Goal: Task Accomplishment & Management: Manage account settings

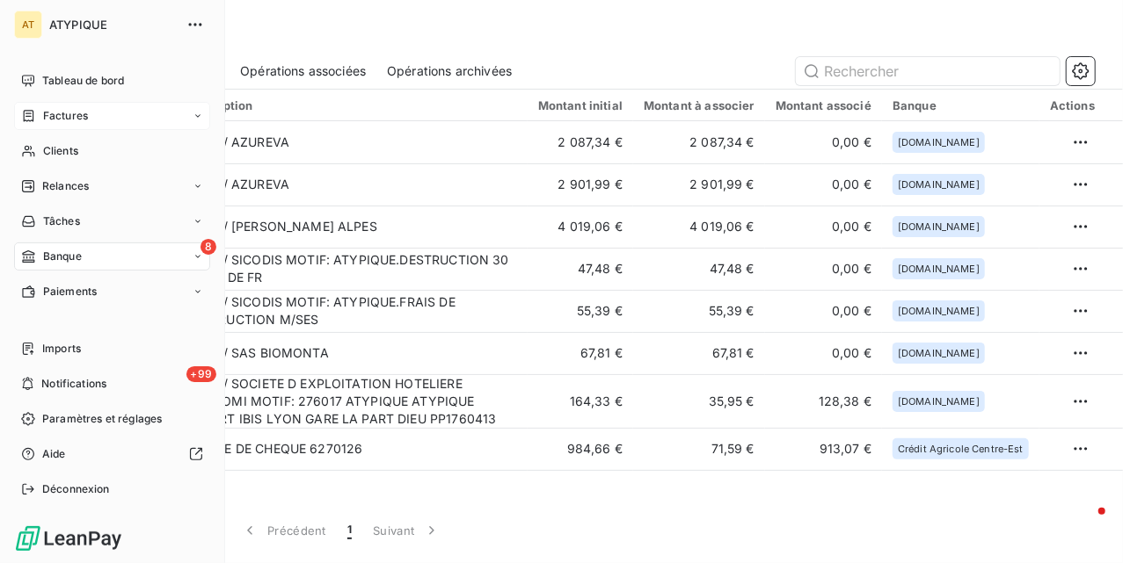
click at [50, 120] on span "Factures" at bounding box center [65, 116] width 45 height 16
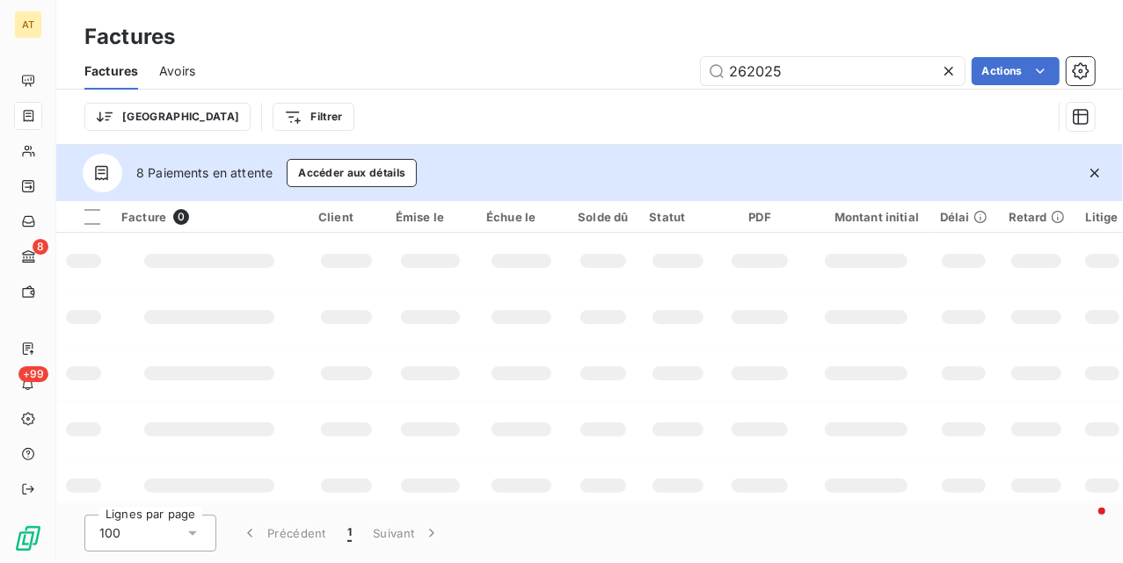
type input "262025"
click at [1085, 172] on button "button" at bounding box center [1094, 173] width 39 height 39
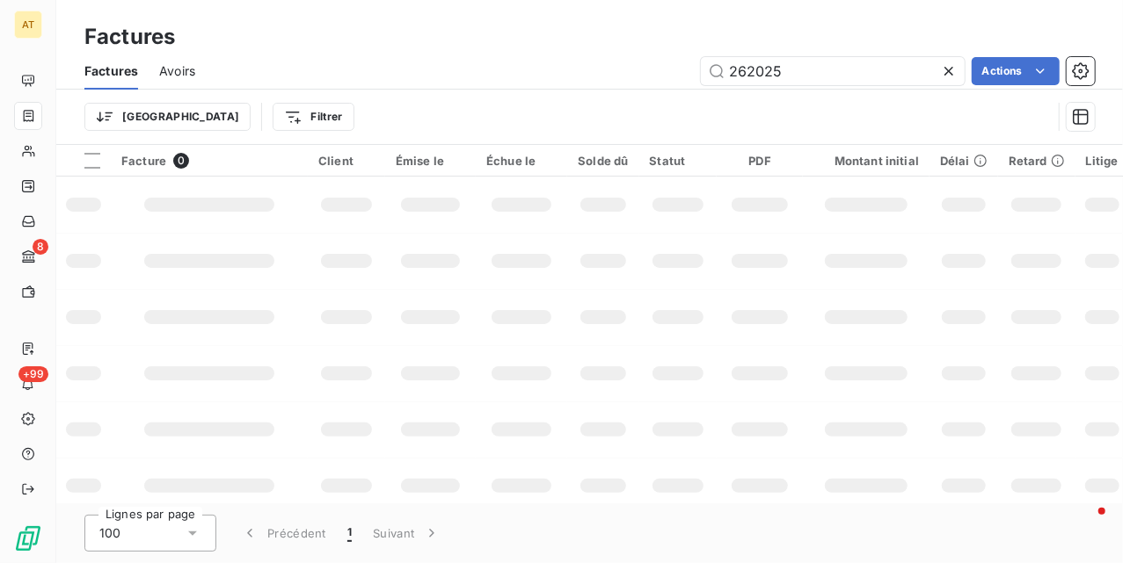
click at [578, 53] on div "Factures Avoirs 262025 Actions" at bounding box center [589, 71] width 1066 height 37
drag, startPoint x: 948, startPoint y: 72, endPoint x: 929, endPoint y: 68, distance: 19.0
click at [949, 72] on icon at bounding box center [949, 71] width 18 height 18
click at [539, 53] on div "Factures Avoirs Actions" at bounding box center [589, 71] width 1066 height 37
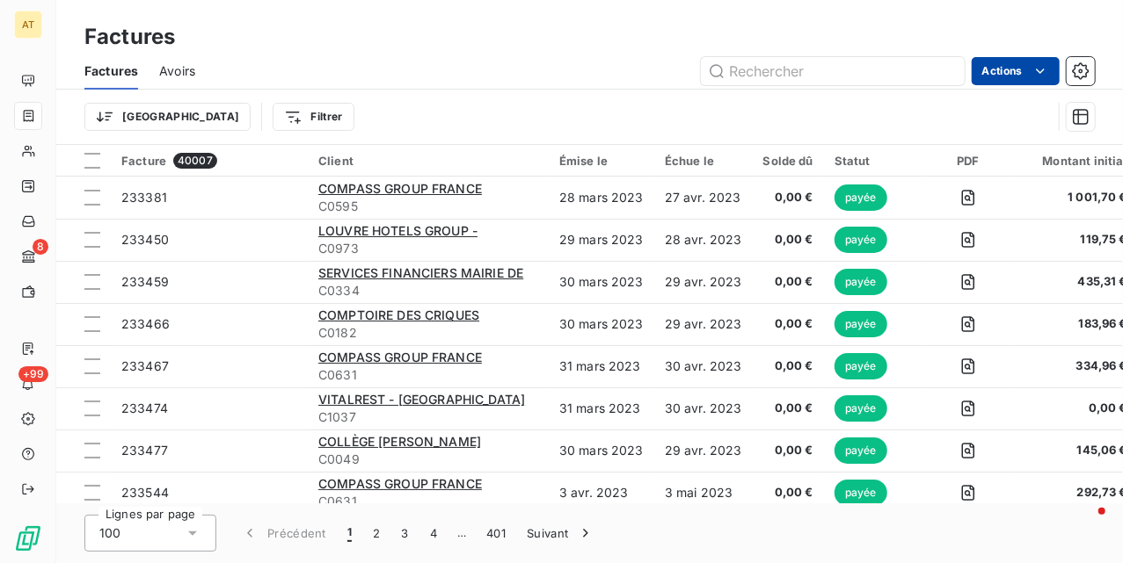
click at [1014, 68] on html "AT 8 +99 Factures Factures Avoirs Actions Trier Filtrer Facture 40007 Client Ém…" at bounding box center [561, 281] width 1123 height 563
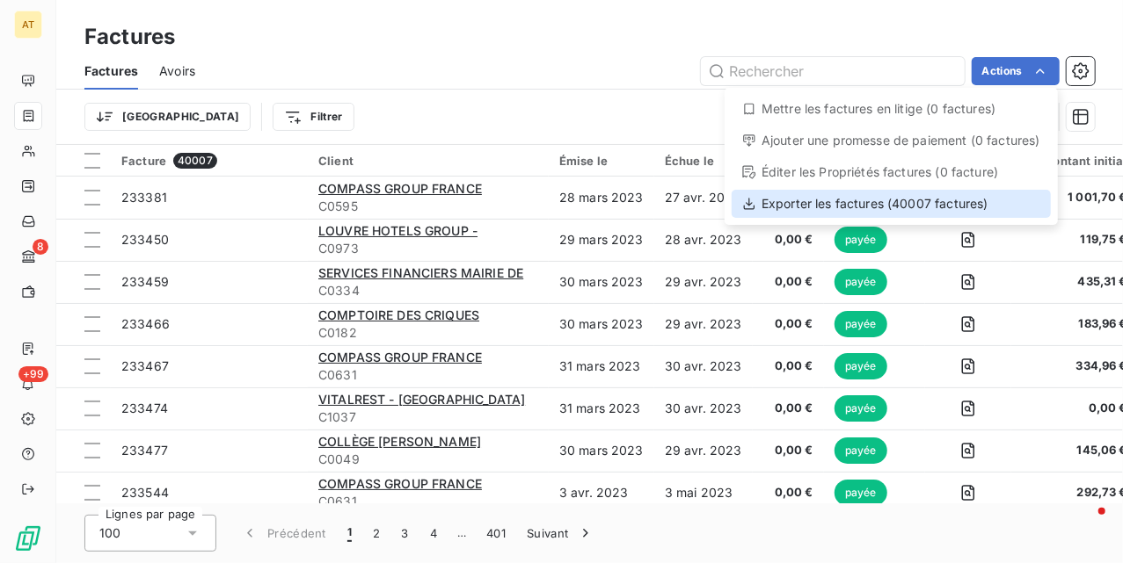
click at [928, 202] on div "Exporter les factures (40007 factures)" at bounding box center [890, 204] width 319 height 28
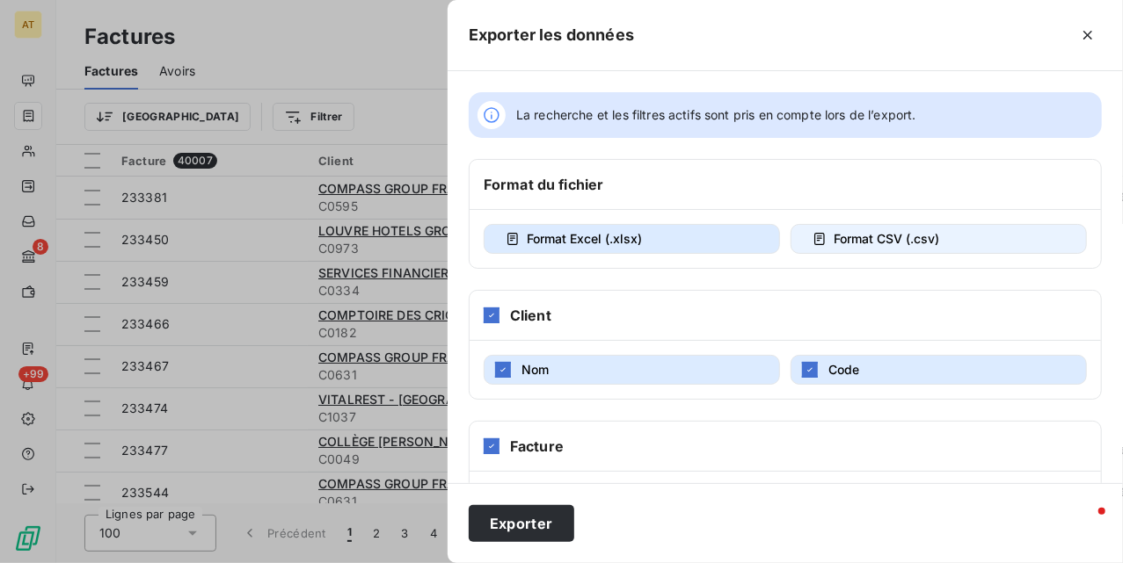
click at [870, 243] on span "Format CSV (.csv)" at bounding box center [885, 238] width 105 height 15
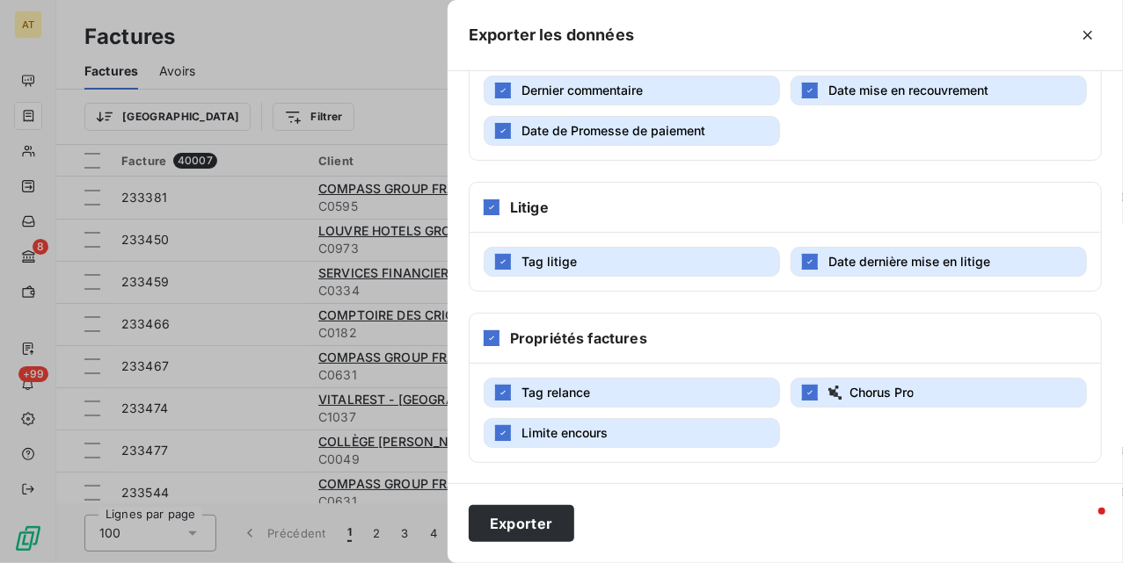
scroll to position [542, 0]
click at [658, 134] on span "Date de Promesse de paiement" at bounding box center [613, 130] width 184 height 18
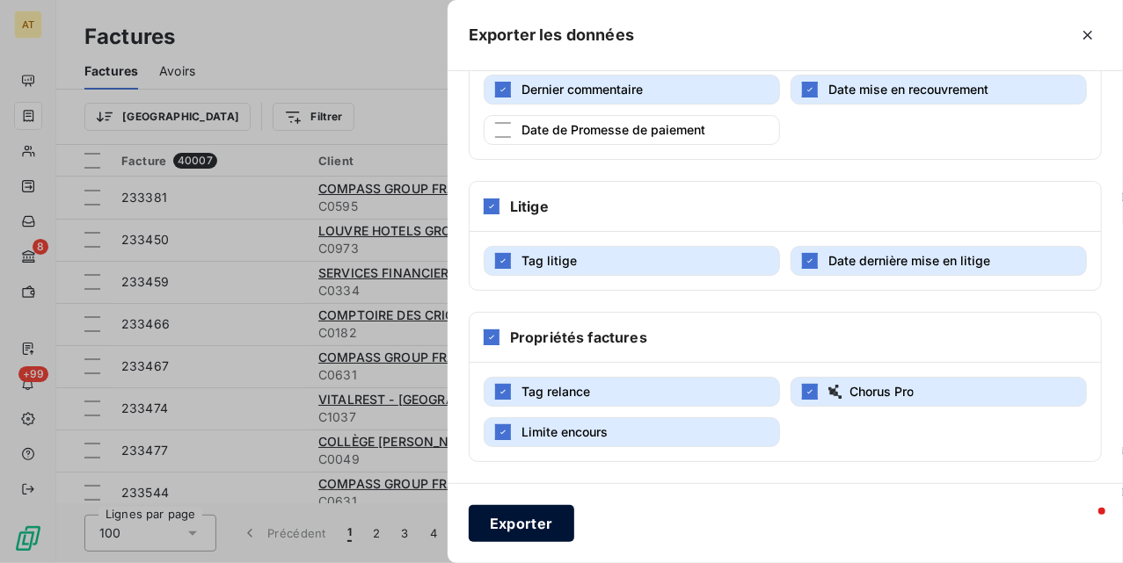
click at [499, 524] on button "Exporter" at bounding box center [521, 523] width 105 height 37
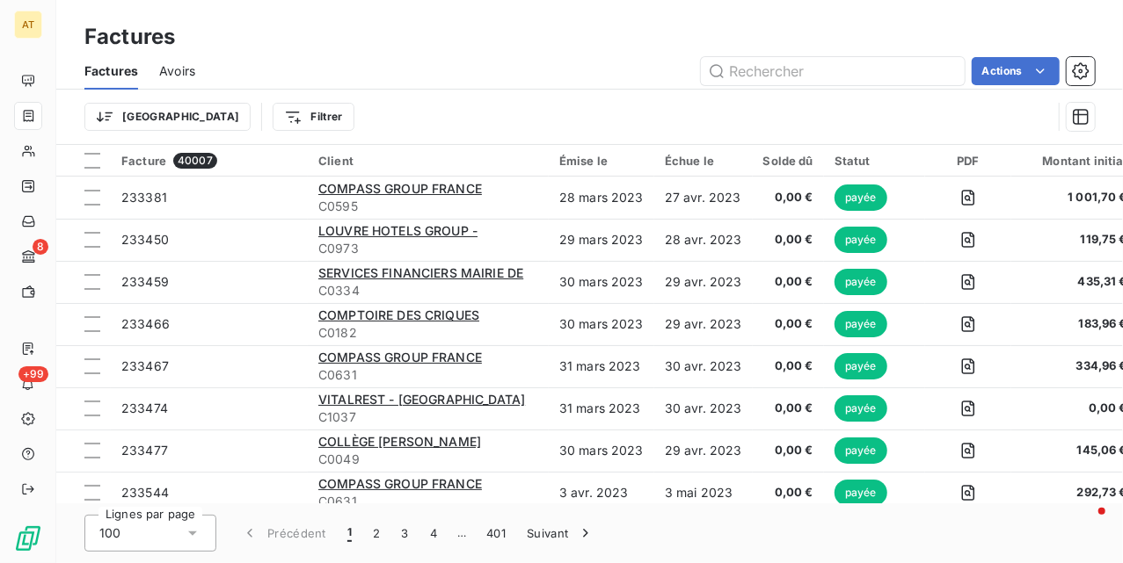
click at [162, 75] on span "Avoirs" at bounding box center [177, 71] width 36 height 18
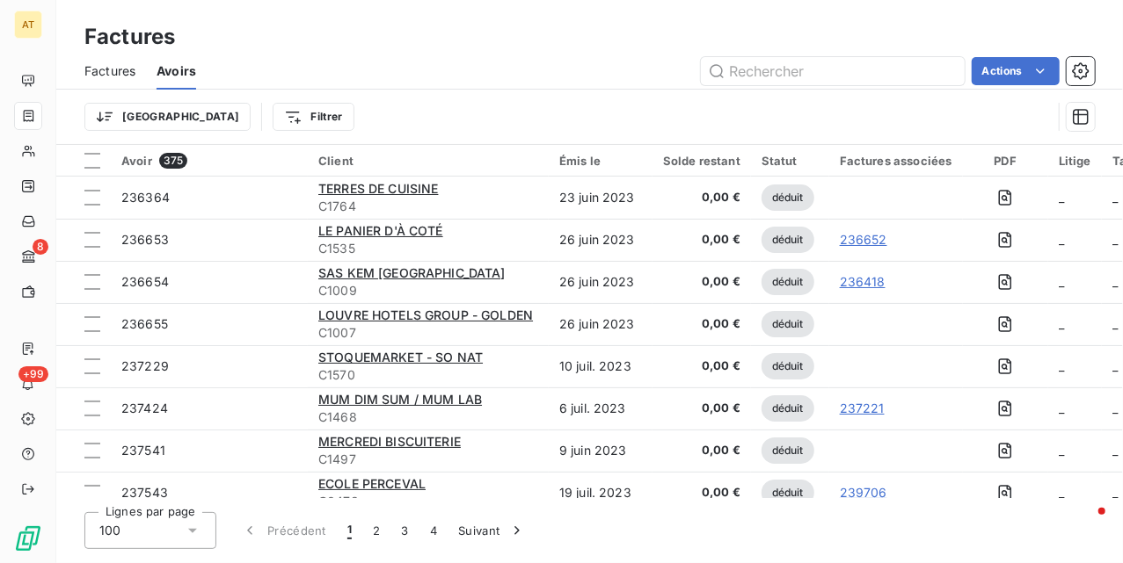
click at [1021, 69] on html "AT 8 +99 Factures Factures Avoirs Actions Trier Filtrer Avoir 375 Client Émis l…" at bounding box center [561, 281] width 1123 height 563
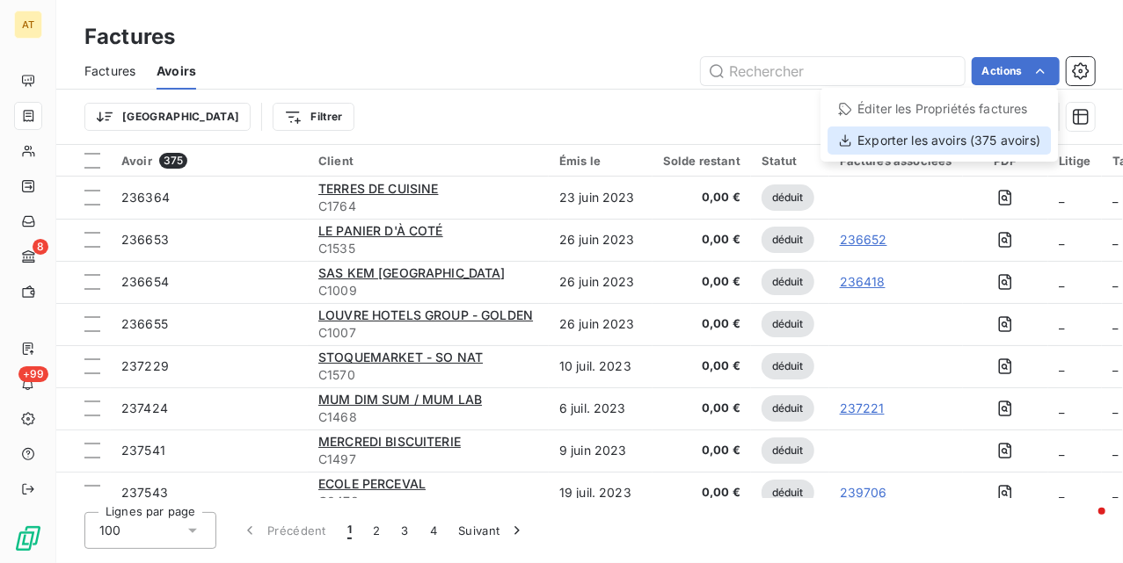
click at [981, 153] on div "Exporter les avoirs (375 avoirs)" at bounding box center [938, 141] width 223 height 28
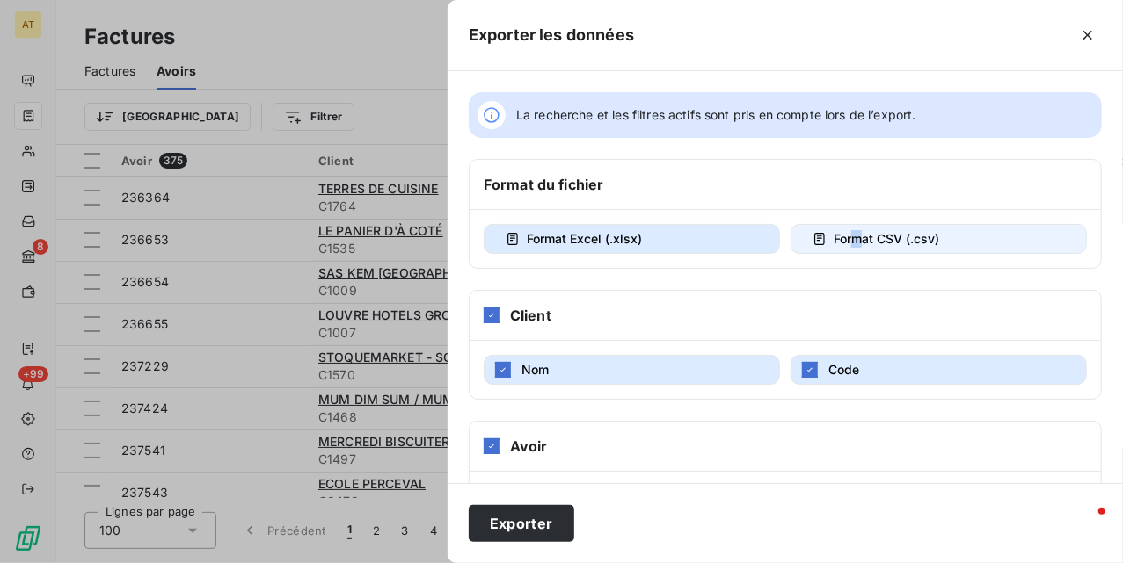
click at [874, 251] on div "Format Excel (.xlsx) Format CSV (.csv)" at bounding box center [784, 239] width 631 height 58
click at [874, 251] on button "Format CSV (.csv)" at bounding box center [938, 239] width 296 height 30
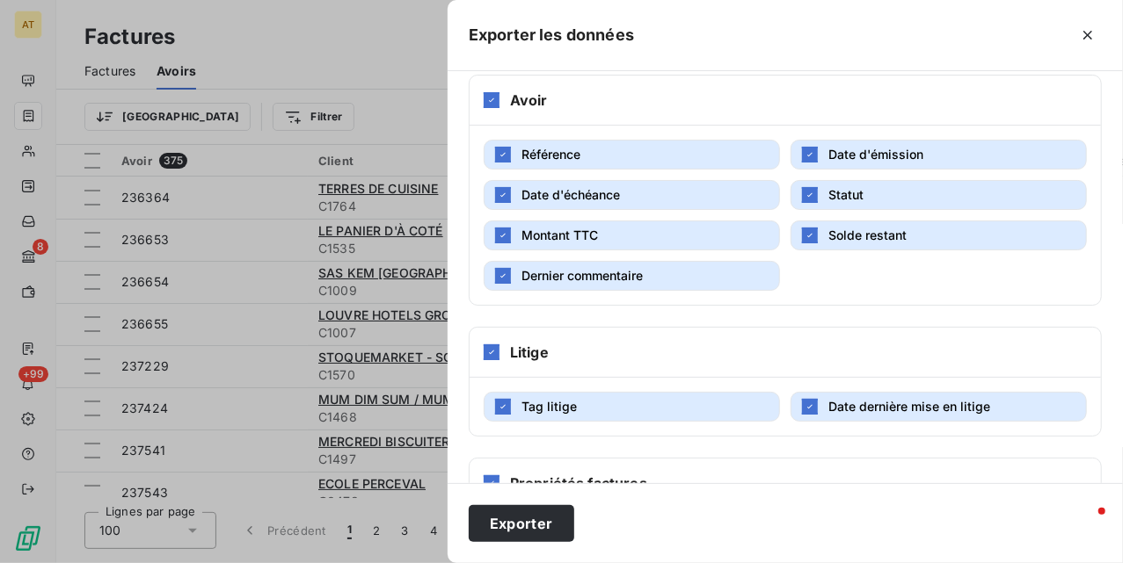
scroll to position [501, 0]
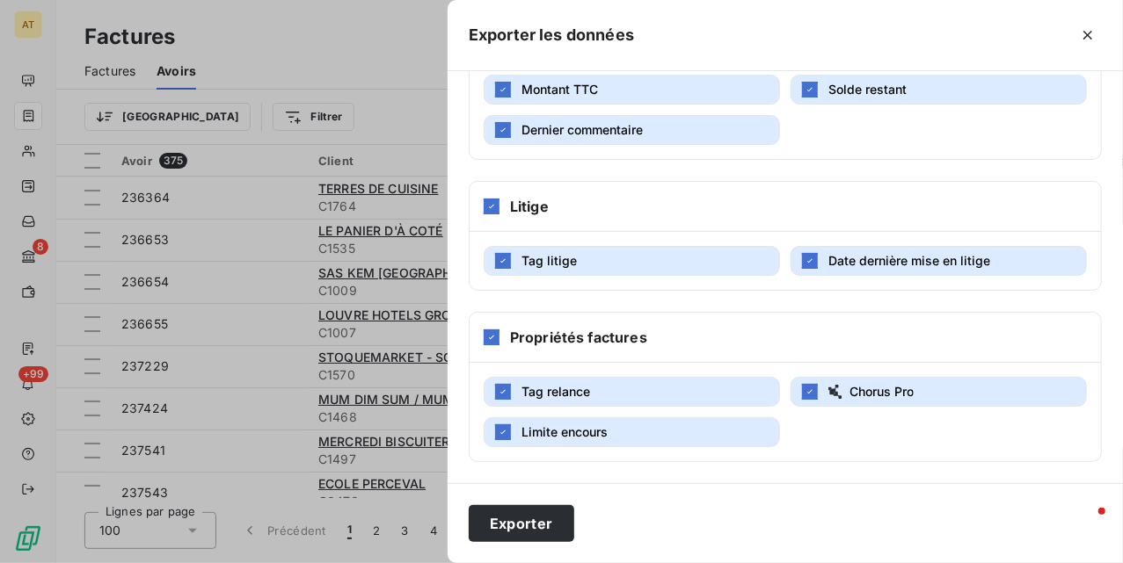
drag, startPoint x: 622, startPoint y: 448, endPoint x: 623, endPoint y: 457, distance: 8.8
click at [623, 455] on div "Tag relance Chorus Pro Limite encours" at bounding box center [784, 412] width 631 height 98
click at [508, 525] on button "Exporter" at bounding box center [521, 523] width 105 height 37
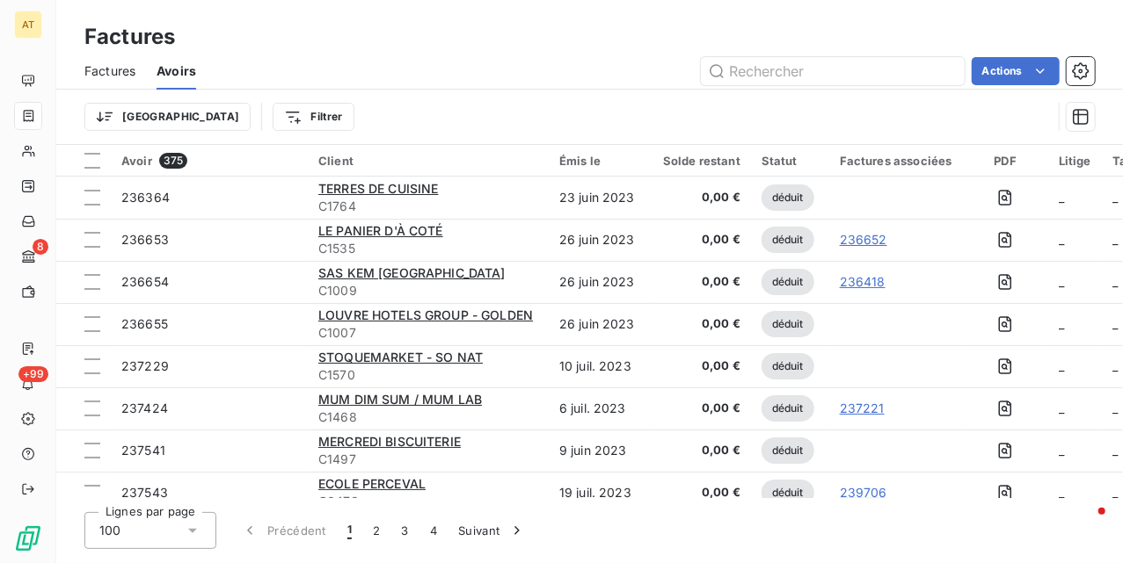
click at [827, 54] on div "Factures Avoirs Actions" at bounding box center [589, 71] width 1066 height 37
drag, startPoint x: 827, startPoint y: 61, endPoint x: 585, endPoint y: 69, distance: 241.9
click at [824, 63] on input "text" at bounding box center [833, 71] width 264 height 28
paste input "276195"
type input "276195"
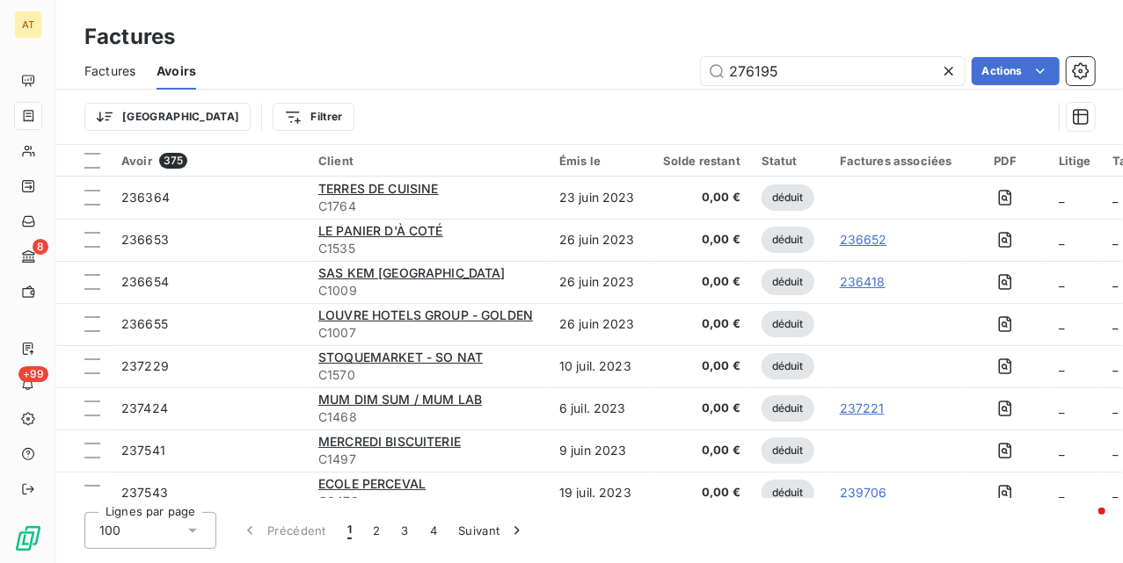
click at [585, 69] on div "276195 Actions" at bounding box center [655, 71] width 877 height 28
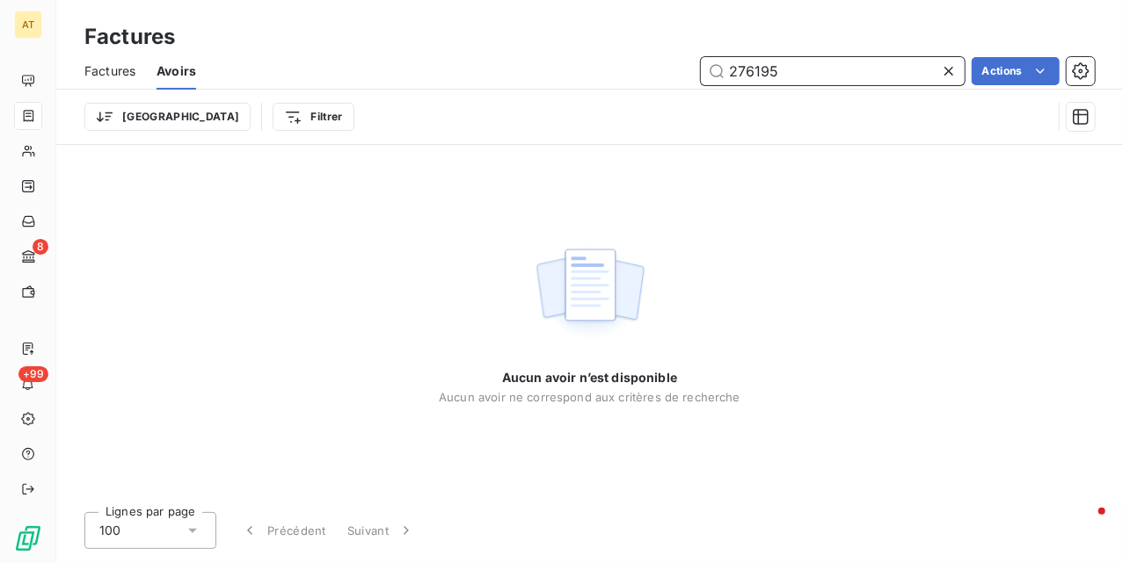
click at [867, 71] on input "276195" at bounding box center [833, 71] width 264 height 28
drag, startPoint x: 97, startPoint y: 64, endPoint x: 159, endPoint y: 76, distance: 63.5
click at [98, 64] on span "Factures" at bounding box center [109, 71] width 51 height 18
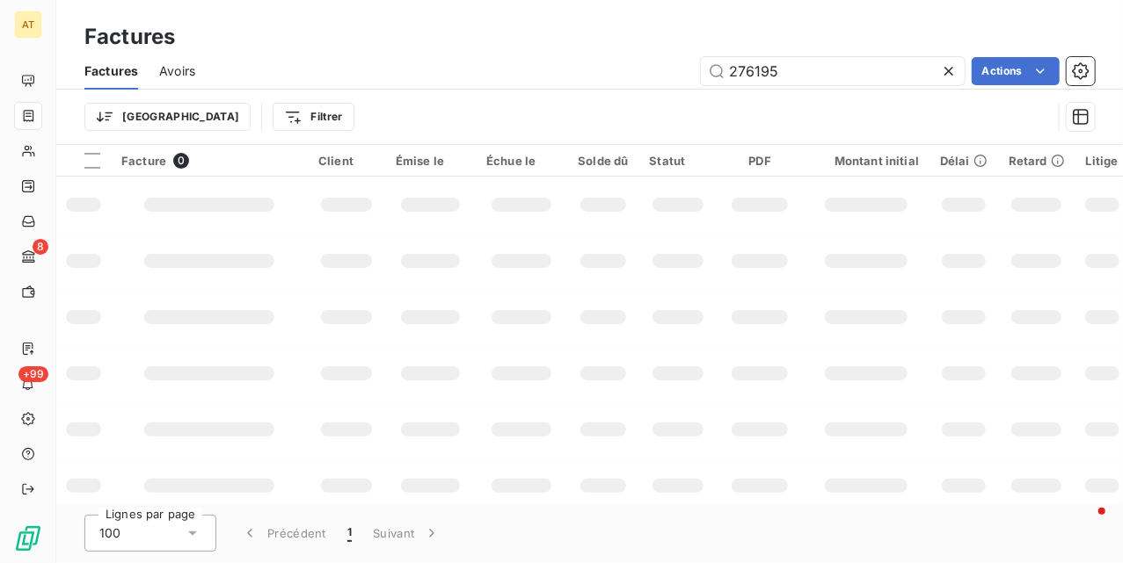
type input "276195"
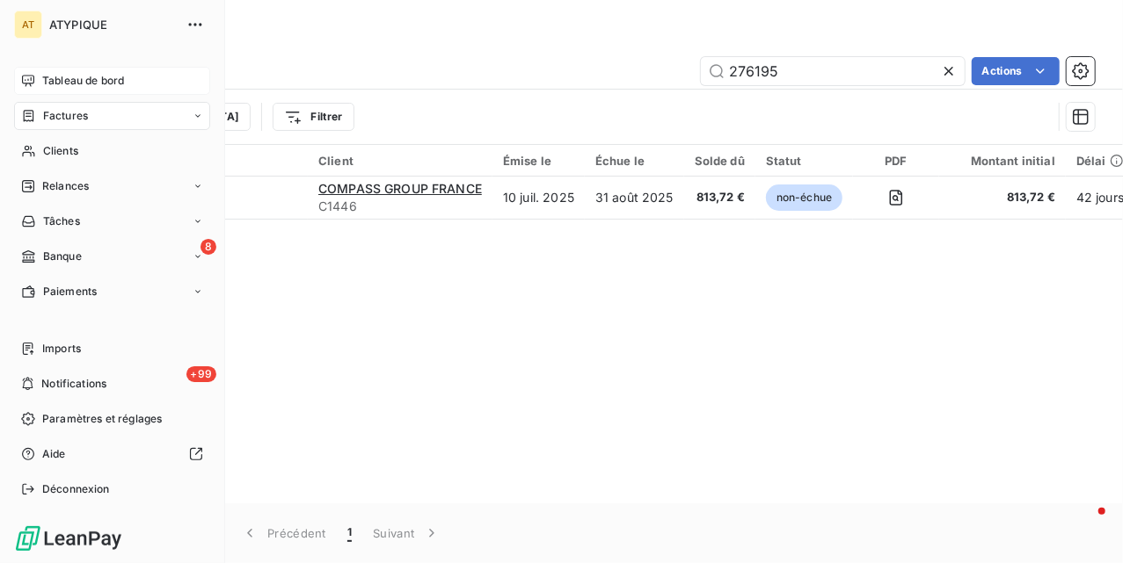
click at [33, 74] on div "Tableau de bord" at bounding box center [112, 81] width 196 height 28
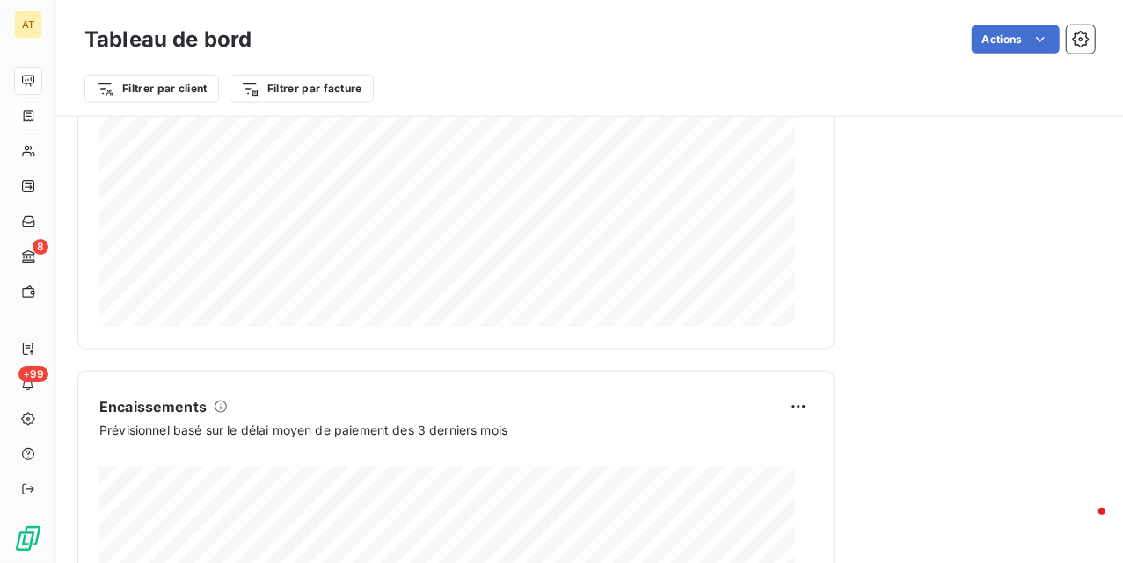
scroll to position [1057, 0]
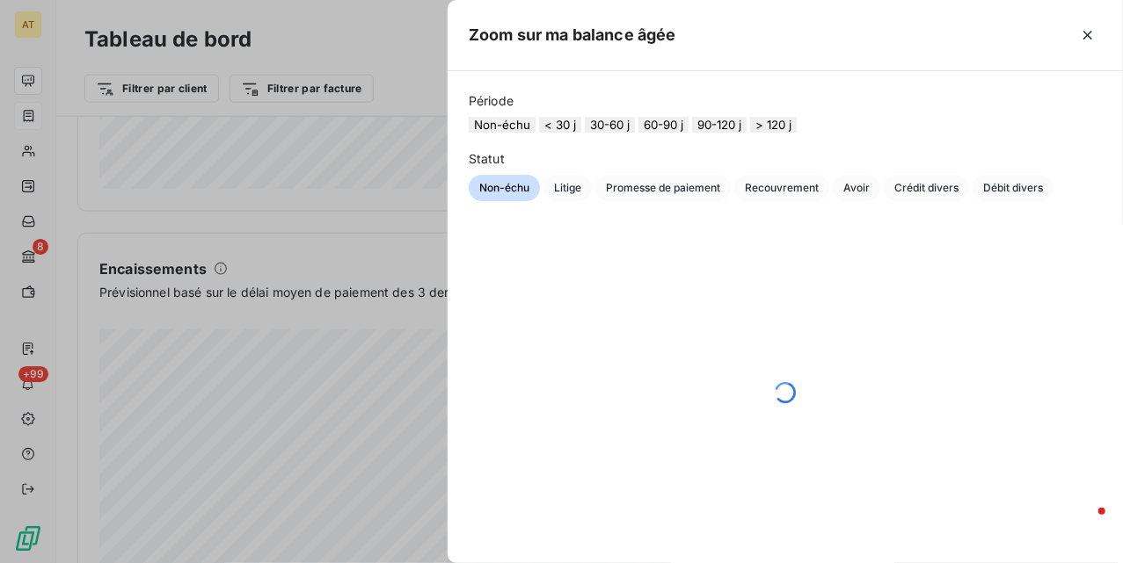
click at [796, 125] on button "> 120 j" at bounding box center [773, 125] width 47 height 16
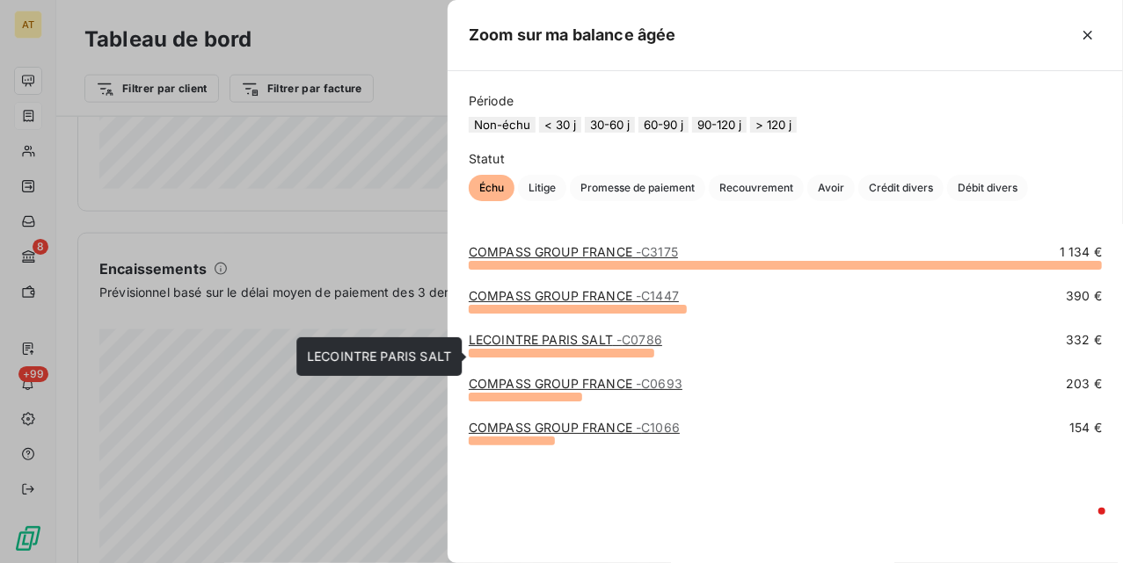
click at [331, 342] on div "LECOINTRE [GEOGRAPHIC_DATA] SALT LECOINTRE [GEOGRAPHIC_DATA] SALT" at bounding box center [378, 357] width 165 height 39
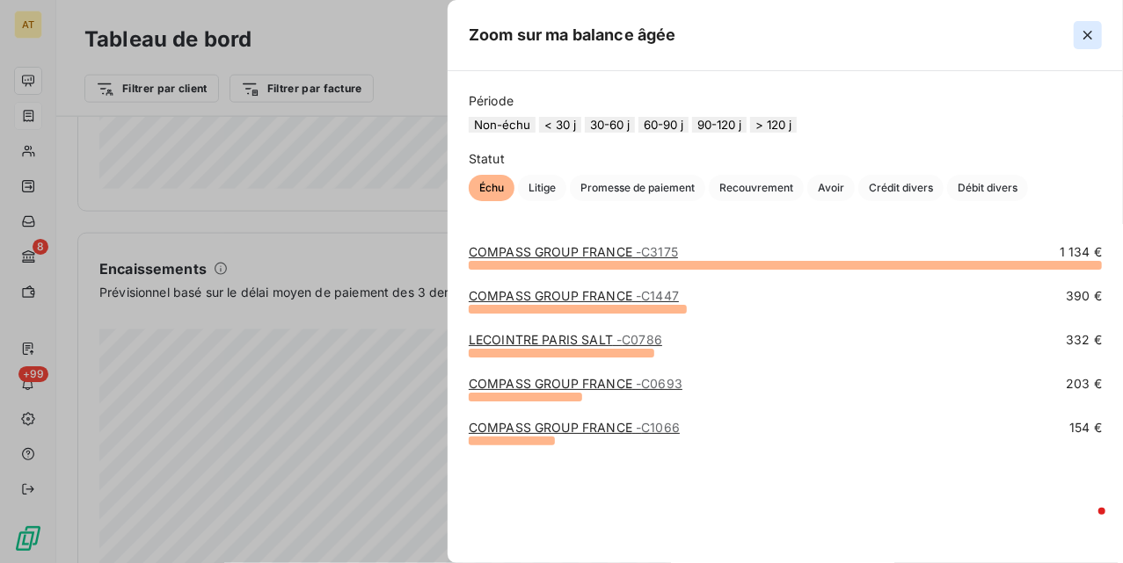
click at [1081, 40] on icon "button" at bounding box center [1088, 35] width 18 height 18
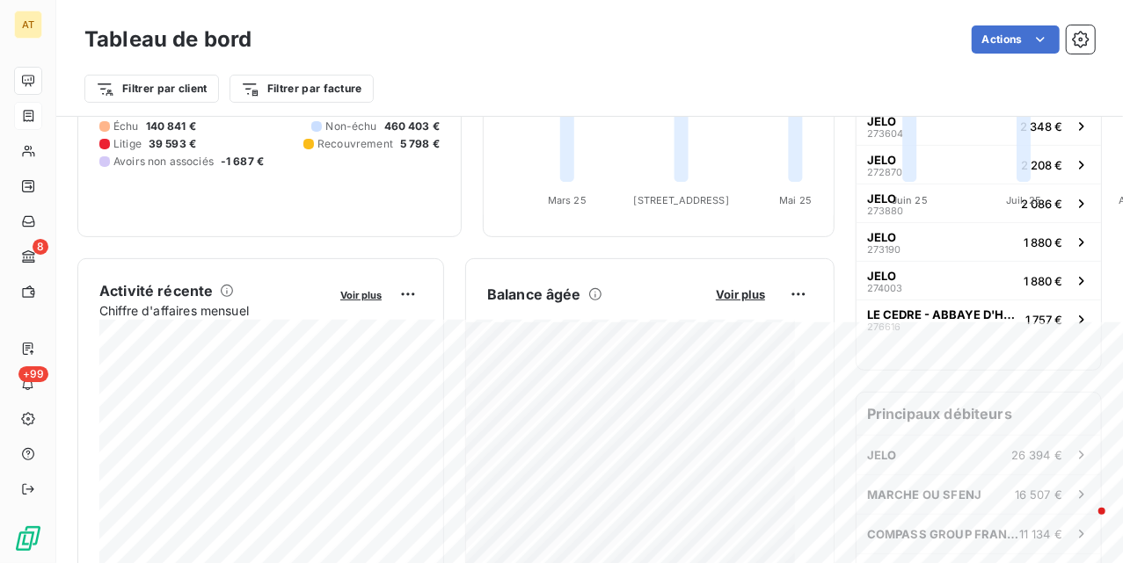
scroll to position [0, 0]
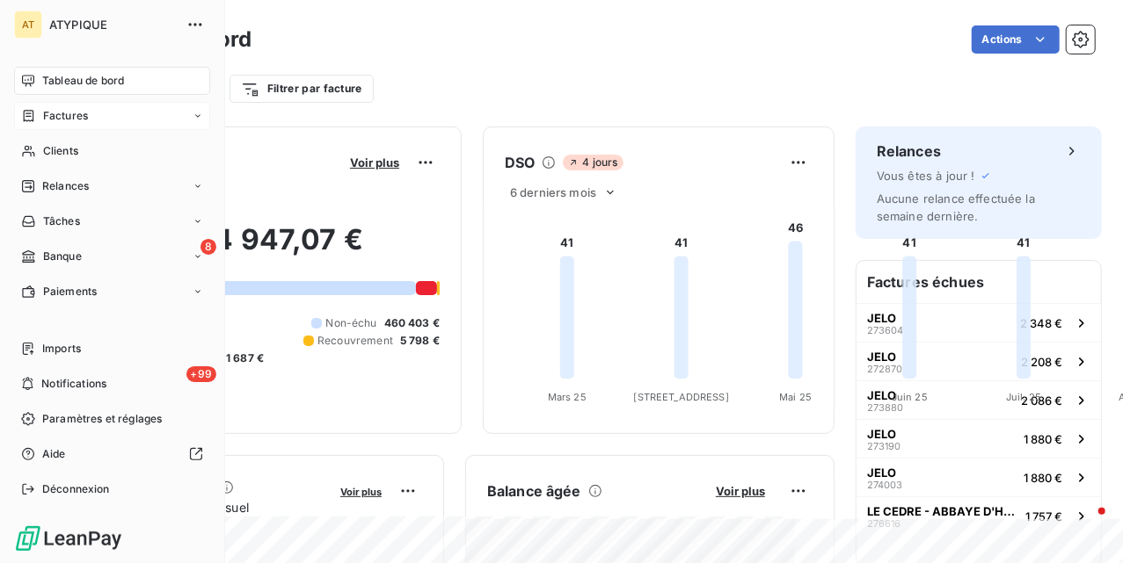
click at [84, 114] on span "Factures" at bounding box center [65, 116] width 45 height 16
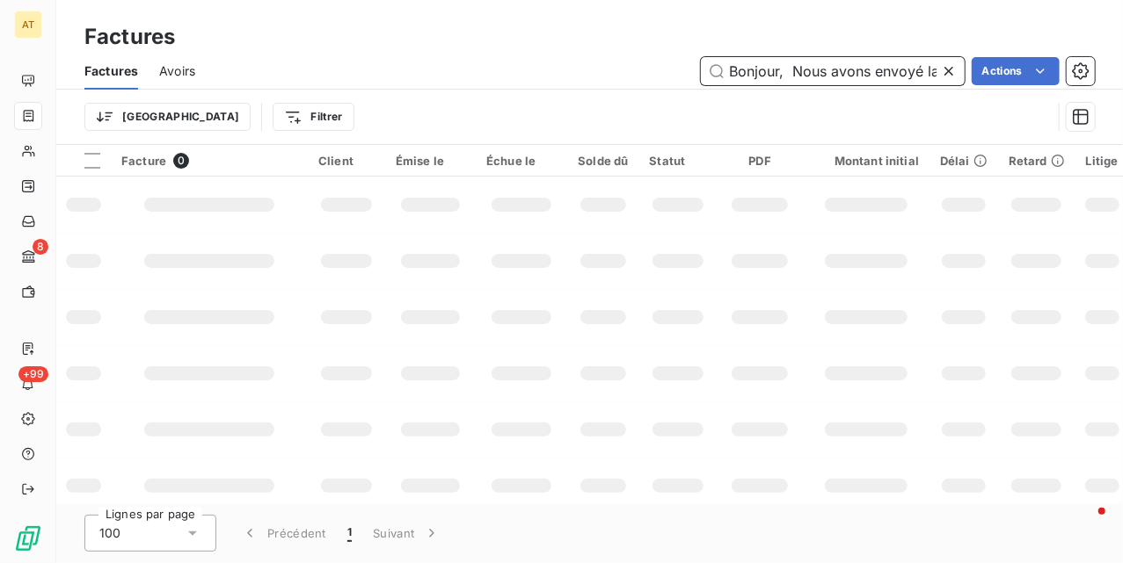
click at [831, 60] on input "Bonjour, Nous avons envoyé la facture en PJ le 23 juillet dernier. à ce jour ce…" at bounding box center [833, 71] width 264 height 28
paste input "276642"
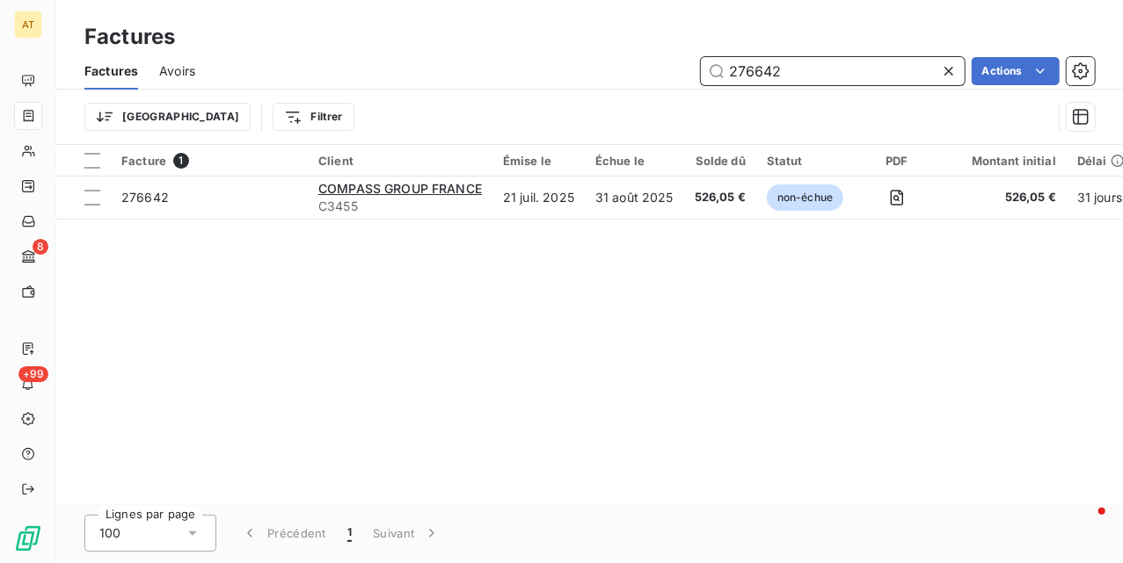
type input "276642"
click at [433, 290] on div "Facture 1 Client Émise le Échue le Solde dû Statut PDF Montant initial Délai Re…" at bounding box center [589, 324] width 1066 height 359
drag, startPoint x: 796, startPoint y: 78, endPoint x: 447, endPoint y: 64, distance: 349.3
click at [496, 71] on div "276642 Actions" at bounding box center [655, 71] width 878 height 28
click at [832, 62] on input "276642" at bounding box center [833, 71] width 264 height 28
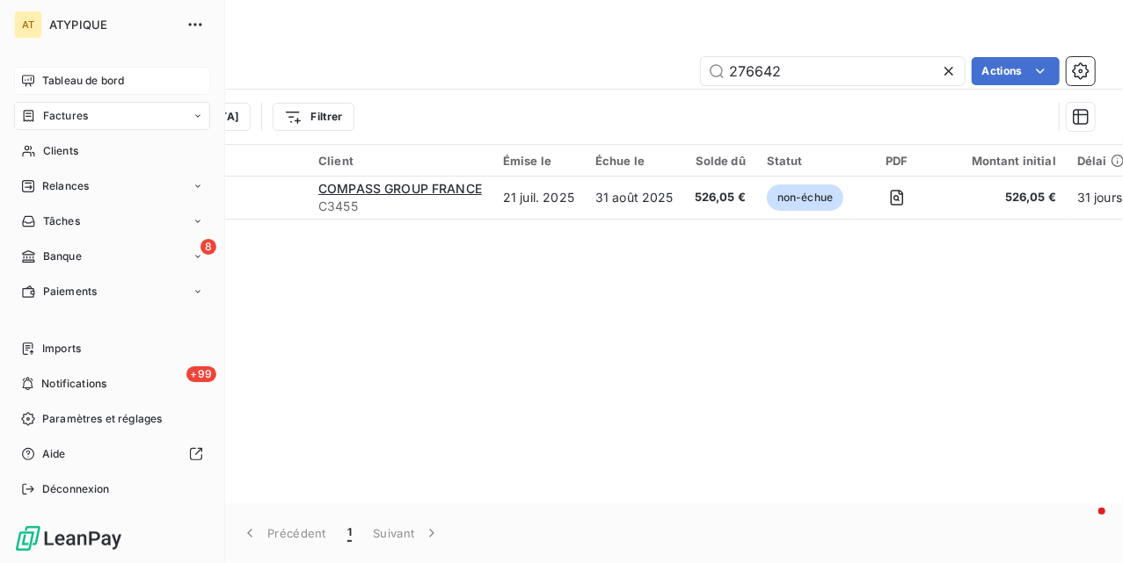
click at [47, 83] on span "Tableau de bord" at bounding box center [83, 81] width 82 height 16
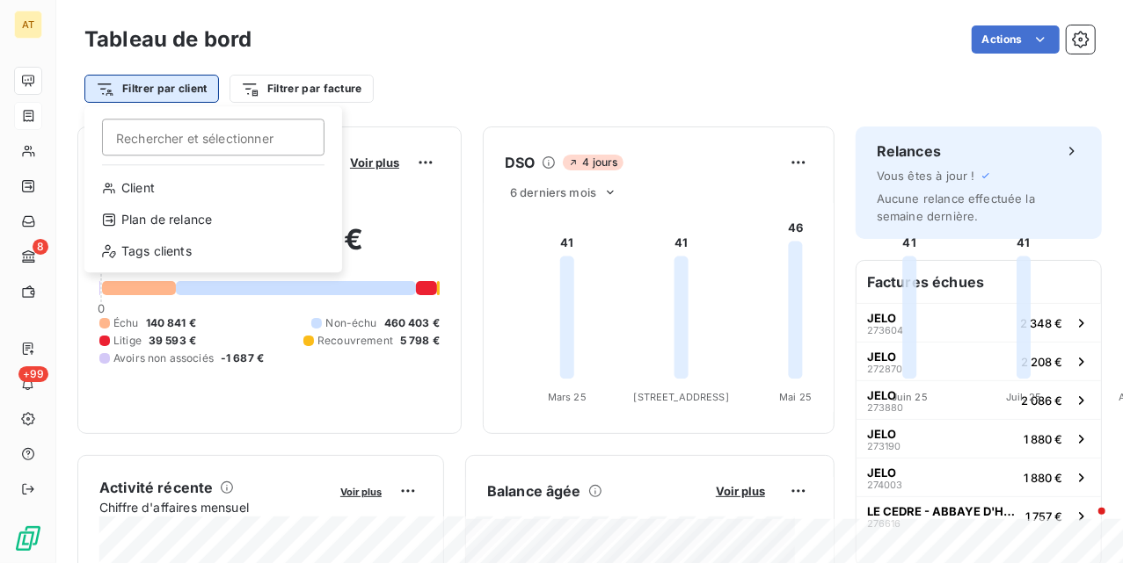
click at [144, 84] on html "AT 8 +99 Tableau de bord Actions Filtrer par client [PERSON_NAME] et sélectionn…" at bounding box center [561, 281] width 1123 height 563
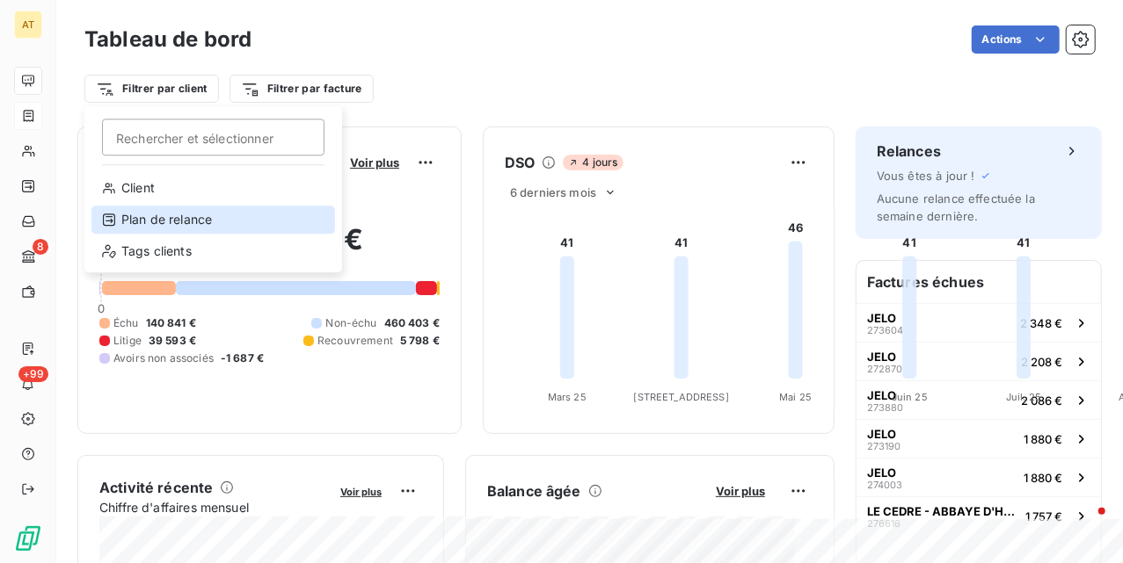
click at [163, 215] on div "Plan de relance" at bounding box center [212, 220] width 243 height 28
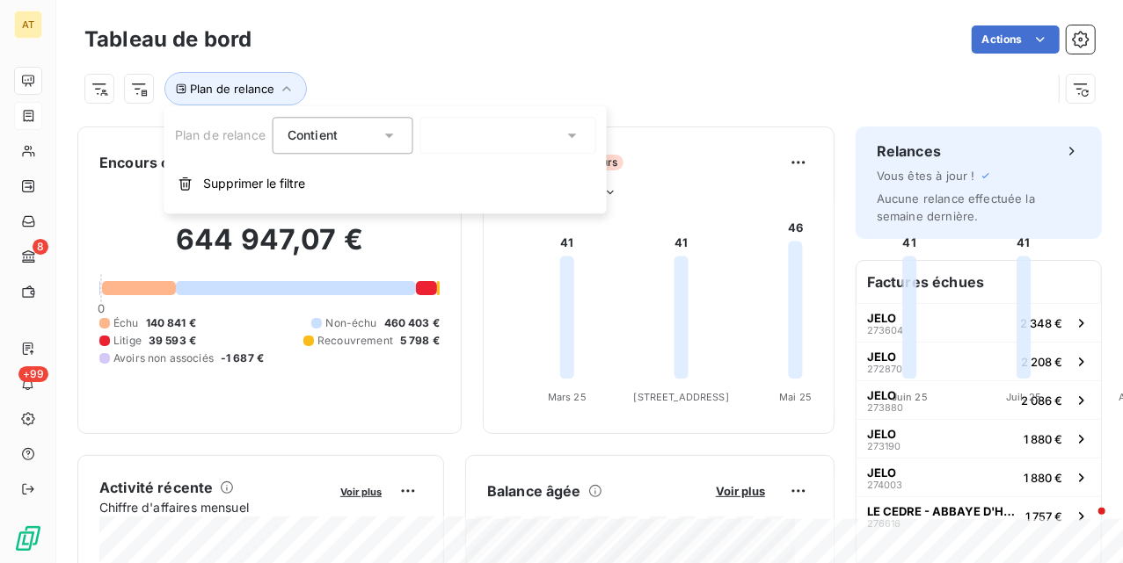
click at [443, 127] on div at bounding box center [508, 135] width 176 height 37
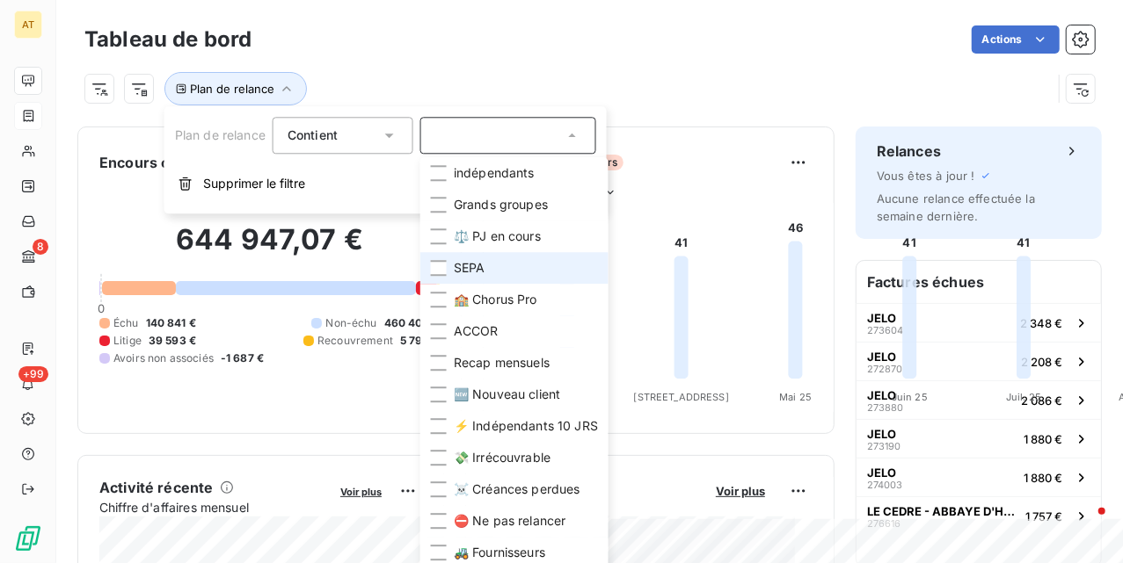
click at [490, 265] on li "SEPA" at bounding box center [514, 268] width 188 height 32
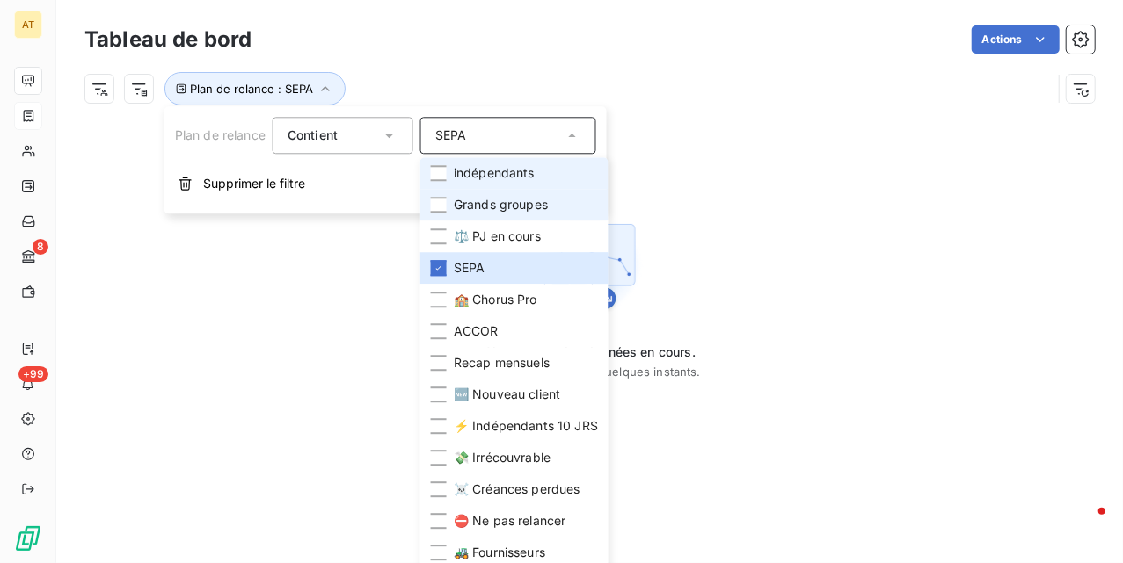
click at [587, 165] on li "indépendants" at bounding box center [514, 173] width 188 height 32
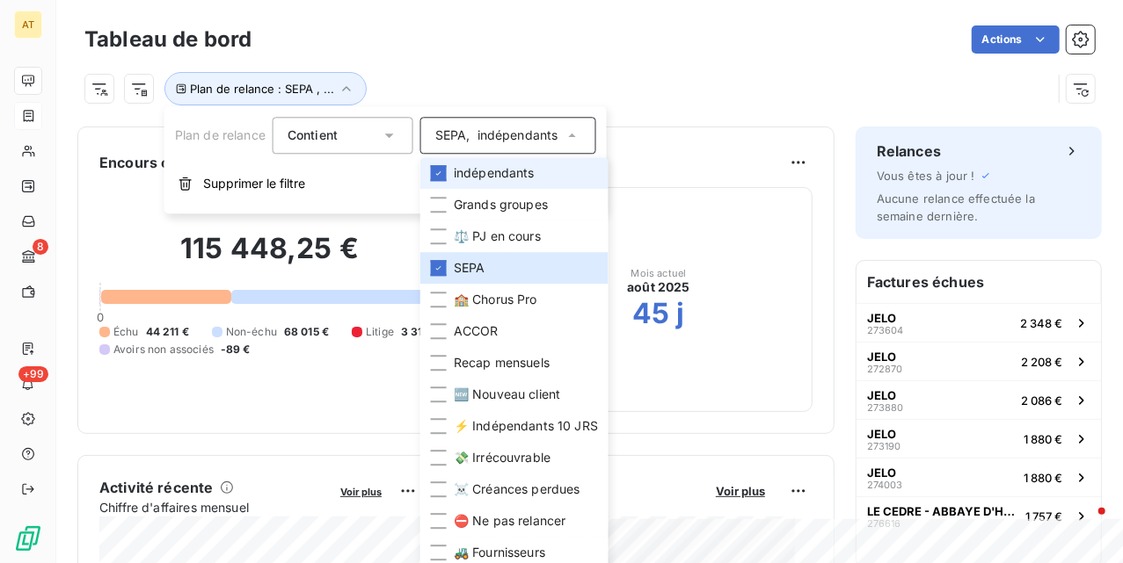
click at [526, 173] on span "indépendants" at bounding box center [494, 173] width 81 height 18
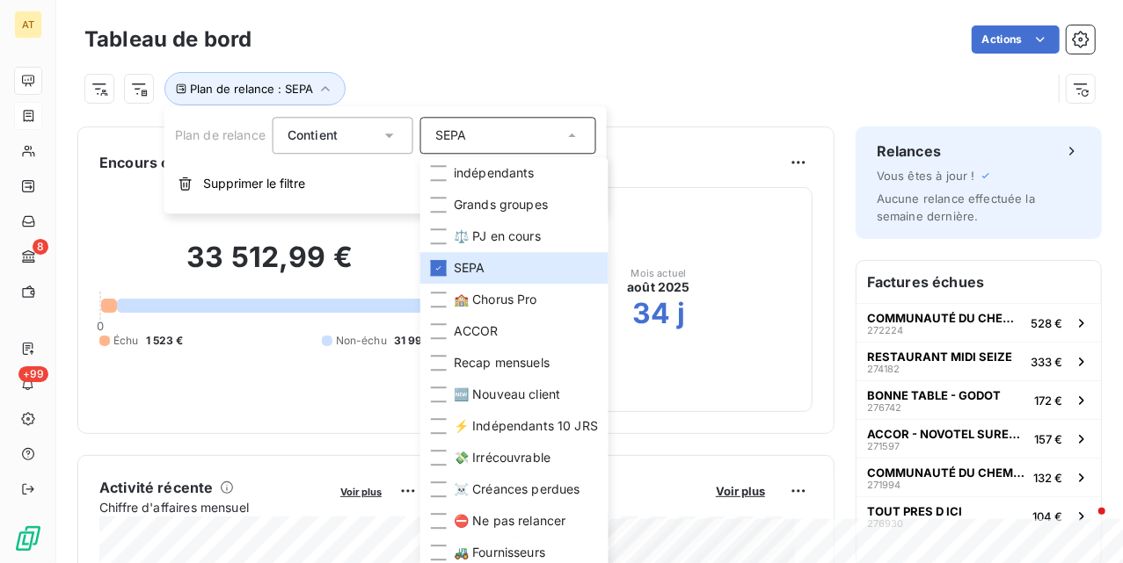
click at [643, 72] on div "Plan de relance : SEPA" at bounding box center [567, 88] width 967 height 33
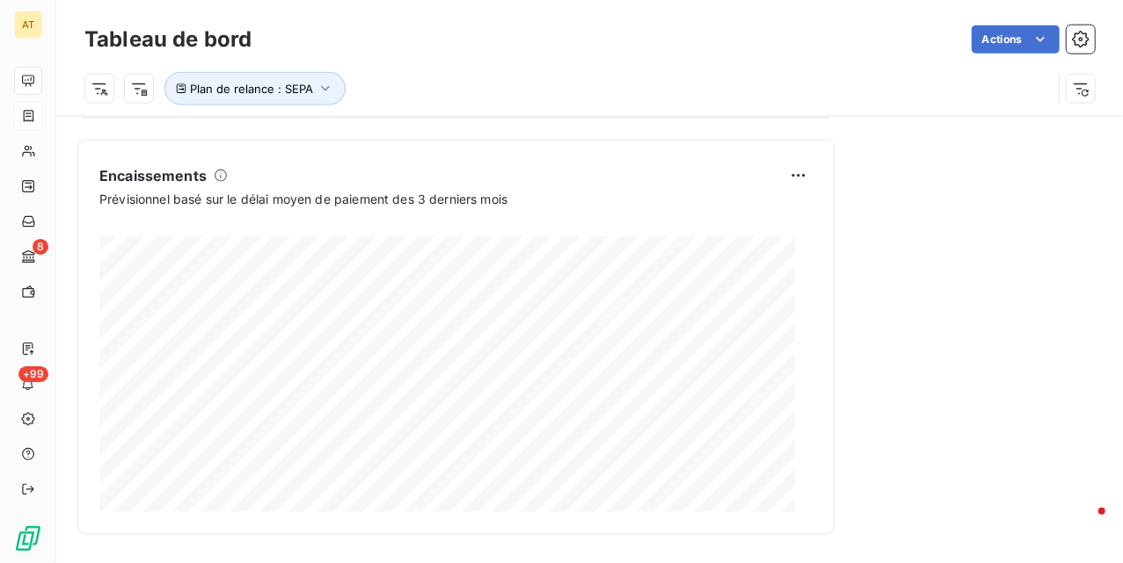
scroll to position [1057, 0]
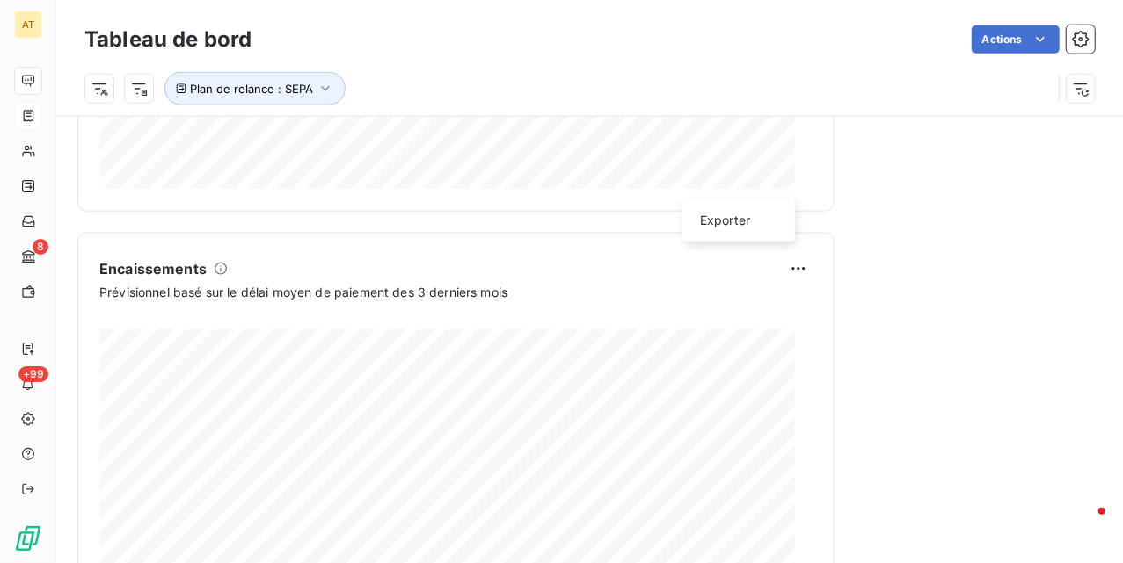
click at [785, 184] on html "AT 8 +99 Tableau de bord Actions Plan de relance : SEPA Encours client Voir plu…" at bounding box center [561, 281] width 1123 height 563
click at [760, 220] on div "Exporter" at bounding box center [738, 221] width 98 height 28
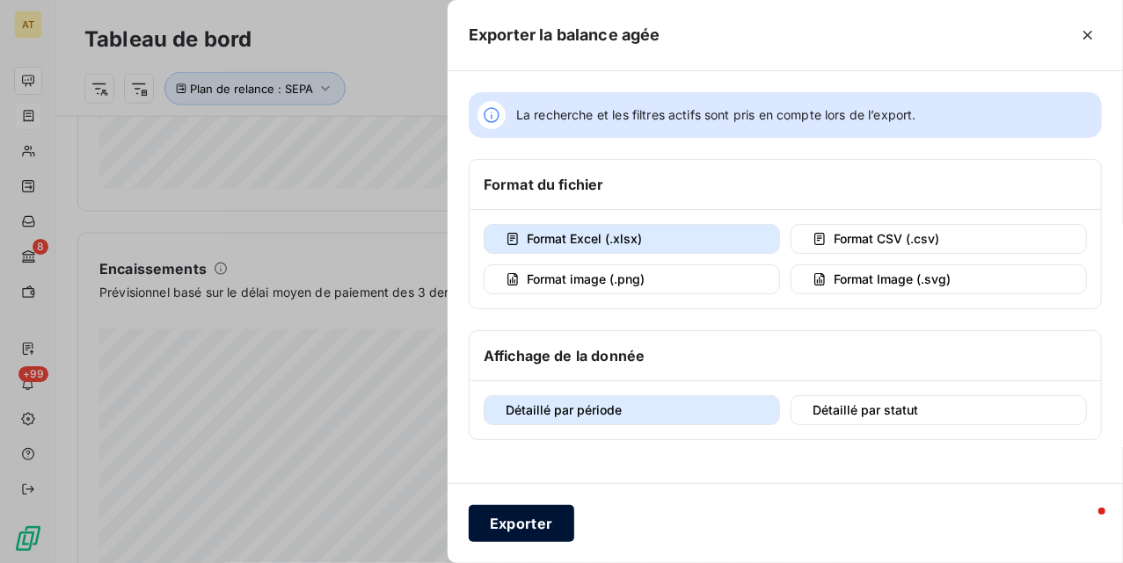
click at [520, 521] on button "Exporter" at bounding box center [521, 523] width 105 height 37
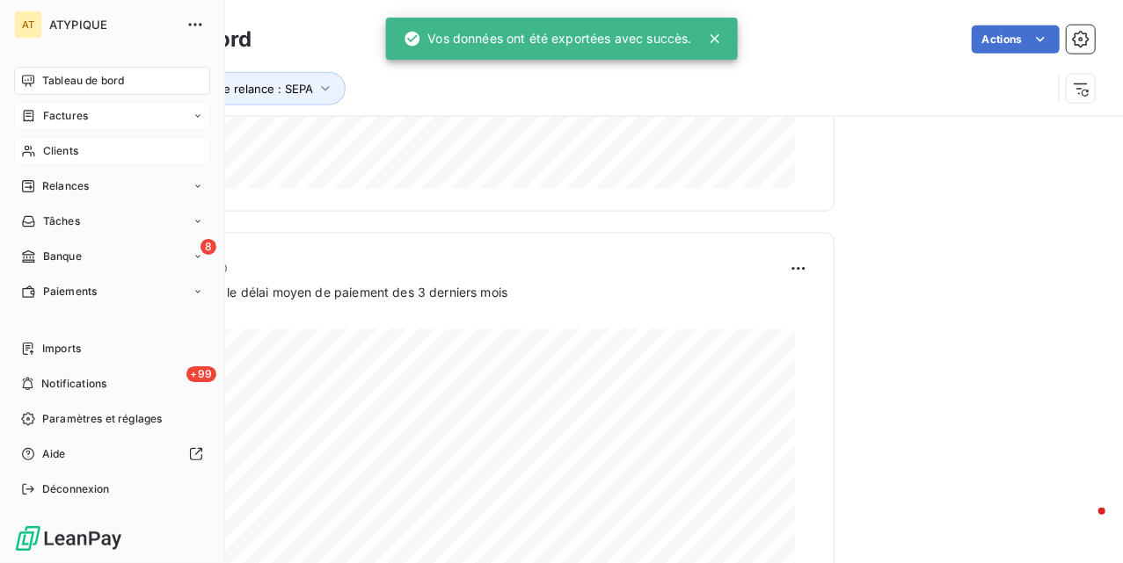
click at [40, 142] on div "Clients" at bounding box center [112, 151] width 196 height 28
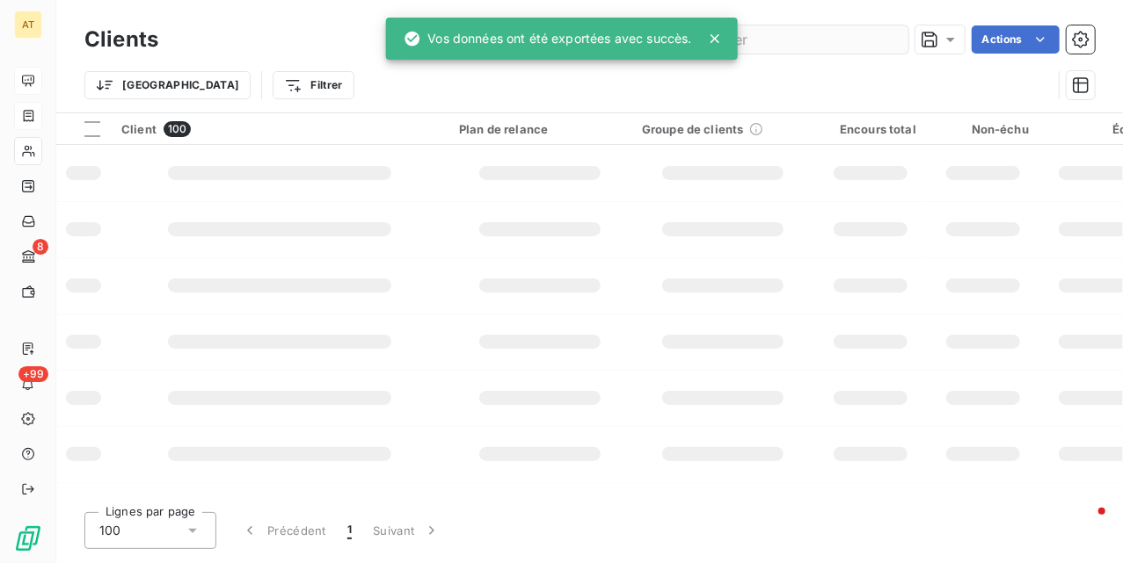
click at [830, 40] on input "text" at bounding box center [776, 39] width 264 height 28
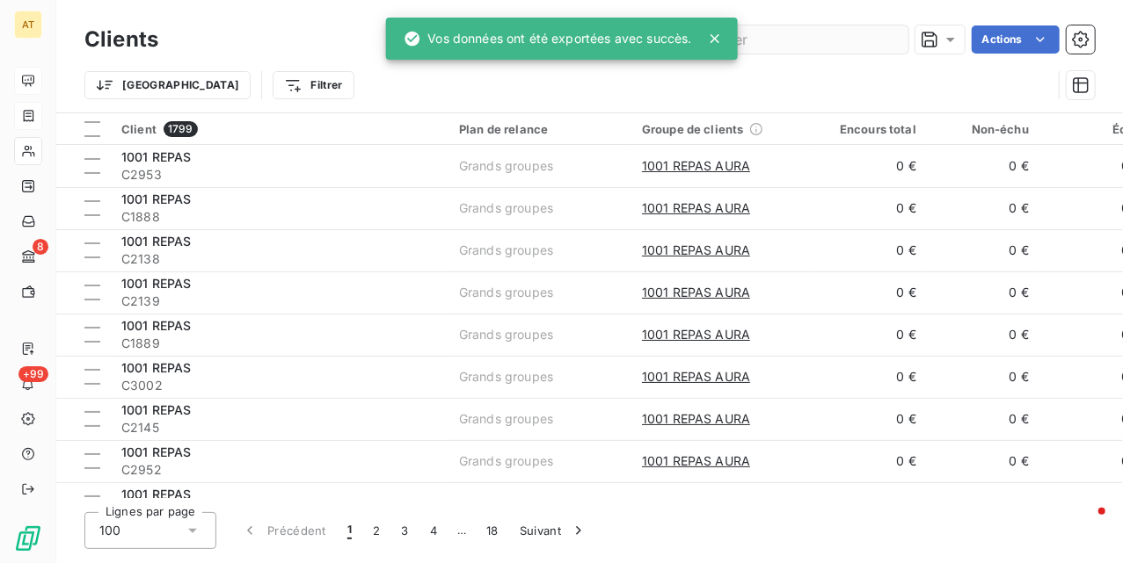
click at [834, 35] on input "text" at bounding box center [776, 39] width 264 height 28
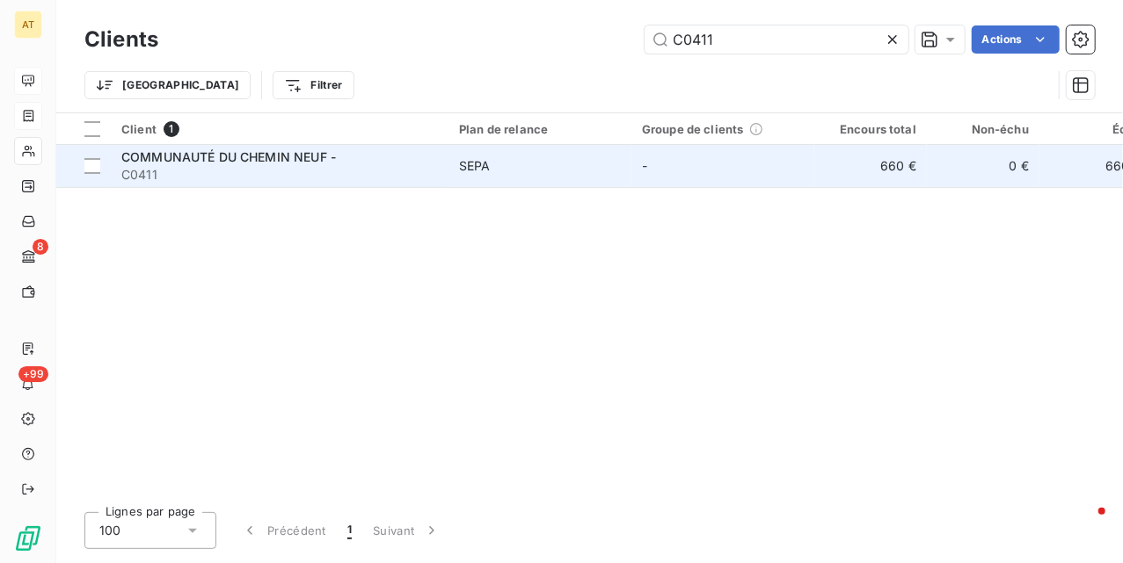
type input "C0411"
click at [206, 164] on span "COMMUNAUTÉ DU CHEMIN NEUF -" at bounding box center [228, 156] width 214 height 15
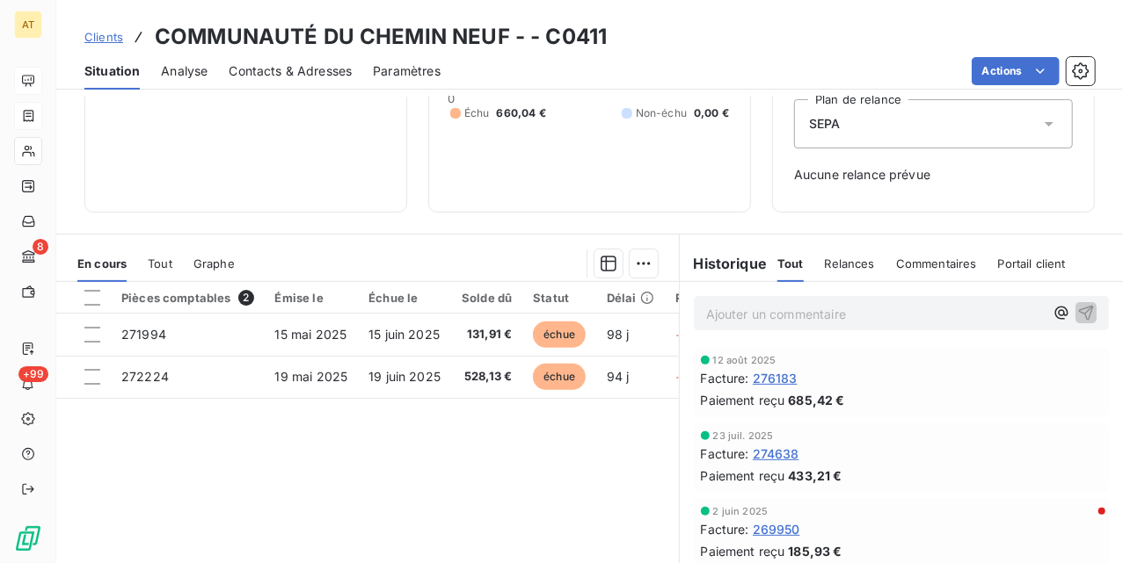
scroll to position [234, 0]
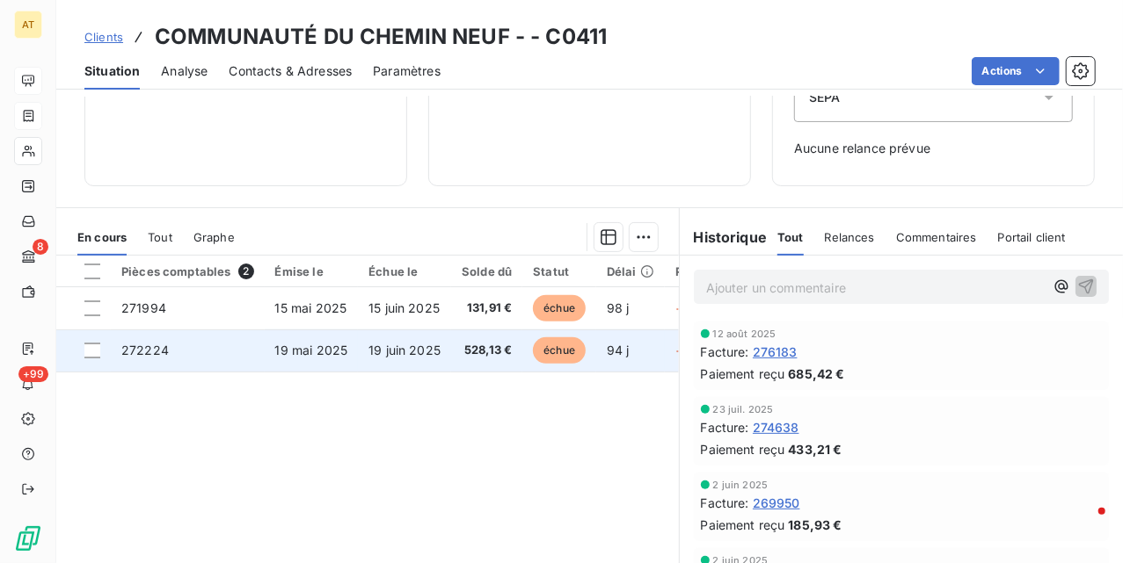
click at [244, 345] on td "272224" at bounding box center [188, 351] width 154 height 42
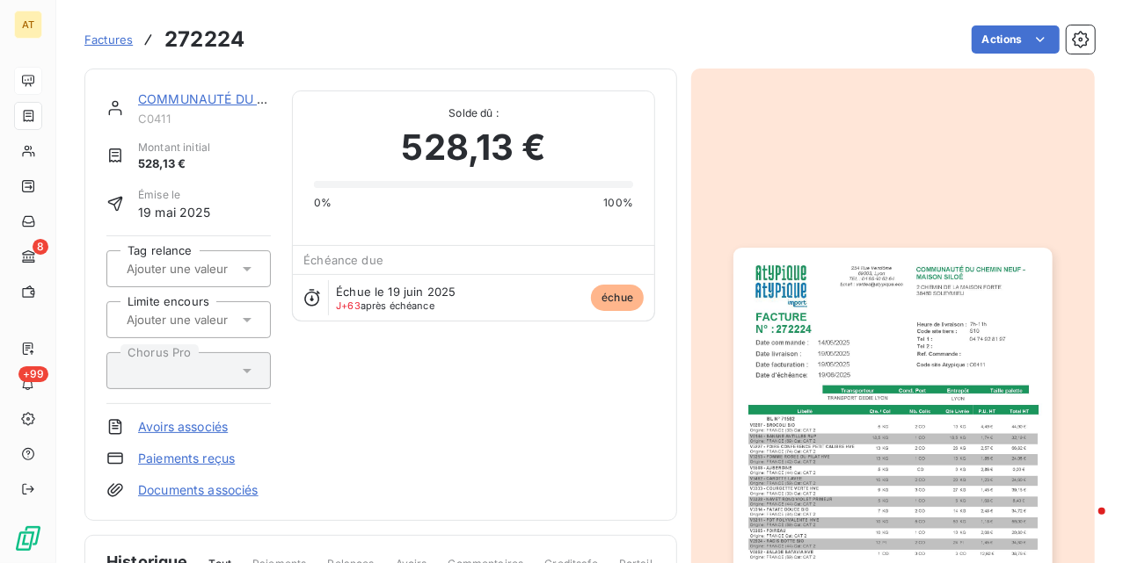
click at [227, 46] on h3 "272224" at bounding box center [204, 40] width 80 height 32
copy h3 "272224"
click at [479, 454] on div "COMMUNAUTÉ DU CHEMIN NEUF - C0411 Montant initial 528,13 € Émise le 19 mai 2025…" at bounding box center [380, 295] width 549 height 409
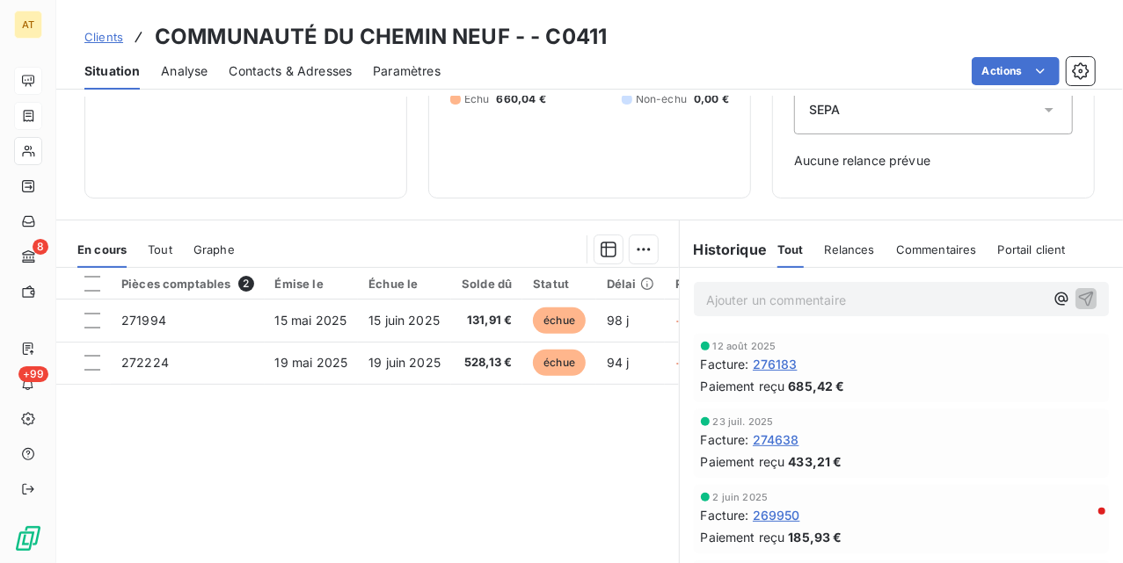
scroll to position [234, 0]
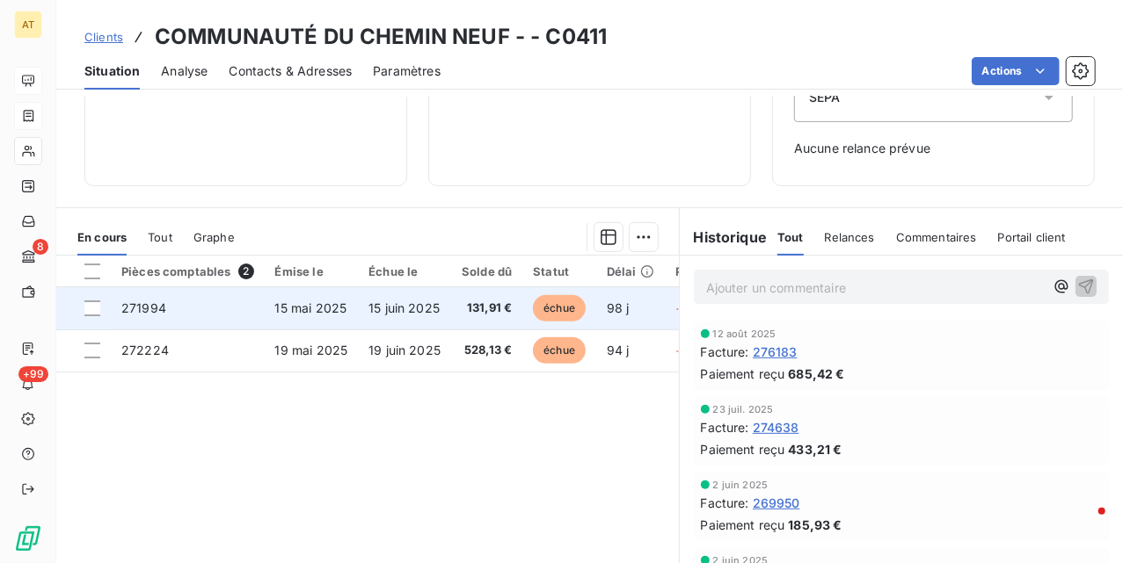
click at [227, 307] on td "271994" at bounding box center [188, 308] width 154 height 42
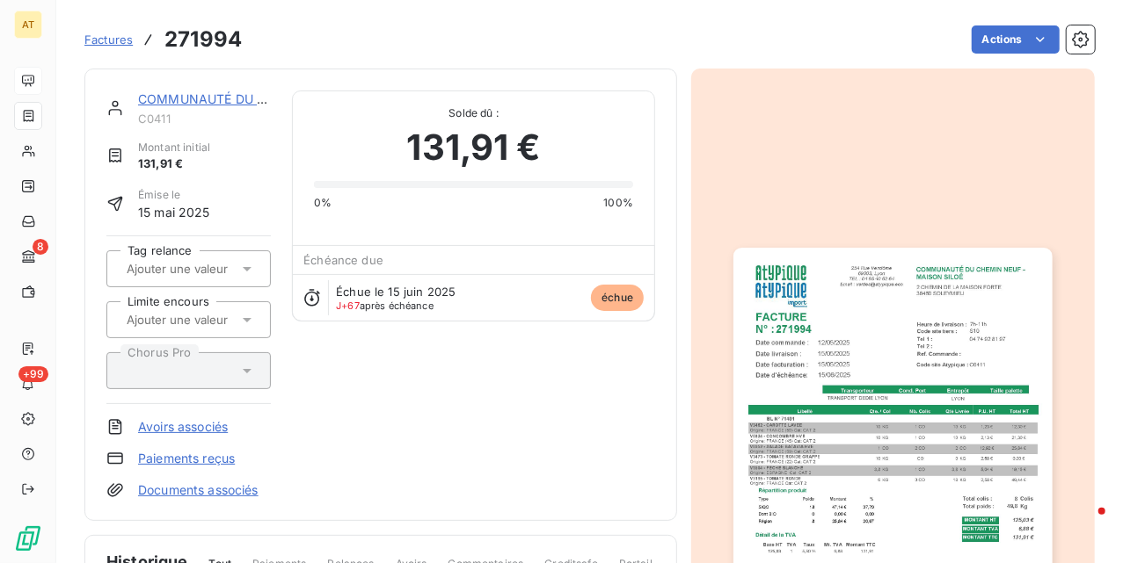
click at [207, 40] on h3 "271994" at bounding box center [202, 40] width 77 height 32
copy h3 "271994"
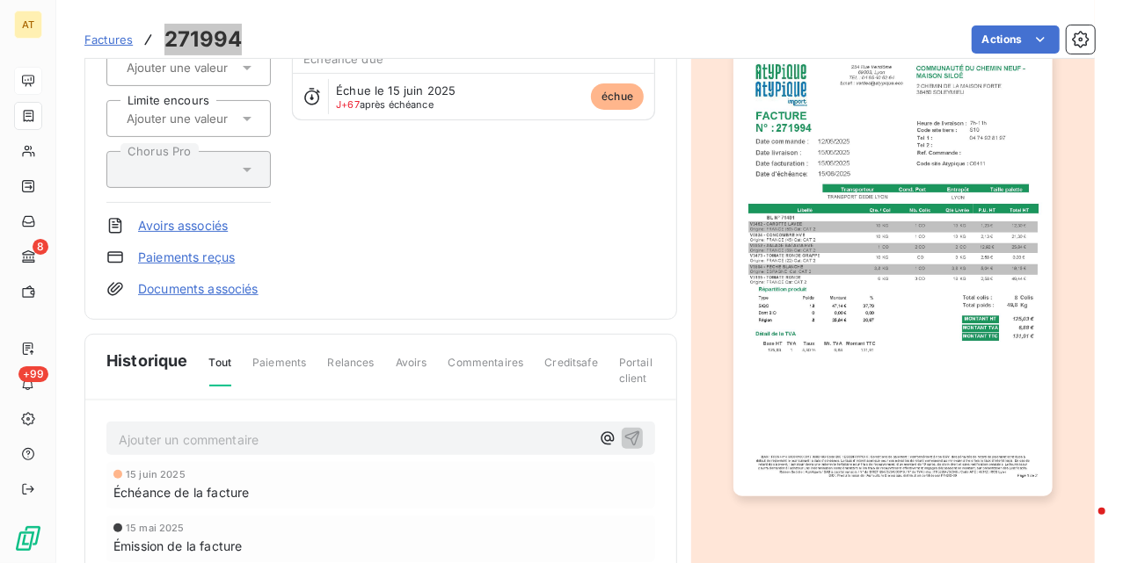
scroll to position [236, 0]
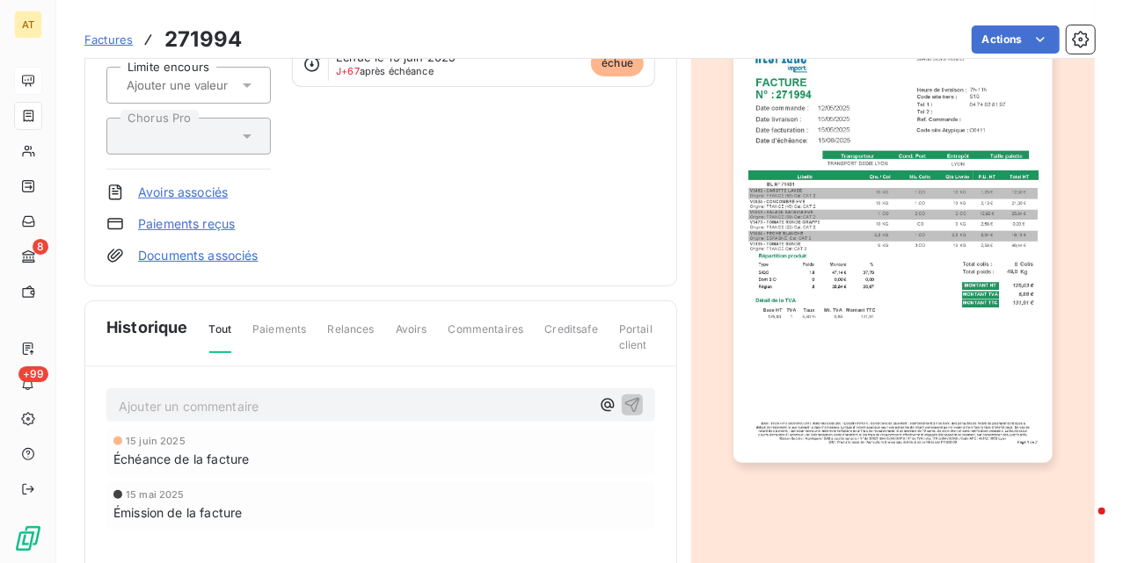
click at [206, 399] on p "Ajouter un commentaire ﻿" at bounding box center [354, 407] width 471 height 22
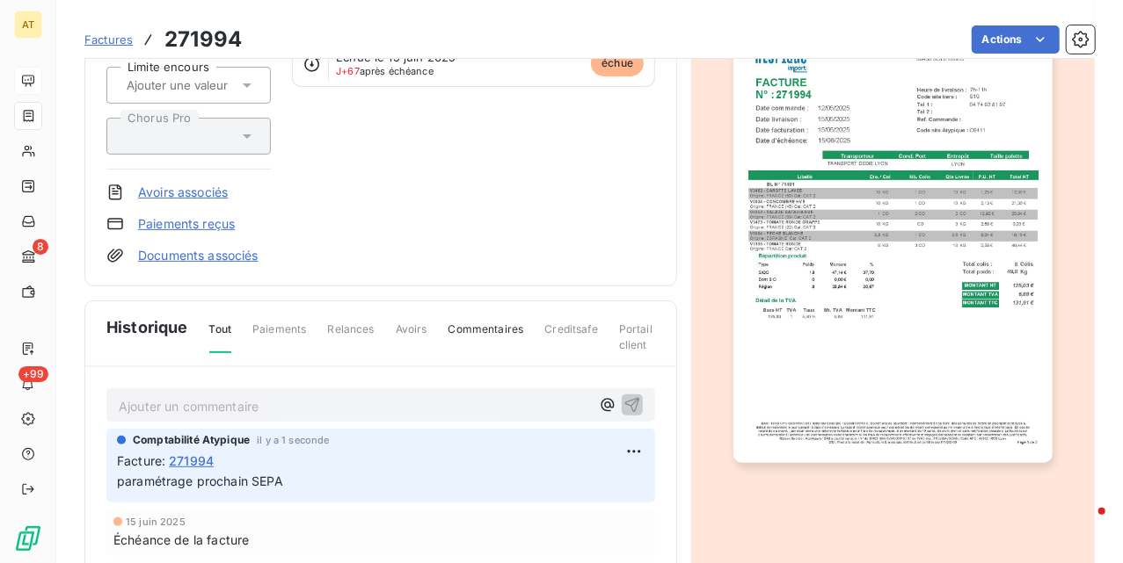
drag, startPoint x: 735, startPoint y: 402, endPoint x: 629, endPoint y: 362, distance: 112.7
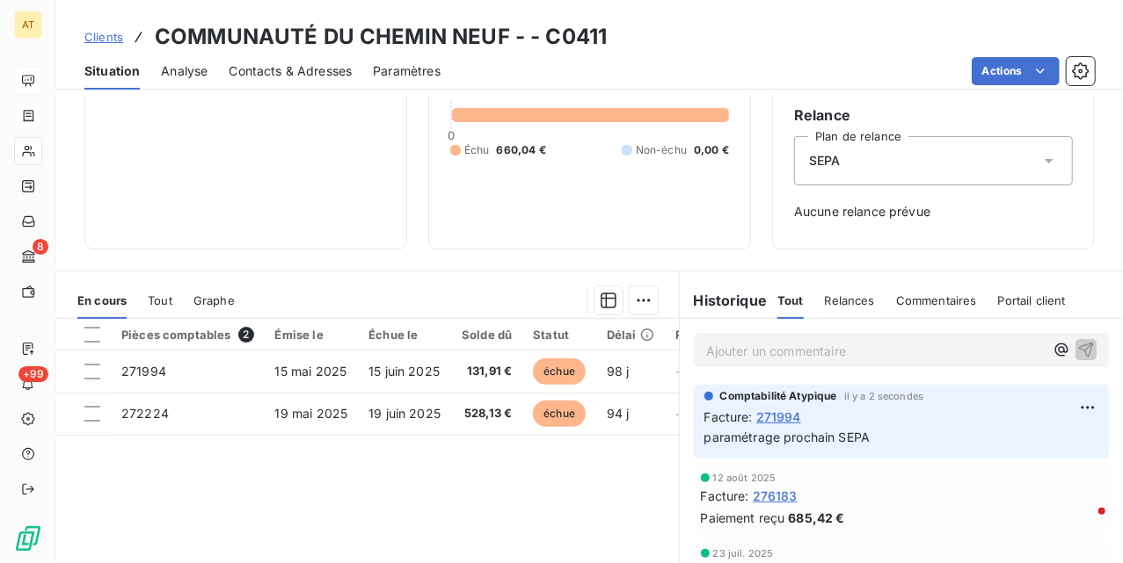
scroll to position [234, 0]
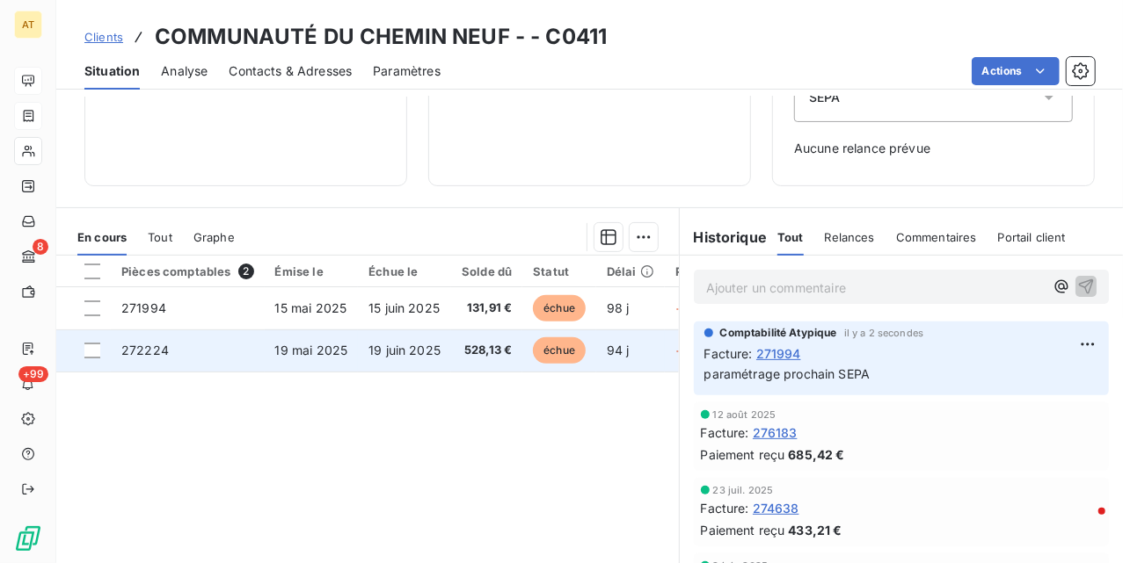
click at [208, 357] on td "272224" at bounding box center [188, 351] width 154 height 42
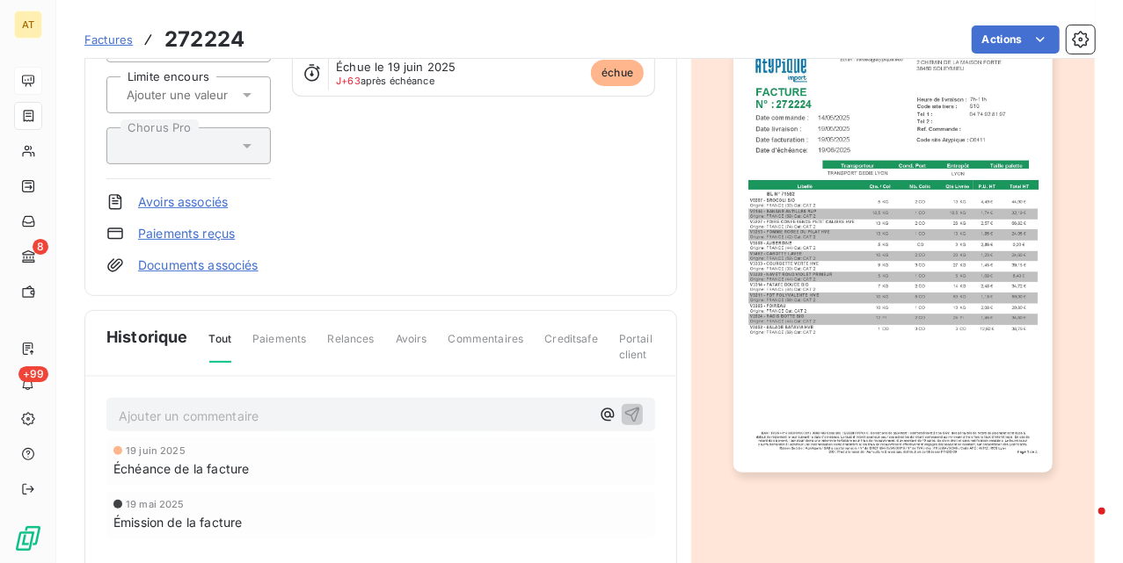
scroll to position [236, 0]
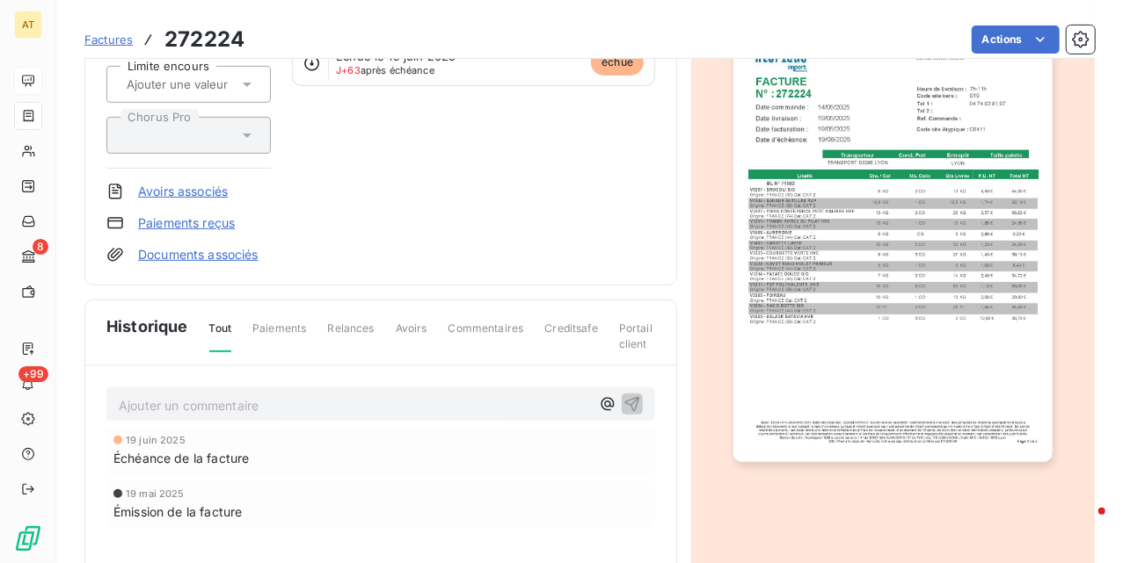
click at [260, 401] on p "Ajouter un commentaire ﻿" at bounding box center [354, 406] width 471 height 22
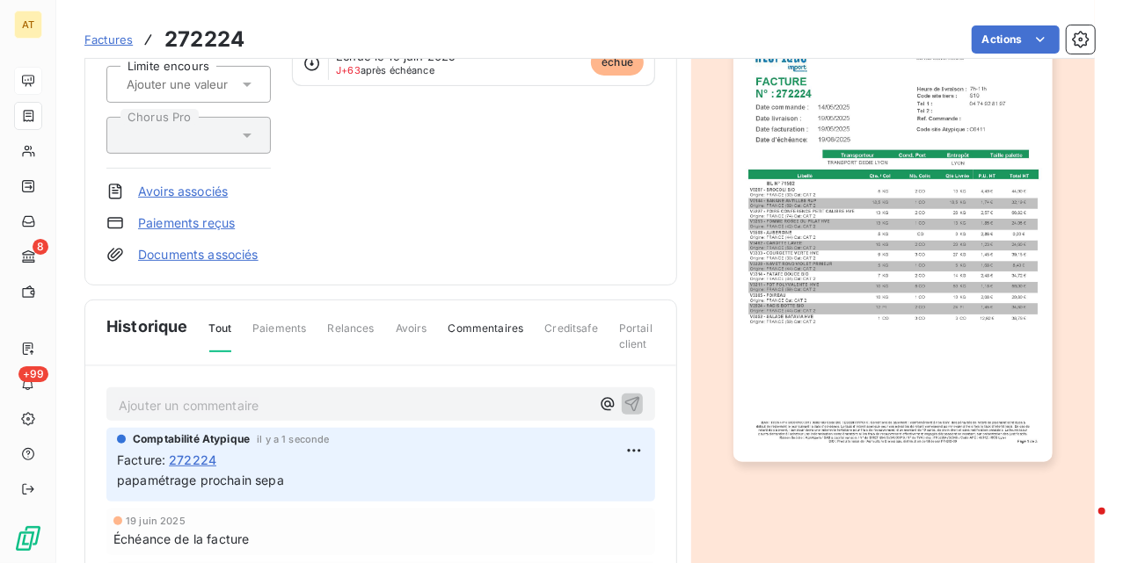
click at [473, 320] on div "Historique Tout Paiements Relances Avoirs Commentaires Creditsafe Portail client" at bounding box center [380, 334] width 591 height 66
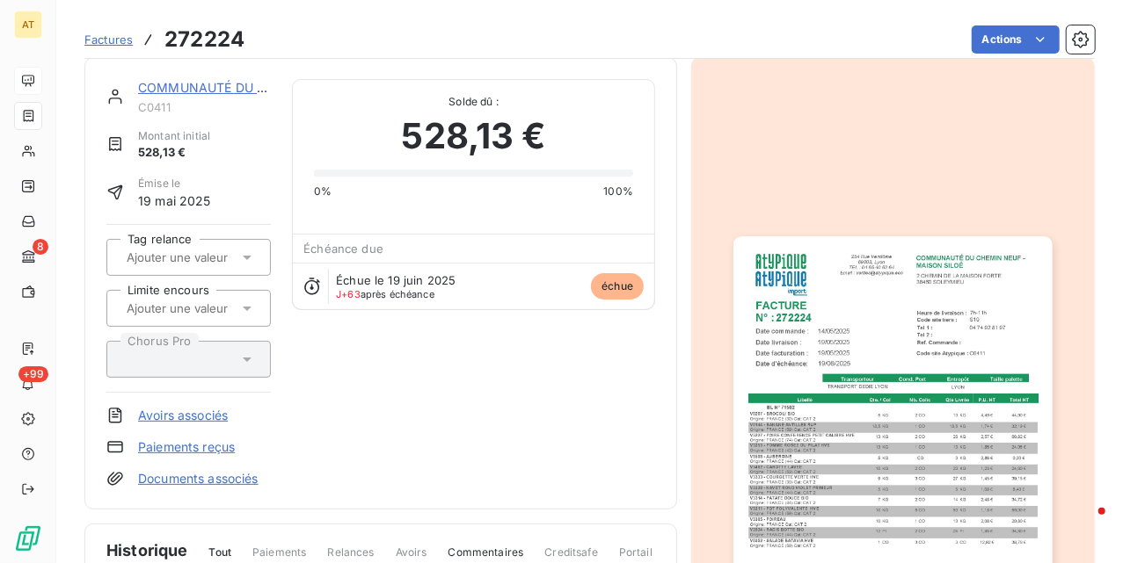
scroll to position [0, 0]
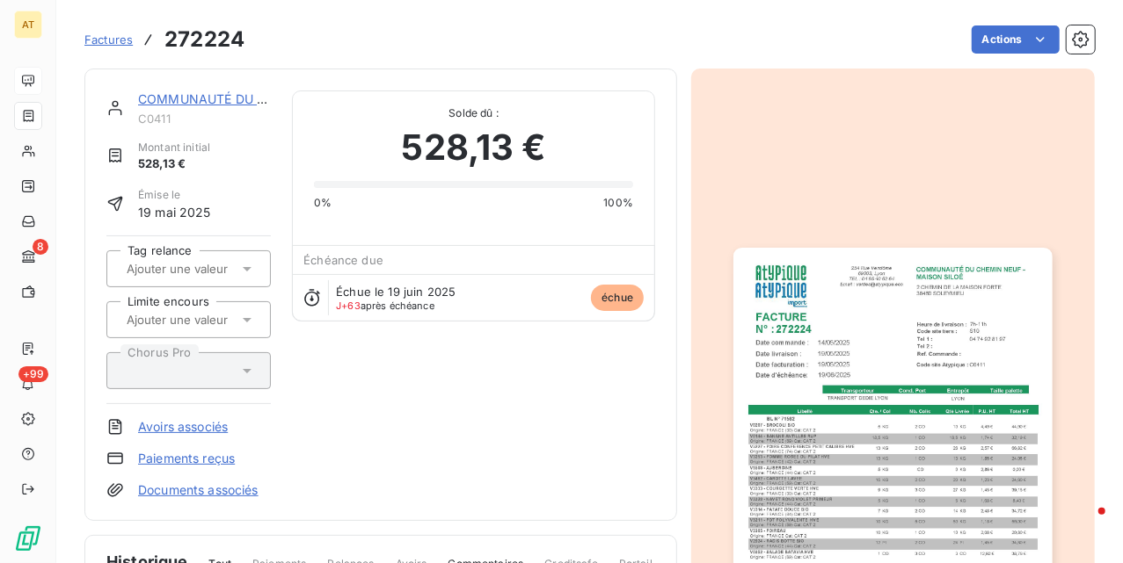
drag, startPoint x: 432, startPoint y: 285, endPoint x: 444, endPoint y: 264, distance: 24.0
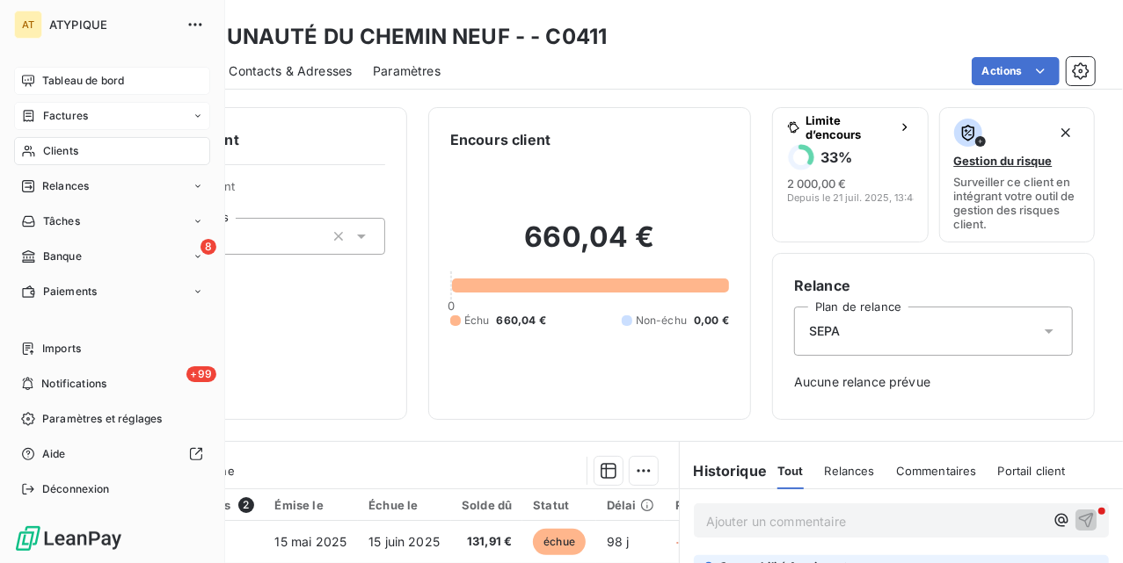
click at [61, 142] on div "Clients" at bounding box center [112, 151] width 196 height 28
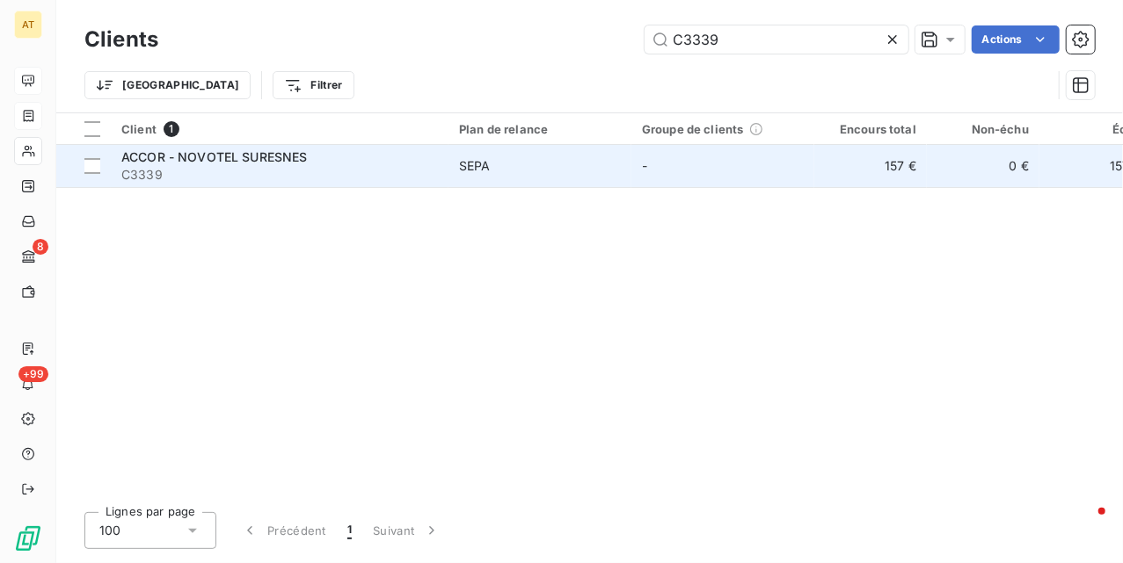
type input "C3339"
click at [190, 166] on span "C3339" at bounding box center [279, 175] width 316 height 18
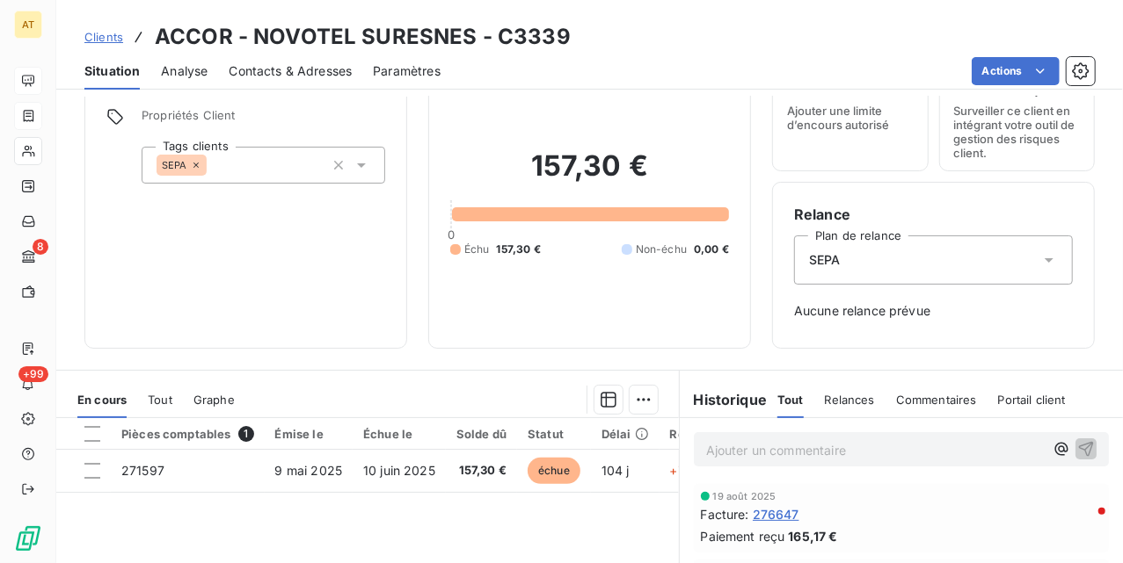
scroll to position [234, 0]
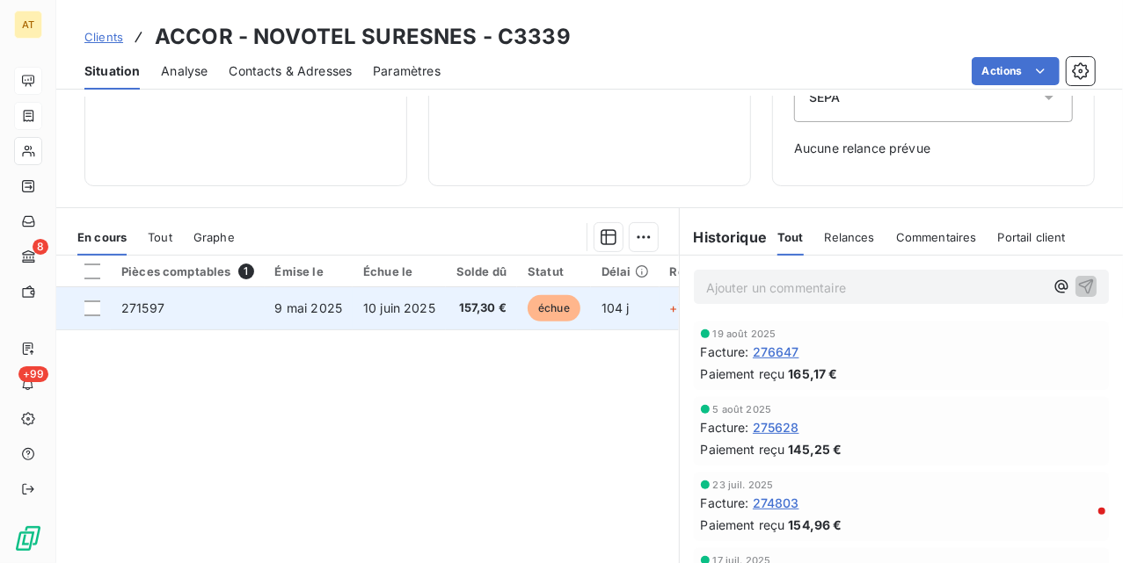
click at [160, 315] on span "271597" at bounding box center [142, 308] width 43 height 15
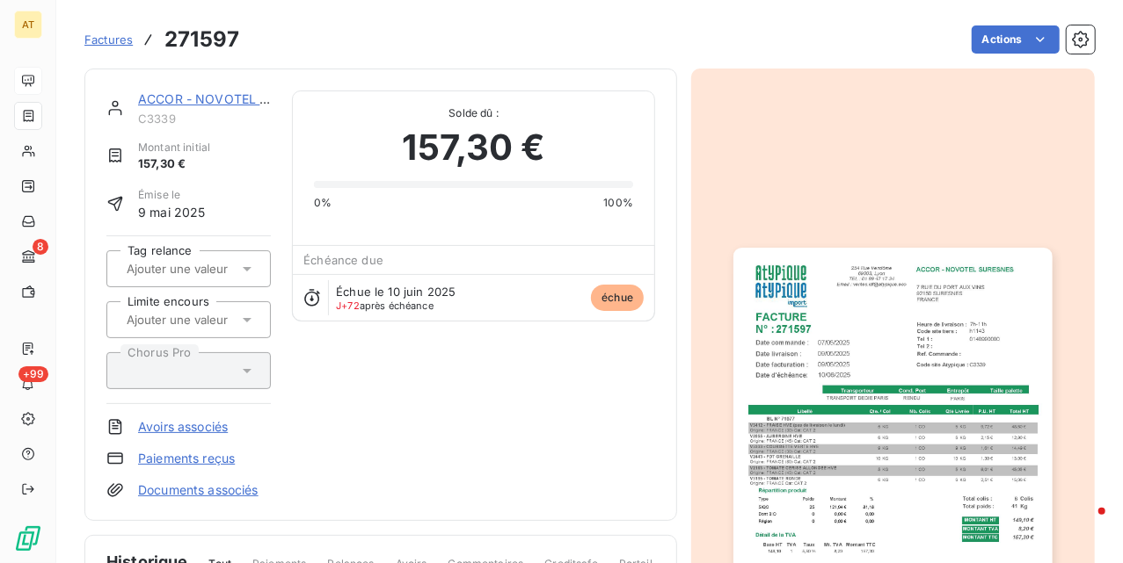
click at [214, 47] on h3 "271597" at bounding box center [201, 40] width 75 height 32
copy h3 "271597"
click at [369, 381] on div "ACCOR - NOVOTEL SURESNES C3339 Montant initial 157,30 € Émise le 9 mai 2025 Tag…" at bounding box center [380, 295] width 549 height 409
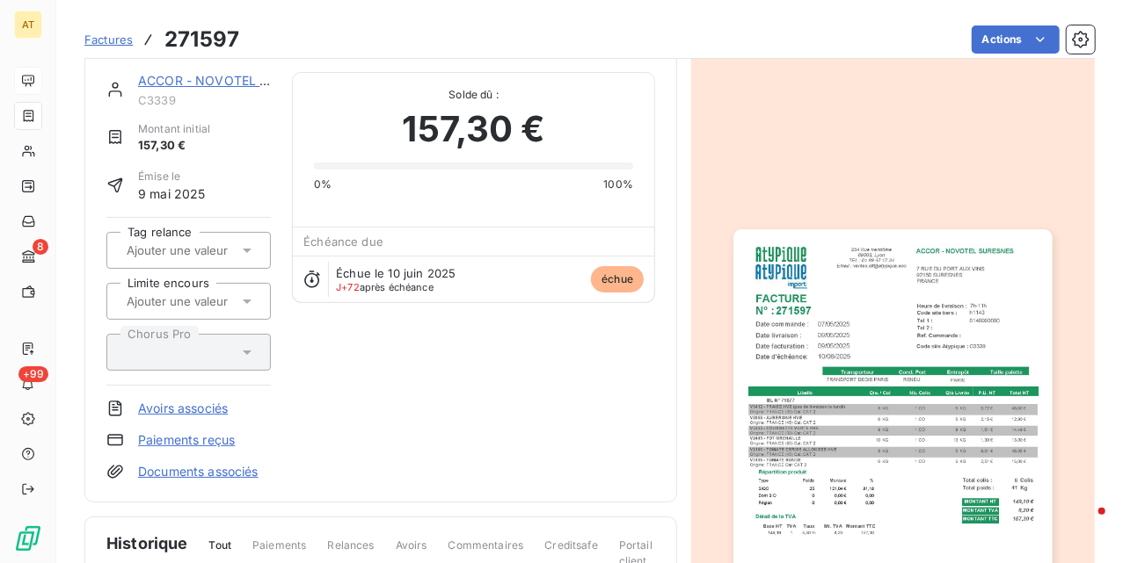
scroll to position [120, 0]
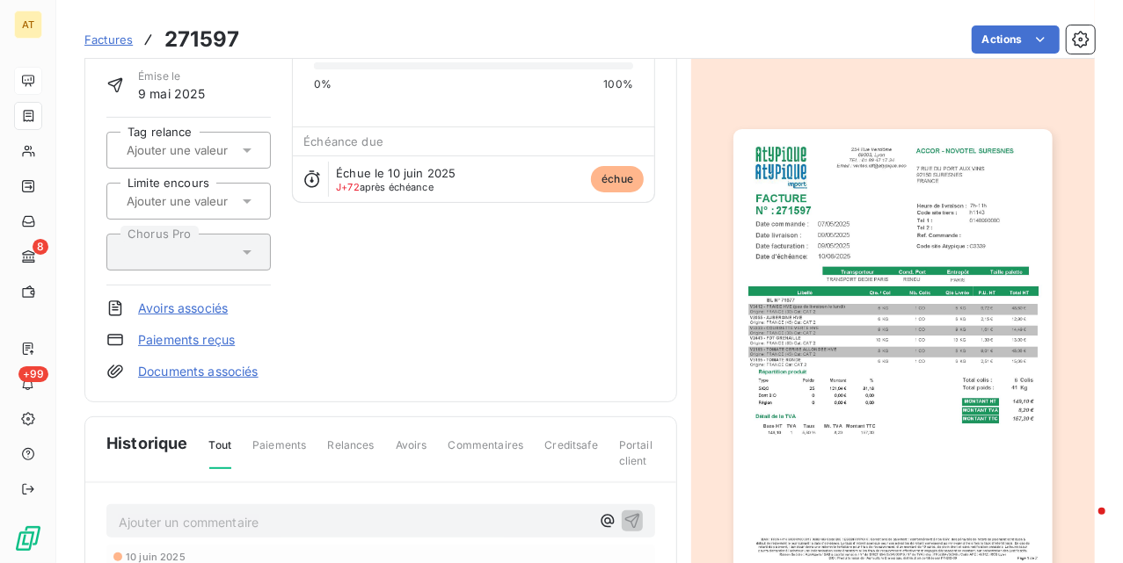
click at [209, 520] on p "Ajouter un commentaire ﻿" at bounding box center [354, 523] width 471 height 22
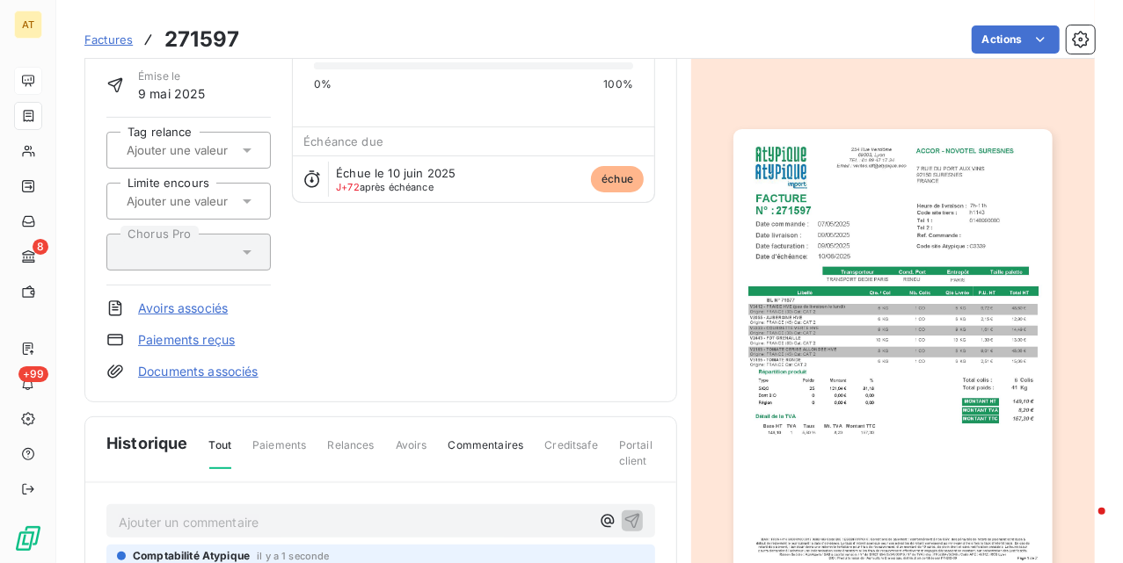
click at [535, 320] on div "ACCOR - NOVOTEL SURESNES C3339 Montant initial 157,30 € Émise le 9 mai 2025 Tag…" at bounding box center [380, 176] width 549 height 409
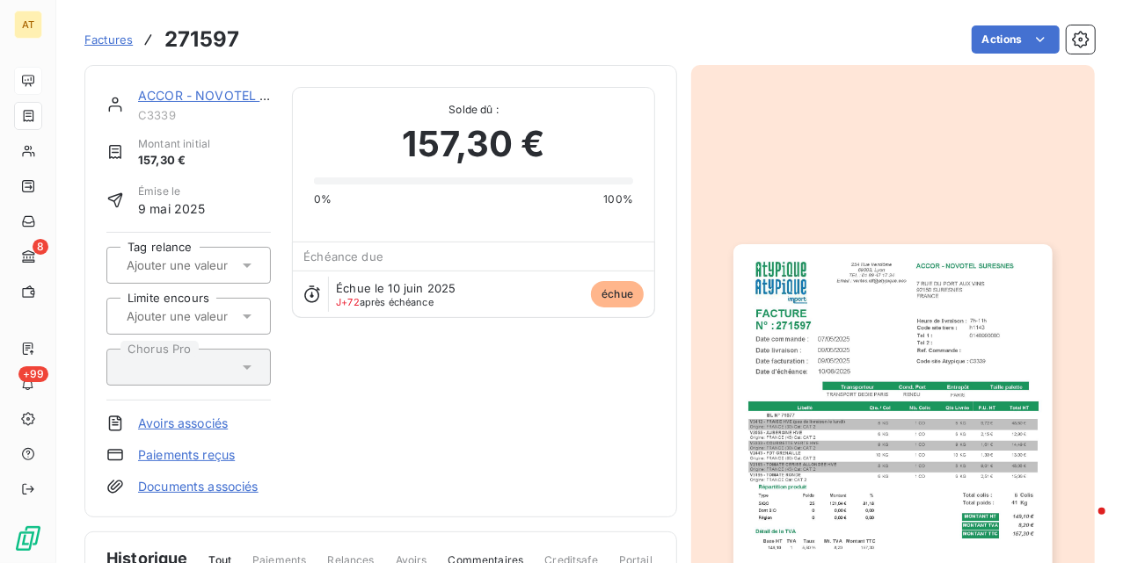
scroll to position [0, 0]
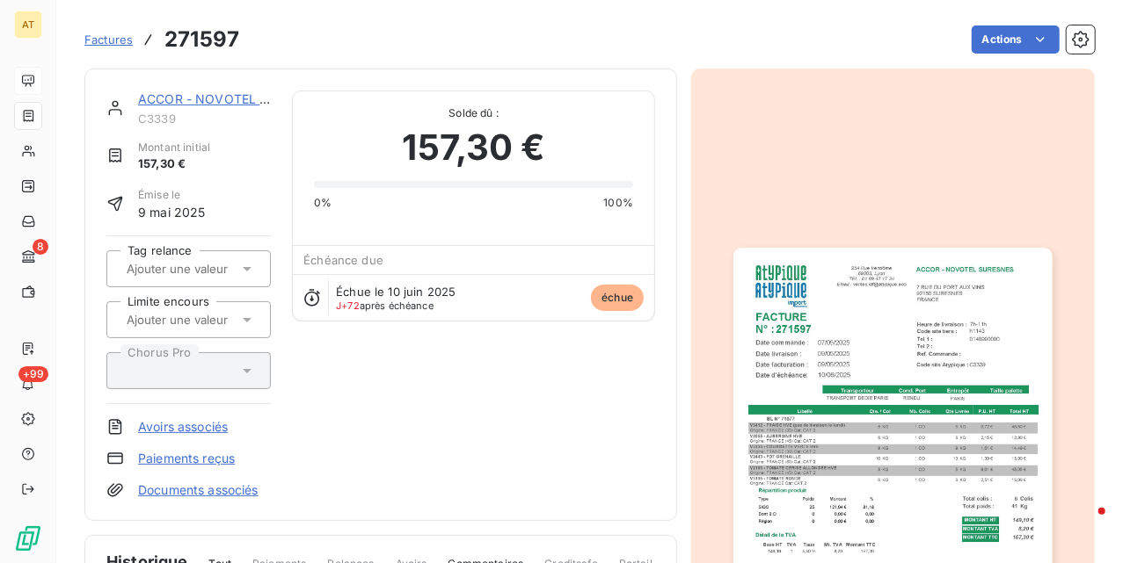
drag, startPoint x: 505, startPoint y: 316, endPoint x: 490, endPoint y: 313, distance: 15.4
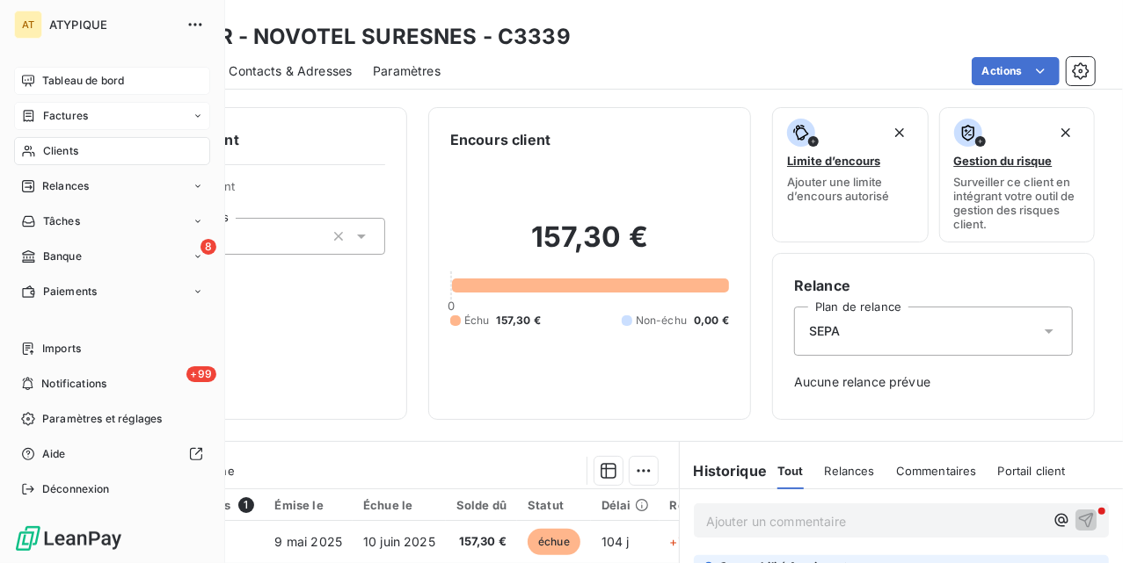
click at [62, 156] on span "Clients" at bounding box center [60, 151] width 35 height 16
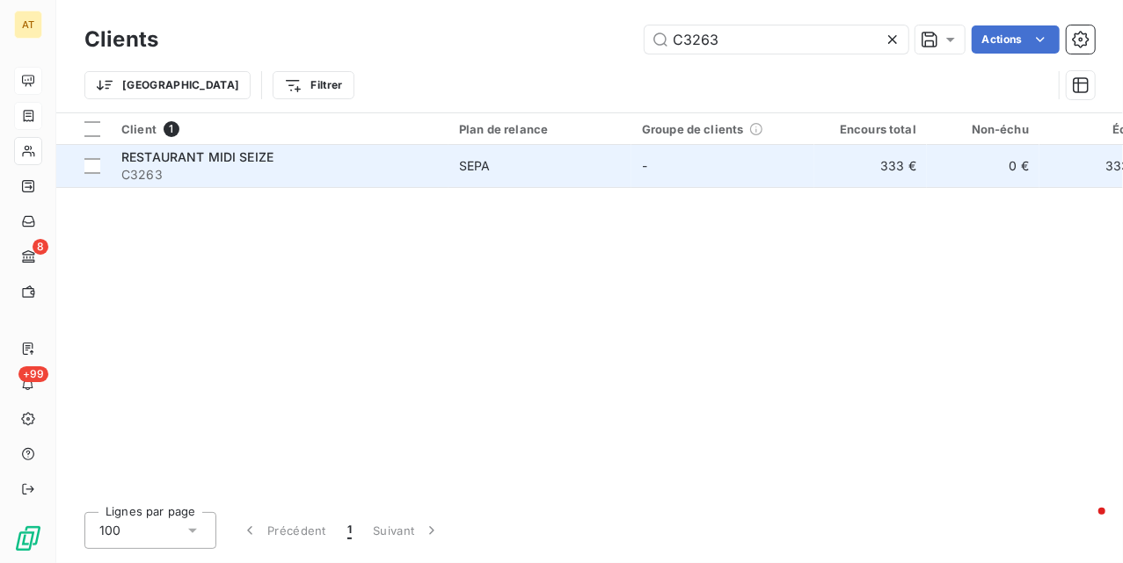
type input "C3263"
click at [156, 170] on span "C3263" at bounding box center [279, 175] width 316 height 18
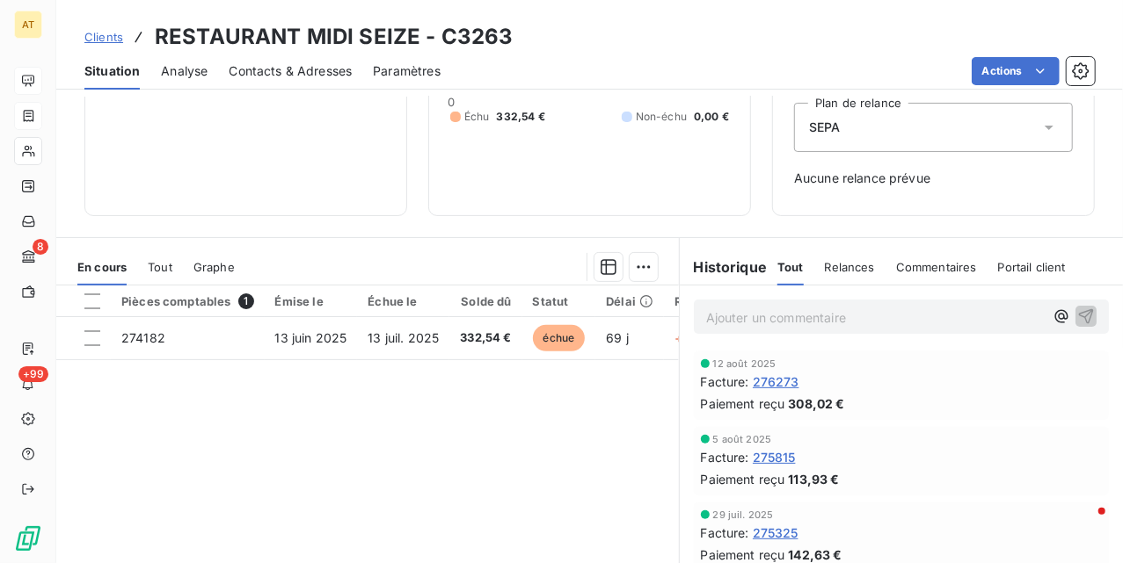
scroll to position [317, 0]
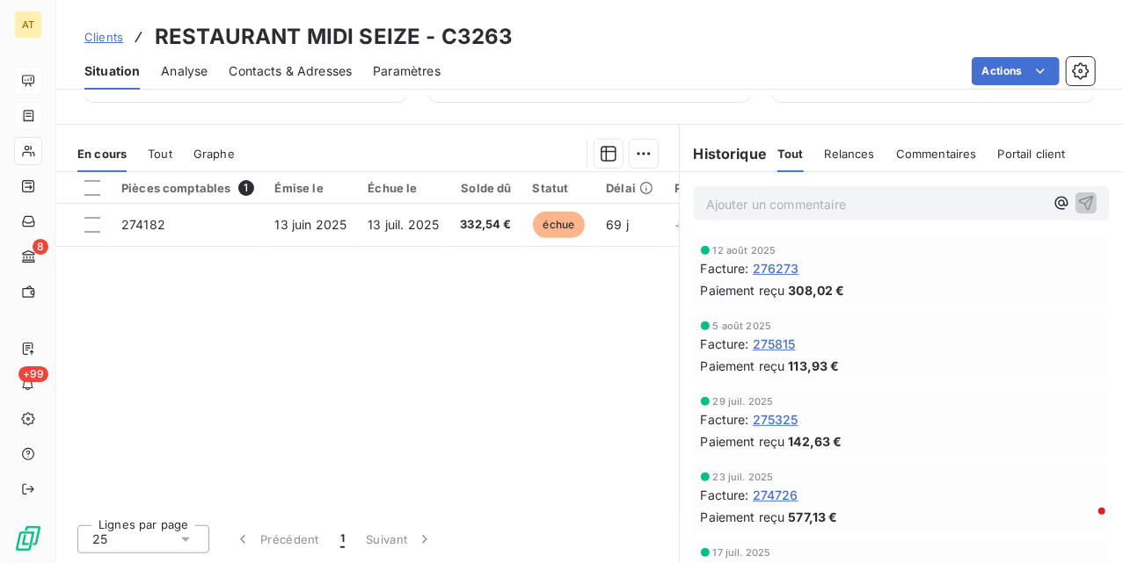
click at [409, 424] on div "Pièces comptables 1 Émise le Échue le Solde dû Statut Délai Retard Tag relance …" at bounding box center [367, 341] width 622 height 338
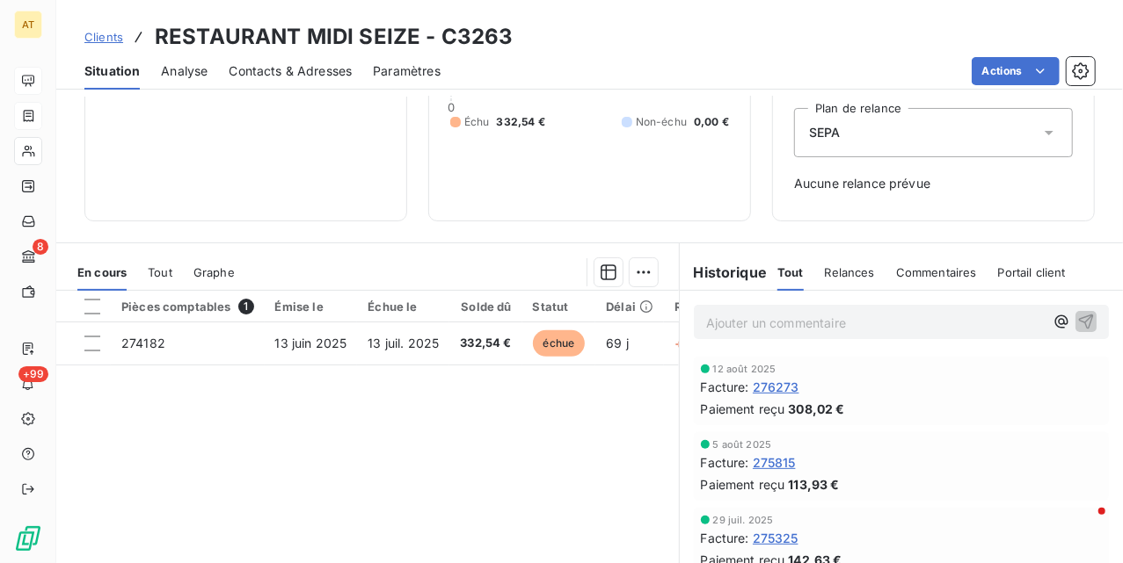
scroll to position [200, 0]
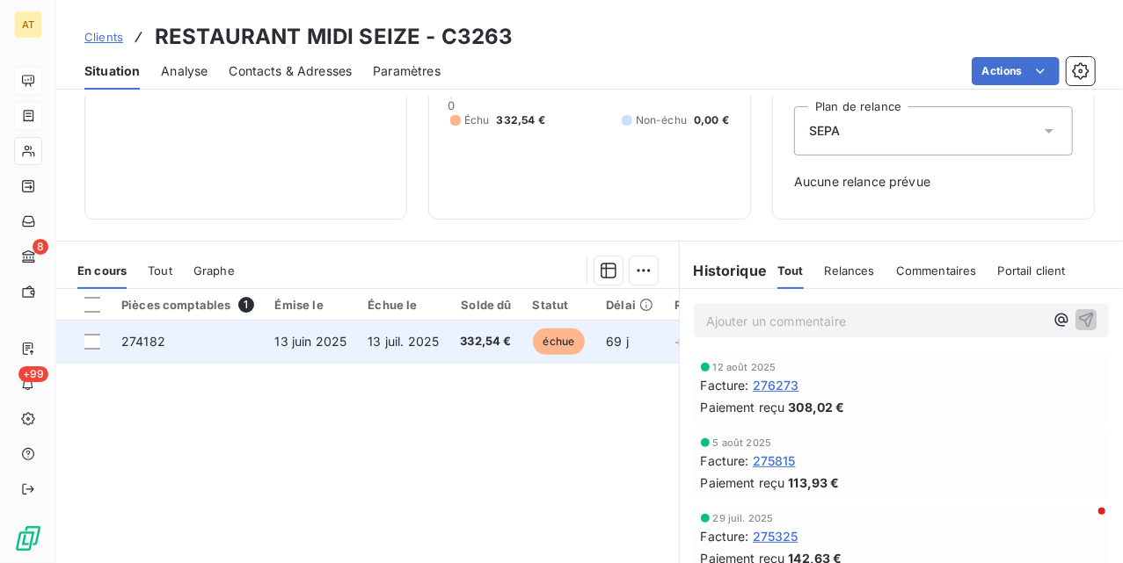
click at [167, 341] on td "274182" at bounding box center [188, 342] width 154 height 42
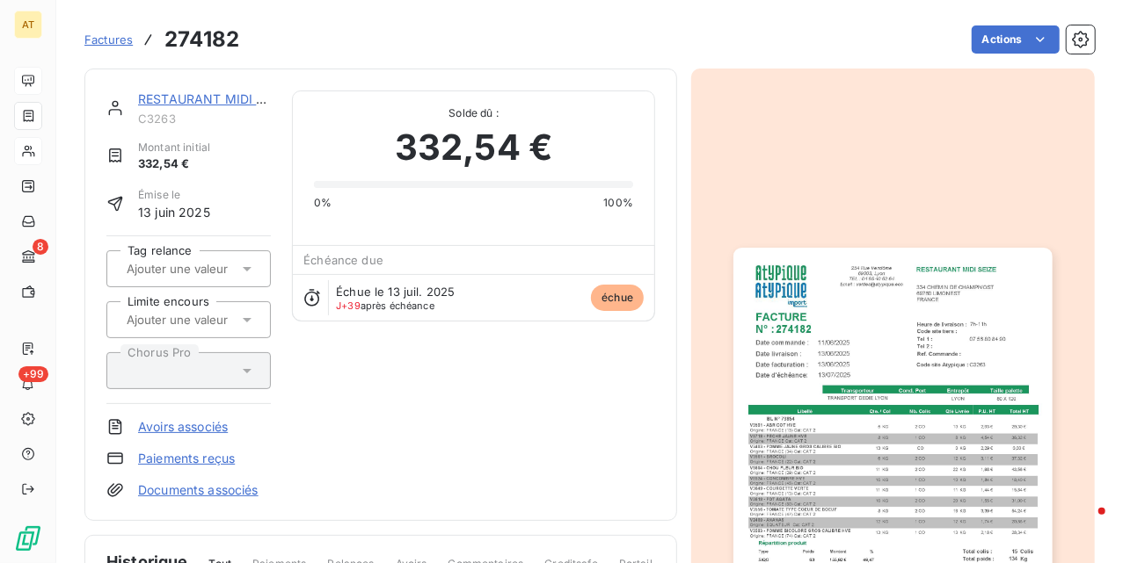
click at [226, 37] on h3 "274182" at bounding box center [201, 40] width 75 height 32
copy h3 "274182"
click at [486, 360] on div "RESTAURANT MIDI SEIZE C3263 Montant initial 332,54 € Émise le 13 juin 2025 Tag …" at bounding box center [380, 295] width 549 height 409
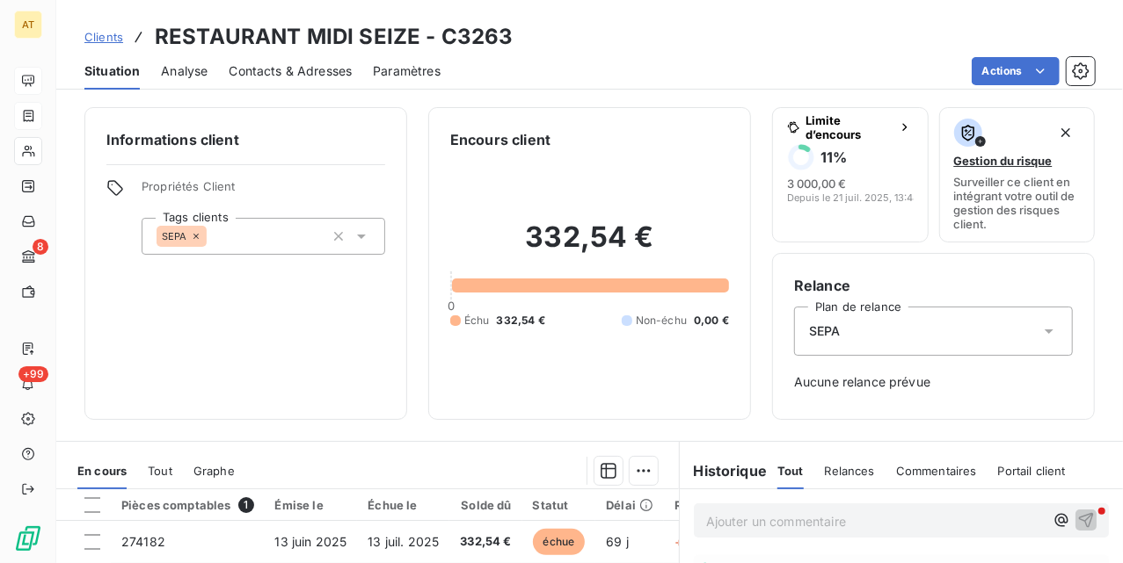
scroll to position [234, 0]
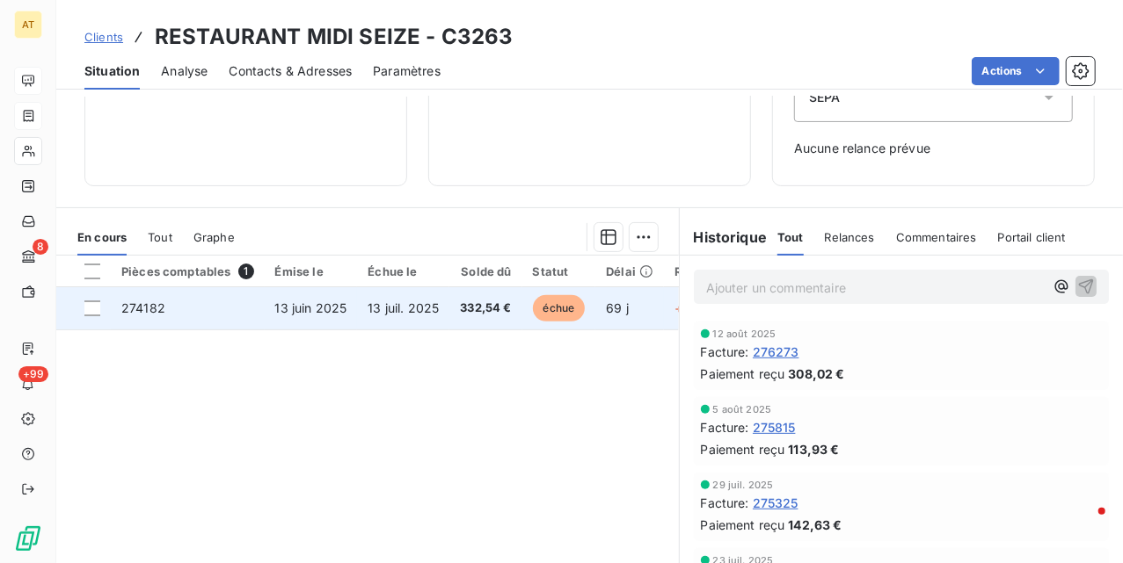
click at [128, 300] on td "274182" at bounding box center [188, 308] width 154 height 42
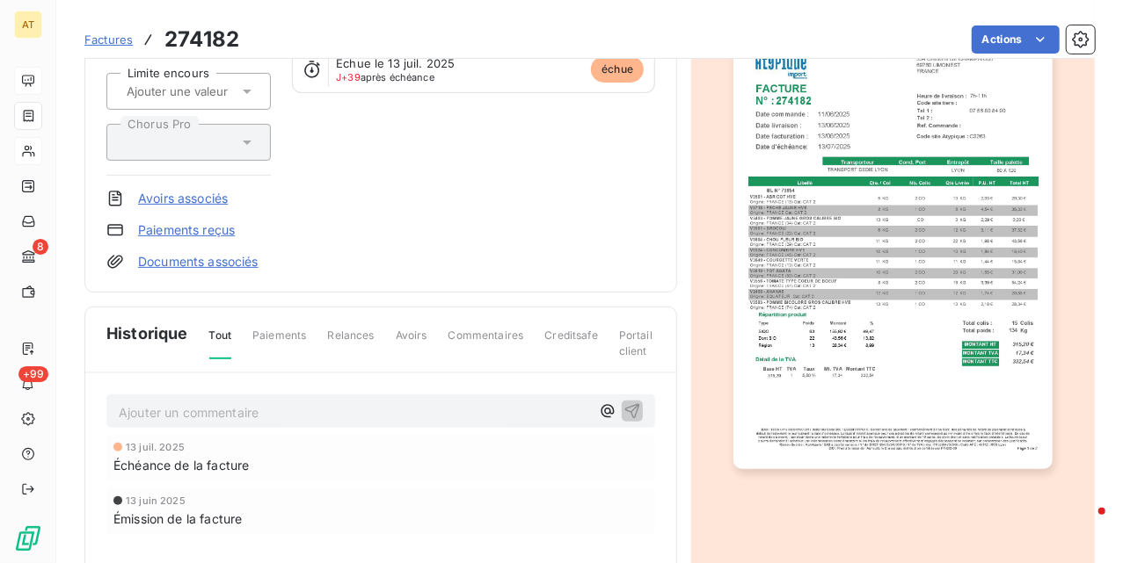
scroll to position [410, 0]
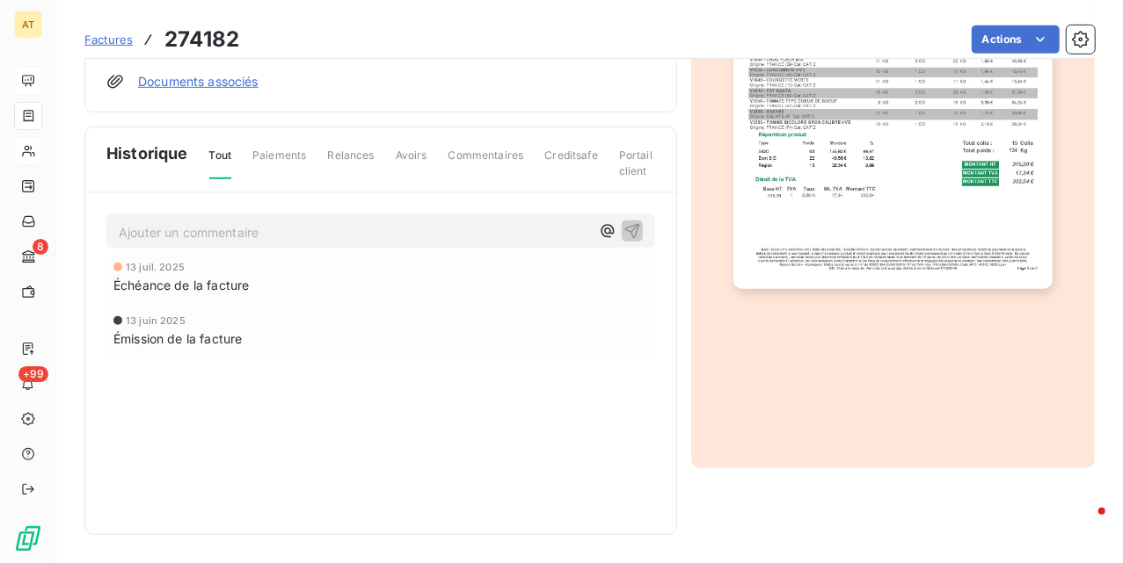
click at [207, 234] on p "Ajouter un commentaire ﻿" at bounding box center [354, 233] width 471 height 22
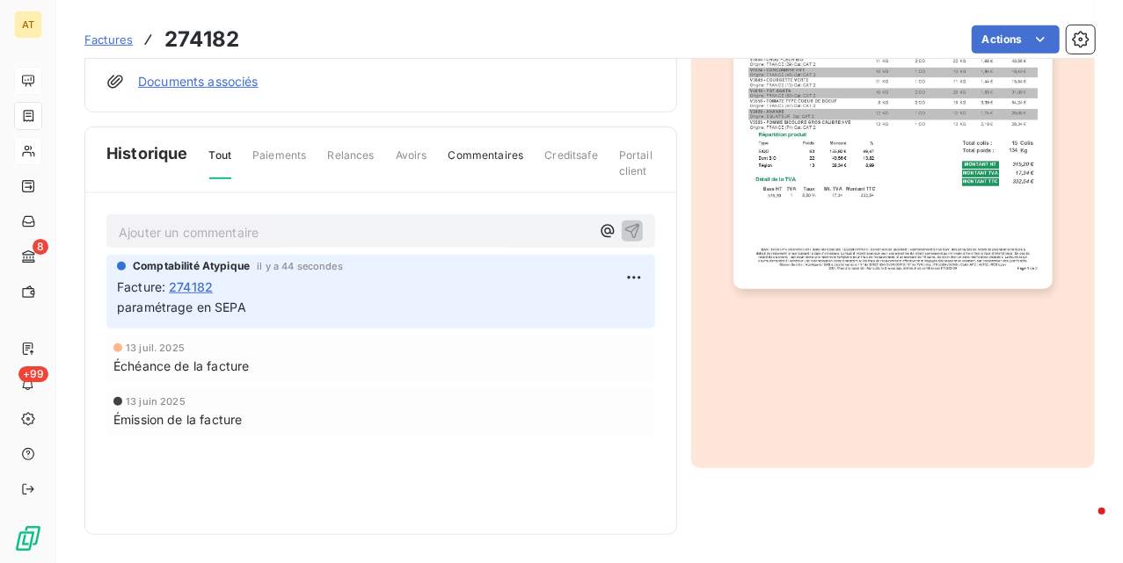
click at [504, 401] on div "13 juin 2025" at bounding box center [380, 401] width 534 height 11
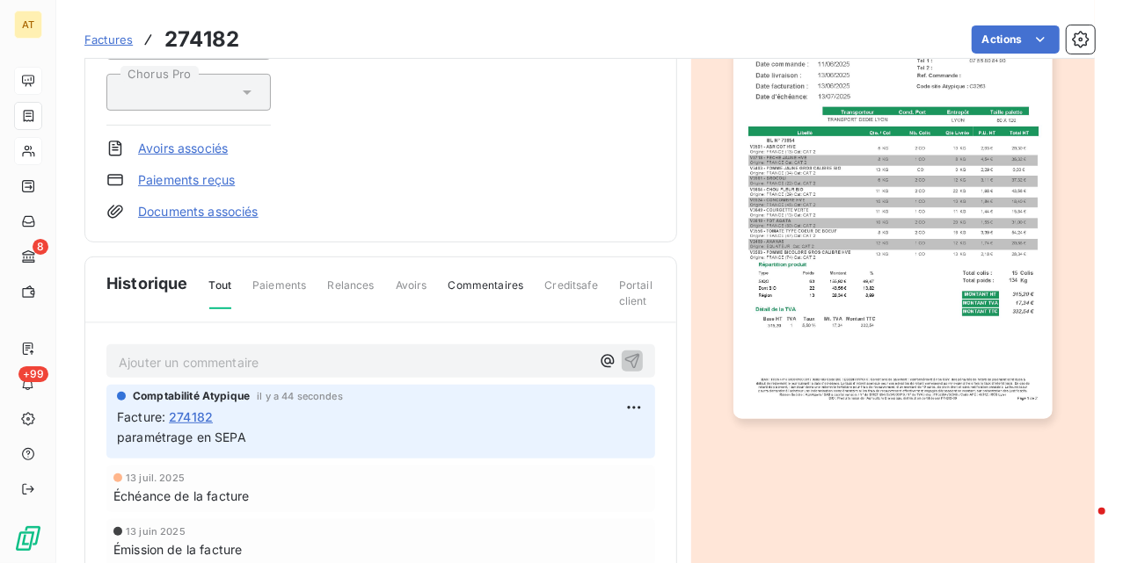
scroll to position [0, 0]
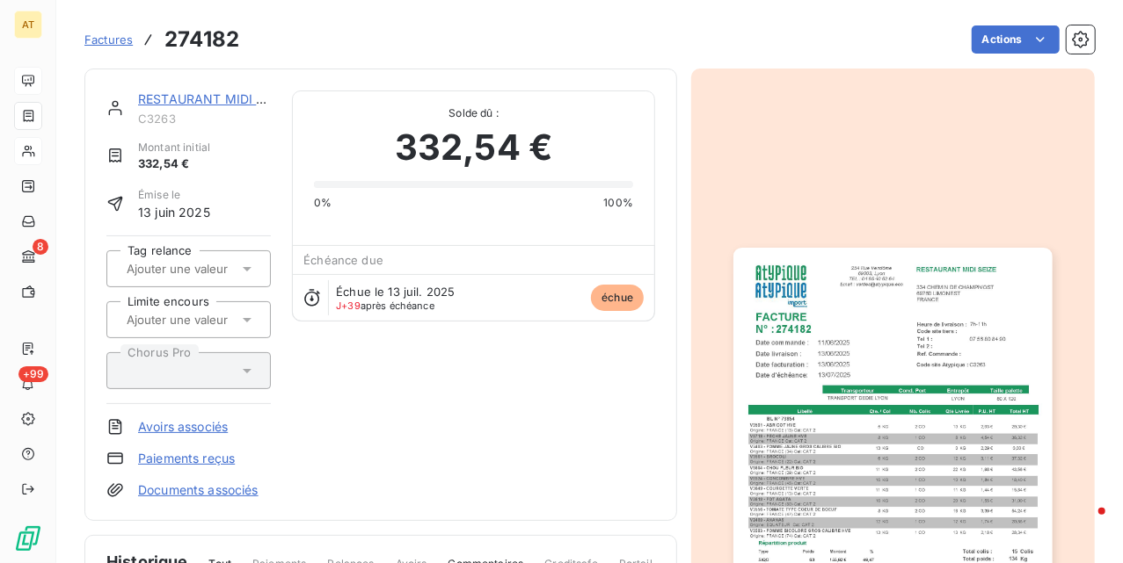
click at [519, 418] on div "RESTAURANT MIDI SEIZE C3263 Montant initial 332,54 € Émise le 13 juin 2025 Tag …" at bounding box center [380, 295] width 549 height 409
click at [679, 424] on div "RESTAURANT MIDI SEIZE C3263 Montant initial 332,54 € Émise le 13 juin 2025 Tag …" at bounding box center [589, 501] width 1010 height 886
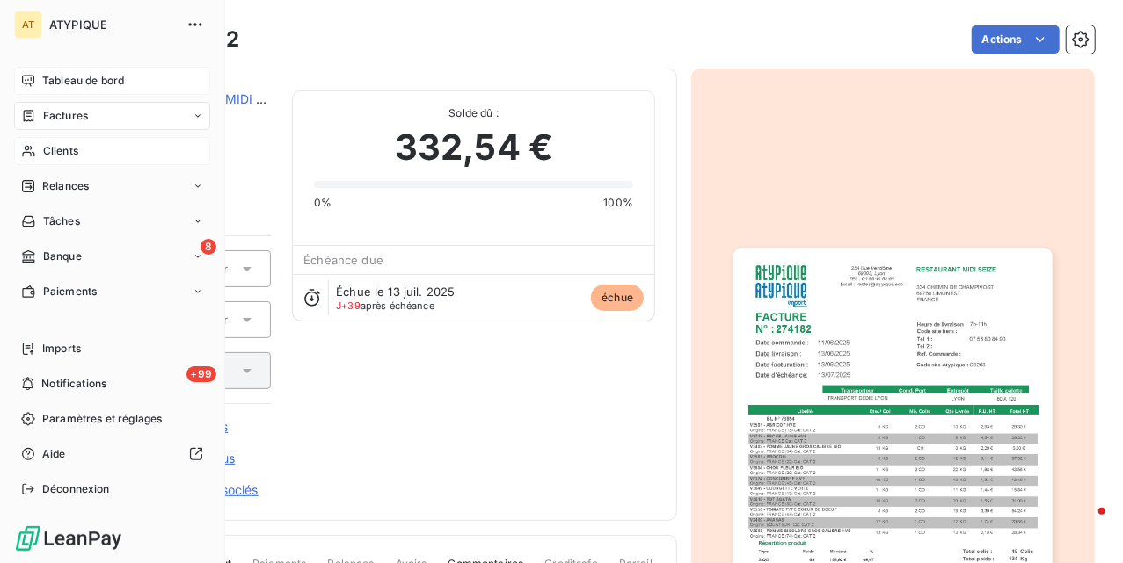
click at [88, 142] on div "Clients" at bounding box center [112, 151] width 196 height 28
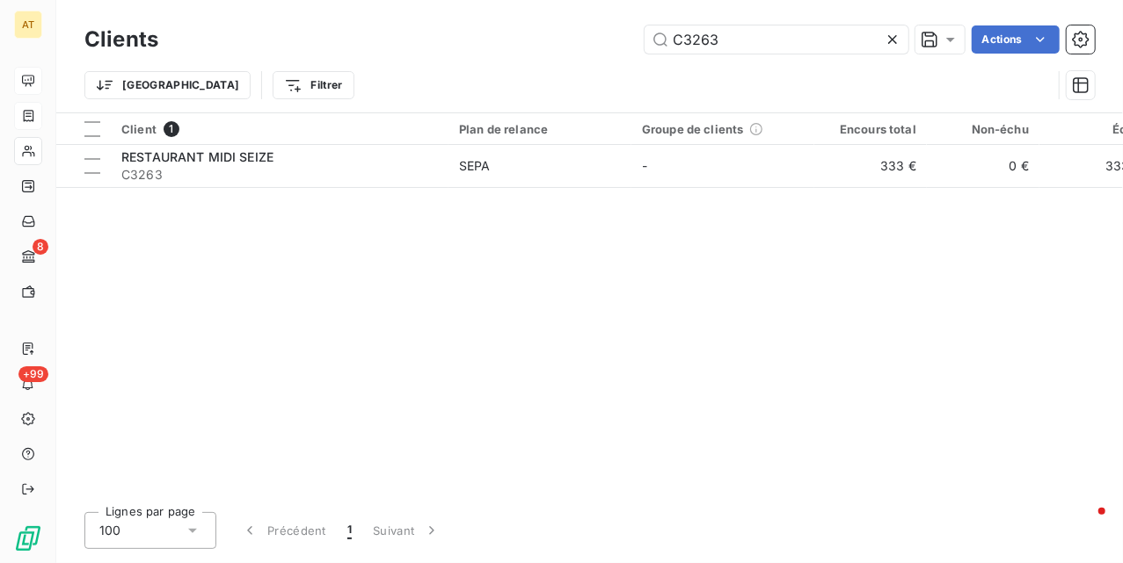
click at [894, 44] on icon at bounding box center [892, 40] width 18 height 18
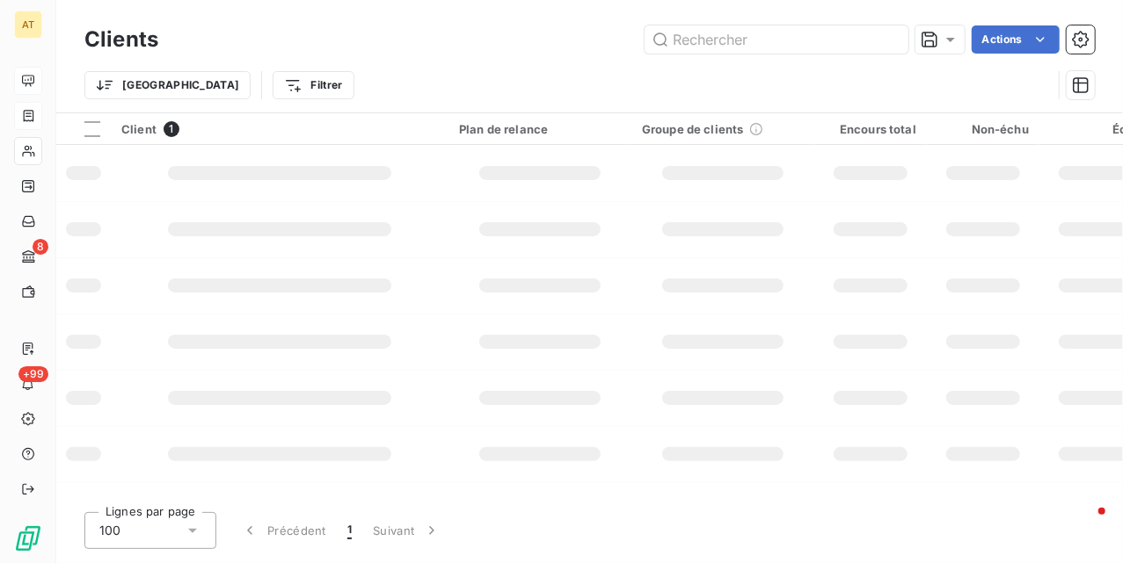
click at [513, 54] on div "Clients Actions" at bounding box center [589, 39] width 1010 height 37
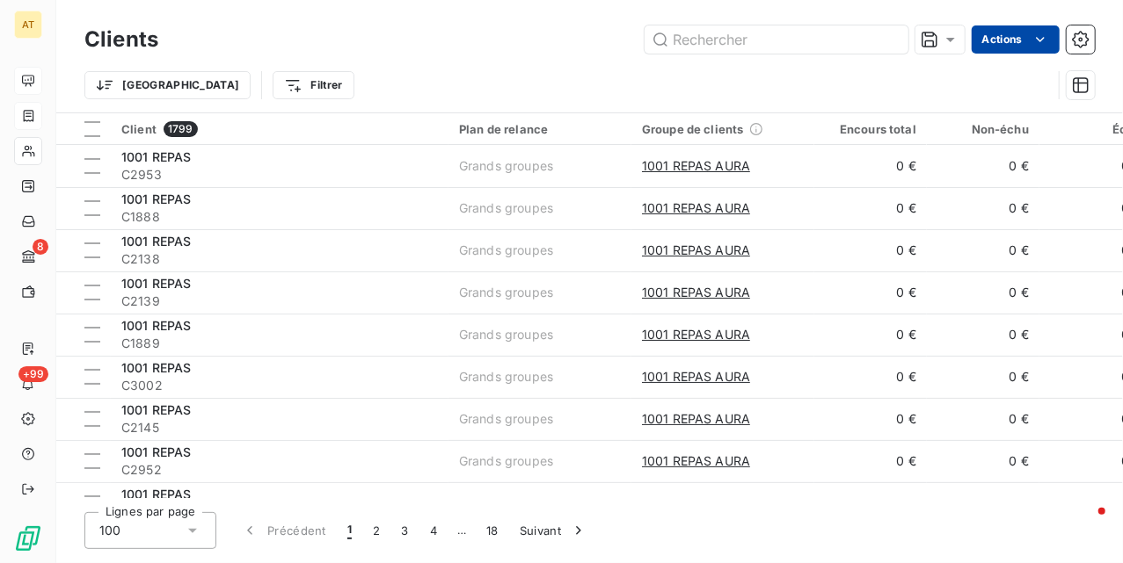
click at [999, 37] on html "AT 8 +99 Clients Actions Trier Filtrer Client 1799 Plan de relance Groupe de cl…" at bounding box center [561, 281] width 1123 height 563
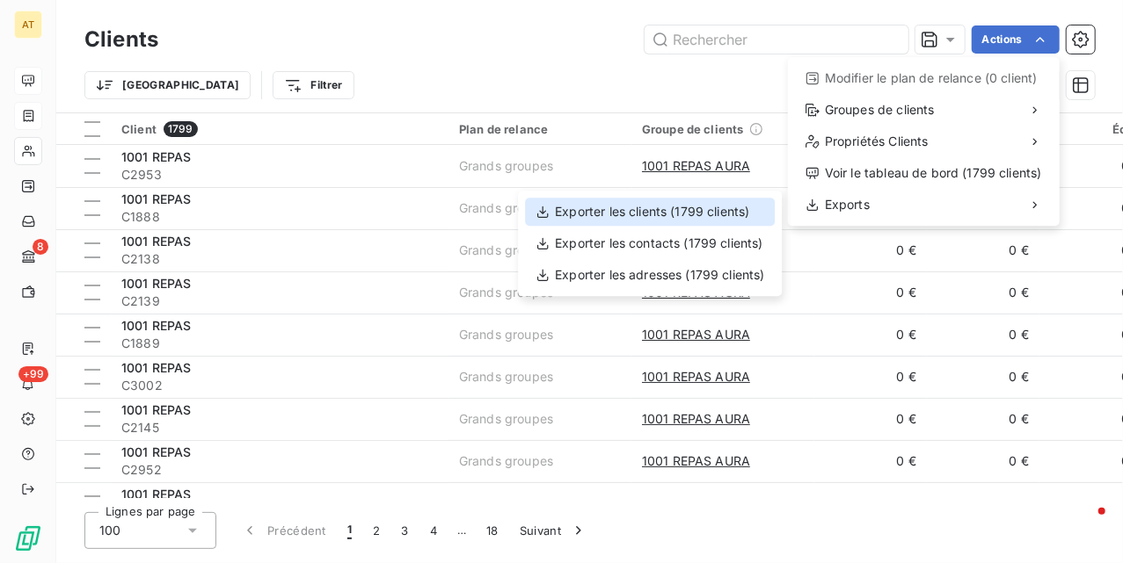
click at [654, 209] on div "Exporter les clients (1799 clients)" at bounding box center [650, 212] width 250 height 28
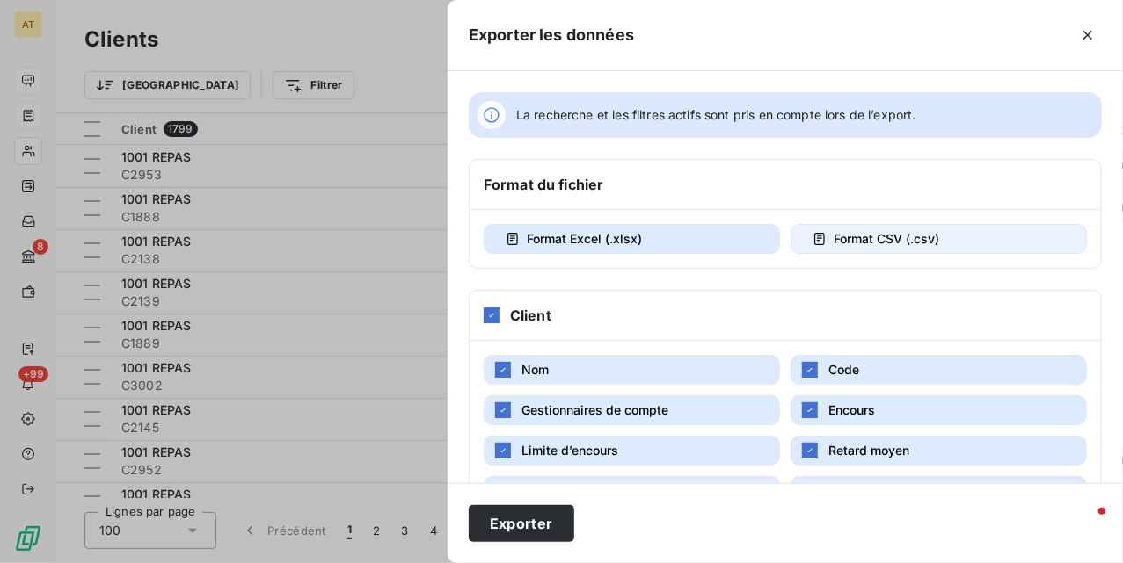
drag, startPoint x: 866, startPoint y: 234, endPoint x: 832, endPoint y: 233, distance: 34.3
click at [866, 236] on span "Format CSV (.csv)" at bounding box center [885, 238] width 105 height 15
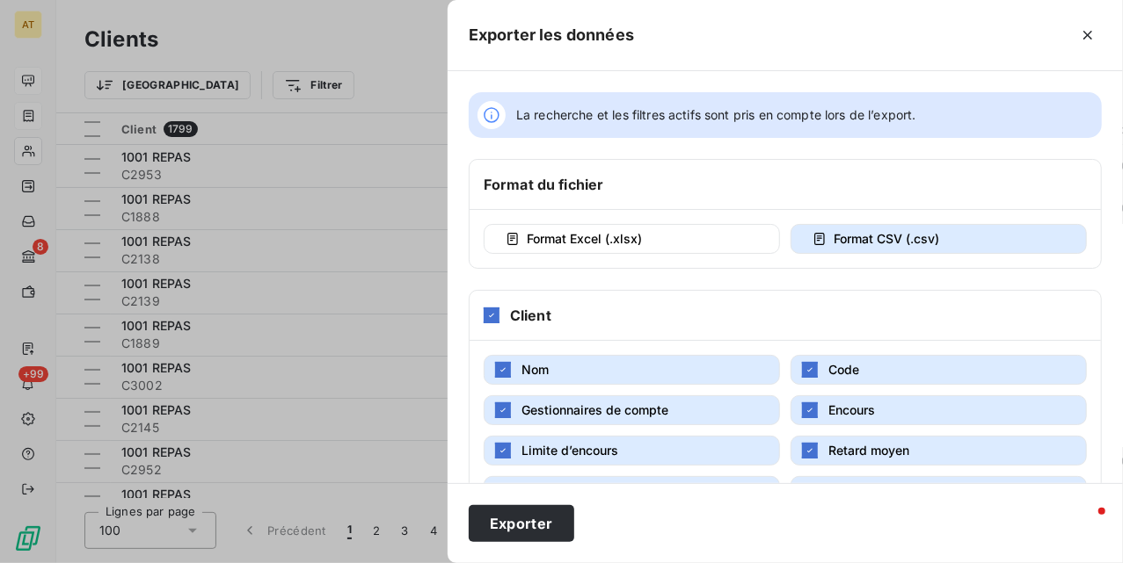
scroll to position [278, 0]
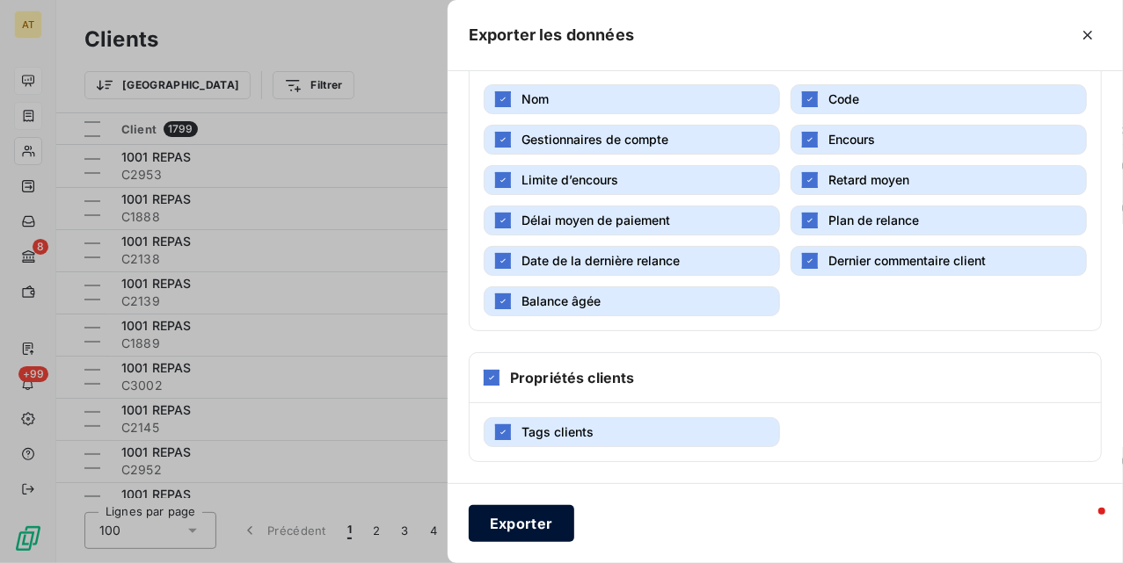
click at [508, 526] on button "Exporter" at bounding box center [521, 523] width 105 height 37
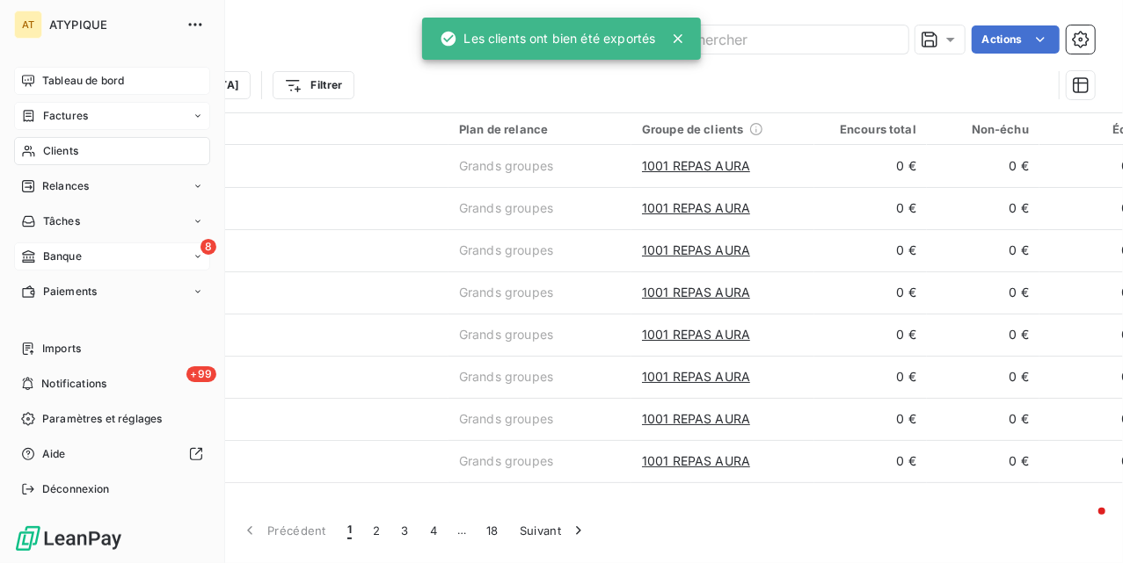
click at [42, 253] on div "Banque" at bounding box center [51, 257] width 61 height 16
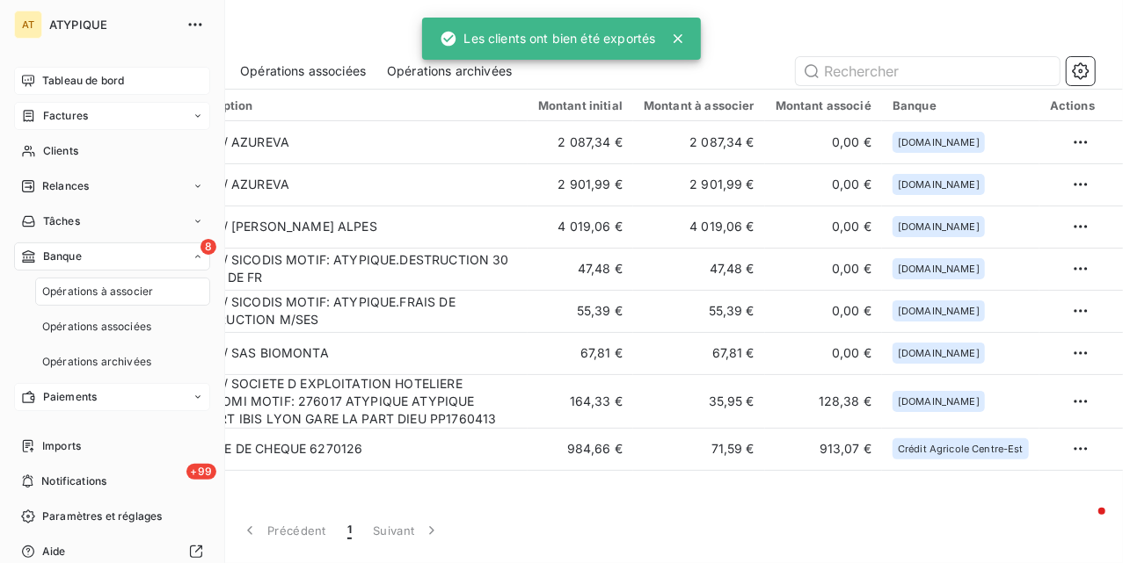
click at [86, 399] on span "Paiements" at bounding box center [70, 397] width 54 height 16
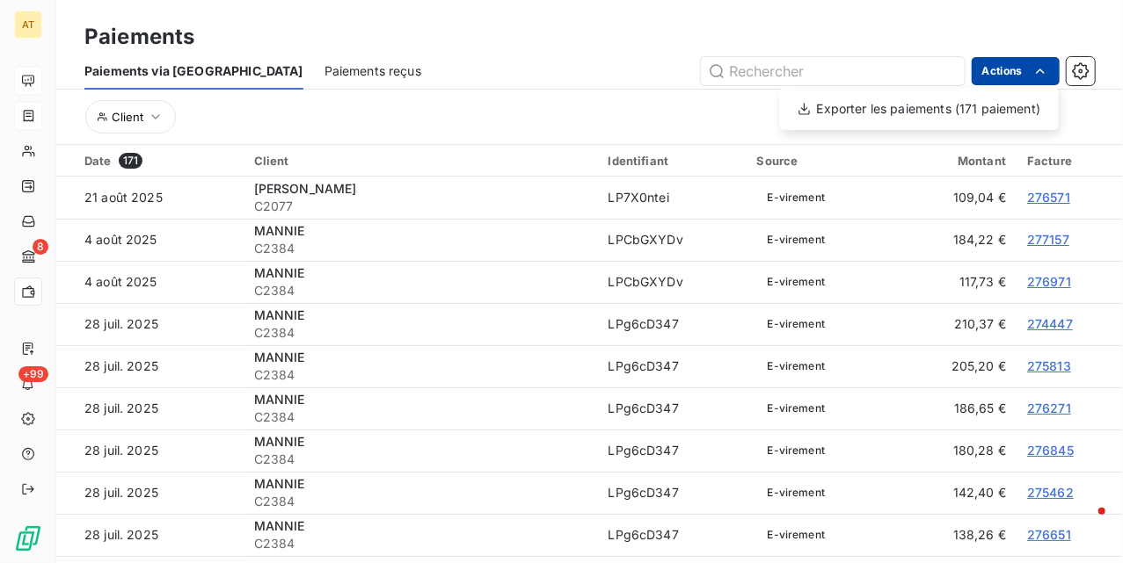
click at [1016, 76] on html "AT 8 +99 Paiements Paiements via le Portail Paiements reçus Actions Exporter le…" at bounding box center [561, 281] width 1123 height 563
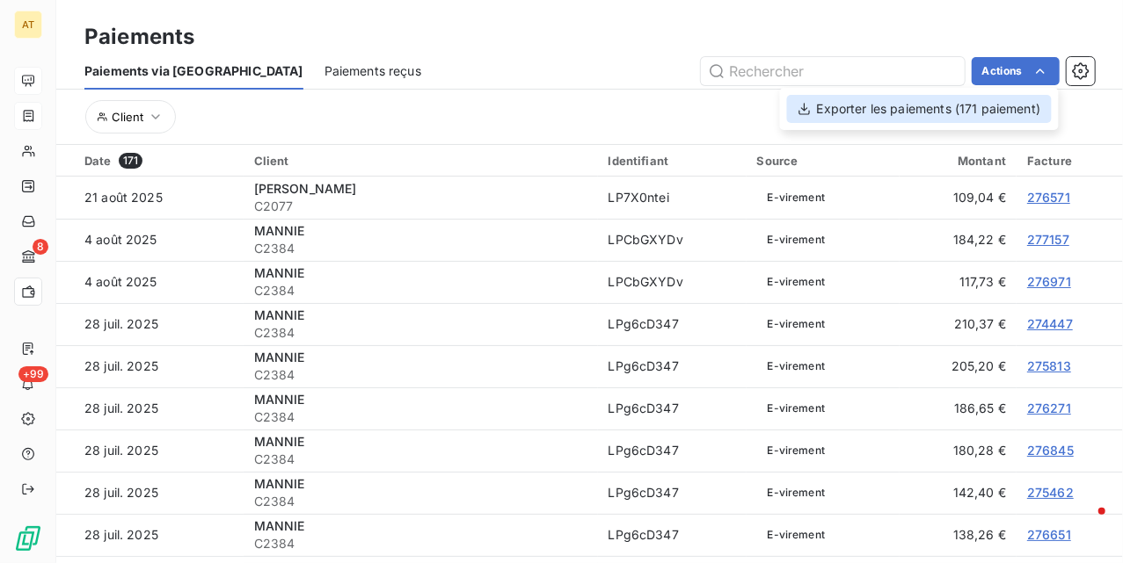
click at [944, 111] on div "Exporter les paiements (171 paiement)" at bounding box center [919, 109] width 265 height 28
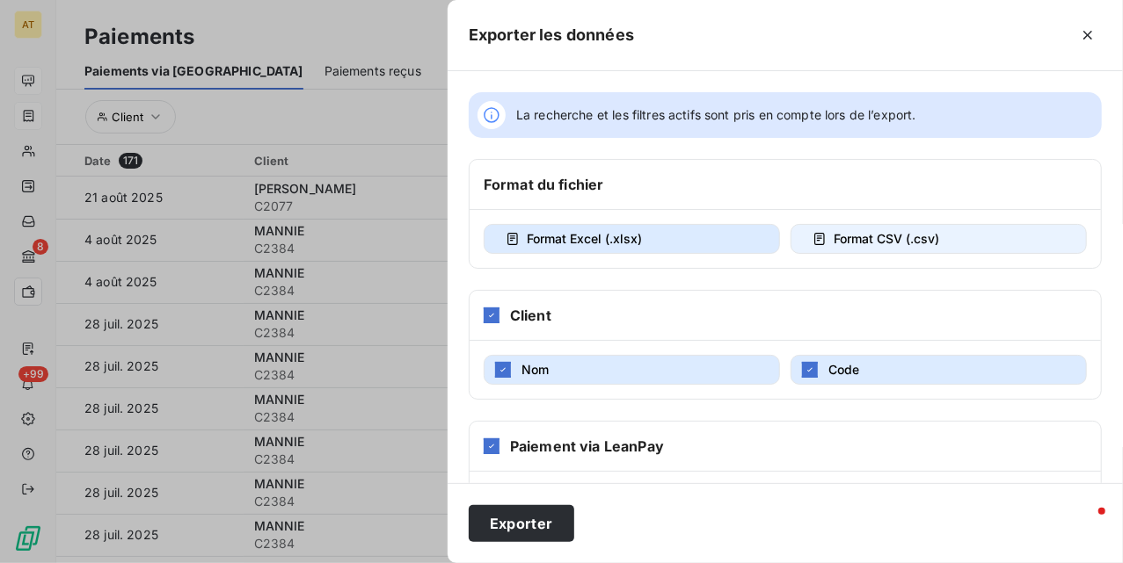
click at [874, 234] on span "Format CSV (.csv)" at bounding box center [885, 238] width 105 height 15
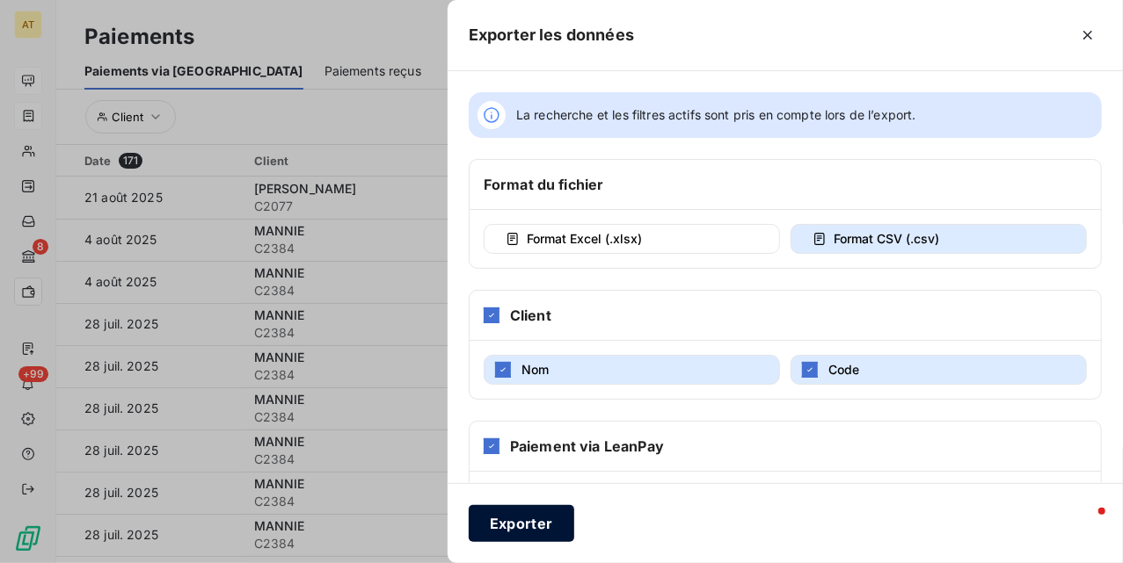
click at [500, 525] on button "Exporter" at bounding box center [521, 523] width 105 height 37
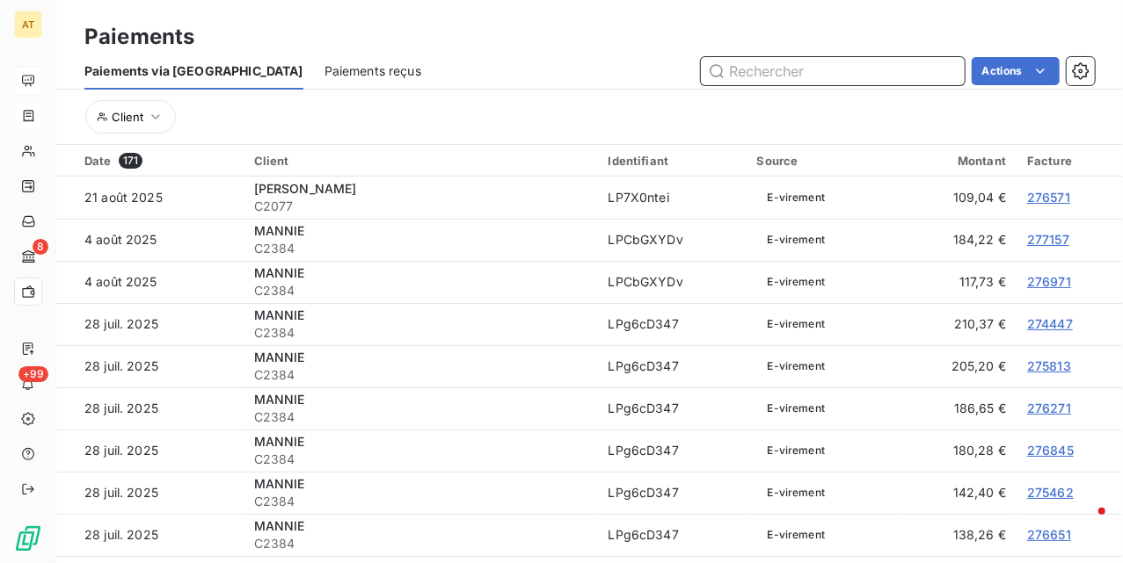
click at [754, 58] on input "text" at bounding box center [833, 71] width 264 height 28
paste input "C0013"
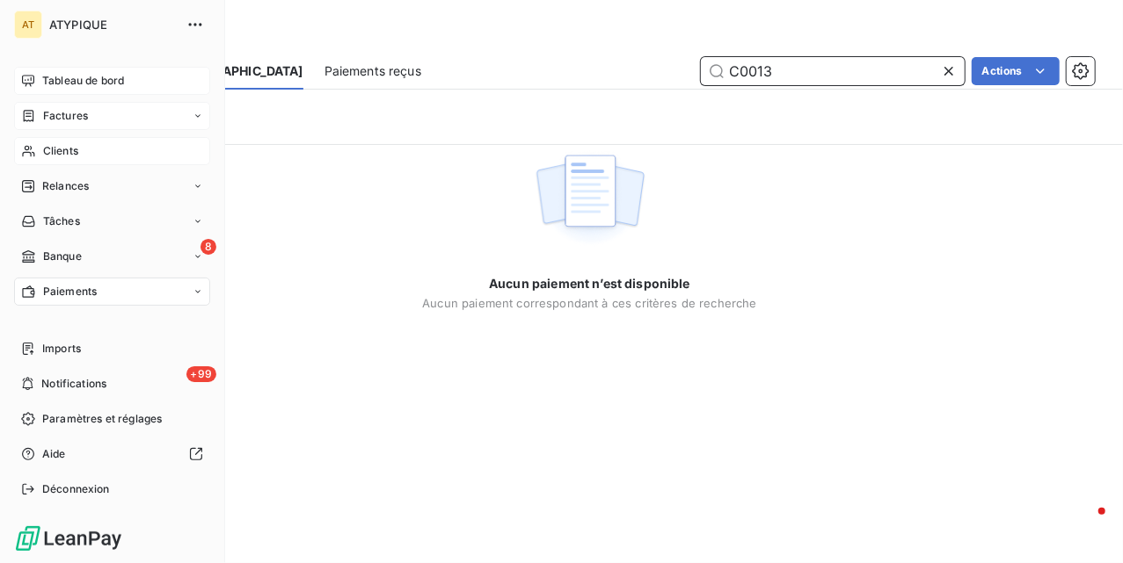
type input "C0013"
click at [63, 152] on span "Clients" at bounding box center [60, 151] width 35 height 16
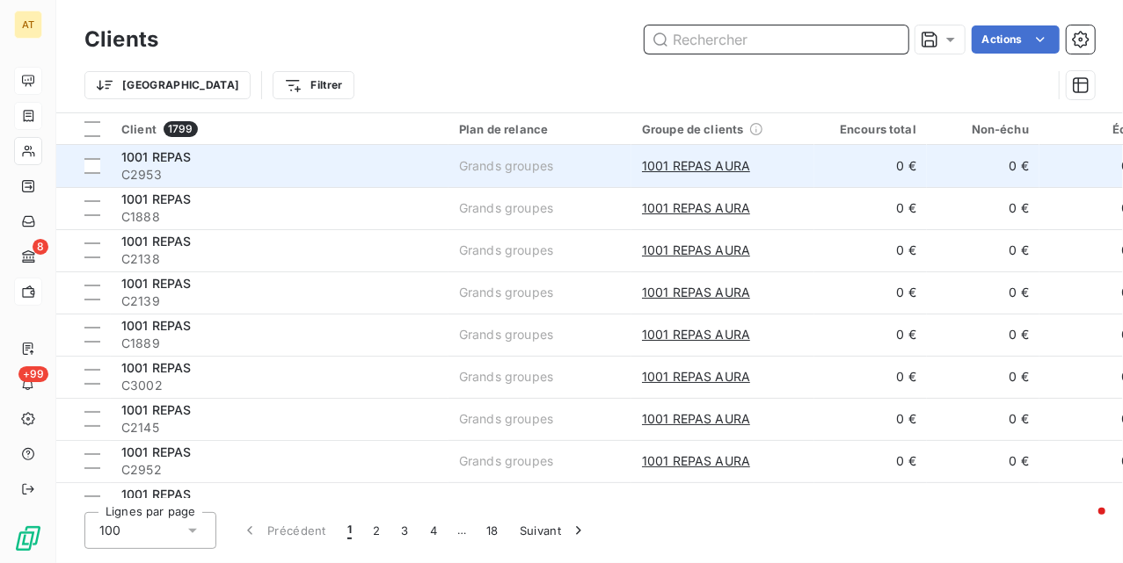
paste input "C0013"
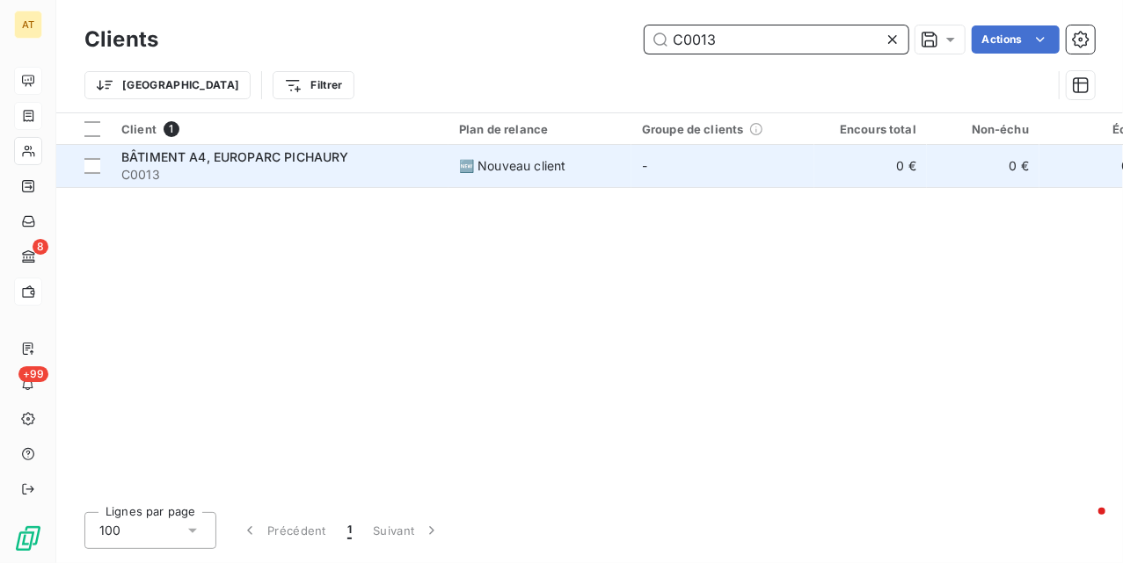
type input "C0013"
click at [134, 166] on span "C0013" at bounding box center [279, 175] width 316 height 18
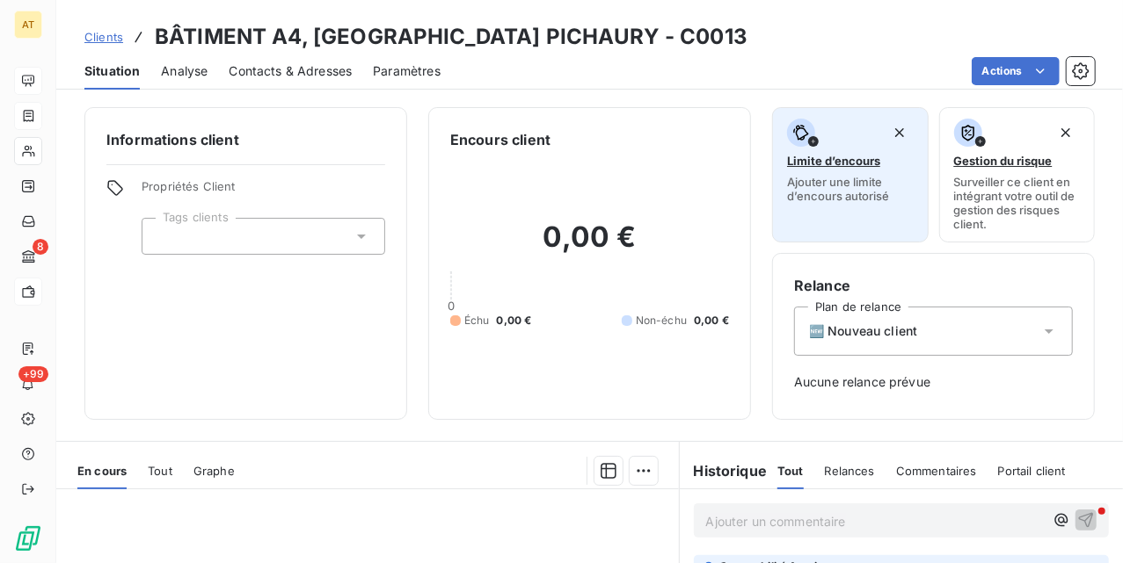
click at [824, 151] on div "Limite d’encours Ajouter une limite d’encours autorisé" at bounding box center [850, 161] width 127 height 84
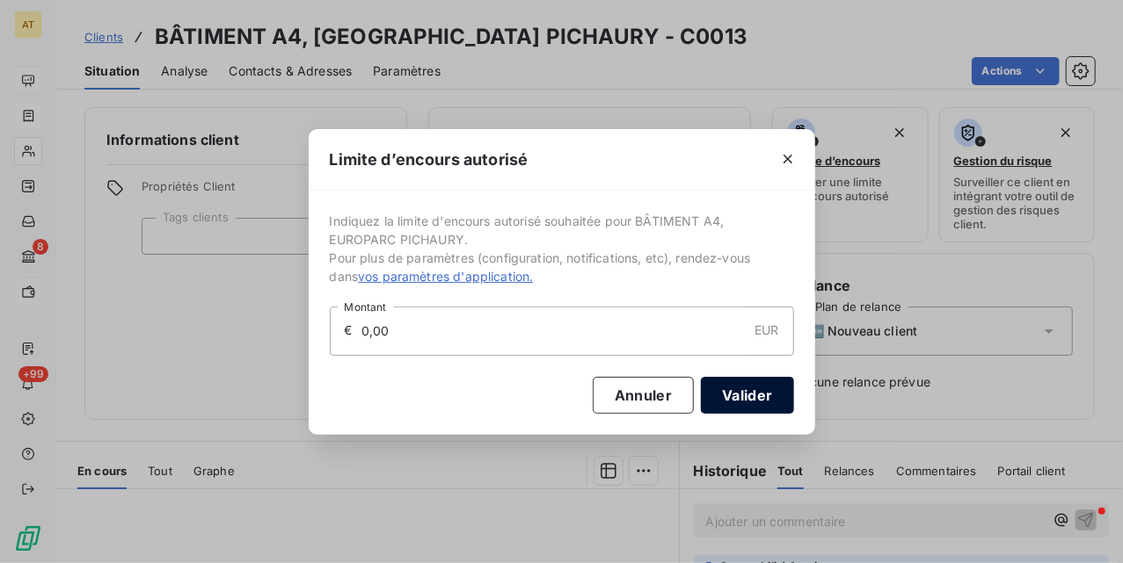
click at [774, 391] on button "Valider" at bounding box center [747, 395] width 92 height 37
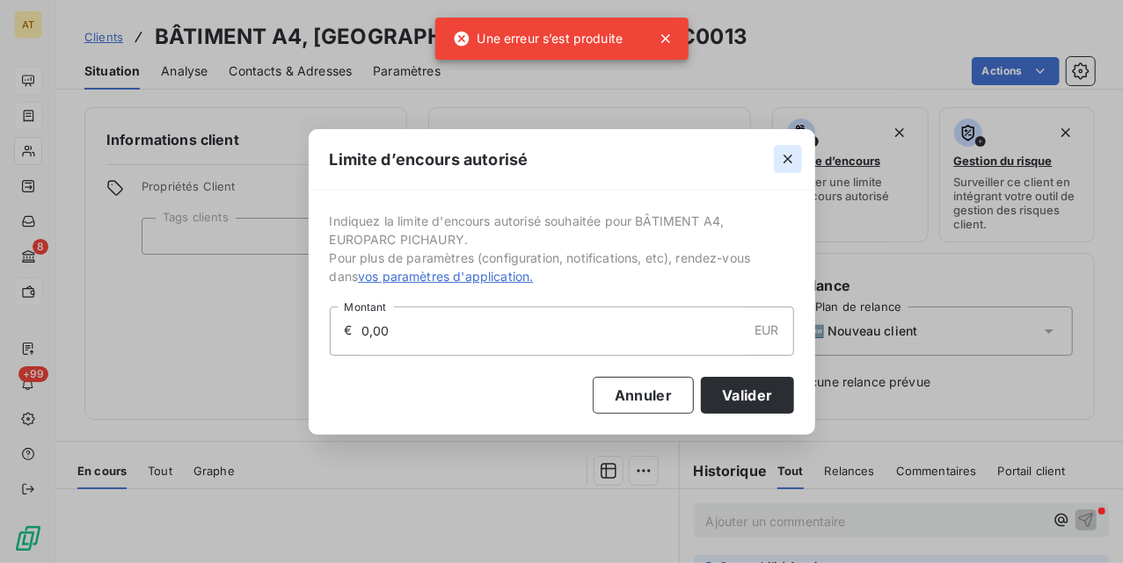
click at [792, 156] on icon "button" at bounding box center [788, 159] width 18 height 18
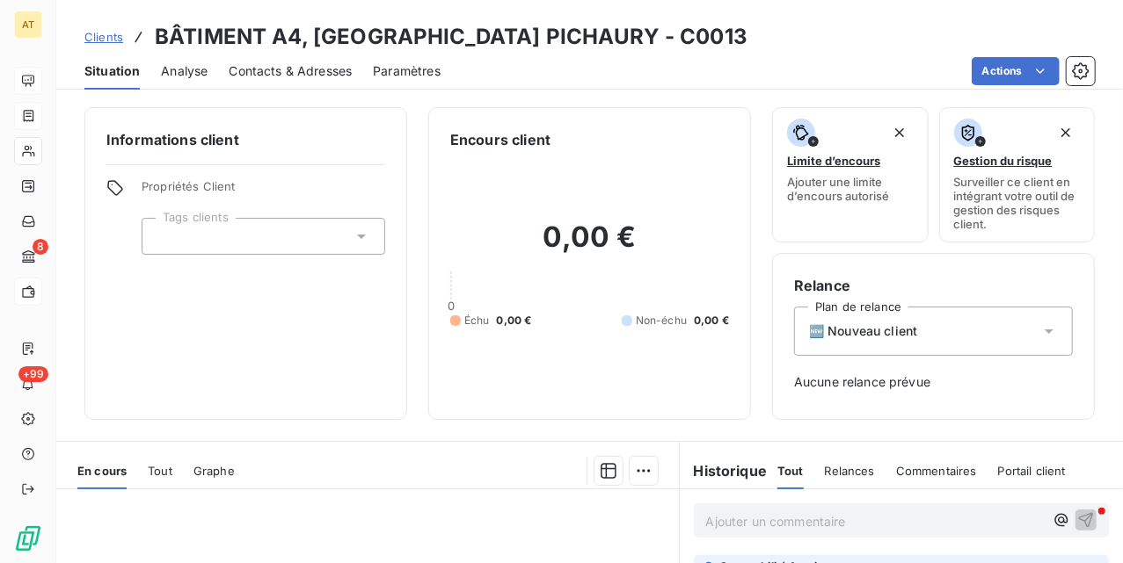
click at [491, 206] on div "0,00 € 0 Échu 0,00 € Non-échu 0,00 €" at bounding box center [589, 274] width 279 height 248
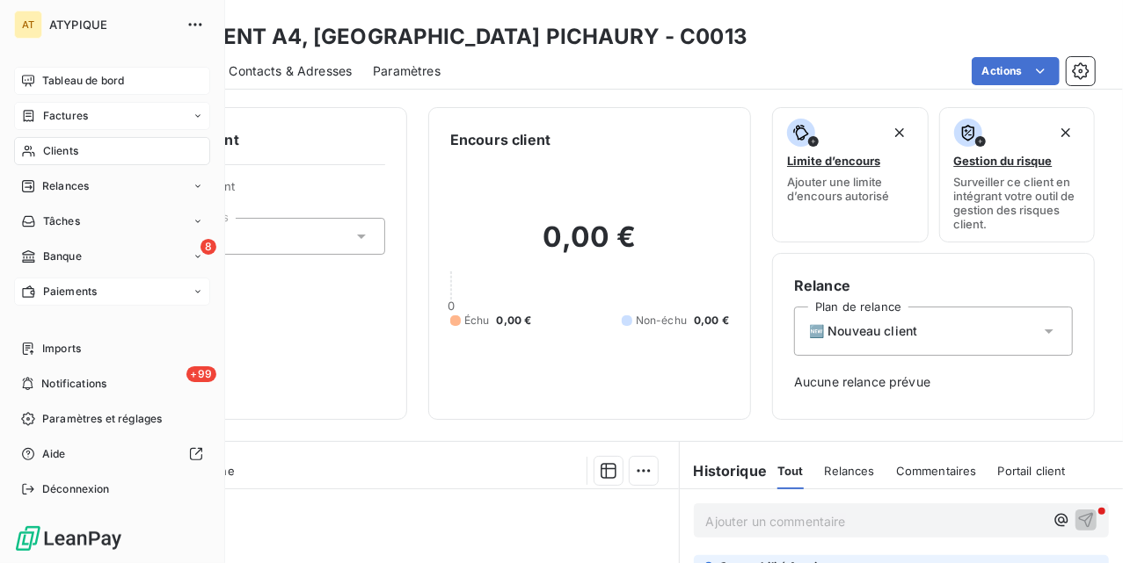
click at [47, 155] on span "Clients" at bounding box center [60, 151] width 35 height 16
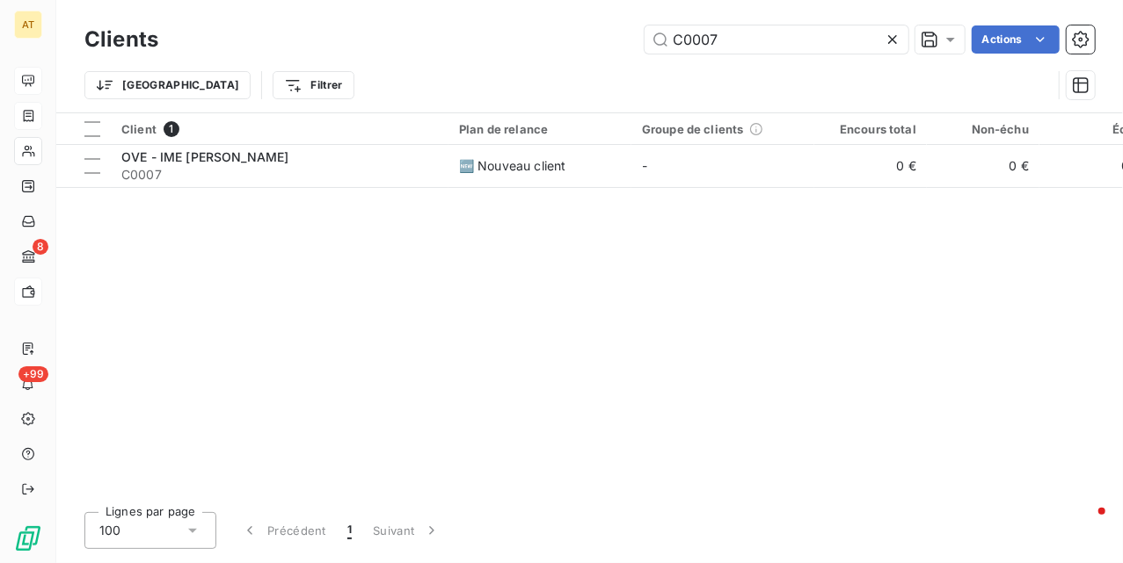
type input "C0007"
drag, startPoint x: 462, startPoint y: 287, endPoint x: 357, endPoint y: 218, distance: 125.1
click at [459, 287] on div "Client 1 Plan de relance Groupe de clients Encours total Non-échu Échu Limite d…" at bounding box center [589, 305] width 1066 height 385
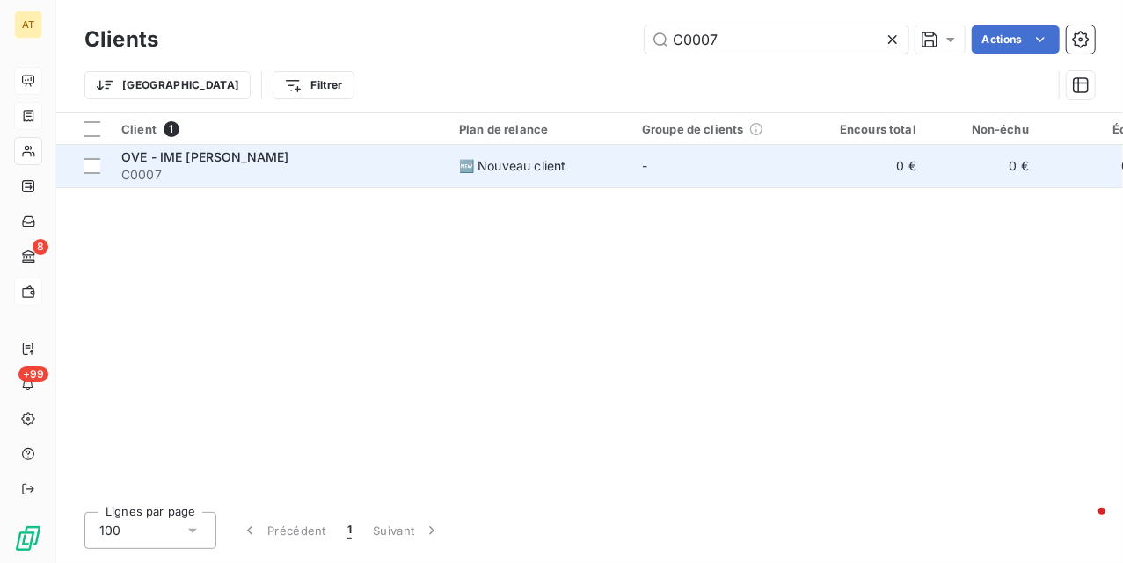
click at [190, 156] on span "OVE - IME [PERSON_NAME]" at bounding box center [204, 156] width 167 height 15
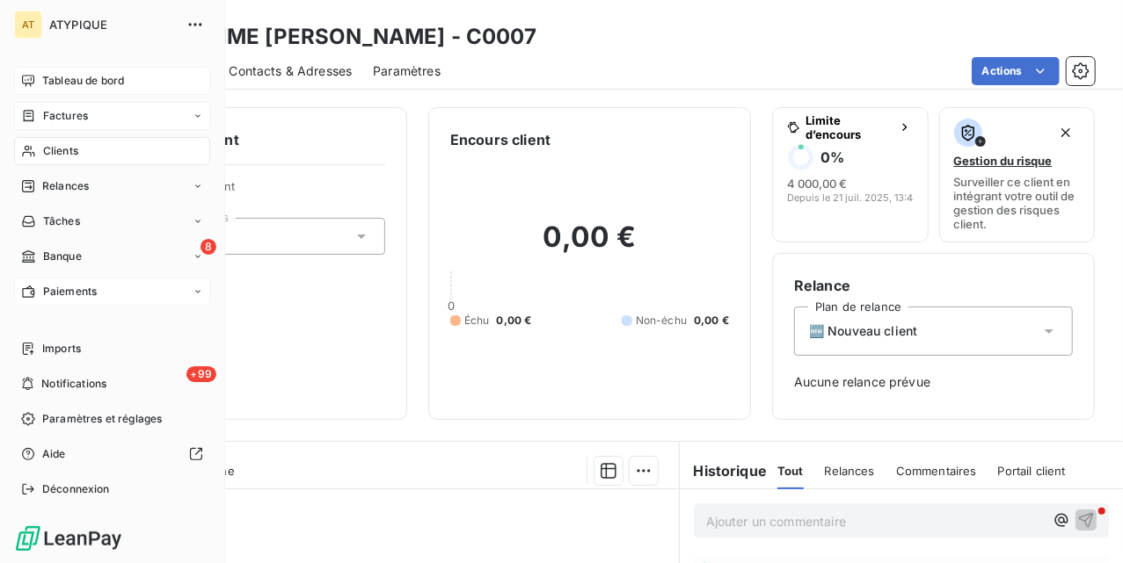
drag, startPoint x: 40, startPoint y: 146, endPoint x: 58, endPoint y: 144, distance: 18.5
click at [40, 146] on div "Clients" at bounding box center [112, 151] width 196 height 28
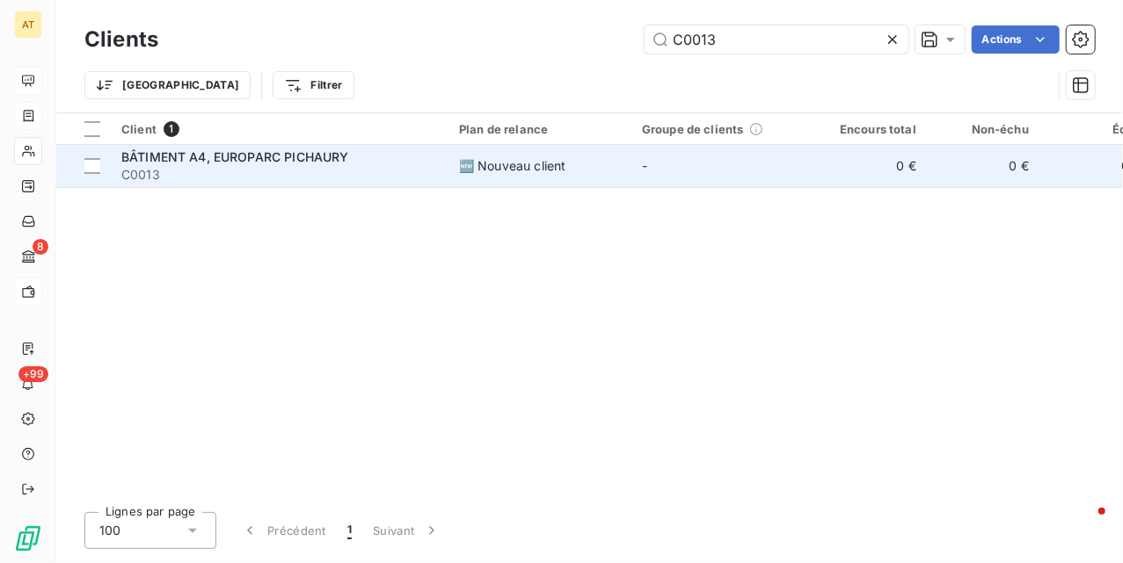
type input "C0013"
click at [293, 173] on span "C0013" at bounding box center [279, 175] width 316 height 18
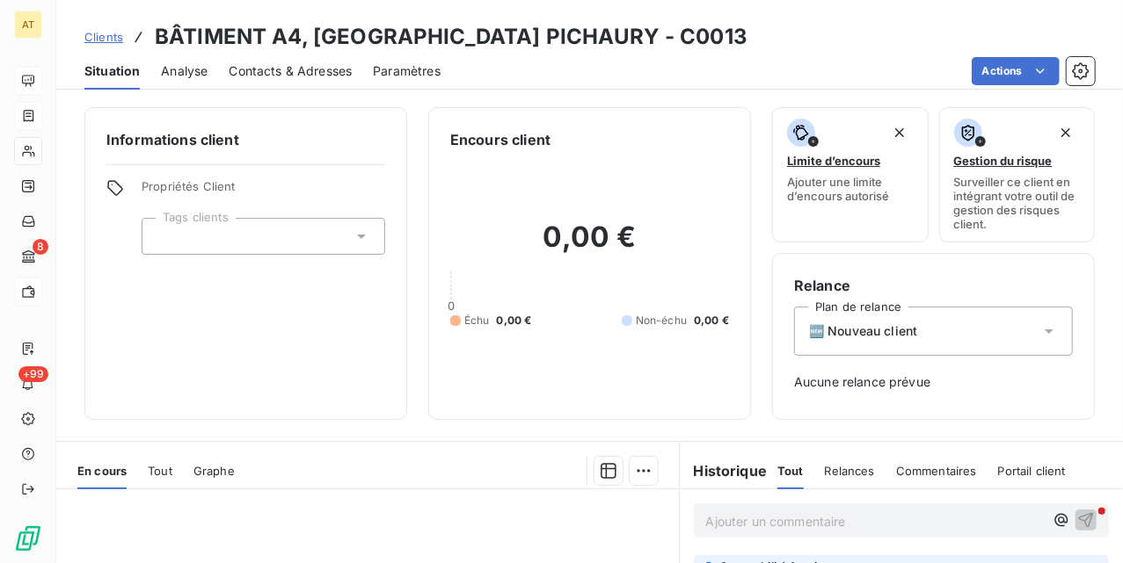
click at [665, 222] on h2 "0,00 €" at bounding box center [589, 246] width 279 height 53
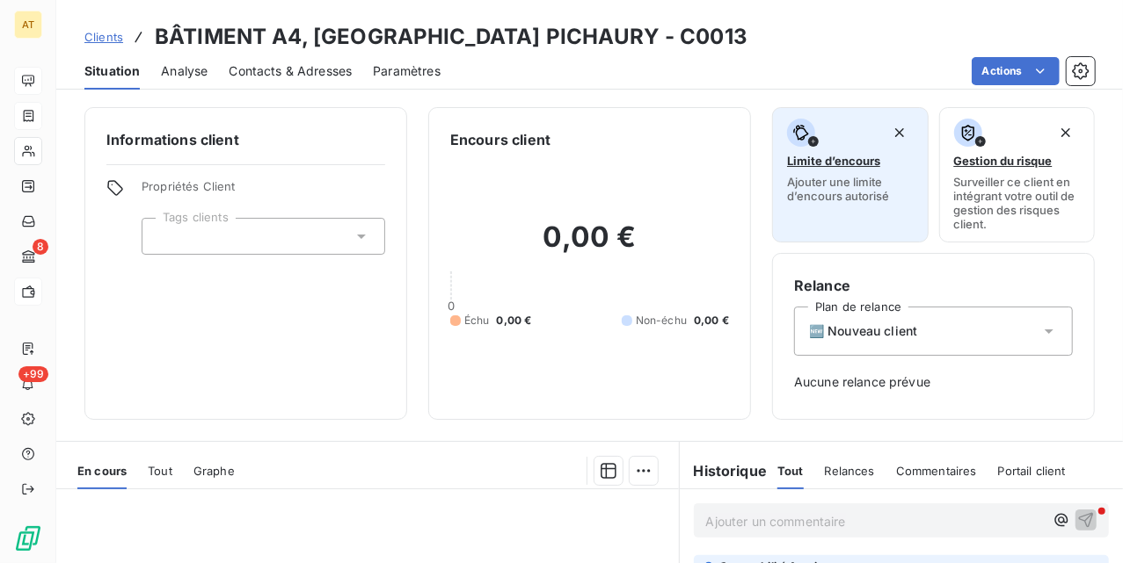
click at [810, 165] on span "Limite d’encours" at bounding box center [833, 161] width 93 height 14
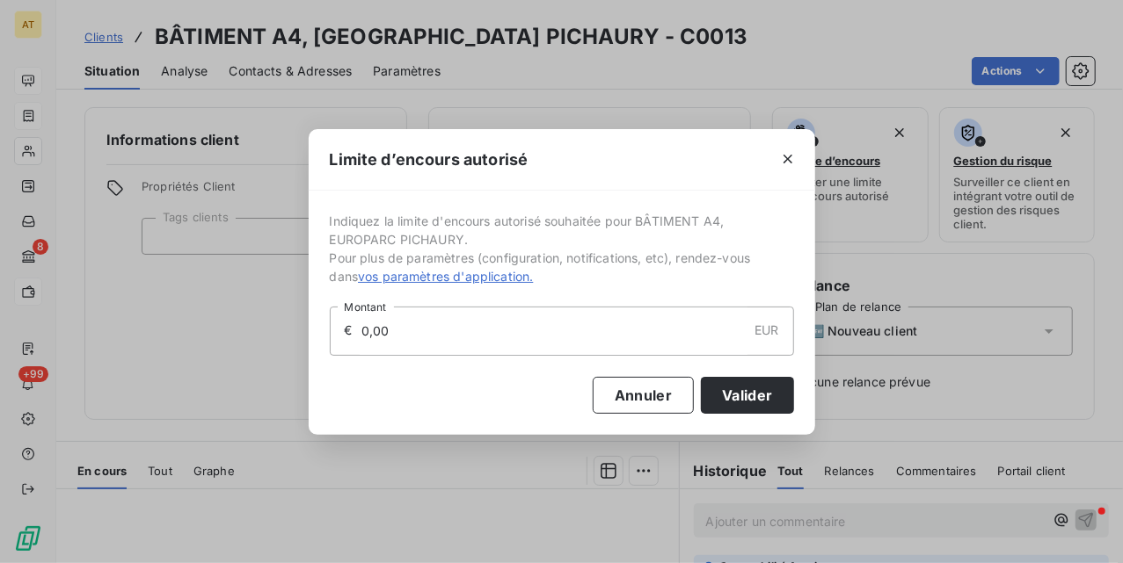
click at [483, 334] on input "0,00" at bounding box center [554, 331] width 388 height 47
type input "3 000,00"
click at [758, 411] on button "Valider" at bounding box center [747, 395] width 92 height 37
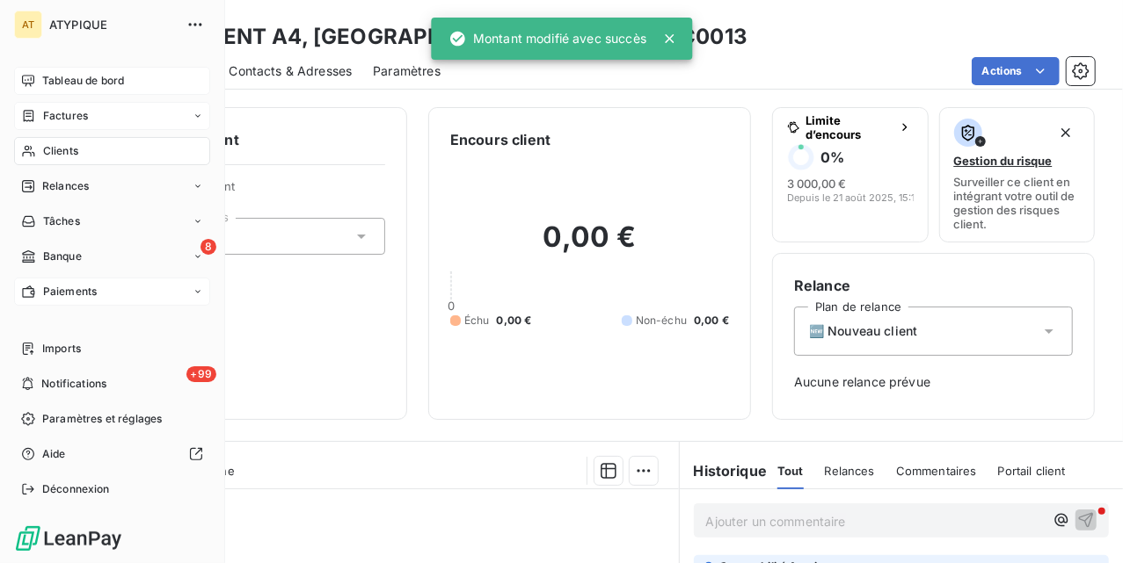
click at [40, 146] on div "Clients" at bounding box center [112, 151] width 196 height 28
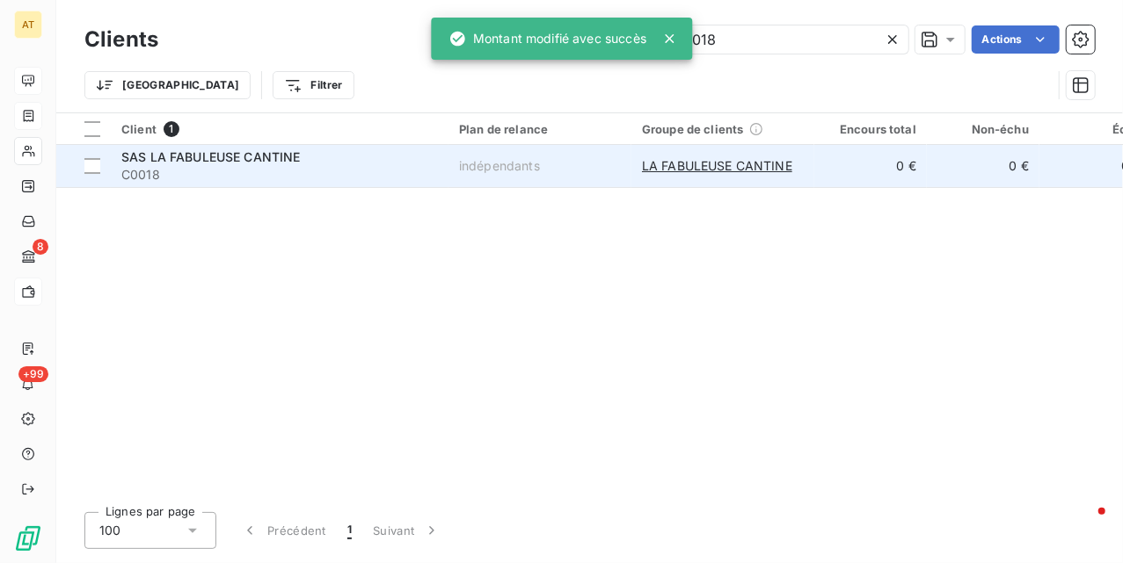
type input "C0018"
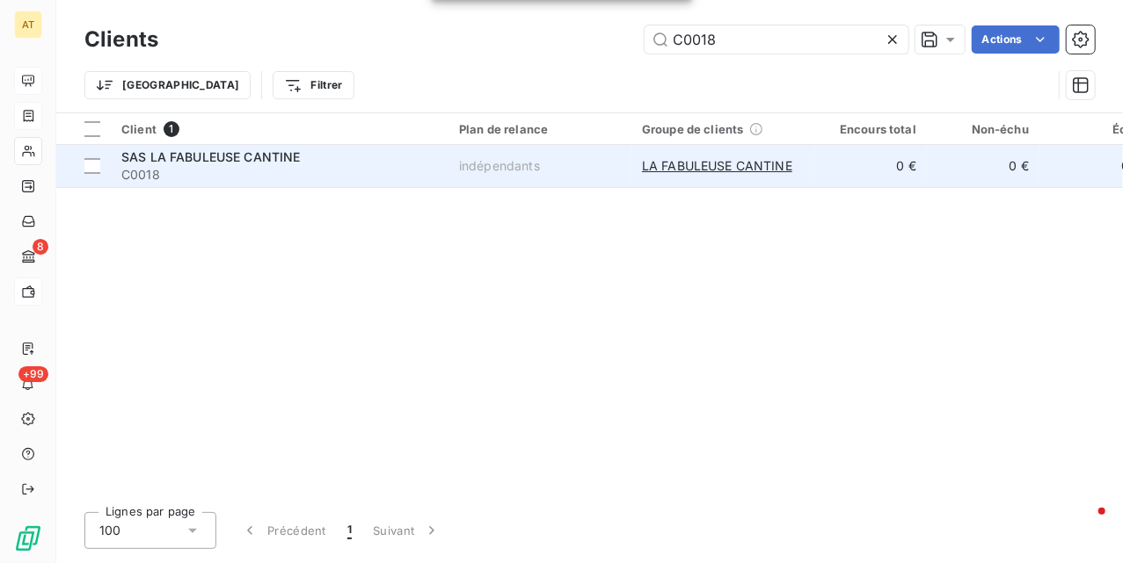
click at [193, 166] on span "C0018" at bounding box center [279, 175] width 316 height 18
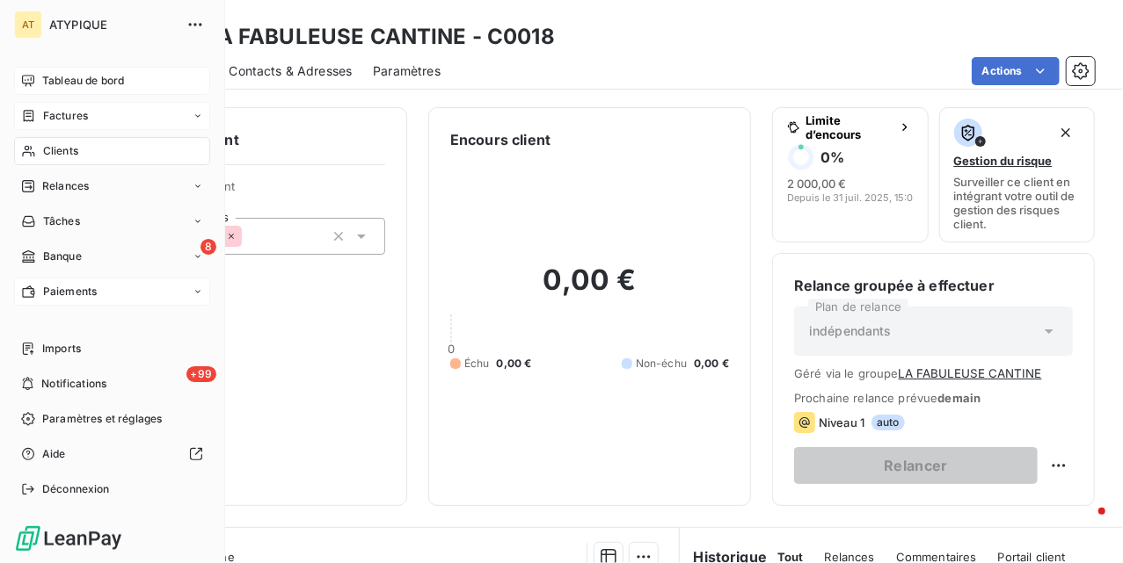
click at [36, 159] on div "Clients" at bounding box center [112, 151] width 196 height 28
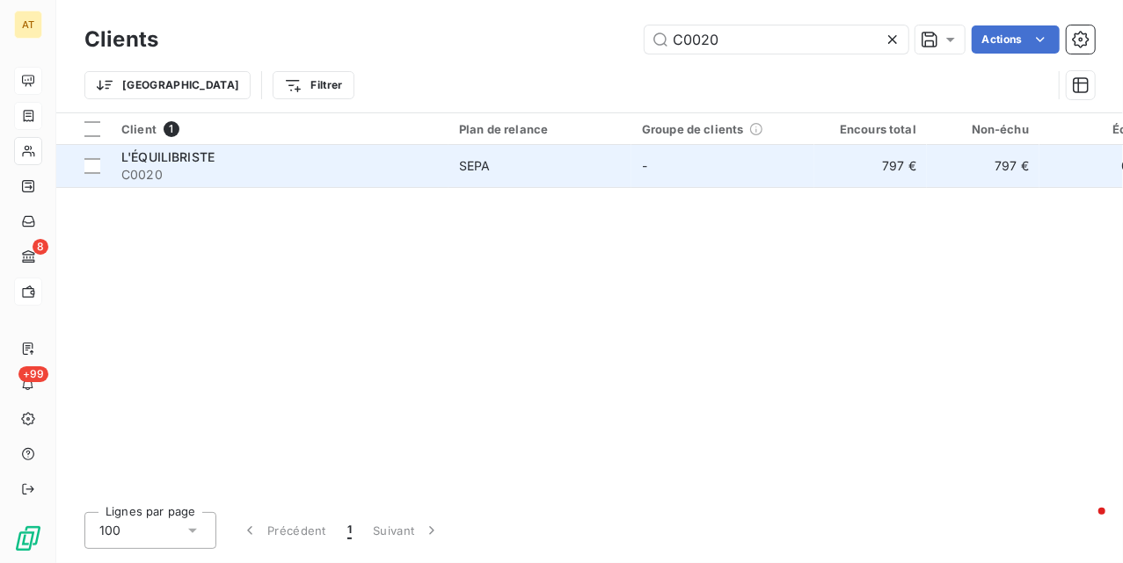
type input "C0020"
click at [181, 183] on span "C0020" at bounding box center [279, 175] width 316 height 18
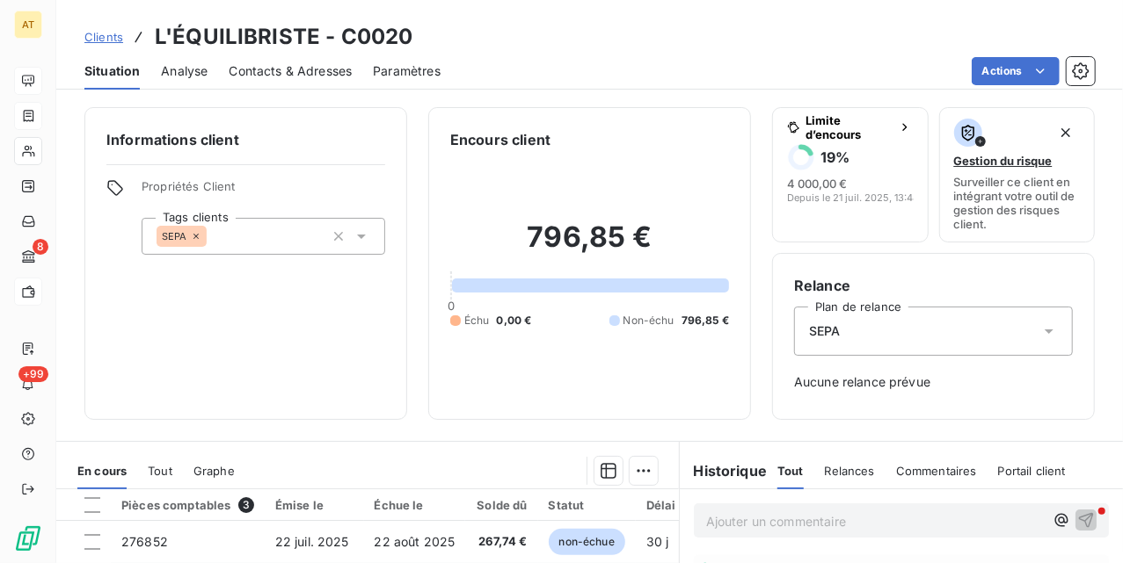
click at [666, 155] on div "796,85 € 0 Échu 0,00 € Non-échu 796,85 €" at bounding box center [589, 274] width 279 height 248
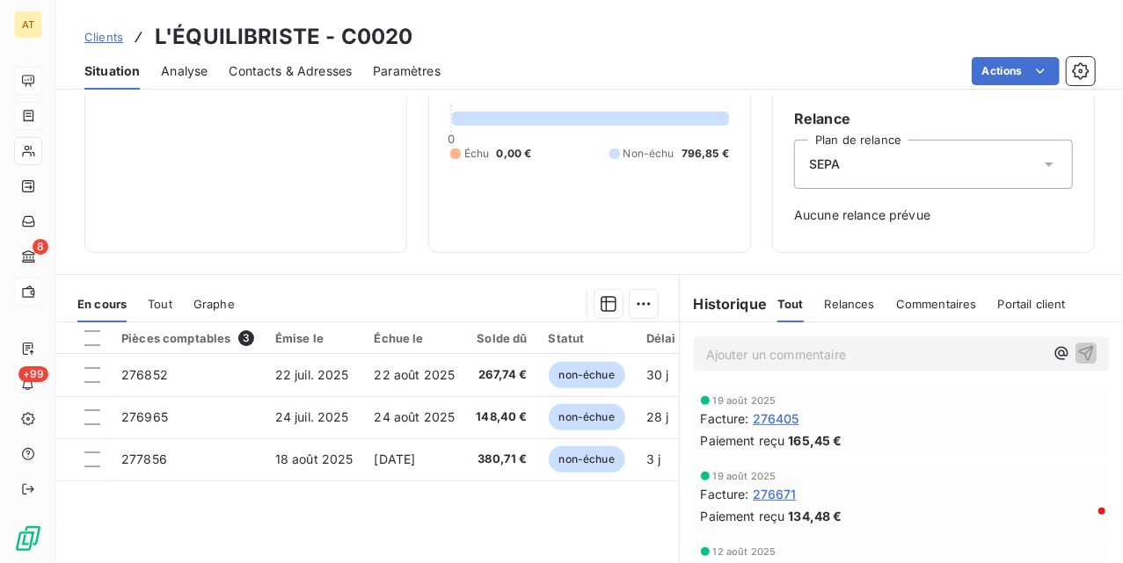
scroll to position [234, 0]
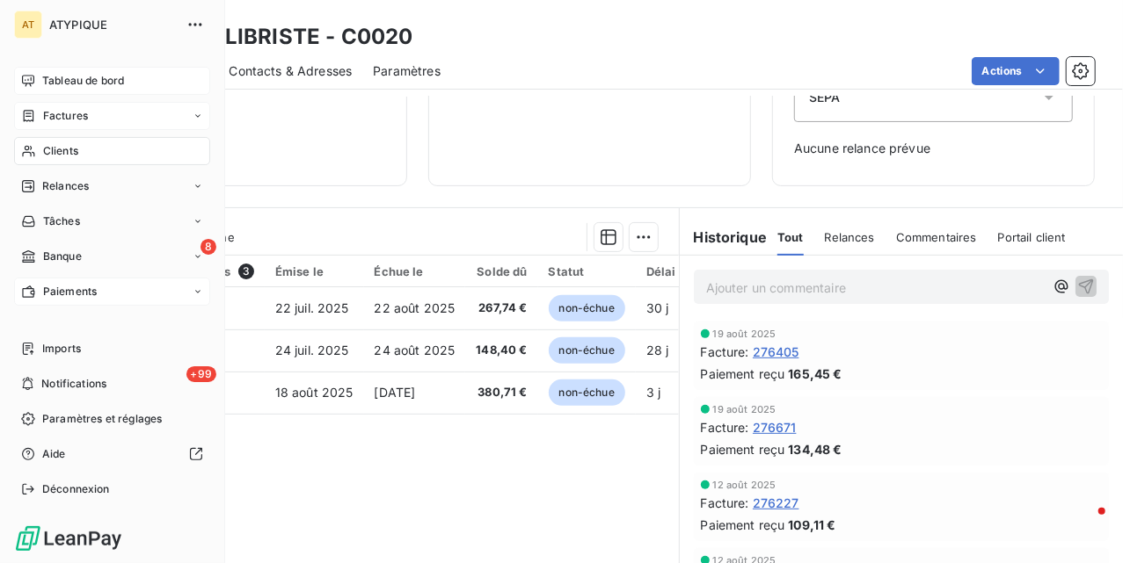
drag, startPoint x: 26, startPoint y: 153, endPoint x: 37, endPoint y: 153, distance: 10.5
click at [26, 153] on icon at bounding box center [28, 151] width 15 height 14
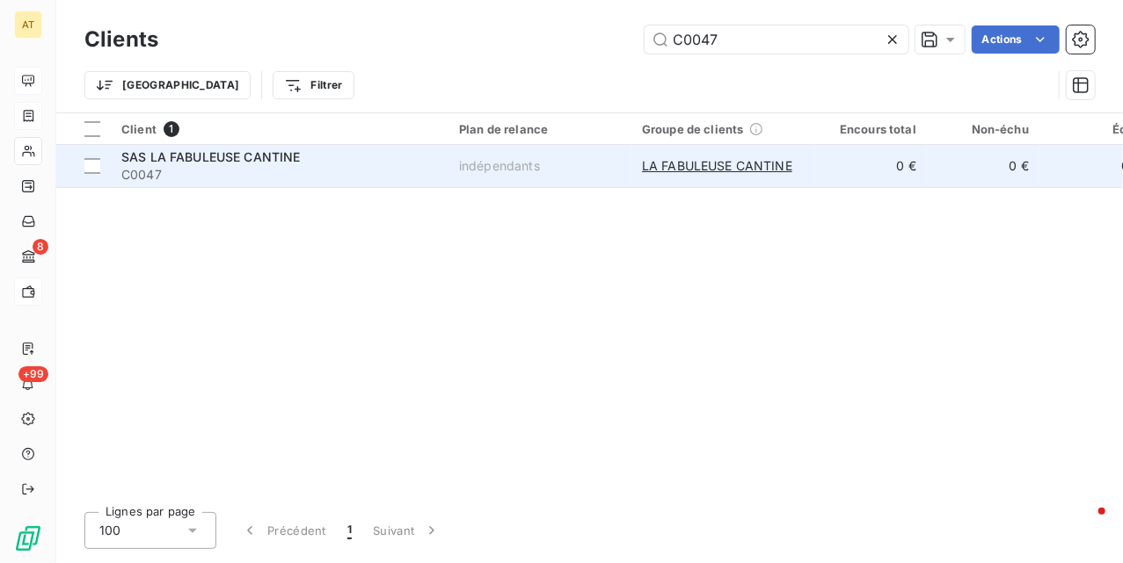
type input "C0047"
click at [225, 164] on span "SAS LA FABULEUSE CANTINE" at bounding box center [210, 156] width 179 height 15
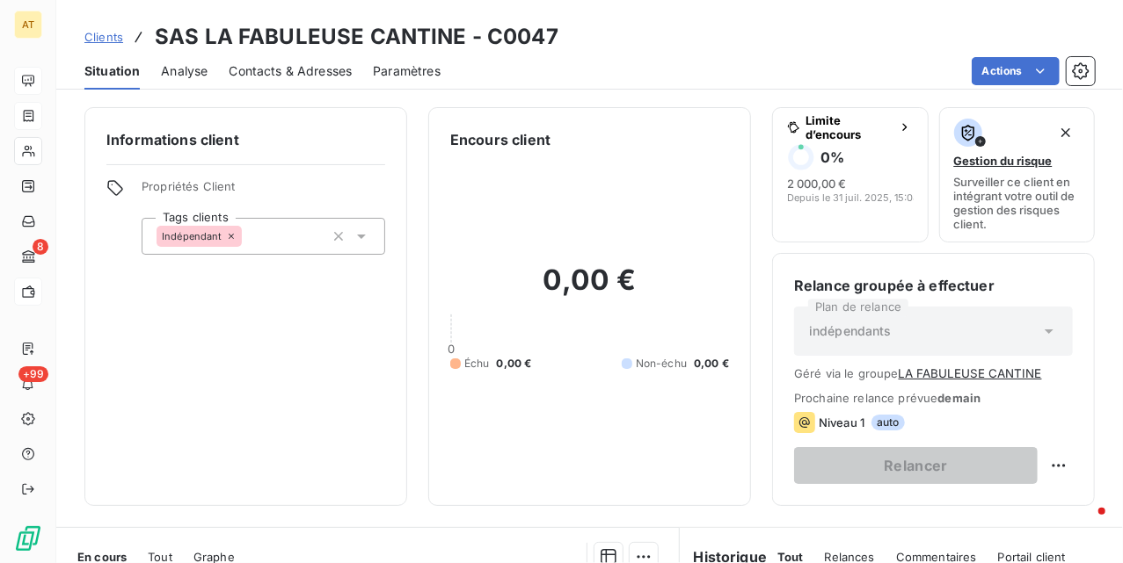
click at [715, 118] on div "Encours client 0,00 € 0 Échu 0,00 € Non-échu 0,00 €" at bounding box center [589, 306] width 323 height 399
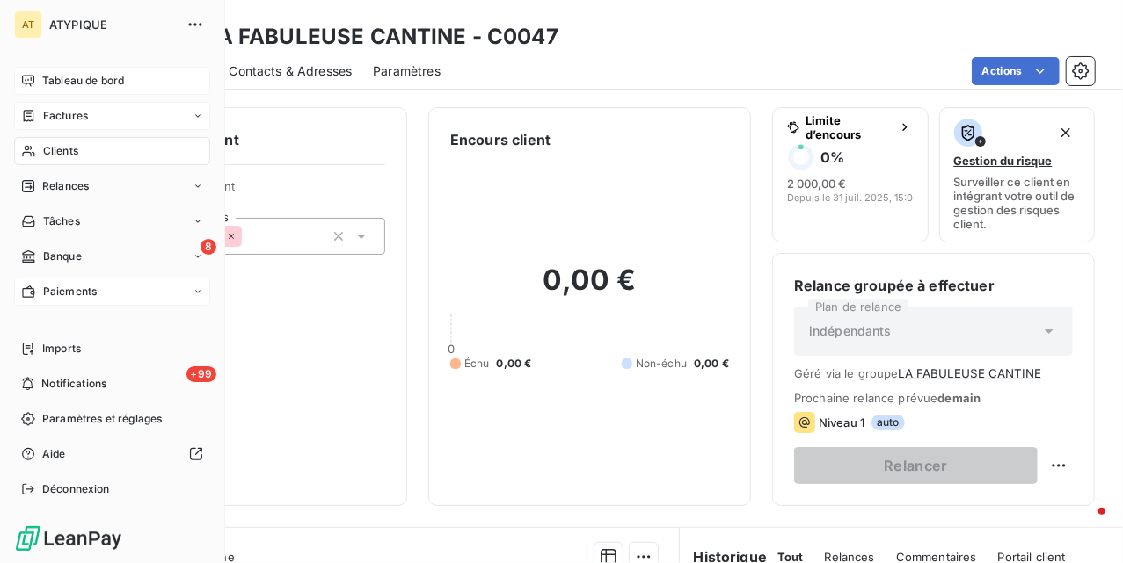
click at [30, 146] on icon at bounding box center [28, 151] width 12 height 11
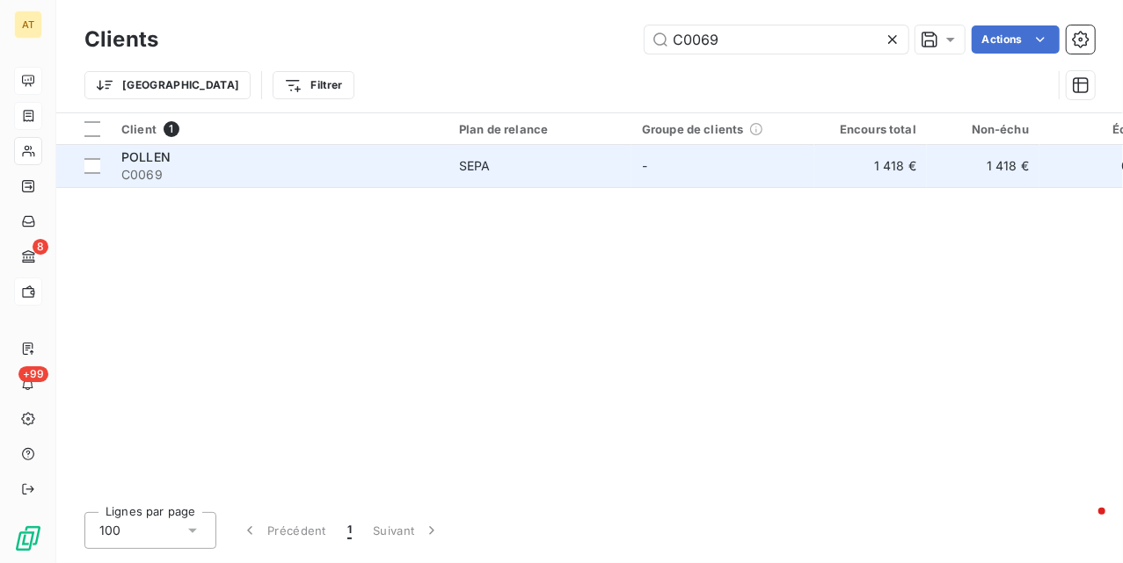
type input "C0069"
click at [152, 179] on span "C0069" at bounding box center [279, 175] width 316 height 18
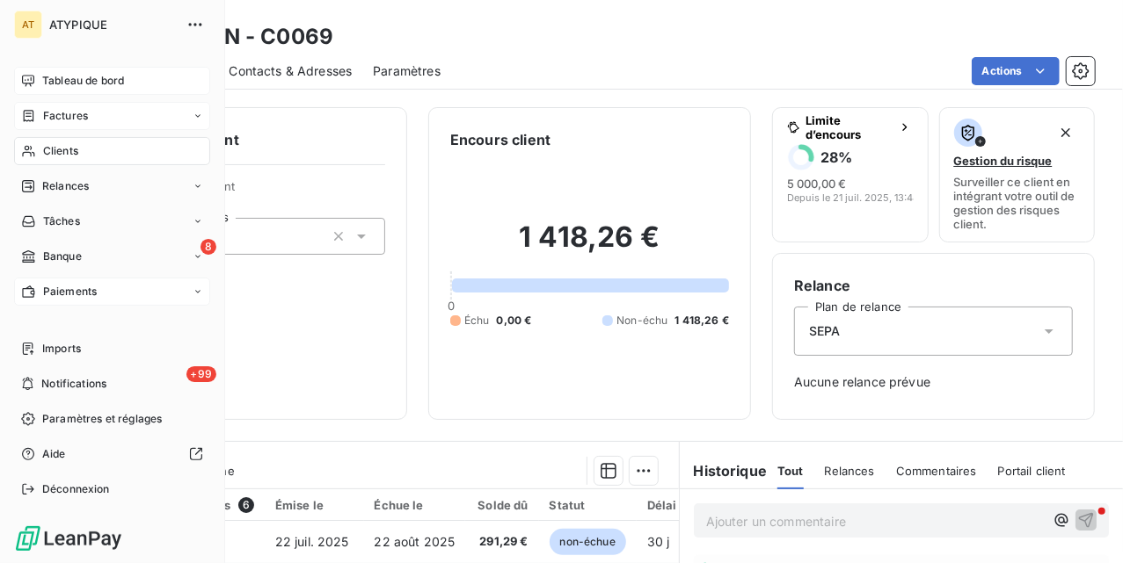
click at [43, 152] on span "Clients" at bounding box center [60, 151] width 35 height 16
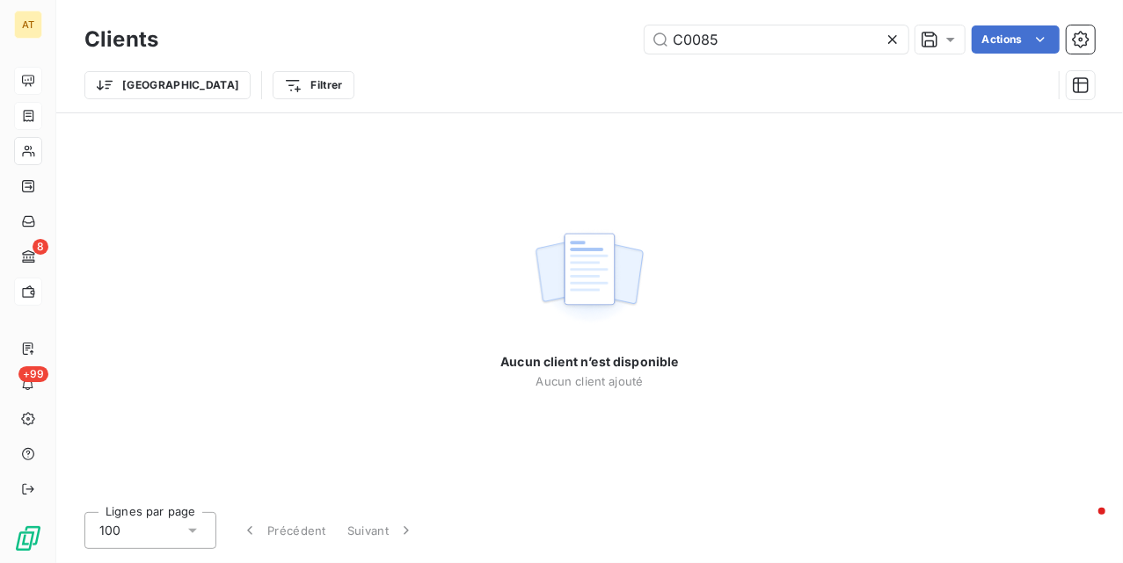
click at [321, 180] on div "Aucun client n’est disponible Aucun client ajouté" at bounding box center [589, 305] width 1066 height 385
click at [402, 135] on div "Aucun client n’est disponible Aucun client ajouté" at bounding box center [589, 305] width 1066 height 385
click at [883, 18] on div "Clients C0085 Actions Trier Filtrer" at bounding box center [589, 56] width 1066 height 113
click at [778, 51] on input "C0085" at bounding box center [776, 39] width 264 height 28
click at [757, 44] on input "podar" at bounding box center [776, 39] width 264 height 28
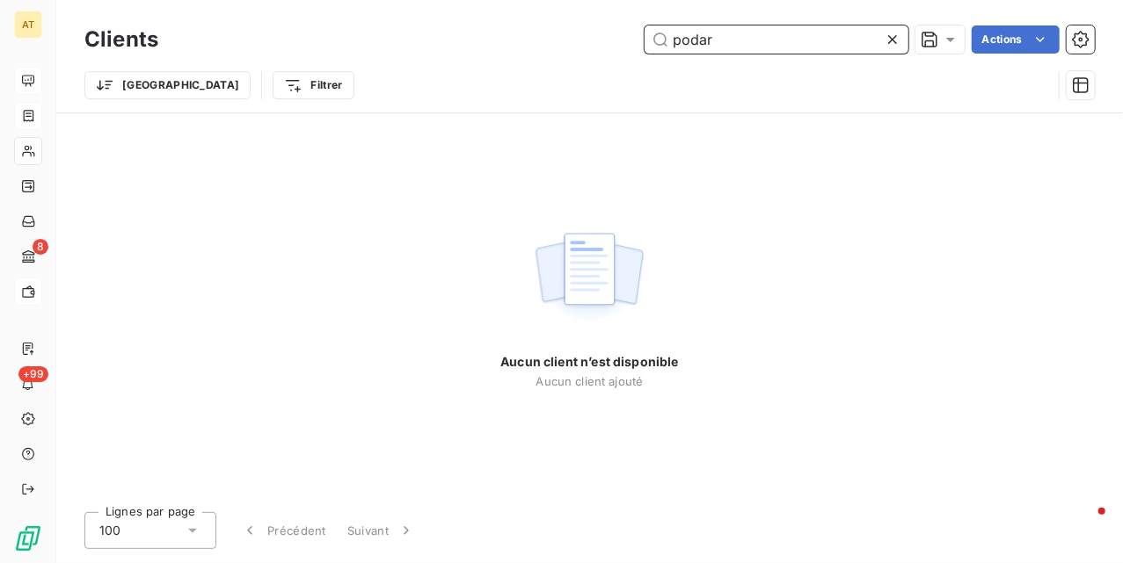
paste input "C0166"
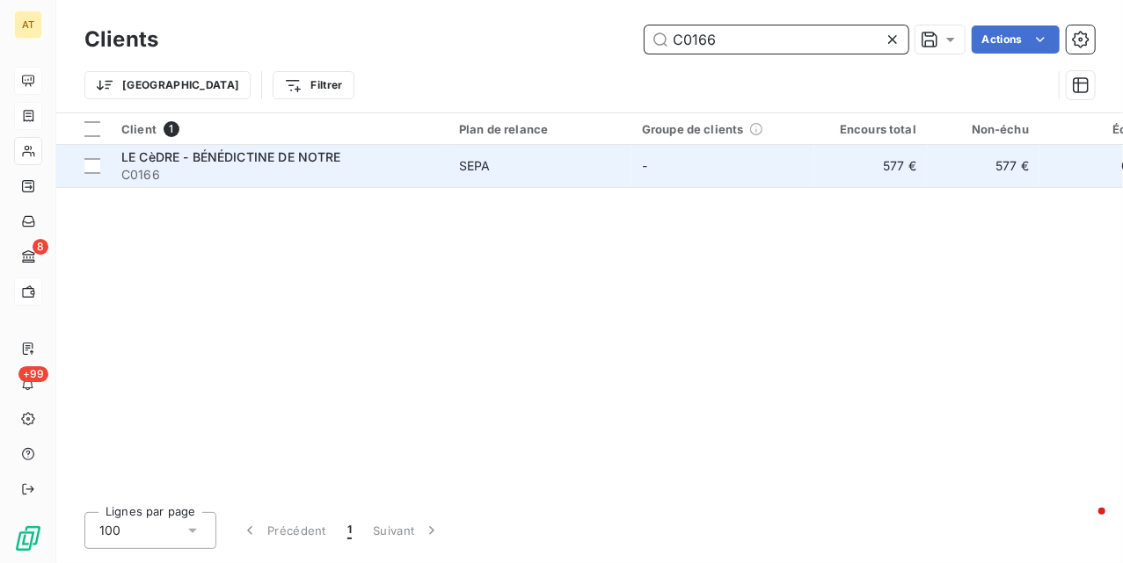
type input "C0166"
click at [247, 167] on span "C0166" at bounding box center [279, 175] width 316 height 18
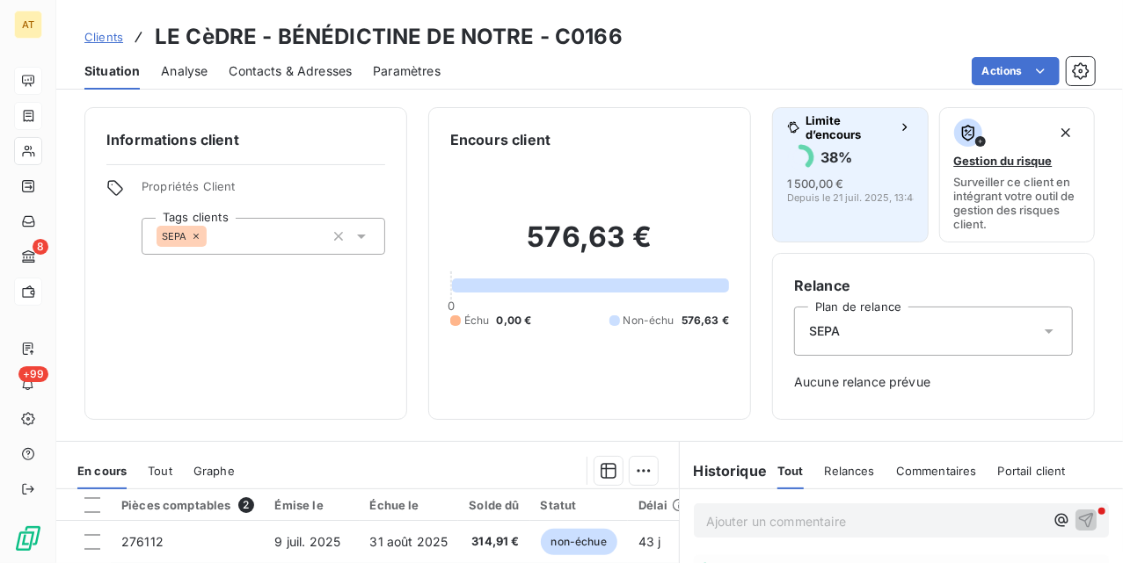
click at [816, 186] on span "1 500,00 €" at bounding box center [815, 184] width 56 height 14
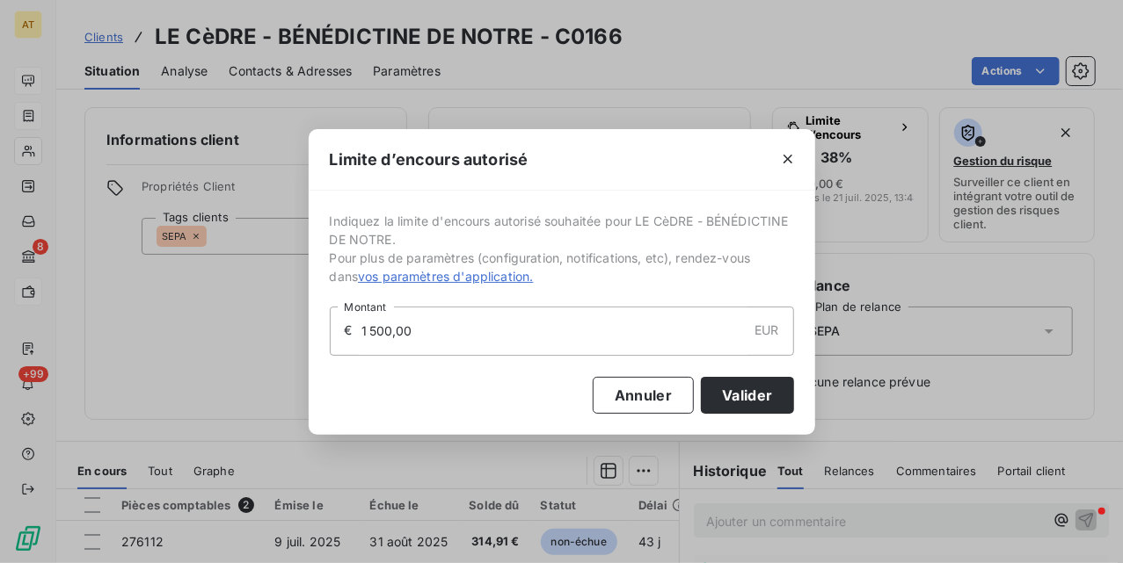
drag, startPoint x: 390, startPoint y: 334, endPoint x: 288, endPoint y: 357, distance: 104.5
click at [289, 356] on div "Limite d’encours autorisé Indiquez la limite d'encours autorisé souhaitée pour …" at bounding box center [561, 281] width 1123 height 563
type input "2 000,00"
drag, startPoint x: 728, startPoint y: 391, endPoint x: 738, endPoint y: 398, distance: 12.7
click at [729, 391] on button "Valider" at bounding box center [747, 395] width 92 height 37
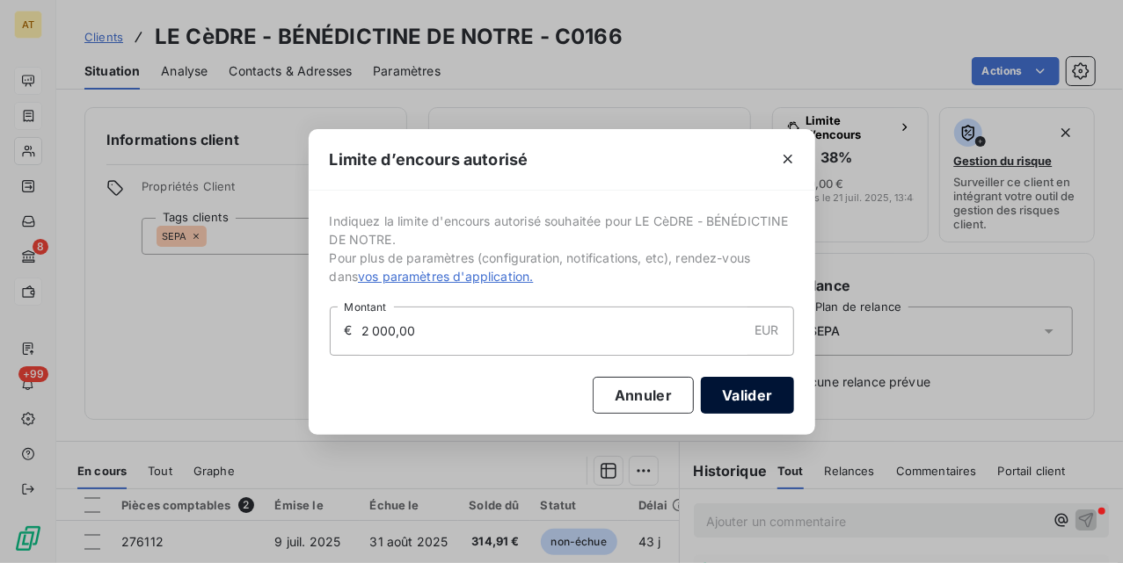
click at [750, 413] on button "Valider" at bounding box center [747, 395] width 92 height 37
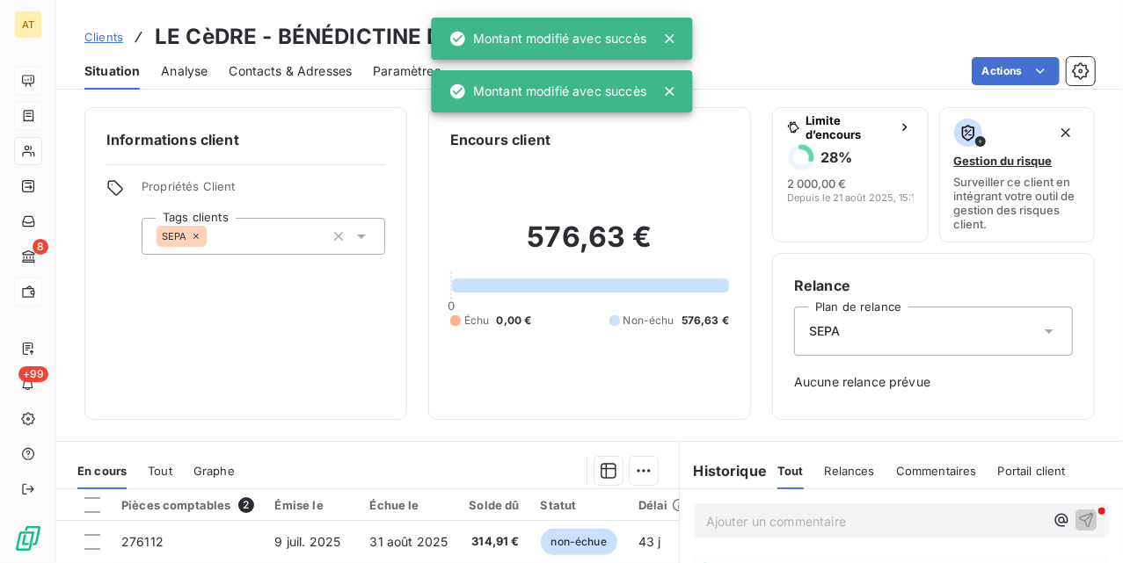
click at [334, 367] on div "Informations client Propriétés Client Tags clients SEPA" at bounding box center [245, 263] width 323 height 313
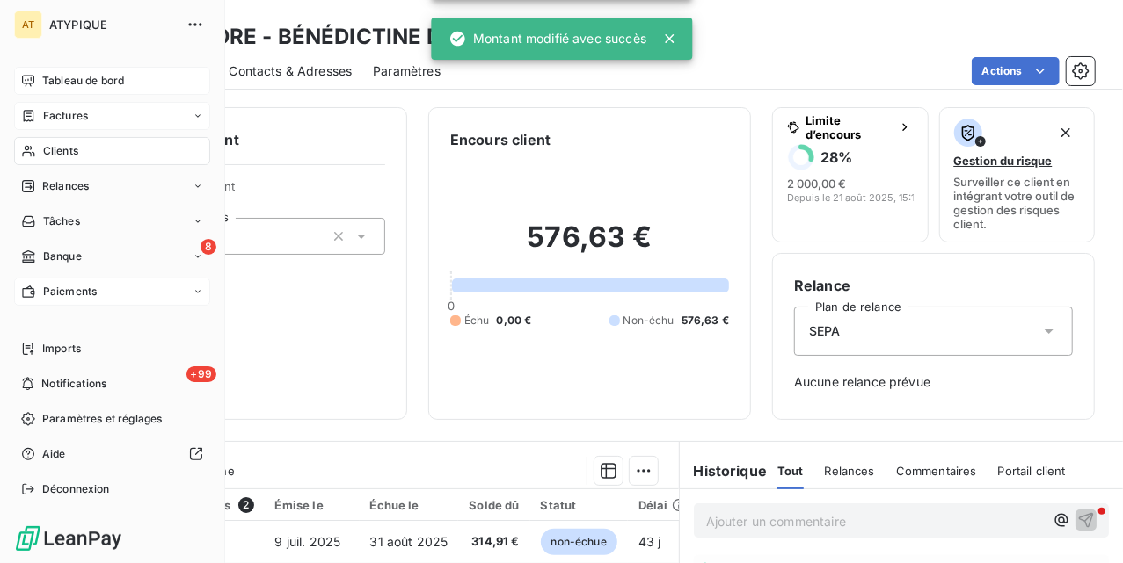
click at [35, 153] on icon at bounding box center [28, 151] width 15 height 14
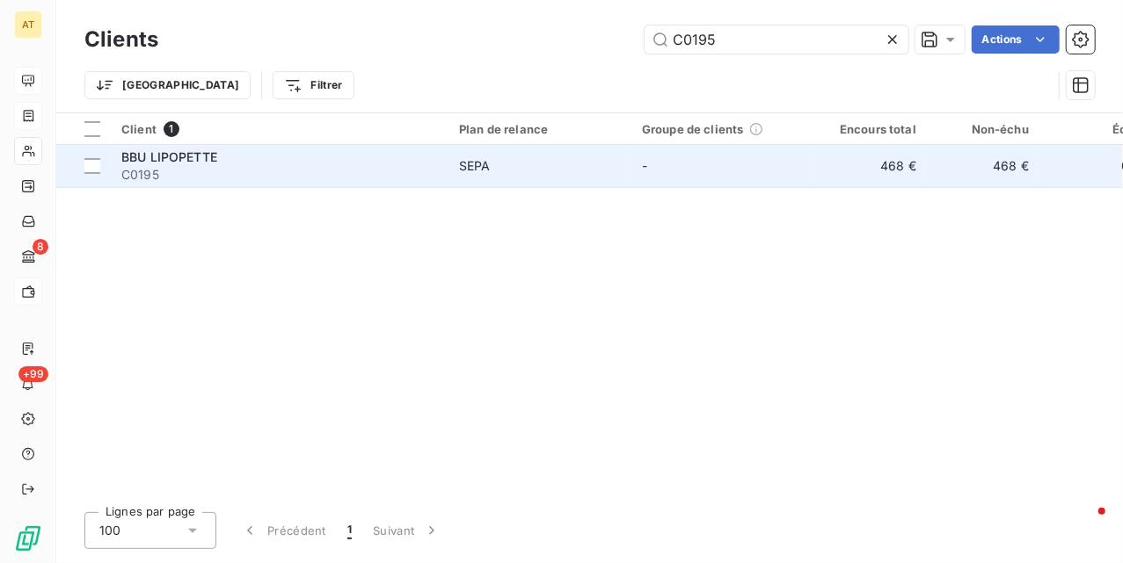
type input "C0195"
click at [165, 169] on span "C0195" at bounding box center [279, 175] width 316 height 18
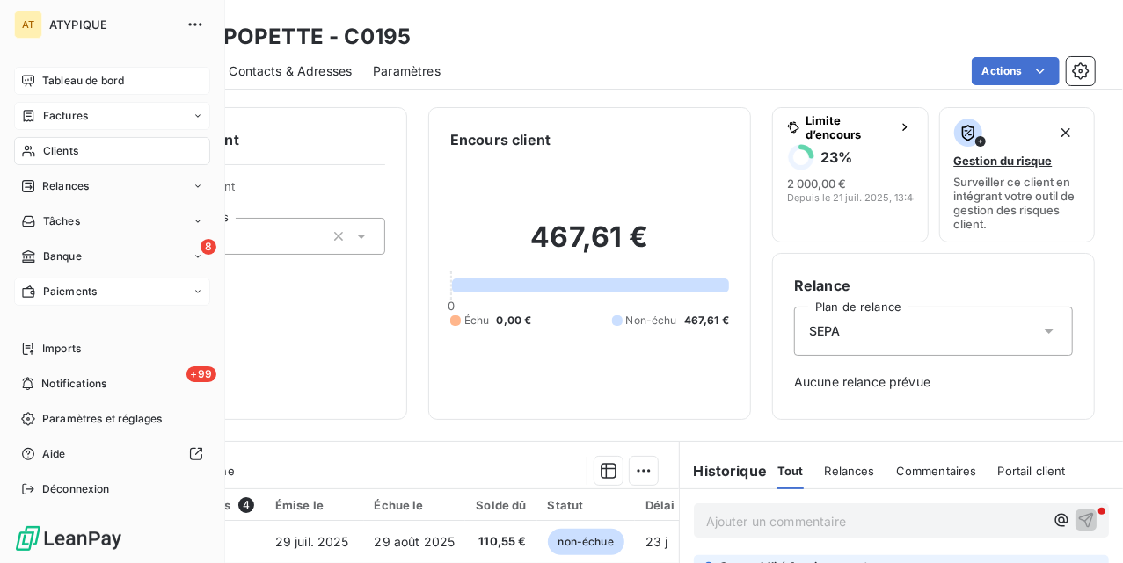
drag, startPoint x: 57, startPoint y: 148, endPoint x: 208, endPoint y: 139, distance: 151.5
click at [57, 148] on span "Clients" at bounding box center [60, 151] width 35 height 16
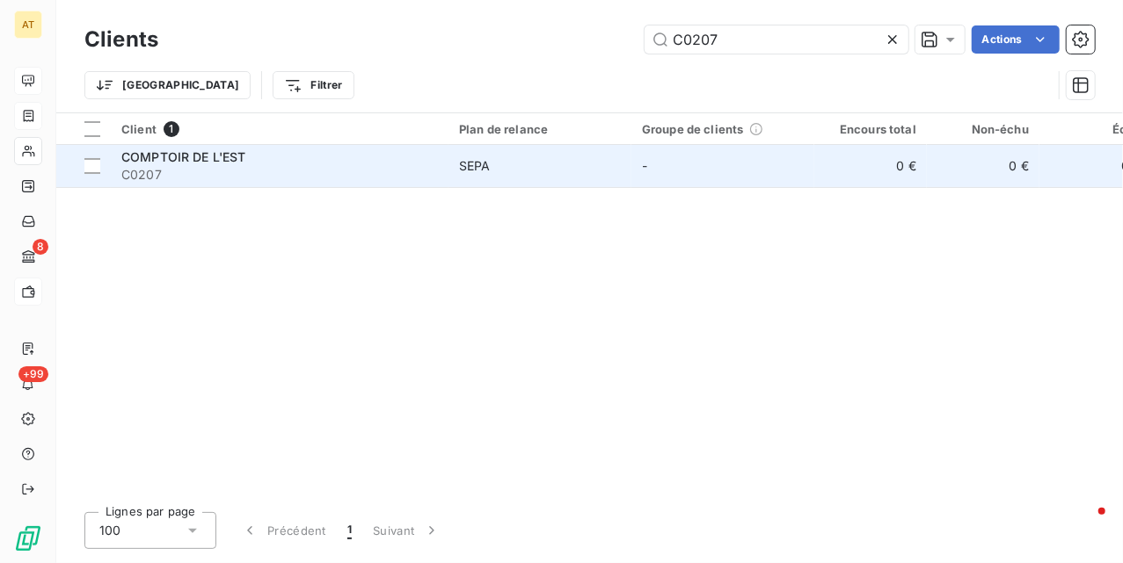
type input "C0207"
click at [190, 152] on span "COMPTOIR DE L'EST" at bounding box center [183, 156] width 125 height 15
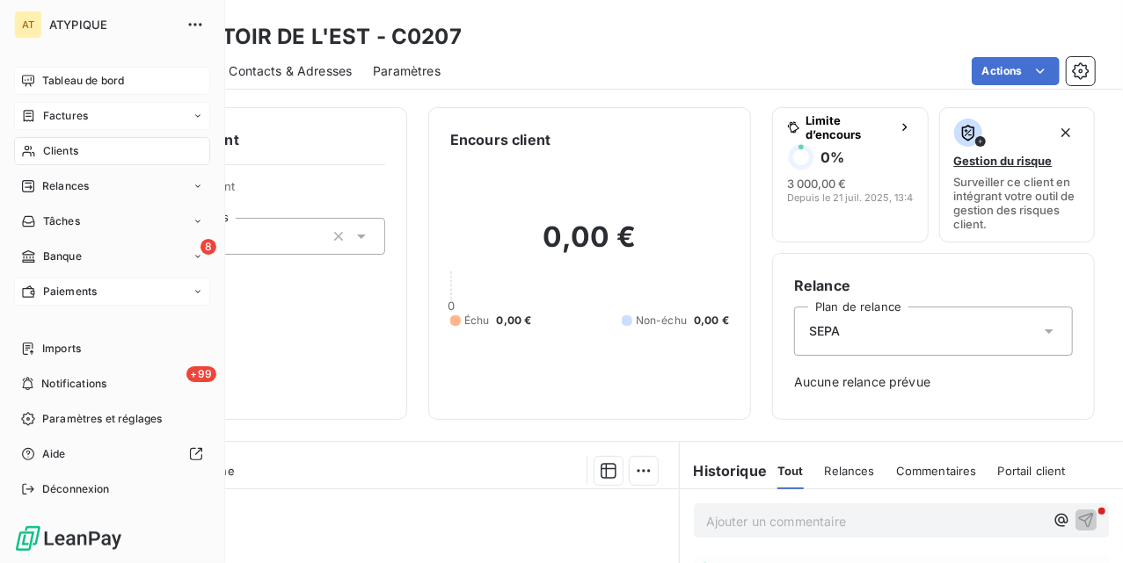
drag, startPoint x: 36, startPoint y: 159, endPoint x: 114, endPoint y: 159, distance: 78.2
click at [33, 159] on div "Clients" at bounding box center [112, 151] width 196 height 28
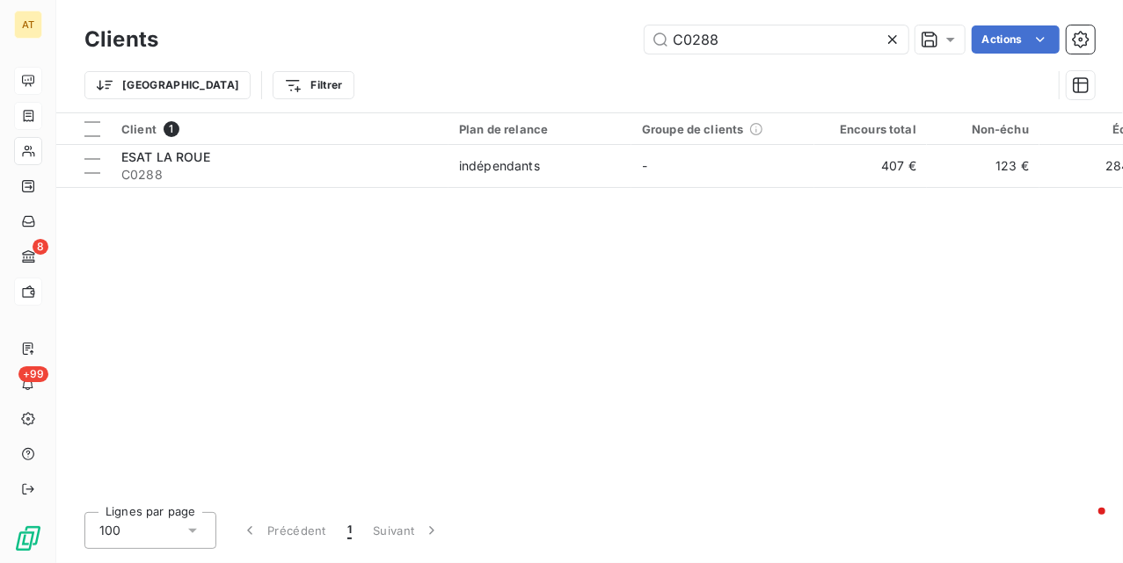
type input "C0288"
click at [267, 272] on div "Client 1 Plan de relance Groupe de clients Encours total Non-échu Échu Limite d…" at bounding box center [589, 305] width 1066 height 385
click at [465, 321] on div "Client 1 Plan de relance Groupe de clients Encours total Non-échu Échu Limite d…" at bounding box center [589, 305] width 1066 height 385
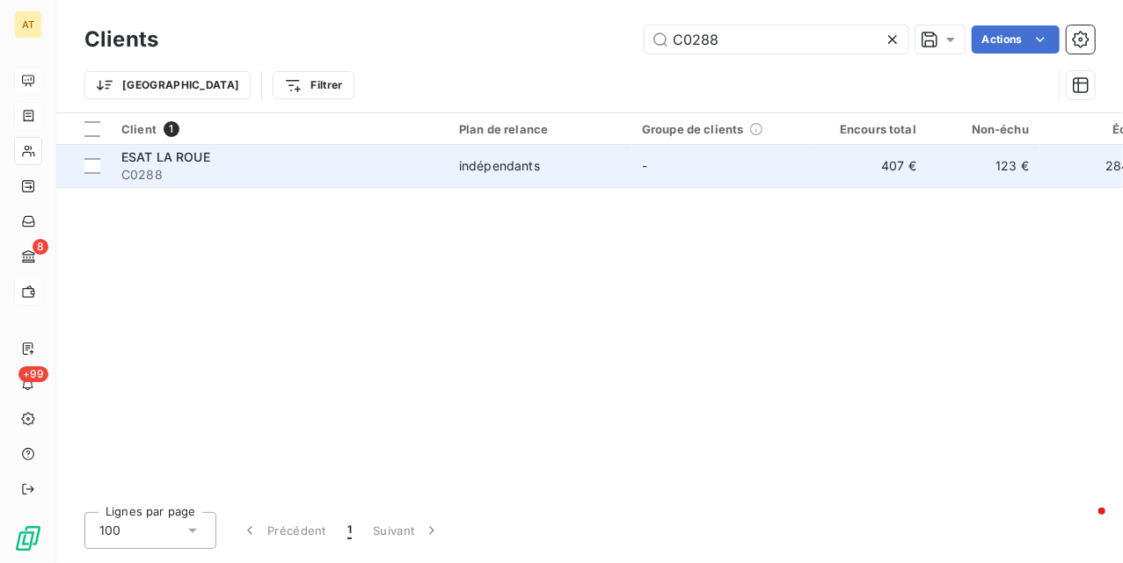
click at [190, 156] on span "ESAT LA ROUE" at bounding box center [165, 156] width 89 height 15
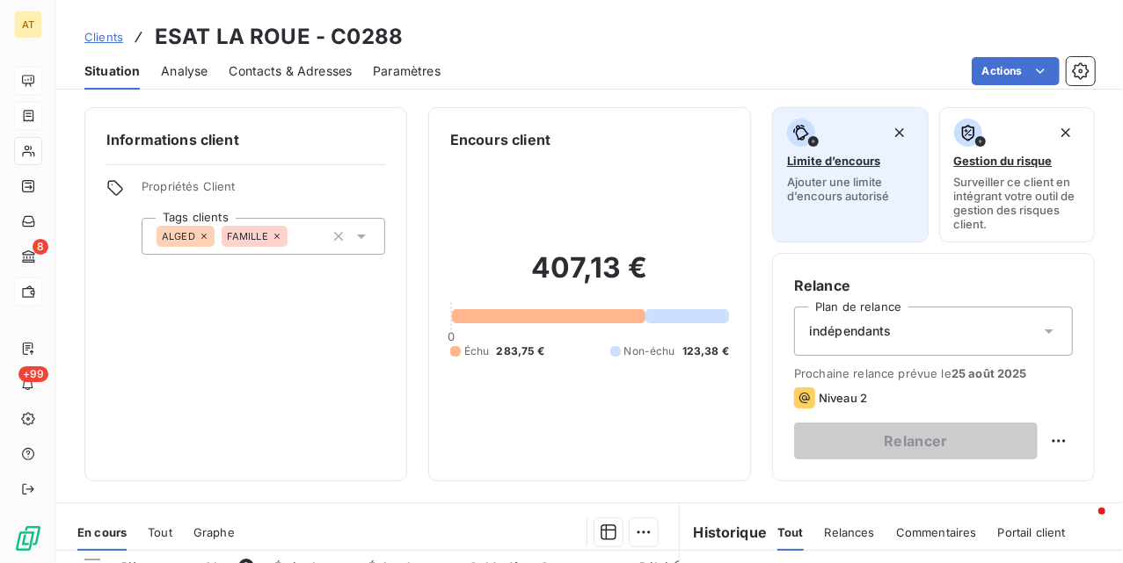
click at [806, 180] on span "Ajouter une limite d’encours autorisé" at bounding box center [850, 189] width 127 height 28
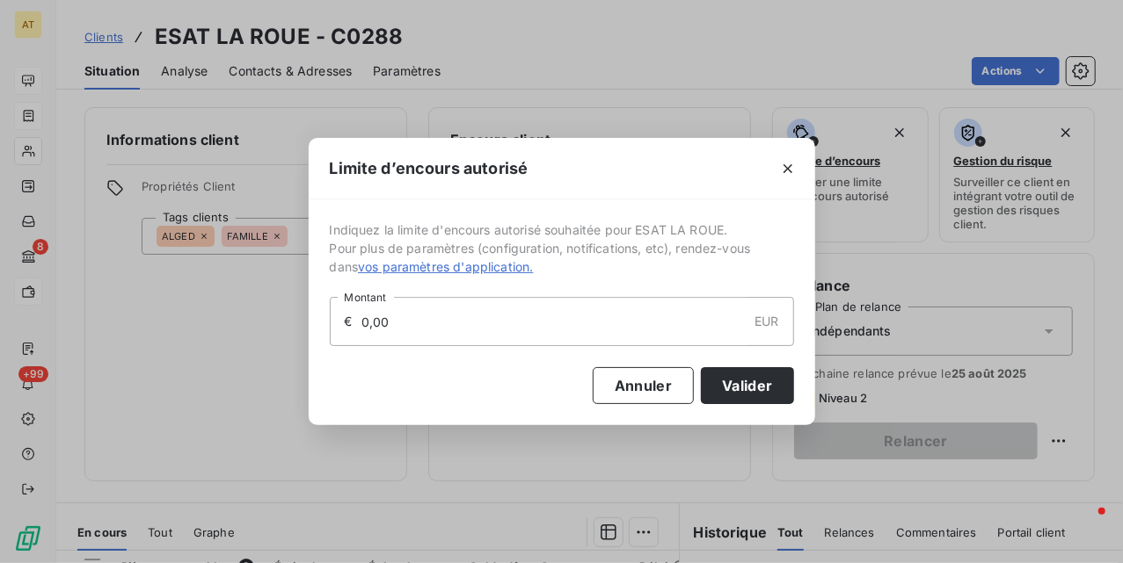
drag, startPoint x: 462, startPoint y: 327, endPoint x: 134, endPoint y: 378, distance: 331.8
click at [142, 376] on div "Limite d’encours autorisé Indiquez la limite d'encours autorisé souhaitée pour …" at bounding box center [561, 281] width 1123 height 563
type input "2 000,00"
click at [746, 392] on button "Valider" at bounding box center [747, 385] width 92 height 37
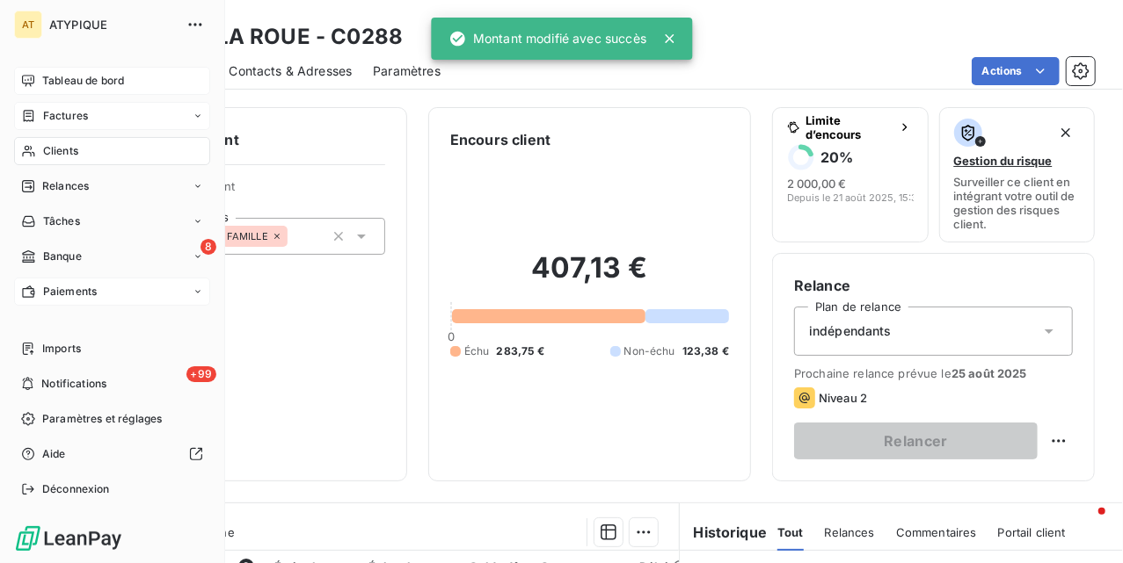
drag, startPoint x: 40, startPoint y: 158, endPoint x: 91, endPoint y: 155, distance: 51.1
click at [40, 158] on div "Clients" at bounding box center [112, 151] width 196 height 28
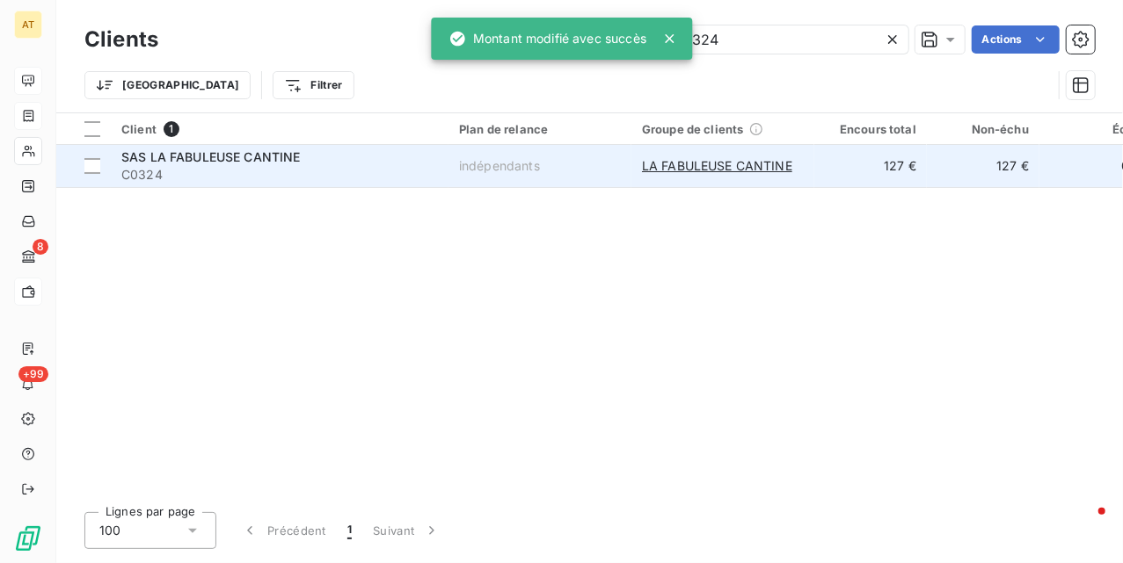
type input "C0324"
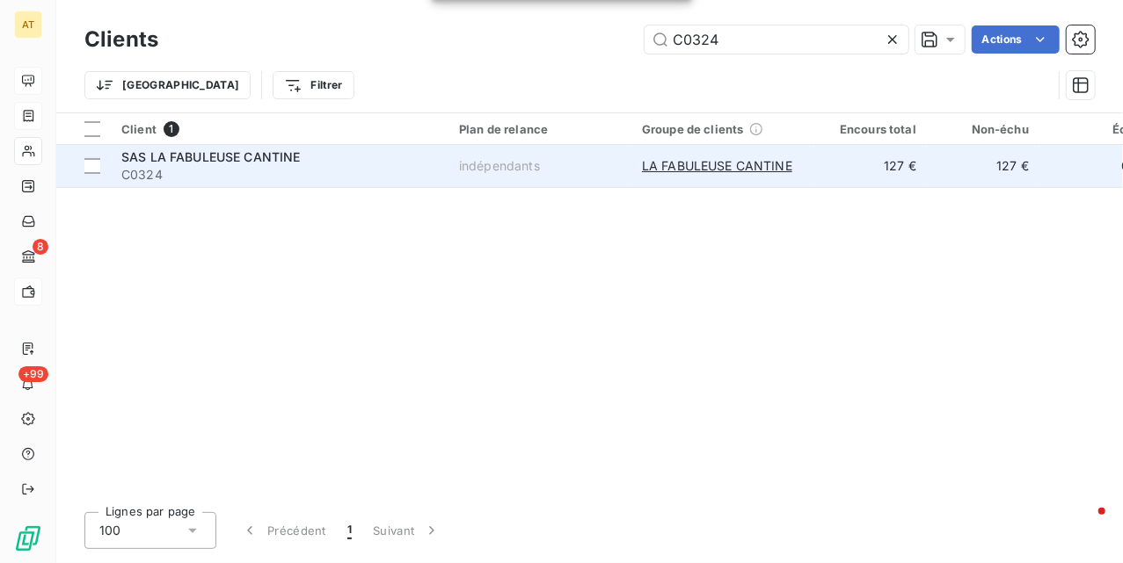
click at [195, 170] on span "C0324" at bounding box center [279, 175] width 316 height 18
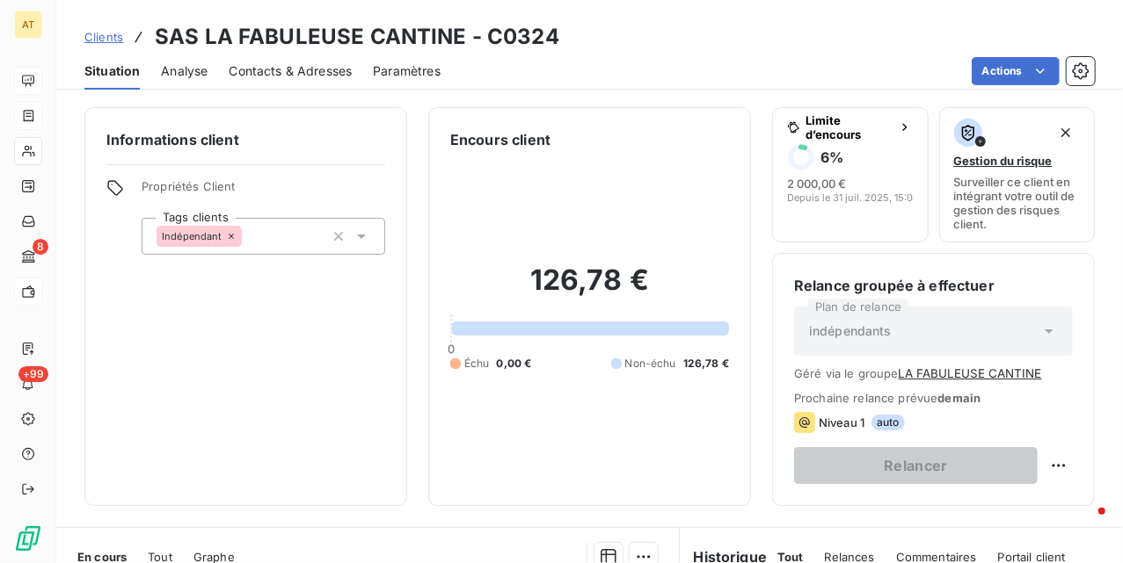
click at [725, 194] on div "Encours client 126,78 € 0 Échu 0,00 € Non-échu 126,78 €" at bounding box center [589, 306] width 323 height 399
drag, startPoint x: 689, startPoint y: 172, endPoint x: 675, endPoint y: 165, distance: 15.7
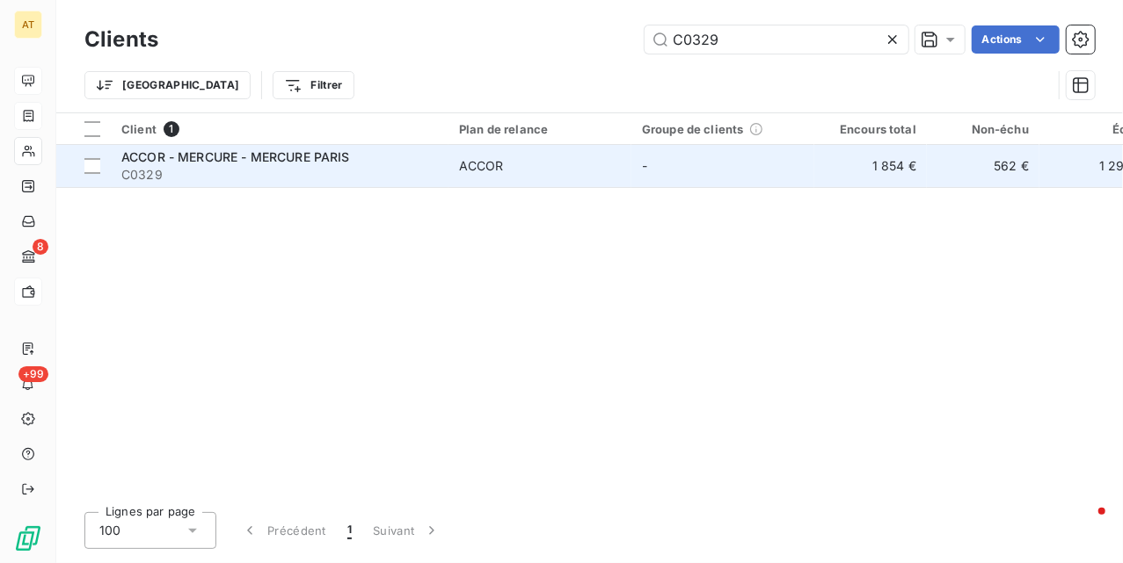
type input "C0329"
click at [131, 166] on span "C0329" at bounding box center [279, 175] width 316 height 18
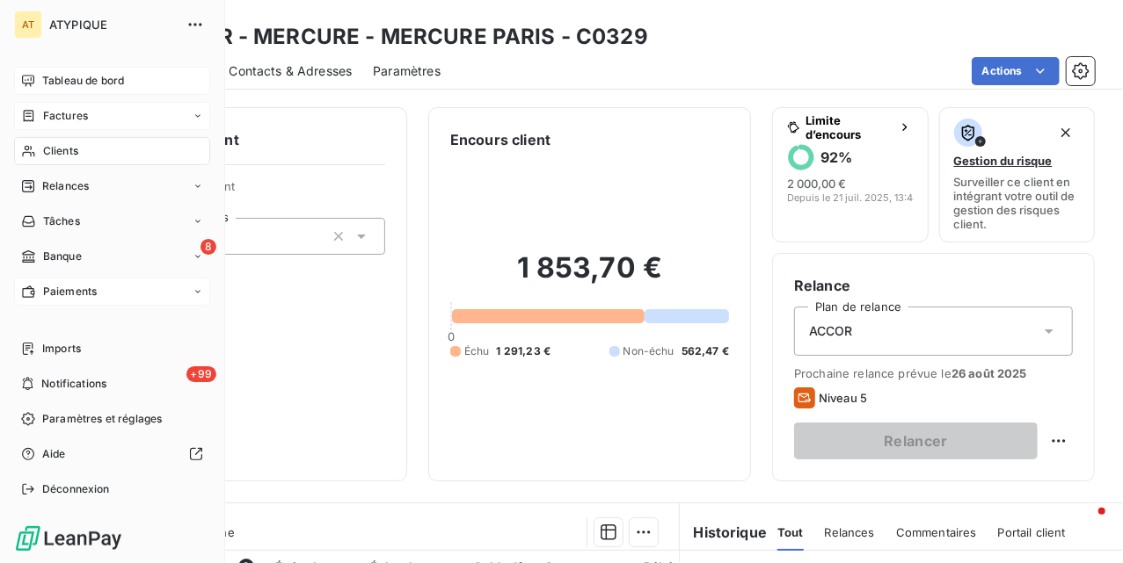
click at [35, 153] on div "Clients" at bounding box center [112, 151] width 196 height 28
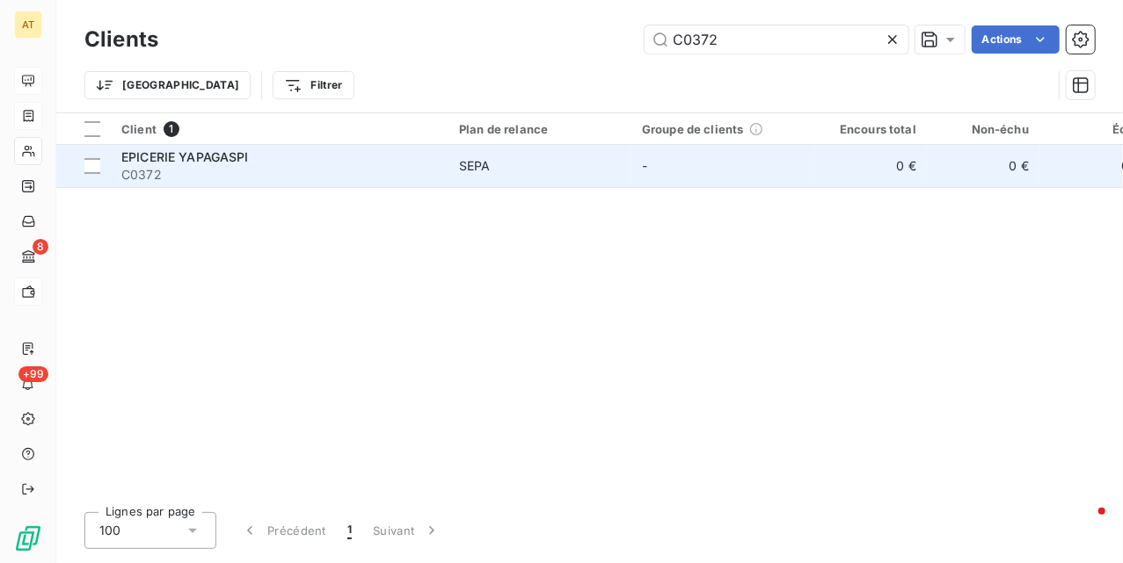
type input "C0372"
click at [148, 171] on span "C0372" at bounding box center [279, 175] width 316 height 18
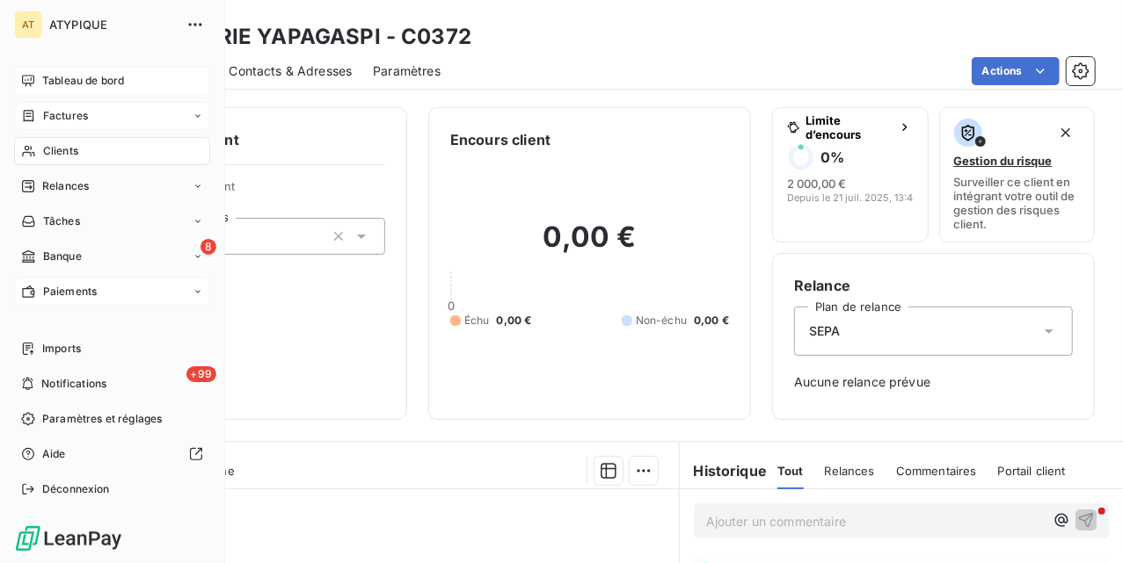
click at [33, 156] on icon at bounding box center [28, 151] width 15 height 14
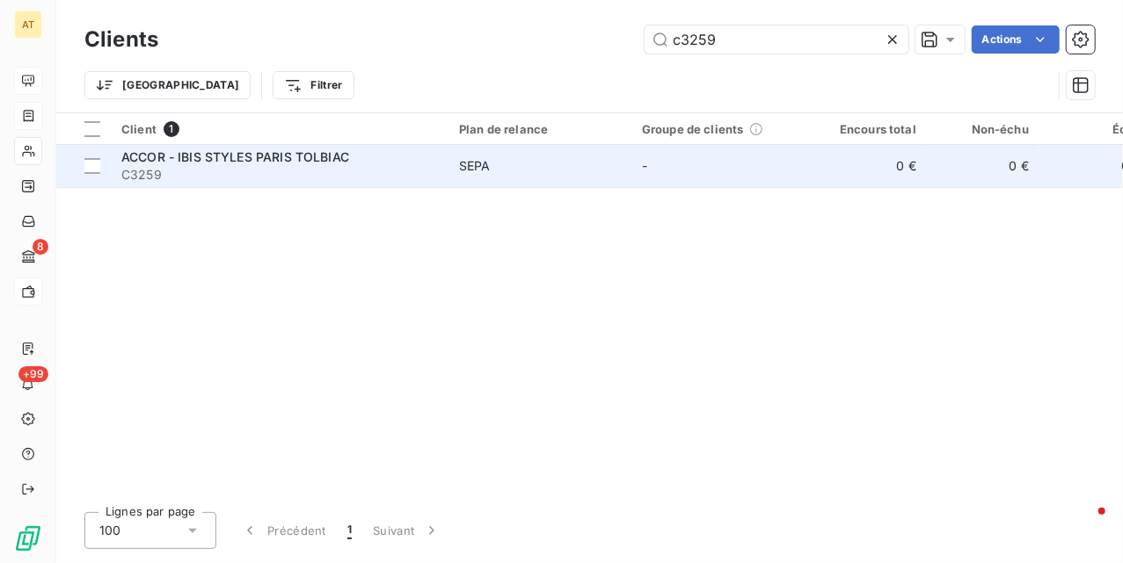
type input "c3259"
click at [324, 169] on span "C3259" at bounding box center [279, 175] width 316 height 18
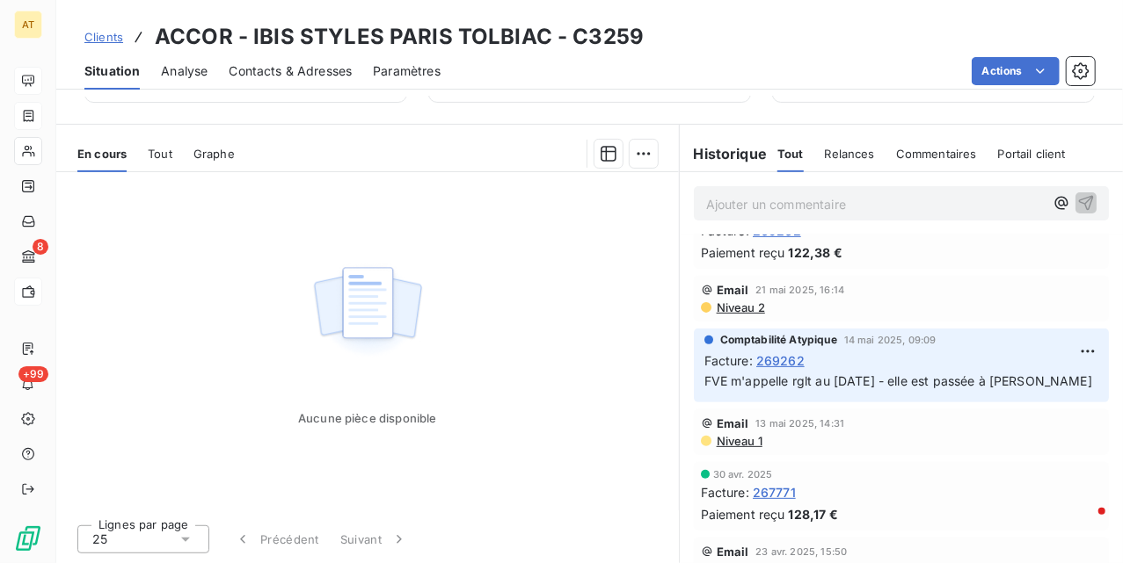
scroll to position [288, 0]
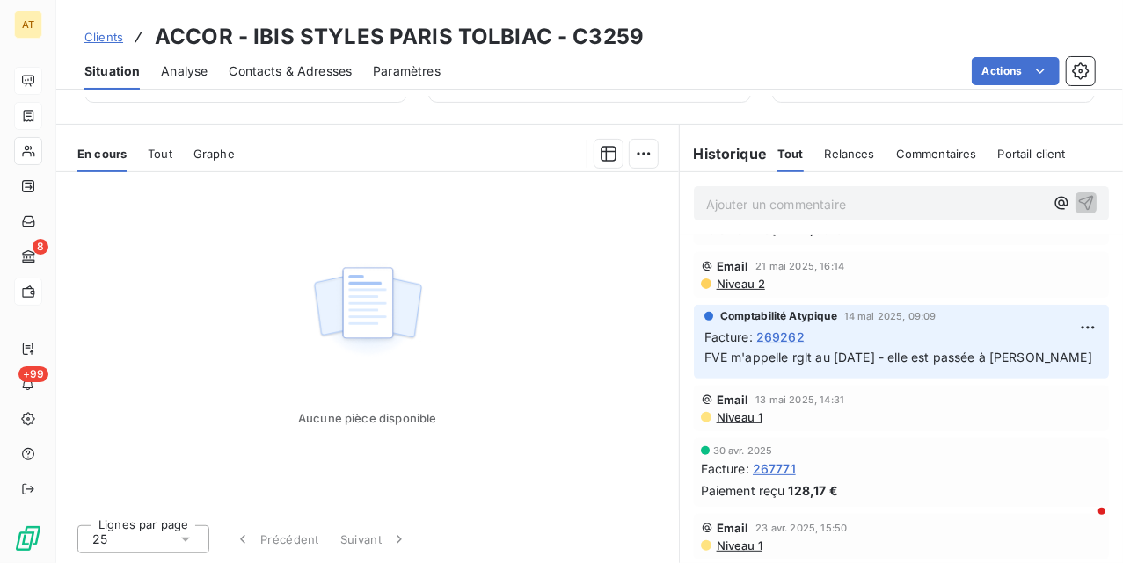
click at [164, 162] on div "Tout" at bounding box center [160, 153] width 25 height 37
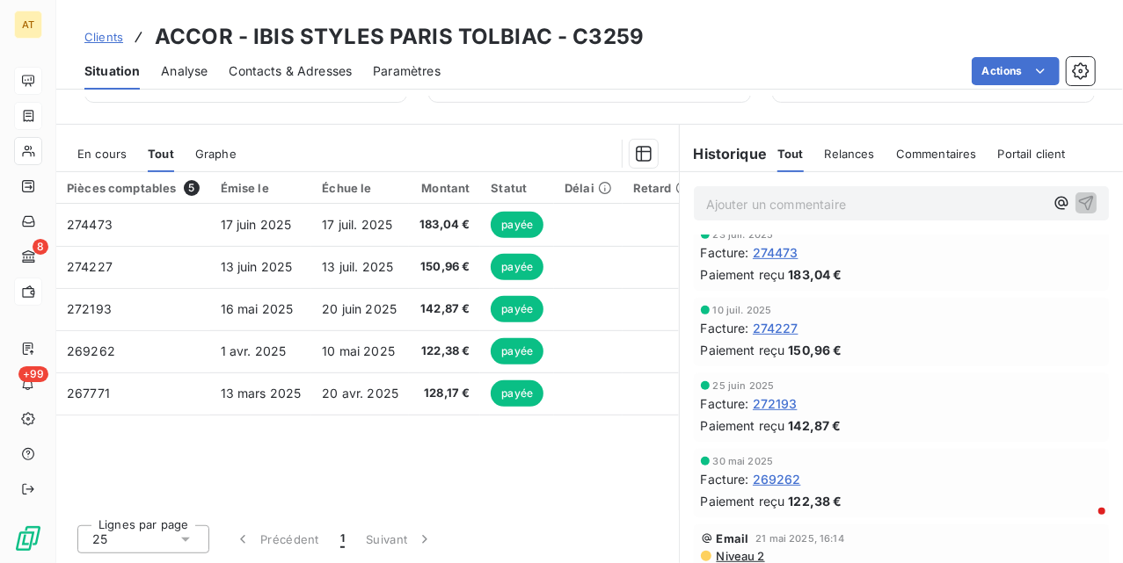
scroll to position [0, 0]
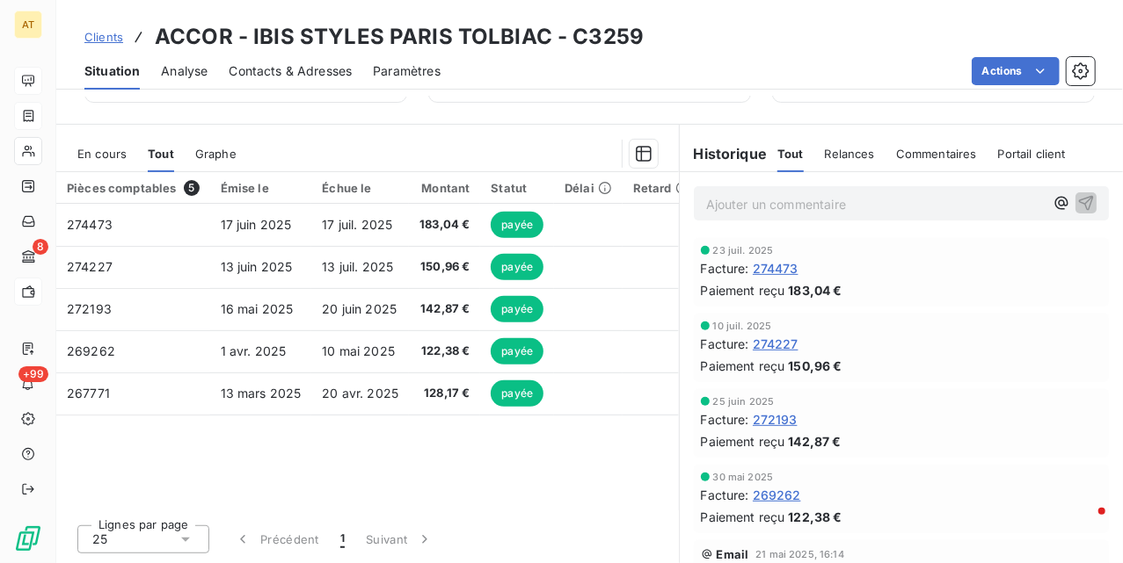
click at [336, 78] on span "Contacts & Adresses" at bounding box center [290, 71] width 123 height 18
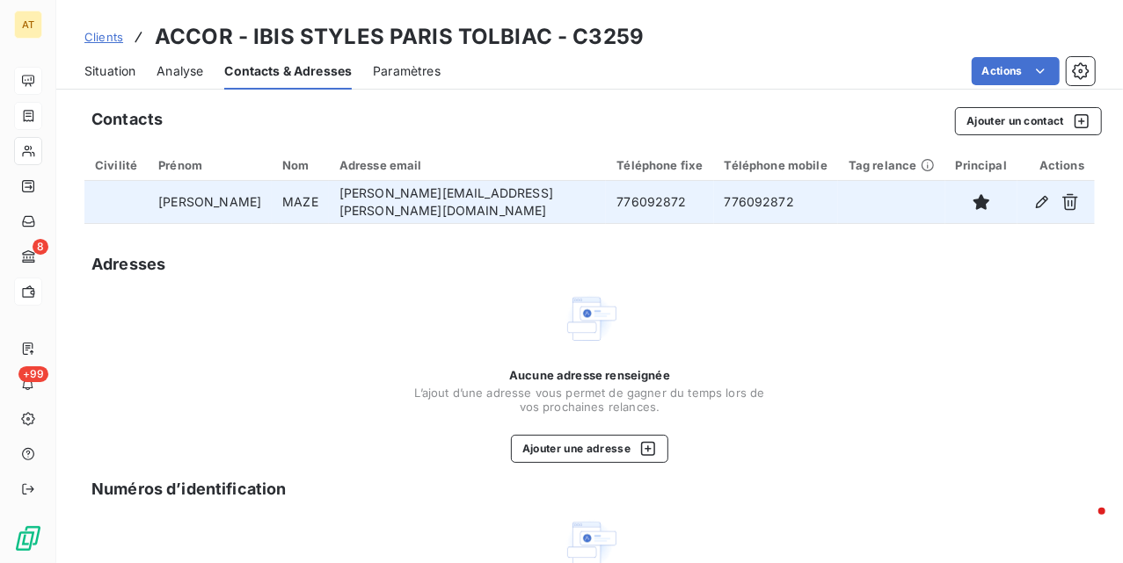
click at [448, 200] on td "[PERSON_NAME][EMAIL_ADDRESS][PERSON_NAME][DOMAIN_NAME]" at bounding box center [468, 202] width 278 height 42
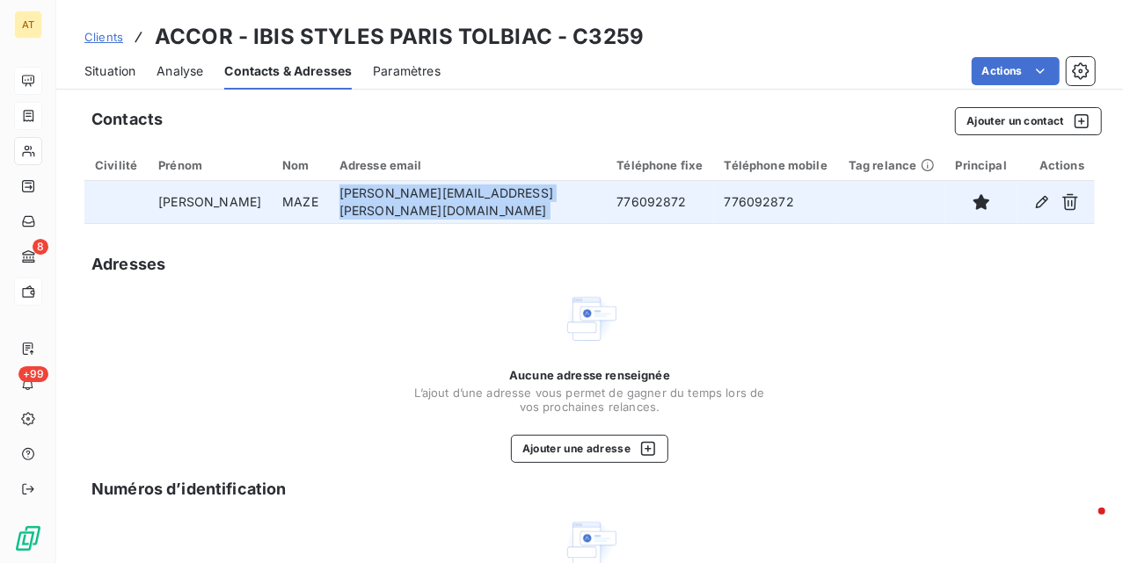
click at [448, 200] on td "[PERSON_NAME][EMAIL_ADDRESS][PERSON_NAME][DOMAIN_NAME]" at bounding box center [468, 202] width 278 height 42
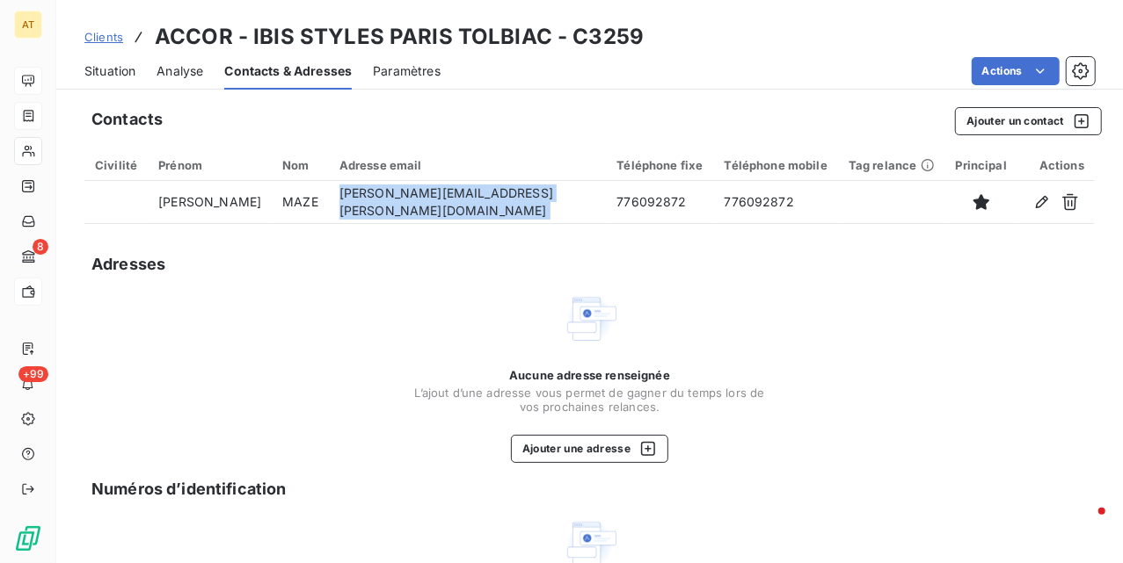
copy td "[PERSON_NAME][EMAIL_ADDRESS][PERSON_NAME][DOMAIN_NAME]"
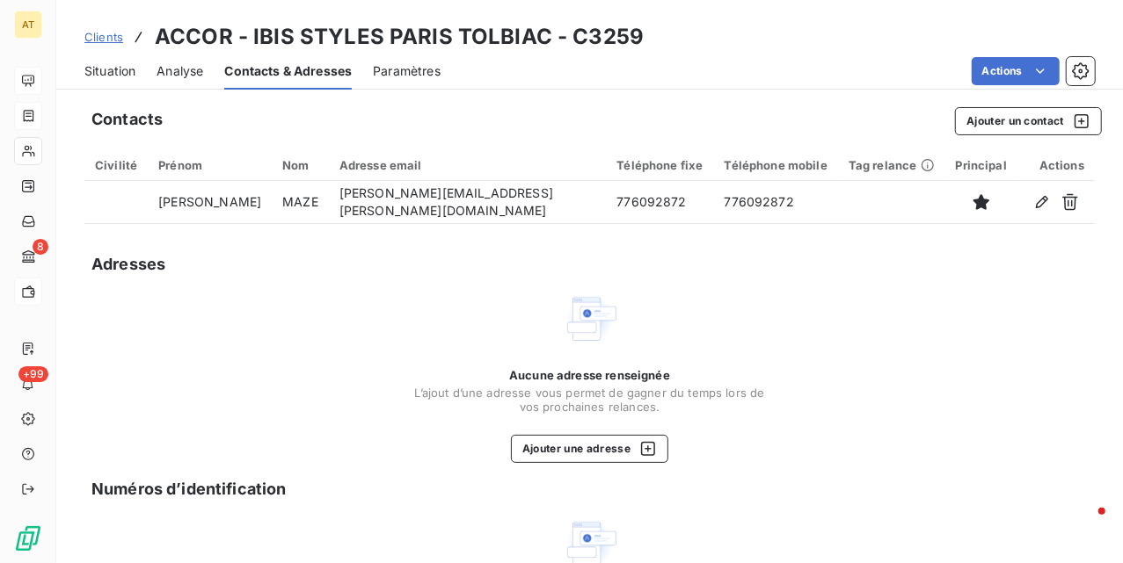
click at [341, 272] on div "Adresses" at bounding box center [589, 264] width 1010 height 25
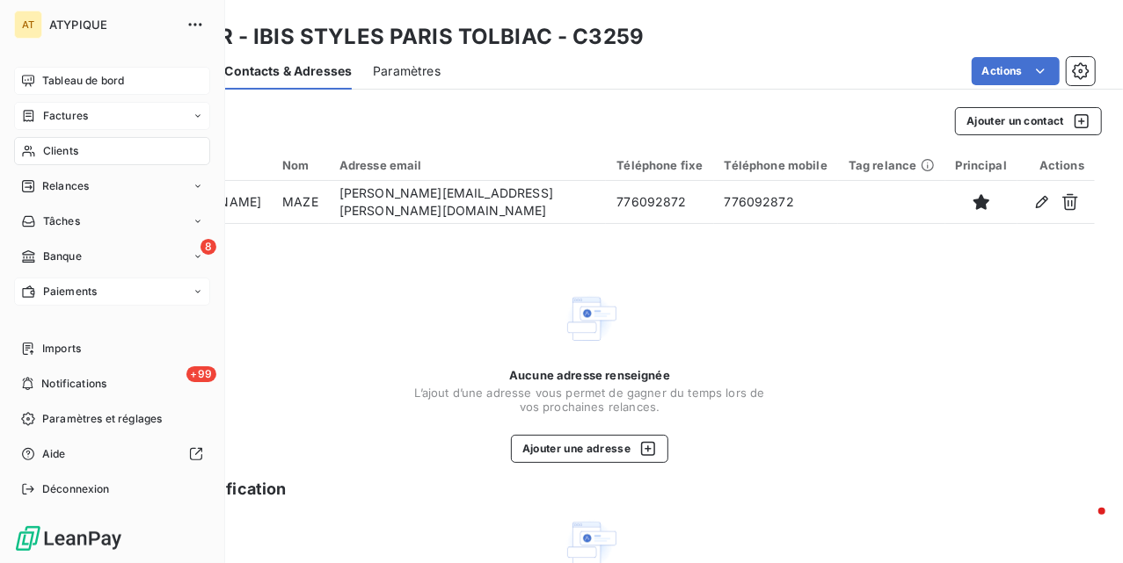
click at [56, 151] on span "Clients" at bounding box center [60, 151] width 35 height 16
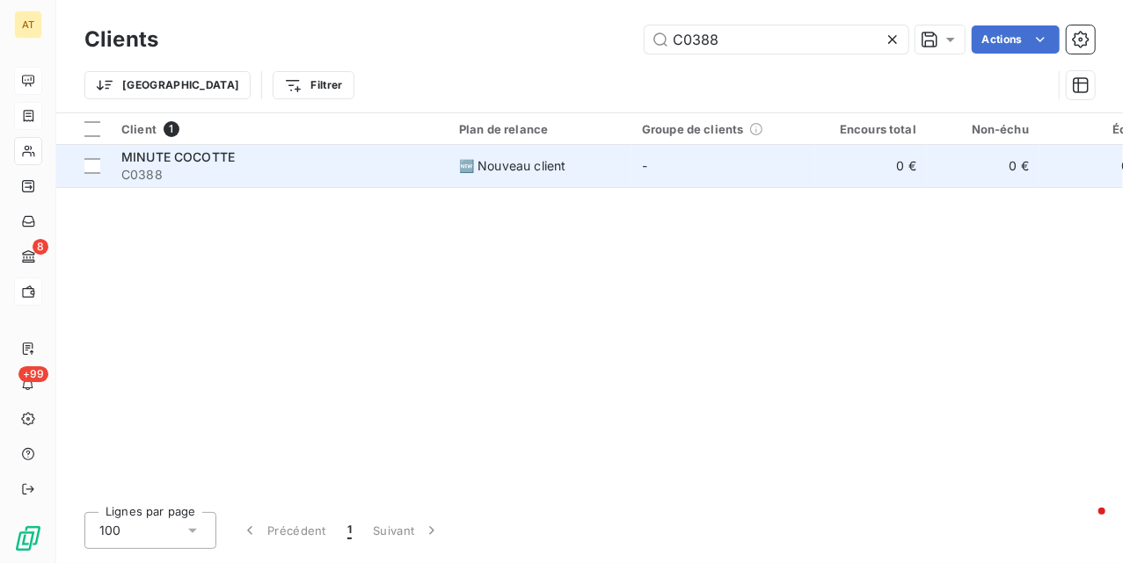
type input "C0388"
click at [241, 169] on span "C0388" at bounding box center [279, 175] width 316 height 18
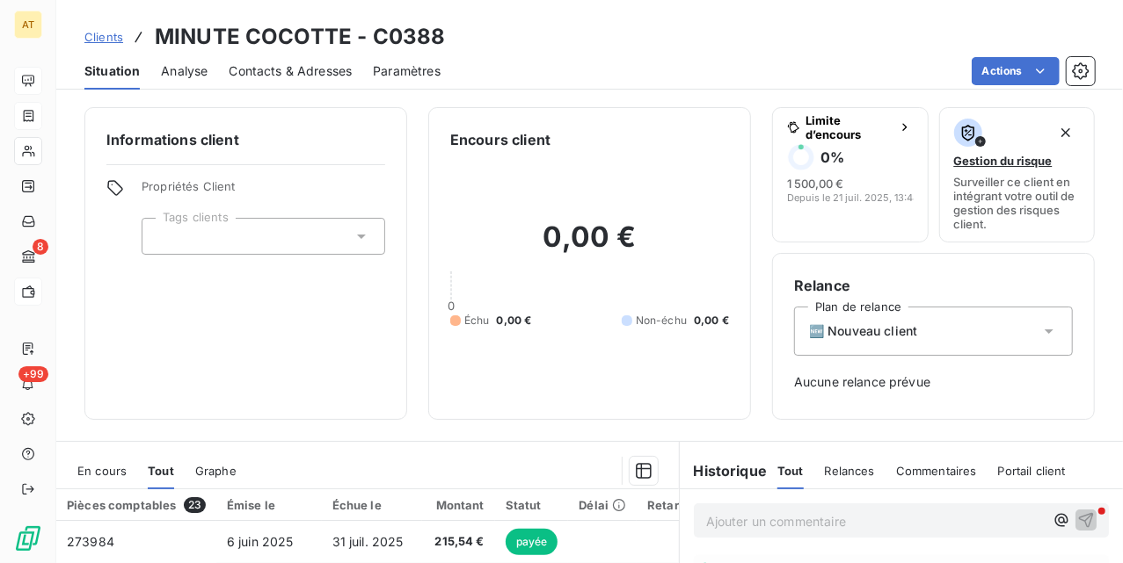
click at [752, 220] on div "Informations client Propriétés Client Tags clients Encours client 0,00 € 0 Échu…" at bounding box center [589, 263] width 1066 height 313
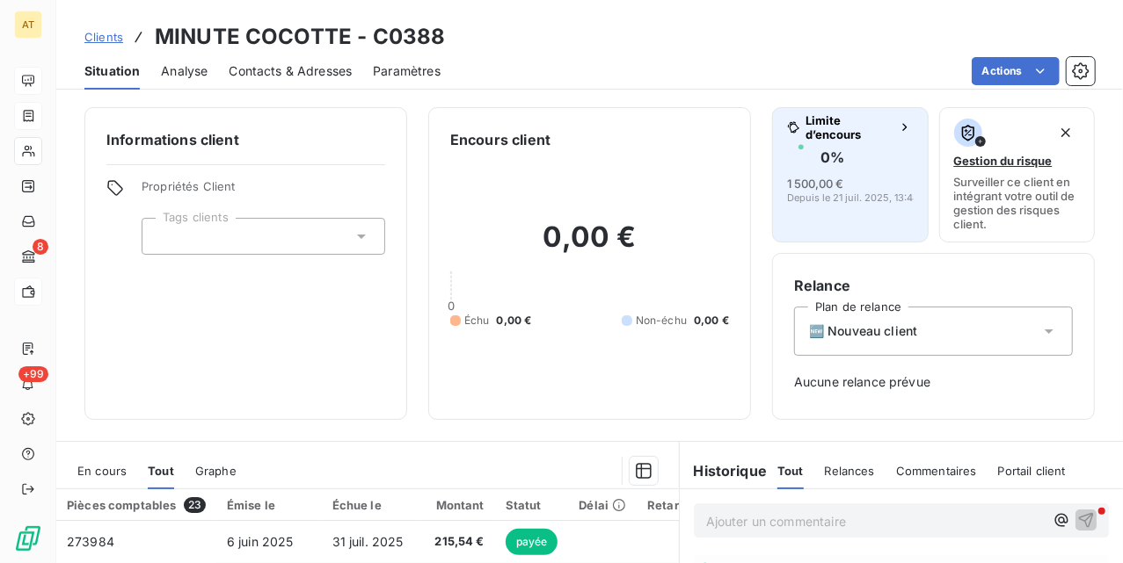
click at [847, 202] on span "Depuis le 21 juil. 2025, 13:48" at bounding box center [853, 198] width 132 height 11
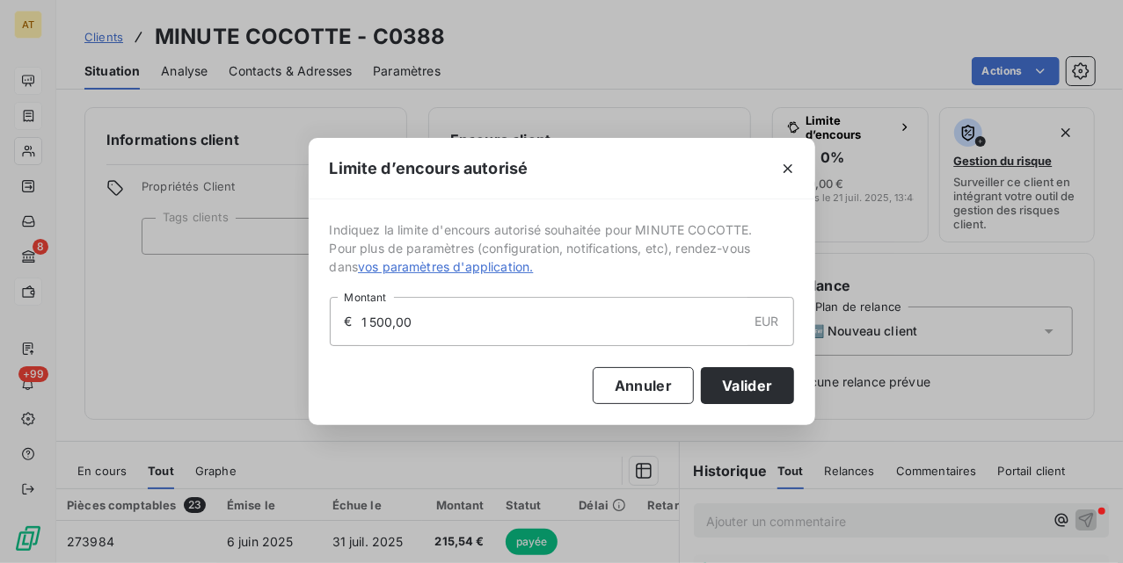
drag, startPoint x: 535, startPoint y: 311, endPoint x: 211, endPoint y: 331, distance: 325.0
click at [204, 331] on div "Limite d’encours autorisé Indiquez la limite d'encours autorisé souhaitée pour …" at bounding box center [561, 281] width 1123 height 563
type input "2 000,00"
click at [768, 391] on button "Valider" at bounding box center [747, 385] width 92 height 37
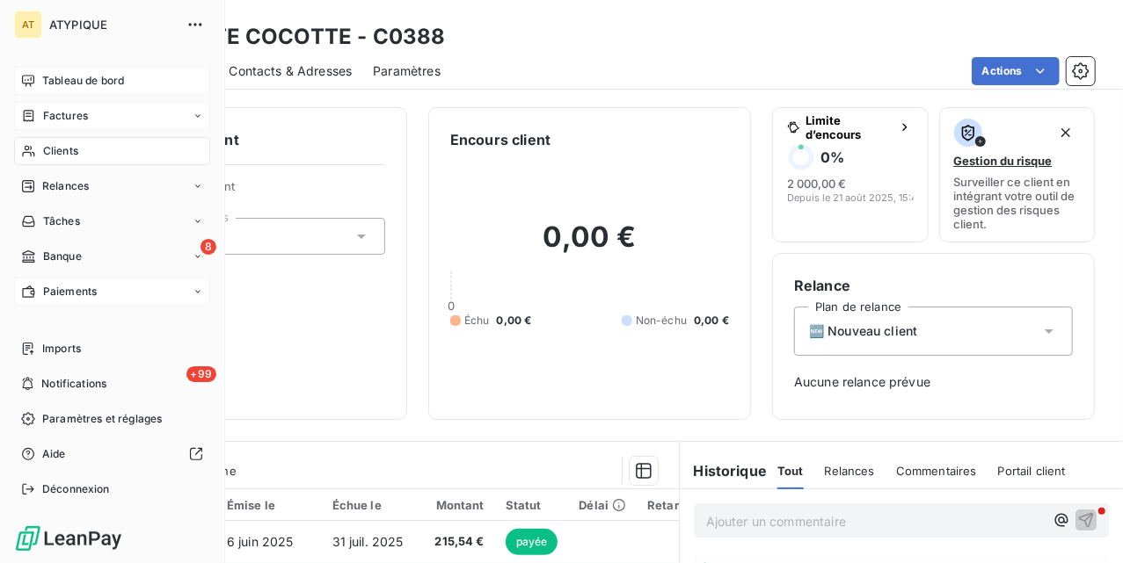
drag, startPoint x: 47, startPoint y: 159, endPoint x: 190, endPoint y: 134, distance: 145.5
click at [46, 149] on span "Clients" at bounding box center [60, 151] width 35 height 16
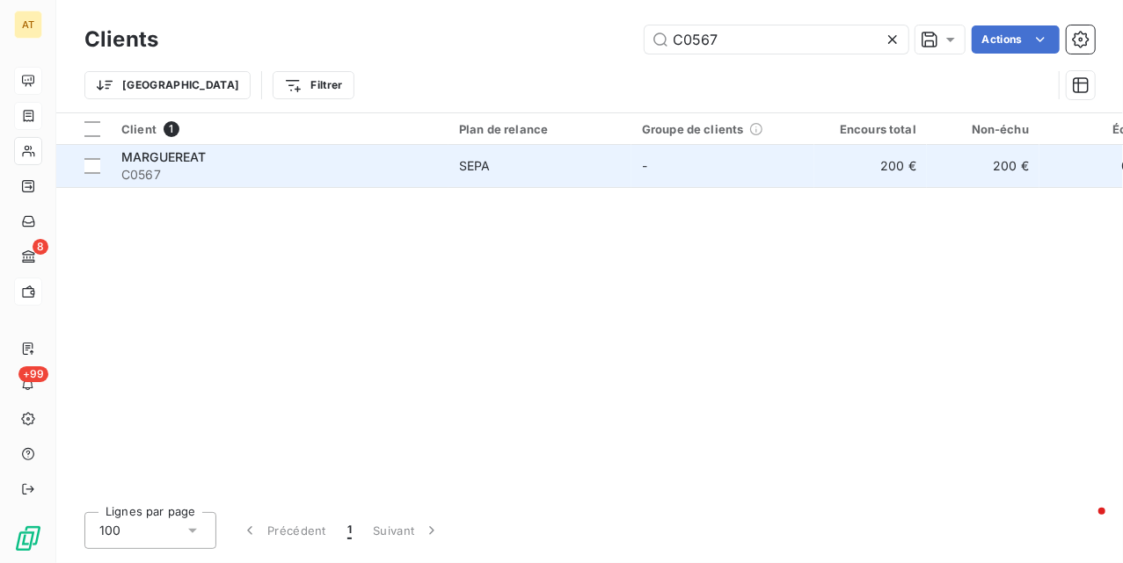
type input "C0567"
click at [198, 172] on span "C0567" at bounding box center [279, 175] width 316 height 18
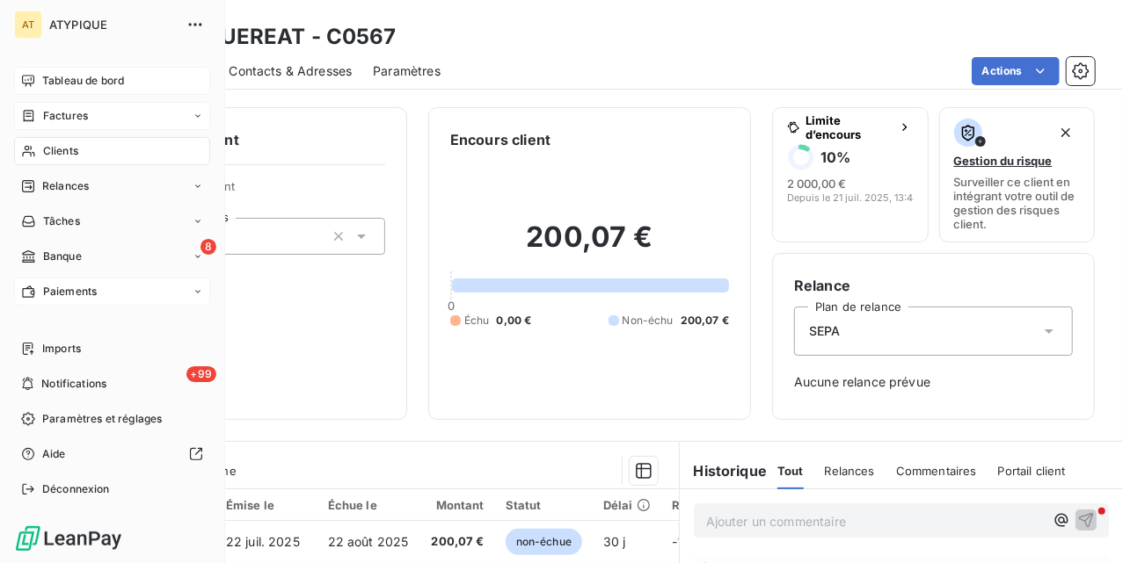
click at [40, 142] on div "Clients" at bounding box center [112, 151] width 196 height 28
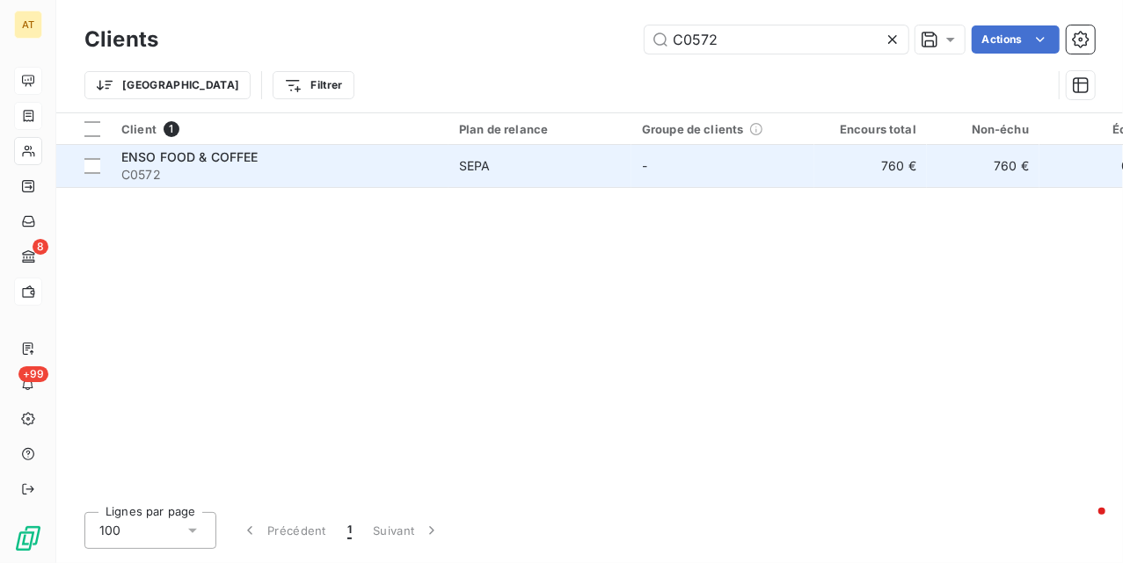
type input "C0572"
click at [193, 166] on span "C0572" at bounding box center [279, 175] width 316 height 18
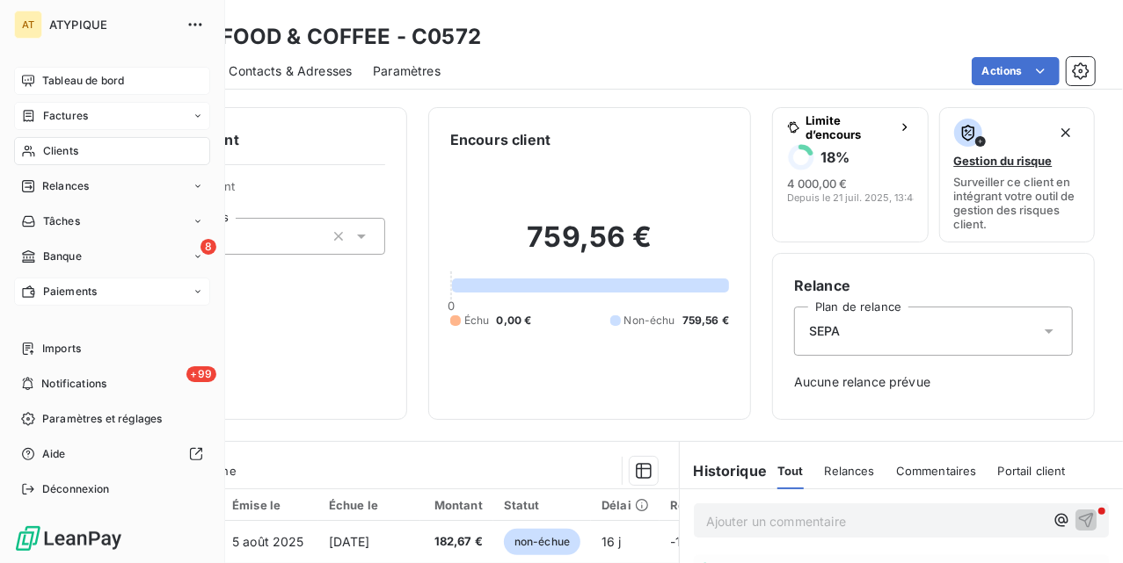
drag, startPoint x: 46, startPoint y: 153, endPoint x: 181, endPoint y: 156, distance: 135.4
click at [49, 156] on span "Clients" at bounding box center [60, 151] width 35 height 16
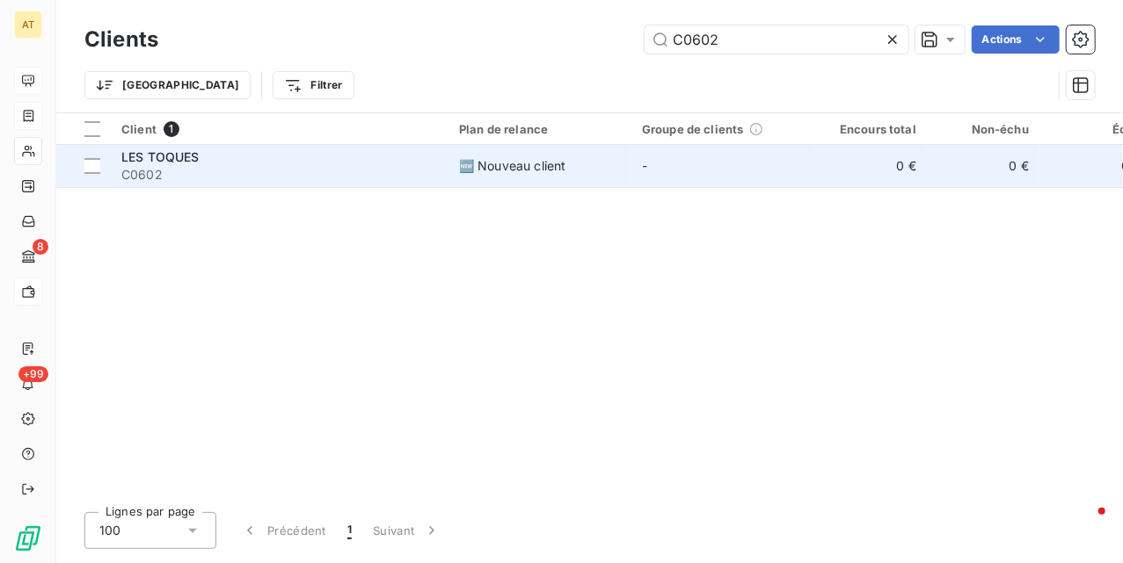
type input "C0602"
click at [251, 166] on span "C0602" at bounding box center [279, 175] width 316 height 18
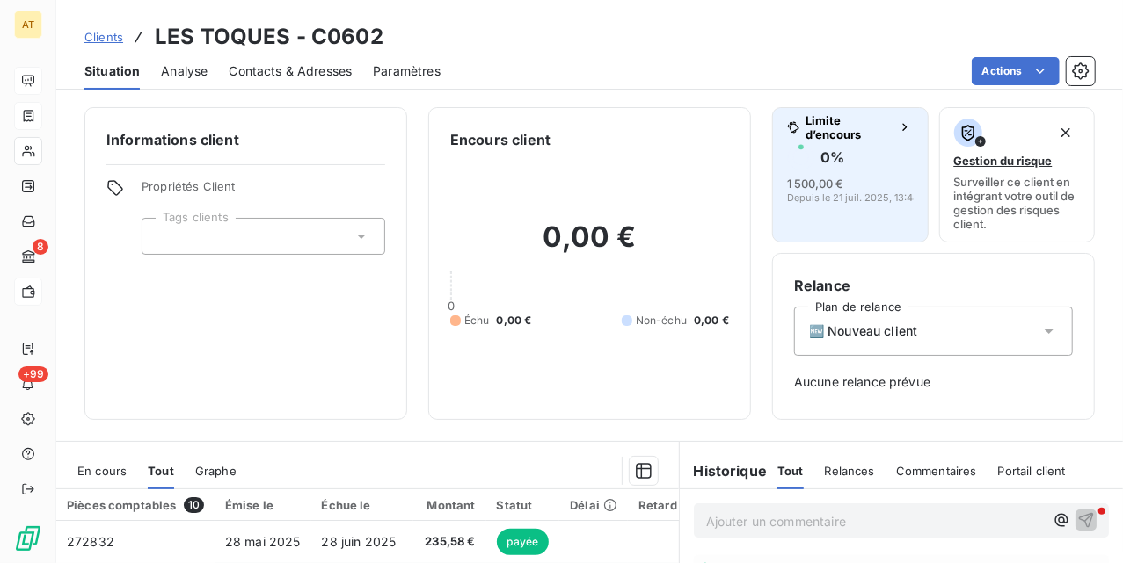
click at [807, 131] on span "Limite d’encours" at bounding box center [848, 127] width 86 height 28
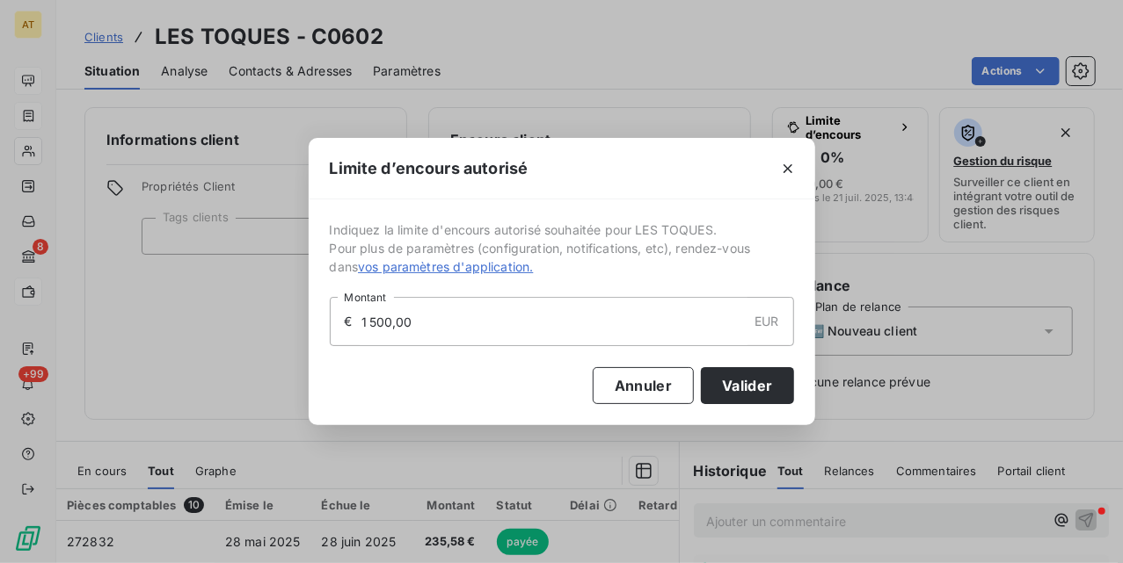
drag, startPoint x: 450, startPoint y: 320, endPoint x: 240, endPoint y: 321, distance: 210.1
click at [232, 316] on div "Limite d’encours autorisé Indiquez la limite d'encours autorisé souhaitée pour …" at bounding box center [561, 281] width 1123 height 563
type input "2 000,00"
click at [729, 392] on button "Valider" at bounding box center [747, 385] width 92 height 37
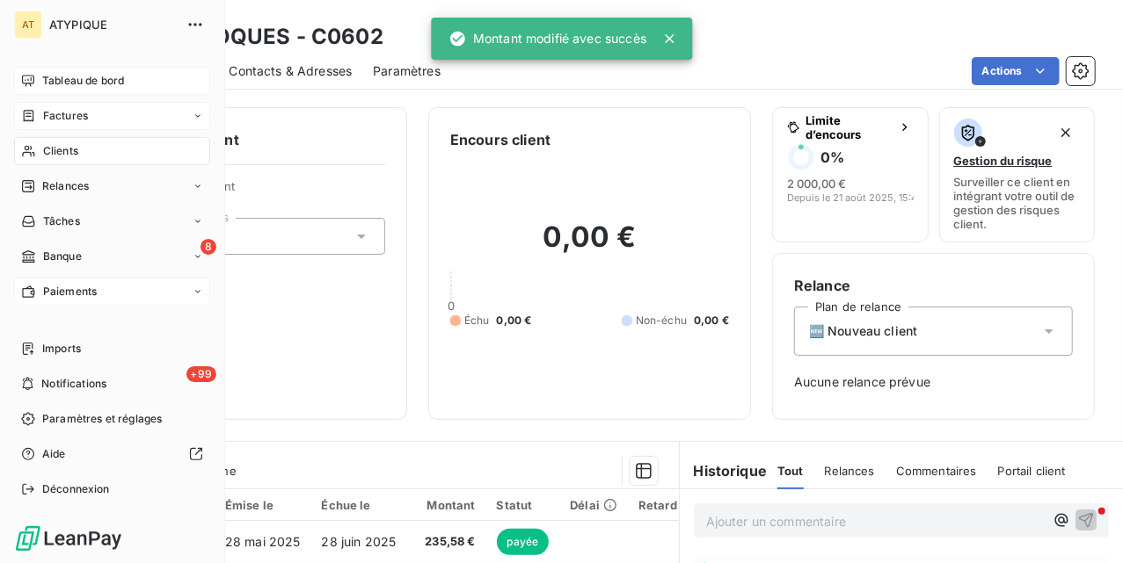
drag, startPoint x: 23, startPoint y: 153, endPoint x: 86, endPoint y: 152, distance: 63.3
click at [23, 153] on icon at bounding box center [28, 151] width 12 height 11
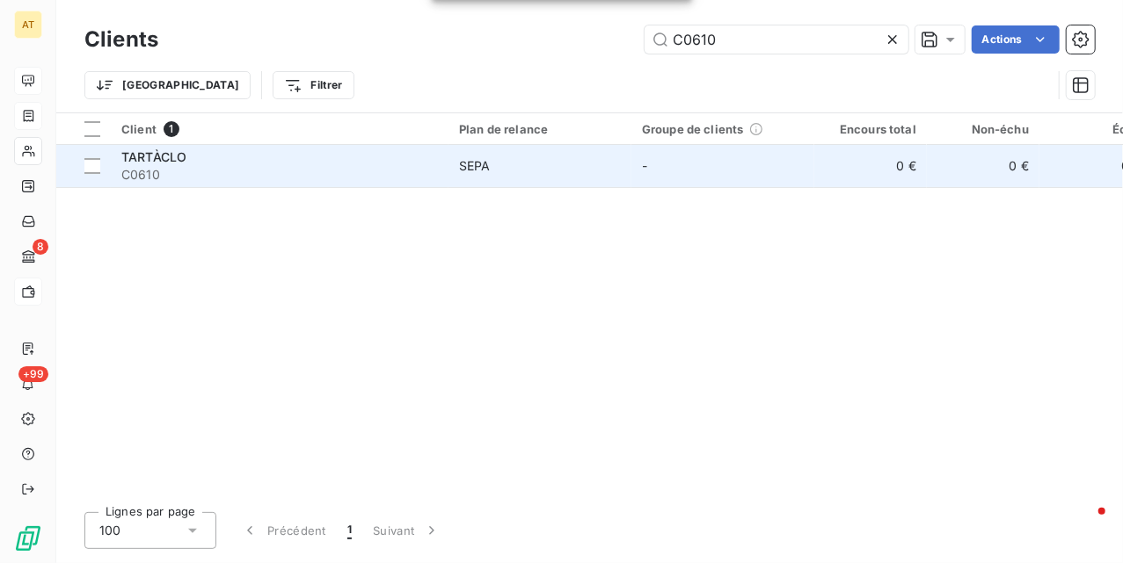
type input "C0610"
click at [192, 166] on span "C0610" at bounding box center [279, 175] width 316 height 18
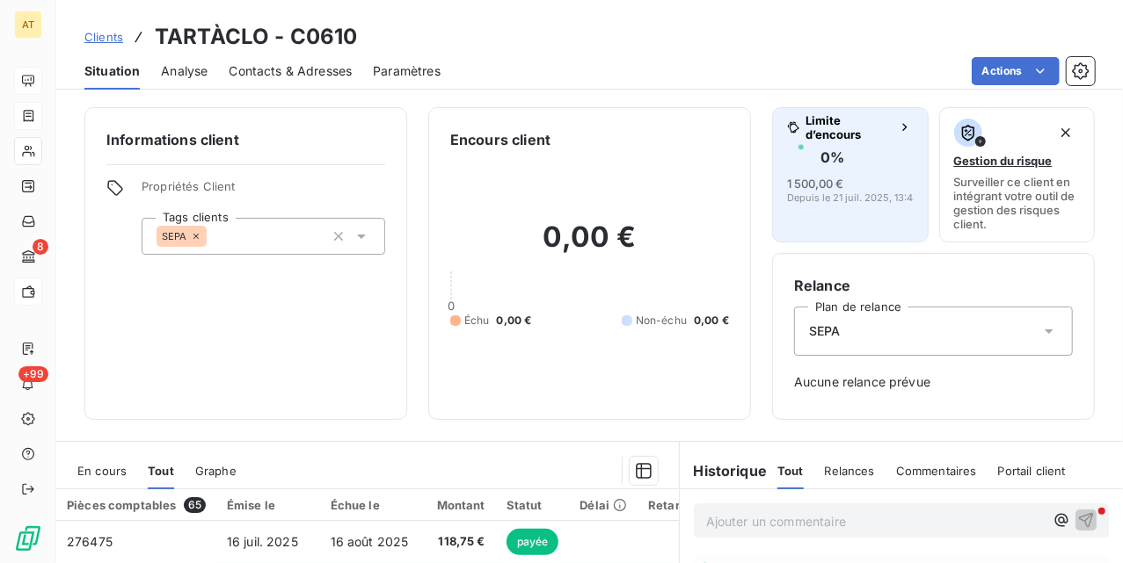
click at [802, 172] on div "0 % 1 500,00 € Depuis le 21 juil. 2025, 13:48" at bounding box center [850, 173] width 127 height 60
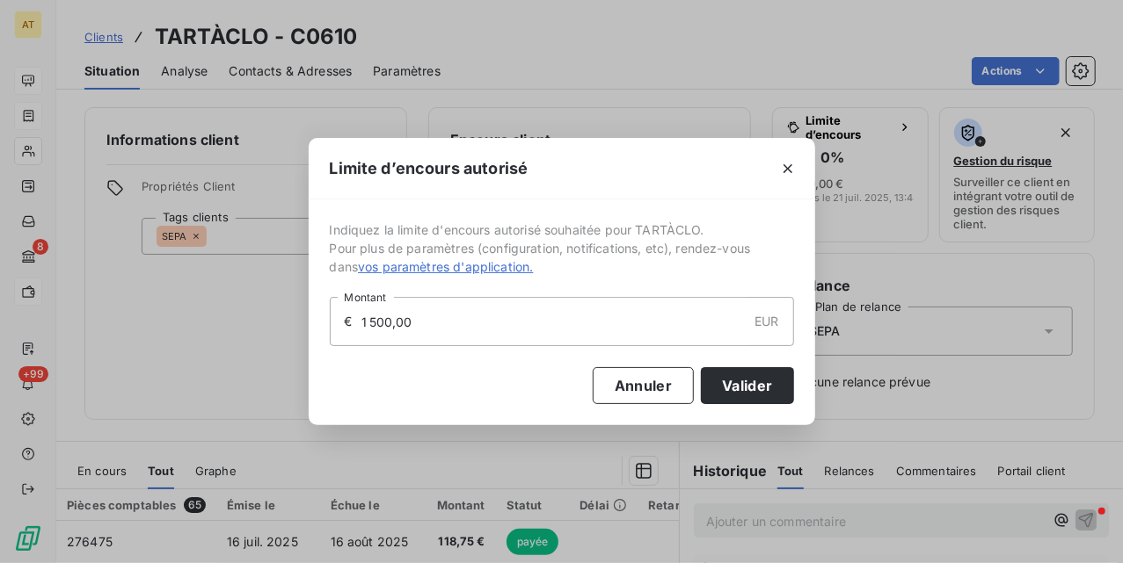
drag, startPoint x: 525, startPoint y: 308, endPoint x: 212, endPoint y: 314, distance: 313.0
click at [236, 314] on div "Limite d’encours autorisé Indiquez la limite d'encours autorisé souhaitée pour …" at bounding box center [561, 281] width 1123 height 563
type input "2 000,00"
click at [774, 389] on button "Valider" at bounding box center [747, 385] width 92 height 37
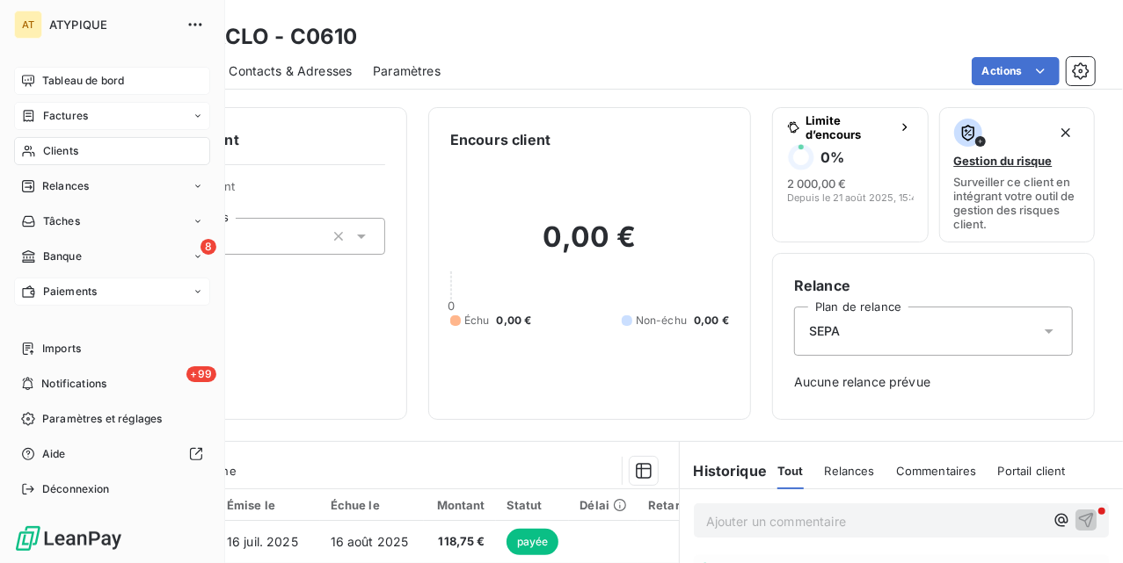
drag, startPoint x: 29, startPoint y: 149, endPoint x: 95, endPoint y: 160, distance: 66.8
click at [29, 149] on icon at bounding box center [28, 151] width 15 height 14
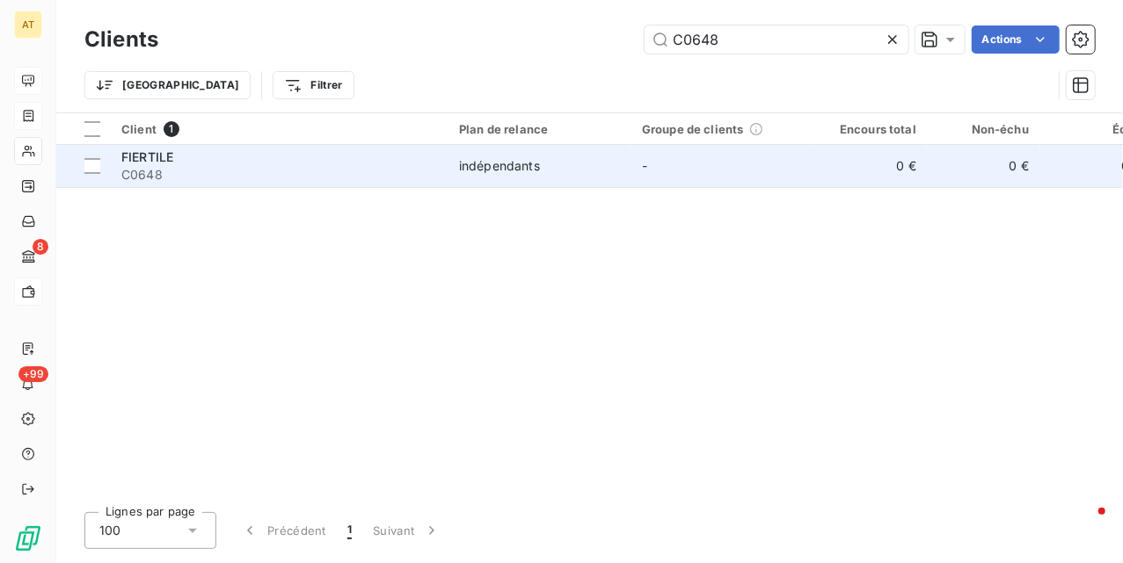
type input "C0648"
click at [246, 179] on span "C0648" at bounding box center [279, 175] width 316 height 18
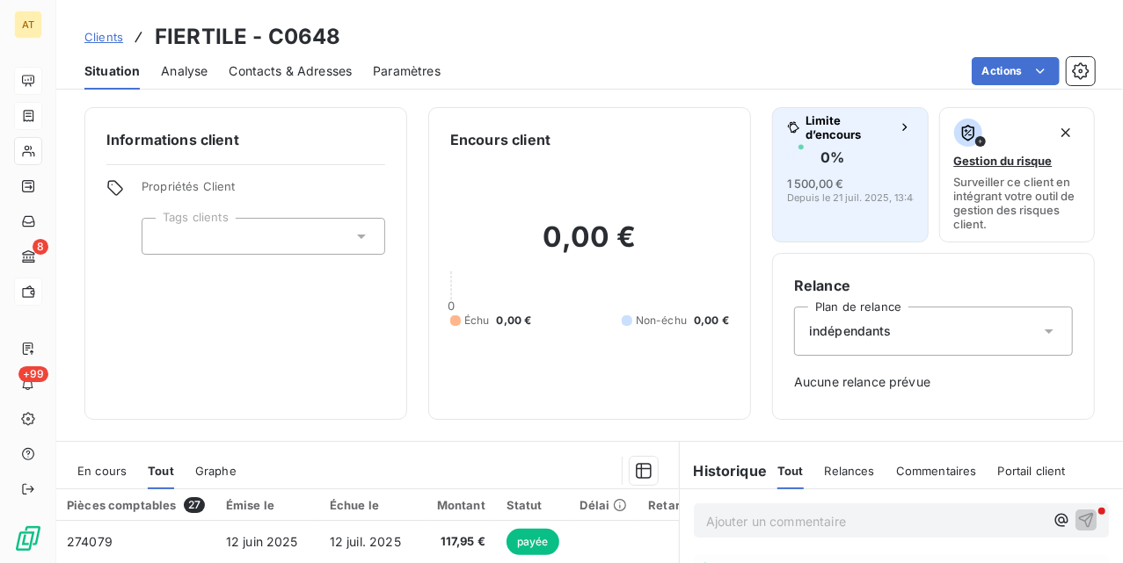
click at [912, 151] on button "Limite d’encours 0 % 1 500,00 € Depuis le 21 juil. 2025, 13:48" at bounding box center [850, 174] width 156 height 135
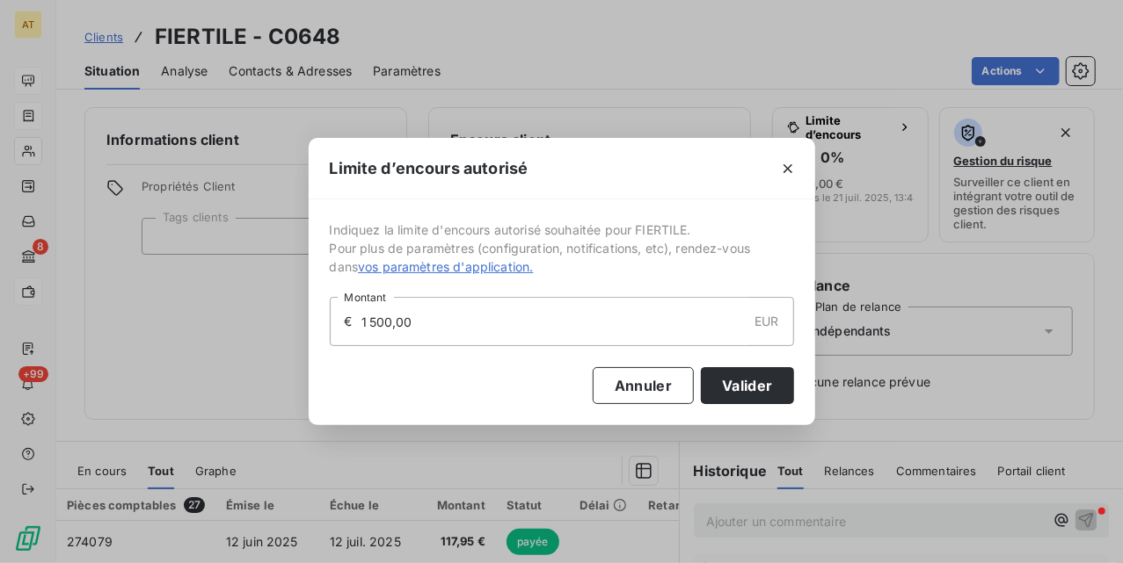
drag, startPoint x: 458, startPoint y: 318, endPoint x: 90, endPoint y: 338, distance: 368.8
click at [90, 338] on div "Limite d’encours autorisé Indiquez la limite d'encours autorisé souhaitée pour …" at bounding box center [561, 281] width 1123 height 563
type input "2 000,00"
drag, startPoint x: 749, startPoint y: 389, endPoint x: 771, endPoint y: 431, distance: 47.6
click at [747, 392] on button "Valider" at bounding box center [747, 385] width 92 height 37
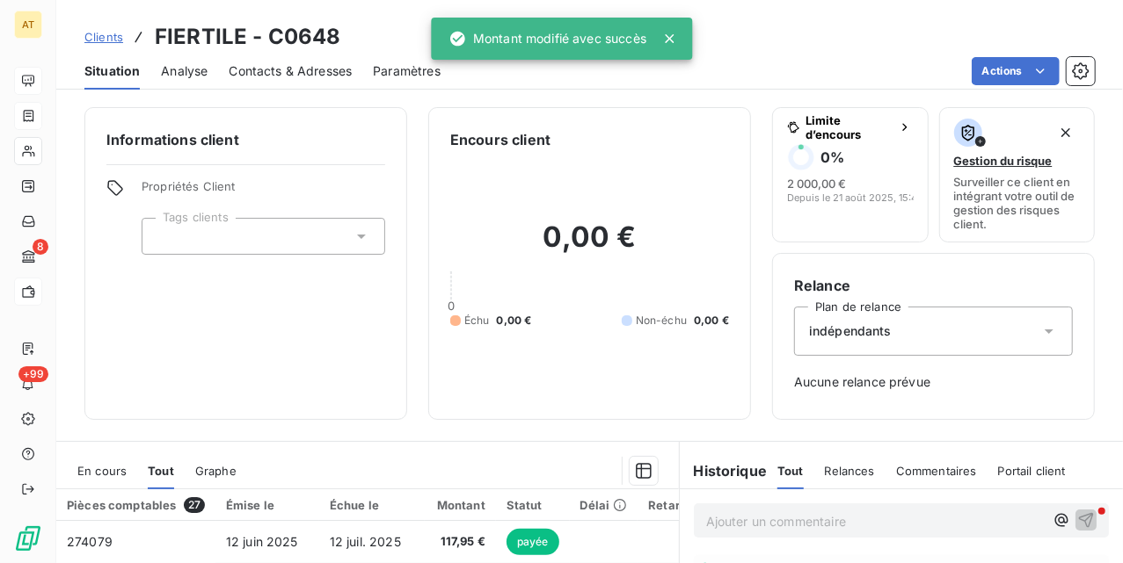
drag, startPoint x: 711, startPoint y: 415, endPoint x: 703, endPoint y: 408, distance: 10.6
click at [711, 411] on div "Encours client 0,00 € 0 Échu 0,00 € Non-échu 0,00 €" at bounding box center [589, 263] width 323 height 313
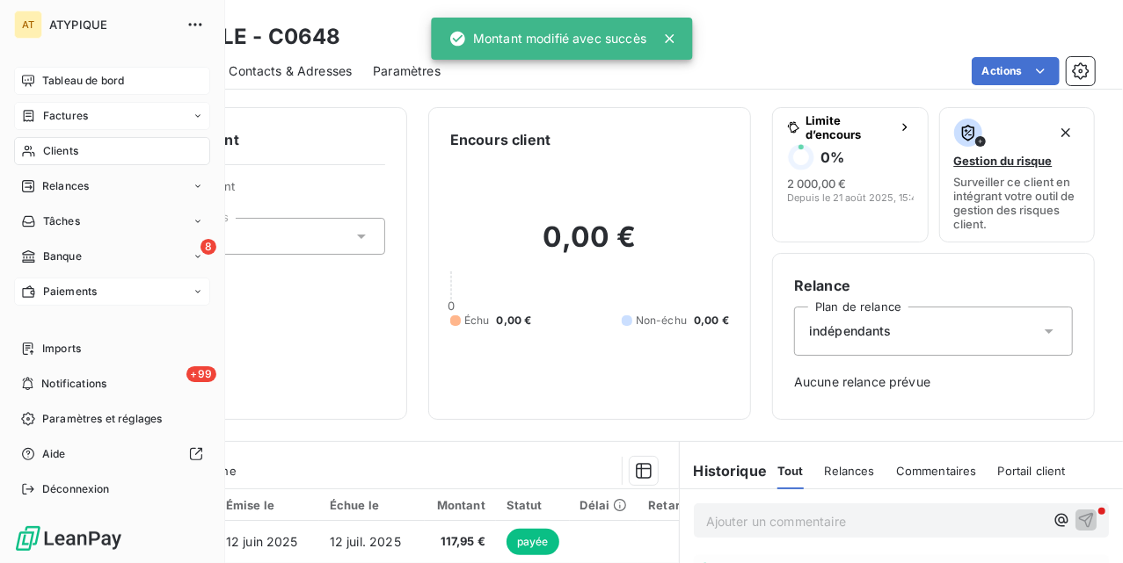
drag, startPoint x: 32, startPoint y: 142, endPoint x: 218, endPoint y: 134, distance: 186.5
click at [33, 142] on div "Clients" at bounding box center [112, 151] width 196 height 28
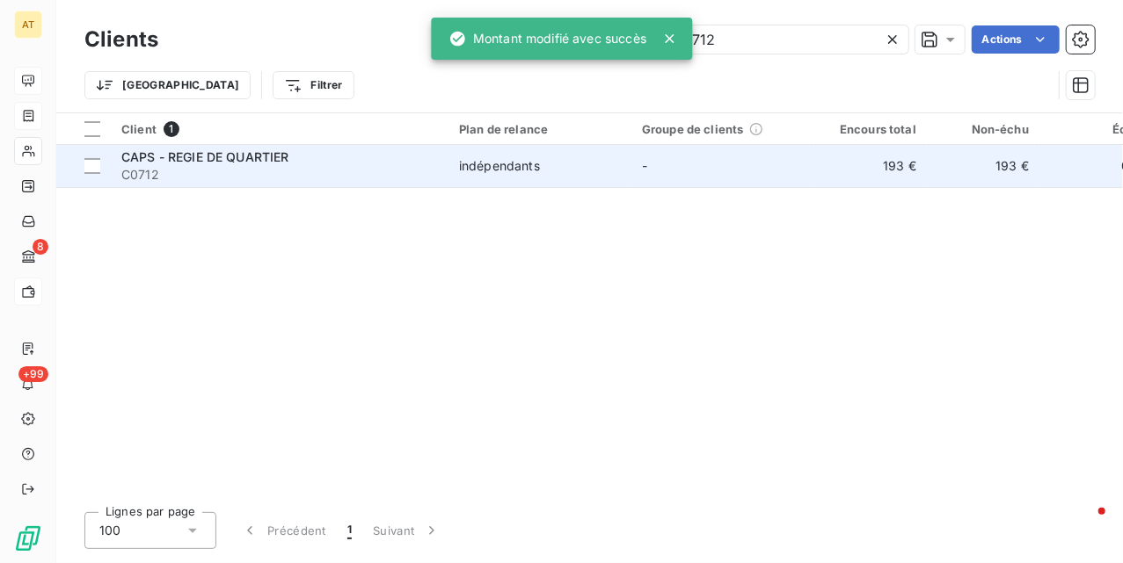
type input "C0712"
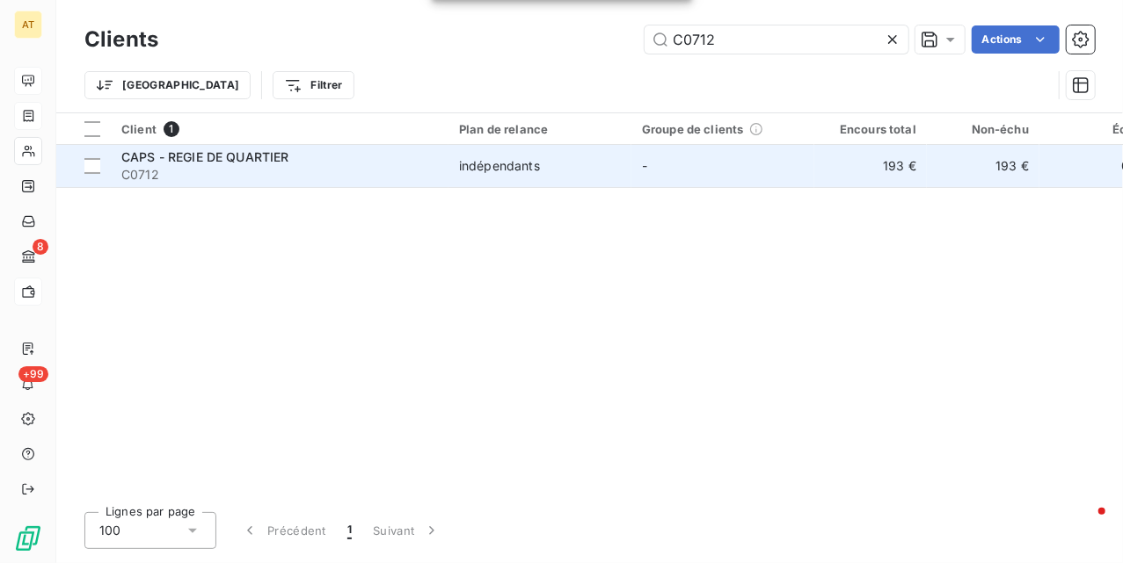
click at [250, 164] on span "CAPS - REGIE DE QUARTIER" at bounding box center [205, 156] width 168 height 15
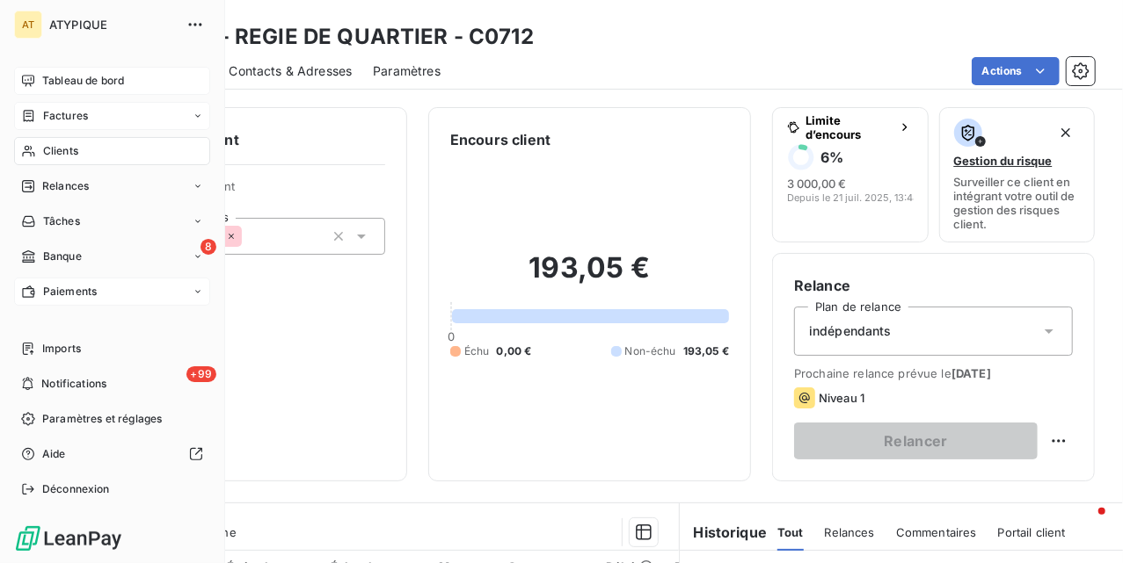
click at [21, 149] on icon at bounding box center [28, 151] width 15 height 14
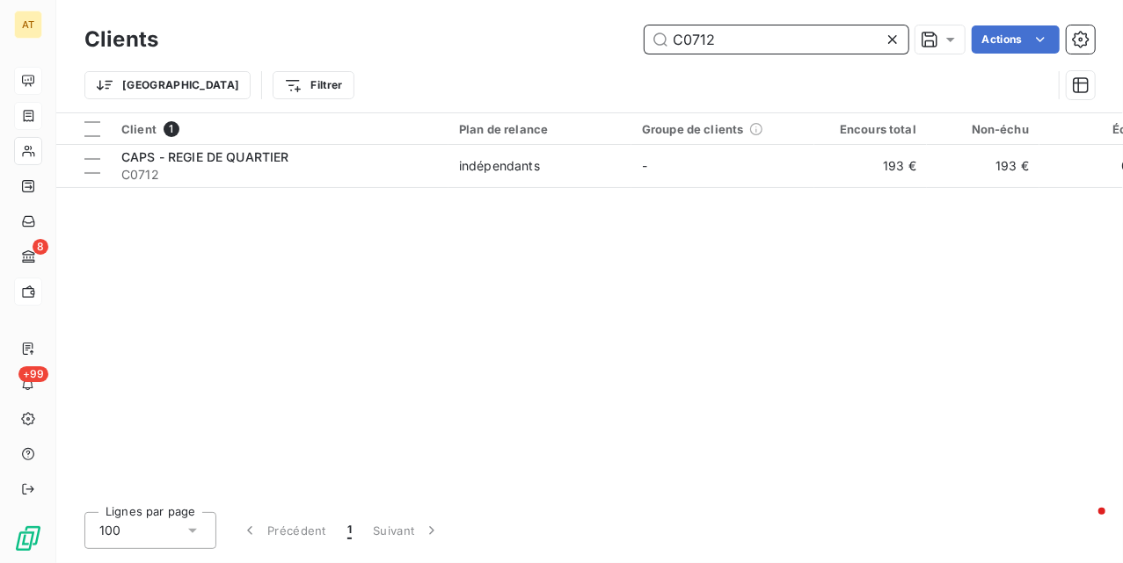
click at [739, 42] on input "C0712" at bounding box center [776, 39] width 264 height 28
paste input "28"
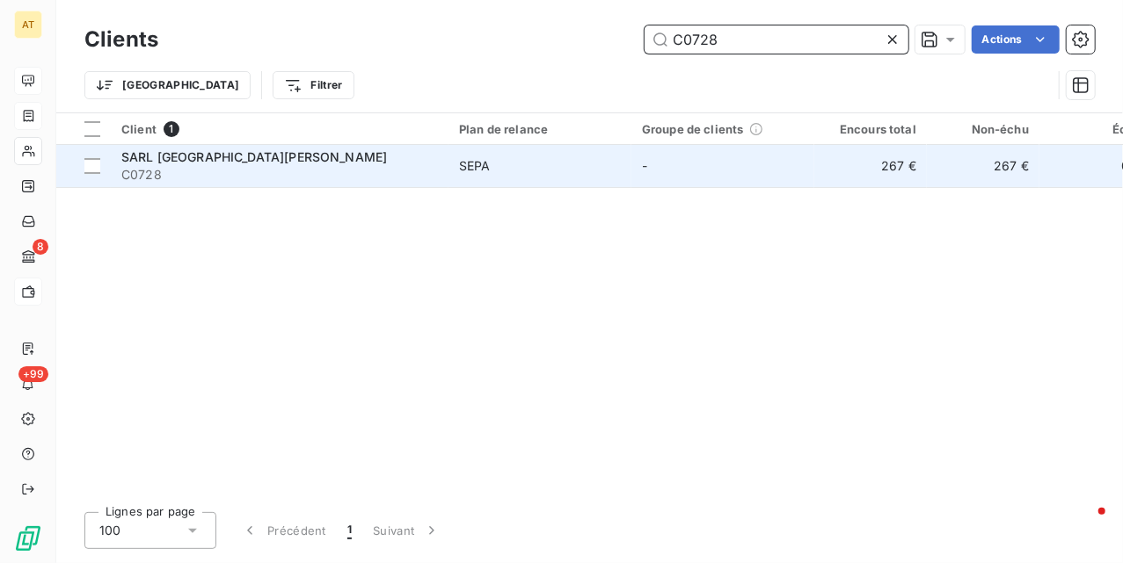
type input "C0728"
click at [193, 173] on span "C0728" at bounding box center [279, 175] width 316 height 18
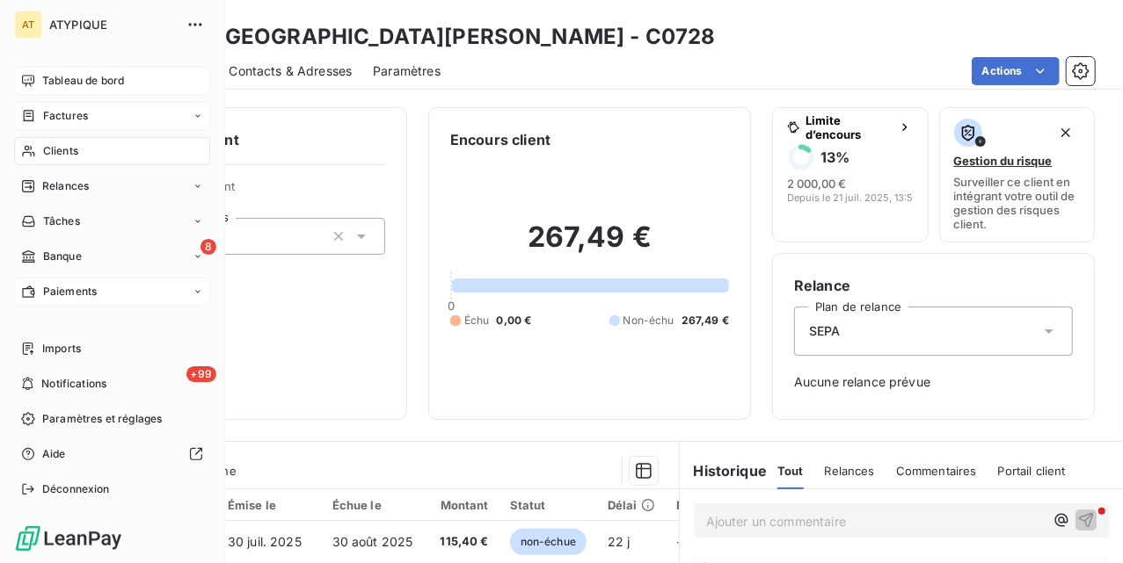
click at [40, 162] on div "Clients" at bounding box center [112, 151] width 196 height 28
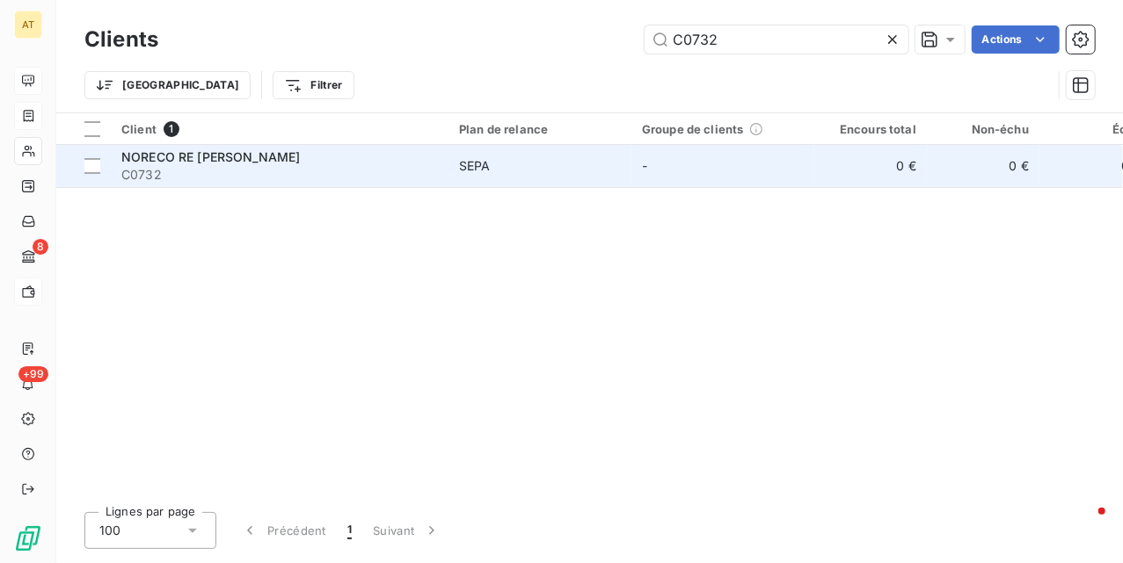
type input "C0732"
click at [219, 178] on span "C0732" at bounding box center [279, 175] width 316 height 18
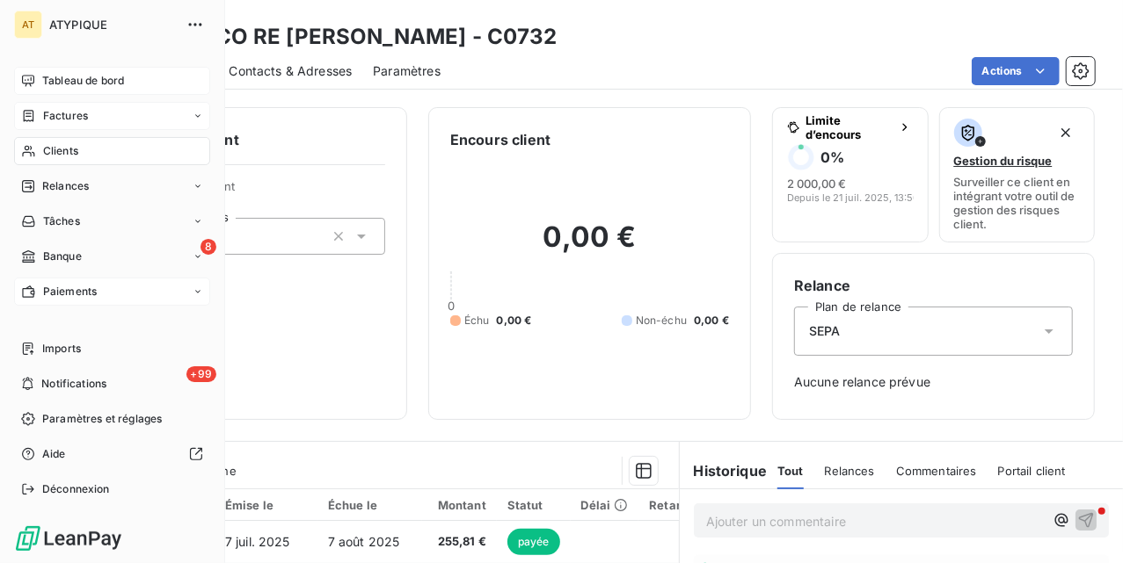
drag, startPoint x: 28, startPoint y: 149, endPoint x: 105, endPoint y: 148, distance: 77.4
click at [28, 149] on icon at bounding box center [28, 151] width 15 height 14
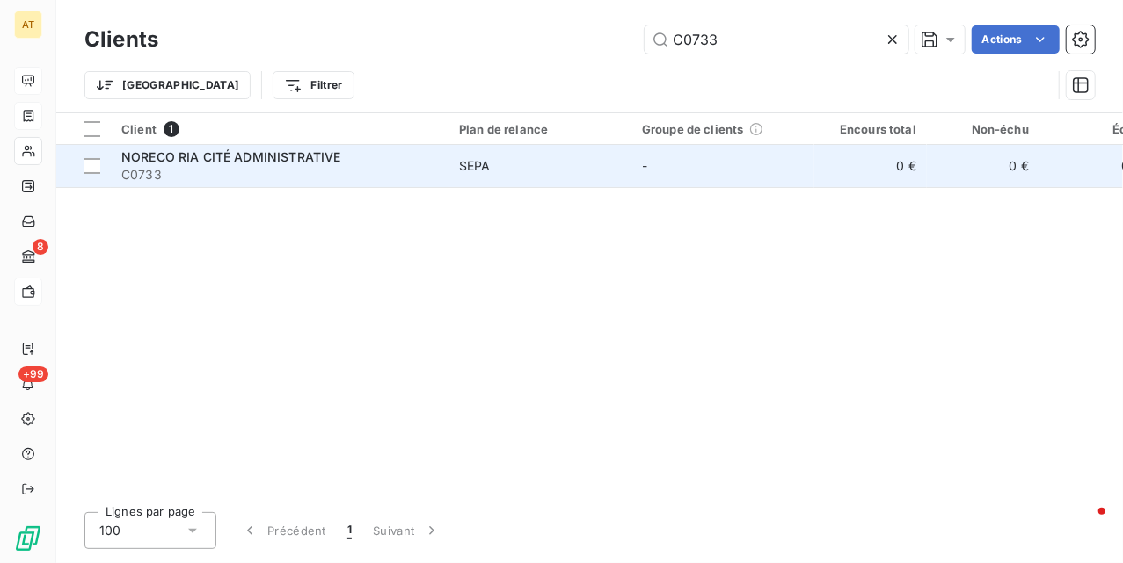
type input "C0733"
click at [229, 178] on span "C0733" at bounding box center [279, 175] width 316 height 18
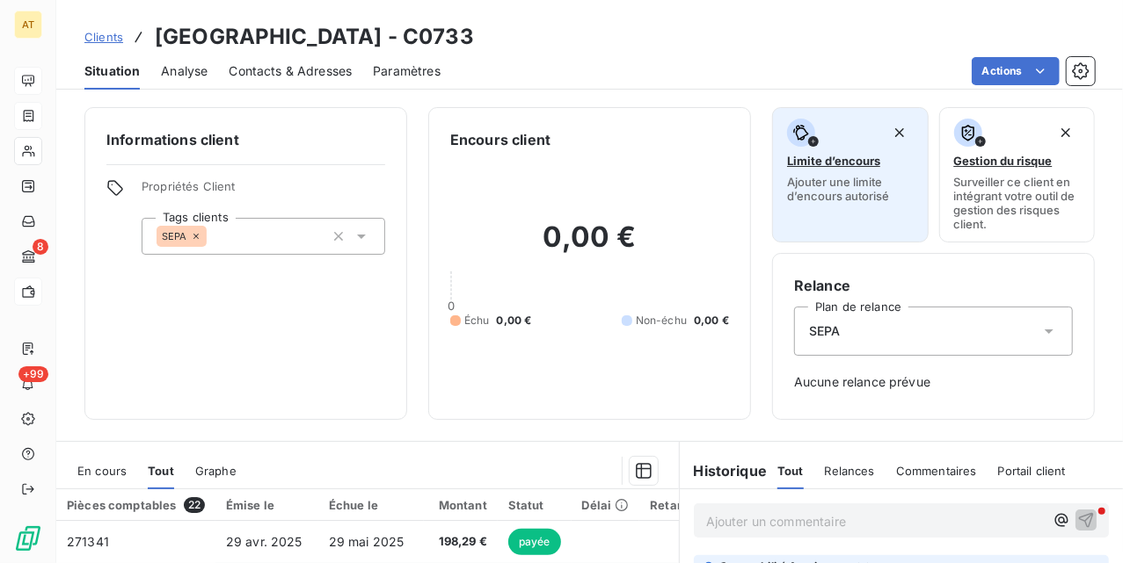
click at [803, 151] on div "Limite d’encours Ajouter une limite d’encours autorisé" at bounding box center [850, 161] width 127 height 84
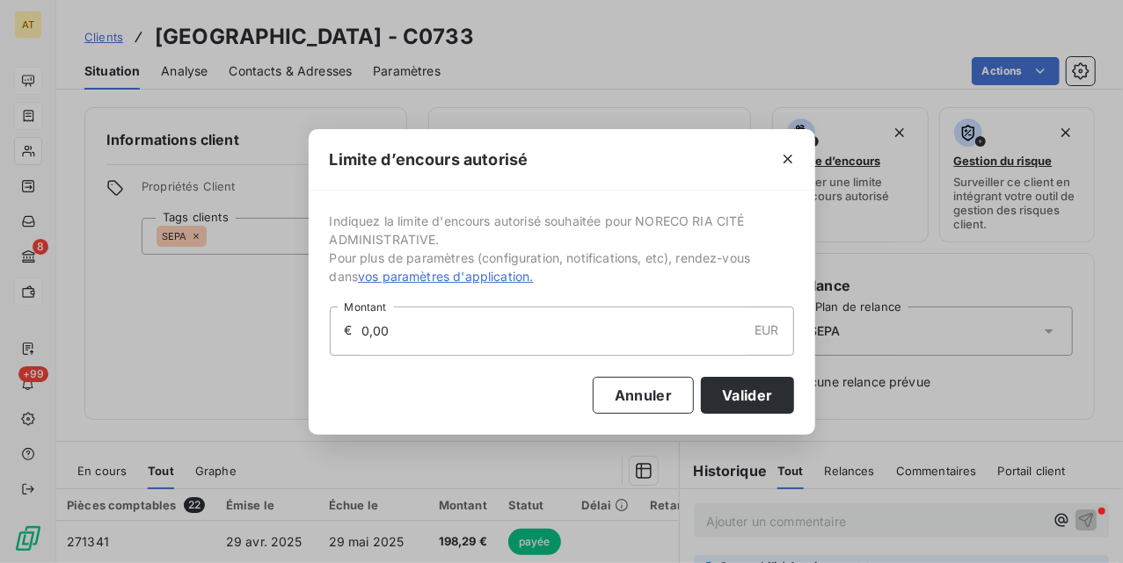
drag, startPoint x: 528, startPoint y: 329, endPoint x: 251, endPoint y: 327, distance: 276.9
click at [223, 327] on div "Limite d’encours autorisé Indiquez la limite d'encours autorisé souhaitée pour …" at bounding box center [561, 281] width 1123 height 563
type input "2 000,00"
click at [732, 409] on button "Valider" at bounding box center [747, 395] width 92 height 37
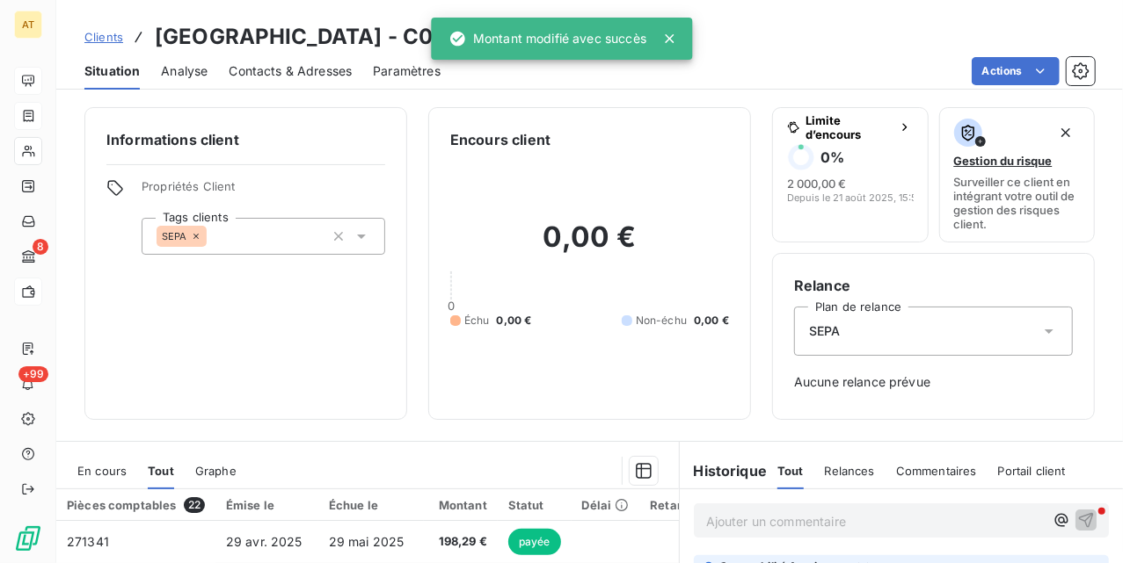
click at [589, 385] on div "0,00 € 0 Échu 0,00 € Non-échu 0,00 €" at bounding box center [589, 274] width 279 height 248
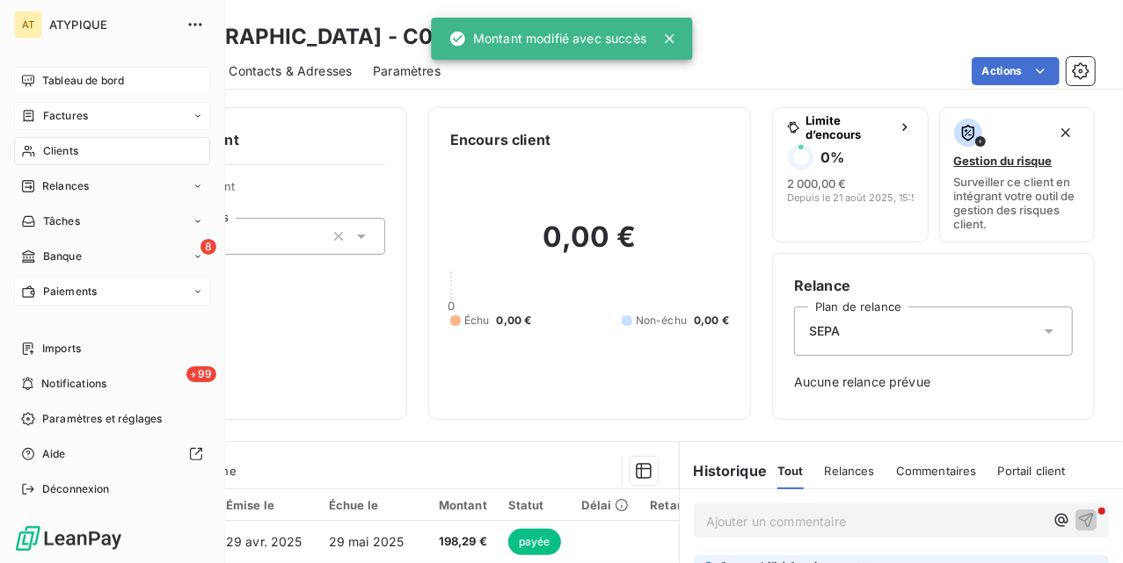
click at [37, 158] on div "Clients" at bounding box center [112, 151] width 196 height 28
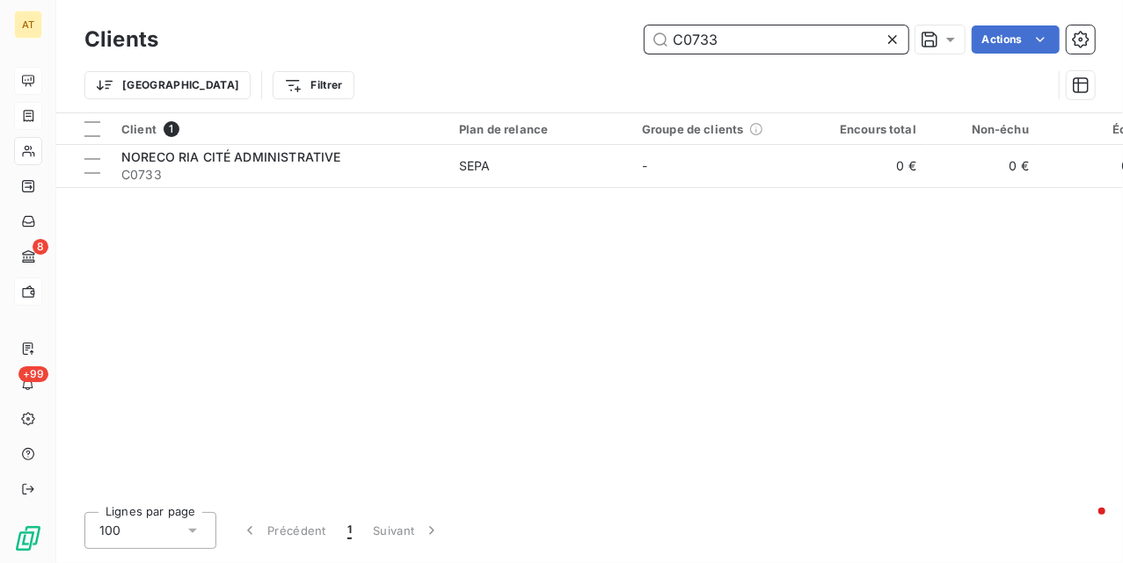
click at [711, 37] on input "C0733" at bounding box center [776, 39] width 264 height 28
paste input "7"
type input "C0737"
click at [179, 179] on span "C0737" at bounding box center [279, 175] width 316 height 18
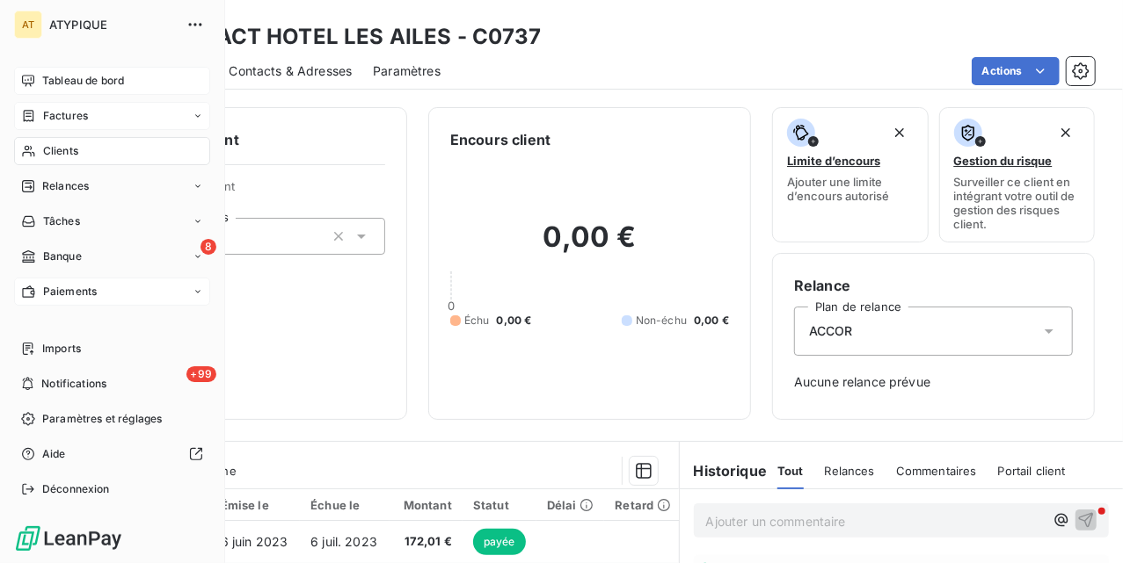
click at [50, 144] on span "Clients" at bounding box center [60, 151] width 35 height 16
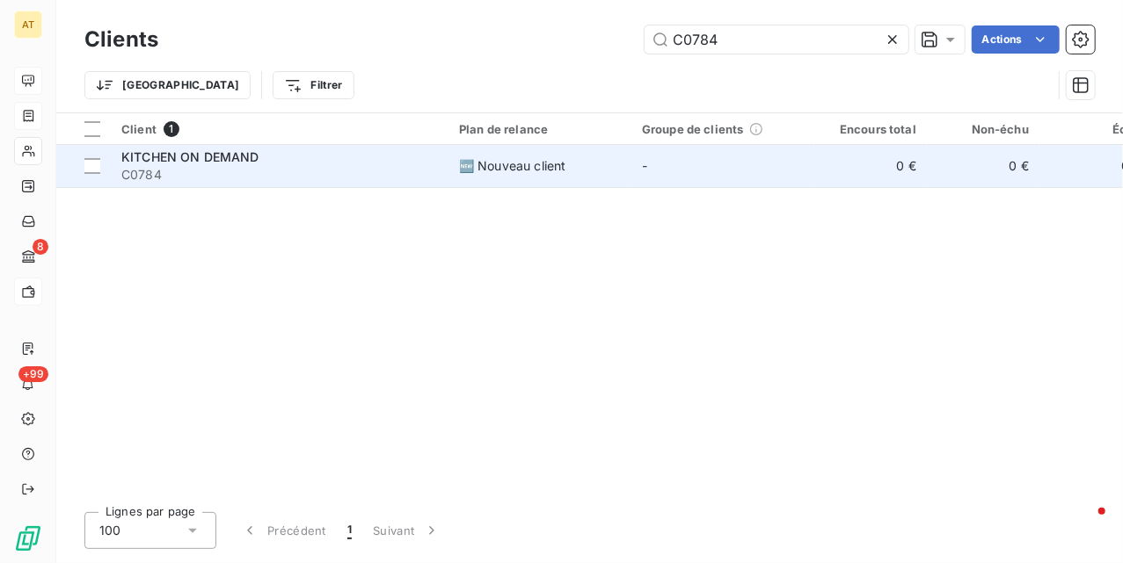
type input "C0784"
click at [258, 166] on span "C0784" at bounding box center [279, 175] width 316 height 18
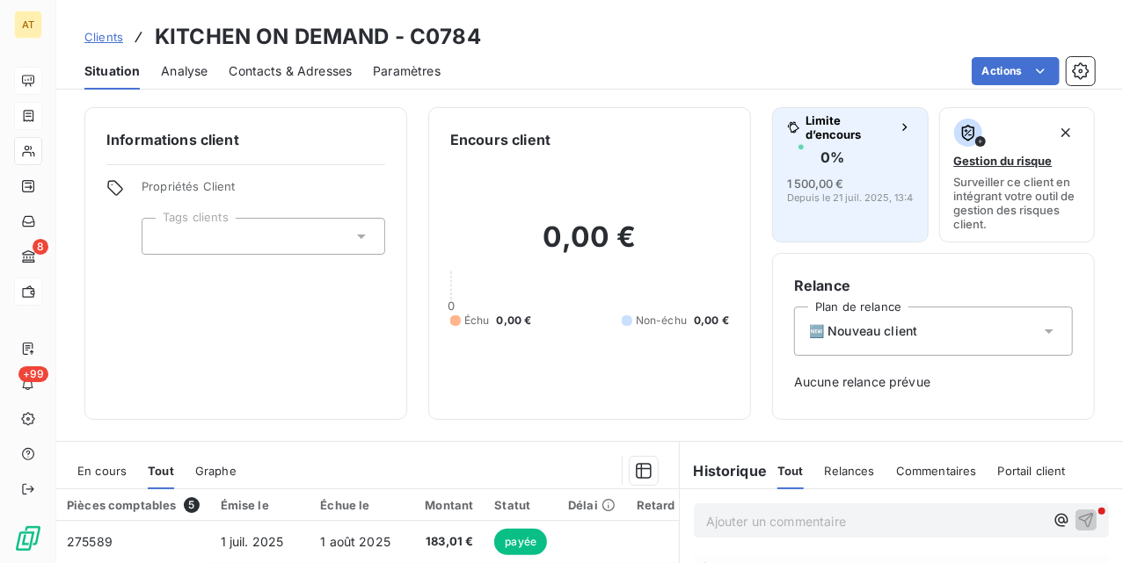
click at [856, 146] on div "0 %" at bounding box center [850, 157] width 127 height 28
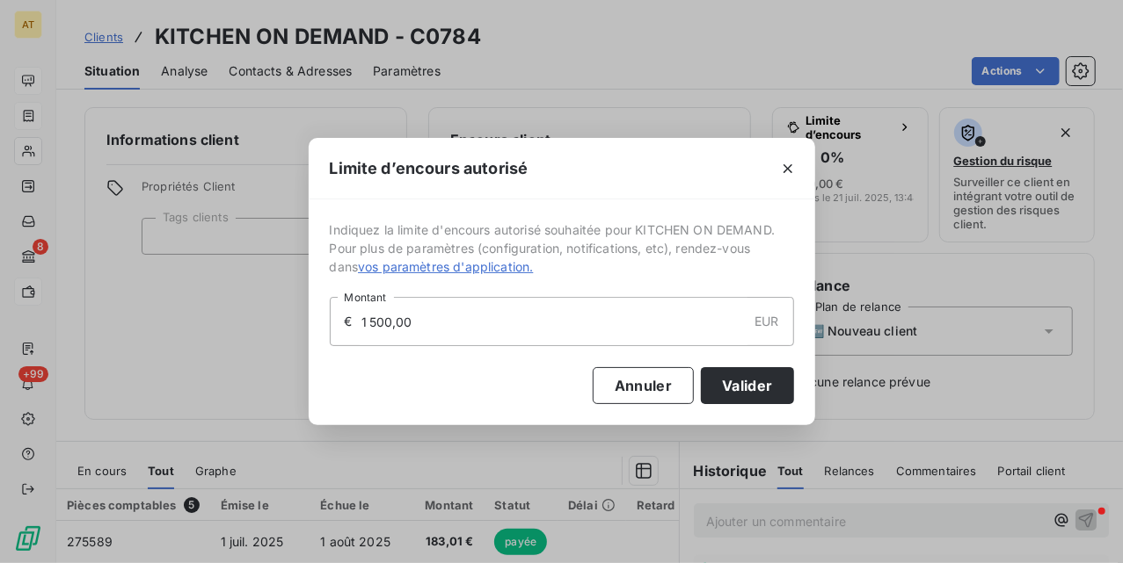
drag, startPoint x: 483, startPoint y: 316, endPoint x: 162, endPoint y: 348, distance: 323.3
click at [229, 341] on div "Limite d’encours autorisé Indiquez la limite d'encours autorisé souhaitée pour …" at bounding box center [561, 281] width 1123 height 563
type input "2 000,00"
click at [752, 392] on button "Valider" at bounding box center [747, 385] width 92 height 37
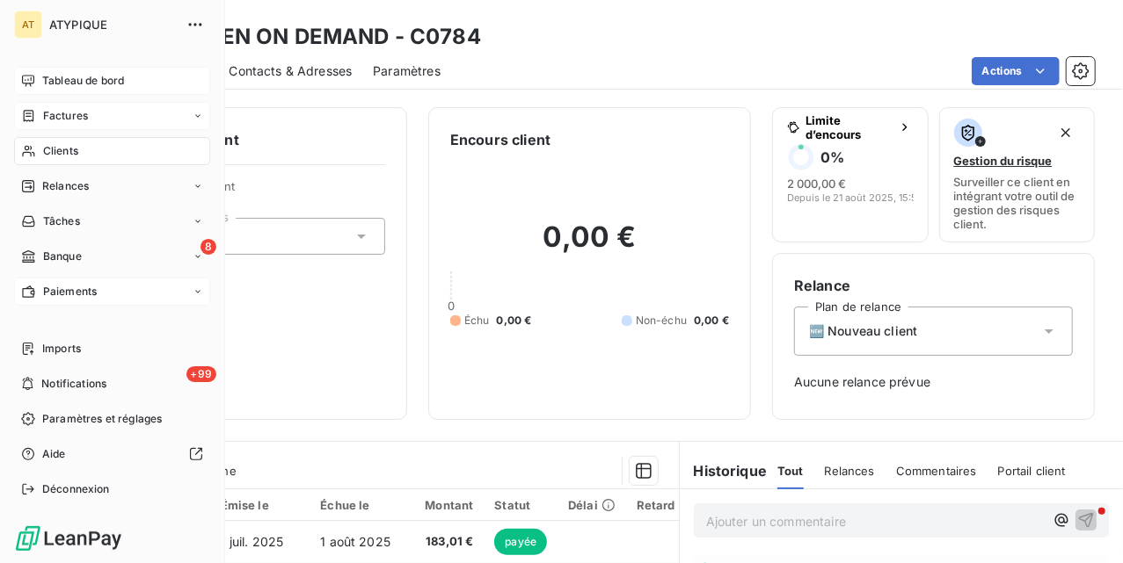
click at [50, 158] on span "Clients" at bounding box center [60, 151] width 35 height 16
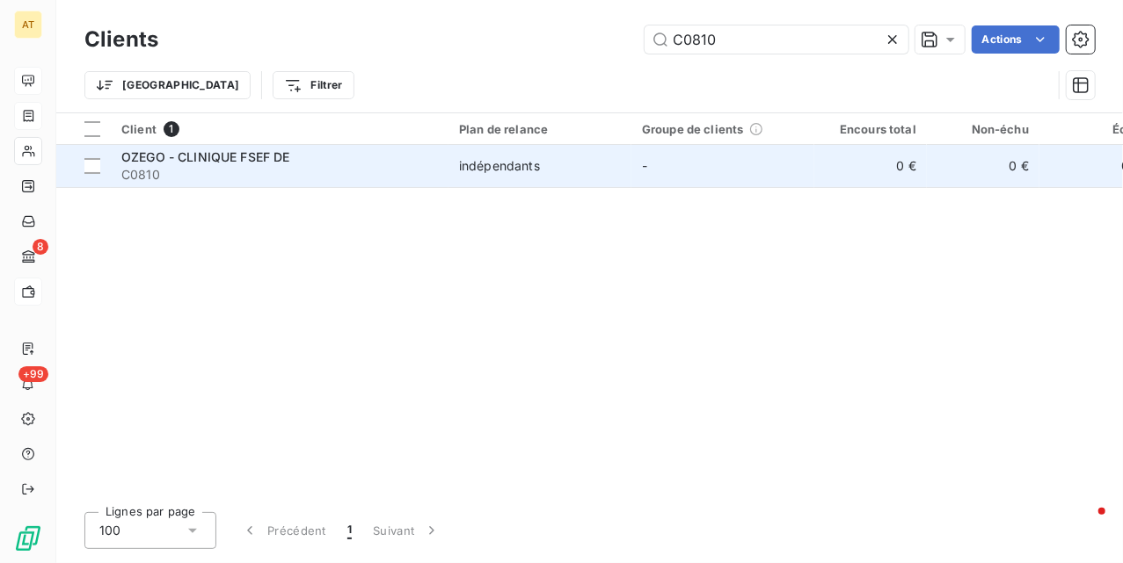
type input "C0810"
click at [479, 171] on div "indépendants" at bounding box center [499, 166] width 81 height 18
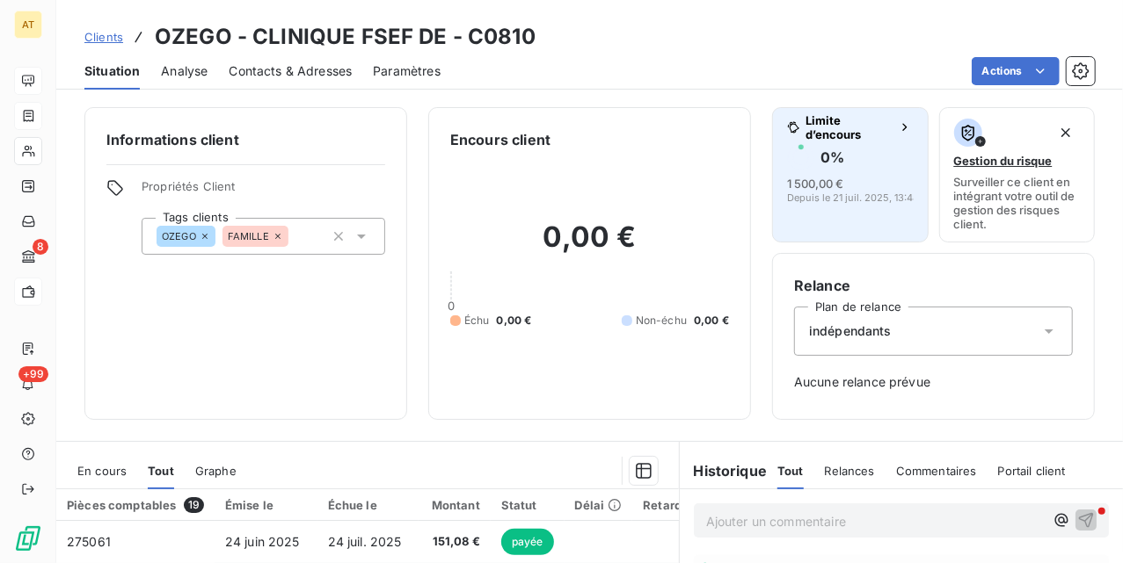
click at [845, 193] on span "Depuis le 21 juil. 2025, 13:48" at bounding box center [853, 198] width 132 height 11
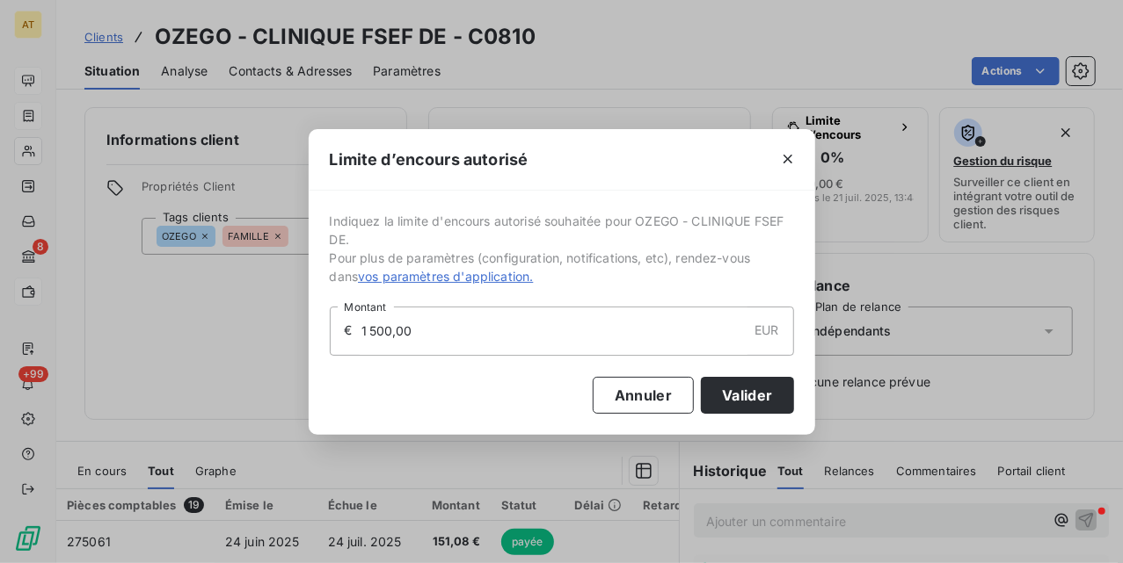
drag, startPoint x: 287, startPoint y: 339, endPoint x: 255, endPoint y: 345, distance: 32.1
click at [260, 345] on div "Limite d’encours autorisé Indiquez la limite d'encours autorisé souhaitée pour …" at bounding box center [561, 281] width 1123 height 563
type input "2 000,00"
click at [749, 392] on button "Valider" at bounding box center [747, 395] width 92 height 37
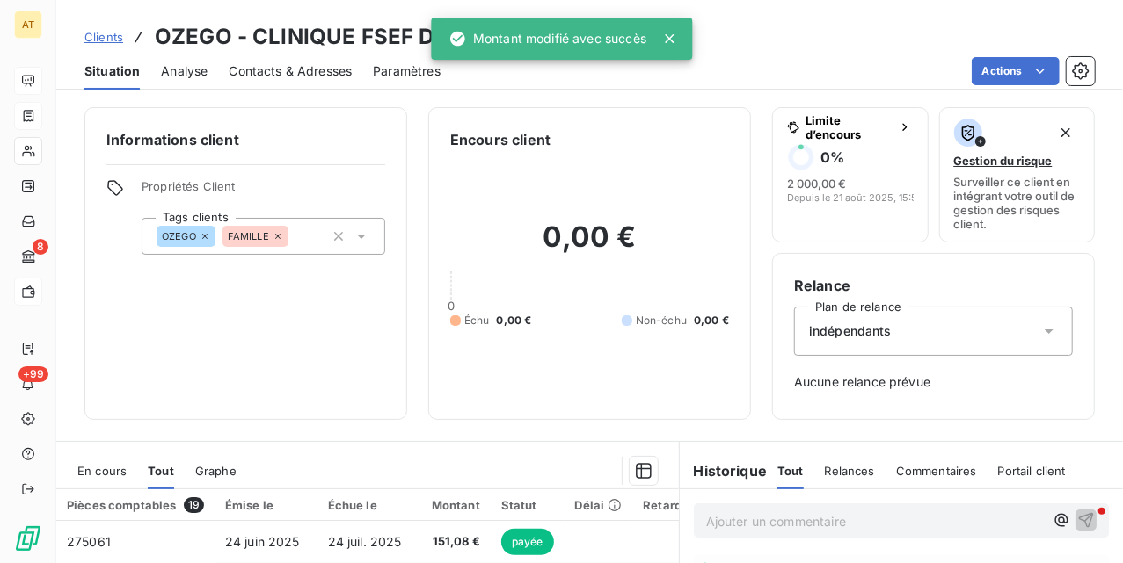
click at [345, 286] on div "Informations client Propriétés Client Tags clients OZEGO FAMILLE" at bounding box center [245, 263] width 323 height 313
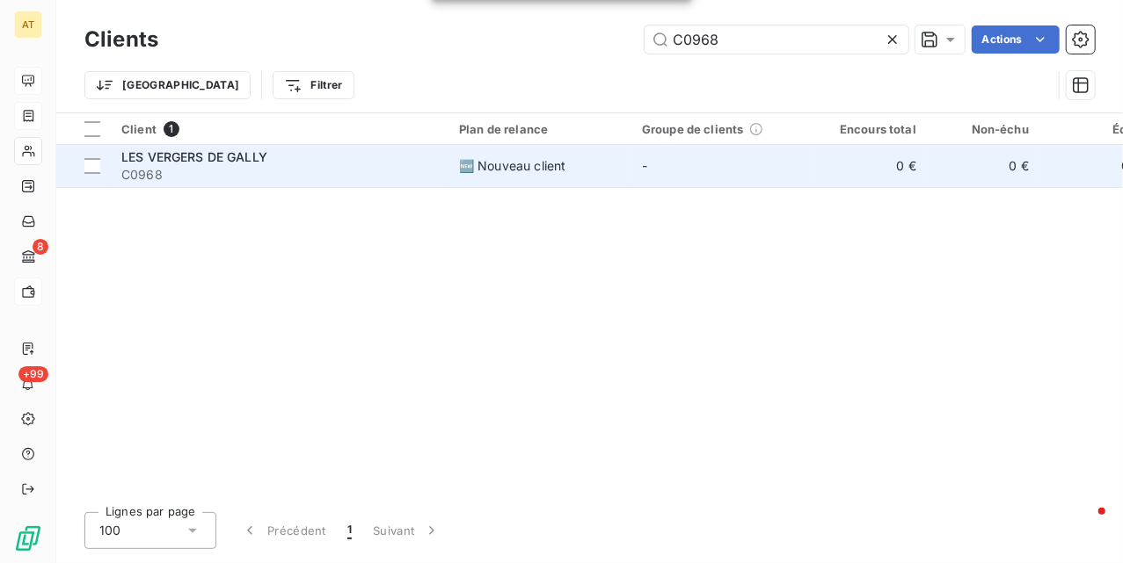
type input "C0968"
click at [316, 169] on span "C0968" at bounding box center [279, 175] width 316 height 18
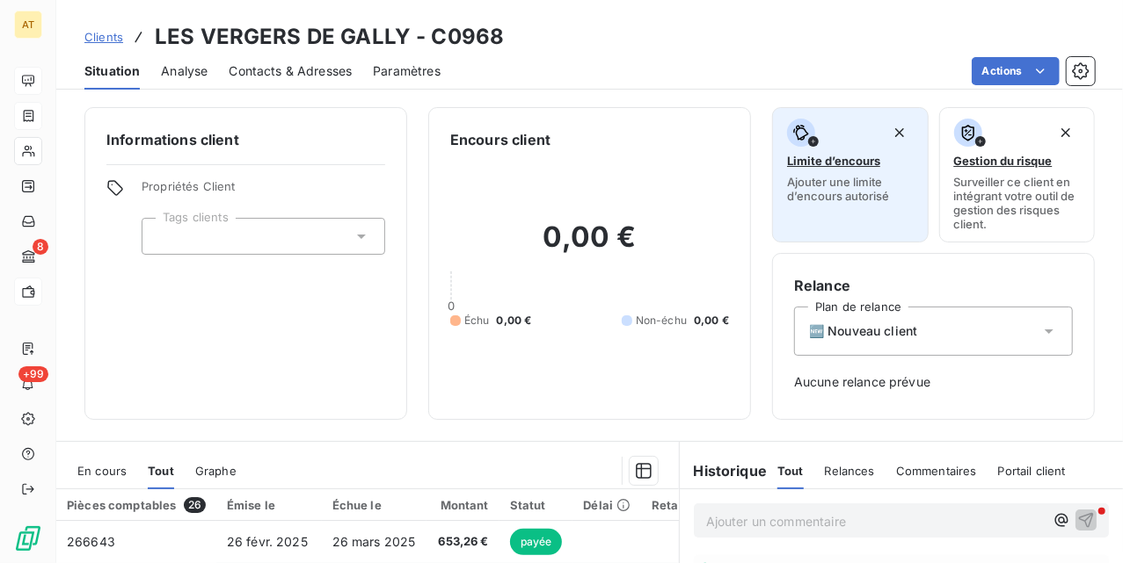
click at [833, 165] on span "Limite d’encours" at bounding box center [833, 161] width 93 height 14
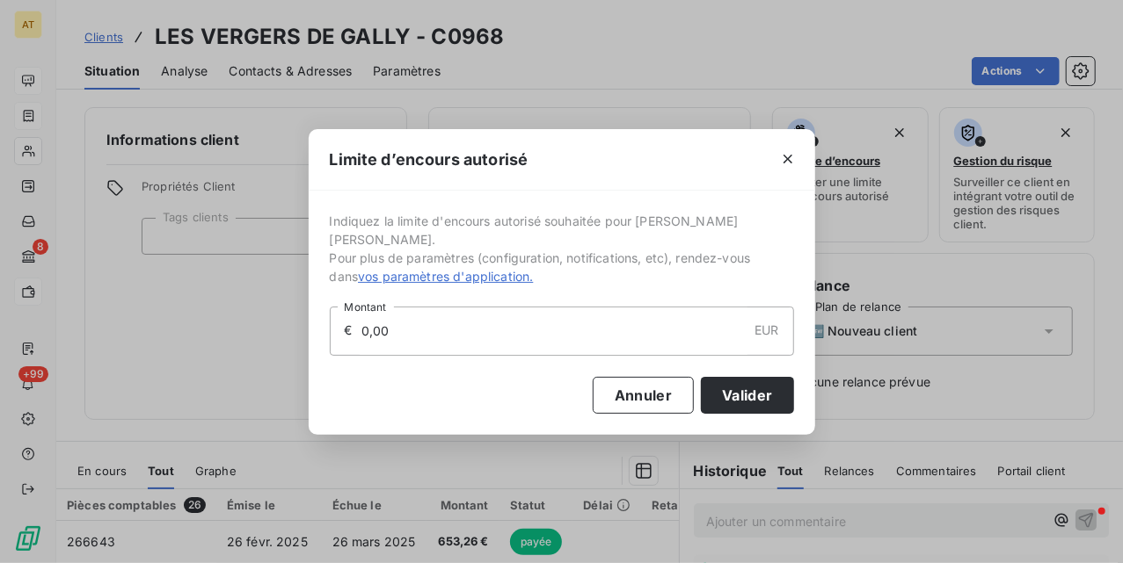
drag, startPoint x: 505, startPoint y: 306, endPoint x: 152, endPoint y: 353, distance: 355.7
click at [153, 353] on div "Limite d’encours autorisé Indiquez la limite d'encours autorisé souhaitée pour …" at bounding box center [561, 281] width 1123 height 563
type input "3 000,00"
click at [677, 390] on button "Annuler" at bounding box center [642, 395] width 101 height 37
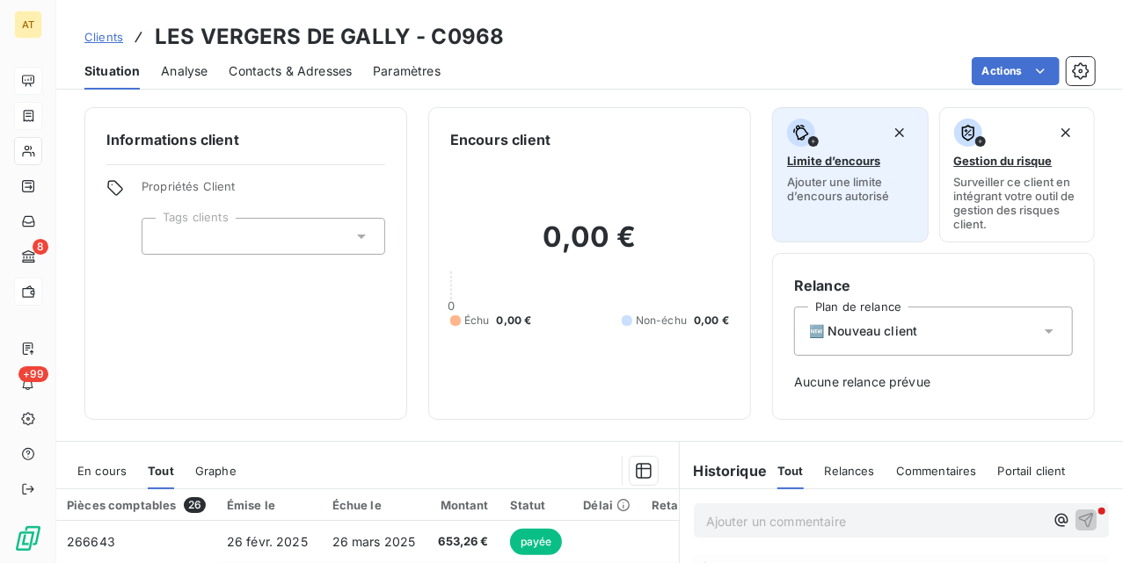
click at [810, 187] on span "Ajouter une limite d’encours autorisé" at bounding box center [850, 189] width 127 height 28
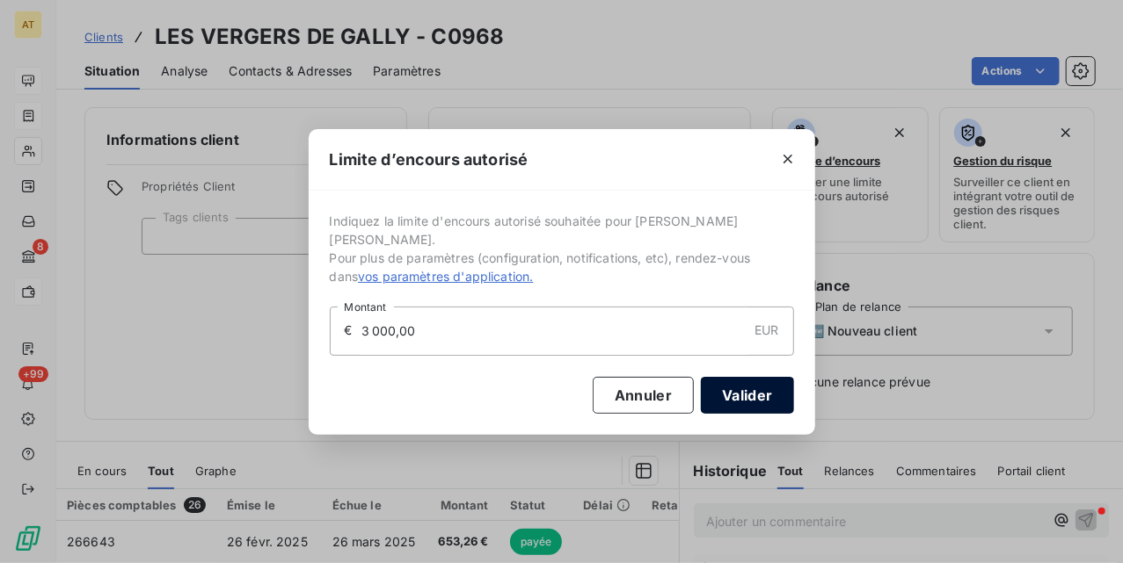
click at [771, 384] on button "Valider" at bounding box center [747, 395] width 92 height 37
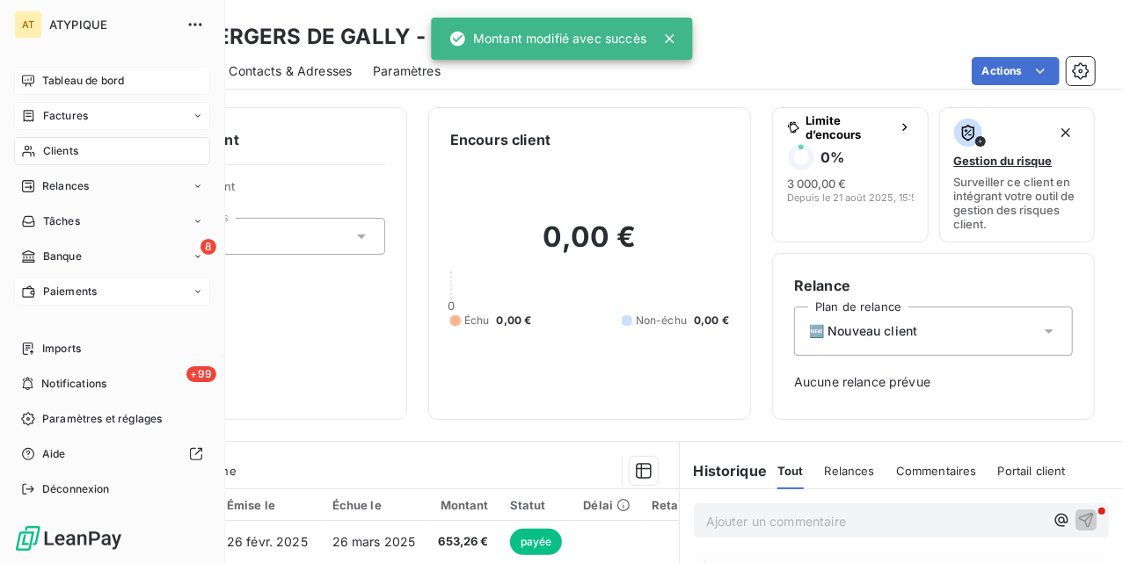
drag, startPoint x: 46, startPoint y: 159, endPoint x: 174, endPoint y: 149, distance: 128.7
click at [49, 152] on span "Clients" at bounding box center [60, 151] width 35 height 16
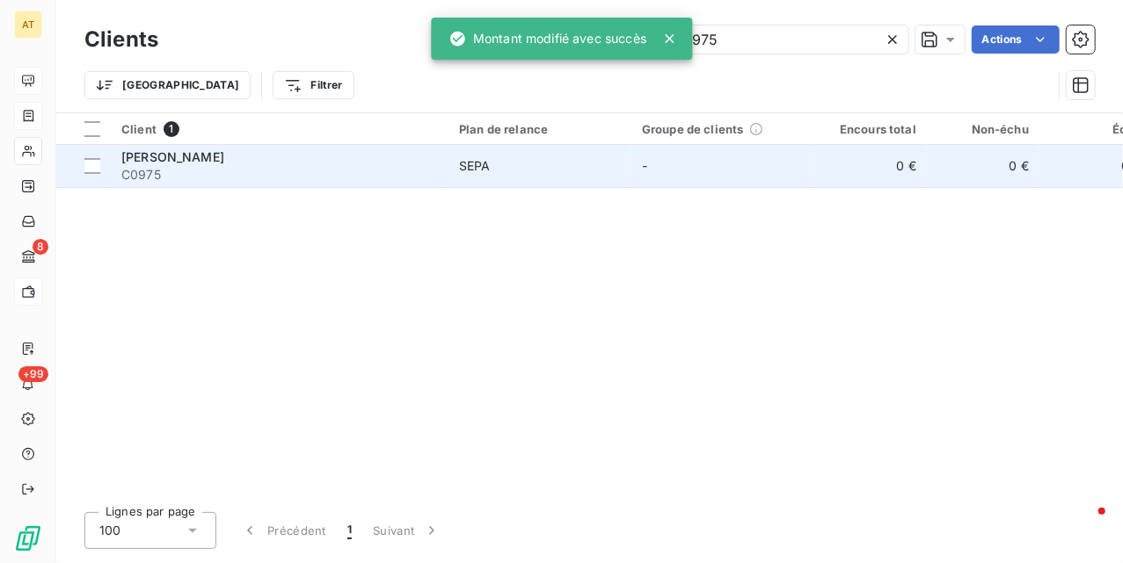
type input "C0975"
click at [278, 178] on span "C0975" at bounding box center [279, 175] width 316 height 18
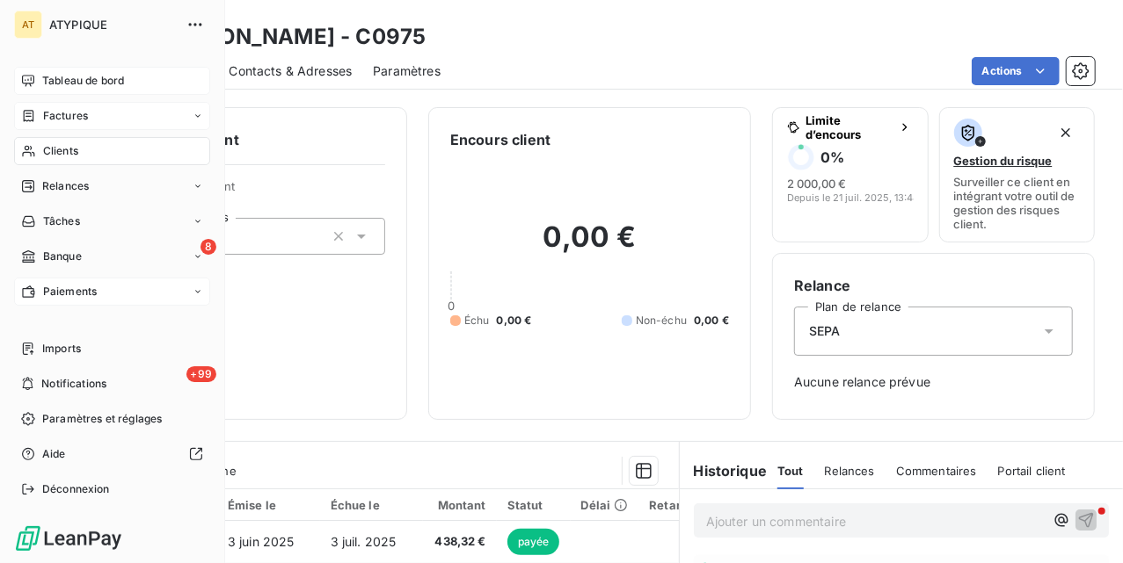
drag, startPoint x: 39, startPoint y: 149, endPoint x: 102, endPoint y: 134, distance: 65.0
click at [39, 149] on div "Clients" at bounding box center [112, 151] width 196 height 28
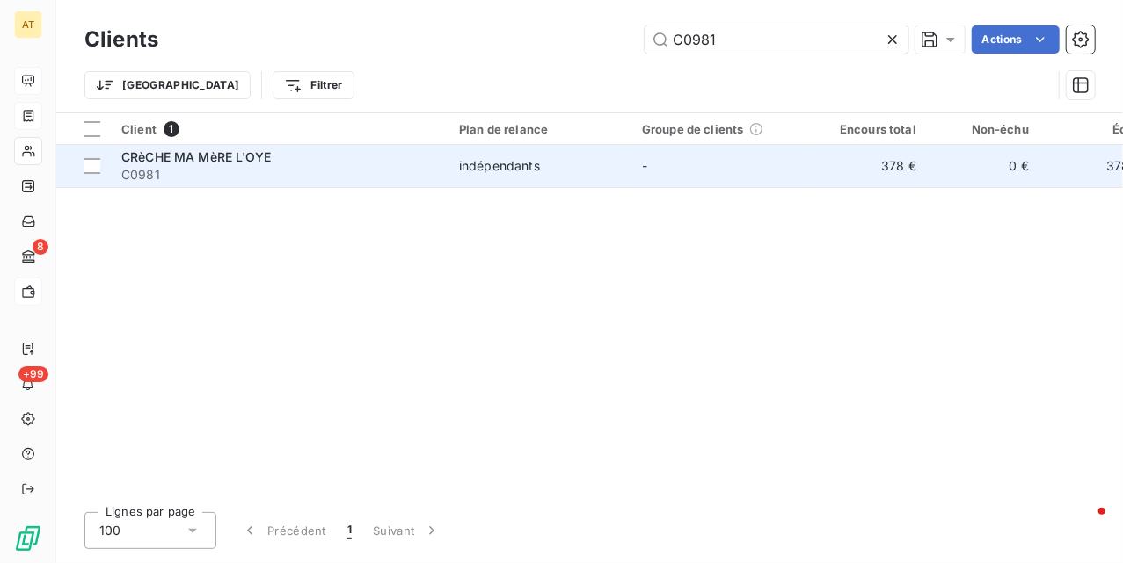
type input "C0981"
click at [287, 164] on div "CRèCHE MA MèRE L'OYE" at bounding box center [279, 158] width 316 height 18
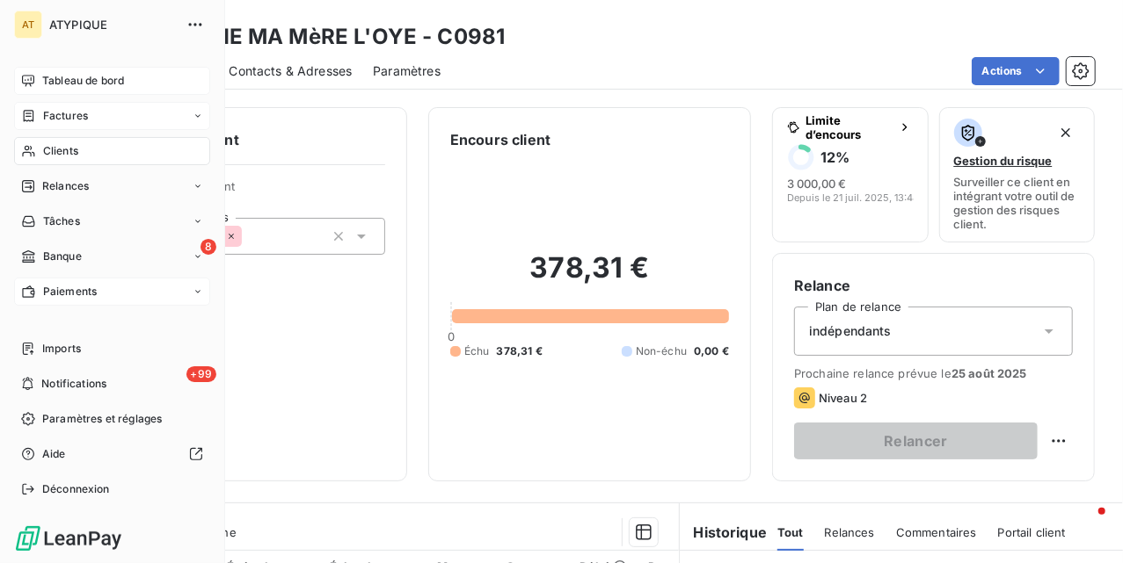
click at [61, 160] on div "Clients" at bounding box center [112, 151] width 196 height 28
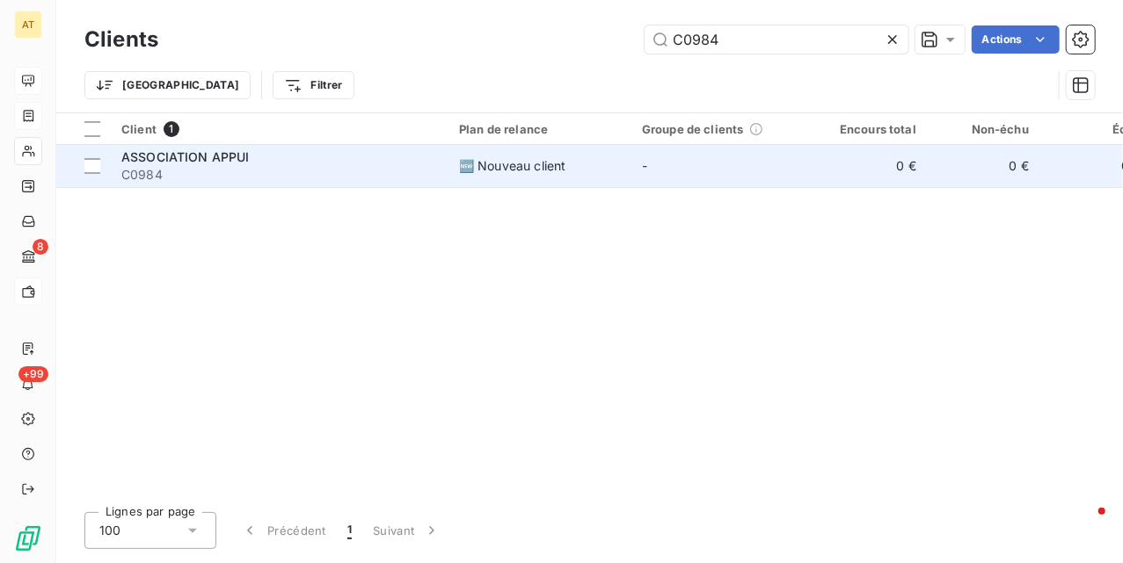
type input "C0984"
click at [257, 180] on span "C0984" at bounding box center [279, 175] width 316 height 18
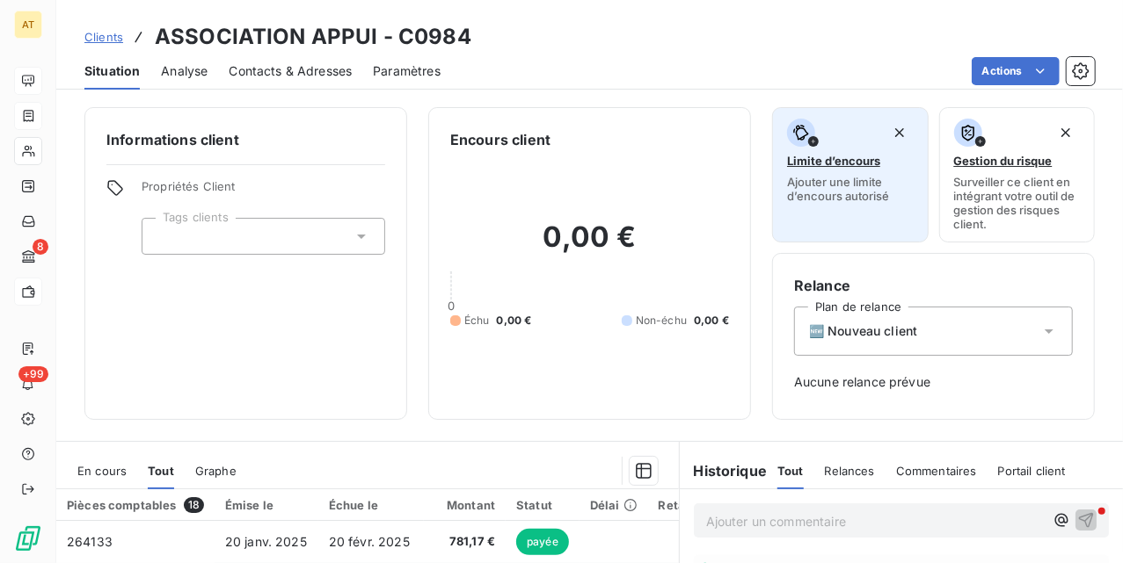
click at [820, 180] on span "Ajouter une limite d’encours autorisé" at bounding box center [850, 189] width 127 height 28
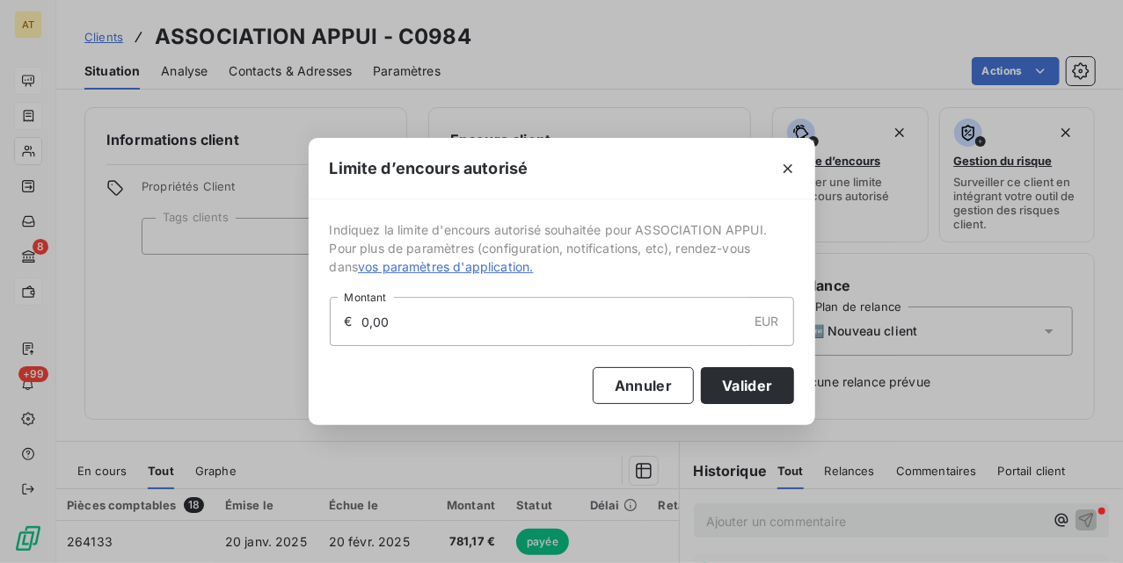
drag, startPoint x: 581, startPoint y: 310, endPoint x: 183, endPoint y: 350, distance: 400.2
click at [178, 355] on div "Limite d’encours autorisé Indiquez la limite d'encours autorisé souhaitée pour …" at bounding box center [561, 281] width 1123 height 563
type input "3 000,00"
click at [725, 392] on button "Valider" at bounding box center [747, 385] width 92 height 37
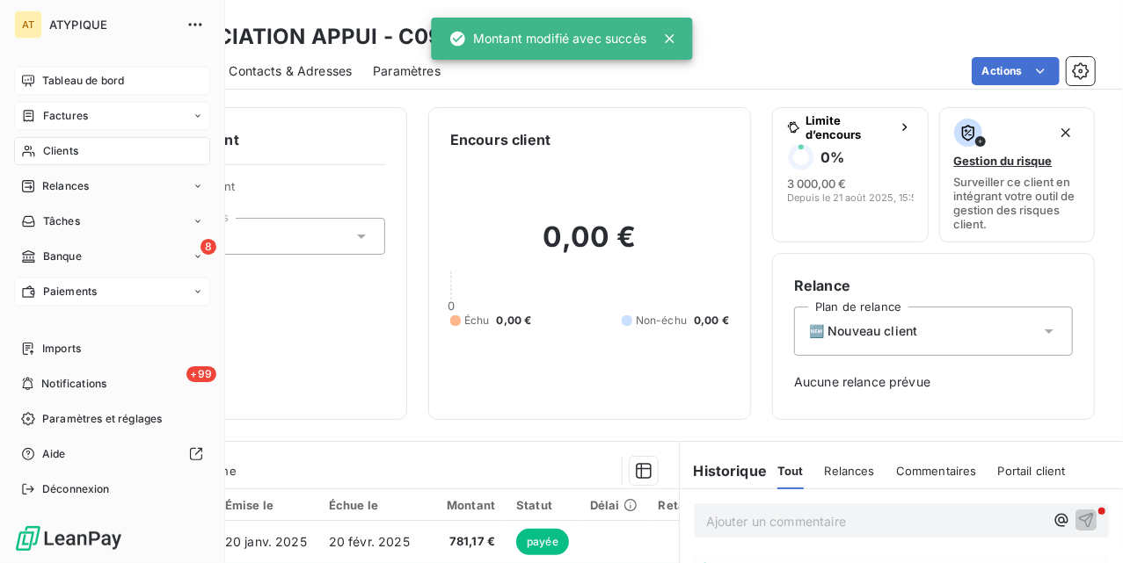
drag, startPoint x: 47, startPoint y: 144, endPoint x: 149, endPoint y: 144, distance: 101.1
click at [47, 144] on span "Clients" at bounding box center [60, 151] width 35 height 16
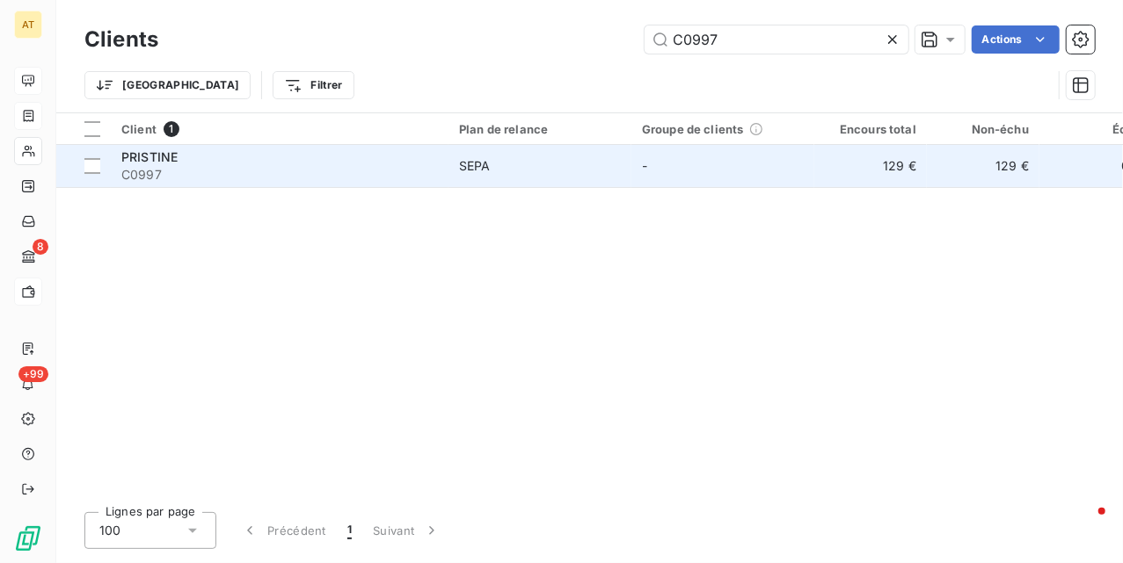
type input "C0997"
click at [328, 164] on div "PRISTINE" at bounding box center [279, 158] width 316 height 18
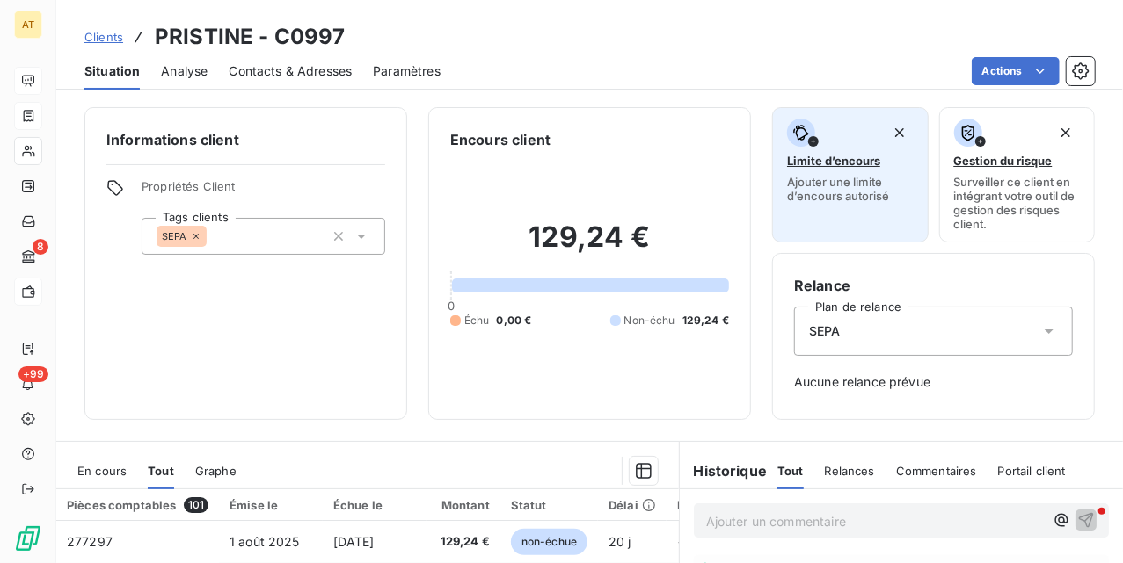
click at [835, 177] on span "Ajouter une limite d’encours autorisé" at bounding box center [850, 189] width 127 height 28
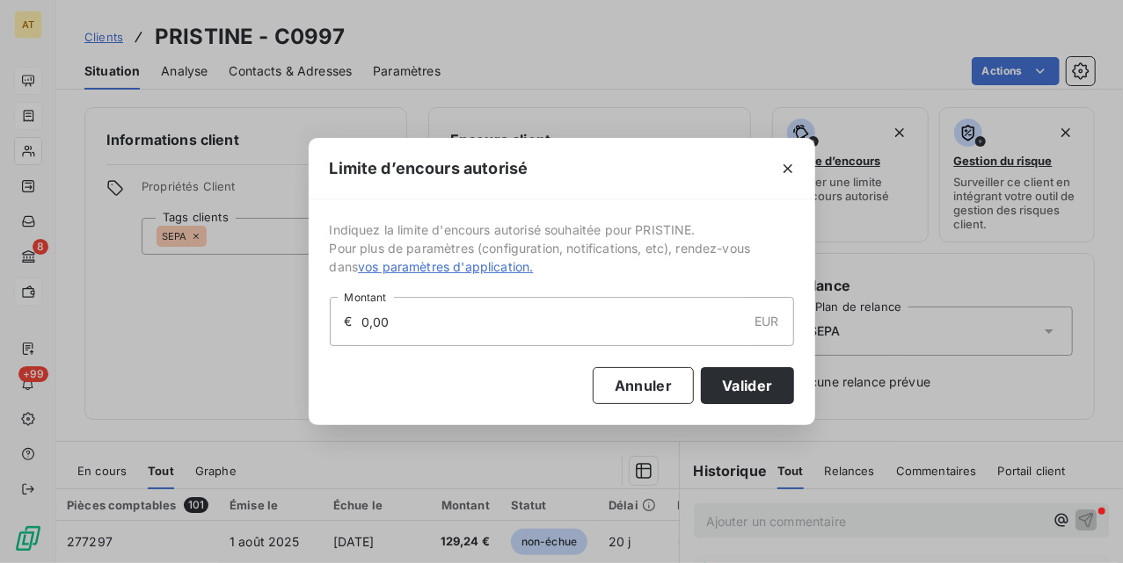
drag, startPoint x: 535, startPoint y: 309, endPoint x: 60, endPoint y: 360, distance: 478.2
click at [60, 360] on div "Limite d’encours autorisé Indiquez la limite d'encours autorisé souhaitée pour …" at bounding box center [561, 281] width 1123 height 563
type input "3 000,00"
click at [757, 385] on button "Valider" at bounding box center [747, 385] width 92 height 37
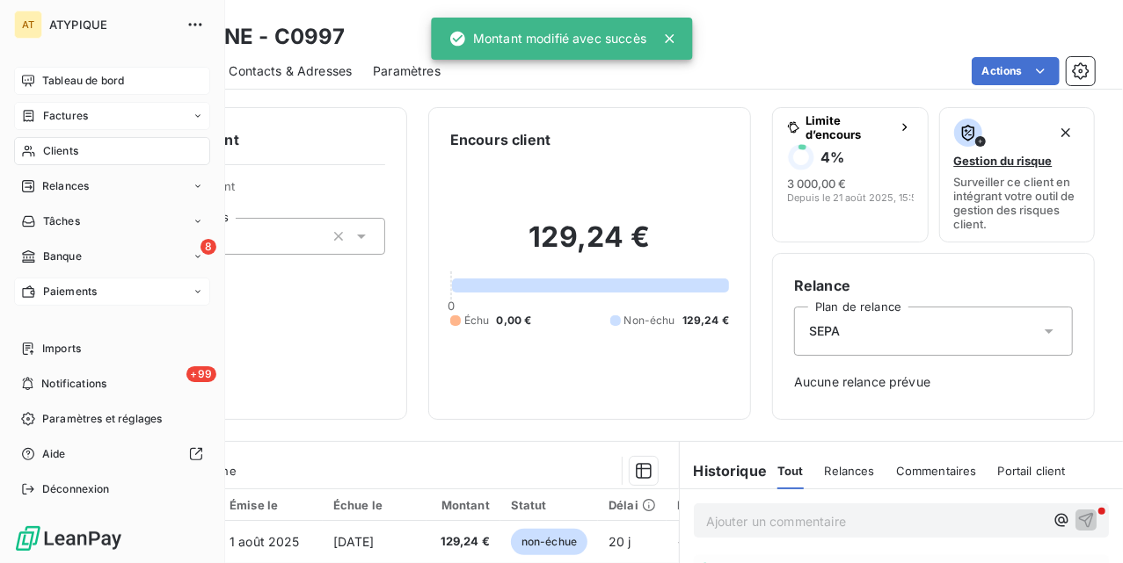
drag, startPoint x: 70, startPoint y: 149, endPoint x: 134, endPoint y: 149, distance: 63.3
click at [70, 149] on span "Clients" at bounding box center [60, 151] width 35 height 16
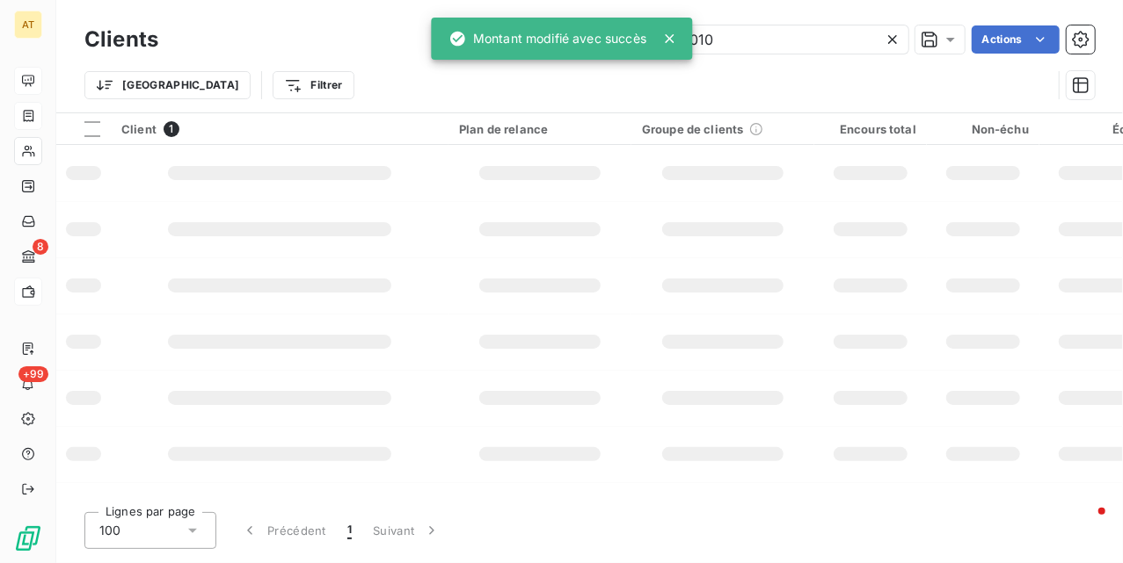
type input "C1010"
click at [297, 151] on td at bounding box center [280, 173] width 338 height 56
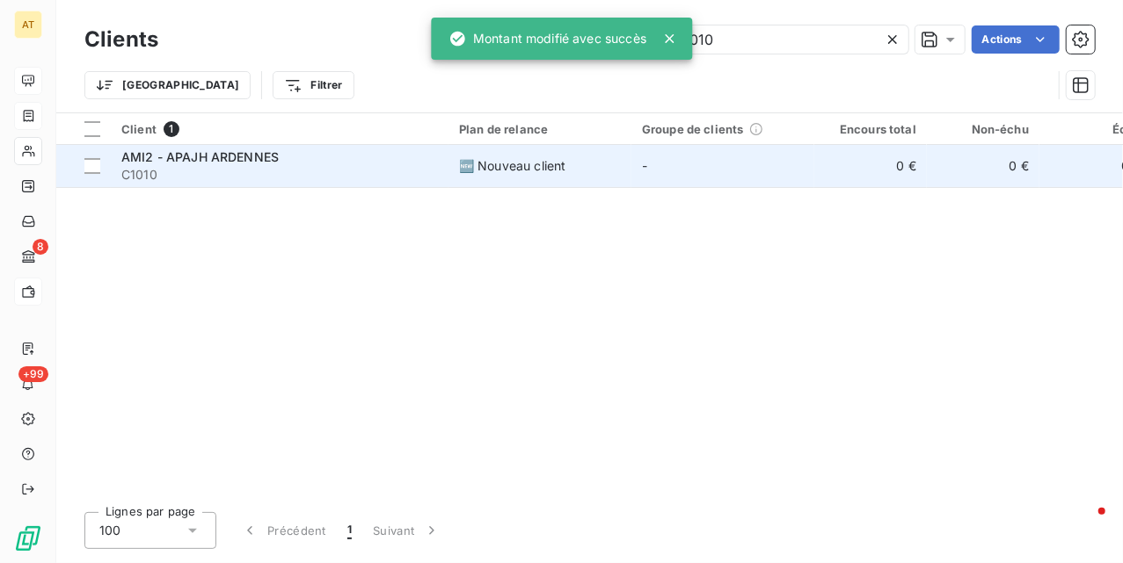
click at [251, 179] on span "C1010" at bounding box center [279, 175] width 316 height 18
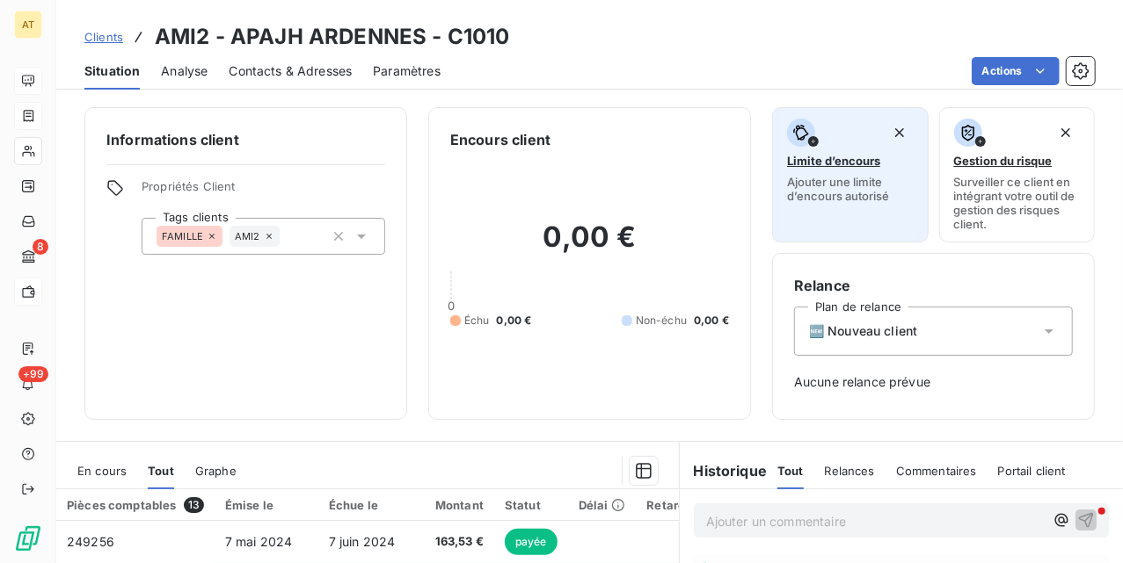
click at [828, 162] on span "Limite d’encours" at bounding box center [833, 161] width 93 height 14
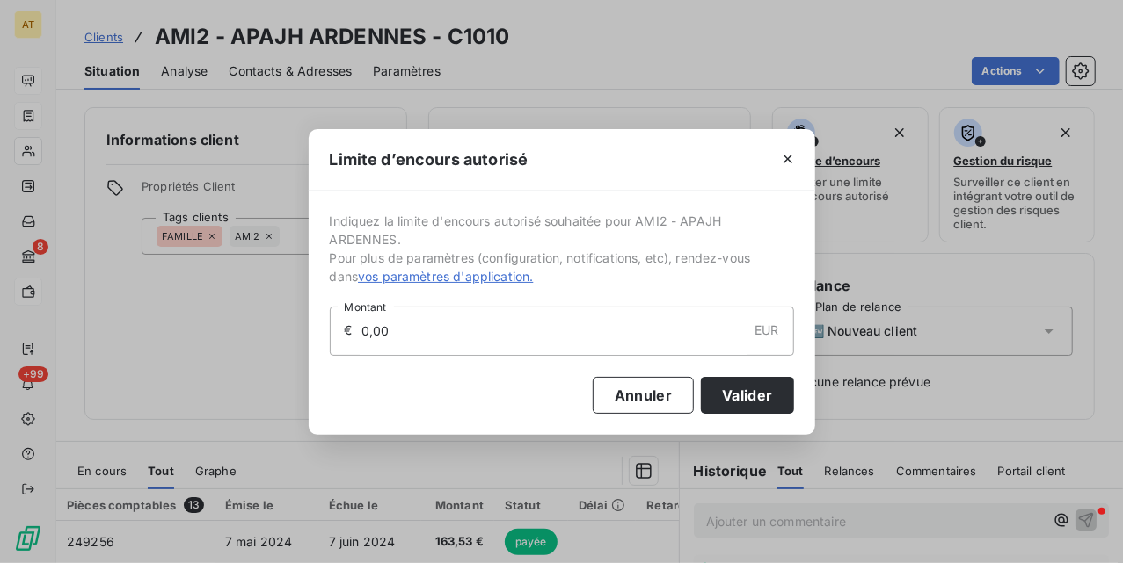
drag, startPoint x: 438, startPoint y: 323, endPoint x: 264, endPoint y: 334, distance: 174.4
click at [264, 334] on div "Limite d’encours autorisé Indiquez la limite d'encours autorisé souhaitée pour …" at bounding box center [561, 281] width 1123 height 563
type input "3 000,00"
click at [760, 396] on button "Valider" at bounding box center [747, 395] width 92 height 37
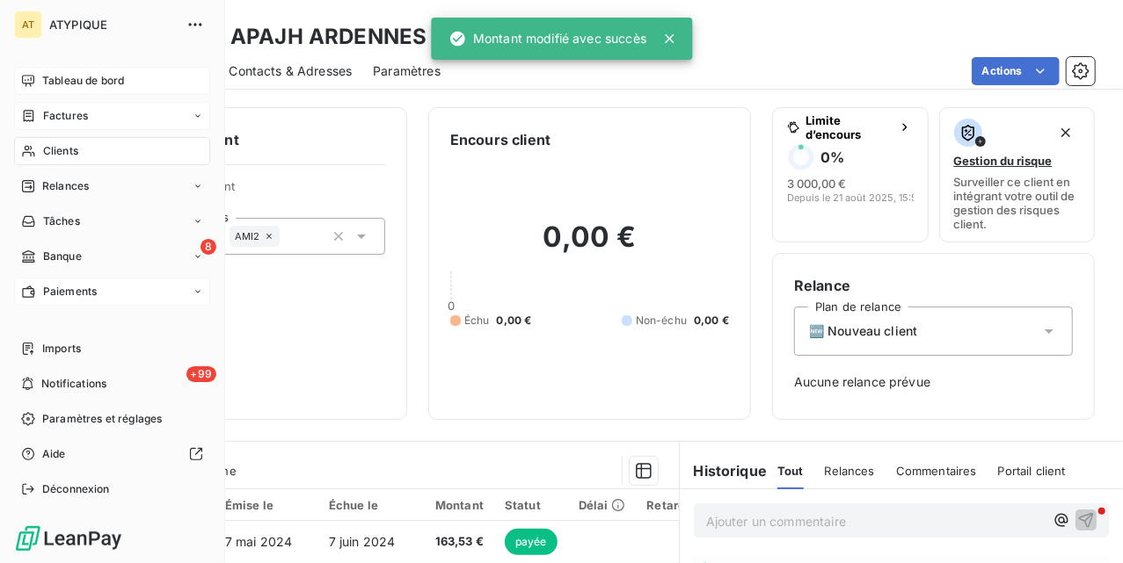
click at [44, 146] on span "Clients" at bounding box center [60, 151] width 35 height 16
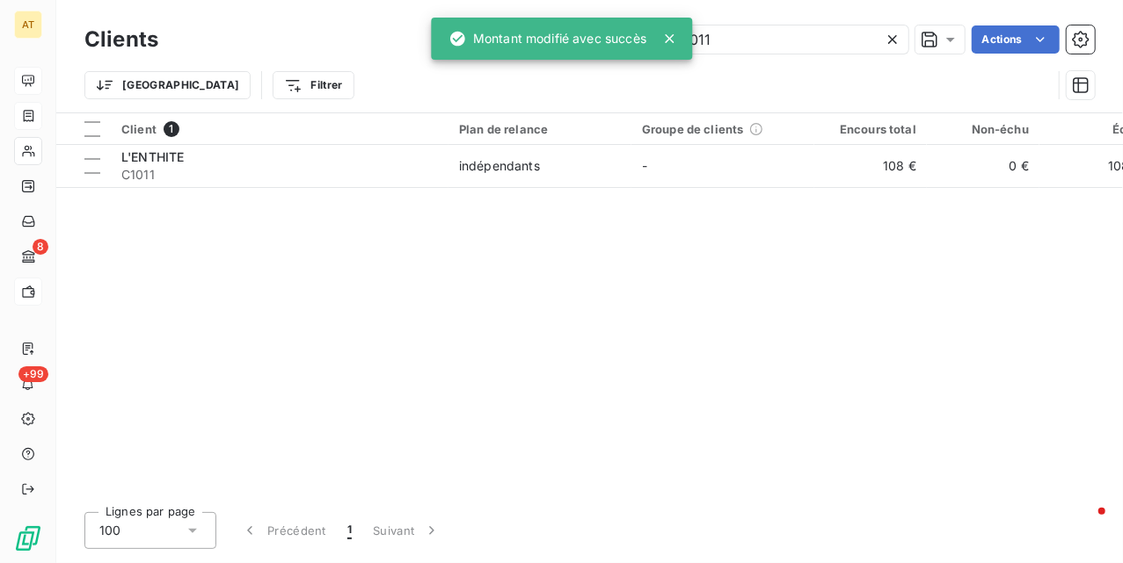
type input "C1011"
click at [225, 169] on span "C1011" at bounding box center [279, 175] width 316 height 18
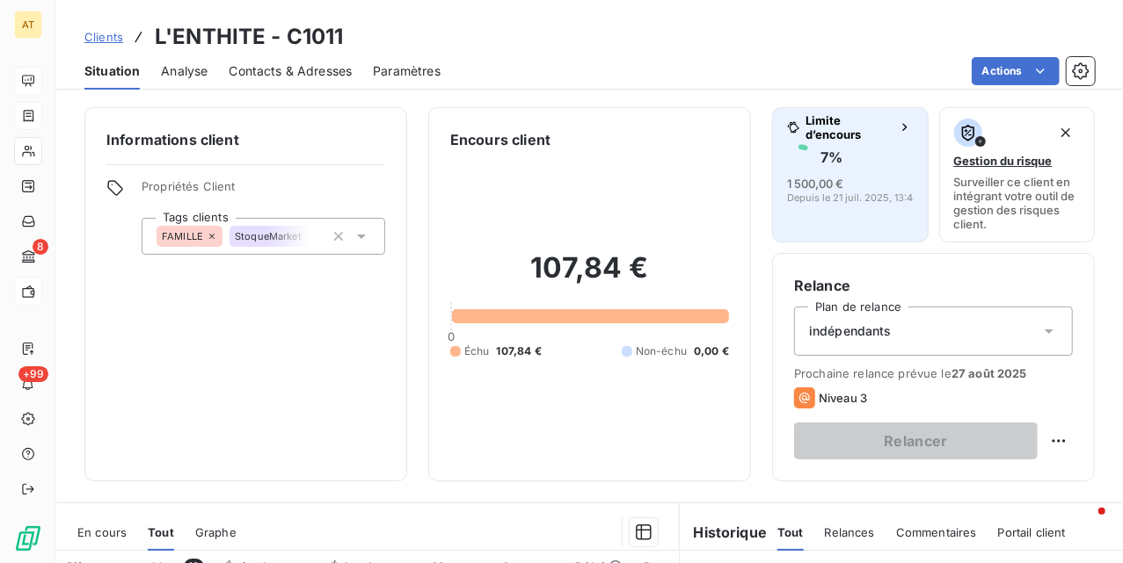
click at [800, 193] on span "Depuis le 21 juil. 2025, 13:48" at bounding box center [853, 198] width 132 height 11
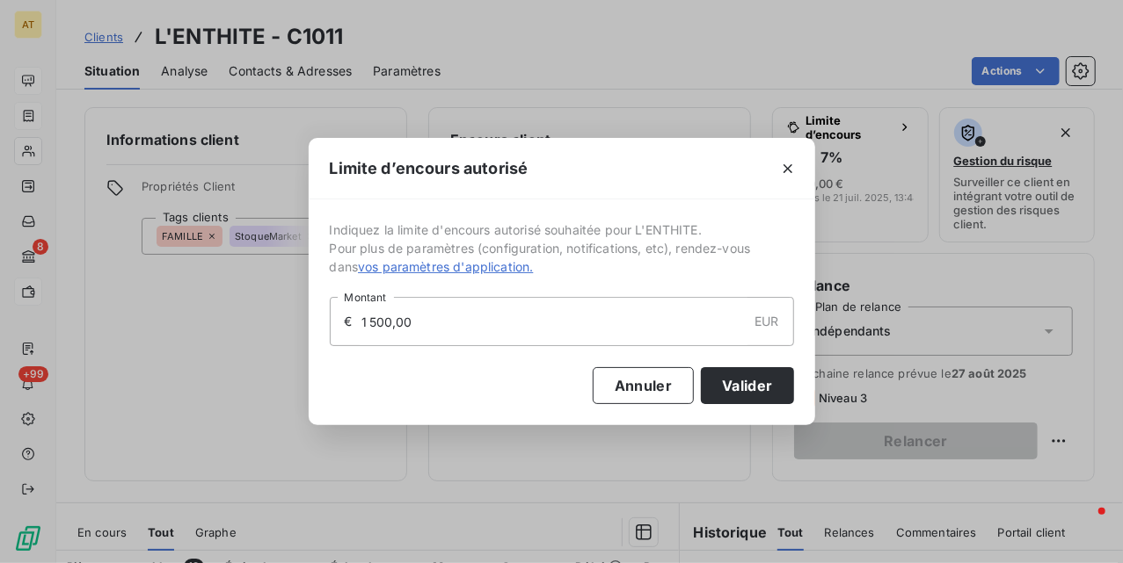
drag, startPoint x: 567, startPoint y: 316, endPoint x: 105, endPoint y: 338, distance: 462.0
click at [195, 338] on div "Limite d’encours autorisé Indiquez la limite d'encours autorisé souhaitée pour …" at bounding box center [561, 281] width 1123 height 563
type input "2 000,00"
click at [752, 389] on button "Valider" at bounding box center [747, 385] width 92 height 37
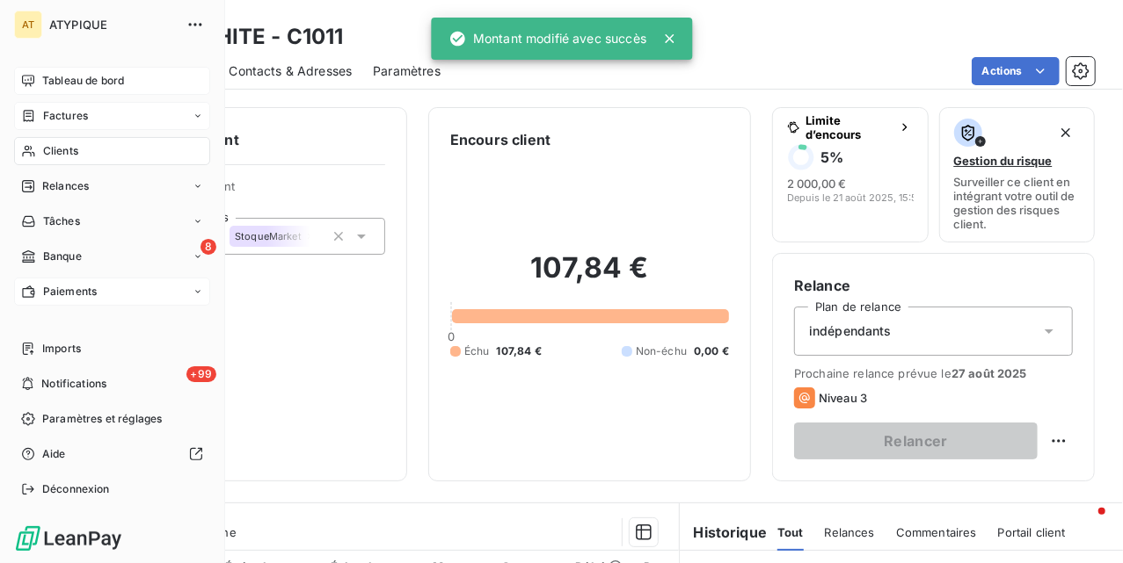
click at [55, 149] on span "Clients" at bounding box center [60, 151] width 35 height 16
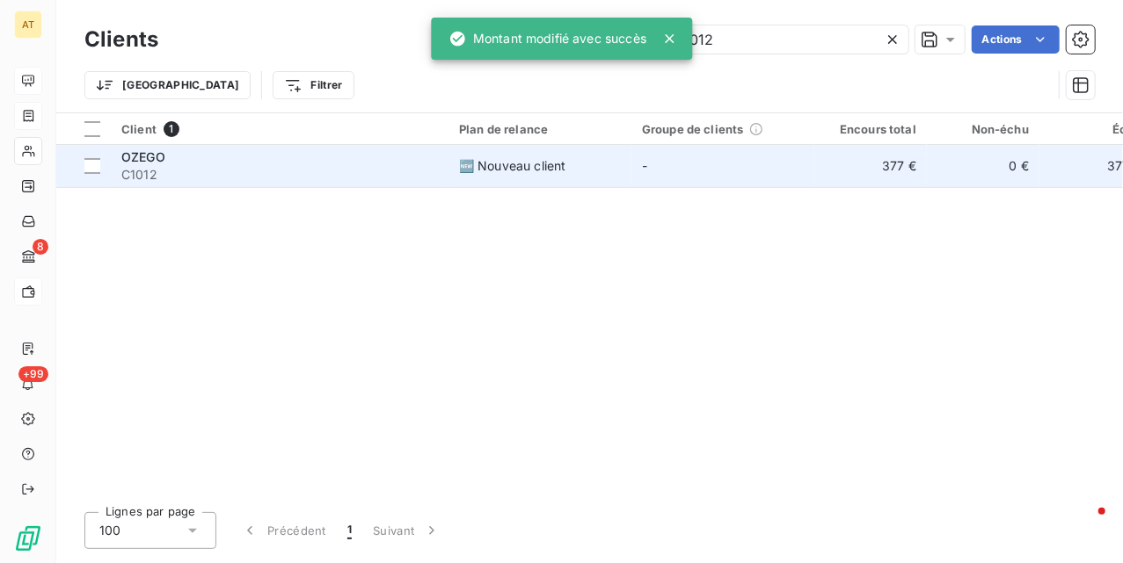
type input "C1012"
click at [338, 167] on span "C1012" at bounding box center [279, 175] width 316 height 18
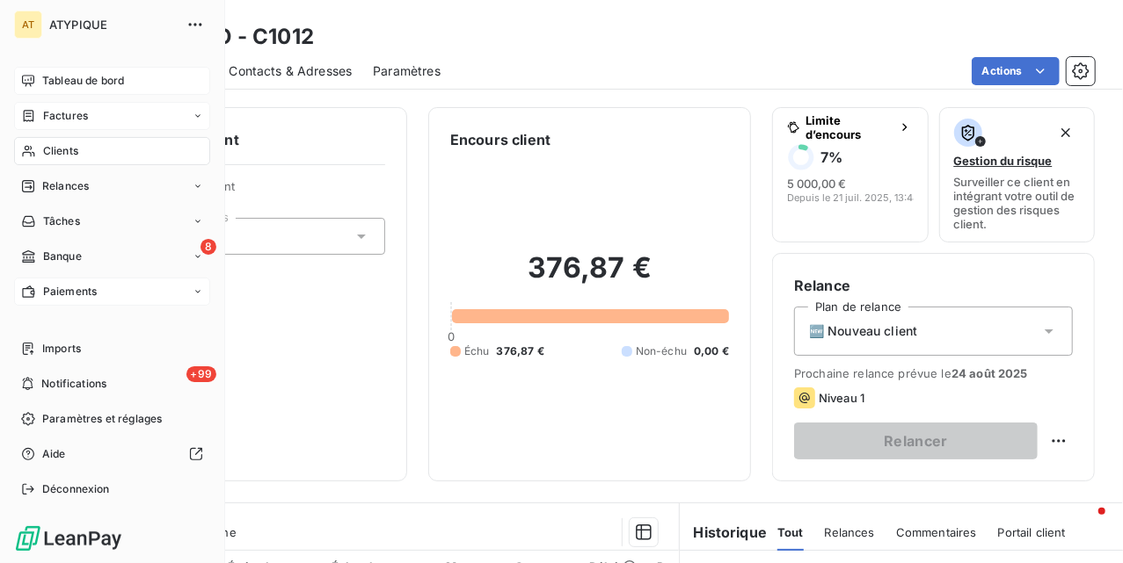
click at [72, 149] on span "Clients" at bounding box center [60, 151] width 35 height 16
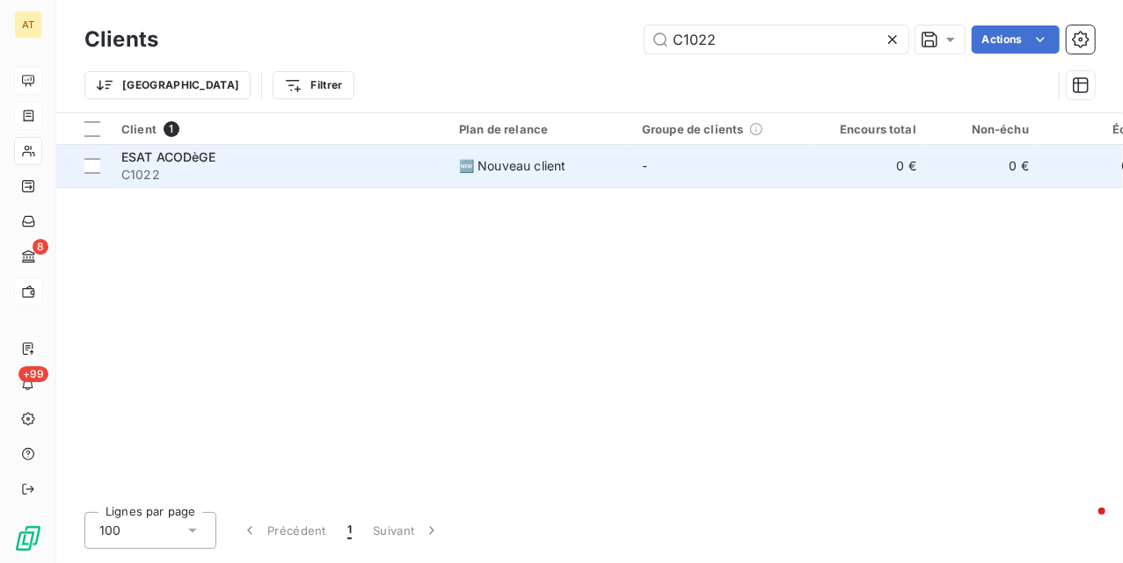
type input "C1022"
click at [267, 160] on div "ESAT ACODèGE" at bounding box center [279, 158] width 316 height 18
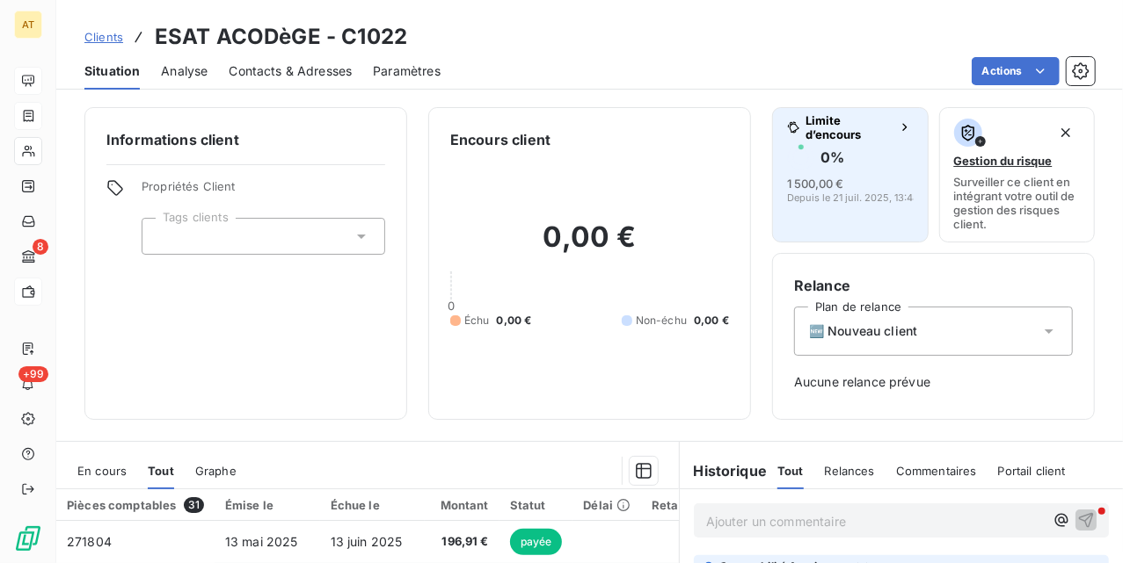
click at [818, 194] on span "Depuis le 21 juil. 2025, 13:48" at bounding box center [853, 198] width 132 height 11
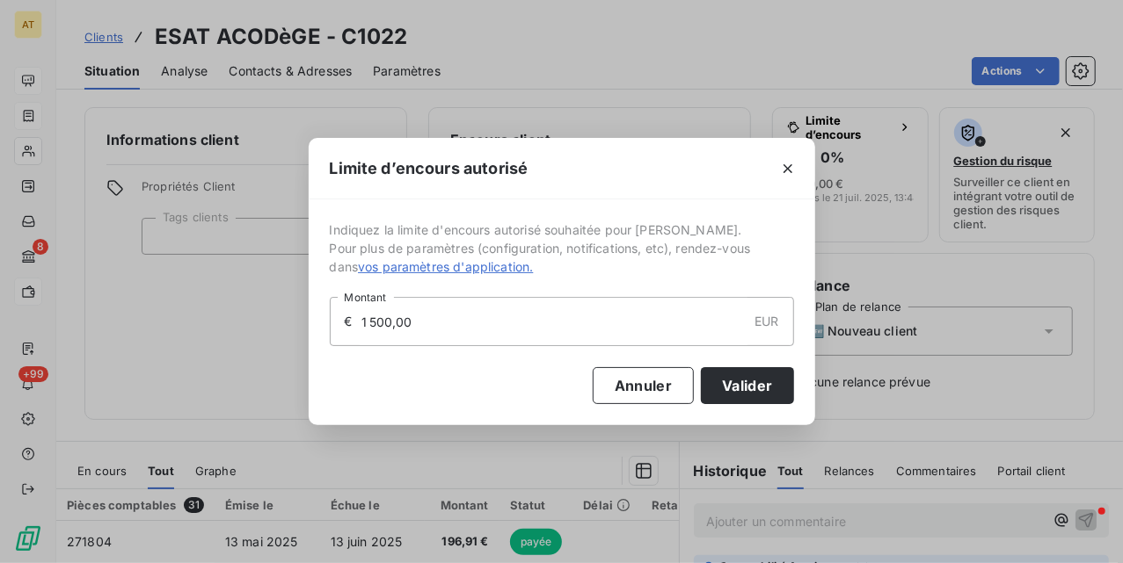
drag, startPoint x: 461, startPoint y: 317, endPoint x: 156, endPoint y: 352, distance: 307.0
click at [280, 349] on div "Limite d’encours autorisé Indiquez la limite d'encours autorisé souhaitée pour …" at bounding box center [561, 281] width 1123 height 563
type input "2 000,00"
click at [763, 398] on button "Valider" at bounding box center [747, 385] width 92 height 37
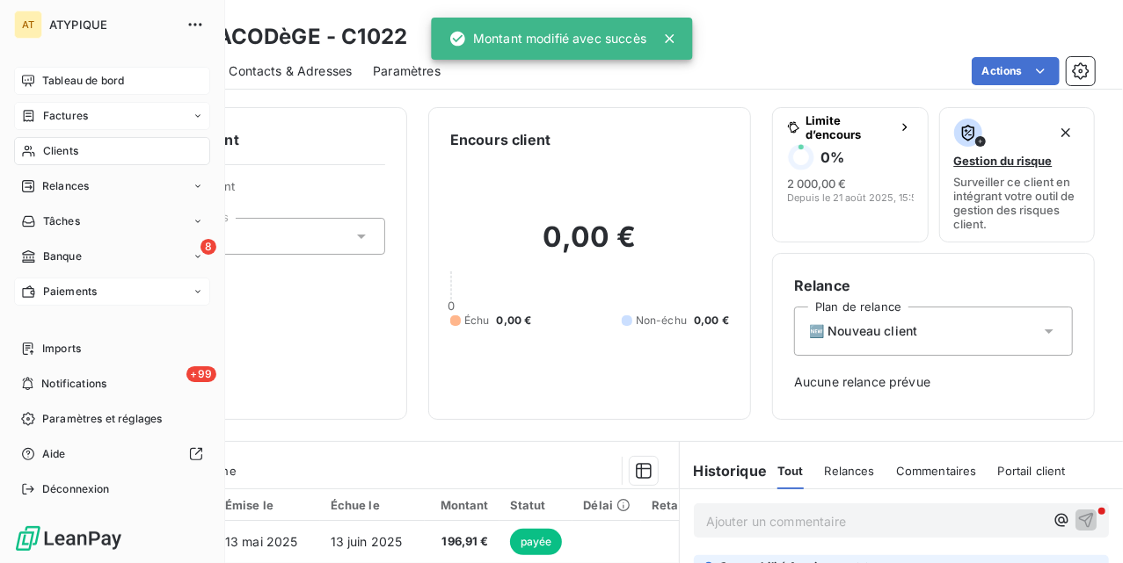
click at [56, 156] on span "Clients" at bounding box center [60, 151] width 35 height 16
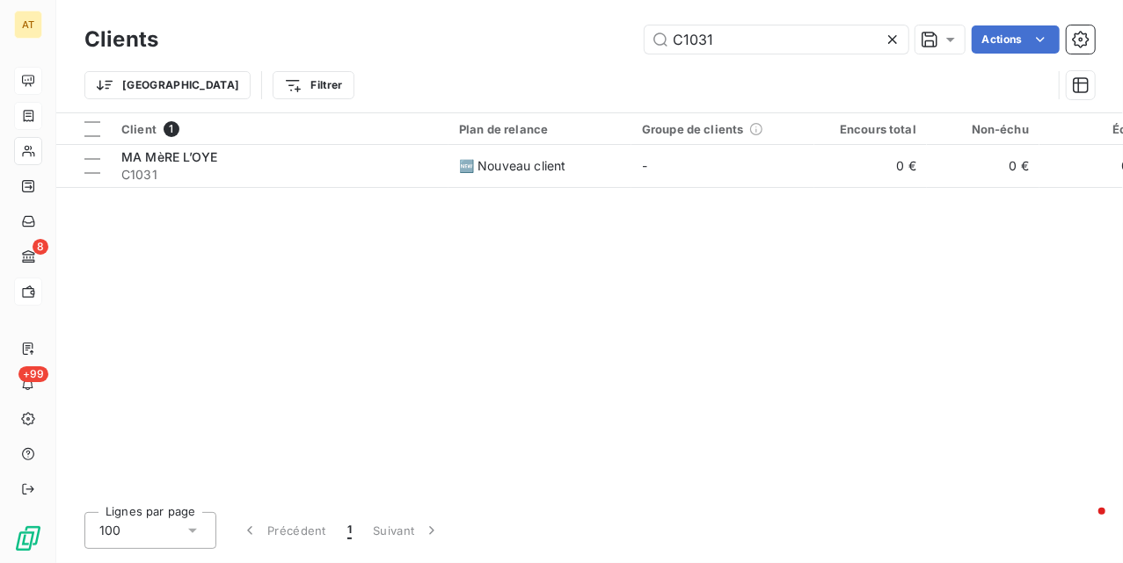
type input "C1031"
click at [272, 170] on span "C1031" at bounding box center [279, 175] width 316 height 18
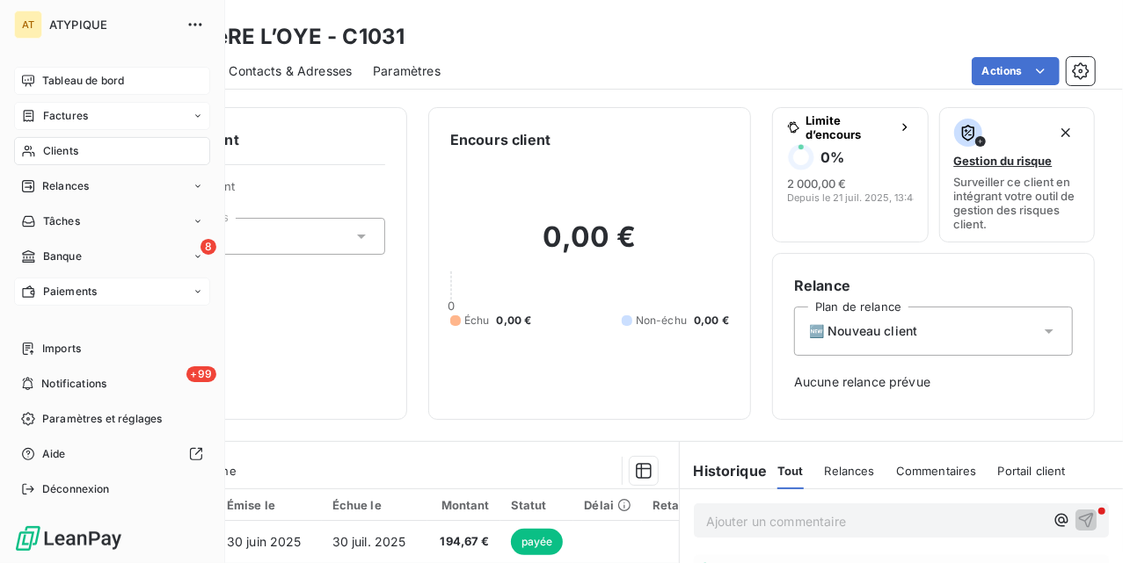
click at [32, 142] on div "Clients" at bounding box center [112, 151] width 196 height 28
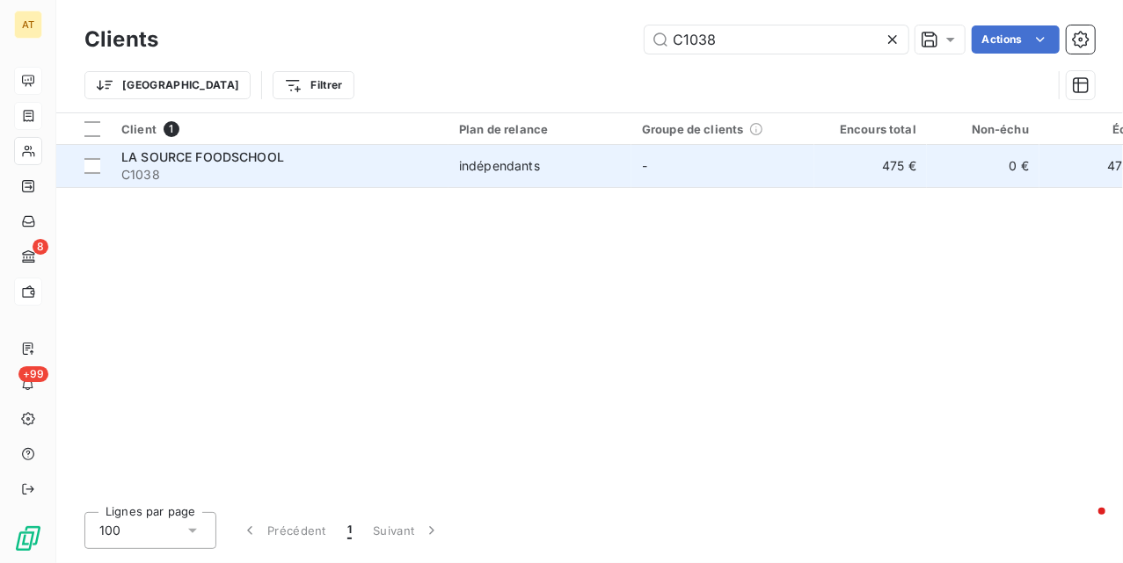
type input "C1038"
click at [171, 160] on span "LA SOURCE FOODSCHOOL" at bounding box center [202, 156] width 163 height 15
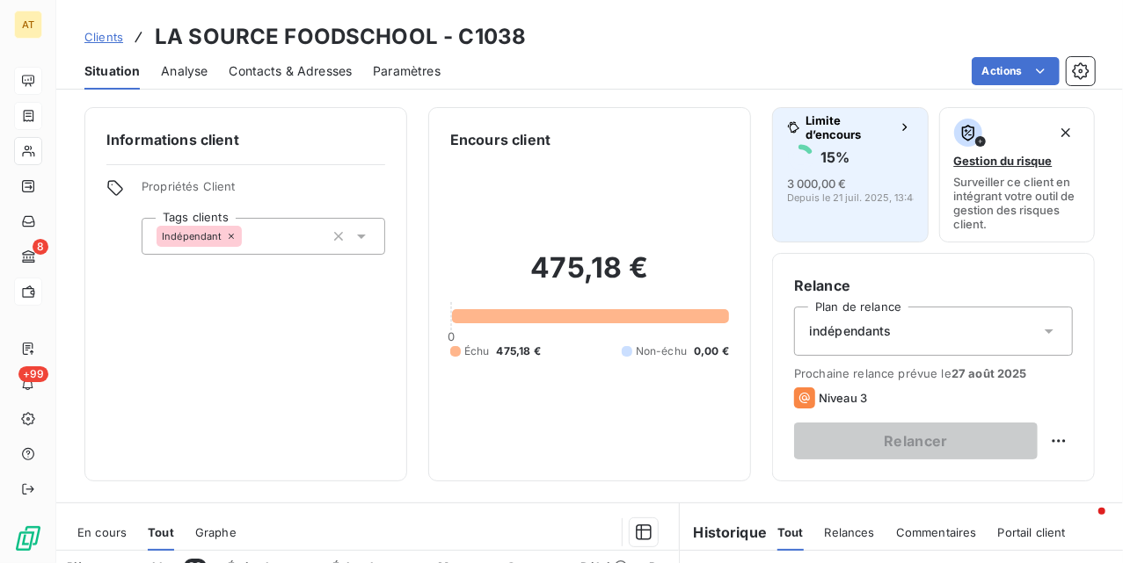
click at [826, 184] on span "3 000,00 €" at bounding box center [816, 184] width 59 height 14
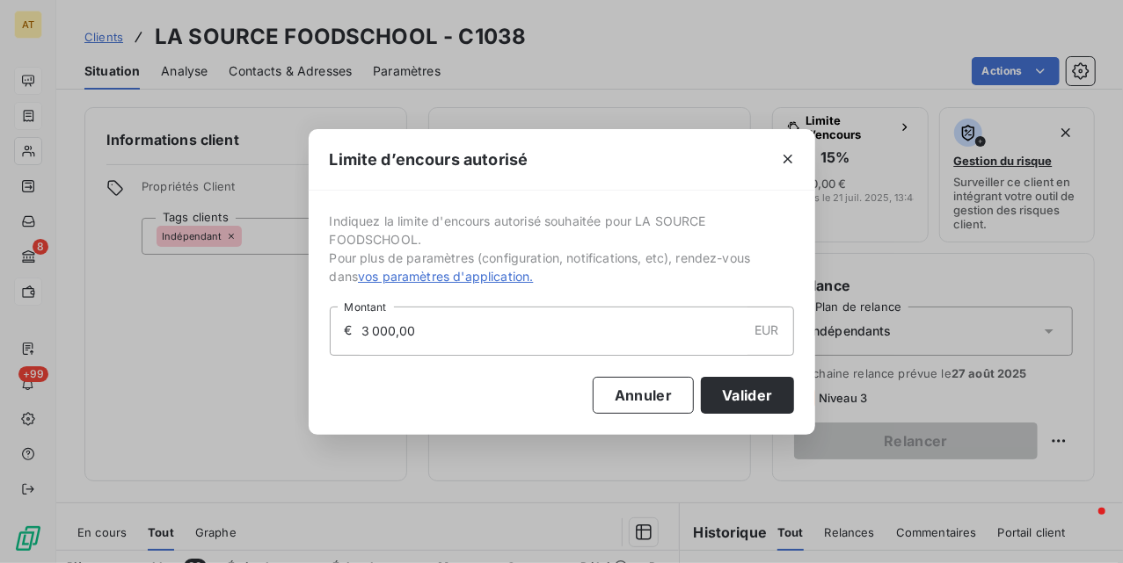
drag, startPoint x: 436, startPoint y: 346, endPoint x: 167, endPoint y: 348, distance: 269.0
click at [211, 348] on div "Limite d’encours autorisé Indiquez la limite d'encours autorisé souhaitée pour …" at bounding box center [561, 281] width 1123 height 563
type input "2 000,00"
drag, startPoint x: 751, startPoint y: 387, endPoint x: 677, endPoint y: 371, distance: 75.5
click at [751, 389] on button "Valider" at bounding box center [747, 395] width 92 height 37
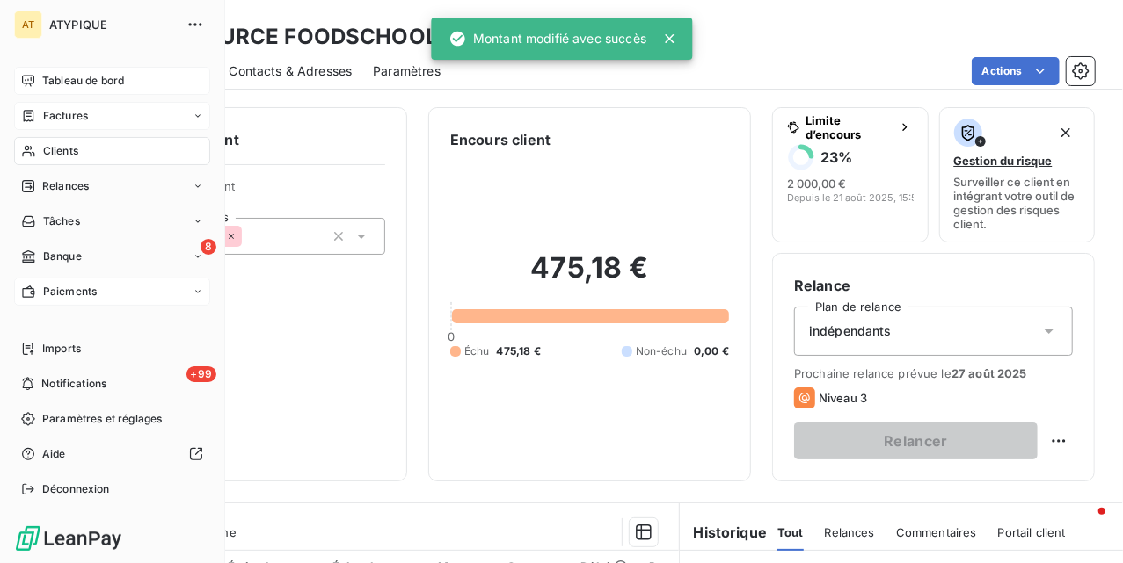
click at [25, 153] on icon at bounding box center [28, 151] width 15 height 14
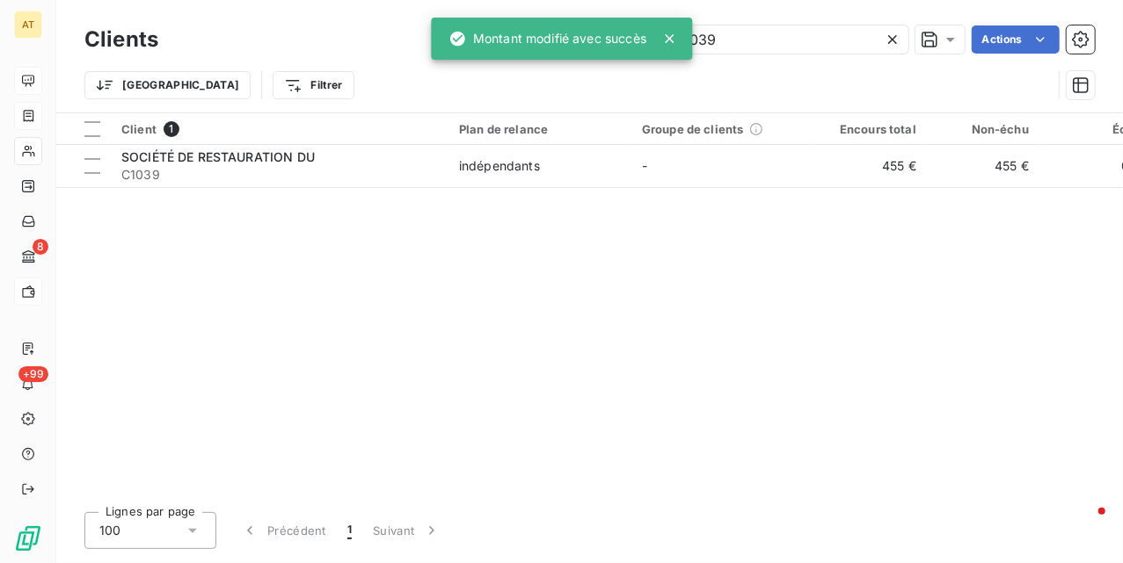
type input "C1039"
click at [304, 169] on span "C1039" at bounding box center [279, 175] width 316 height 18
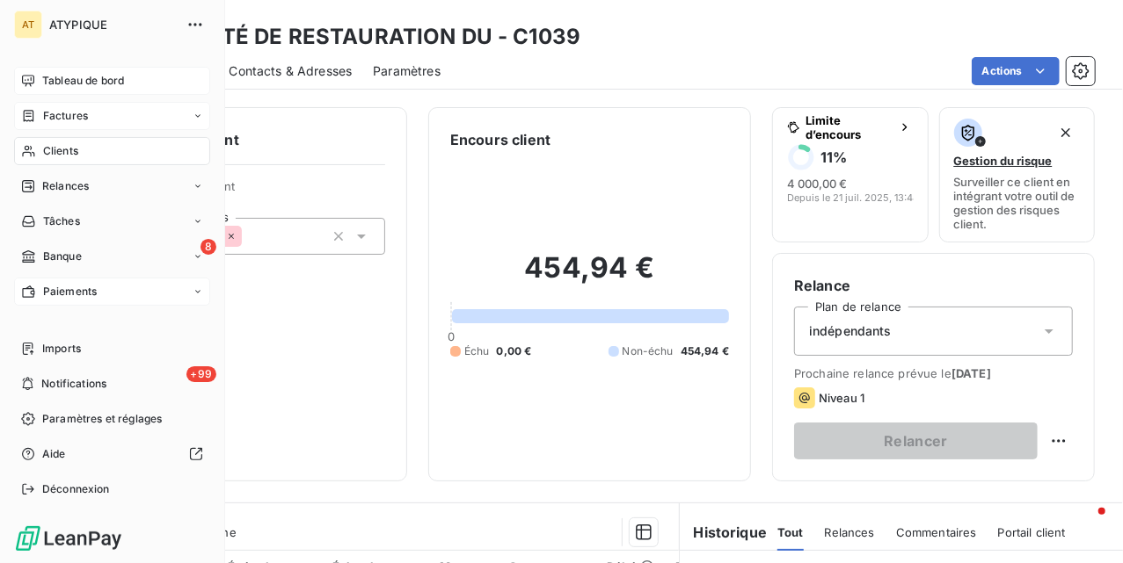
click at [44, 152] on span "Clients" at bounding box center [60, 151] width 35 height 16
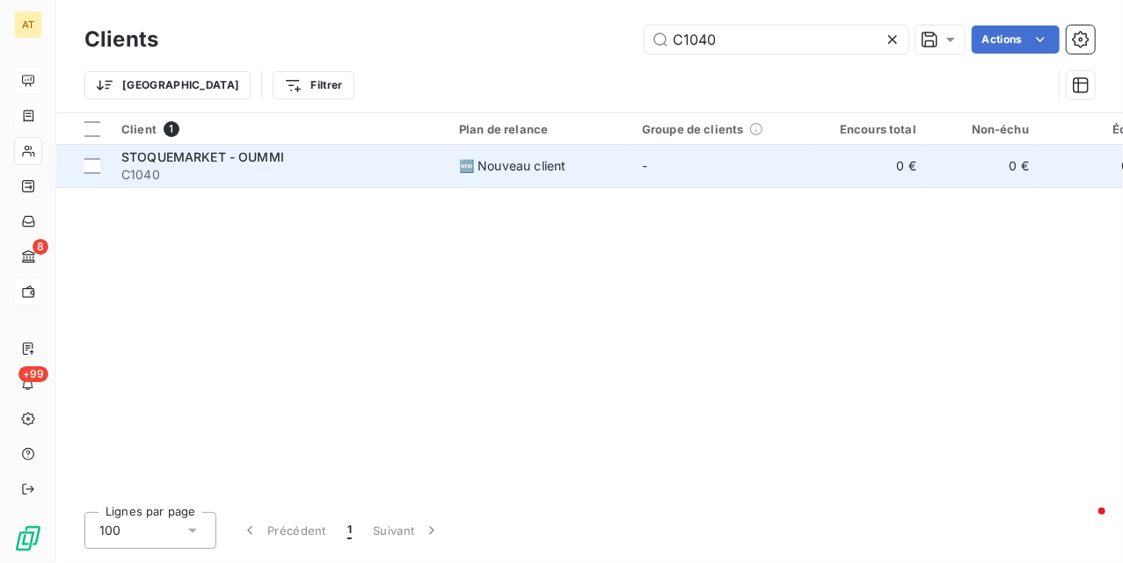
type input "C1040"
click at [262, 180] on span "C1040" at bounding box center [279, 175] width 316 height 18
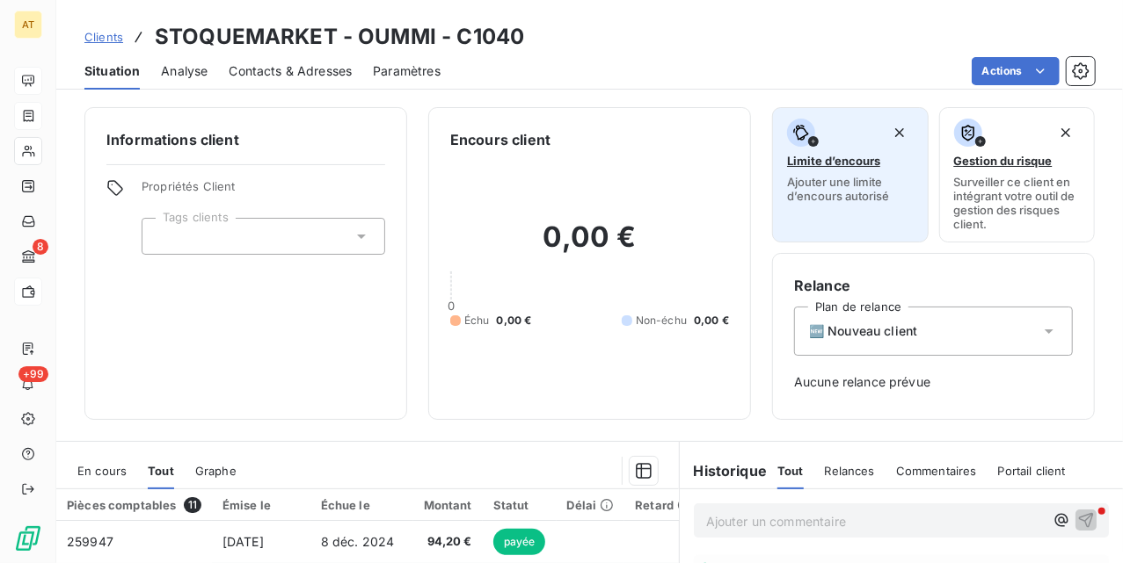
click at [813, 178] on span "Ajouter une limite d’encours autorisé" at bounding box center [850, 189] width 127 height 28
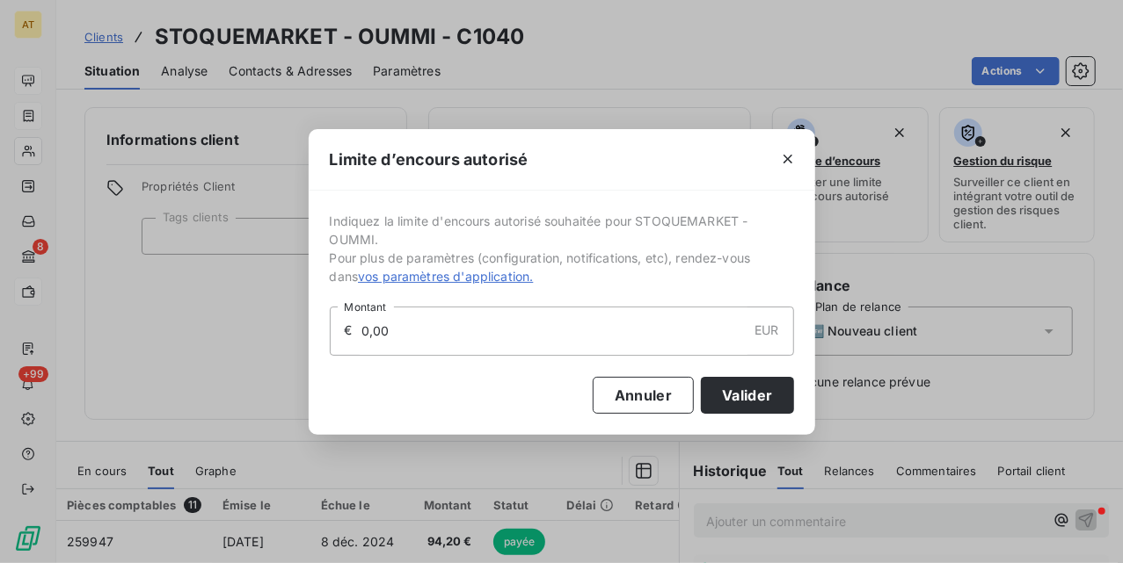
drag, startPoint x: 419, startPoint y: 324, endPoint x: 306, endPoint y: 339, distance: 114.4
click at [306, 339] on div "Limite d’encours autorisé Indiquez la limite d'encours autorisé souhaitée pour …" at bounding box center [561, 281] width 1123 height 563
type input "3 000,00"
click at [749, 401] on button "Valider" at bounding box center [747, 395] width 92 height 37
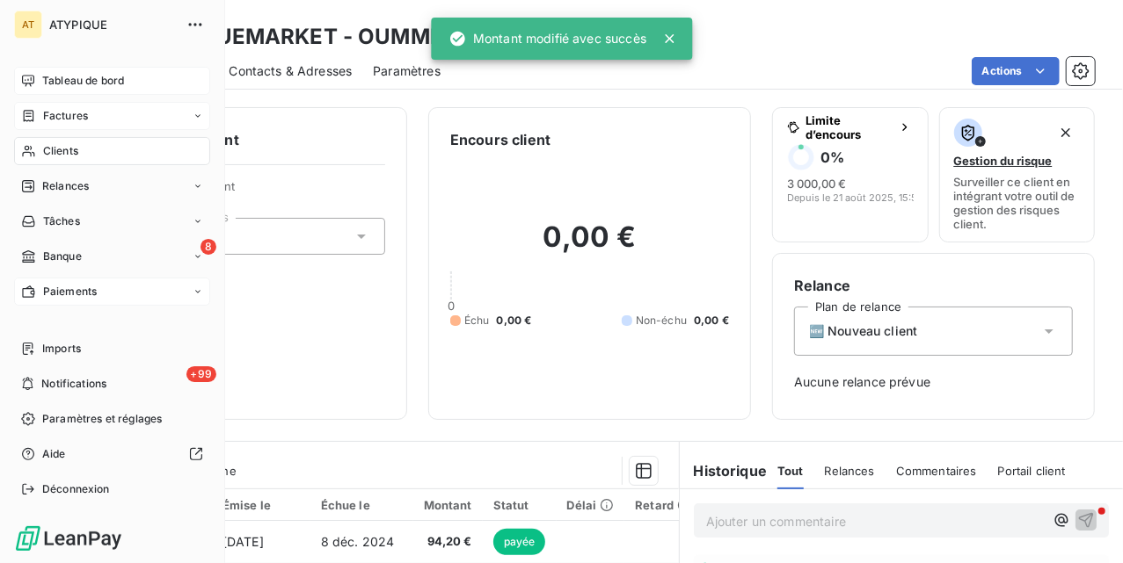
click at [33, 139] on div "Clients" at bounding box center [112, 151] width 196 height 28
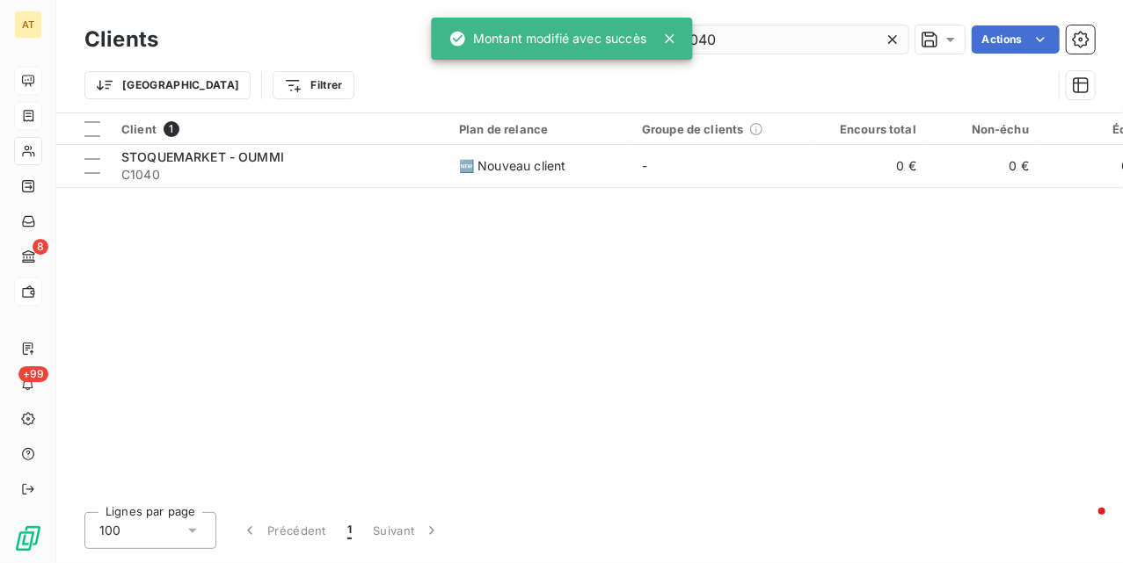
click at [777, 42] on input "C1040" at bounding box center [776, 39] width 264 height 28
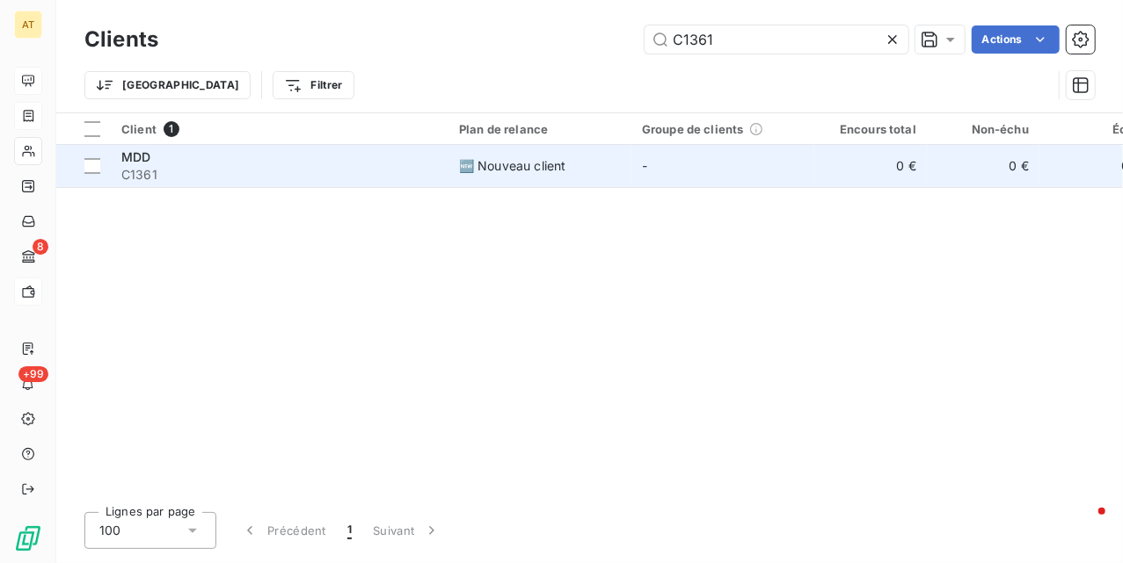
type input "C1361"
click at [549, 181] on td "🆕 Nouveau client" at bounding box center [539, 166] width 183 height 42
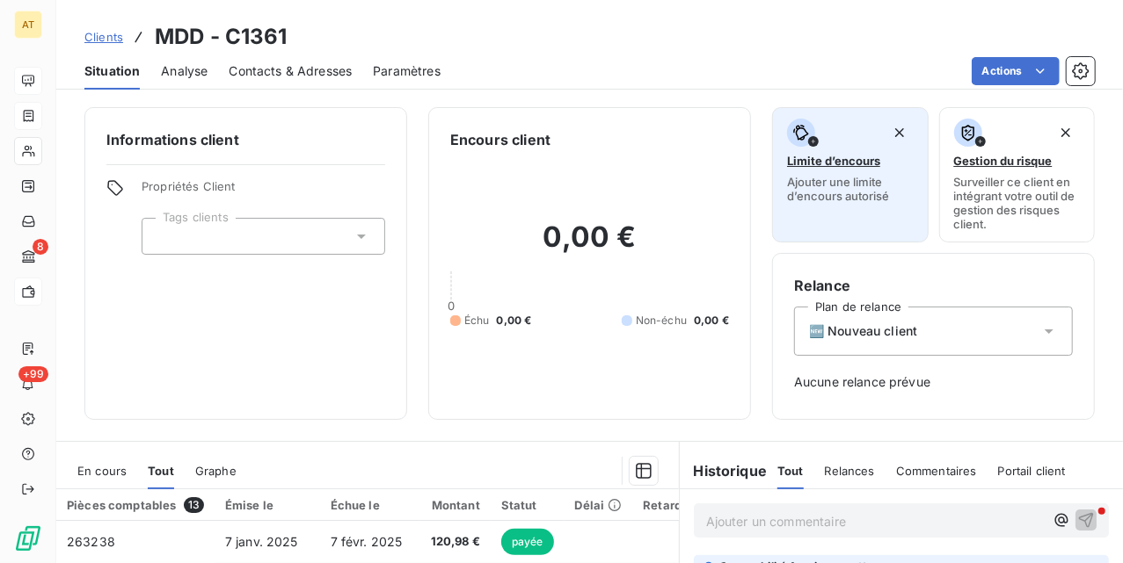
click at [852, 194] on span "Ajouter une limite d’encours autorisé" at bounding box center [850, 189] width 127 height 28
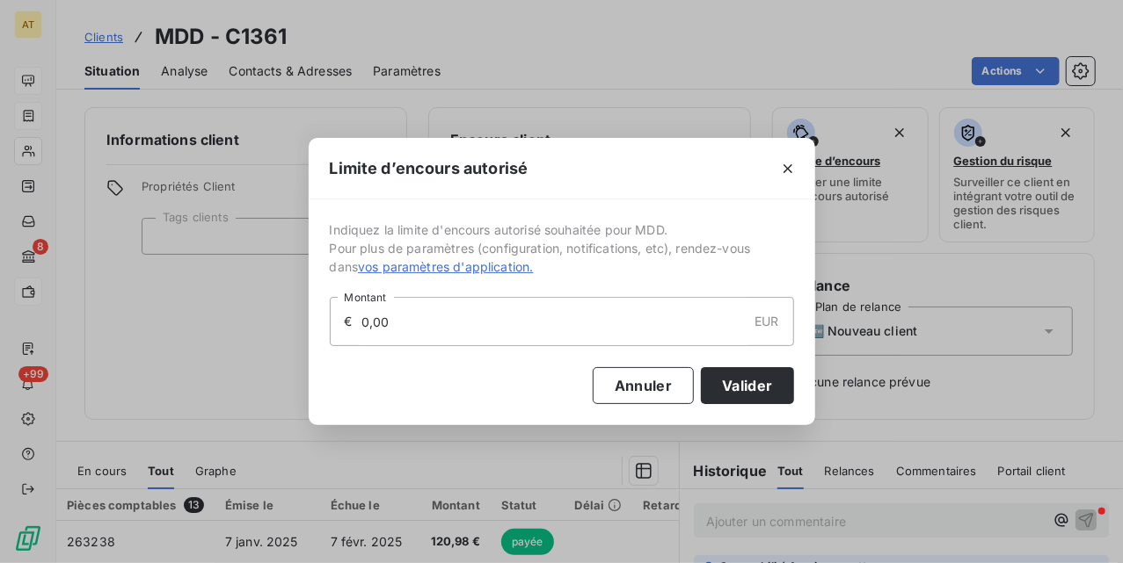
drag, startPoint x: 566, startPoint y: 331, endPoint x: 64, endPoint y: 352, distance: 502.4
click at [53, 352] on div "Limite d’encours autorisé Indiquez la limite d'encours autorisé souhaitée pour …" at bounding box center [561, 281] width 1123 height 563
type input "3 000,00"
click at [777, 387] on button "Valider" at bounding box center [747, 385] width 92 height 37
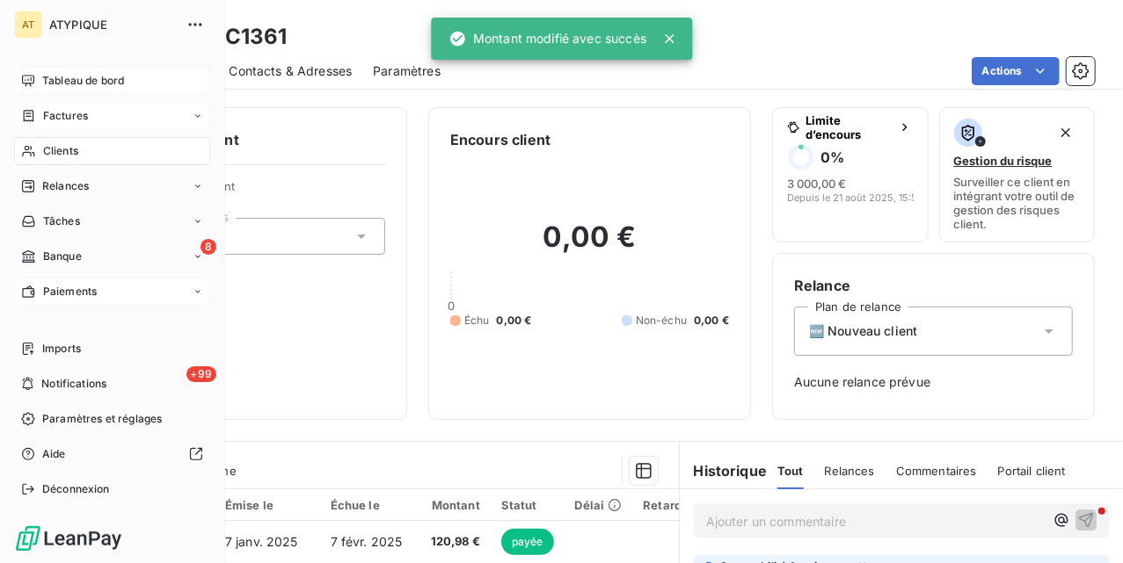
drag, startPoint x: 70, startPoint y: 151, endPoint x: 172, endPoint y: 152, distance: 102.0
click at [70, 151] on span "Clients" at bounding box center [60, 151] width 35 height 16
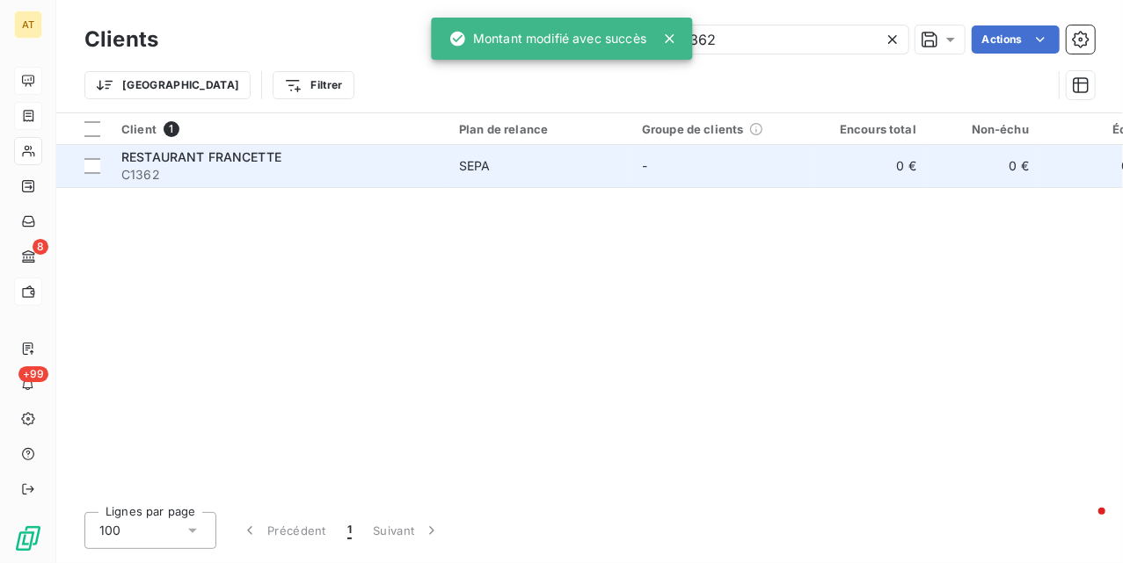
type input "C1362"
click at [303, 173] on span "C1362" at bounding box center [279, 175] width 316 height 18
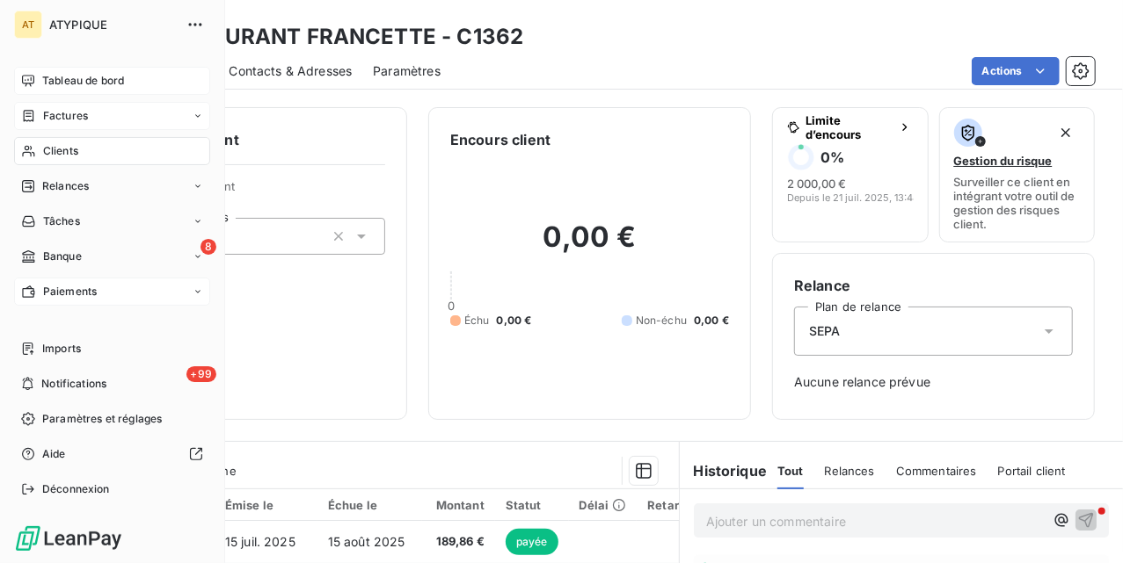
click at [25, 156] on icon at bounding box center [28, 151] width 15 height 14
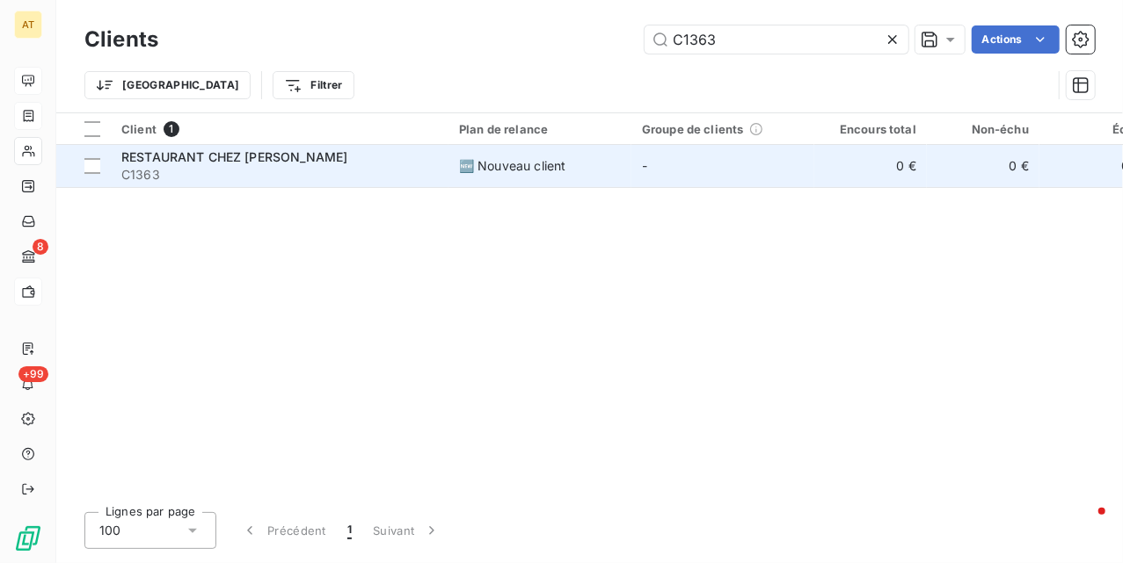
type input "C1363"
click at [278, 171] on span "C1363" at bounding box center [279, 175] width 316 height 18
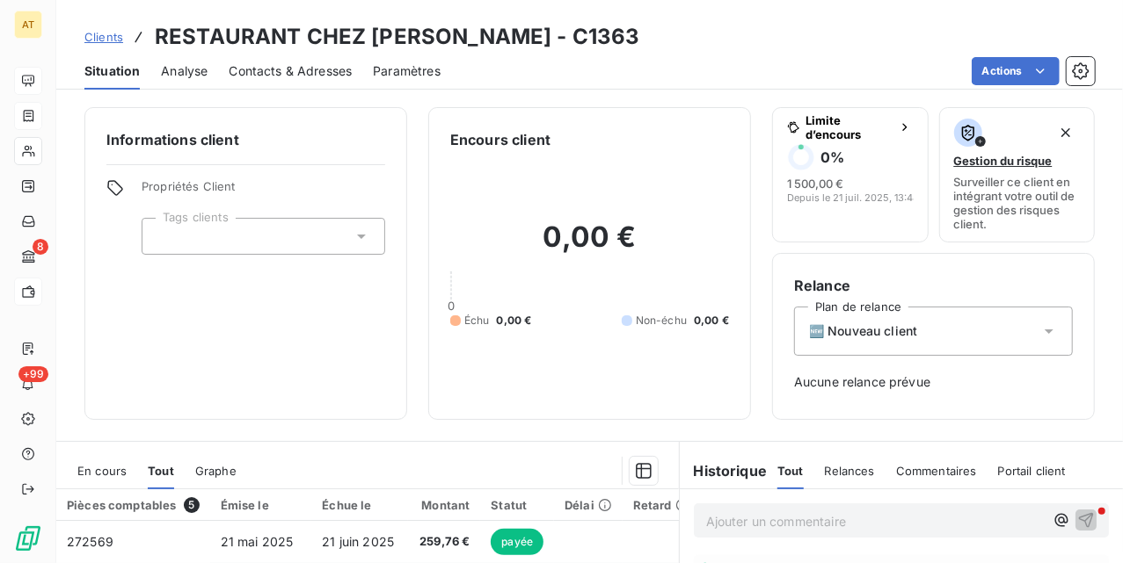
drag, startPoint x: 816, startPoint y: 184, endPoint x: 691, endPoint y: 178, distance: 125.0
click at [691, 177] on div "Informations client Propriétés Client Tags clients Encours client 0,00 € 0 Échu…" at bounding box center [589, 263] width 1066 height 313
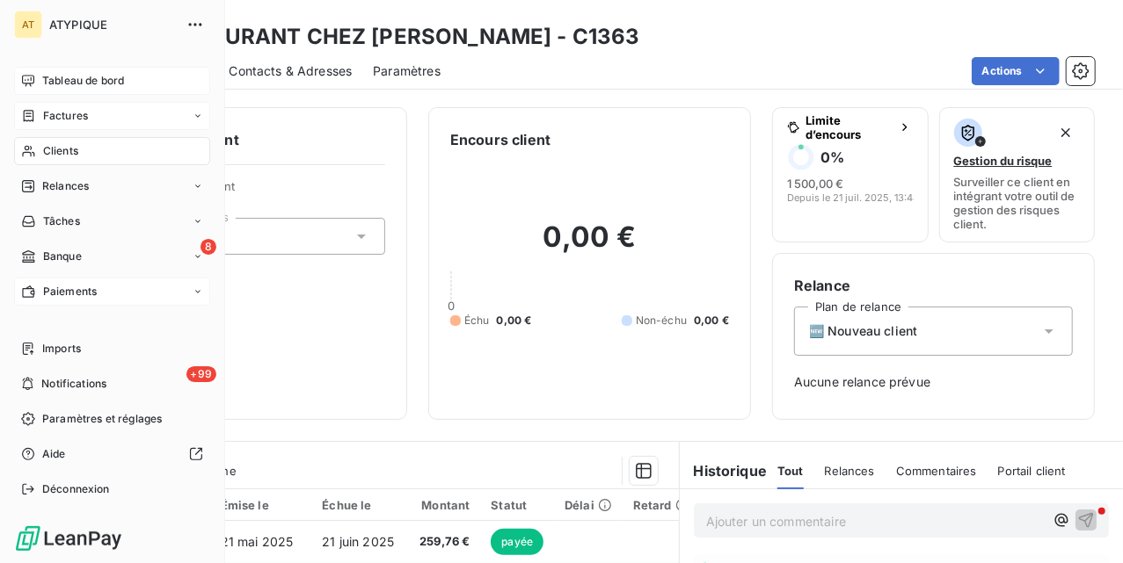
click at [29, 165] on nav "Tableau de bord Factures Clients Relances Tâches 8 Banque Paiements" at bounding box center [112, 186] width 196 height 239
click at [156, 152] on div "Clients" at bounding box center [112, 151] width 196 height 28
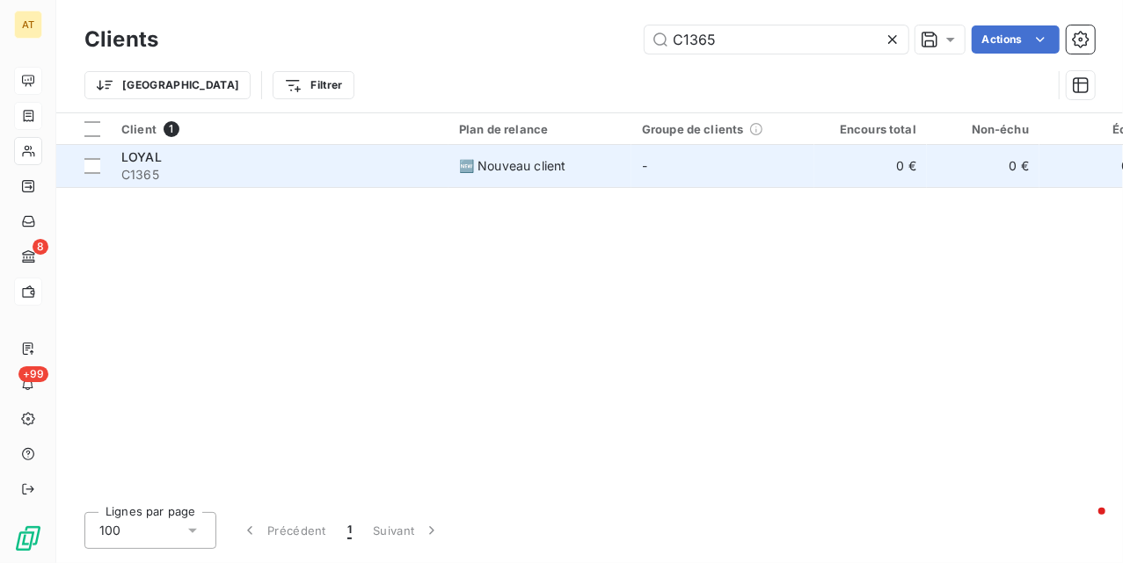
type input "C1365"
click at [230, 177] on span "C1365" at bounding box center [279, 175] width 316 height 18
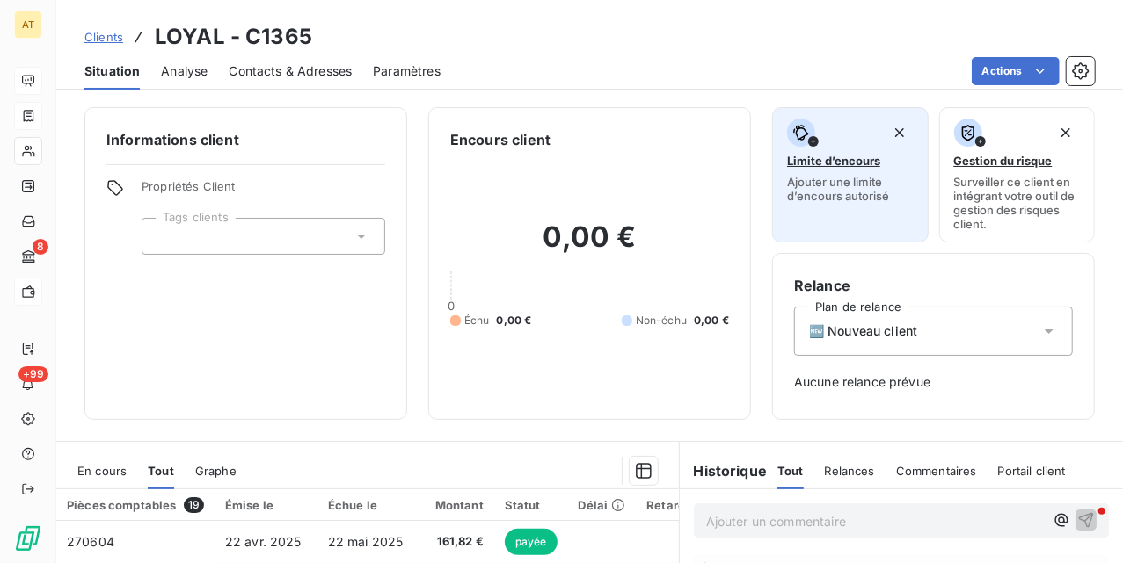
click at [855, 184] on span "Ajouter une limite d’encours autorisé" at bounding box center [850, 189] width 127 height 28
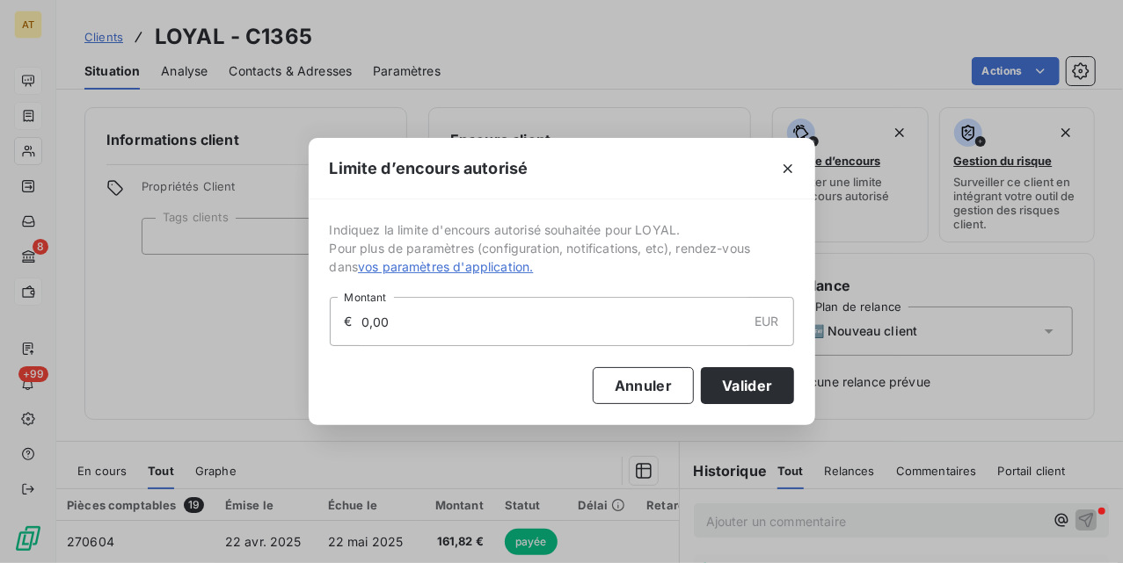
drag, startPoint x: 629, startPoint y: 314, endPoint x: 297, endPoint y: 335, distance: 333.0
click at [214, 325] on div "Limite d’encours autorisé Indiquez la limite d'encours autorisé souhaitée pour …" at bounding box center [561, 281] width 1123 height 563
type input "3 000,00"
click at [732, 396] on button "Valider" at bounding box center [747, 385] width 92 height 37
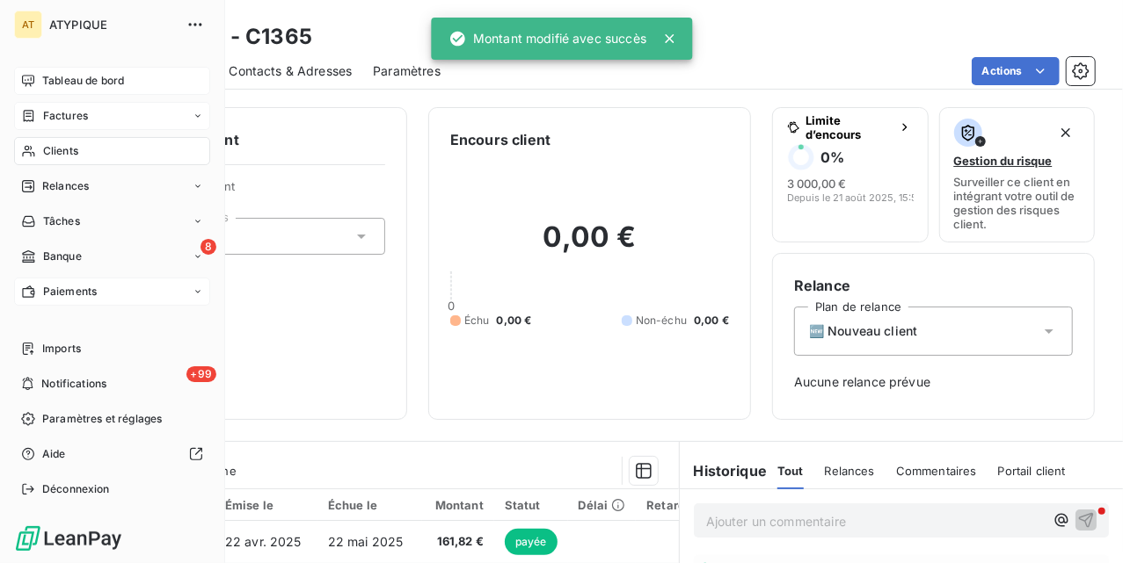
drag, startPoint x: 44, startPoint y: 151, endPoint x: 172, endPoint y: 165, distance: 129.1
click at [47, 152] on span "Clients" at bounding box center [60, 151] width 35 height 16
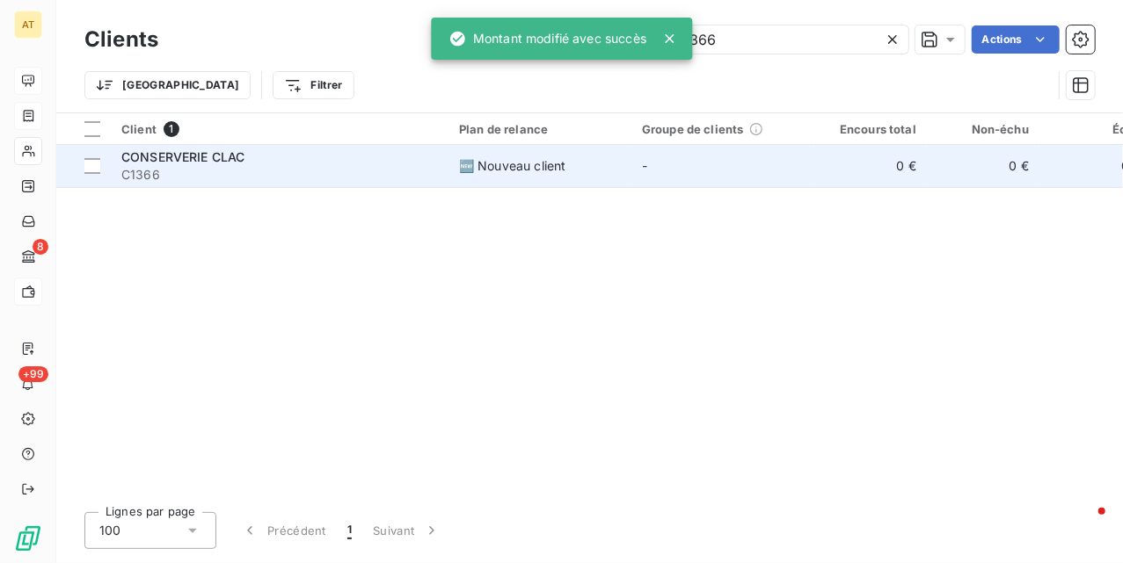
type input "C1366"
click at [236, 172] on span "C1366" at bounding box center [279, 175] width 316 height 18
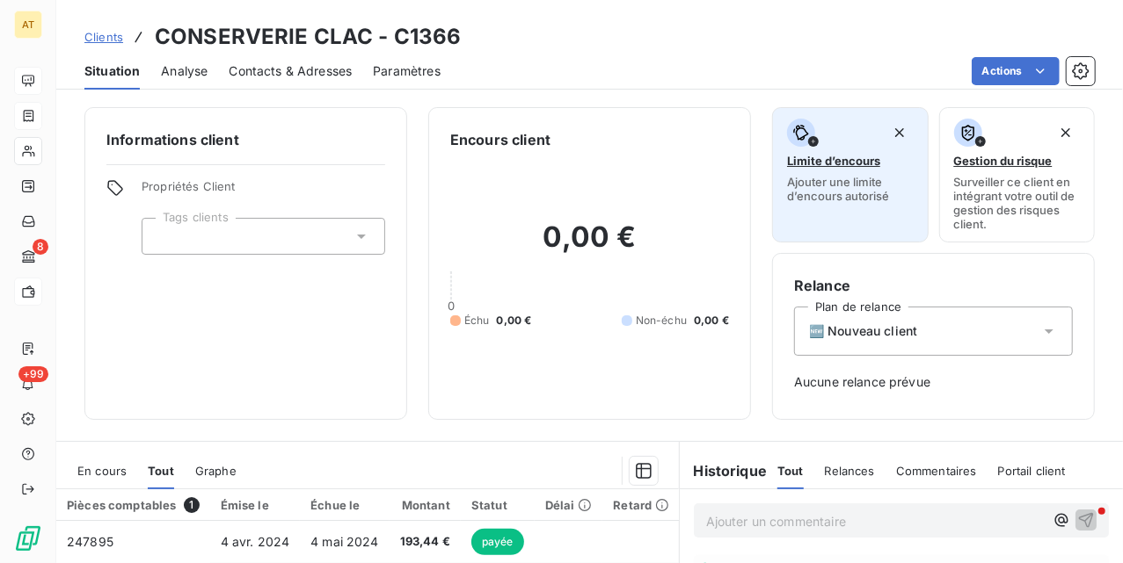
click at [827, 204] on button "Limite d’encours Ajouter une limite d’encours autorisé" at bounding box center [850, 174] width 156 height 135
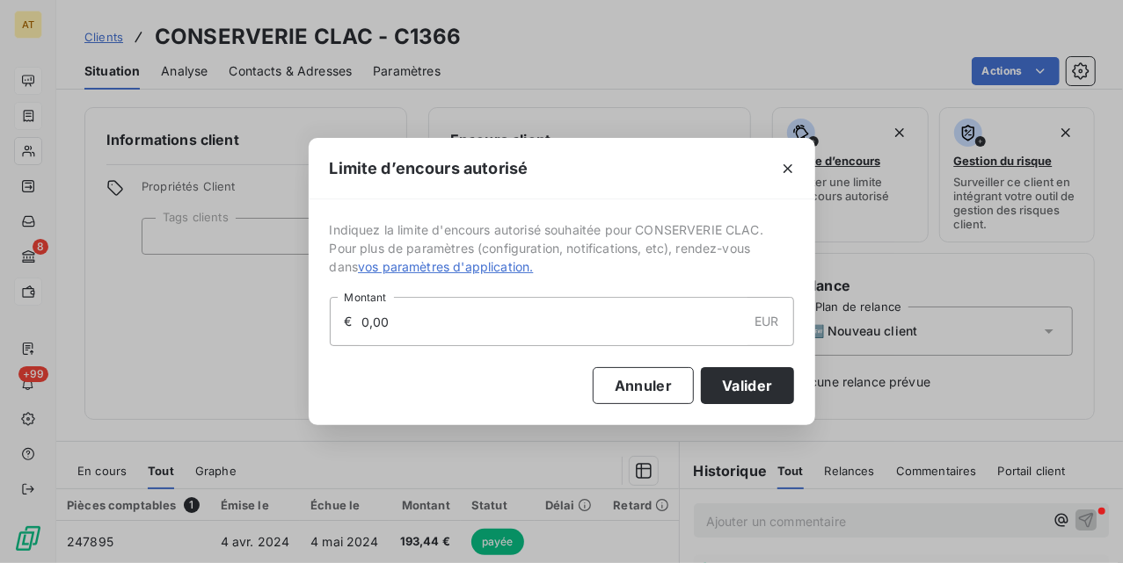
drag, startPoint x: 542, startPoint y: 322, endPoint x: 318, endPoint y: 324, distance: 224.2
click at [331, 324] on div "€ 0,00 EUR Montant" at bounding box center [562, 321] width 464 height 49
type input "3 000,00"
click at [756, 389] on button "Valider" at bounding box center [747, 385] width 92 height 37
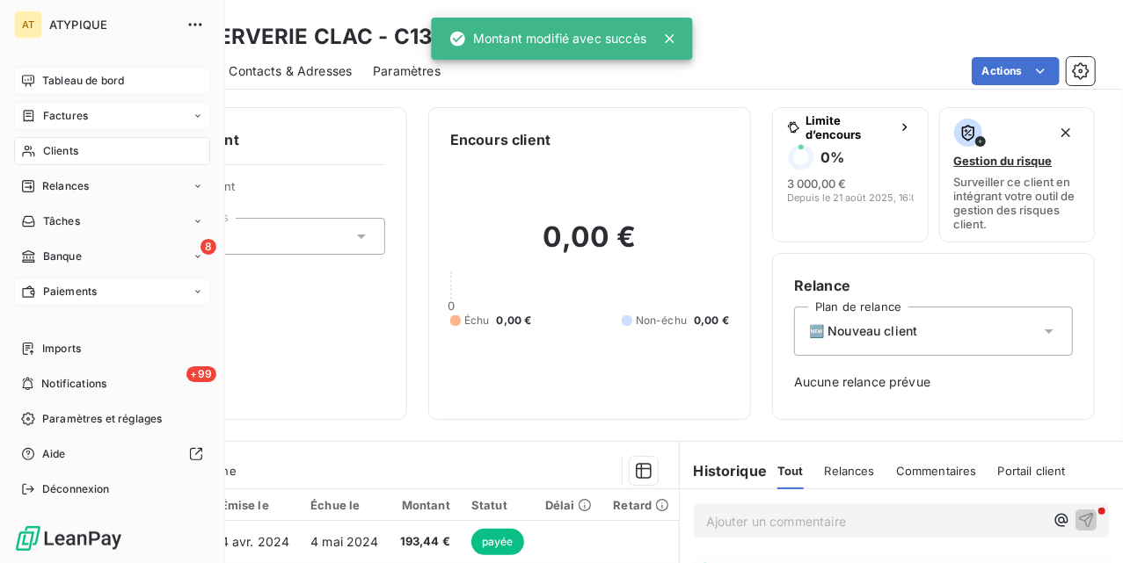
click at [40, 144] on div "Clients" at bounding box center [112, 151] width 196 height 28
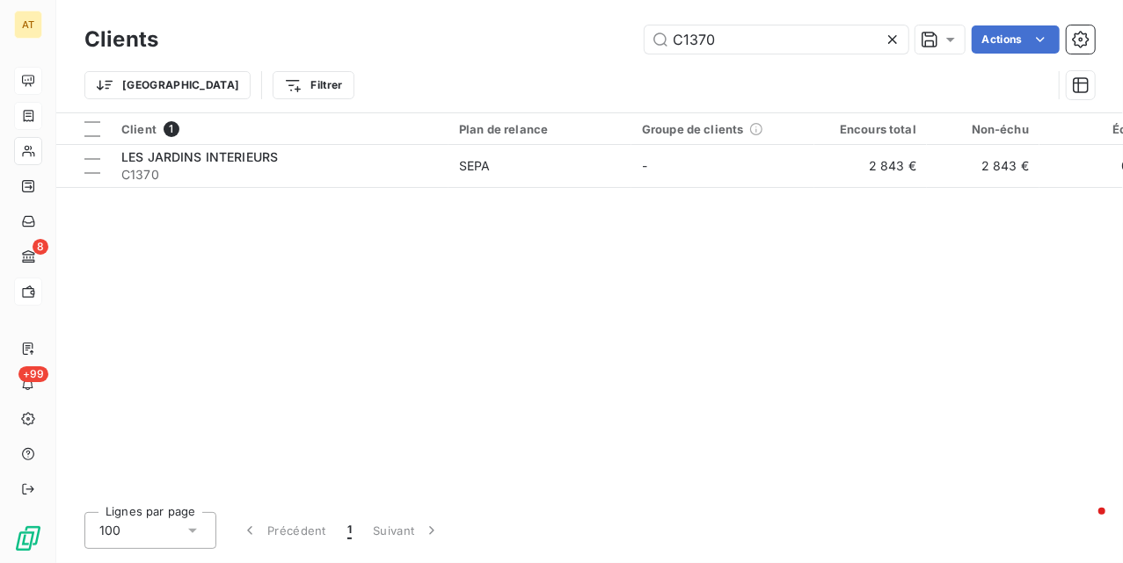
type input "C1370"
click at [416, 200] on div "Client 1 Plan de relance Groupe de clients Encours total Non-échu Échu Limite d…" at bounding box center [589, 305] width 1066 height 385
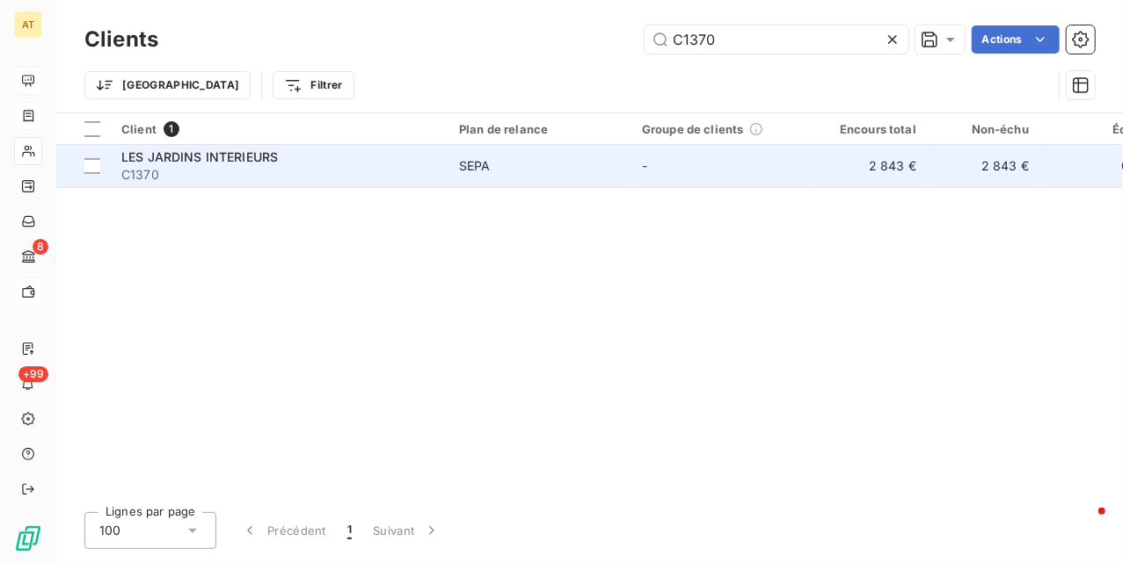
click at [410, 178] on span "C1370" at bounding box center [279, 175] width 316 height 18
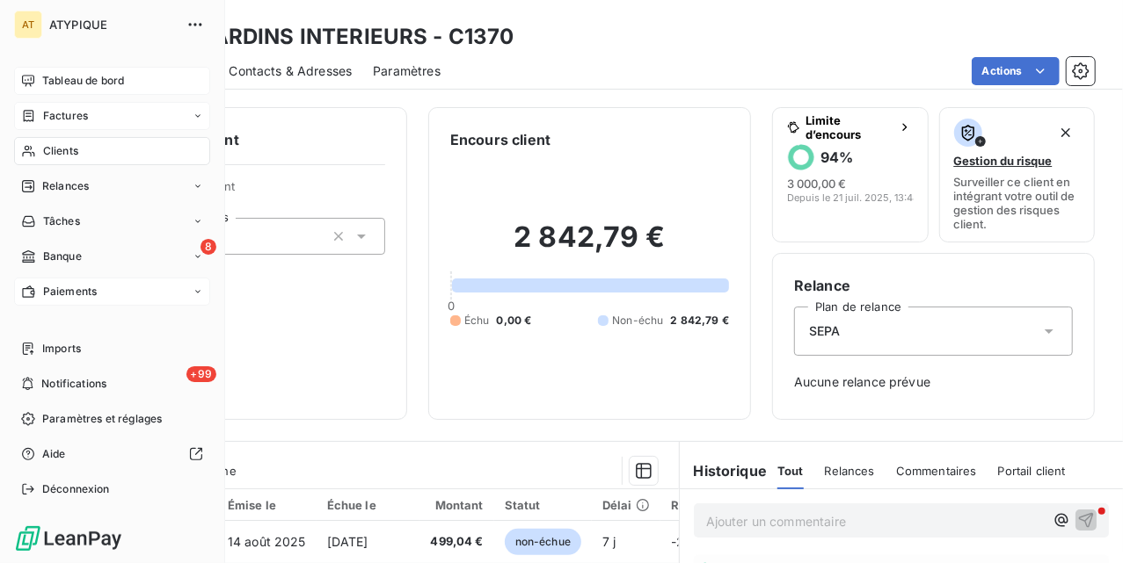
click at [30, 142] on div "Clients" at bounding box center [112, 151] width 196 height 28
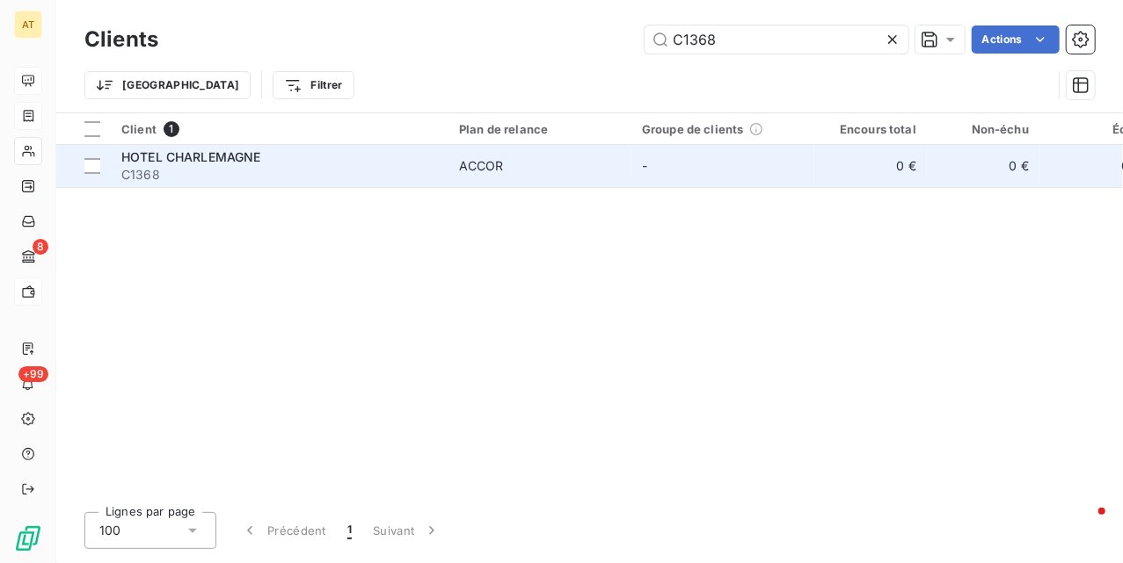
type input "C1368"
click at [281, 181] on span "C1368" at bounding box center [279, 175] width 316 height 18
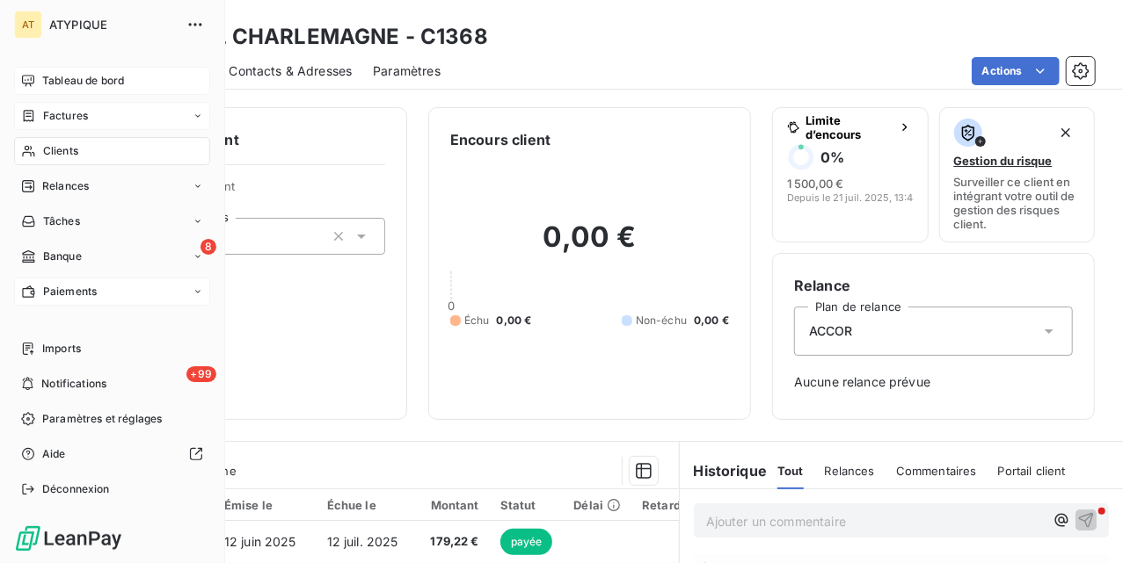
click at [63, 156] on span "Clients" at bounding box center [60, 151] width 35 height 16
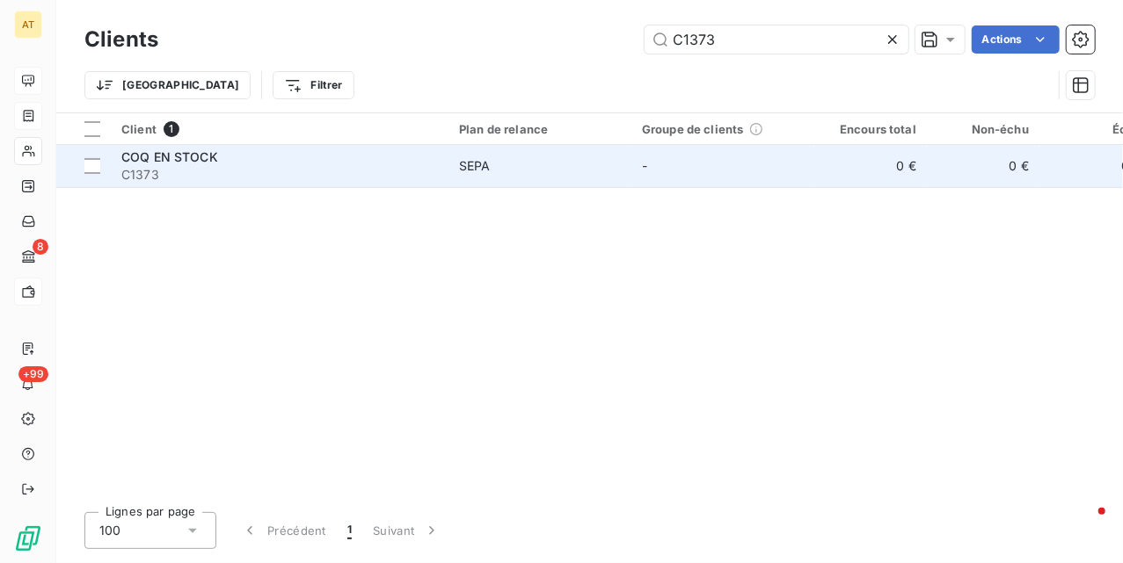
type input "C1373"
click at [225, 171] on span "C1373" at bounding box center [279, 175] width 316 height 18
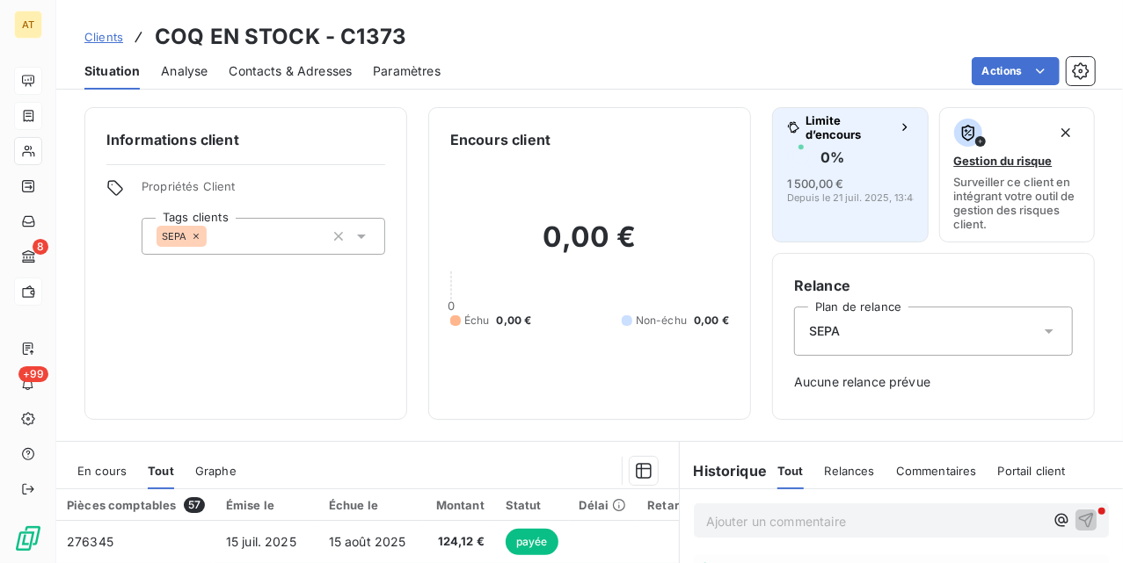
click at [809, 179] on span "1 500,00 €" at bounding box center [815, 184] width 56 height 14
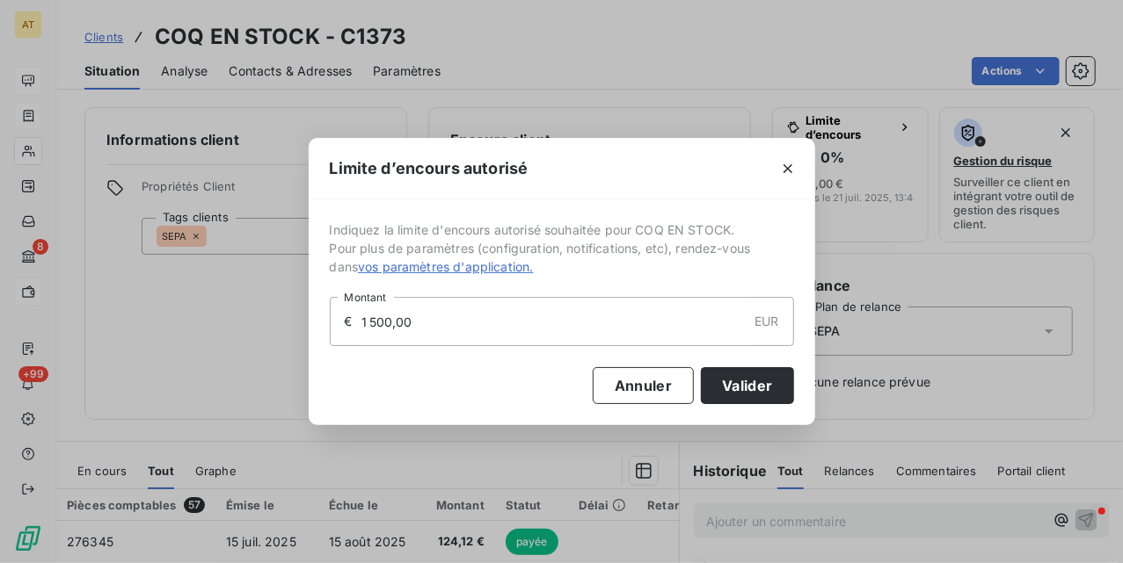
drag, startPoint x: 598, startPoint y: 313, endPoint x: 137, endPoint y: 334, distance: 461.1
click at [145, 334] on div "Limite d’encours autorisé Indiquez la limite d'encours autorisé souhaitée pour …" at bounding box center [561, 281] width 1123 height 563
type input "2 000,00"
click at [745, 394] on button "Valider" at bounding box center [747, 385] width 92 height 37
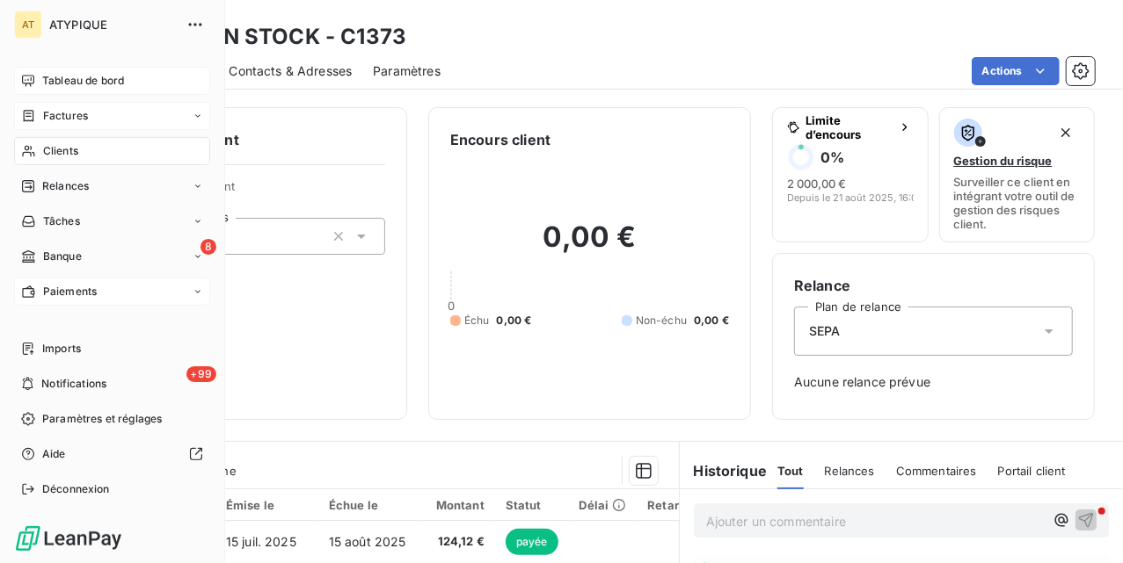
click at [15, 158] on div "Clients" at bounding box center [112, 151] width 196 height 28
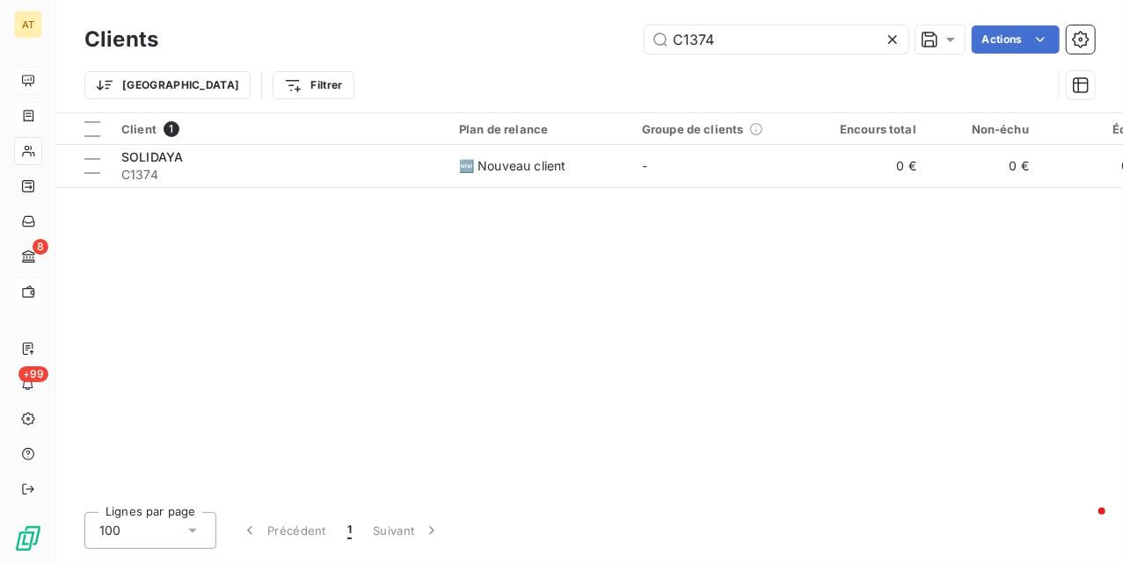
type input "C1374"
click at [204, 187] on table "Client 1 Plan de relance Groupe de clients Encours total Non-échu Échu Limite d…" at bounding box center [823, 150] width 1534 height 75
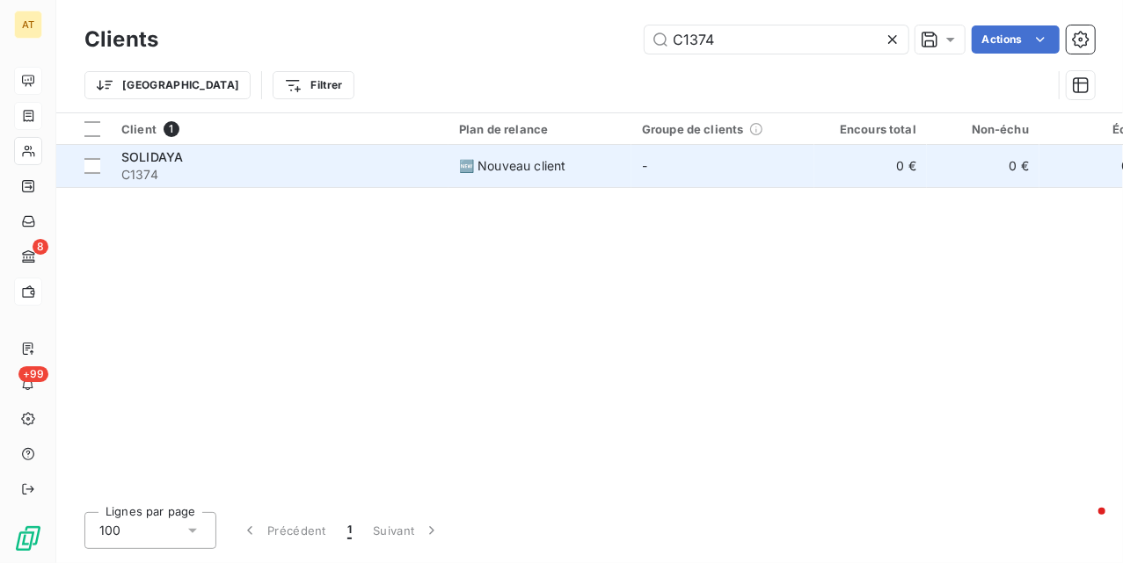
click at [220, 173] on span "C1374" at bounding box center [279, 175] width 316 height 18
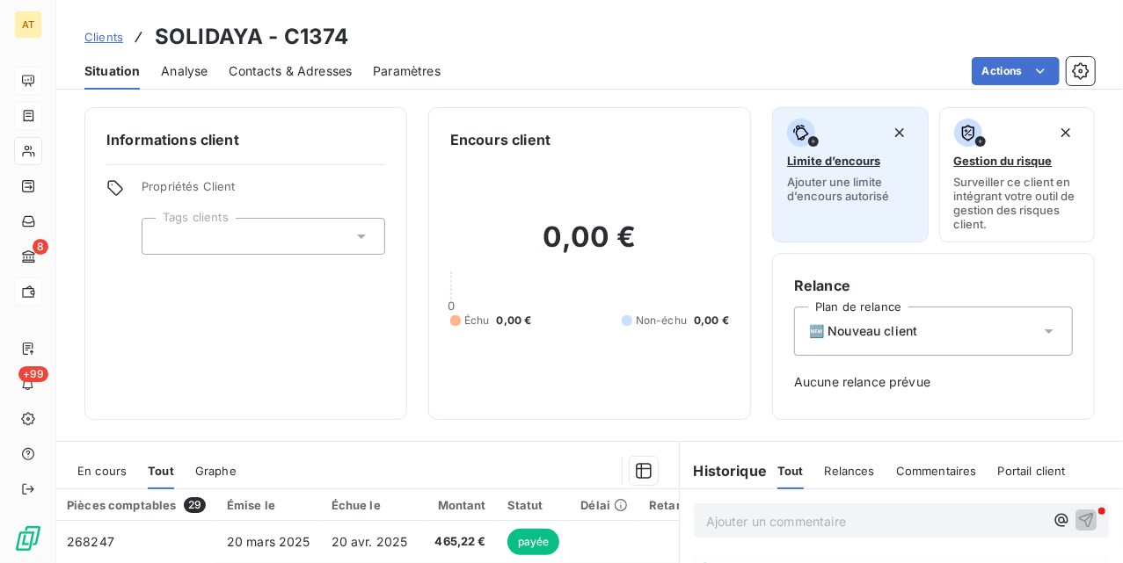
click at [809, 177] on span "Ajouter une limite d’encours autorisé" at bounding box center [850, 189] width 127 height 28
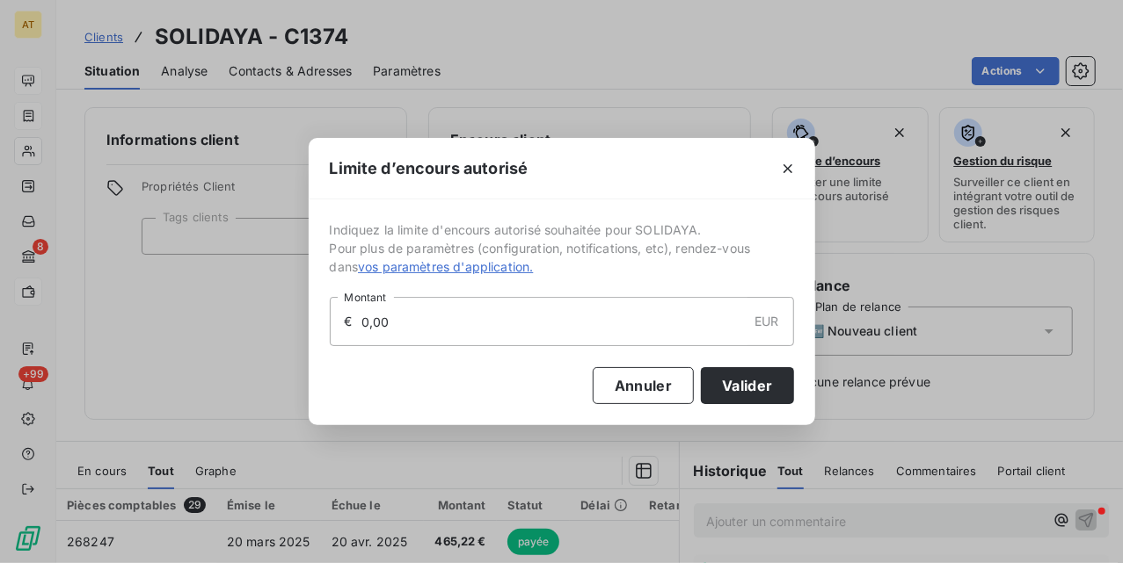
click at [514, 338] on input "0,00" at bounding box center [554, 321] width 388 height 47
type input "3 000,00"
click at [757, 377] on button "Valider" at bounding box center [747, 385] width 92 height 37
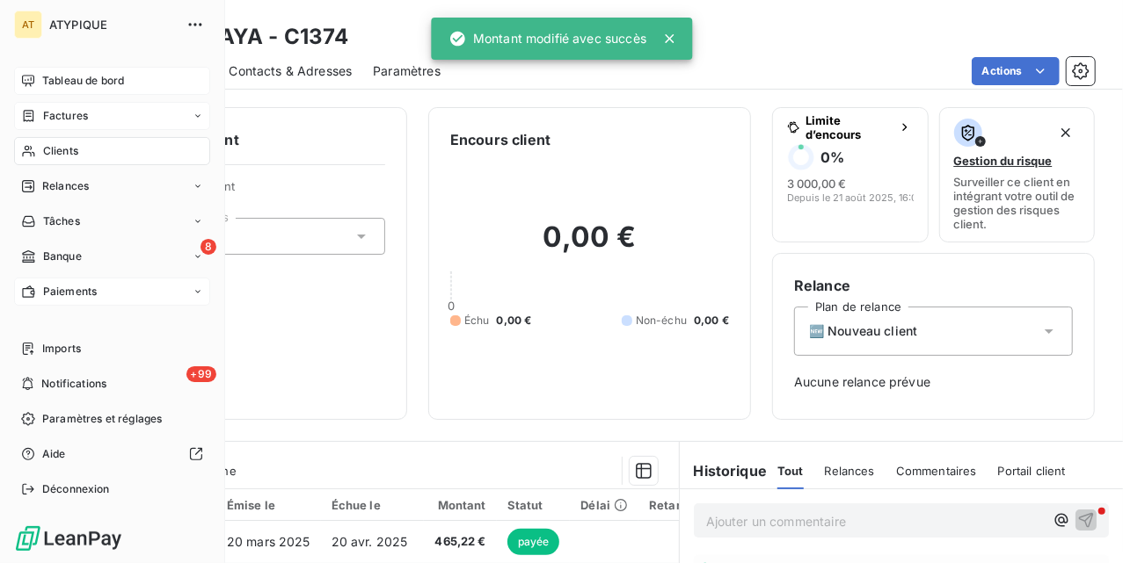
click at [79, 149] on div "Clients" at bounding box center [112, 151] width 196 height 28
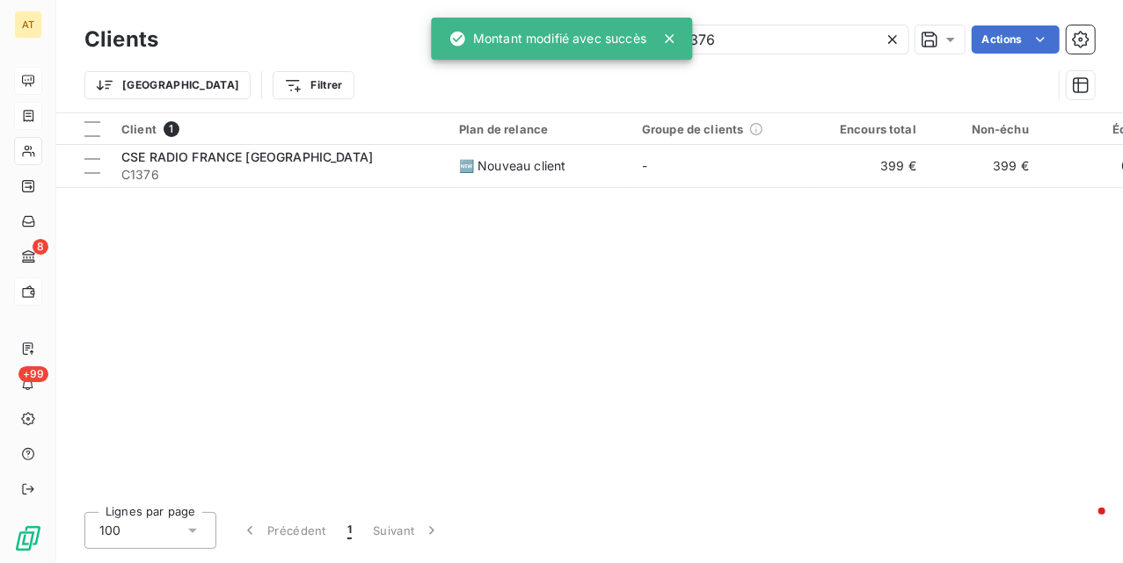
type input "C1376"
click at [356, 191] on div "Client 1 Plan de relance Groupe de clients Encours total Non-échu Échu Limite d…" at bounding box center [589, 305] width 1066 height 385
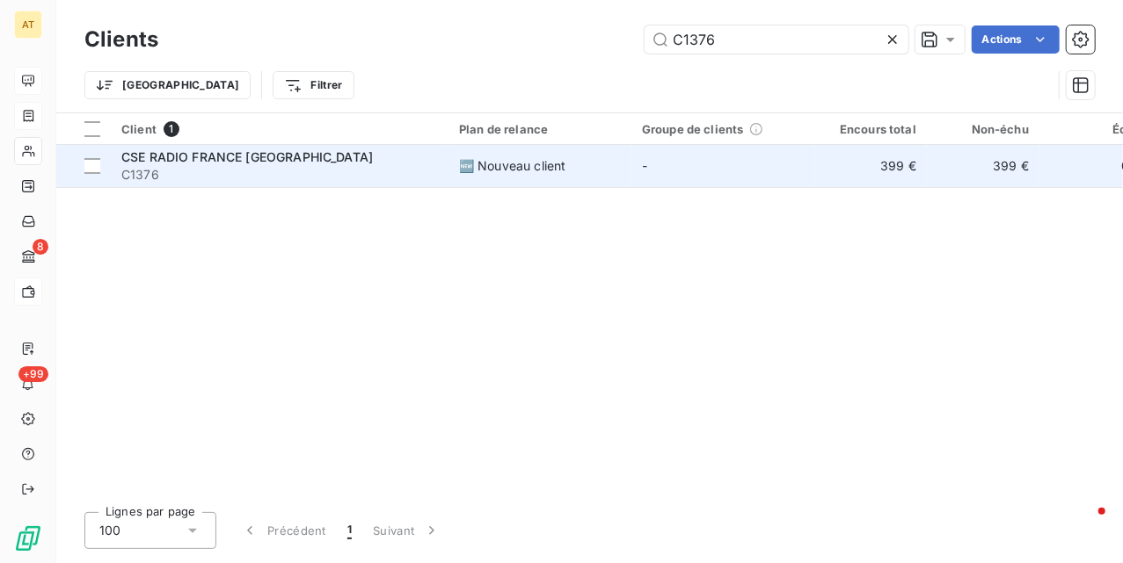
click at [367, 181] on span "C1376" at bounding box center [279, 175] width 316 height 18
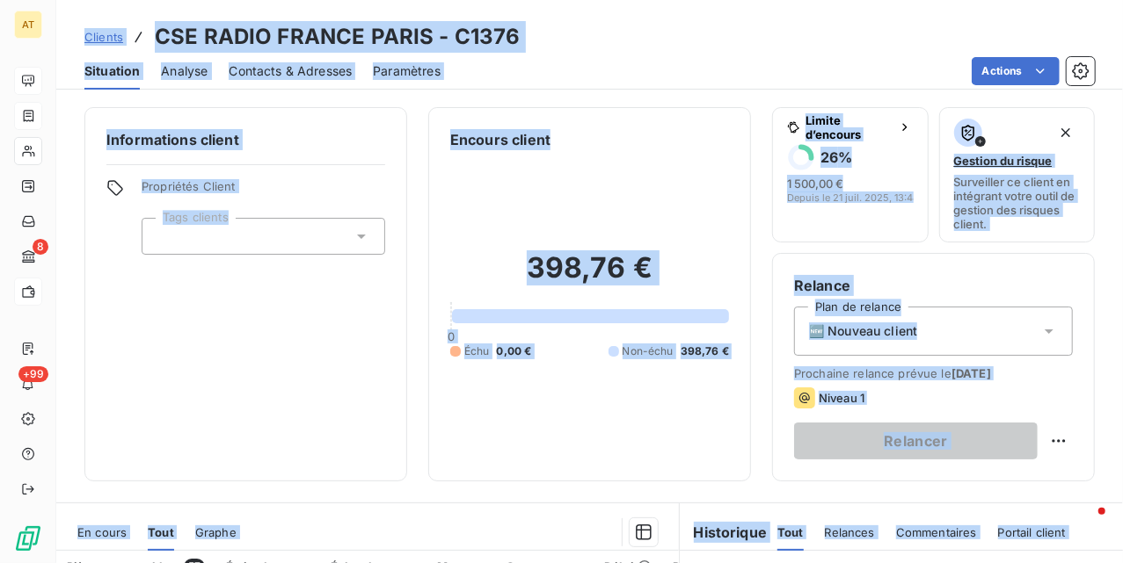
click at [629, 406] on div "398,76 € 0 Échu 0,00 € Non-échu 398,76 €" at bounding box center [589, 304] width 279 height 309
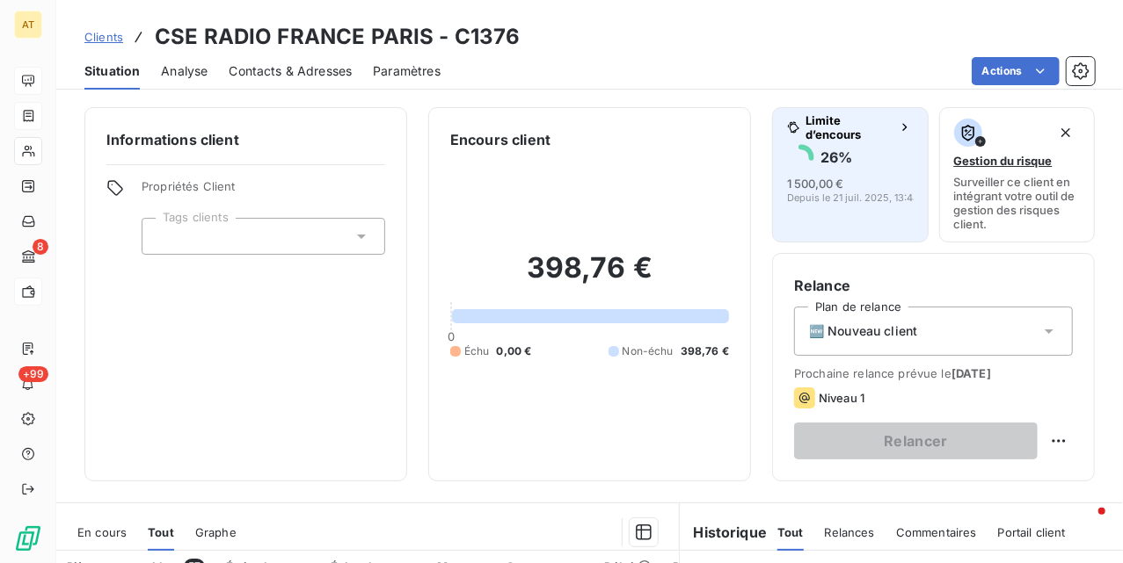
click at [796, 172] on div "26 % 1 500,00 € Depuis le 21 juil. 2025, 13:48" at bounding box center [850, 173] width 127 height 60
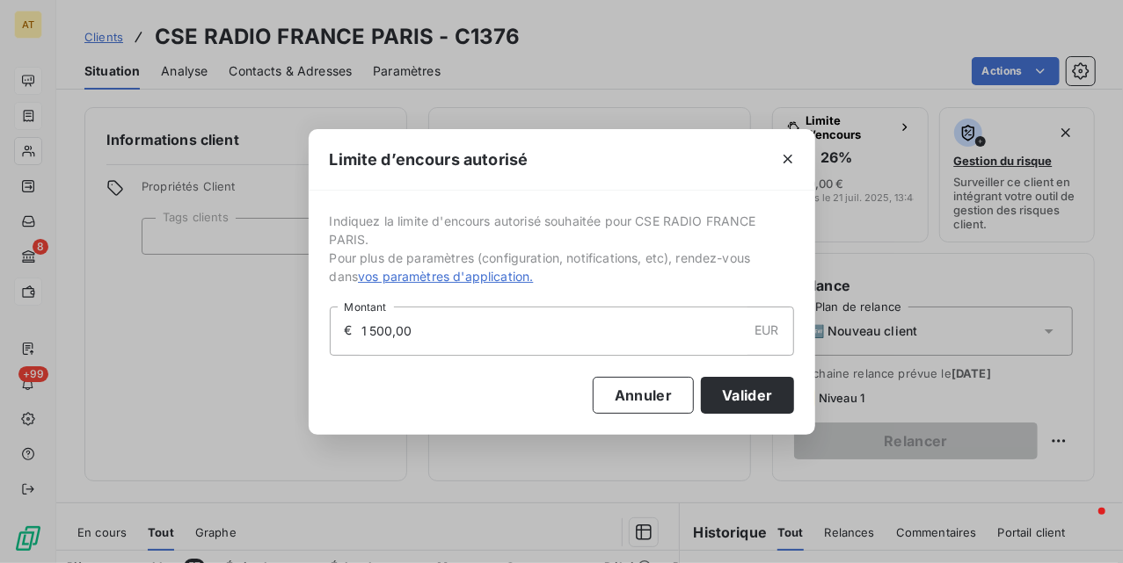
click at [480, 313] on input "1 500,00" at bounding box center [554, 331] width 388 height 47
type input "2 000,00"
click at [765, 384] on button "Valider" at bounding box center [747, 395] width 92 height 37
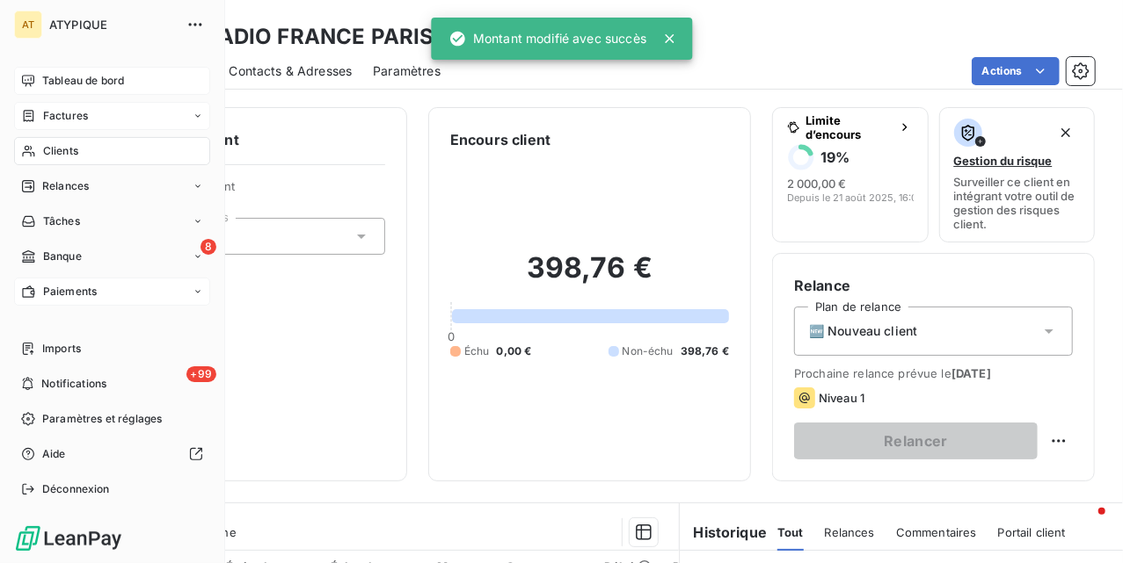
drag, startPoint x: 46, startPoint y: 149, endPoint x: 186, endPoint y: 146, distance: 140.7
click at [46, 149] on span "Clients" at bounding box center [60, 151] width 35 height 16
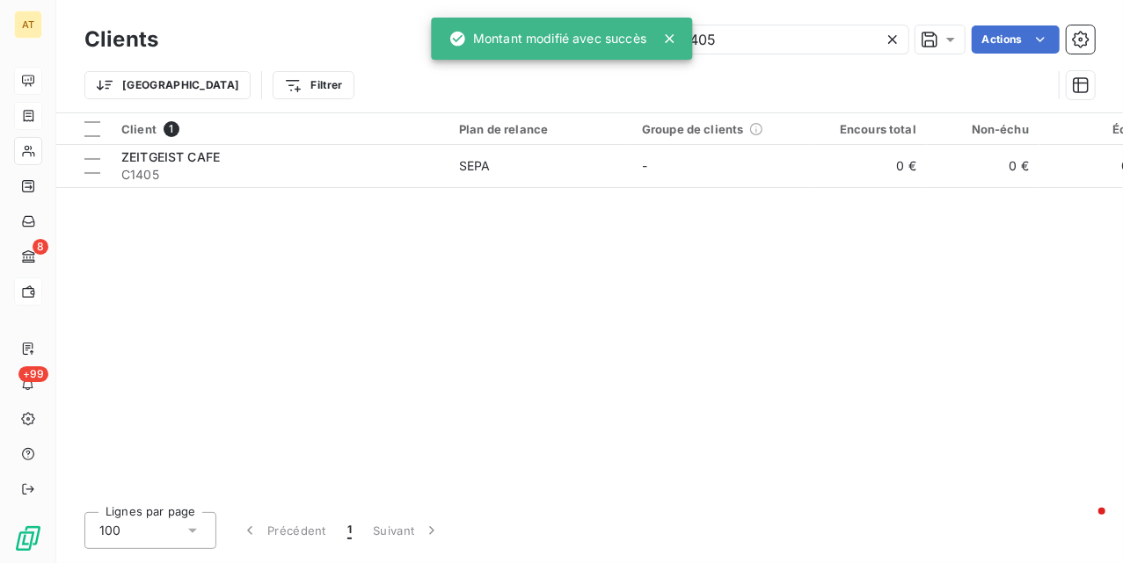
type input "C1405"
click at [434, 174] on span "C1405" at bounding box center [279, 175] width 316 height 18
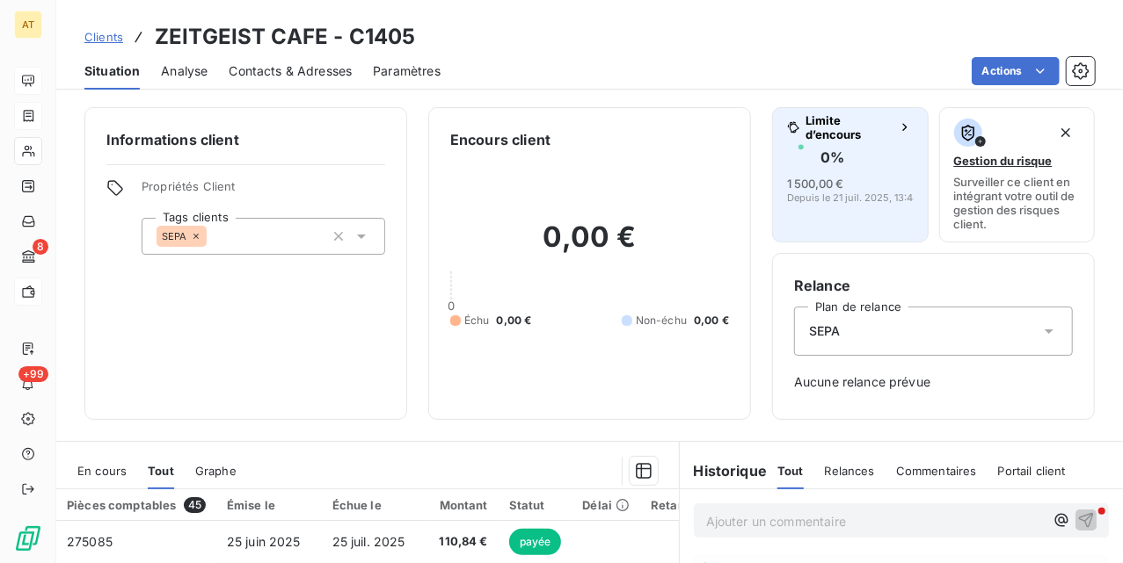
click at [835, 208] on button "Limite d’encours 0 % 1 500,00 € Depuis le 21 juil. 2025, 13:48" at bounding box center [850, 174] width 156 height 135
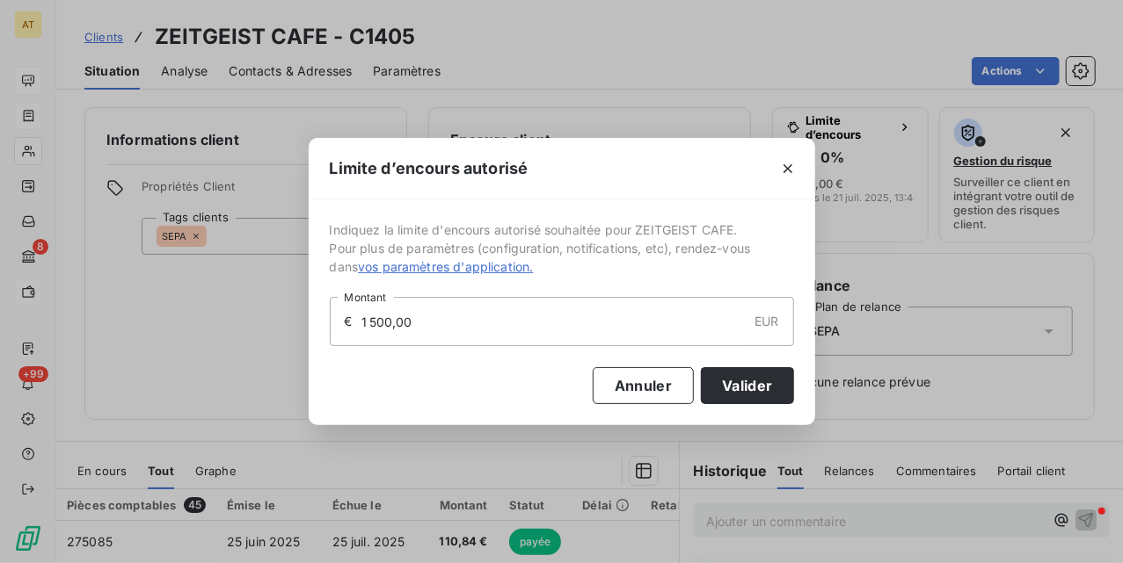
click at [603, 315] on input "1 500,00" at bounding box center [554, 321] width 388 height 47
type input "2 000,00"
click at [743, 401] on button "Valider" at bounding box center [747, 385] width 92 height 37
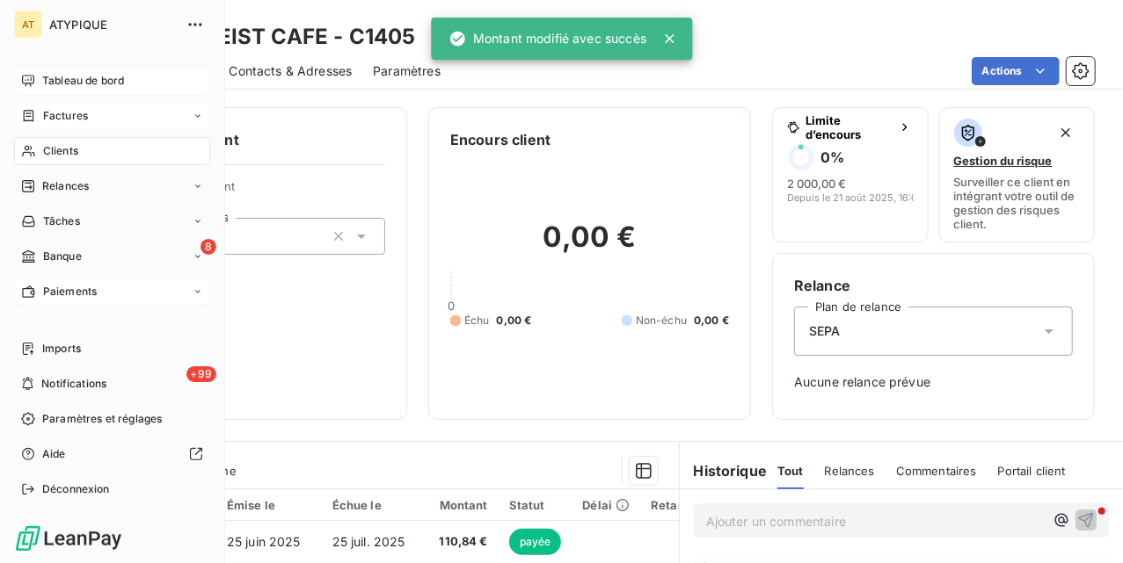
click at [40, 144] on div "Clients" at bounding box center [112, 151] width 196 height 28
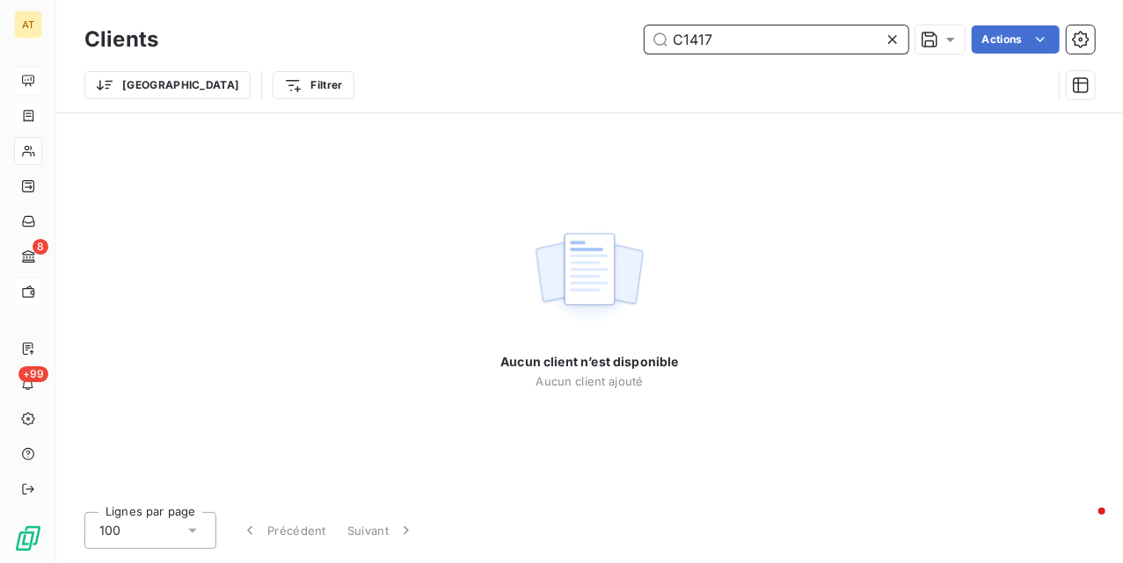
click at [729, 26] on input "C1417" at bounding box center [776, 39] width 264 height 28
click at [736, 44] on input "C1417" at bounding box center [776, 39] width 264 height 28
paste input "9"
click at [743, 42] on input "C1419" at bounding box center [776, 39] width 264 height 28
paste input "20"
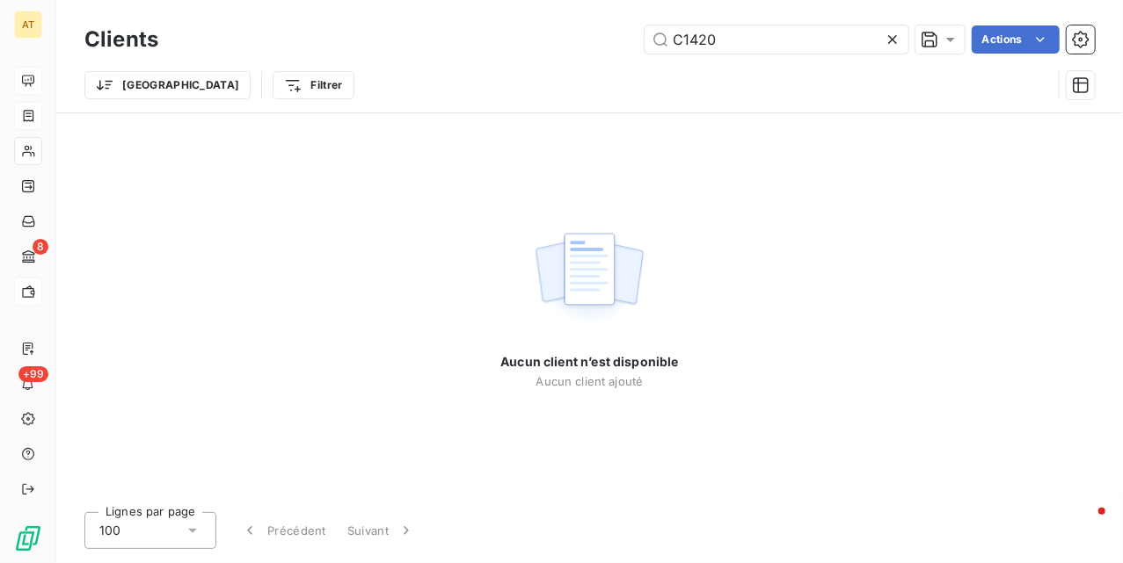
click at [805, 19] on div "Clients C1420 Actions Trier Filtrer" at bounding box center [589, 56] width 1066 height 113
click at [777, 36] on input "C1420" at bounding box center [776, 39] width 264 height 28
paste input "54"
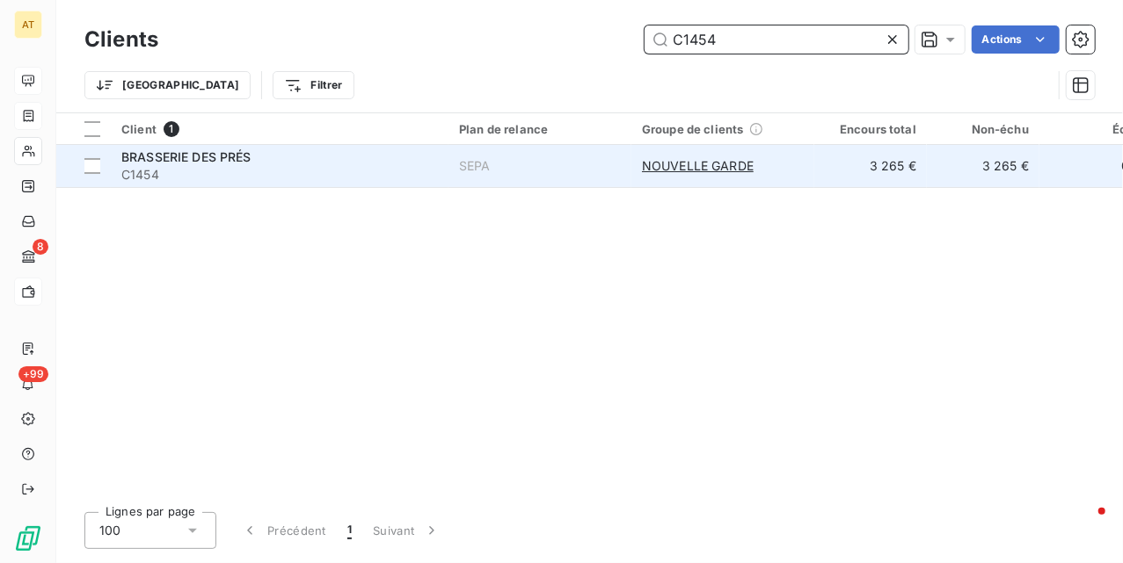
type input "C1454"
click at [149, 169] on span "C1454" at bounding box center [279, 175] width 316 height 18
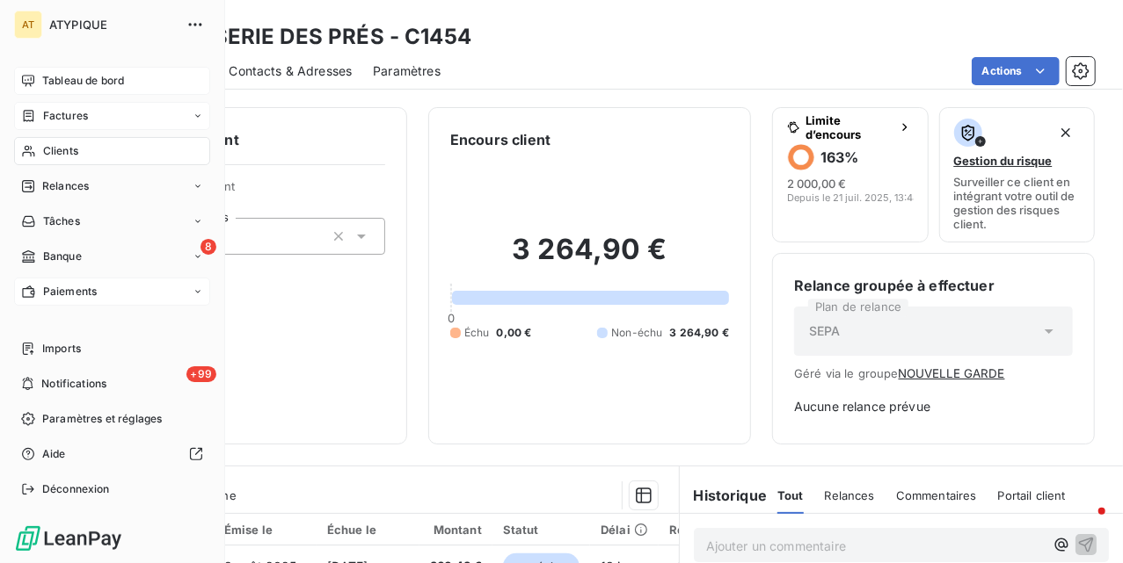
click at [64, 134] on nav "Tableau de bord Factures Clients Relances Tâches 8 Banque Paiements" at bounding box center [112, 186] width 196 height 239
click at [79, 162] on div "Clients" at bounding box center [112, 151] width 196 height 28
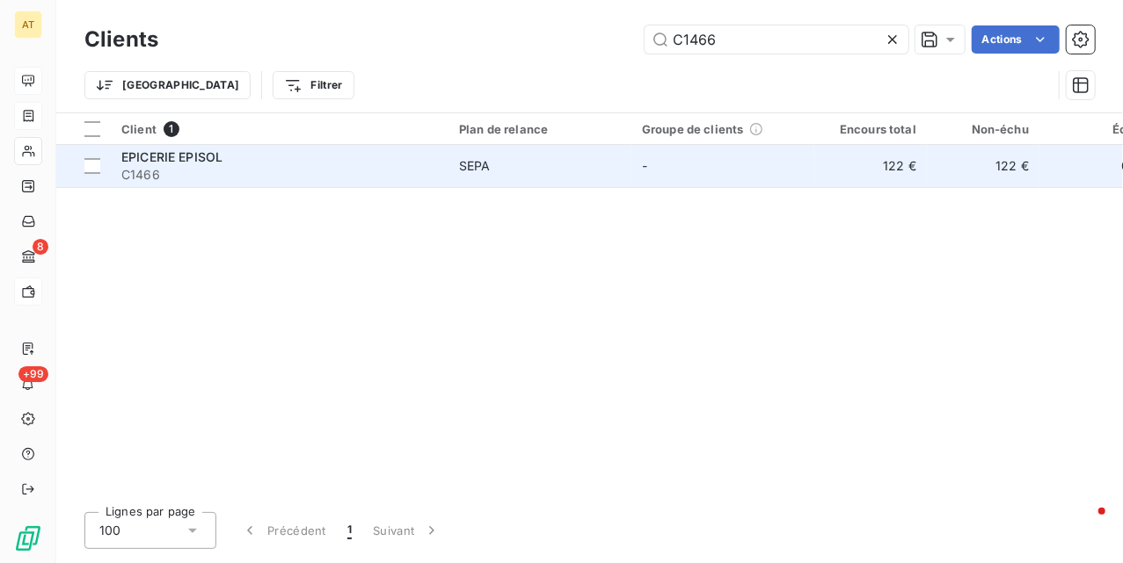
type input "C1466"
click at [265, 179] on span "C1466" at bounding box center [279, 175] width 316 height 18
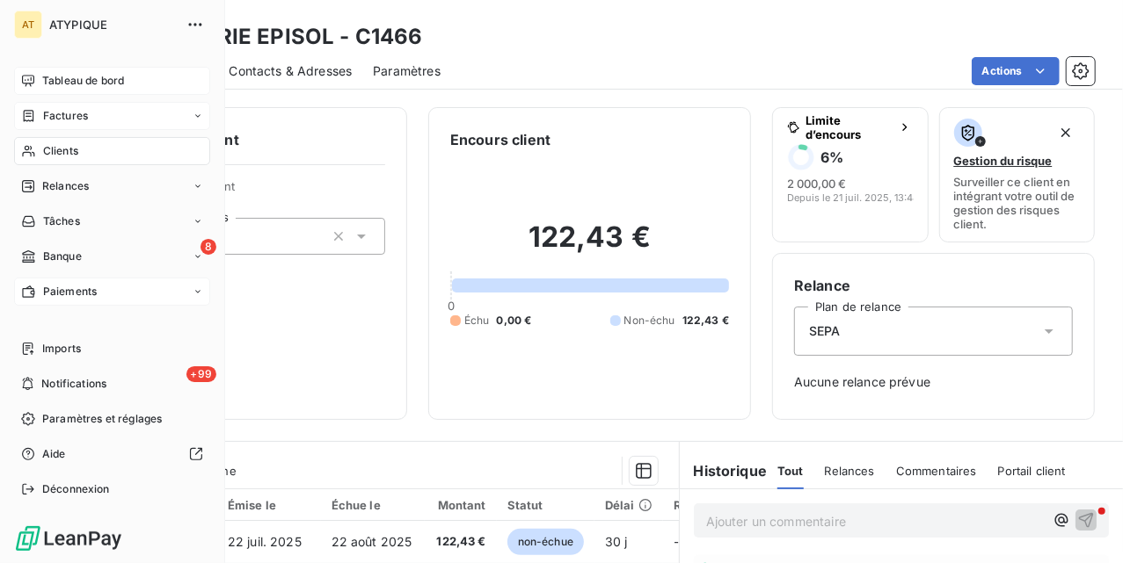
drag, startPoint x: 42, startPoint y: 149, endPoint x: 146, endPoint y: 149, distance: 103.7
click at [43, 149] on span "Clients" at bounding box center [60, 151] width 35 height 16
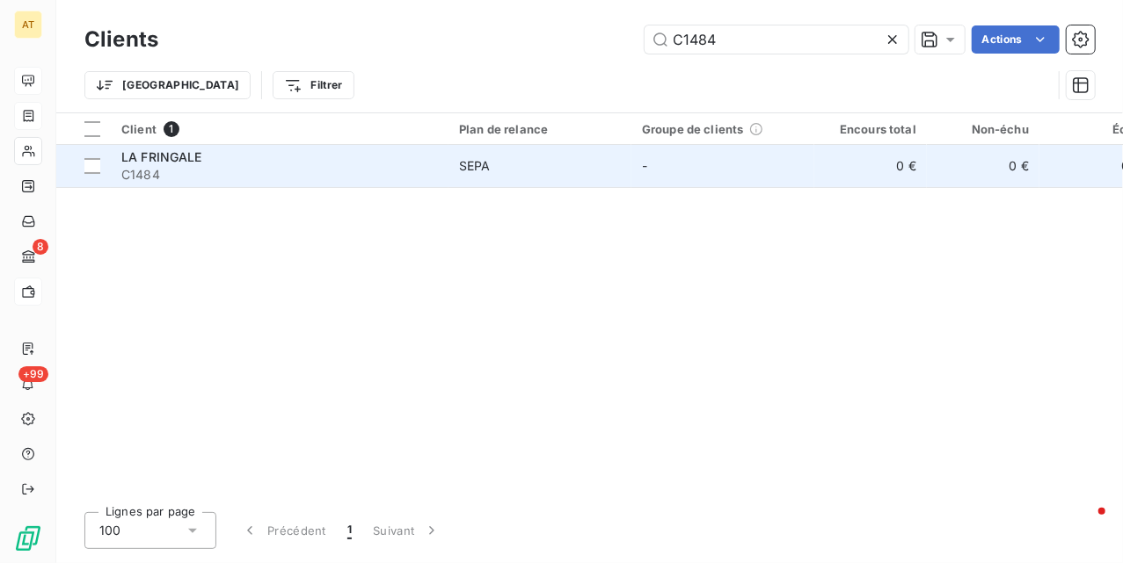
type input "C1484"
click at [214, 163] on div "LA FRINGALE" at bounding box center [279, 158] width 316 height 18
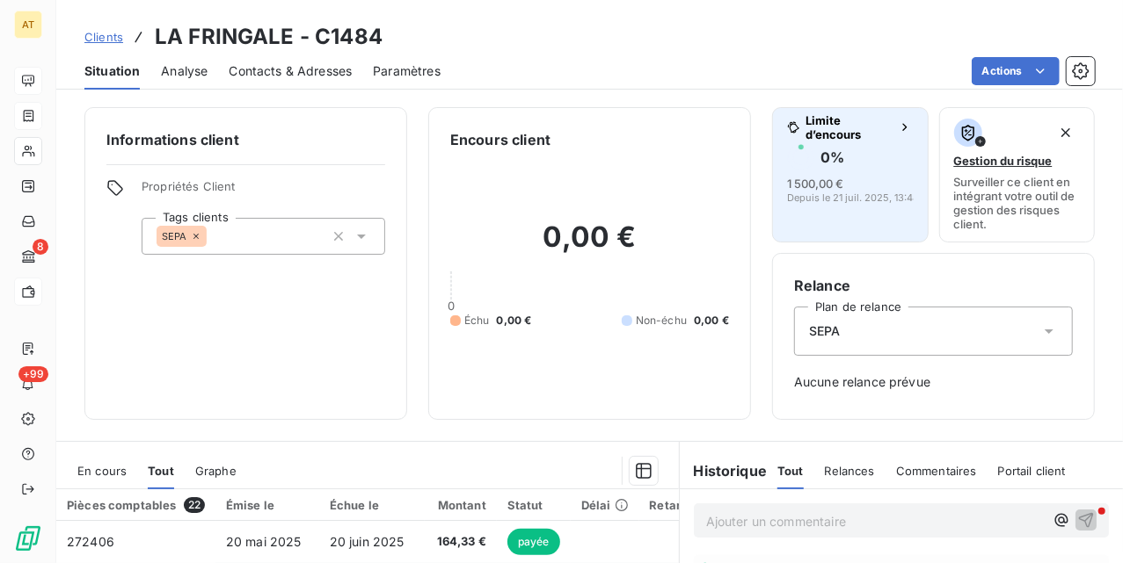
click at [839, 220] on button "Limite d’encours 0 % 1 500,00 € Depuis le 21 juil. 2025, 13:48" at bounding box center [850, 174] width 156 height 135
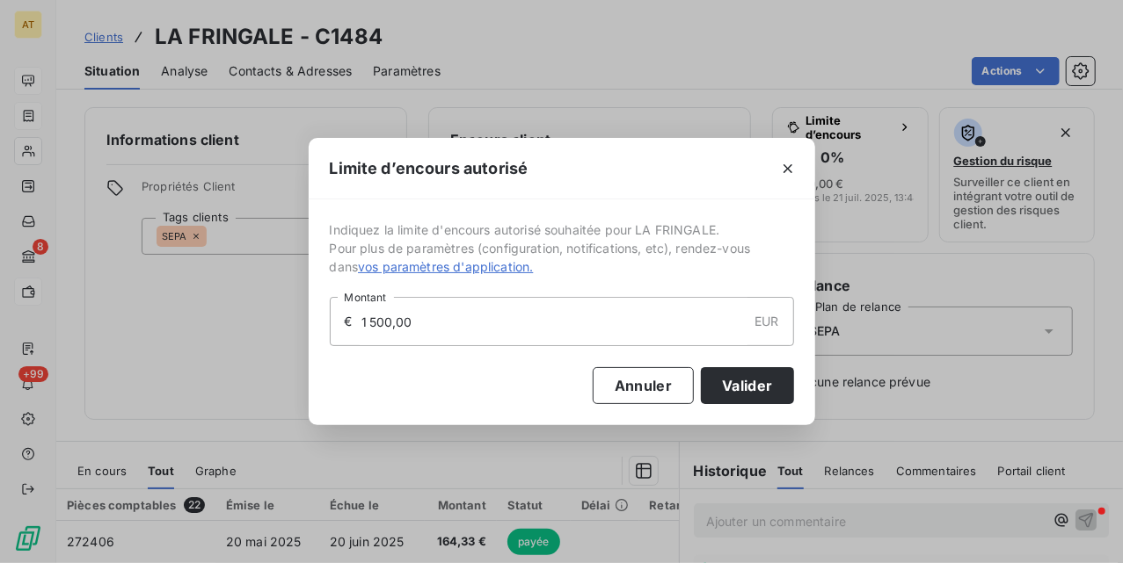
click at [526, 325] on input "1 500,00" at bounding box center [554, 321] width 388 height 47
type input "2 000,00"
click at [735, 373] on button "Valider" at bounding box center [747, 385] width 92 height 37
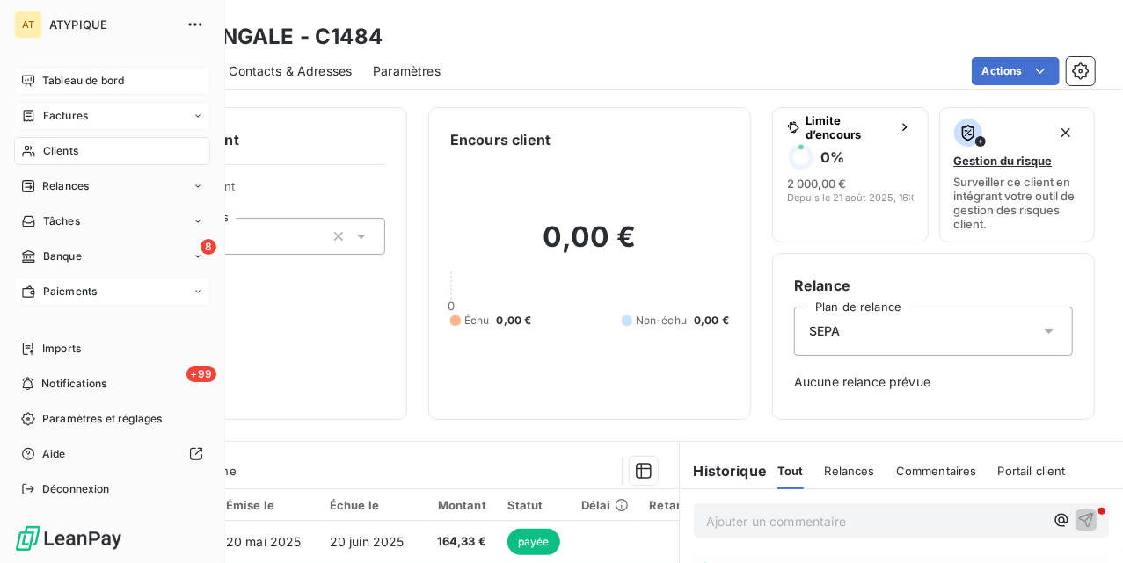
click at [47, 134] on nav "Tableau de bord Factures Clients Relances Tâches 8 Banque Paiements" at bounding box center [112, 186] width 196 height 239
click at [61, 149] on span "Clients" at bounding box center [60, 151] width 35 height 16
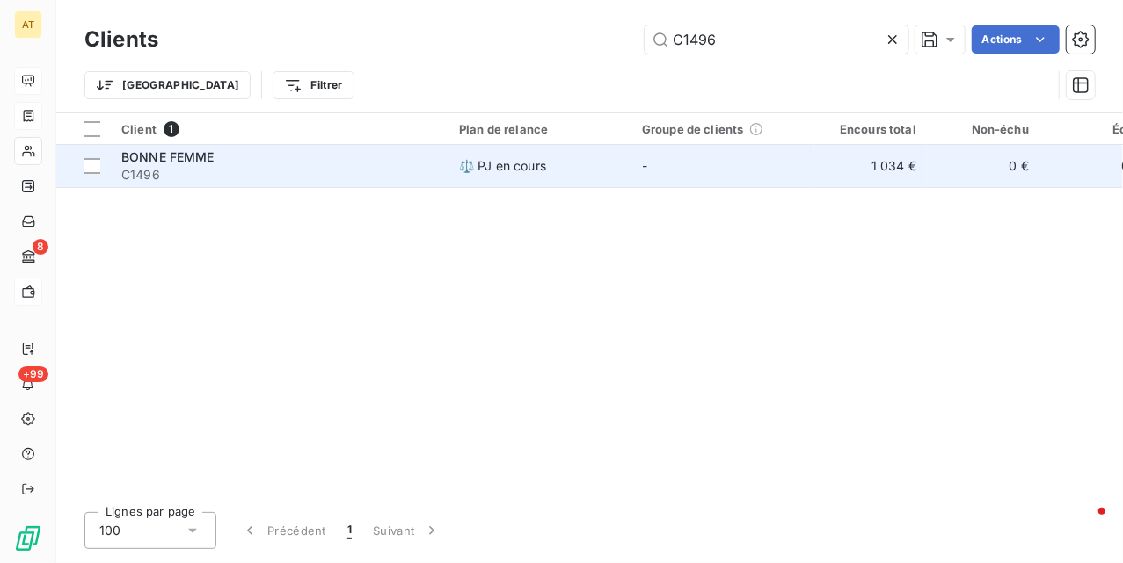
type input "C1496"
click at [264, 159] on div "BONNE FEMME" at bounding box center [279, 158] width 316 height 18
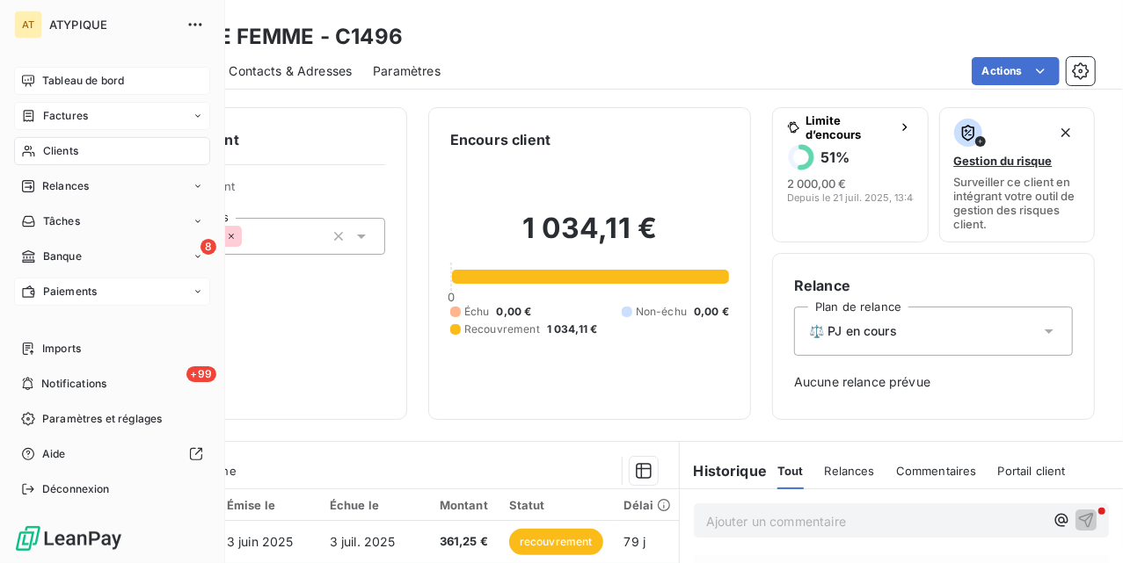
click at [50, 146] on span "Clients" at bounding box center [60, 151] width 35 height 16
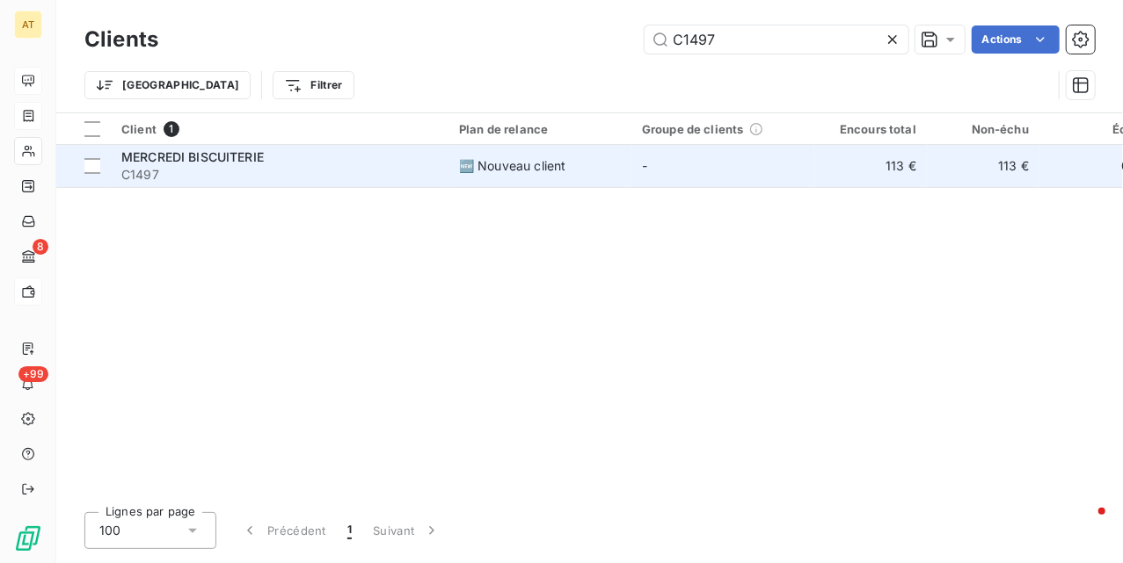
type input "C1497"
click at [250, 181] on span "C1497" at bounding box center [279, 175] width 316 height 18
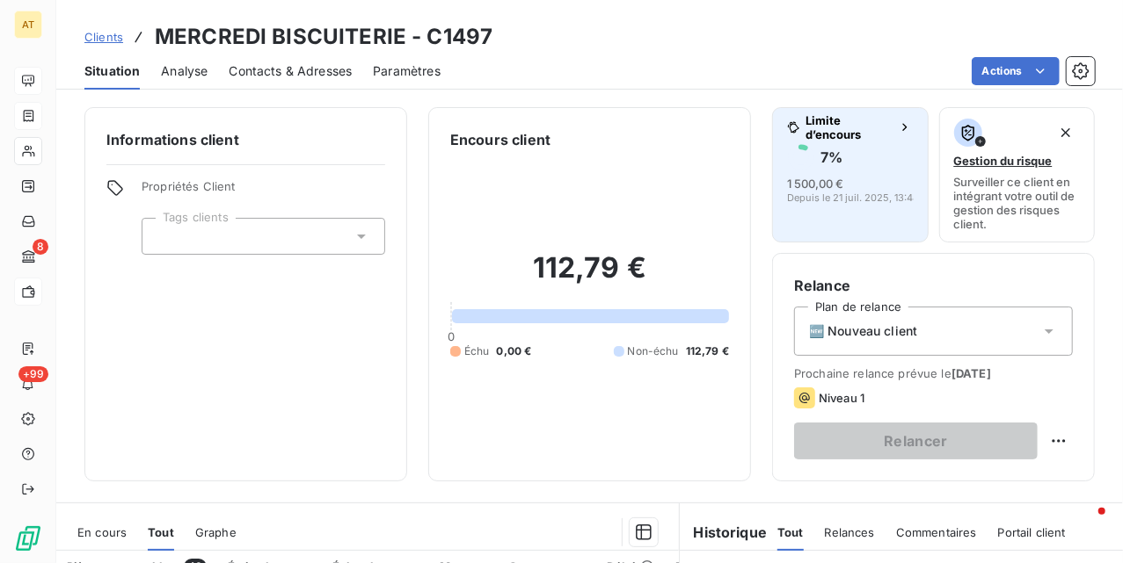
click at [824, 204] on button "Limite d’encours 7 % 1 500,00 € Depuis le 21 juil. 2025, 13:48" at bounding box center [850, 174] width 156 height 135
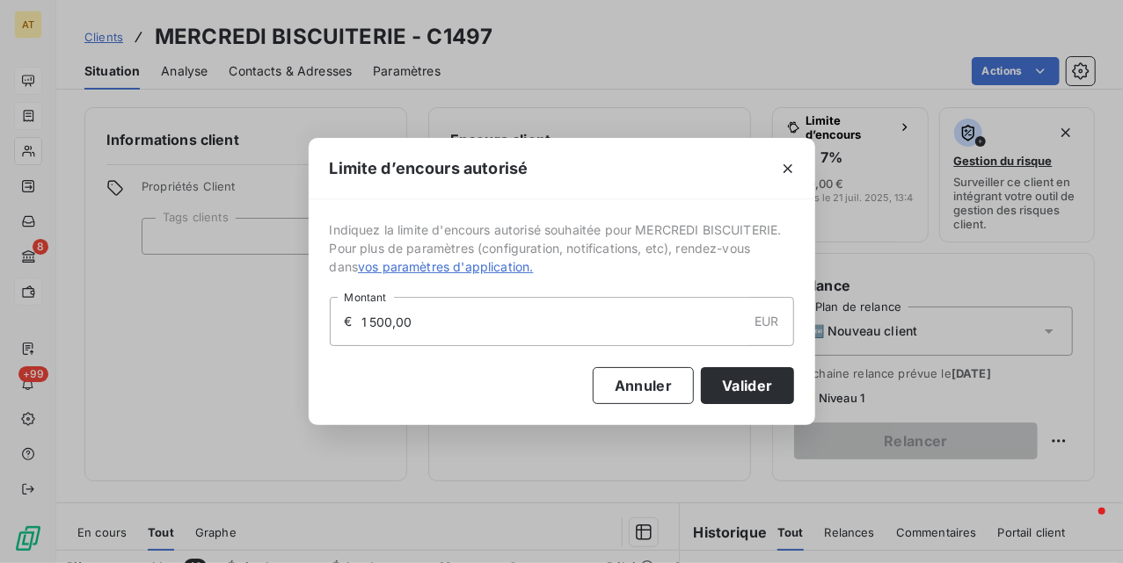
click at [601, 334] on input "1 500,00" at bounding box center [554, 321] width 388 height 47
type input "2 000,00"
click at [737, 384] on button "Valider" at bounding box center [747, 385] width 92 height 37
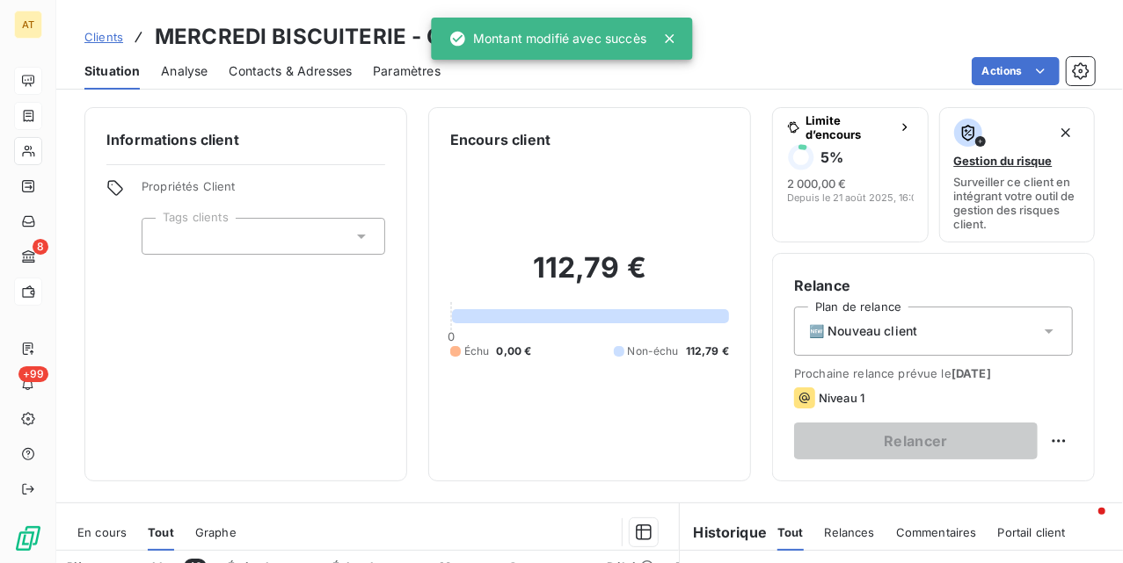
click at [275, 248] on div at bounding box center [263, 236] width 243 height 37
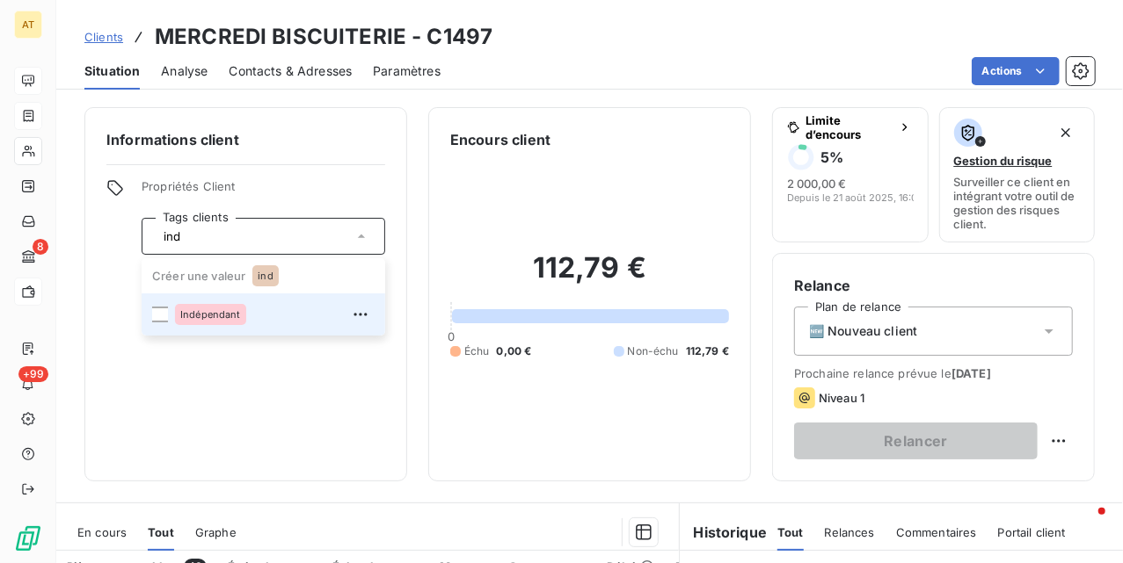
click at [200, 324] on div "Indépendant" at bounding box center [210, 314] width 71 height 21
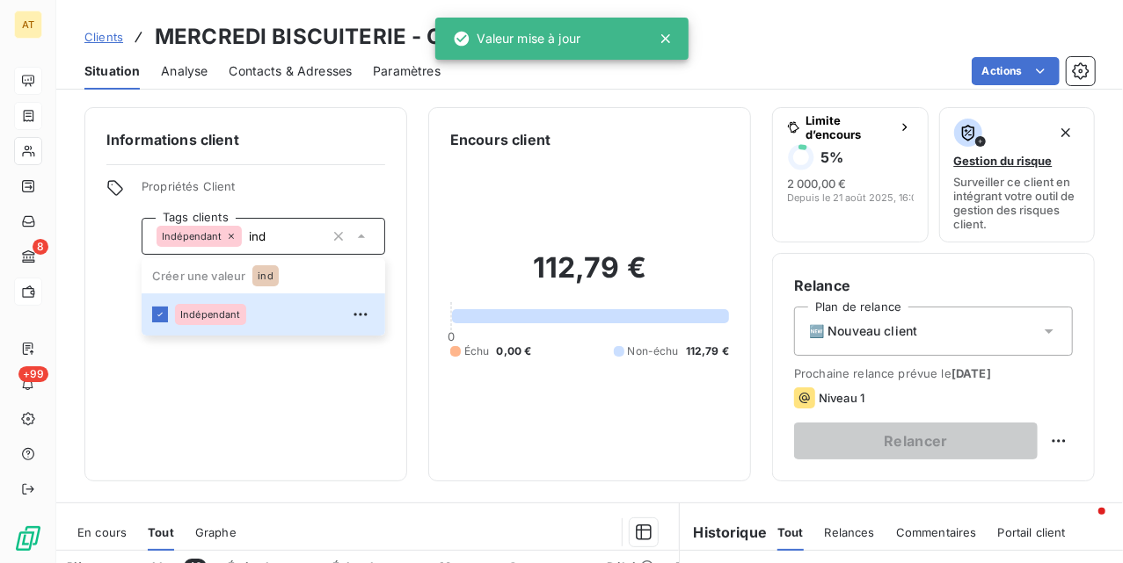
type input "ind"
click at [336, 416] on div "Informations client Propriétés Client Tags clients Indépendant ind Créer une va…" at bounding box center [245, 294] width 323 height 374
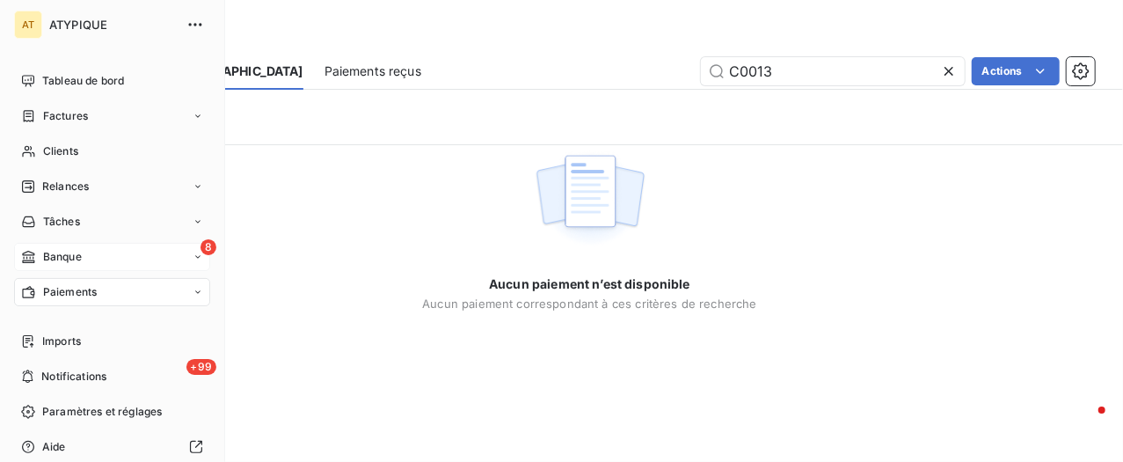
click at [79, 258] on span "Banque" at bounding box center [62, 257] width 39 height 16
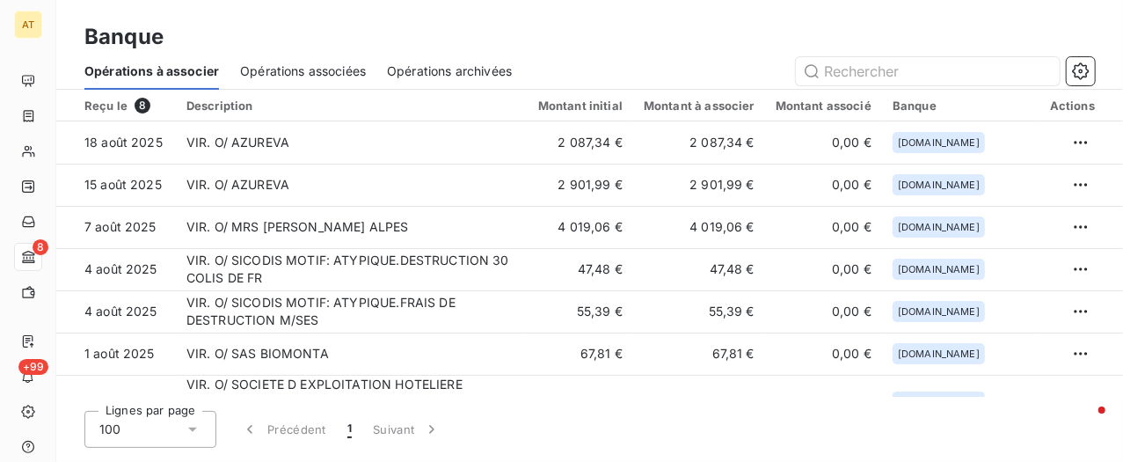
click at [392, 75] on span "Opérations archivées" at bounding box center [449, 71] width 125 height 18
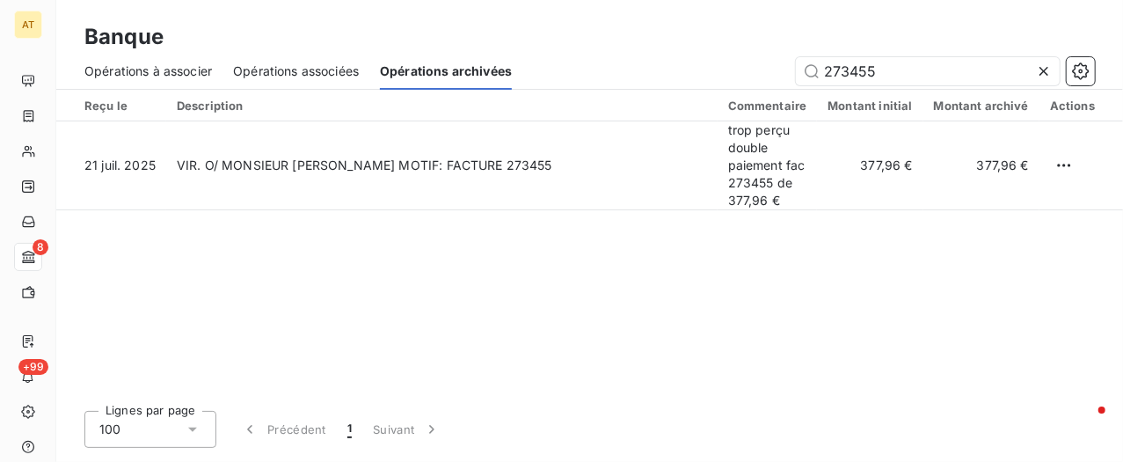
drag, startPoint x: 884, startPoint y: 64, endPoint x: 661, endPoint y: 74, distance: 223.5
click at [661, 74] on div "273455" at bounding box center [814, 71] width 562 height 28
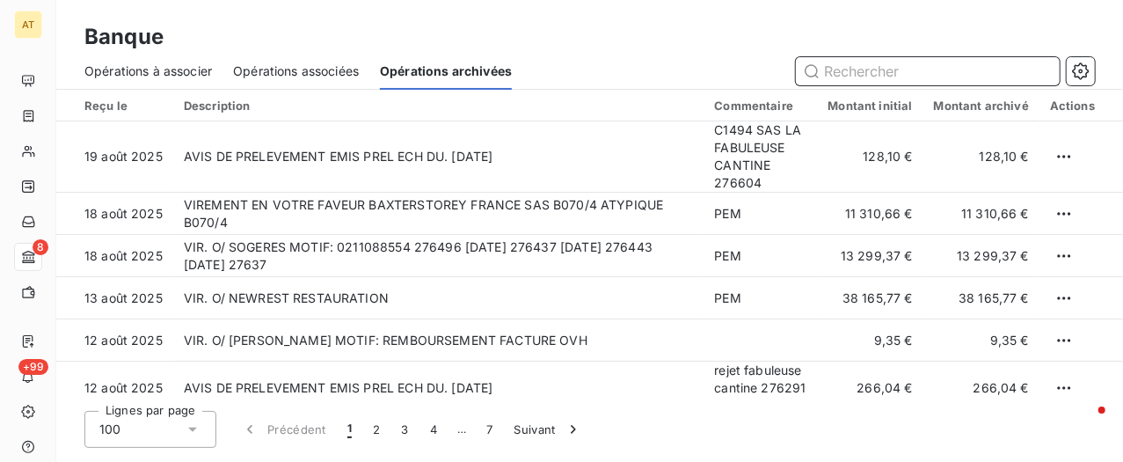
click at [869, 78] on input "text" at bounding box center [928, 71] width 264 height 28
paste input "274227"
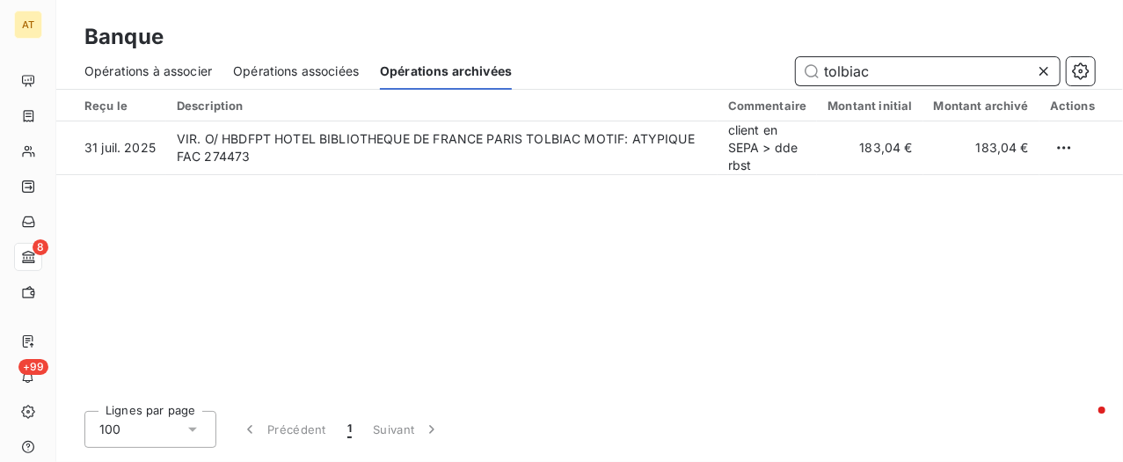
type input "tolbiac"
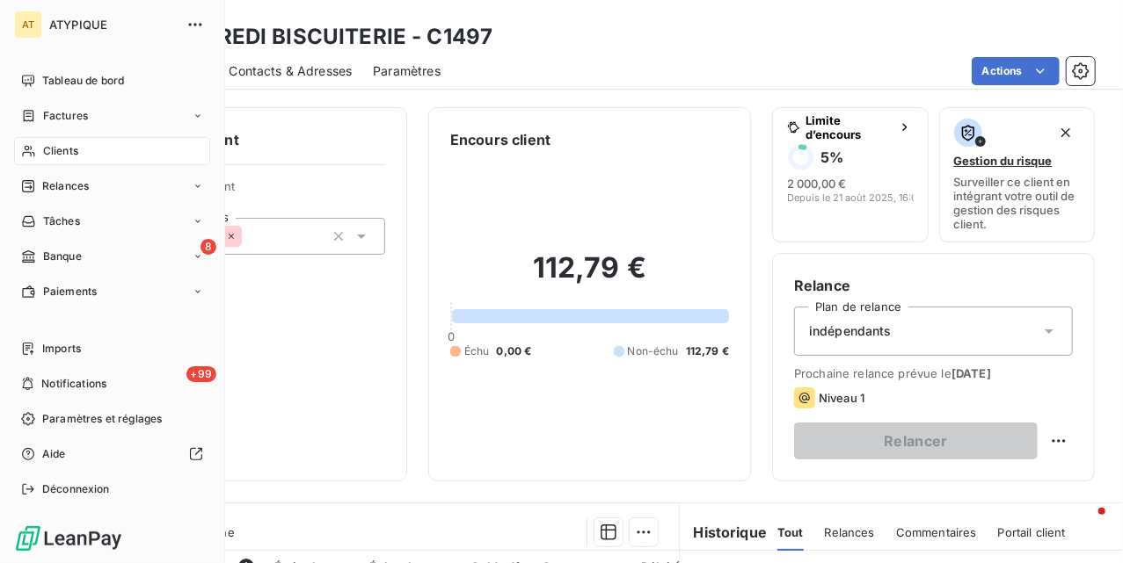
click at [89, 142] on div "Clients" at bounding box center [112, 151] width 196 height 28
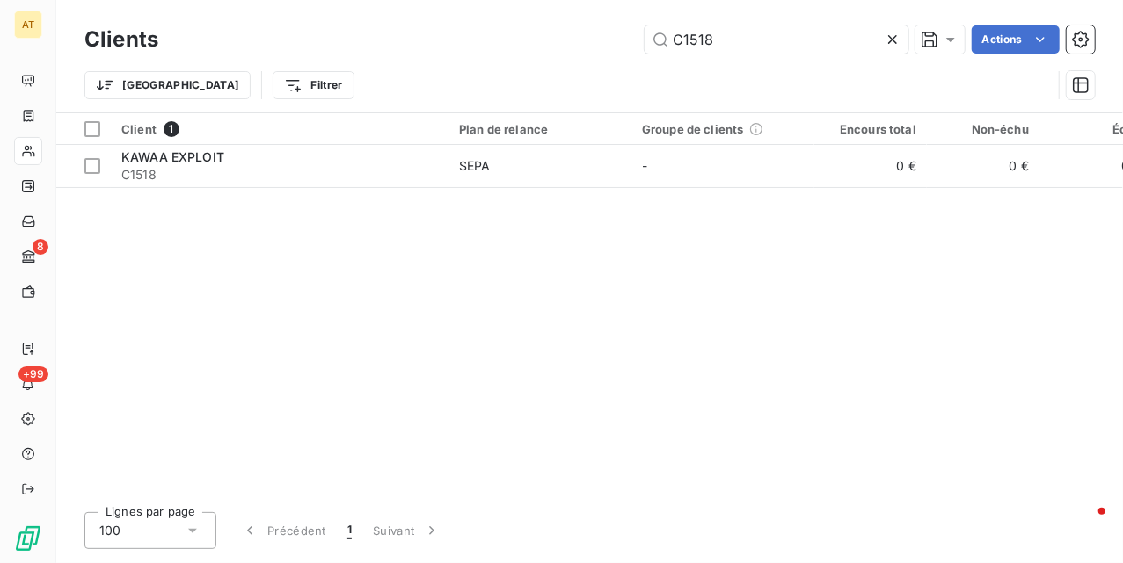
type input "C1518"
click at [152, 158] on span "KAWAA EXPLOIT" at bounding box center [172, 156] width 103 height 15
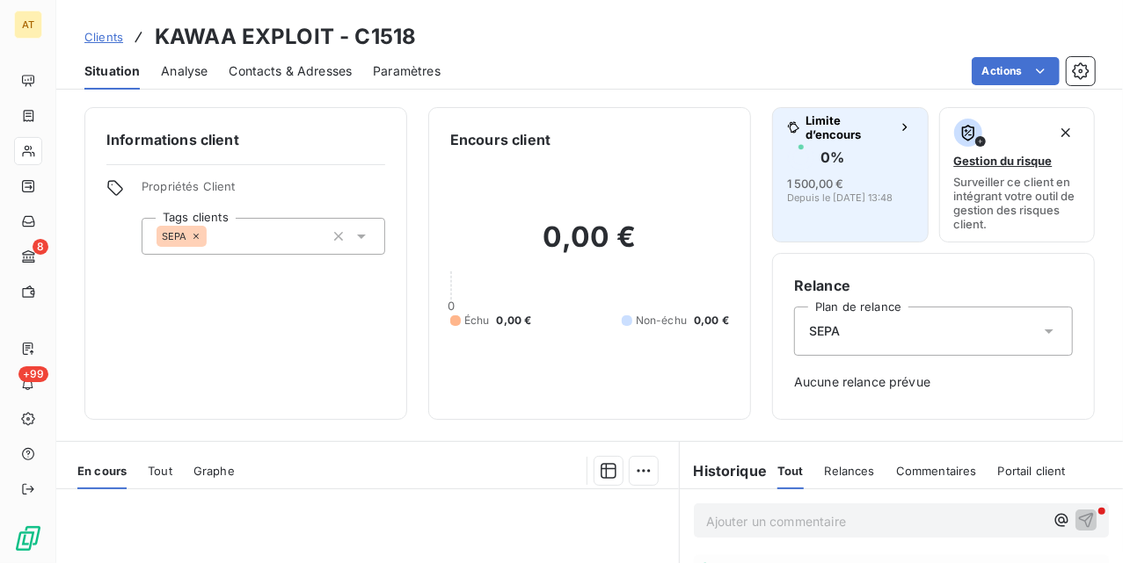
click at [837, 198] on span "Depuis le 21 juil. 2025, 13:48" at bounding box center [839, 198] width 105 height 11
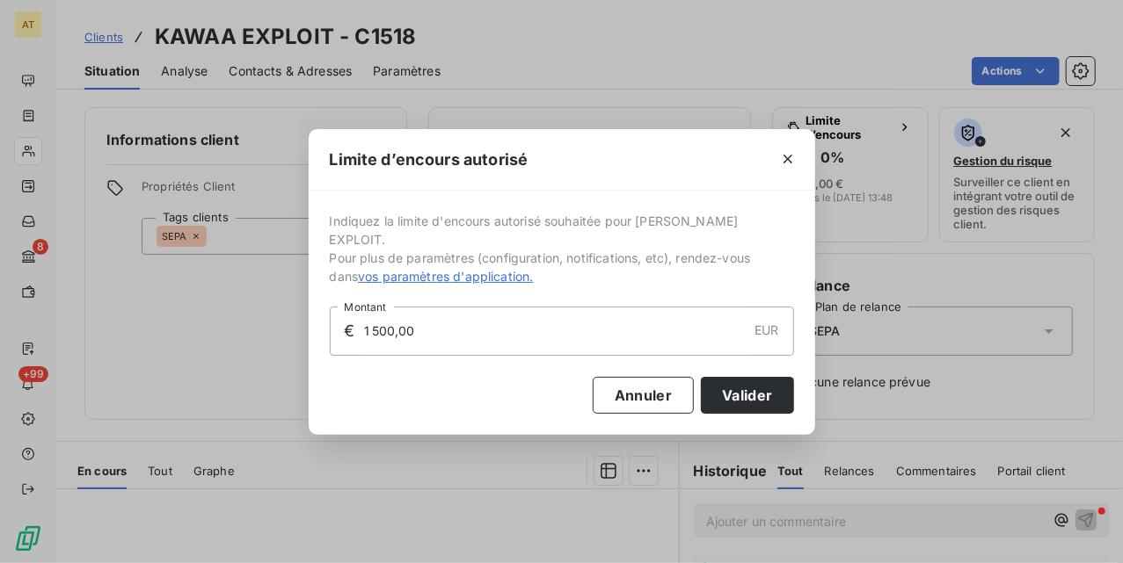
click at [533, 338] on input "1 500,00" at bounding box center [554, 331] width 385 height 47
type input "2 000,00"
click at [749, 385] on button "Valider" at bounding box center [747, 395] width 92 height 37
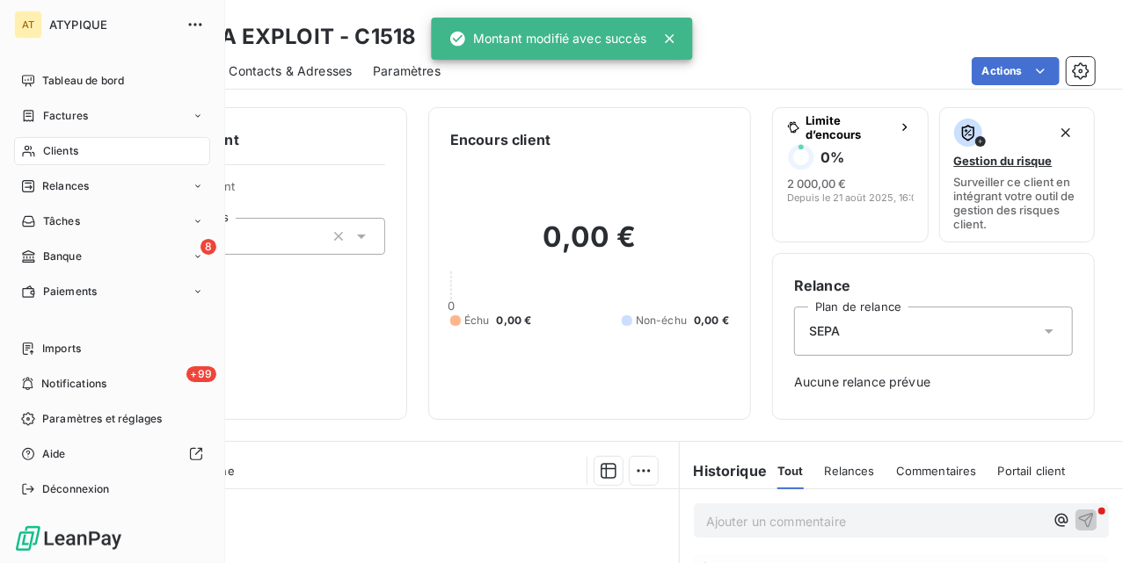
click at [35, 142] on div "Clients" at bounding box center [112, 151] width 196 height 28
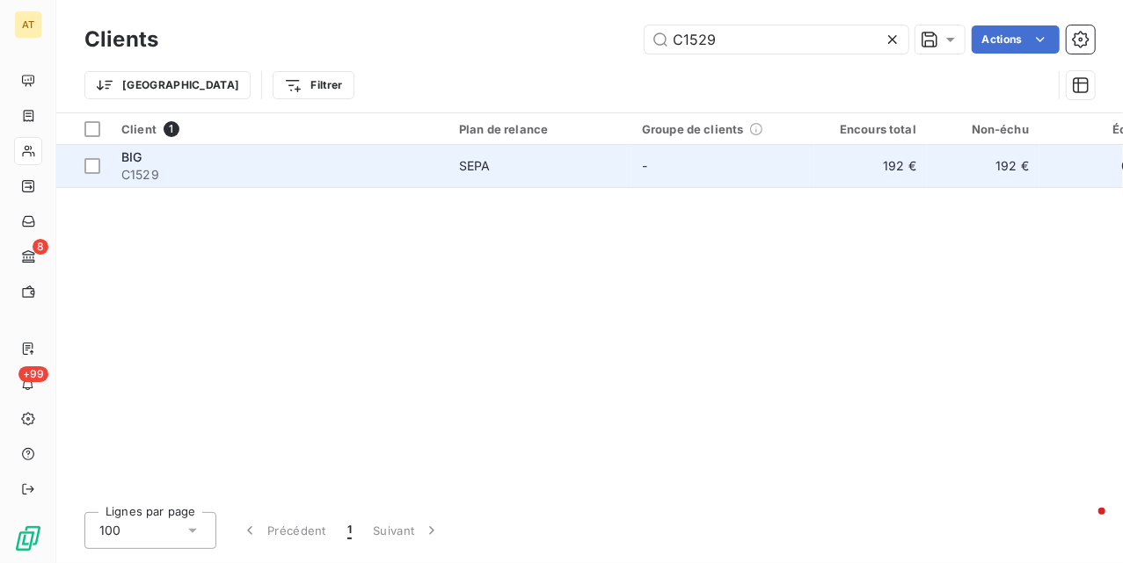
type input "C1529"
click at [265, 183] on span "C1529" at bounding box center [279, 175] width 316 height 18
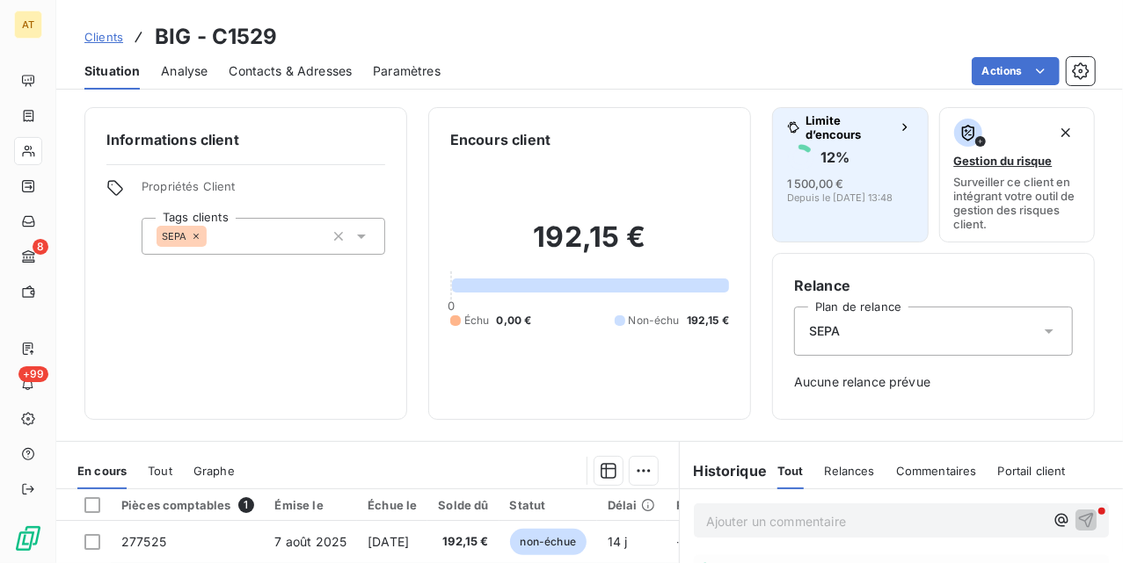
click at [832, 156] on h6 "12 %" at bounding box center [834, 158] width 29 height 18
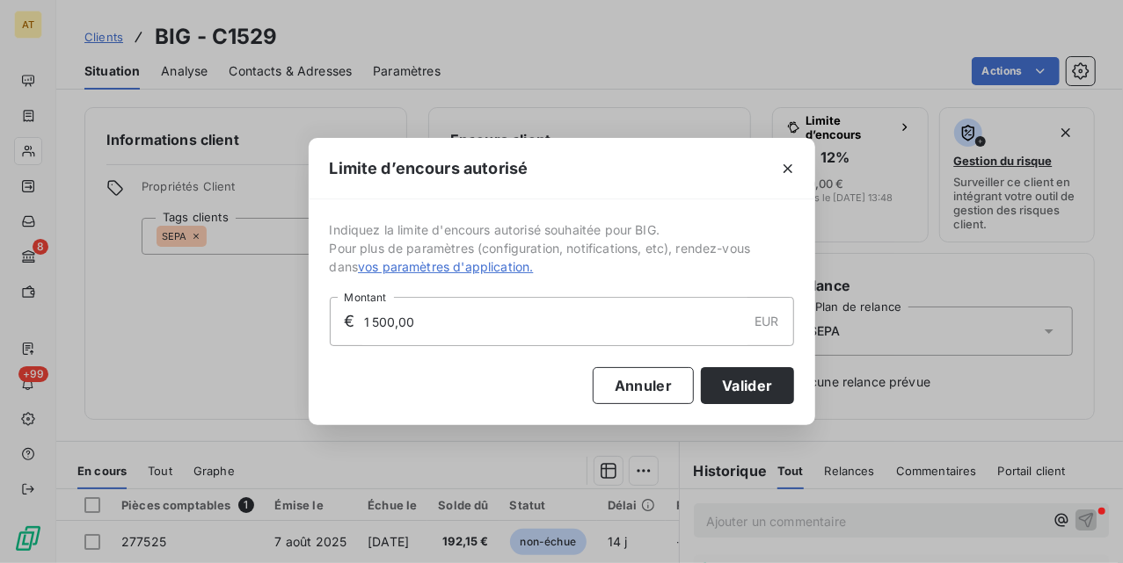
click at [545, 317] on input "1 500,00" at bounding box center [554, 321] width 385 height 47
type input "2 000,00"
click at [749, 387] on button "Valider" at bounding box center [747, 385] width 92 height 37
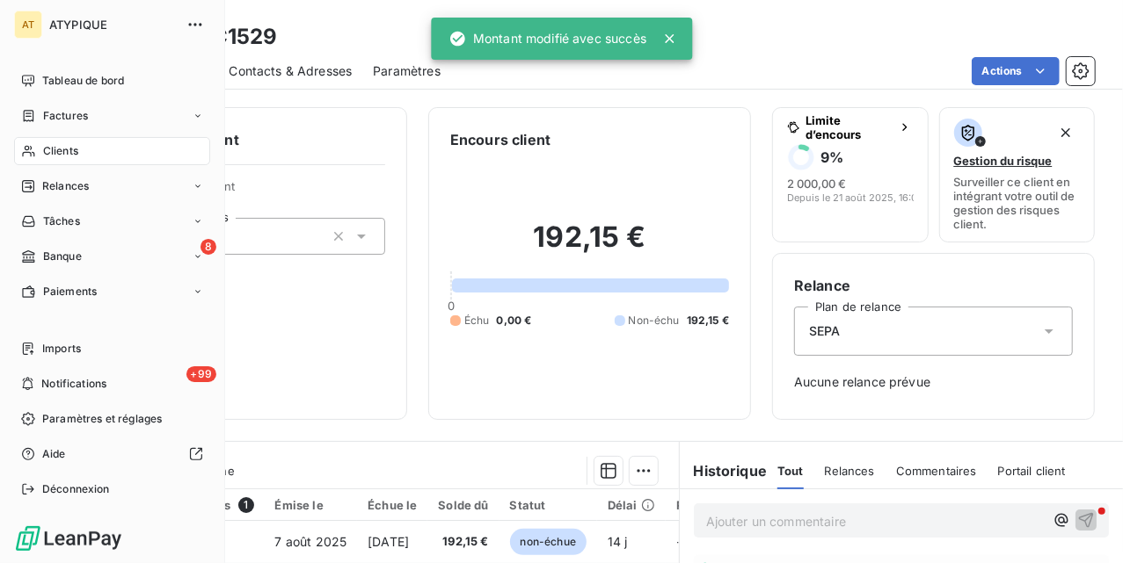
click at [43, 141] on div "Clients" at bounding box center [112, 151] width 196 height 28
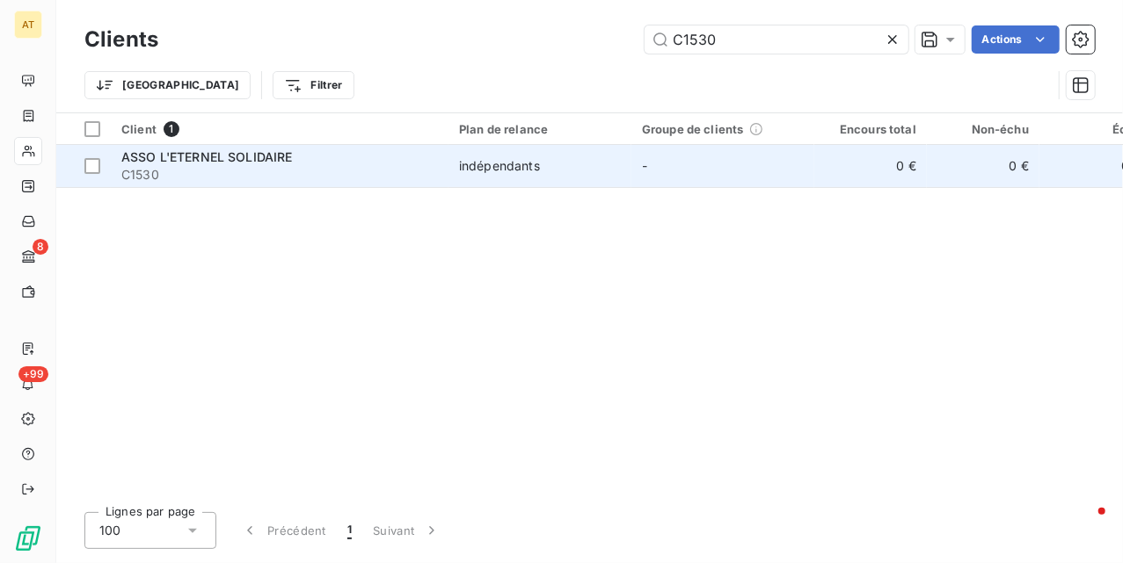
type input "C1530"
click at [165, 181] on span "C1530" at bounding box center [279, 175] width 316 height 18
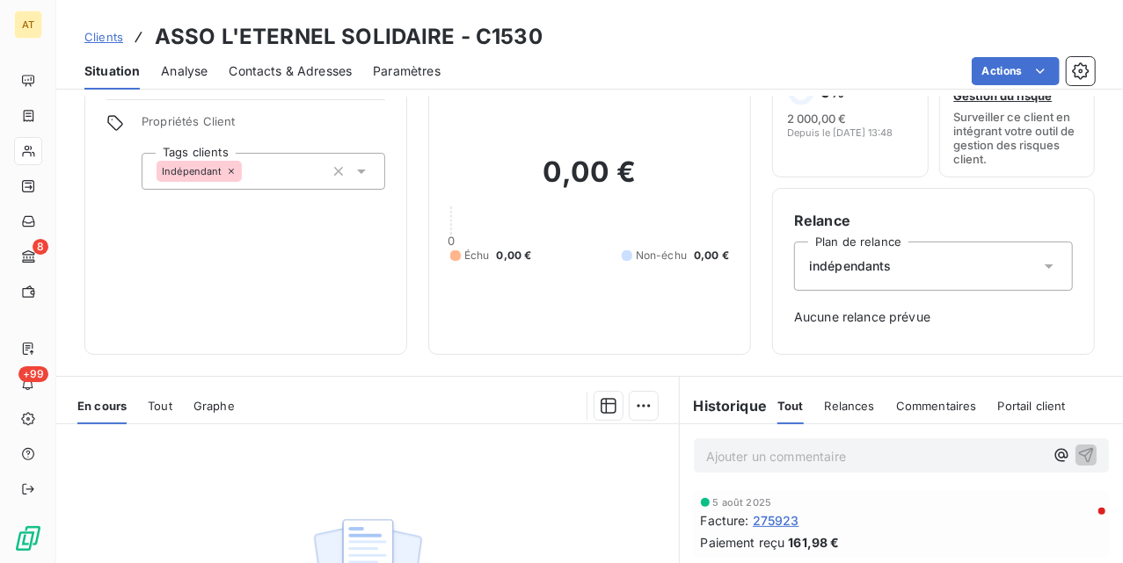
scroll to position [5, 0]
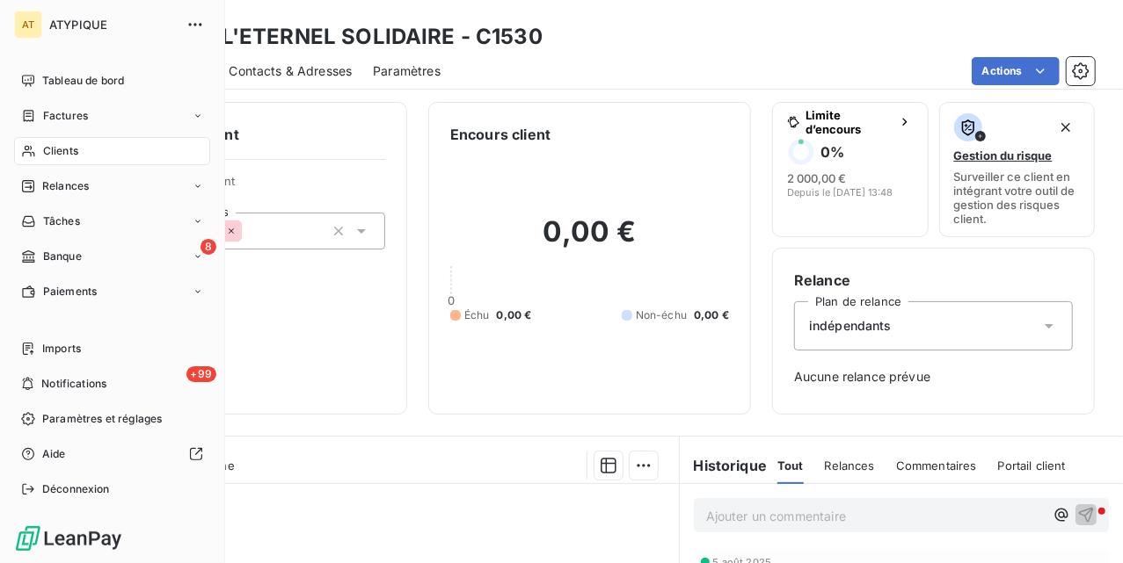
drag, startPoint x: 32, startPoint y: 153, endPoint x: 132, endPoint y: 144, distance: 100.6
click at [32, 153] on icon at bounding box center [28, 151] width 15 height 14
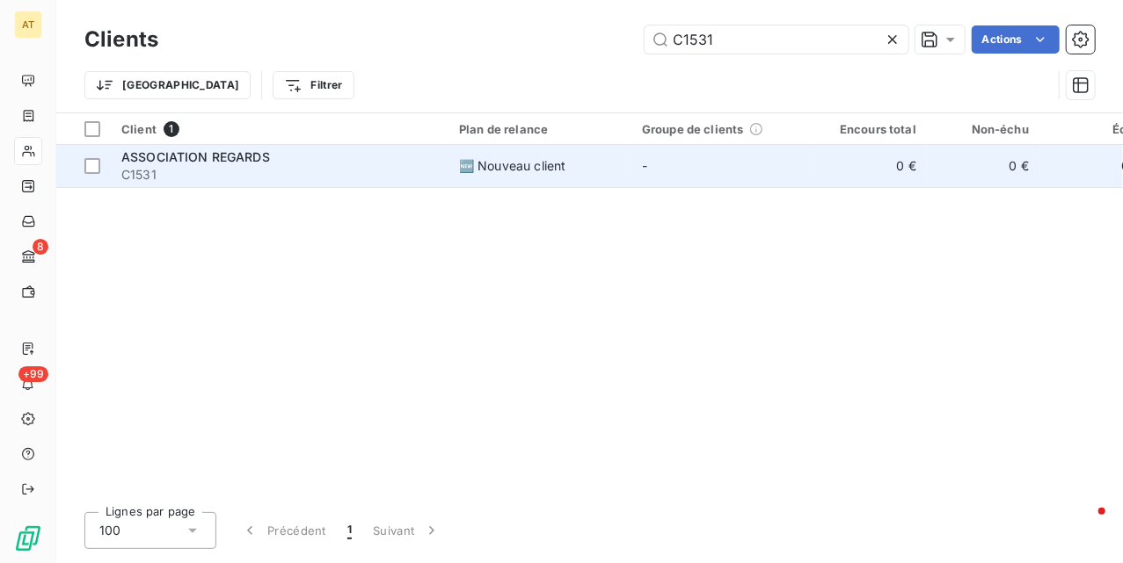
type input "C1531"
click at [229, 170] on span "C1531" at bounding box center [279, 175] width 316 height 18
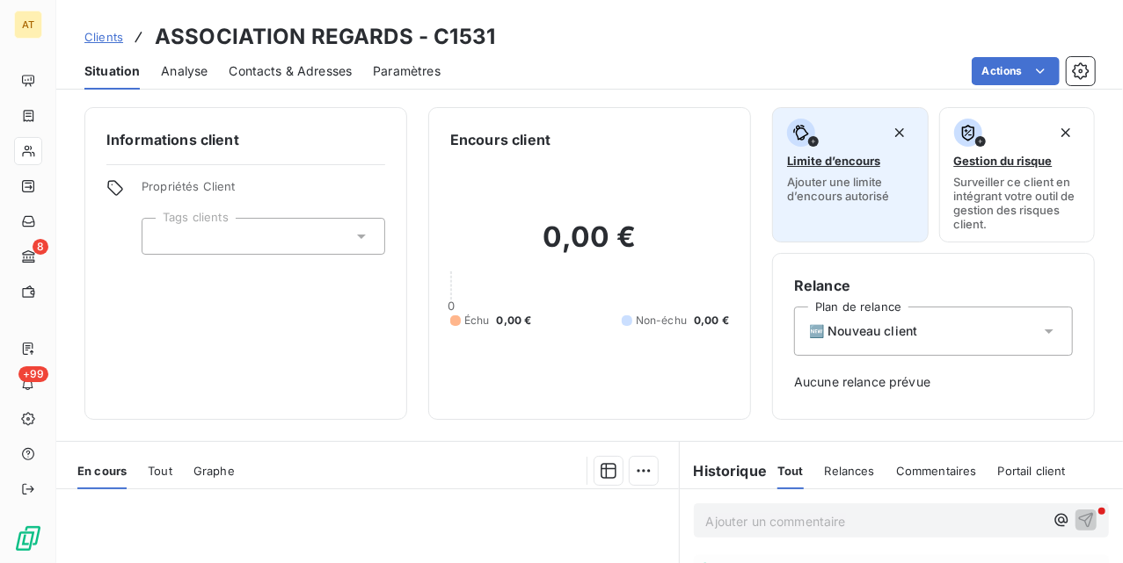
click at [848, 209] on button "Limite d’encours Ajouter une limite d’encours autorisé" at bounding box center [850, 174] width 156 height 135
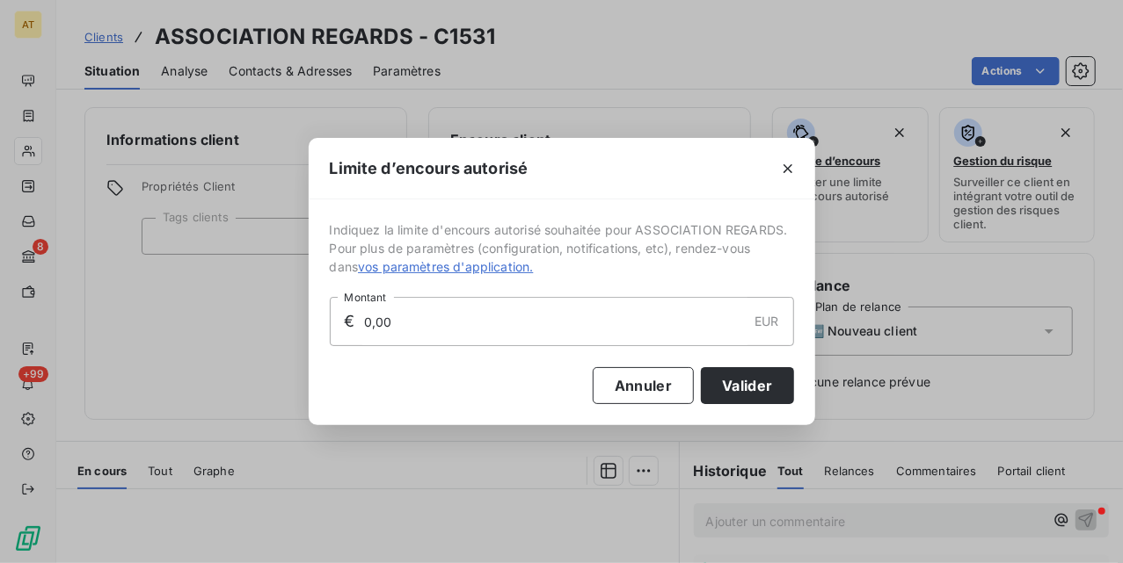
click at [546, 328] on input "0,00" at bounding box center [554, 321] width 385 height 47
type input "3 000,00"
click at [761, 394] on button "Valider" at bounding box center [747, 385] width 92 height 37
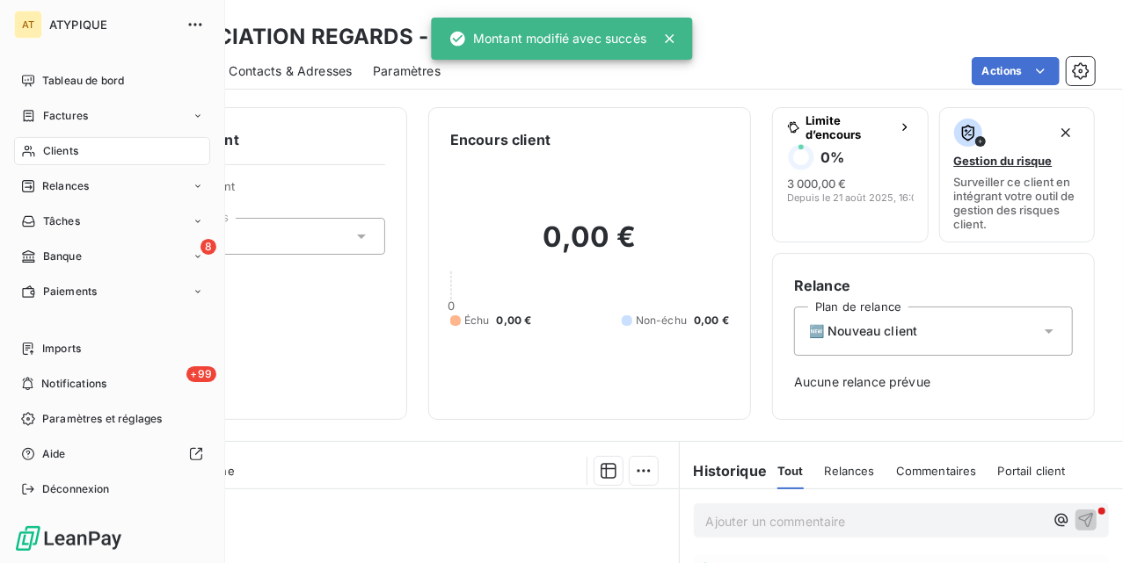
click at [152, 141] on div "Clients" at bounding box center [112, 151] width 196 height 28
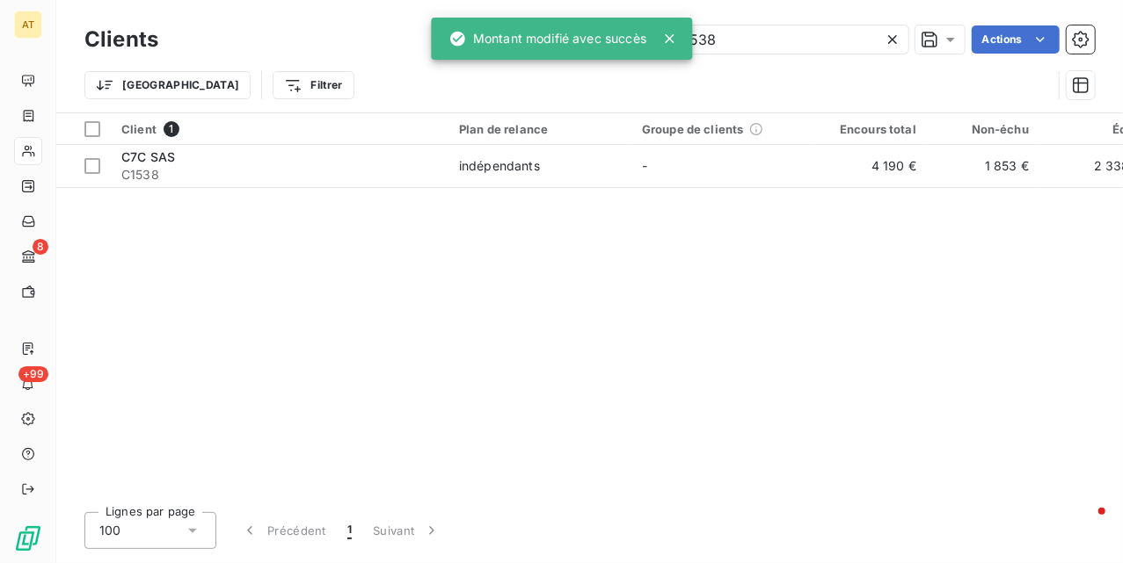
type input "C1538"
click at [198, 176] on span "C1538" at bounding box center [279, 175] width 316 height 18
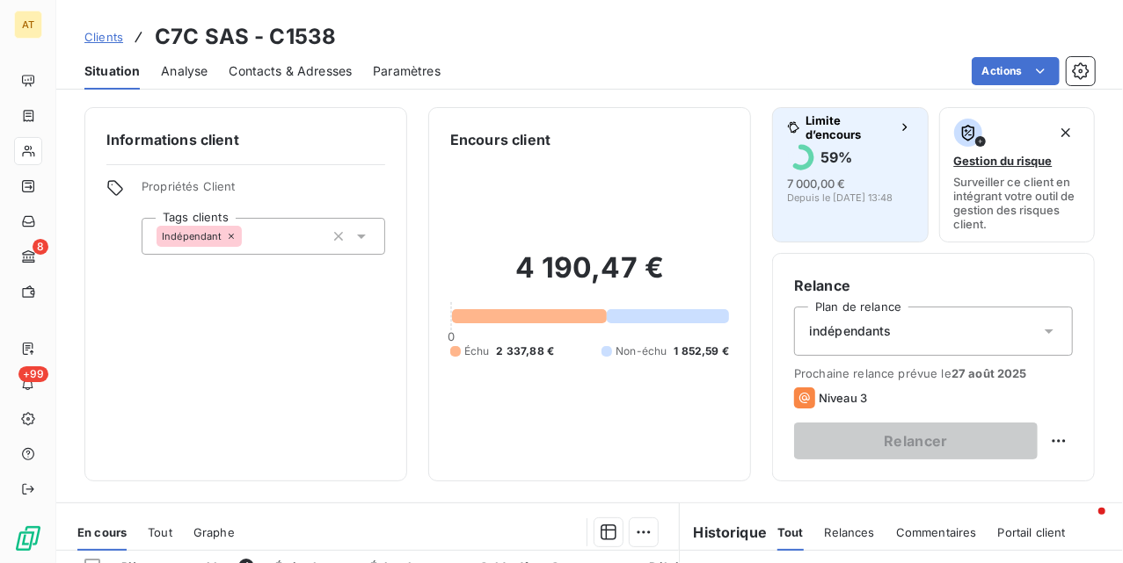
click at [854, 194] on span "Depuis le 21 juil. 2025, 13:48" at bounding box center [839, 198] width 105 height 11
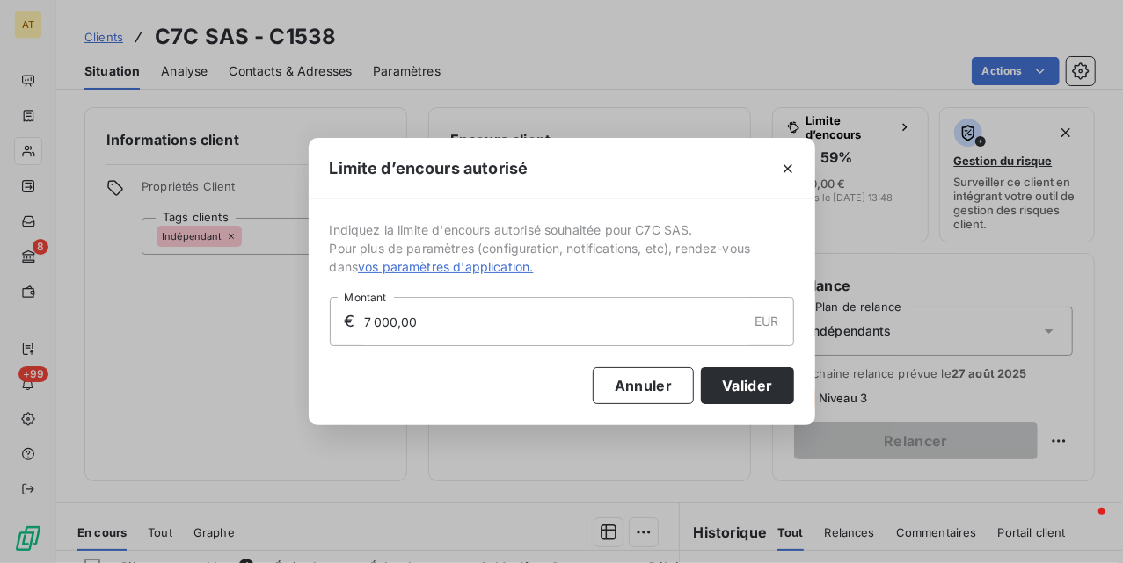
click at [623, 313] on input "7 000,00" at bounding box center [554, 321] width 385 height 47
type input "1 500,00"
click at [739, 394] on button "Valider" at bounding box center [747, 385] width 92 height 37
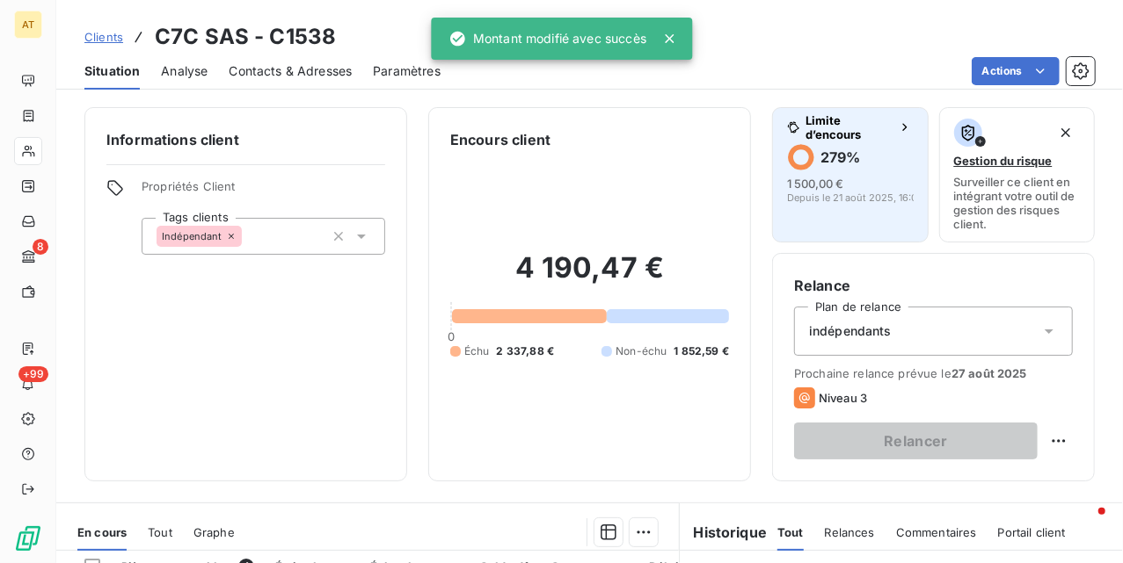
click at [791, 199] on span "Depuis le 21 août 2025, 16:07" at bounding box center [854, 198] width 135 height 11
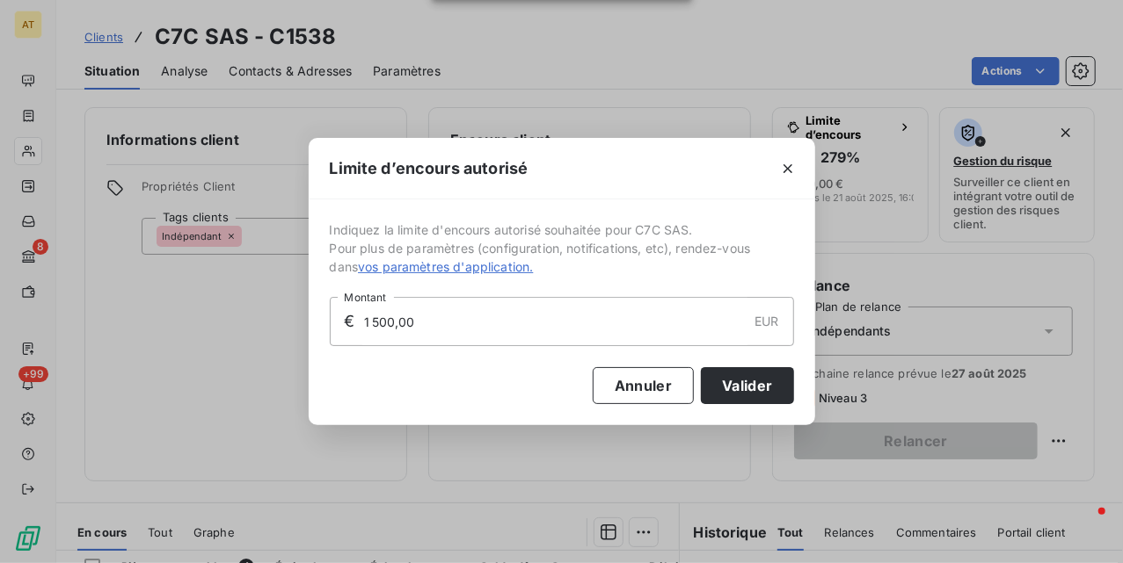
click at [641, 339] on input "1 500,00" at bounding box center [554, 321] width 385 height 47
type input "2 000,00"
click at [771, 383] on button "Valider" at bounding box center [747, 385] width 92 height 37
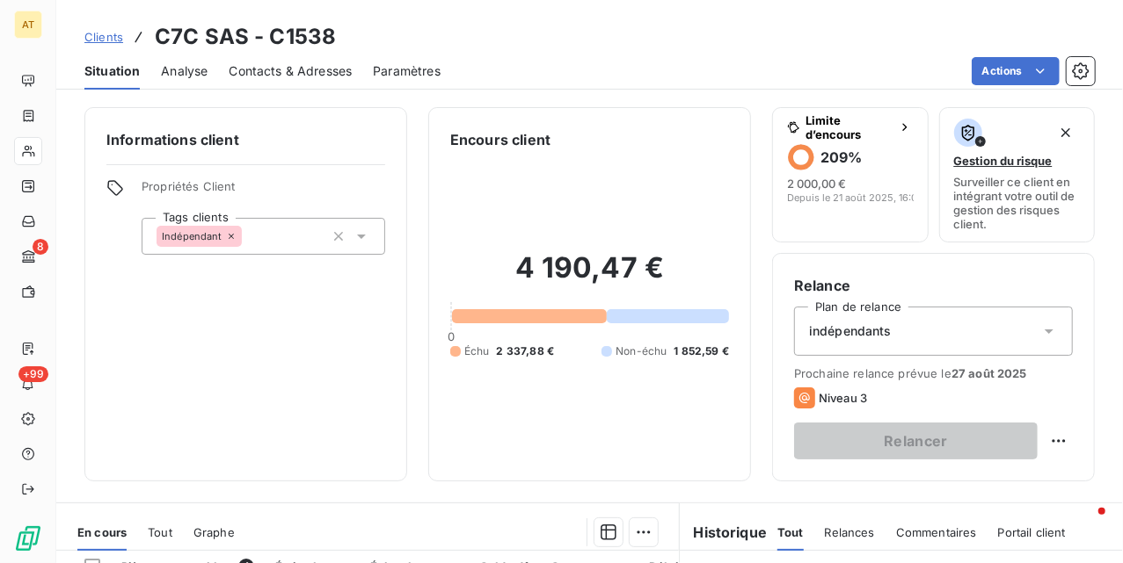
click at [278, 47] on h3 "C7C SAS - C1538" at bounding box center [245, 37] width 181 height 32
copy h3 "C7C SAS - C1538"
click at [541, 402] on div "4 190,47 € 0 Échu 2 337,88 € Non-échu 1 852,59 €" at bounding box center [589, 304] width 279 height 309
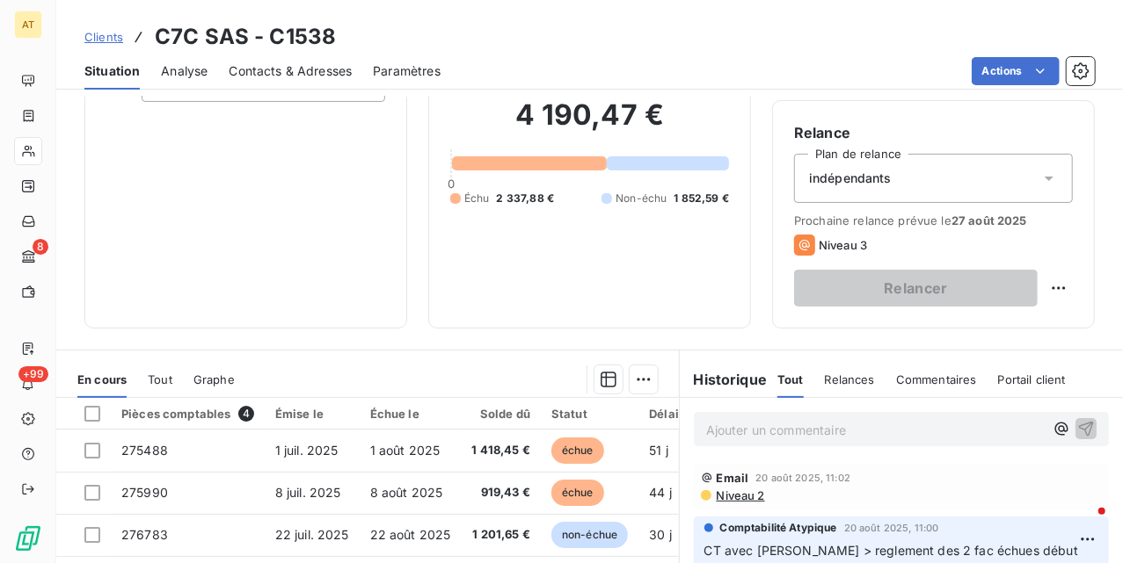
scroll to position [152, 0]
click at [320, 36] on h3 "C7C SAS - C1538" at bounding box center [245, 37] width 181 height 32
copy h3 "C1538"
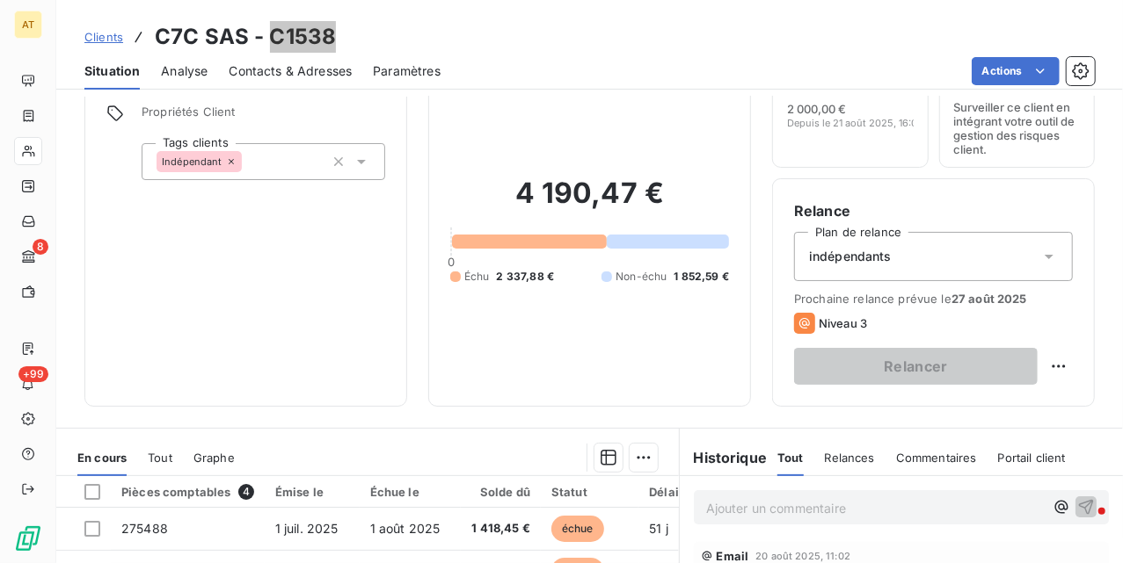
scroll to position [69, 0]
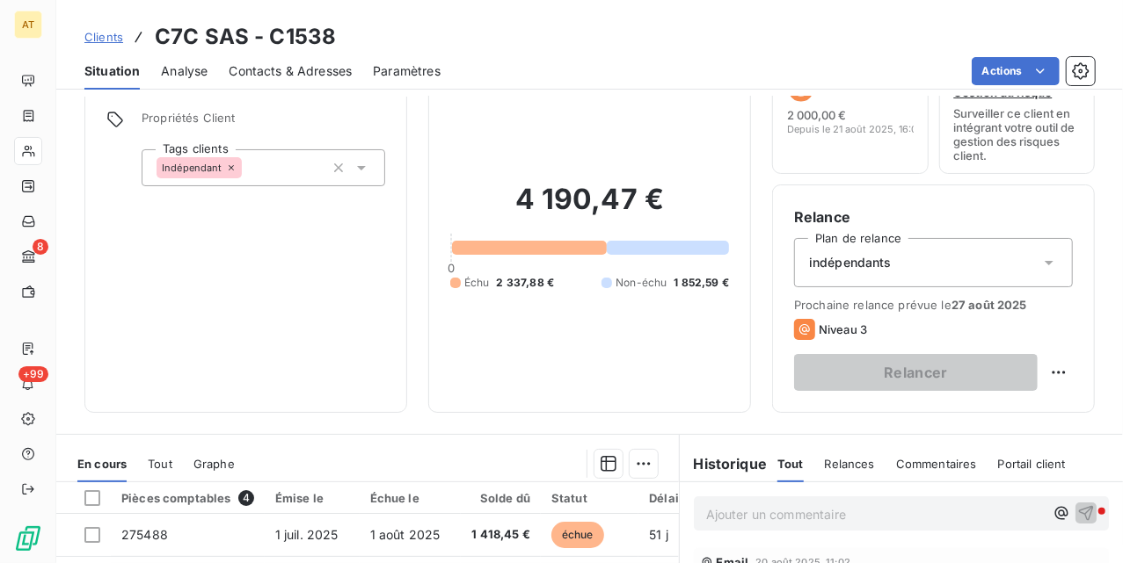
click at [458, 360] on div "4 190,47 € 0 Échu 2 337,88 € Non-échu 1 852,59 €" at bounding box center [589, 236] width 279 height 309
click at [519, 360] on div "4 190,47 € 0 Échu 2 337,88 € Non-échu 1 852,59 €" at bounding box center [589, 236] width 279 height 309
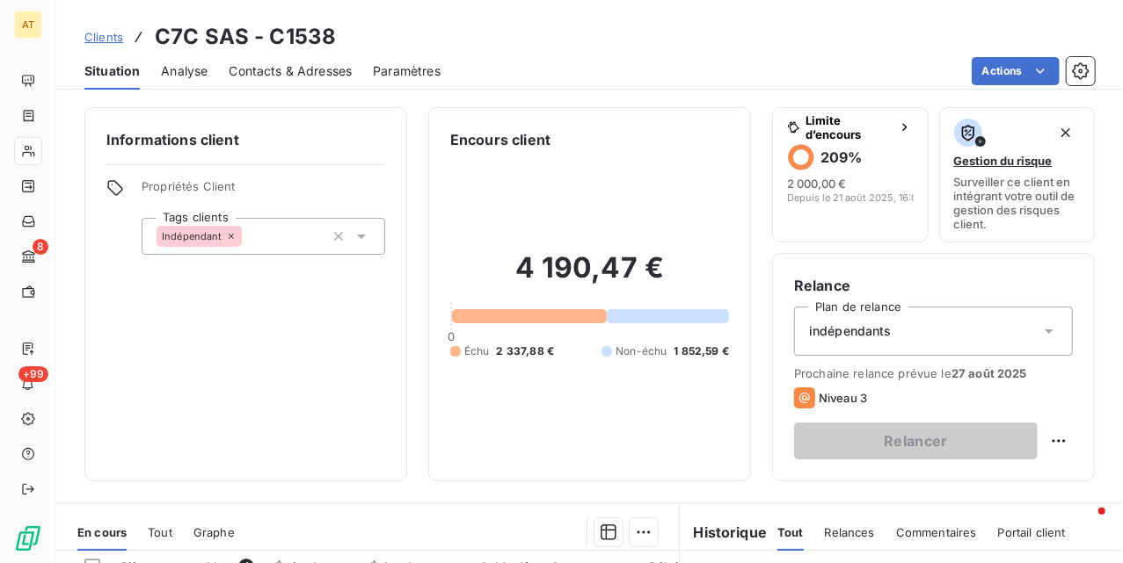
scroll to position [0, 0]
click at [1039, 452] on html "AT 8 +99 Clients C7C SAS - C1538 Situation Analyse Contacts & Adresses Paramètr…" at bounding box center [561, 281] width 1123 height 563
click at [501, 430] on html "AT 8 +99 Clients C7C SAS - C1538 Situation Analyse Contacts & Adresses Paramètr…" at bounding box center [561, 281] width 1123 height 563
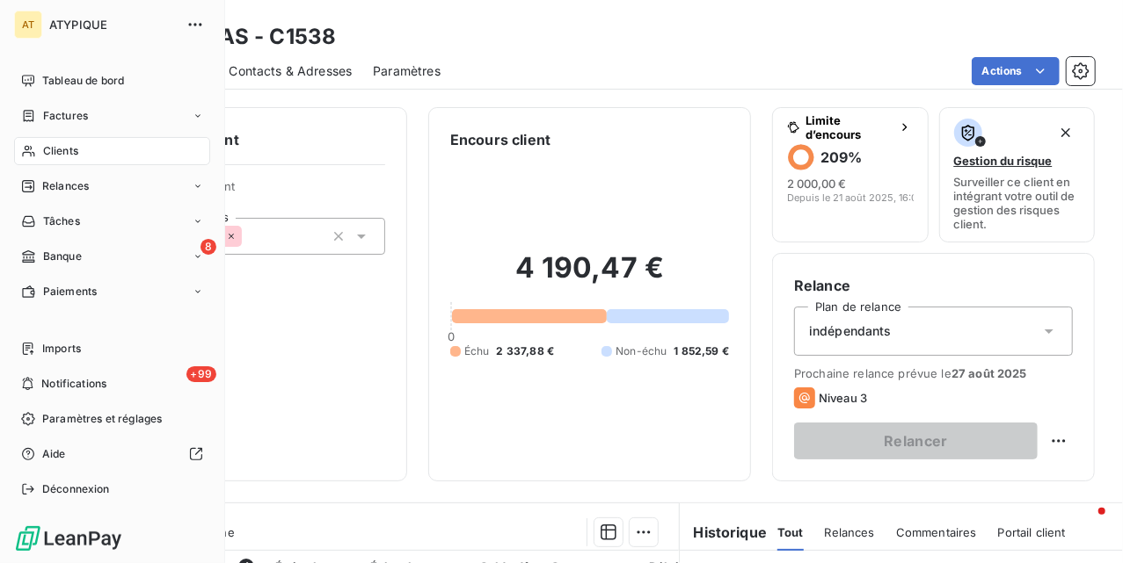
click at [35, 149] on icon at bounding box center [28, 151] width 15 height 14
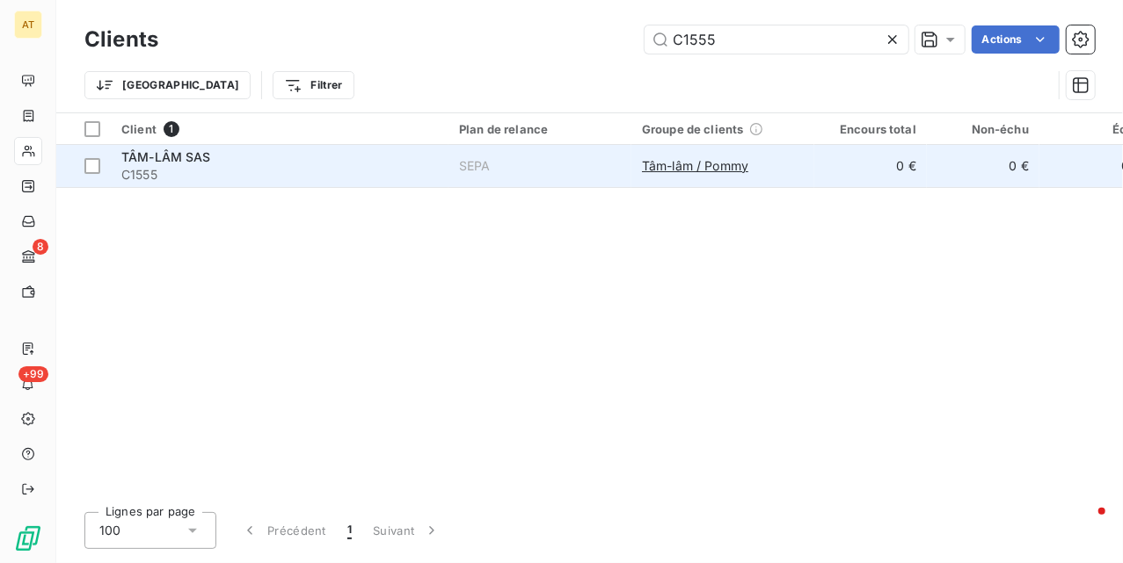
type input "C1555"
click at [206, 173] on span "C1555" at bounding box center [279, 175] width 316 height 18
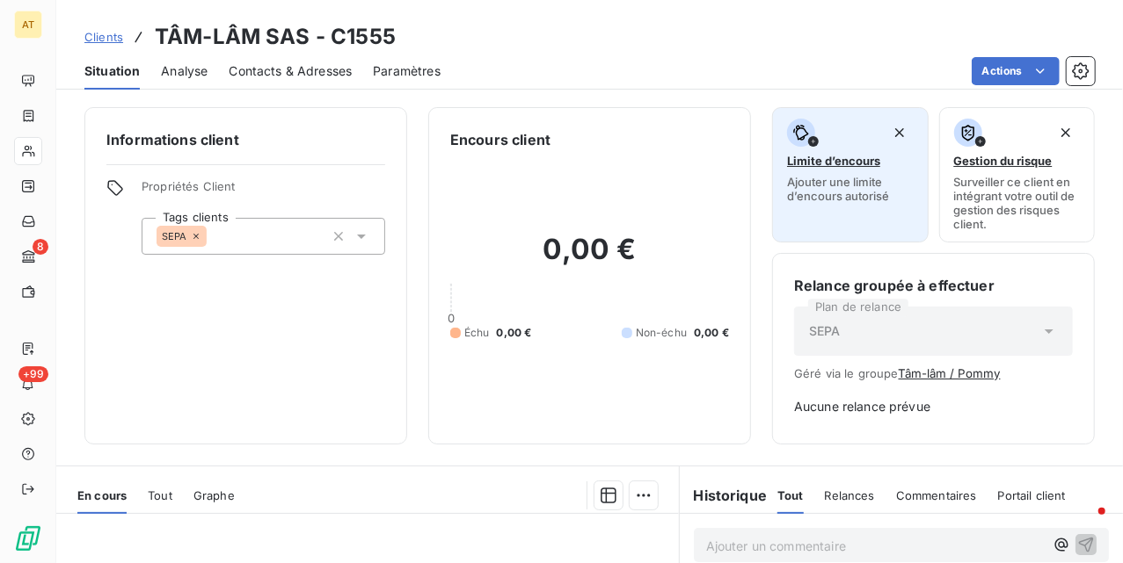
click at [830, 165] on span "Limite d’encours" at bounding box center [833, 161] width 93 height 14
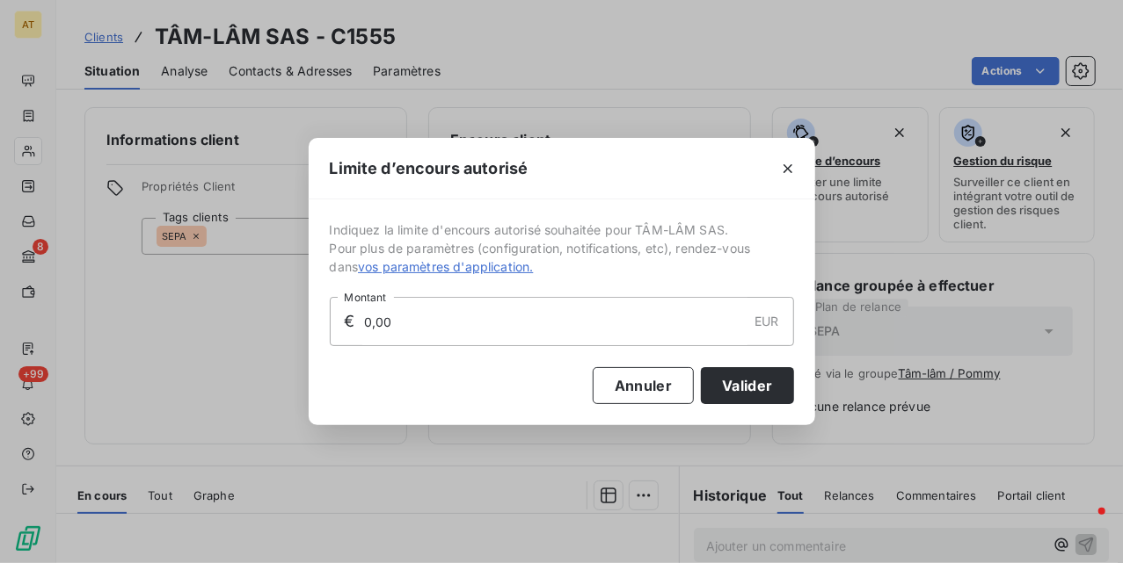
click at [506, 329] on input "0,00" at bounding box center [554, 321] width 385 height 47
type input "3 000,00"
click at [721, 385] on button "Valider" at bounding box center [747, 385] width 92 height 37
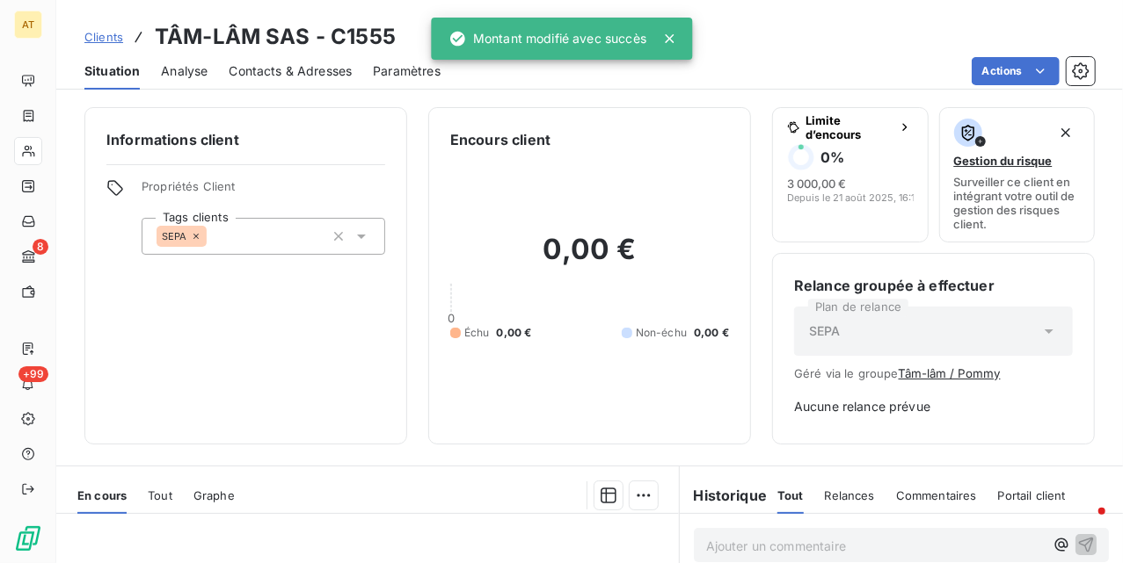
click at [295, 427] on div "Informations client Propriétés Client Tags clients SEPA" at bounding box center [245, 276] width 323 height 338
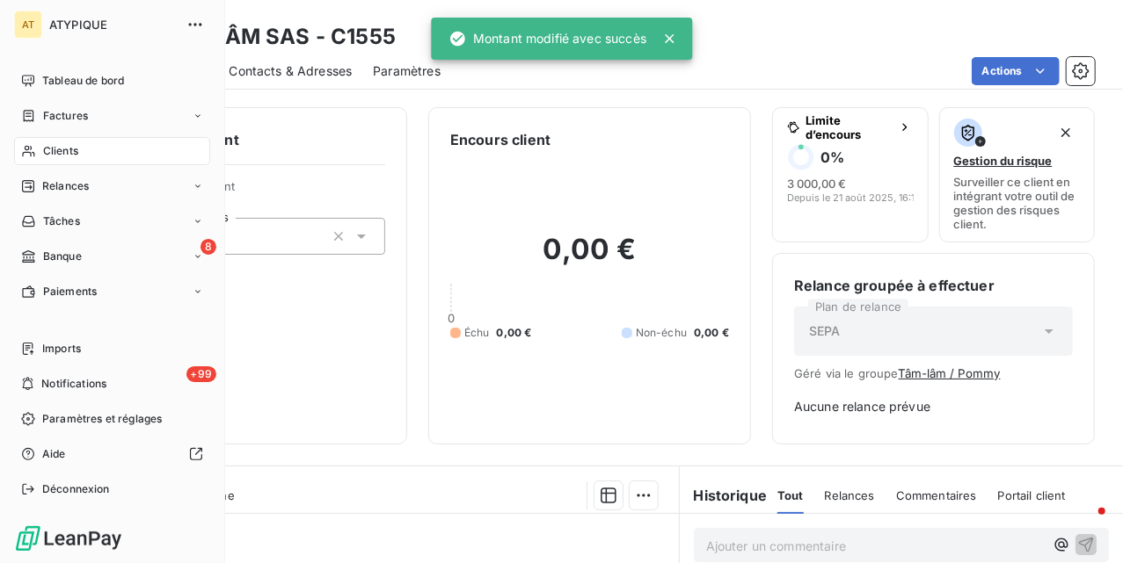
drag, startPoint x: 64, startPoint y: 153, endPoint x: 156, endPoint y: 135, distance: 93.1
click at [64, 153] on span "Clients" at bounding box center [60, 151] width 35 height 16
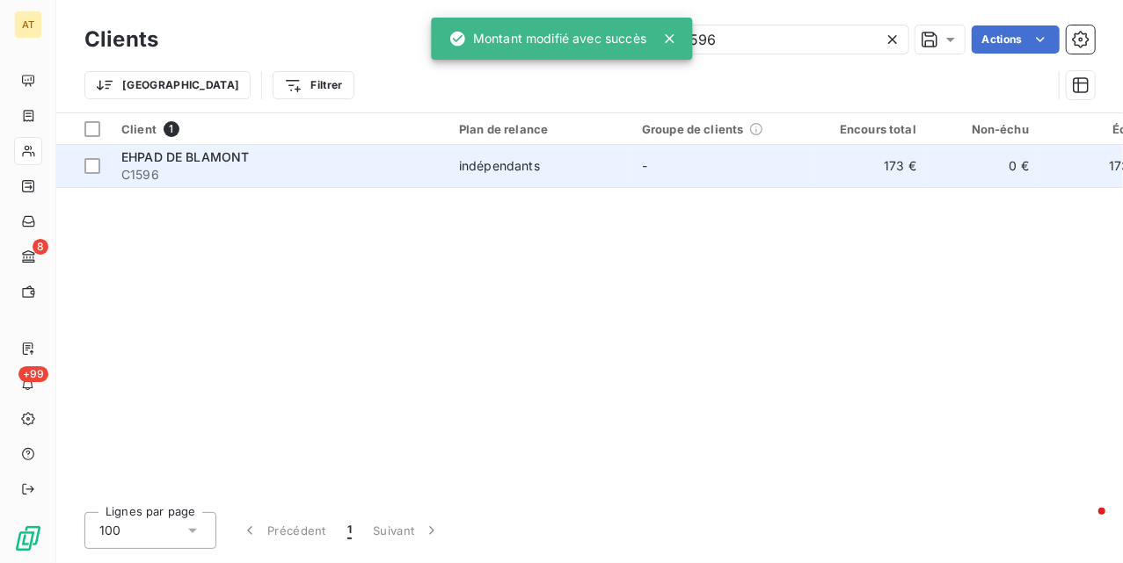
type input "C1596"
click at [174, 178] on span "C1596" at bounding box center [279, 175] width 316 height 18
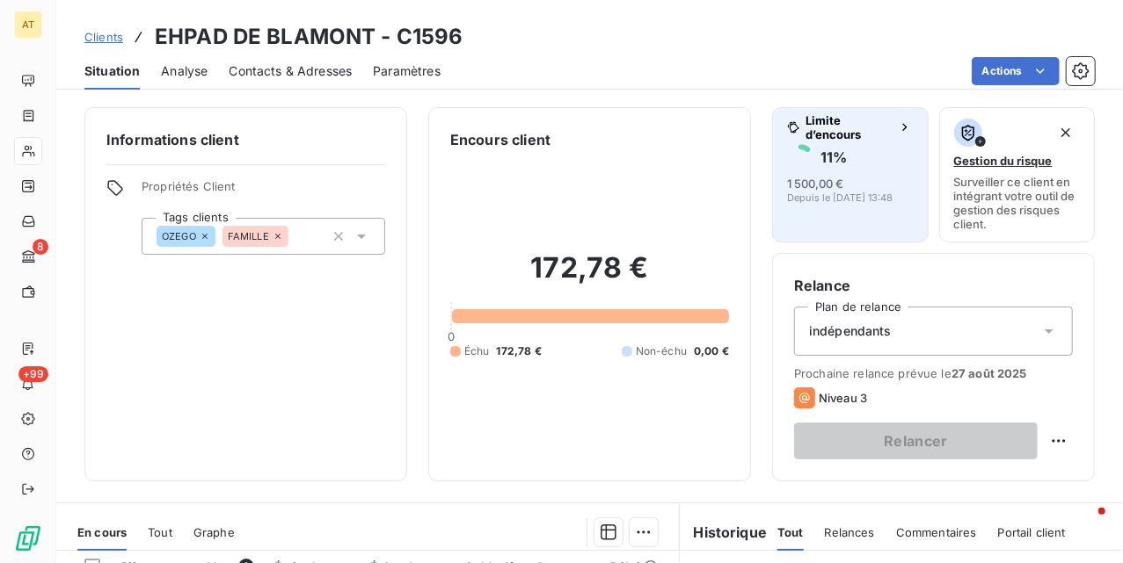
click at [810, 183] on span "1 500,00 €" at bounding box center [815, 184] width 56 height 14
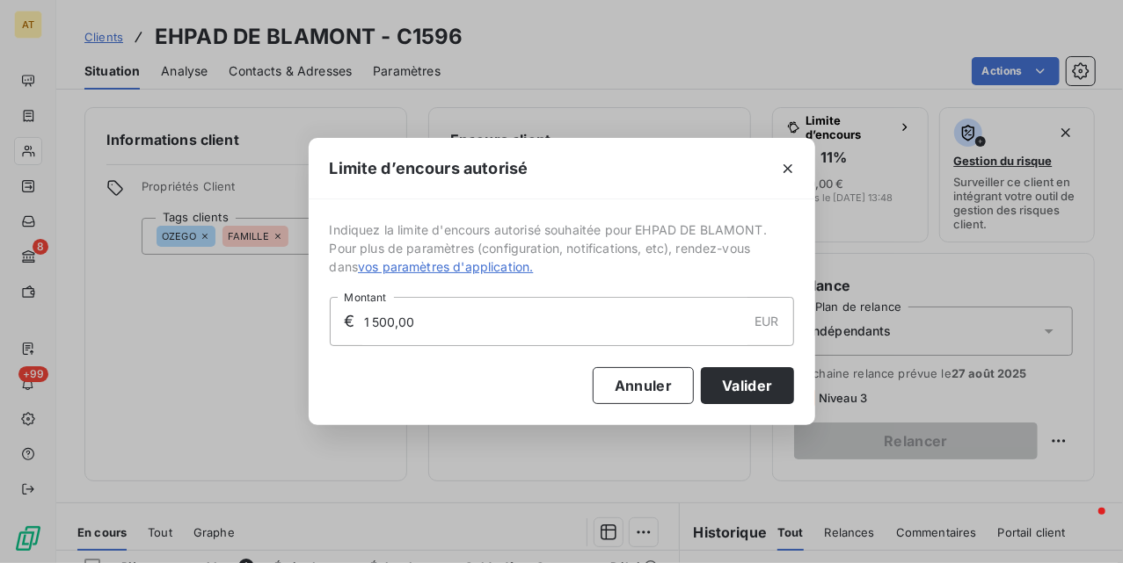
click at [592, 325] on input "1 500,00" at bounding box center [554, 321] width 385 height 47
type input "2 000,00"
click at [761, 381] on button "Valider" at bounding box center [747, 385] width 92 height 37
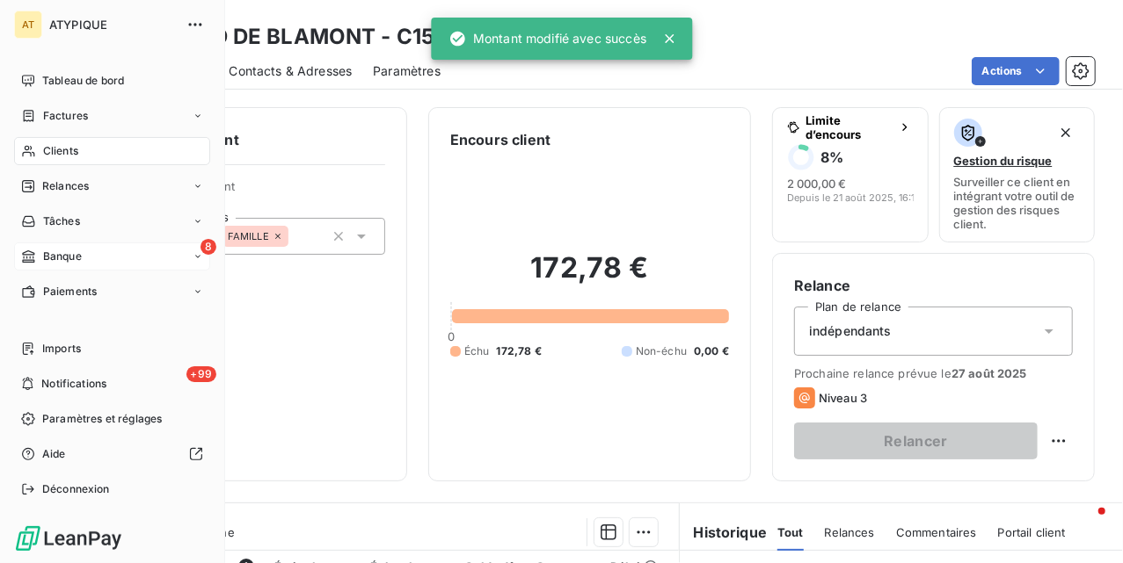
click at [138, 251] on div "8 Banque" at bounding box center [112, 257] width 196 height 28
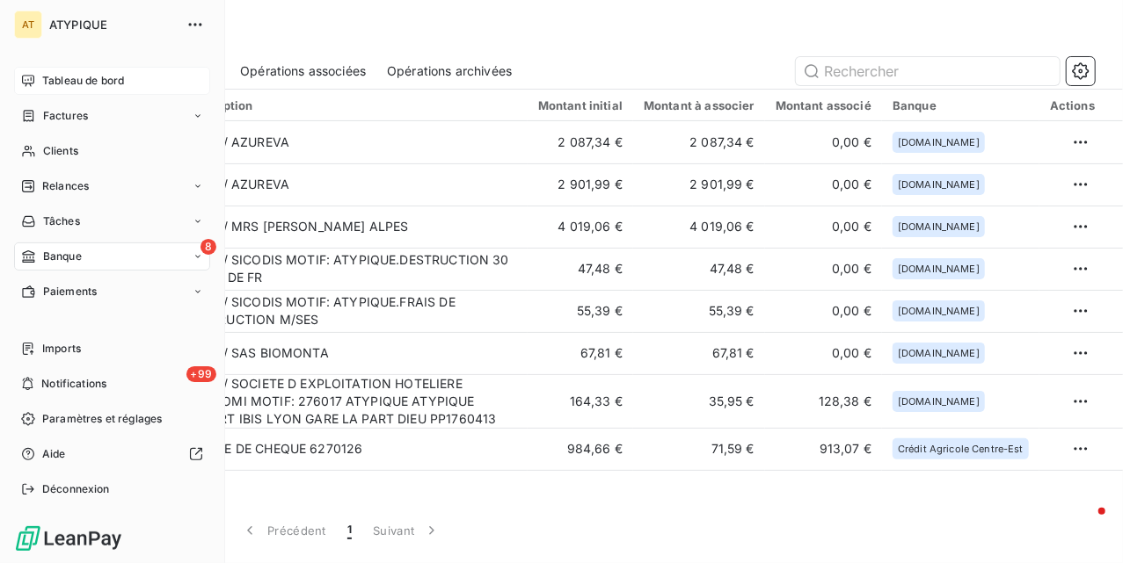
click at [18, 67] on div "Tableau de bord" at bounding box center [112, 81] width 196 height 28
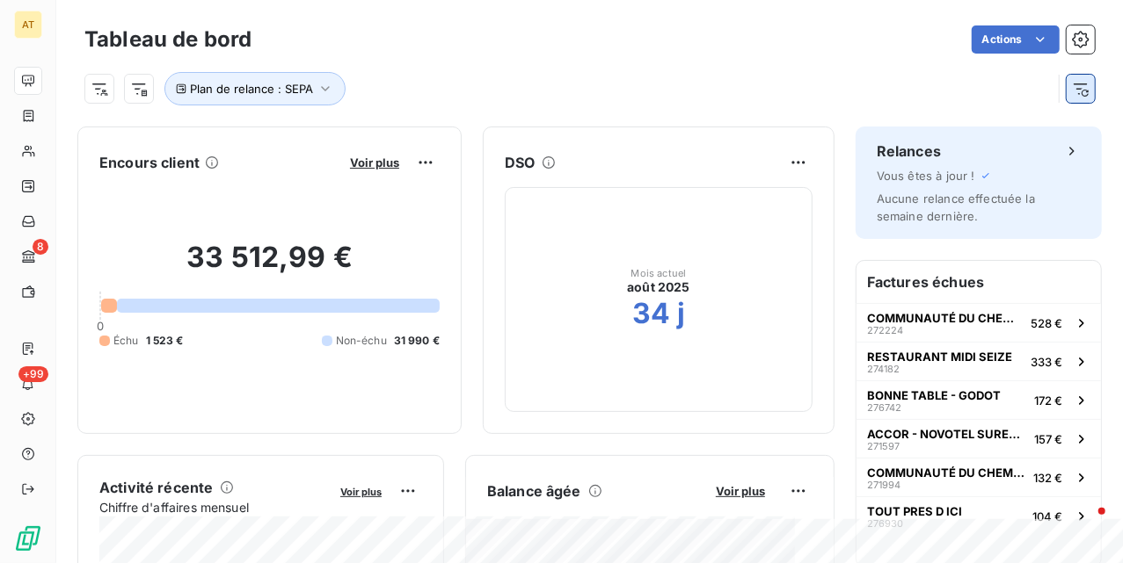
click at [1072, 90] on icon "button" at bounding box center [1081, 89] width 18 height 18
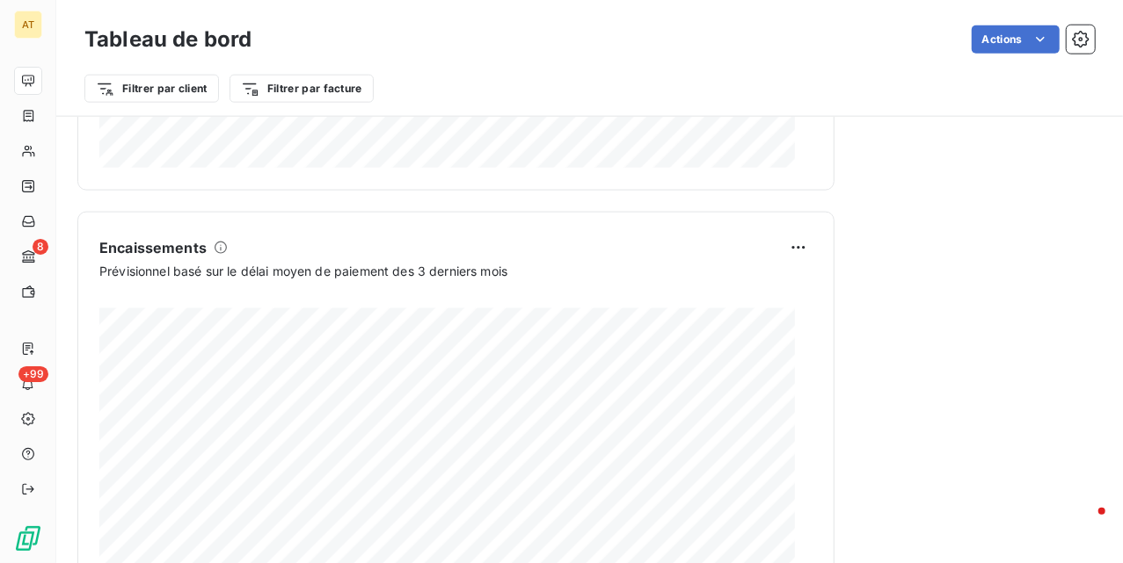
scroll to position [1055, 0]
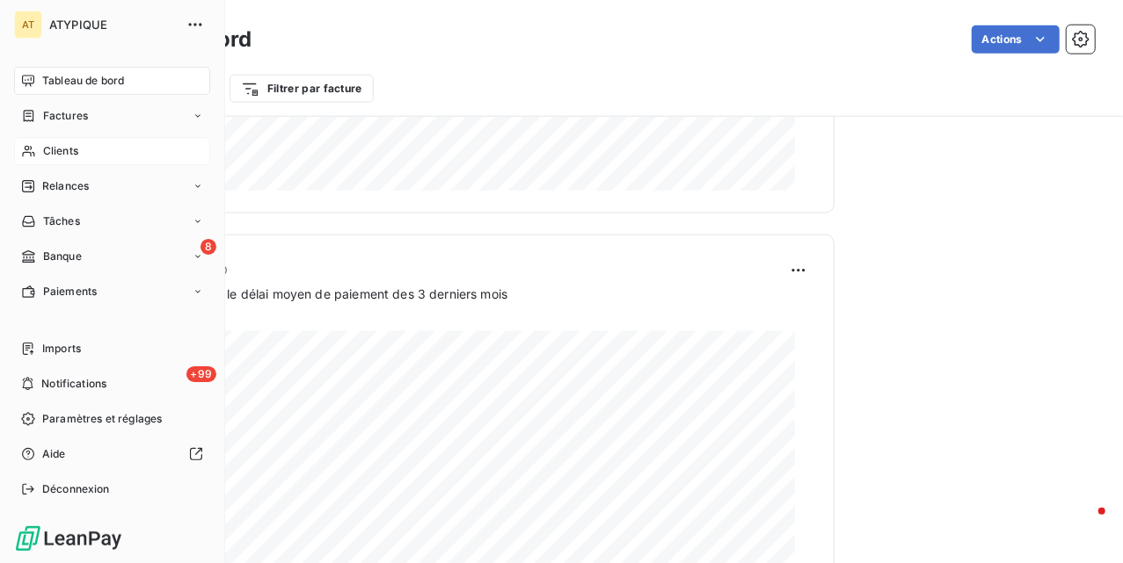
click at [106, 144] on div "Clients" at bounding box center [112, 151] width 196 height 28
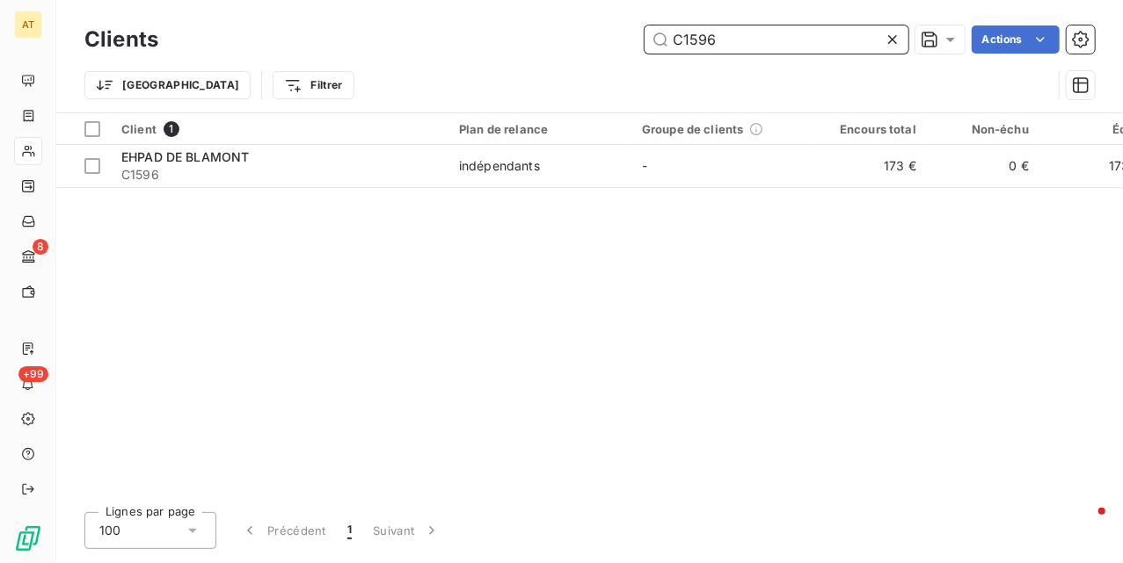
click at [714, 44] on input "C1596" at bounding box center [776, 39] width 264 height 28
paste input "66"
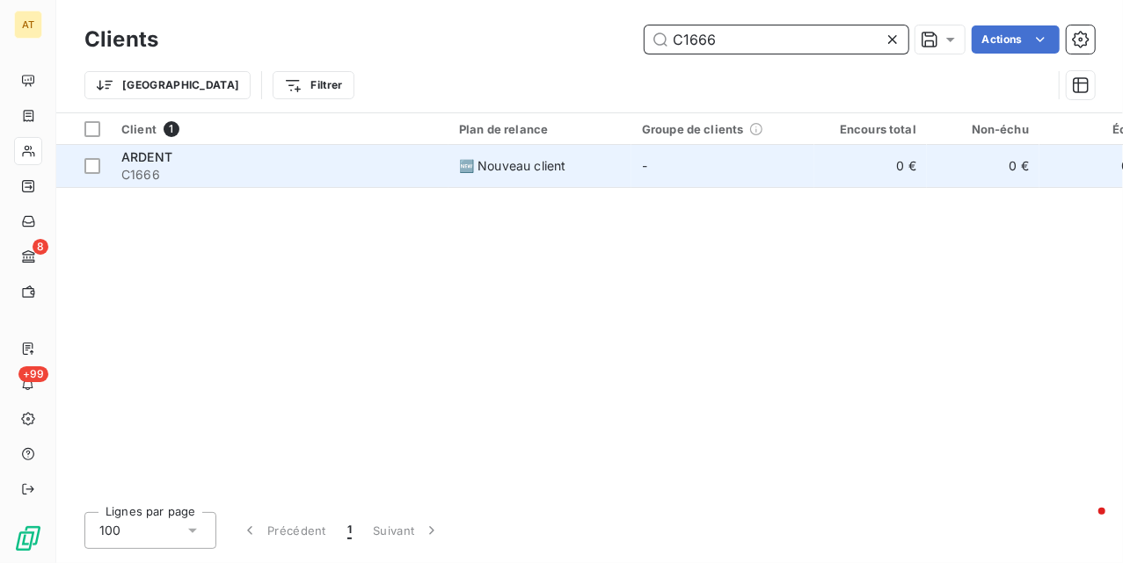
type input "C1666"
click at [230, 173] on span "C1666" at bounding box center [279, 175] width 316 height 18
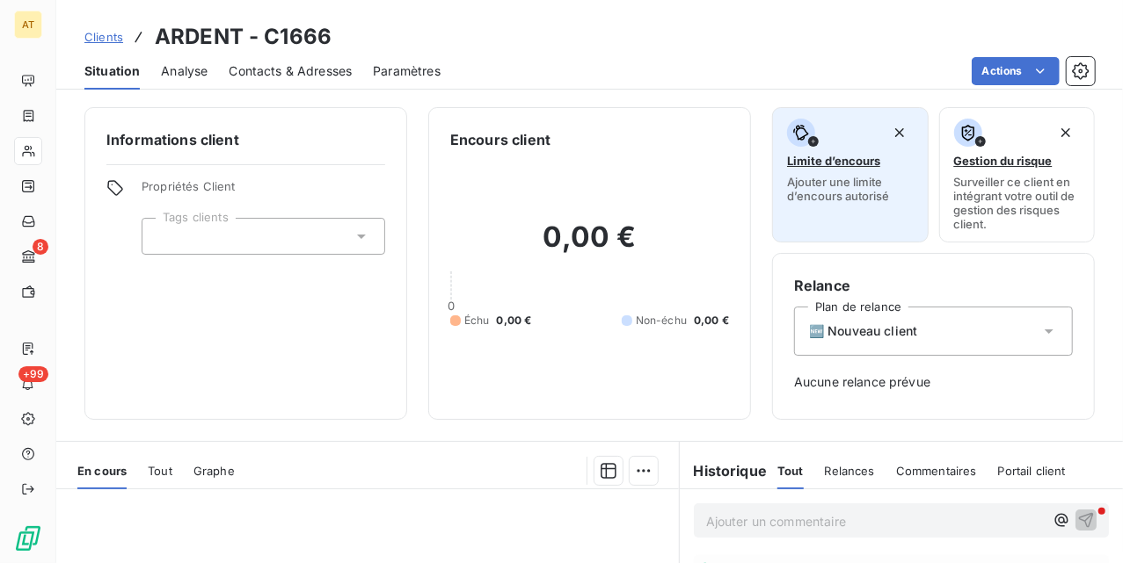
click at [841, 197] on span "Ajouter une limite d’encours autorisé" at bounding box center [850, 189] width 127 height 28
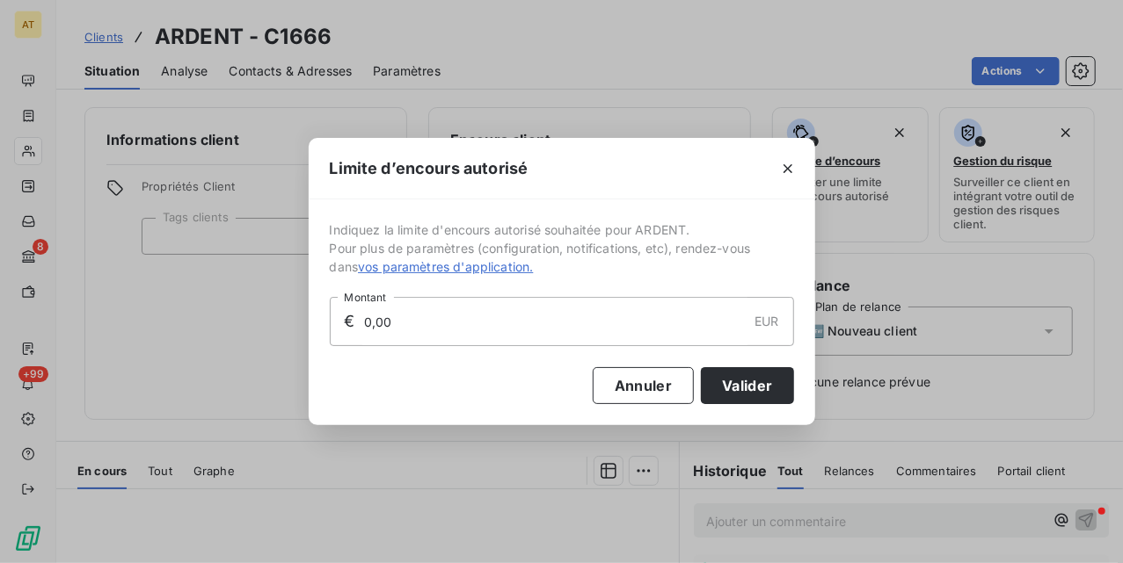
click at [578, 331] on input "0,00" at bounding box center [554, 321] width 385 height 47
type input "3 000,00"
click at [742, 381] on button "Valider" at bounding box center [747, 385] width 92 height 37
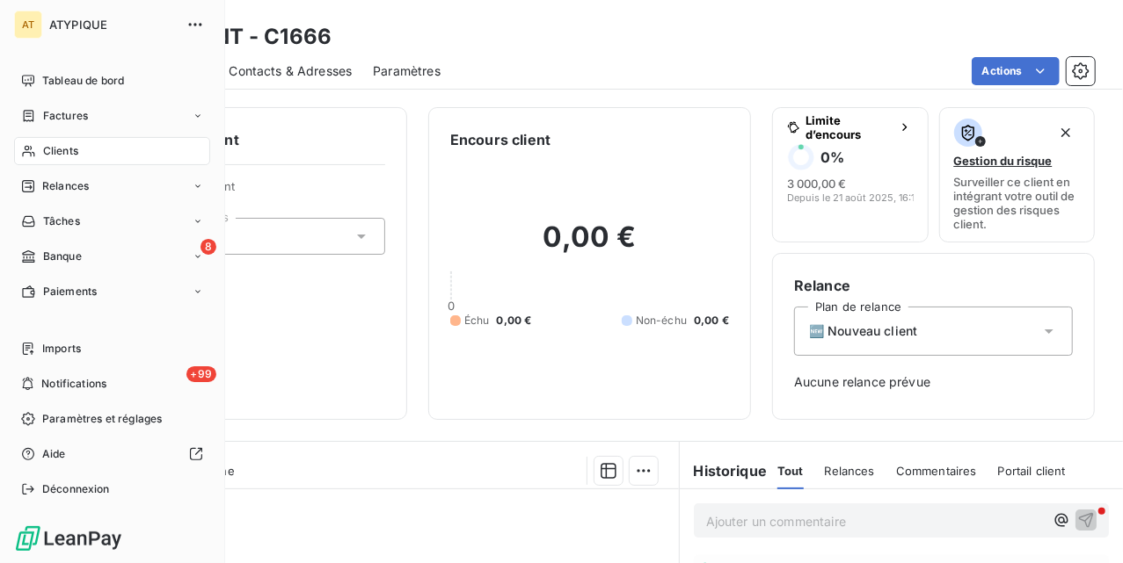
drag, startPoint x: 33, startPoint y: 160, endPoint x: 208, endPoint y: 145, distance: 175.6
click at [33, 160] on div "Clients" at bounding box center [112, 151] width 196 height 28
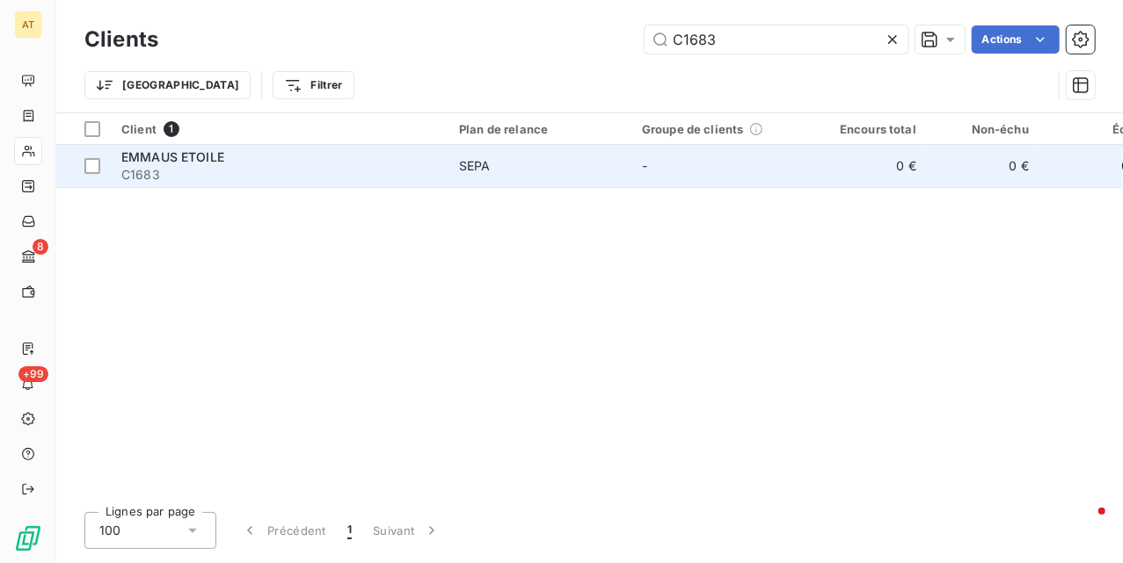
type input "C1683"
click at [225, 169] on span "C1683" at bounding box center [279, 175] width 316 height 18
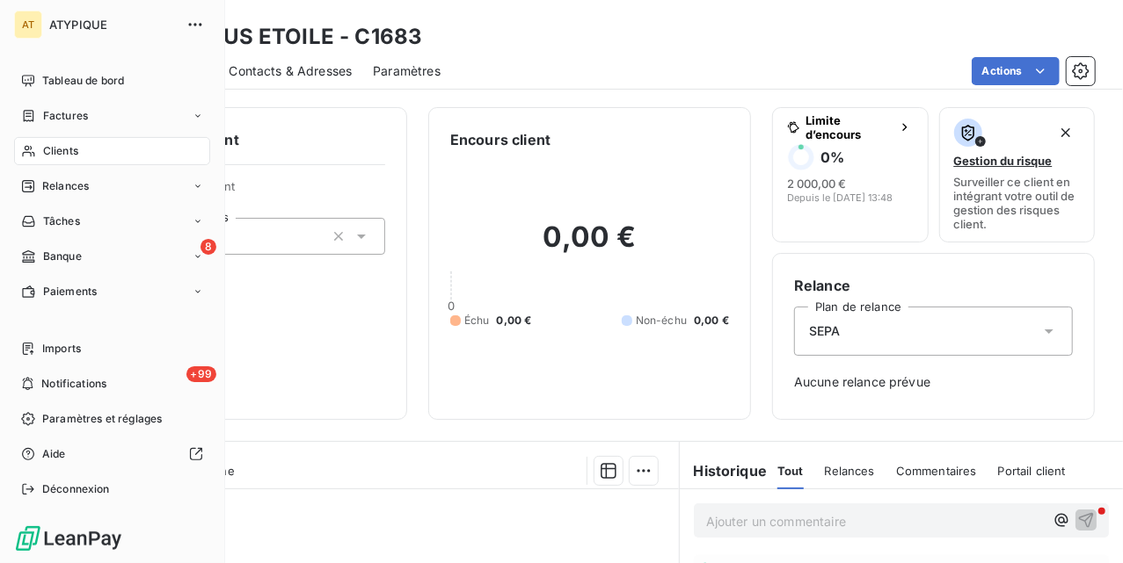
drag, startPoint x: 26, startPoint y: 156, endPoint x: 160, endPoint y: 156, distance: 133.6
click at [26, 156] on icon at bounding box center [28, 151] width 15 height 14
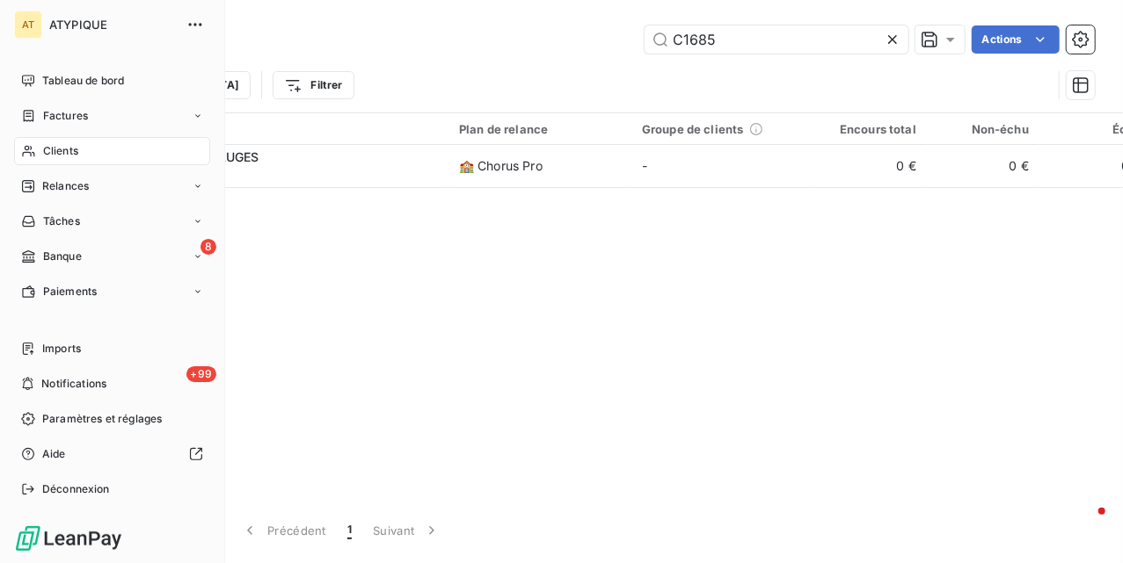
drag, startPoint x: 35, startPoint y: 156, endPoint x: 369, endPoint y: 79, distance: 342.7
click at [35, 156] on icon at bounding box center [28, 151] width 15 height 14
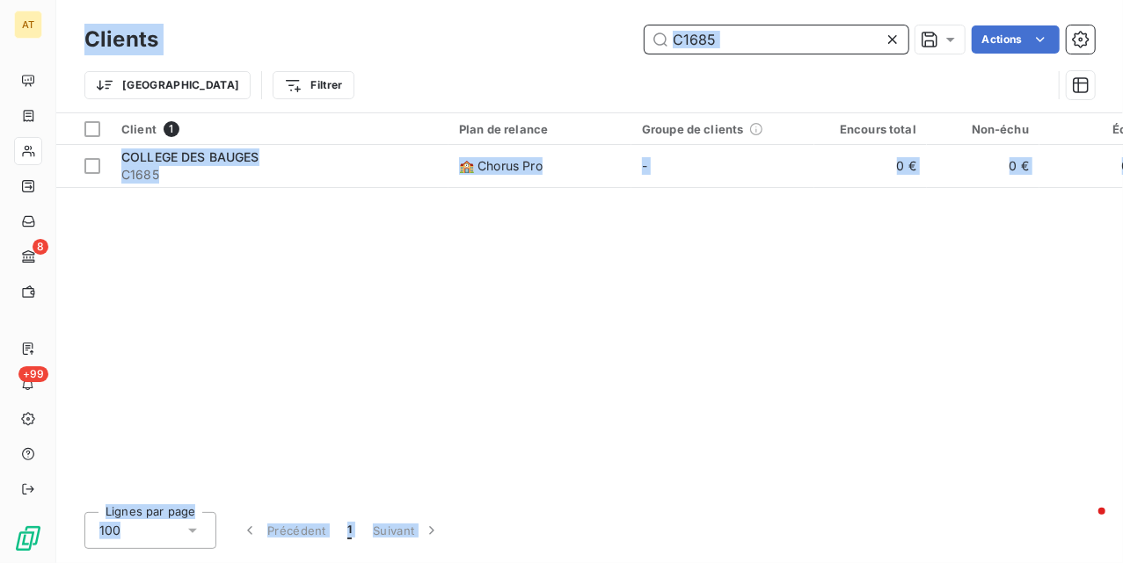
click at [771, 47] on input "C1685" at bounding box center [776, 39] width 264 height 28
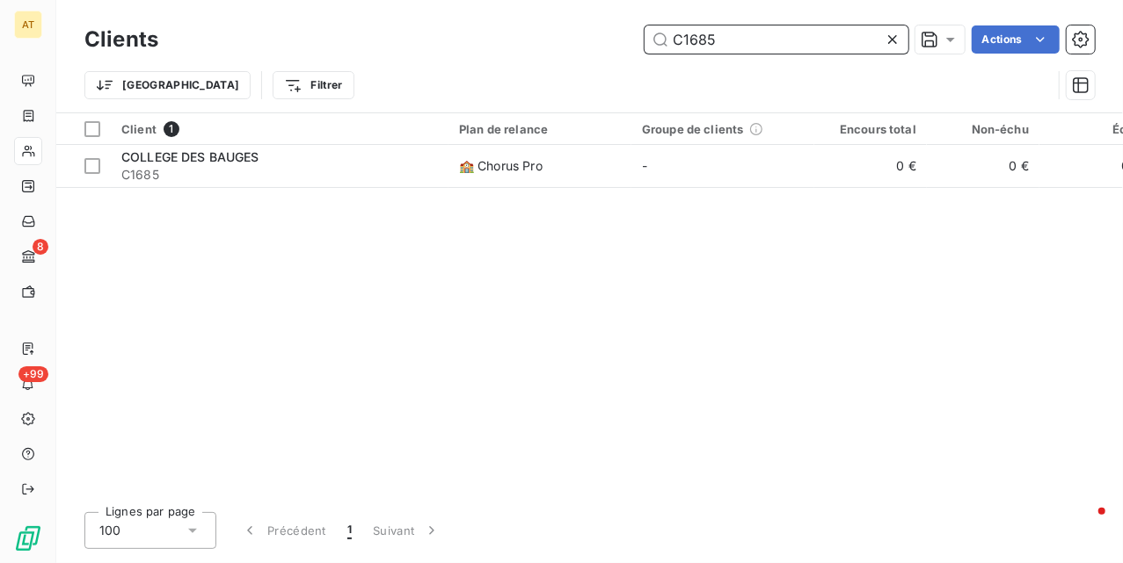
paste input "6"
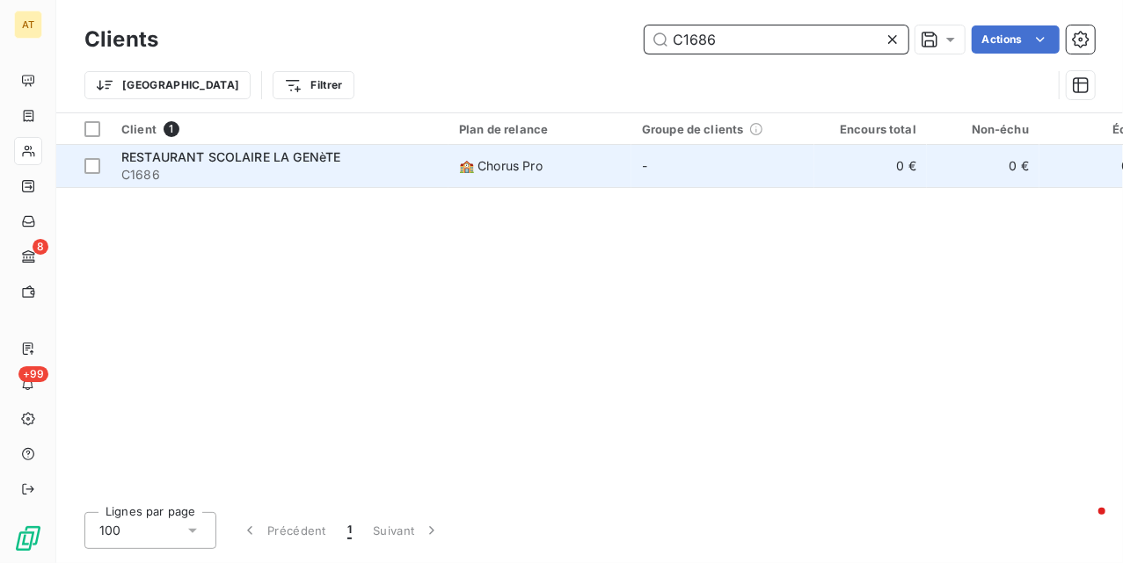
type input "C1686"
click at [205, 166] on span "C1686" at bounding box center [279, 175] width 316 height 18
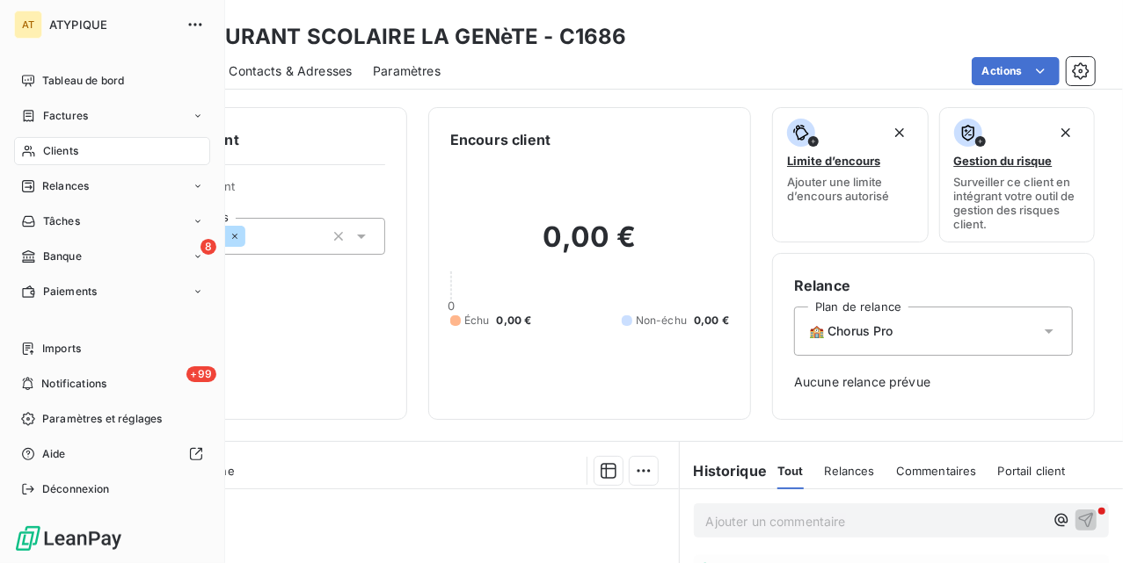
click at [36, 156] on div "Clients" at bounding box center [112, 151] width 196 height 28
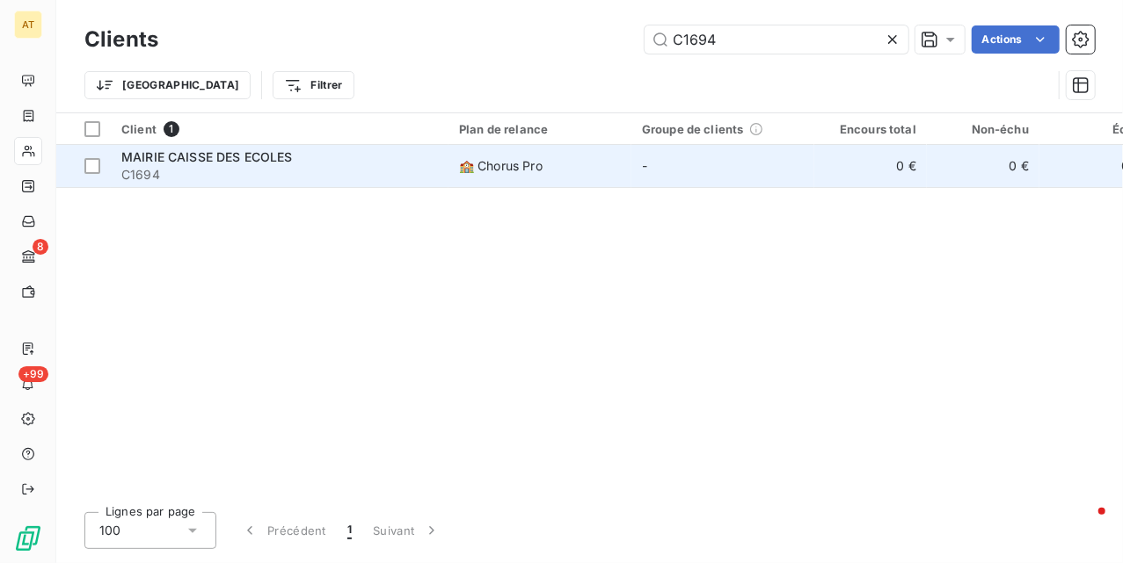
type input "C1694"
click at [260, 155] on span "MAIRIE CAISSE DES ECOLES" at bounding box center [206, 156] width 171 height 15
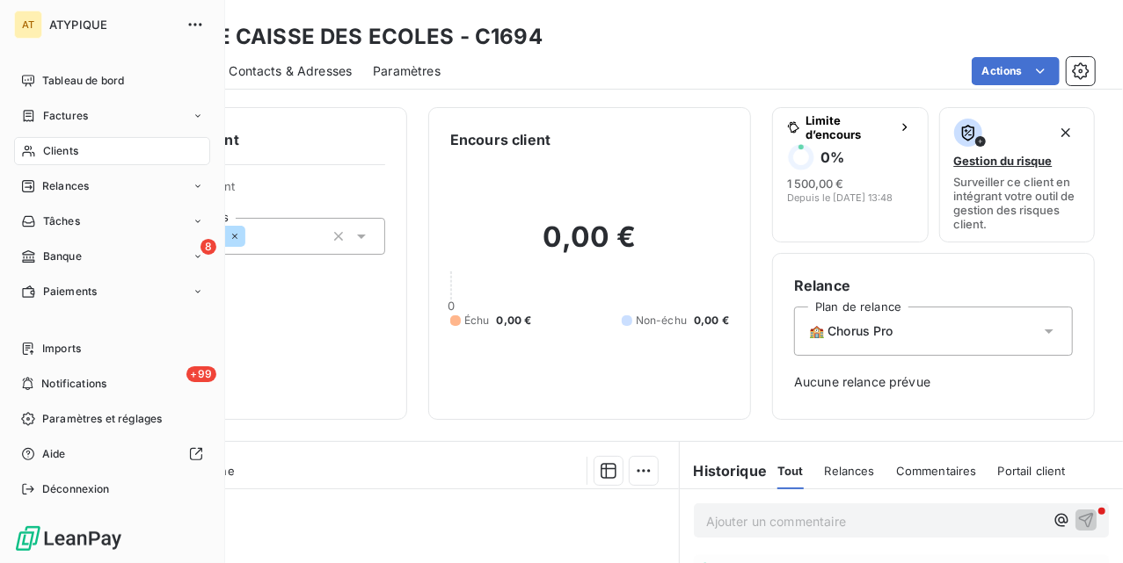
click at [43, 146] on span "Clients" at bounding box center [60, 151] width 35 height 16
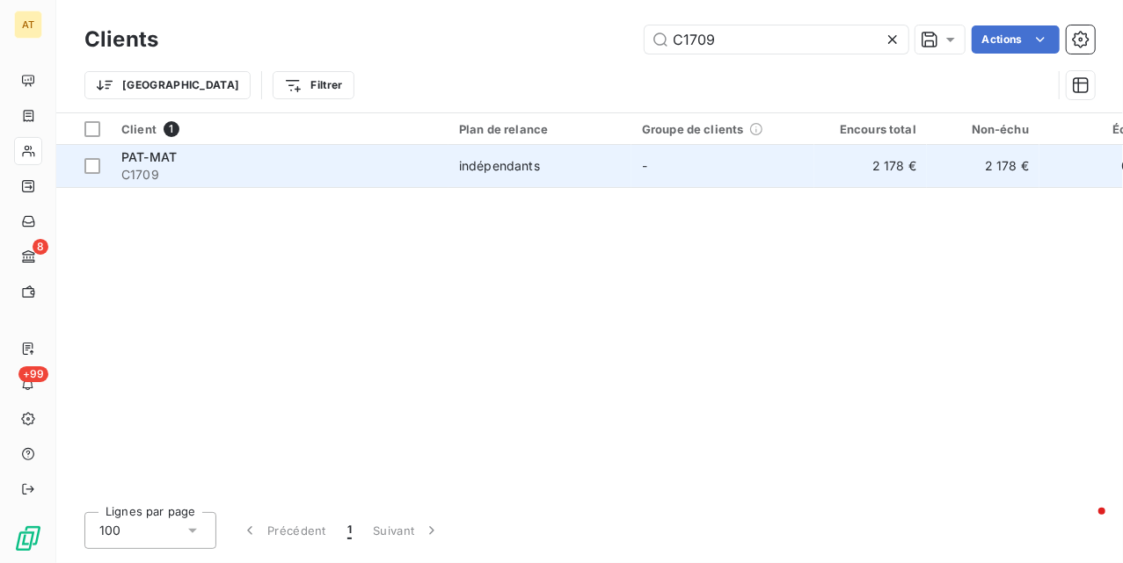
type input "C1709"
click at [184, 178] on span "C1709" at bounding box center [279, 175] width 316 height 18
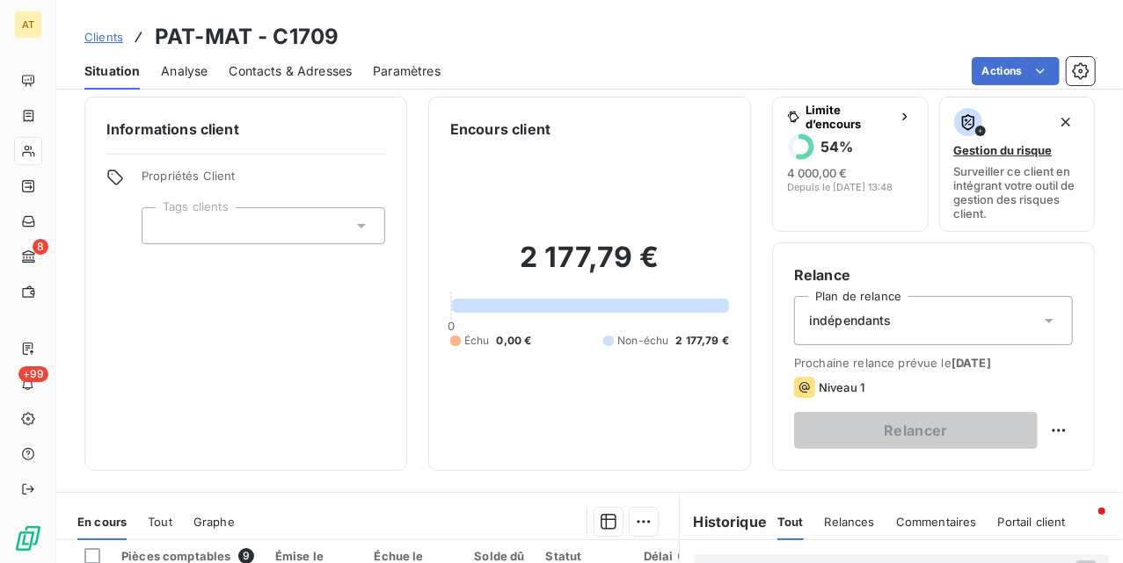
scroll to position [11, 0]
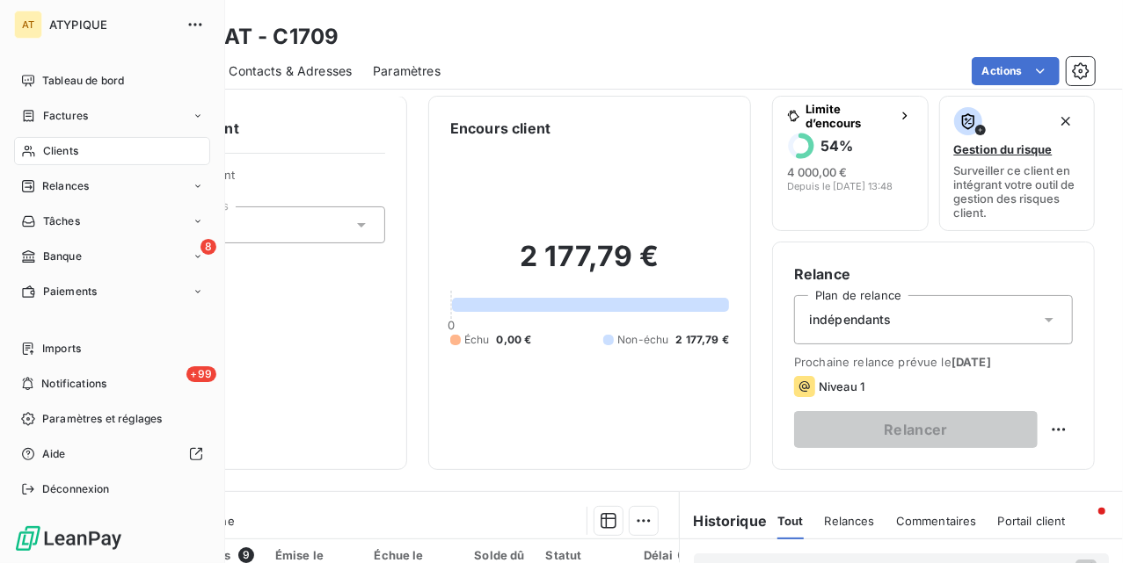
click at [47, 142] on div "Clients" at bounding box center [112, 151] width 196 height 28
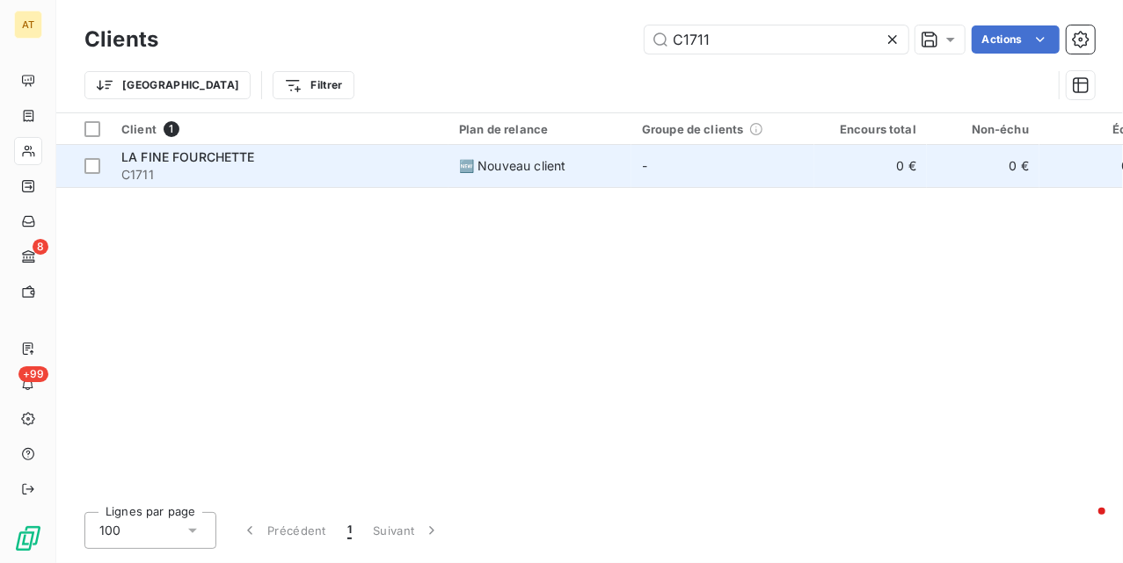
type input "C1711"
click at [272, 177] on span "C1711" at bounding box center [279, 175] width 316 height 18
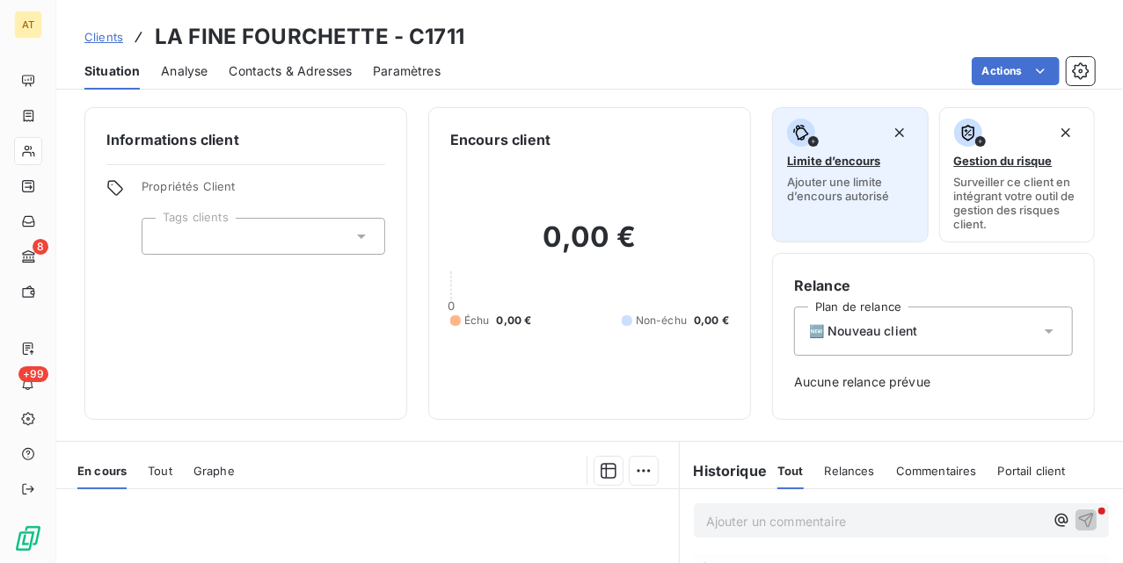
click at [846, 222] on button "Limite d’encours Ajouter une limite d’encours autorisé" at bounding box center [850, 174] width 156 height 135
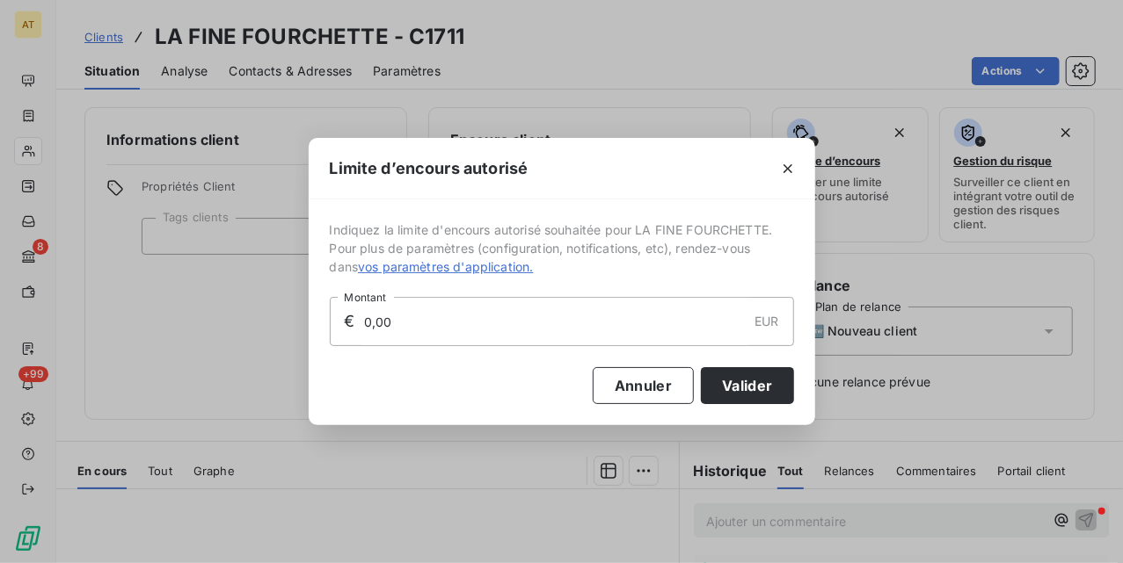
click at [577, 335] on input "0,00" at bounding box center [554, 321] width 385 height 47
type input "3 000,00"
click at [744, 384] on button "Valider" at bounding box center [747, 385] width 92 height 37
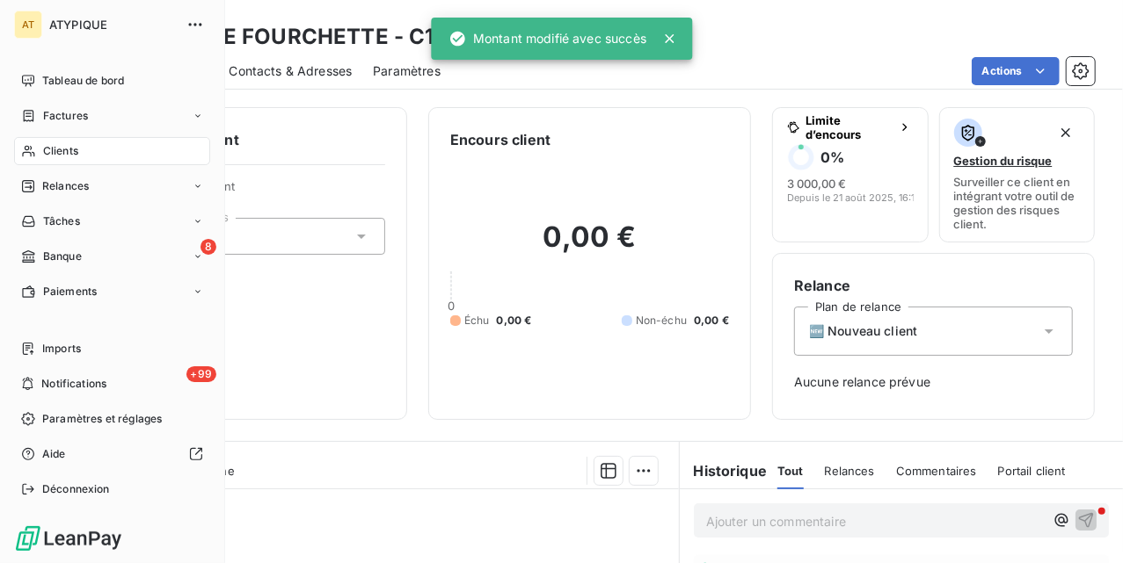
click at [50, 149] on span "Clients" at bounding box center [60, 151] width 35 height 16
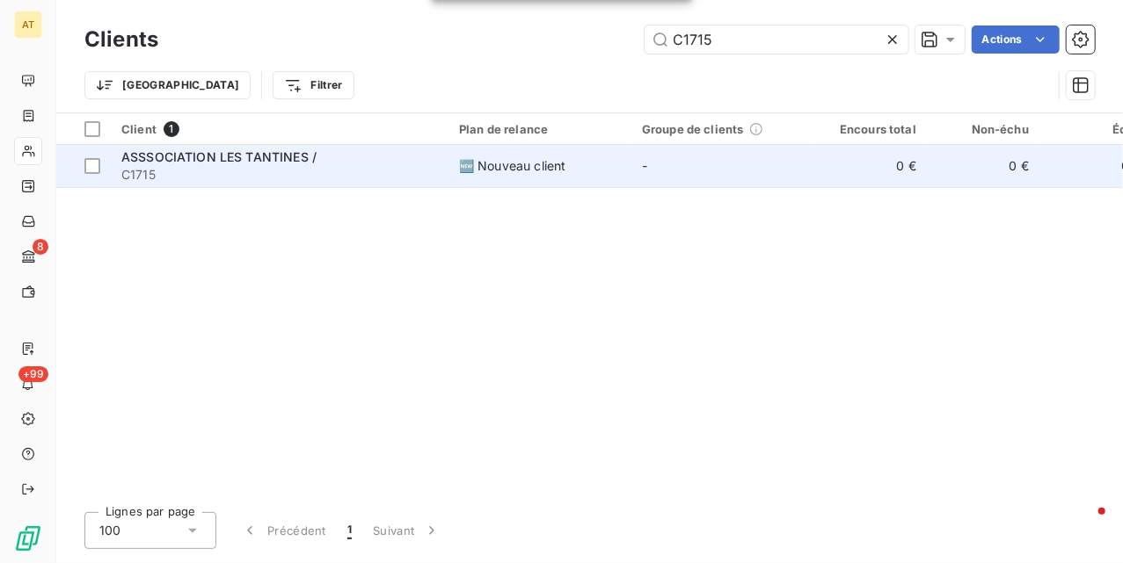
type input "C1715"
click at [206, 174] on span "C1715" at bounding box center [279, 175] width 316 height 18
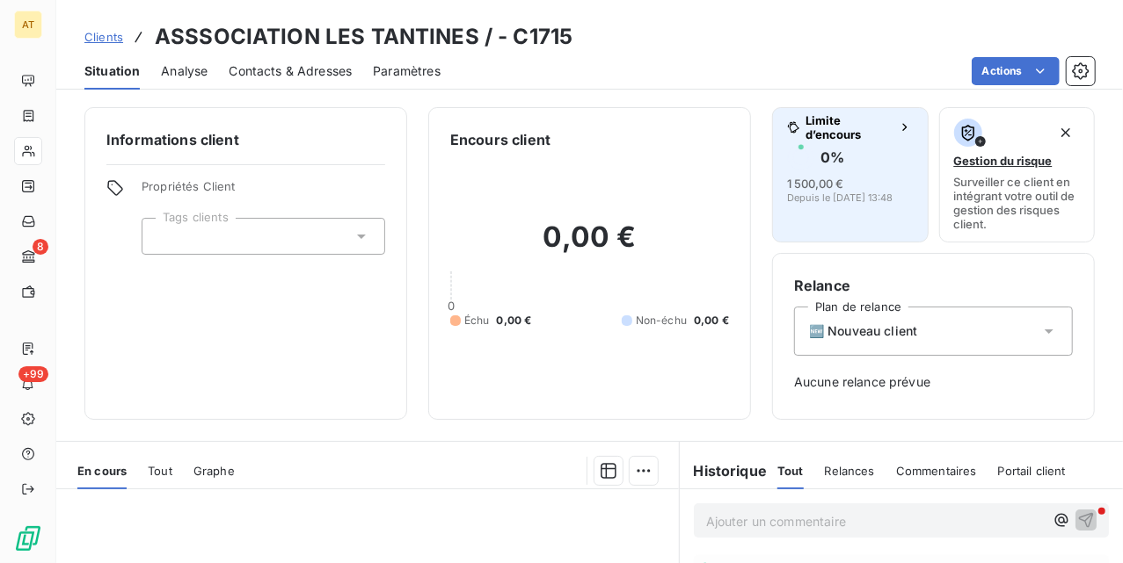
click at [833, 159] on div "0 %" at bounding box center [850, 157] width 127 height 28
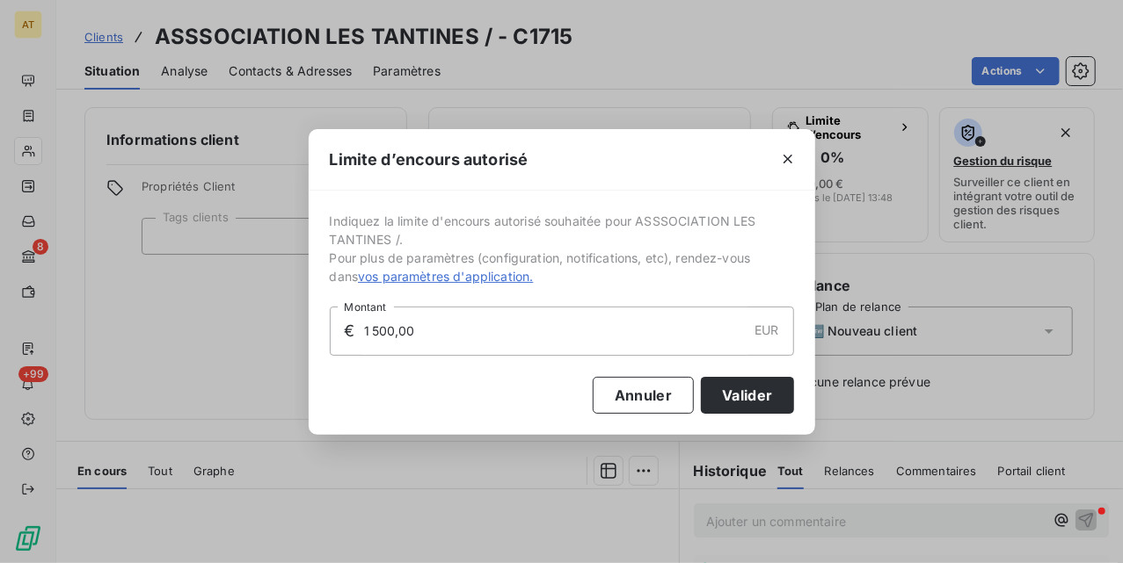
click at [607, 338] on input "1 500,00" at bounding box center [554, 331] width 385 height 47
type input "2 000,00"
click at [731, 399] on button "Valider" at bounding box center [747, 395] width 92 height 37
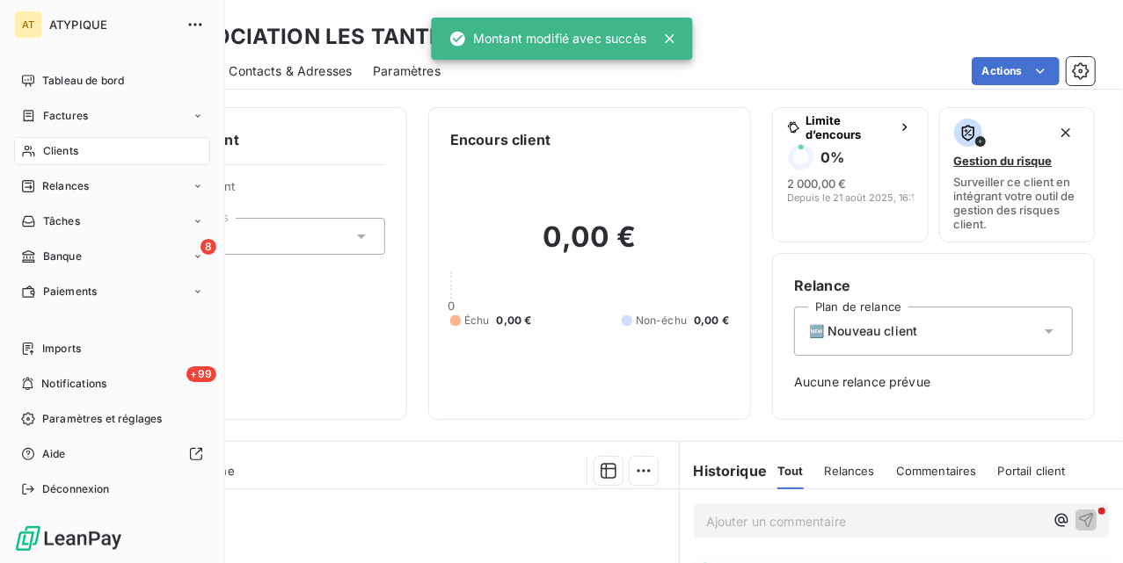
drag, startPoint x: 25, startPoint y: 151, endPoint x: 58, endPoint y: 148, distance: 32.7
click at [25, 151] on icon at bounding box center [28, 151] width 15 height 14
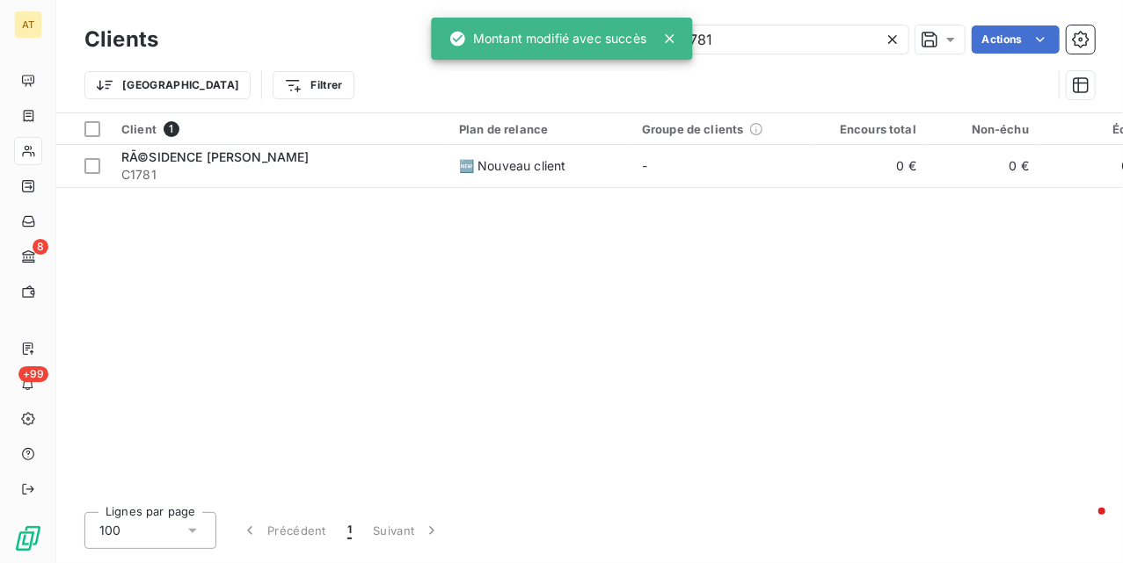
type input "C1781"
click at [254, 149] on span "RÃ©SIDENCE LEOPOLD CARTOUX" at bounding box center [215, 156] width 188 height 15
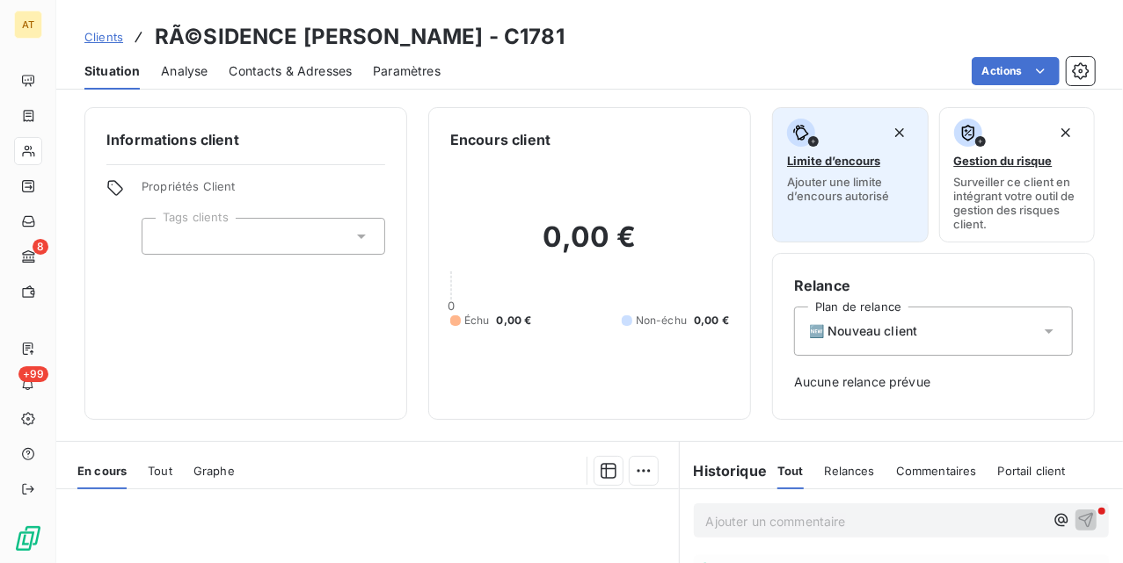
click at [824, 190] on span "Ajouter une limite d’encours autorisé" at bounding box center [850, 189] width 127 height 28
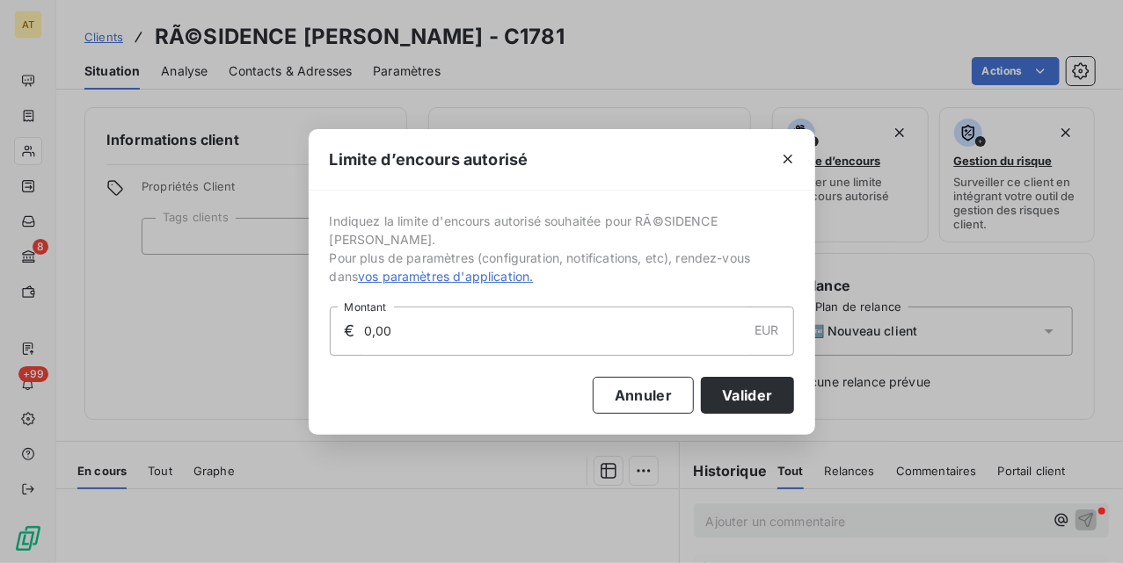
click at [483, 328] on input "0,00" at bounding box center [554, 331] width 385 height 47
type input "3 000,00"
click at [767, 383] on button "Valider" at bounding box center [747, 395] width 92 height 37
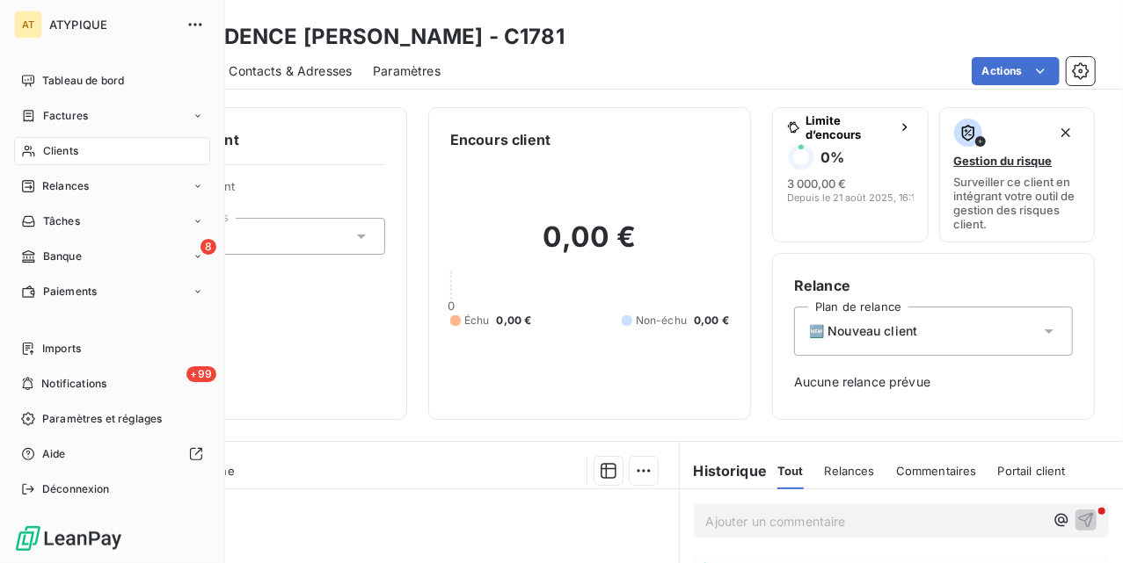
click at [91, 149] on div "Clients" at bounding box center [112, 151] width 196 height 28
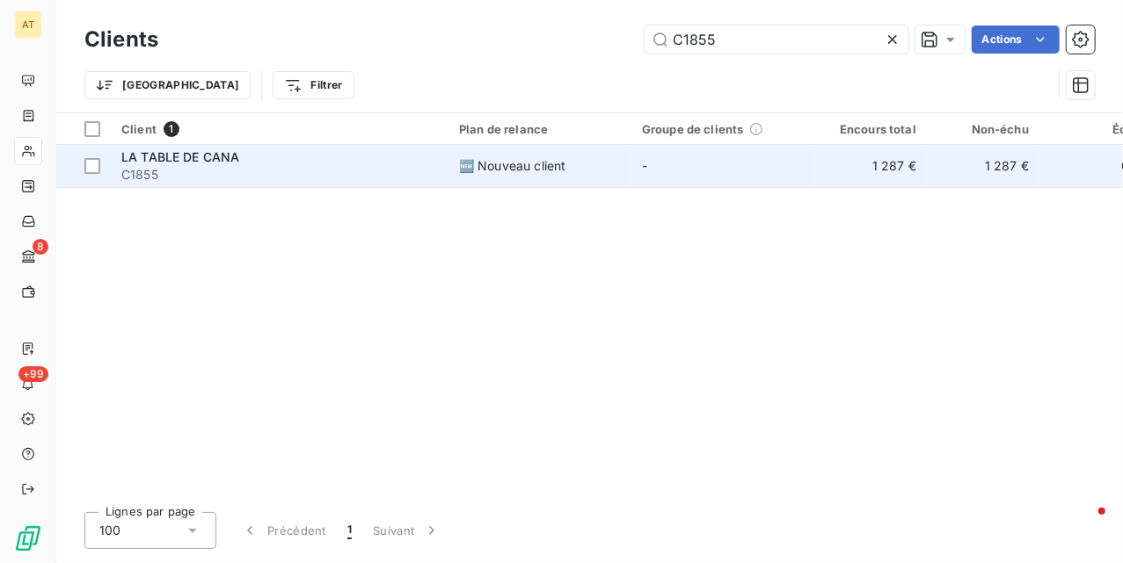
type input "C1855"
click at [240, 146] on td "LA TABLE DE CANA C1855" at bounding box center [280, 166] width 338 height 42
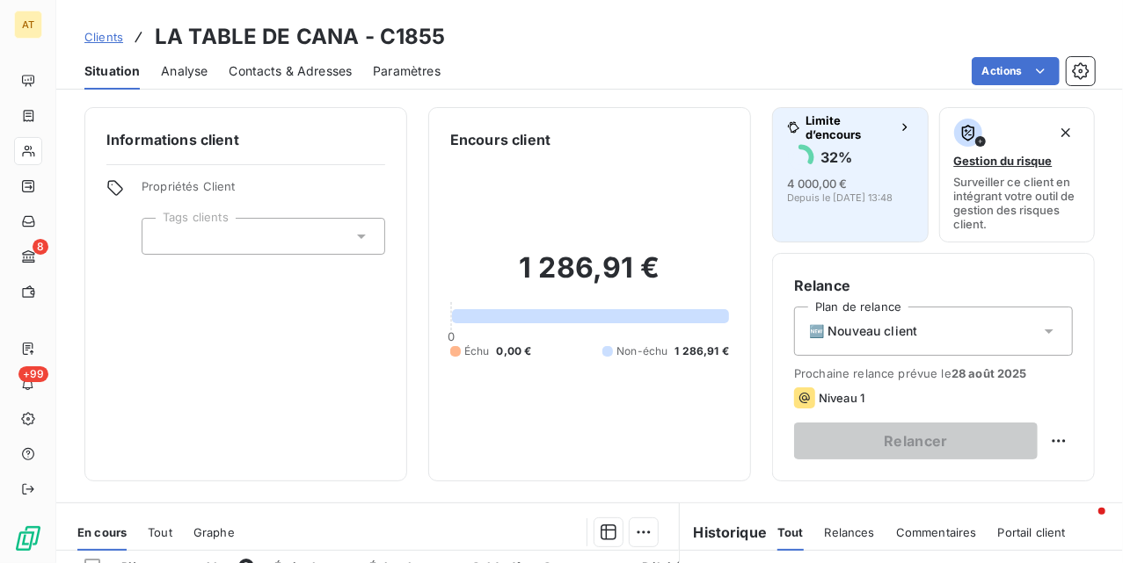
click at [887, 193] on span "Depuis le 21 juil. 2025, 13:48" at bounding box center [839, 198] width 105 height 11
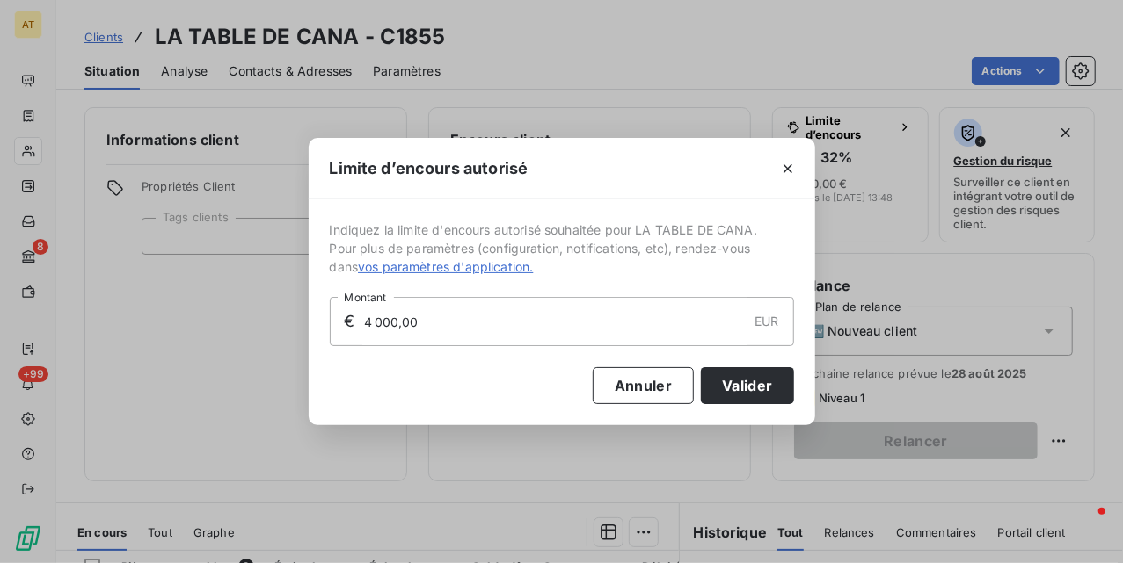
click at [608, 341] on input "4 000,00" at bounding box center [554, 321] width 385 height 47
type input "6 000,00"
click at [764, 373] on button "Valider" at bounding box center [747, 385] width 92 height 37
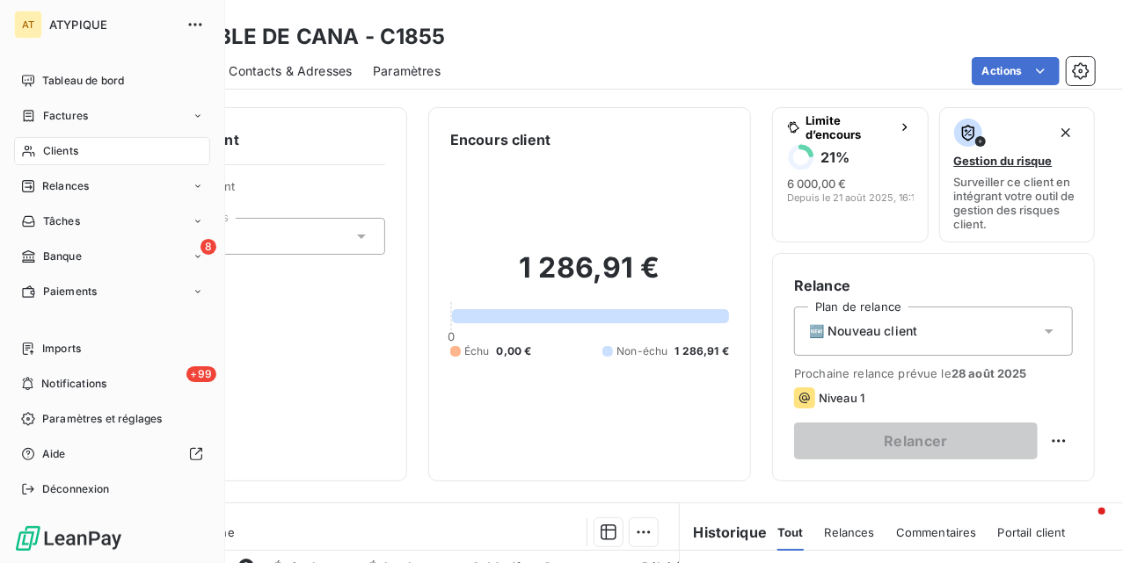
click at [54, 146] on span "Clients" at bounding box center [60, 151] width 35 height 16
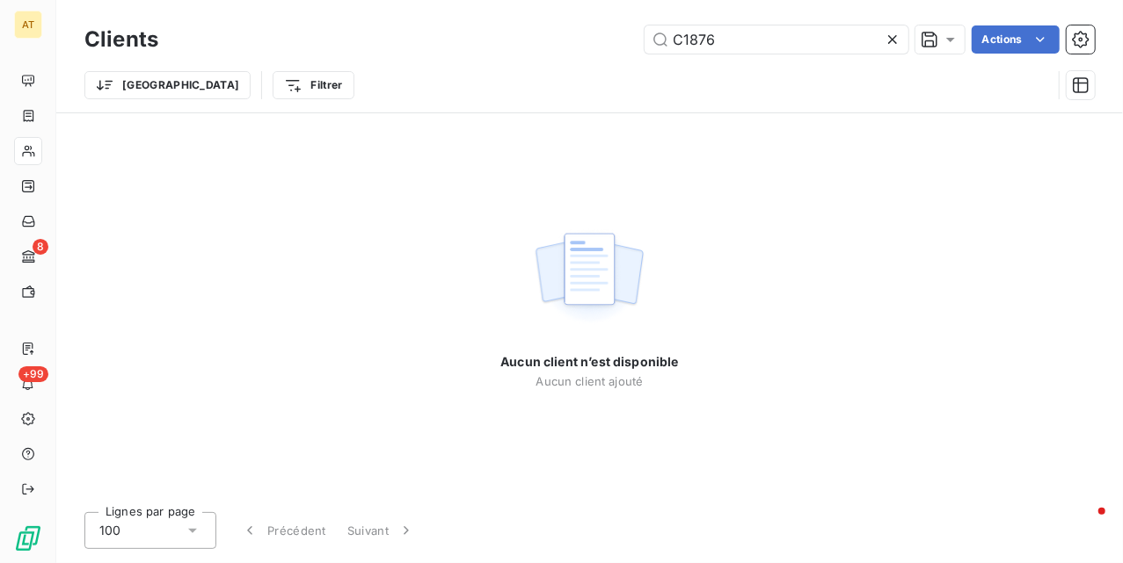
click at [519, 130] on div "Aucun client n’est disponible Aucun client ajouté" at bounding box center [589, 305] width 178 height 385
click at [468, 475] on div "Aucun client n’est disponible Aucun client ajouté" at bounding box center [589, 305] width 1066 height 385
click at [752, 30] on input "C1876" at bounding box center [776, 39] width 264 height 28
click at [725, 43] on input "C1876" at bounding box center [776, 39] width 264 height 28
paste input "80"
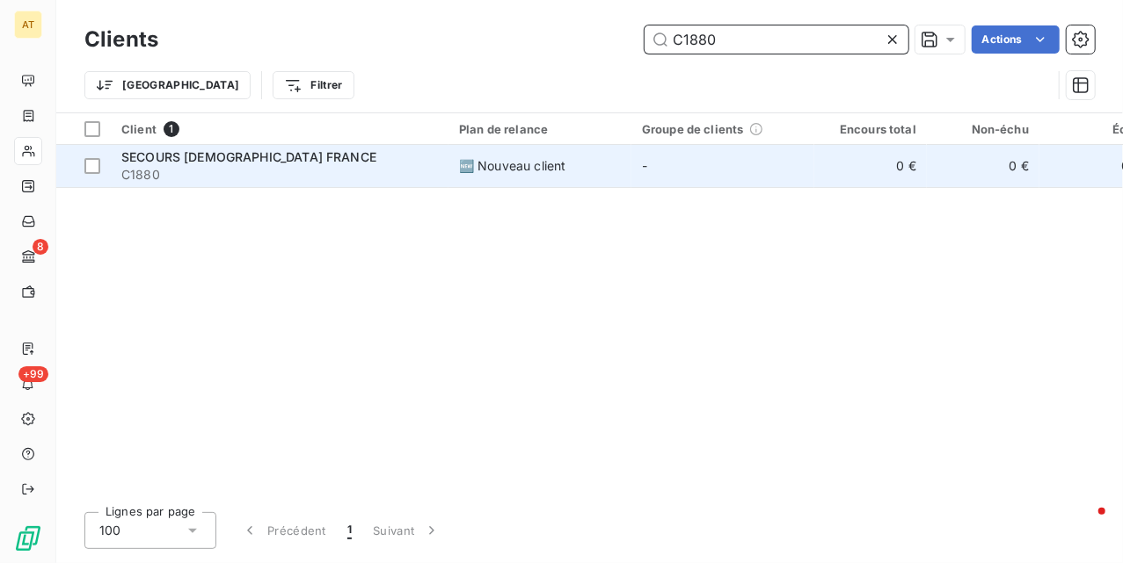
type input "C1880"
click at [227, 156] on span "SECOURS [DEMOGRAPHIC_DATA] FRANCE" at bounding box center [248, 156] width 255 height 15
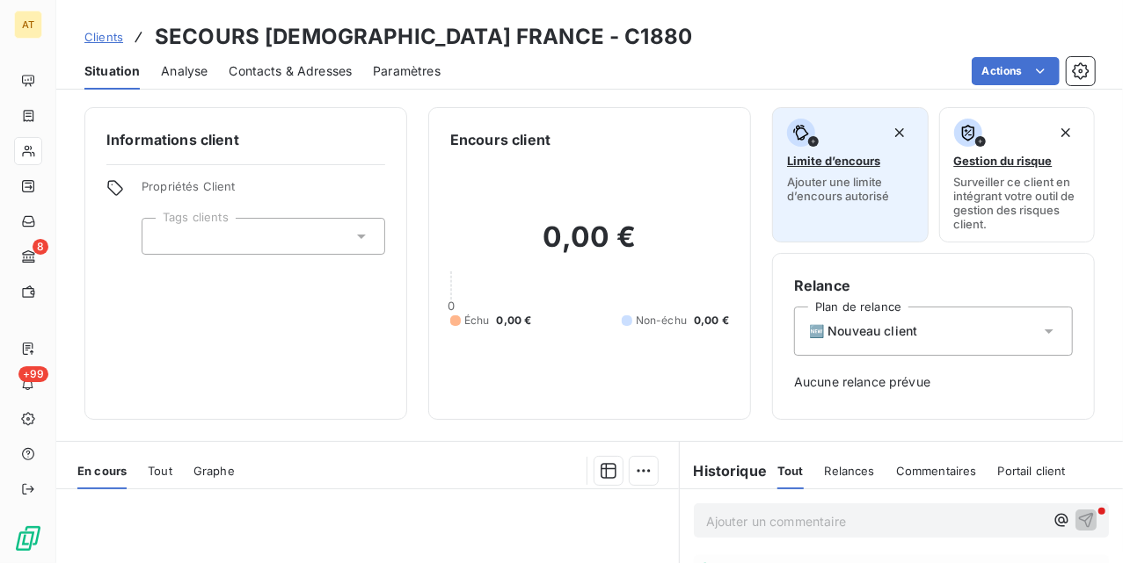
click at [852, 223] on button "Limite d’encours Ajouter une limite d’encours autorisé" at bounding box center [850, 174] width 156 height 135
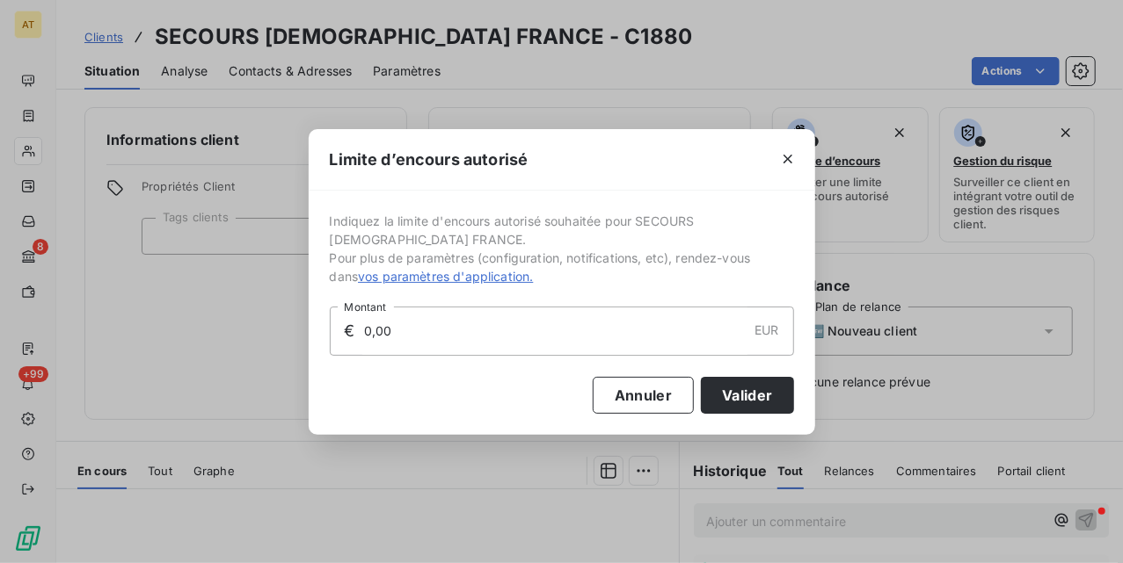
click at [662, 338] on input "0,00" at bounding box center [554, 331] width 385 height 47
type input "6 000,00"
click at [739, 390] on button "Valider" at bounding box center [747, 395] width 92 height 37
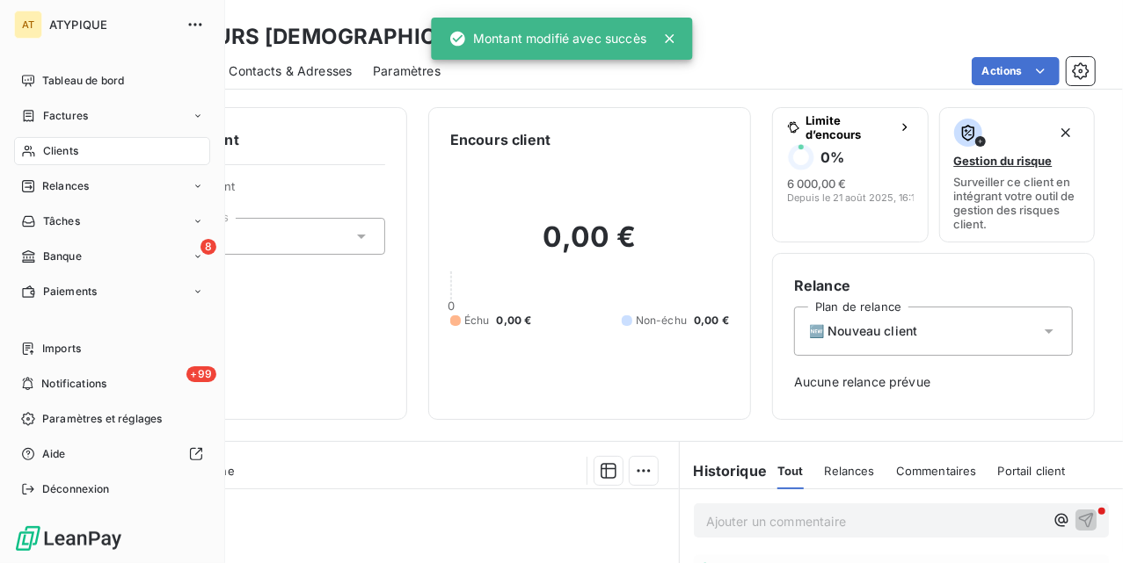
click at [55, 145] on span "Clients" at bounding box center [60, 151] width 35 height 16
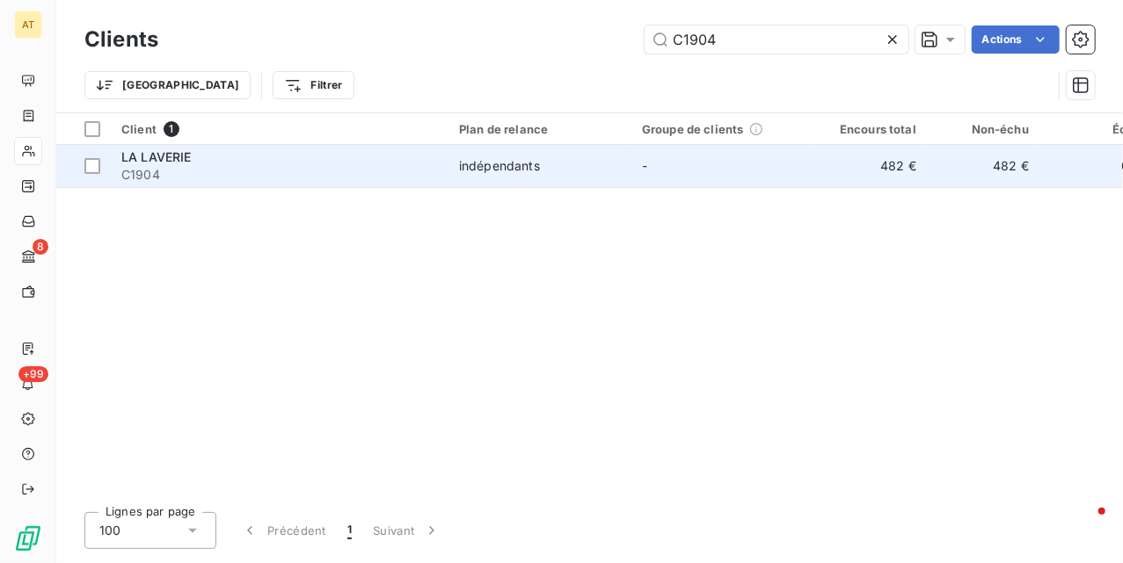
type input "C1904"
click at [287, 180] on span "C1904" at bounding box center [279, 175] width 316 height 18
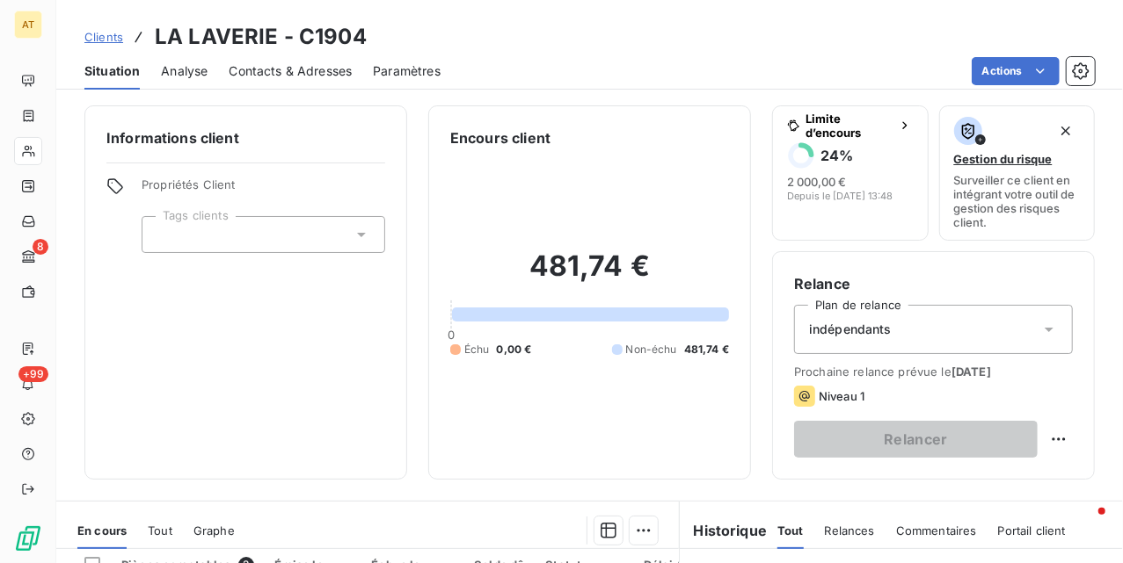
scroll to position [1, 0]
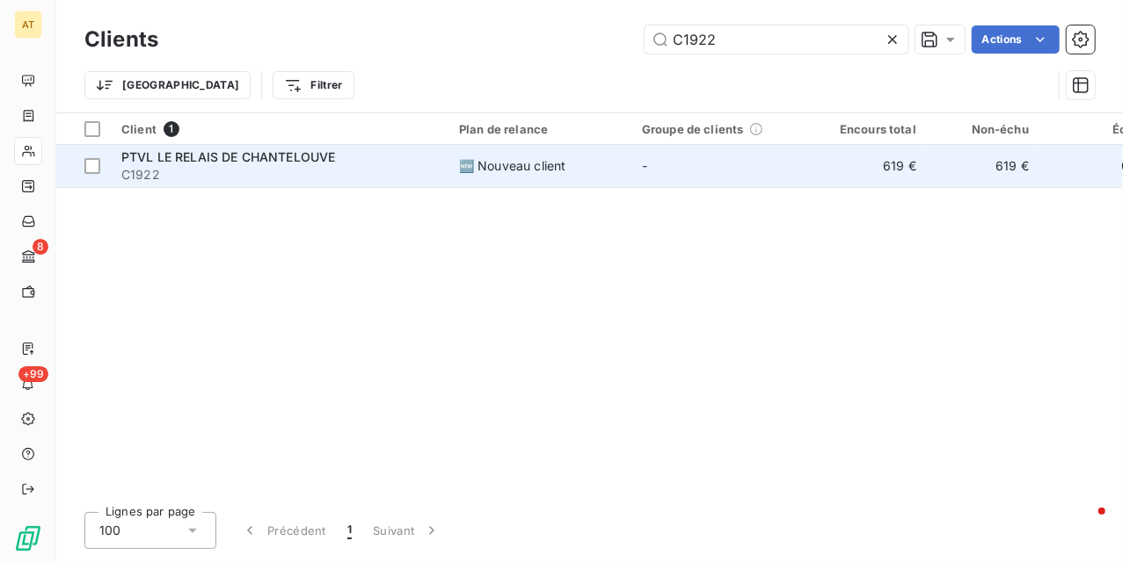
type input "C1922"
click at [307, 169] on span "C1922" at bounding box center [279, 175] width 316 height 18
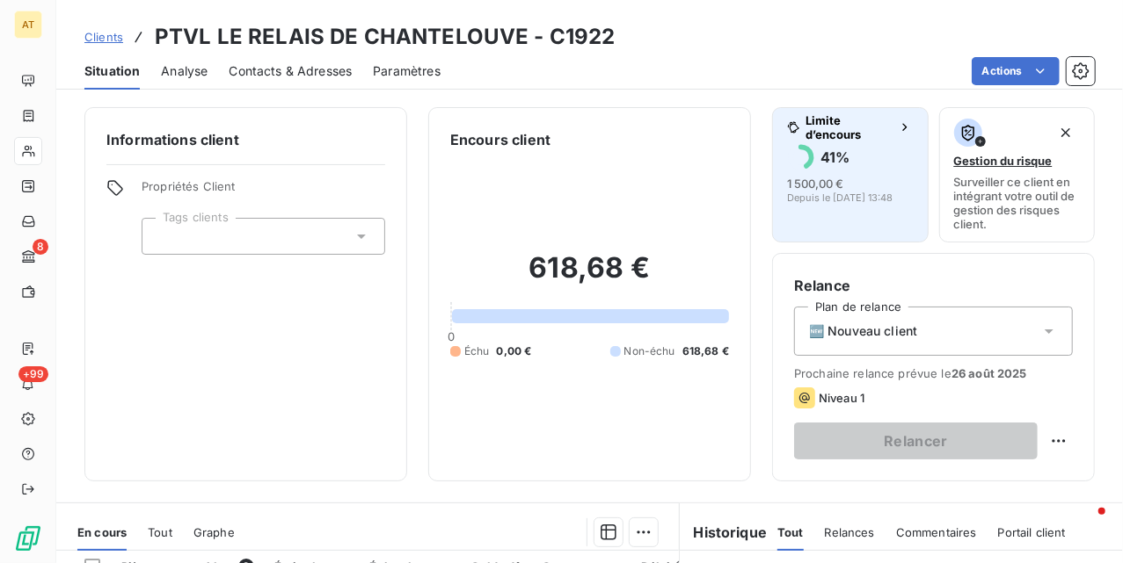
click at [869, 193] on span "Depuis le 21 juil. 2025, 13:48" at bounding box center [839, 198] width 105 height 11
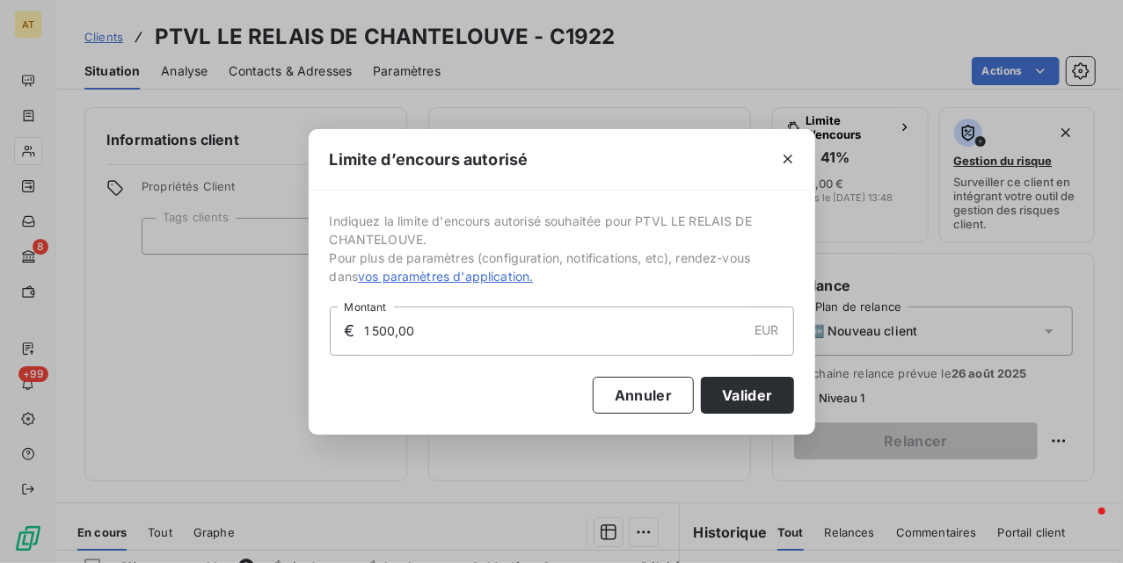
click at [531, 315] on input "1 500,00" at bounding box center [554, 331] width 385 height 47
type input "2 000,00"
click at [738, 395] on button "Valider" at bounding box center [747, 395] width 92 height 37
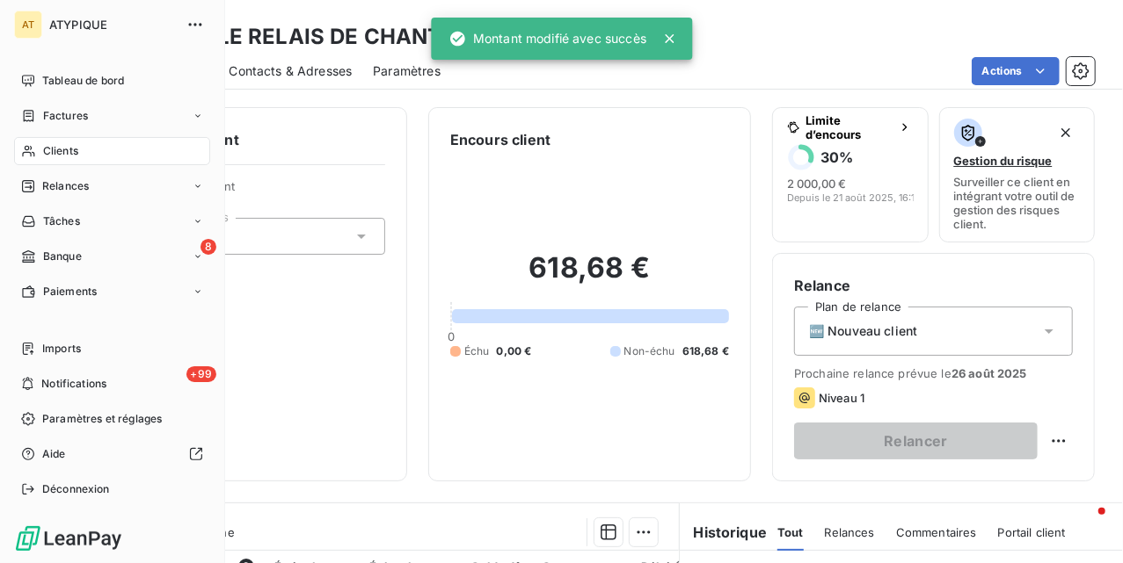
click at [53, 149] on span "Clients" at bounding box center [60, 151] width 35 height 16
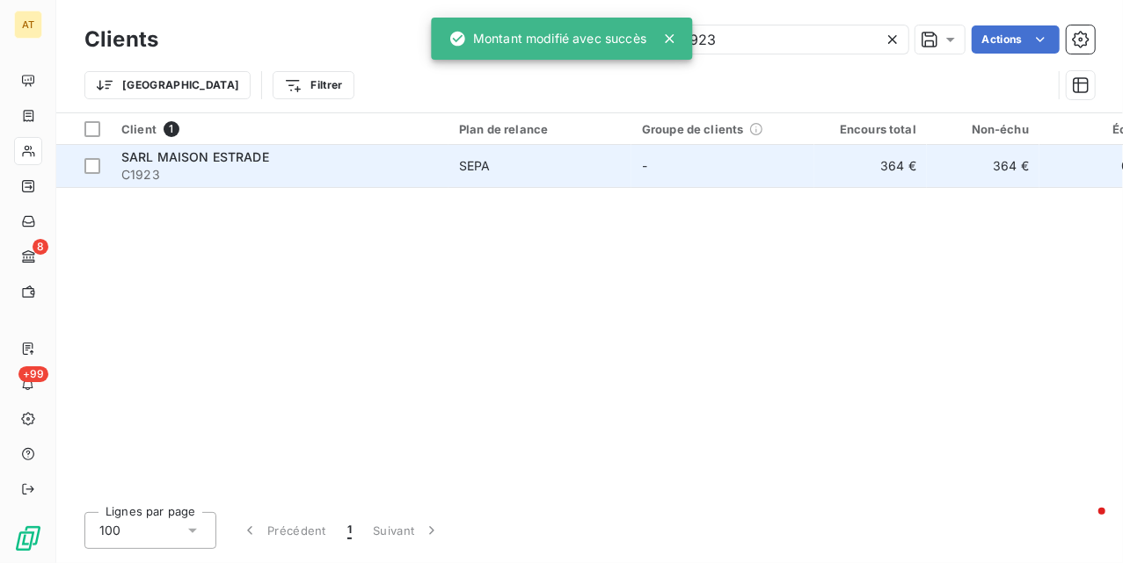
type input "C1923"
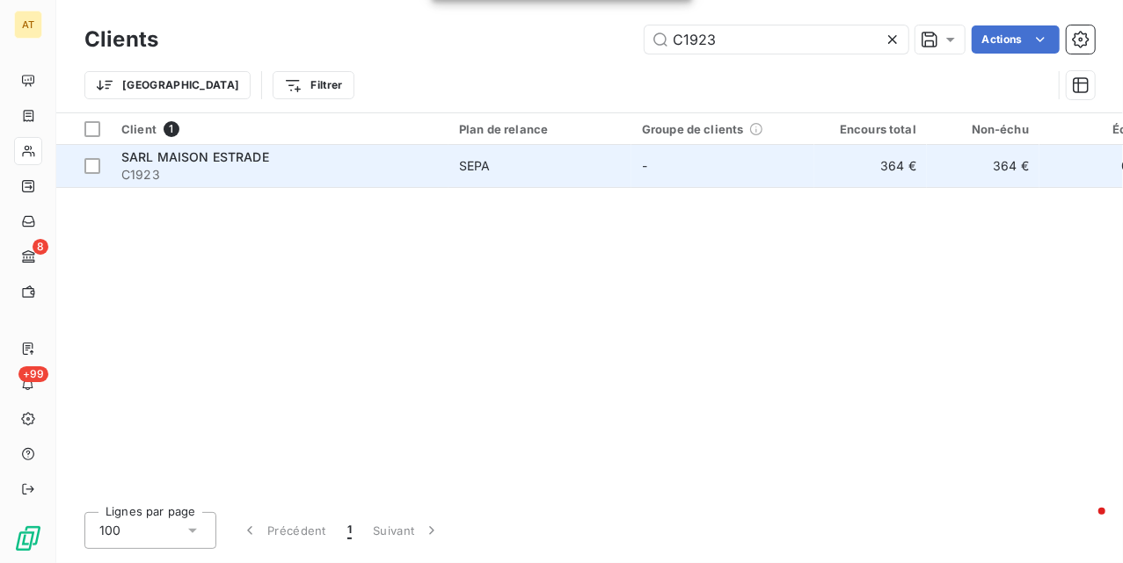
click at [269, 183] on span "C1923" at bounding box center [279, 175] width 316 height 18
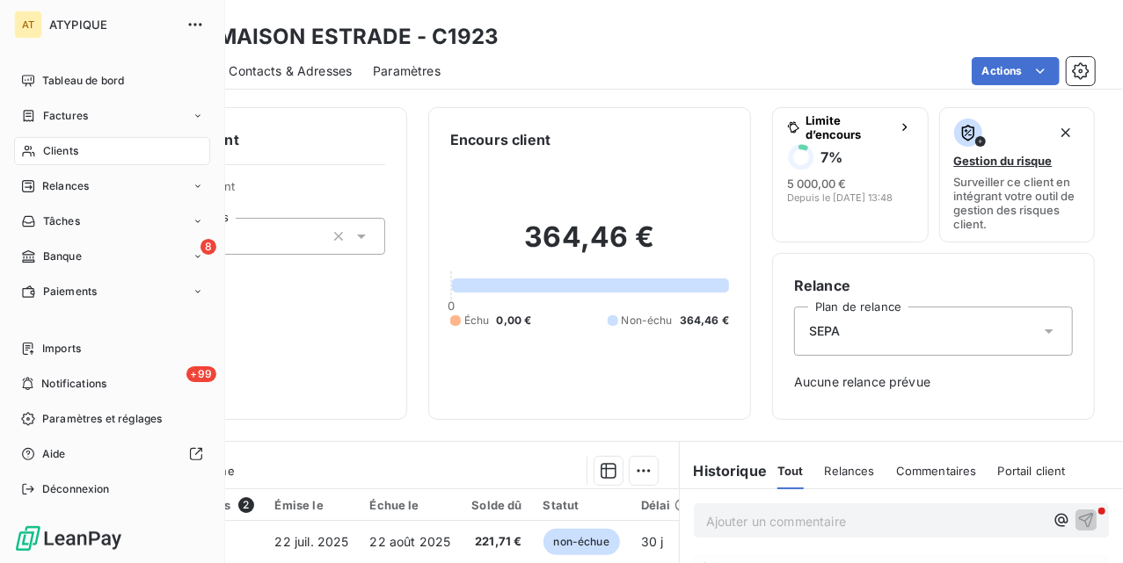
click at [37, 160] on div "Clients" at bounding box center [112, 151] width 196 height 28
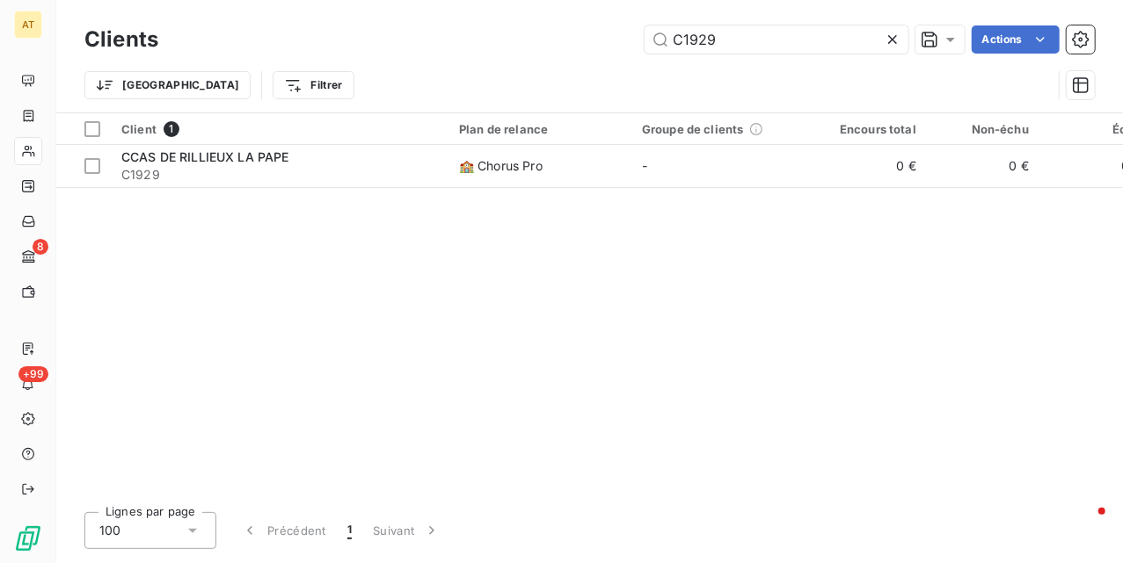
type input "C1929"
click at [167, 156] on span "CCAS DE RILLIEUX LA PAPE" at bounding box center [205, 156] width 168 height 15
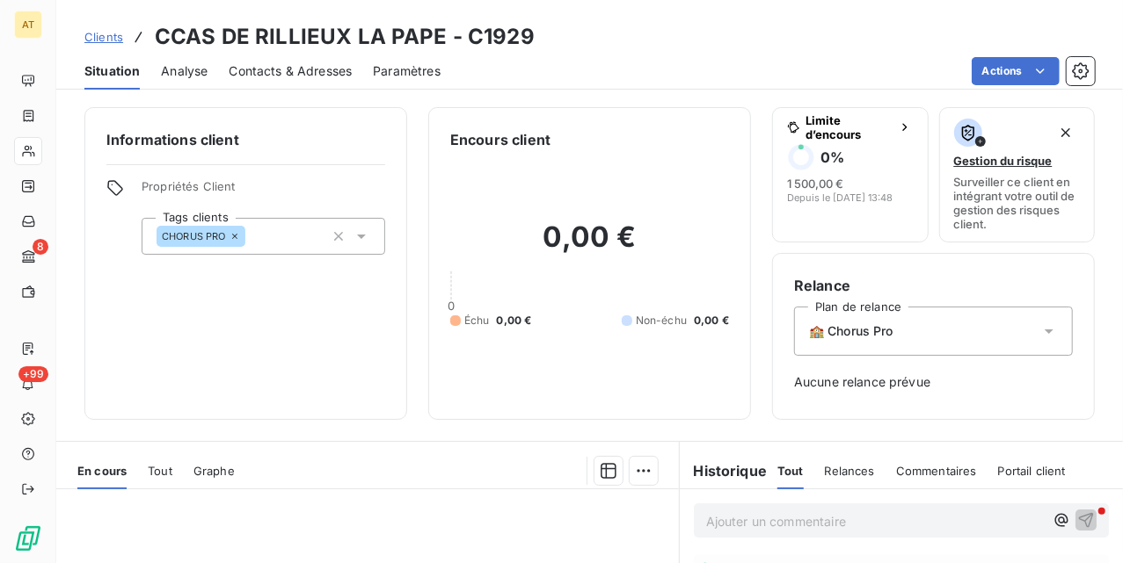
click at [58, 156] on div "Informations client Propriétés Client Tags clients CHORUS PRO Encours client 0,…" at bounding box center [589, 263] width 1066 height 313
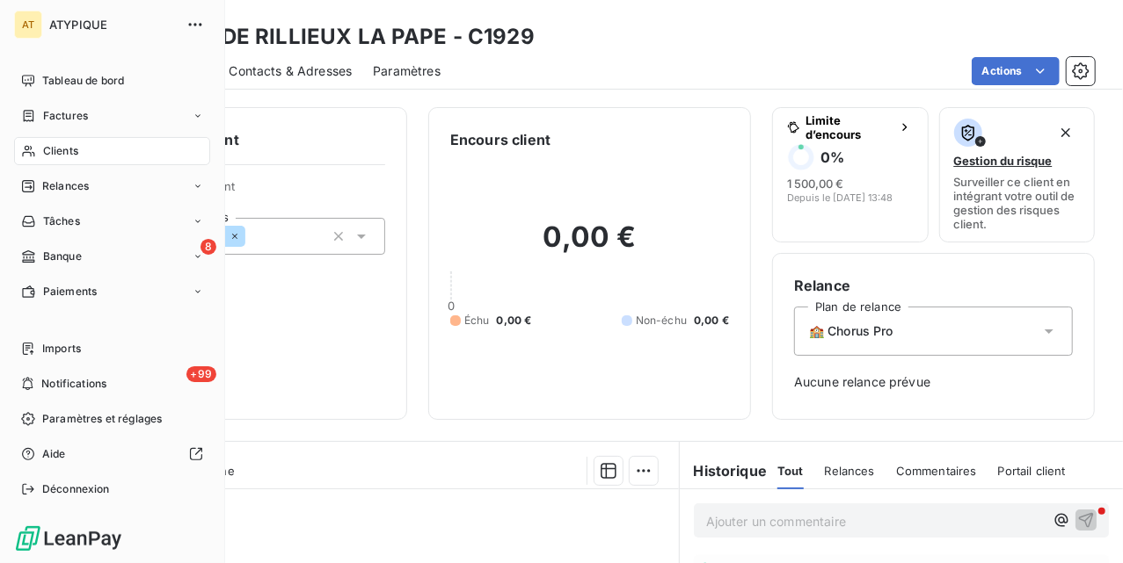
click at [33, 151] on icon at bounding box center [28, 151] width 15 height 14
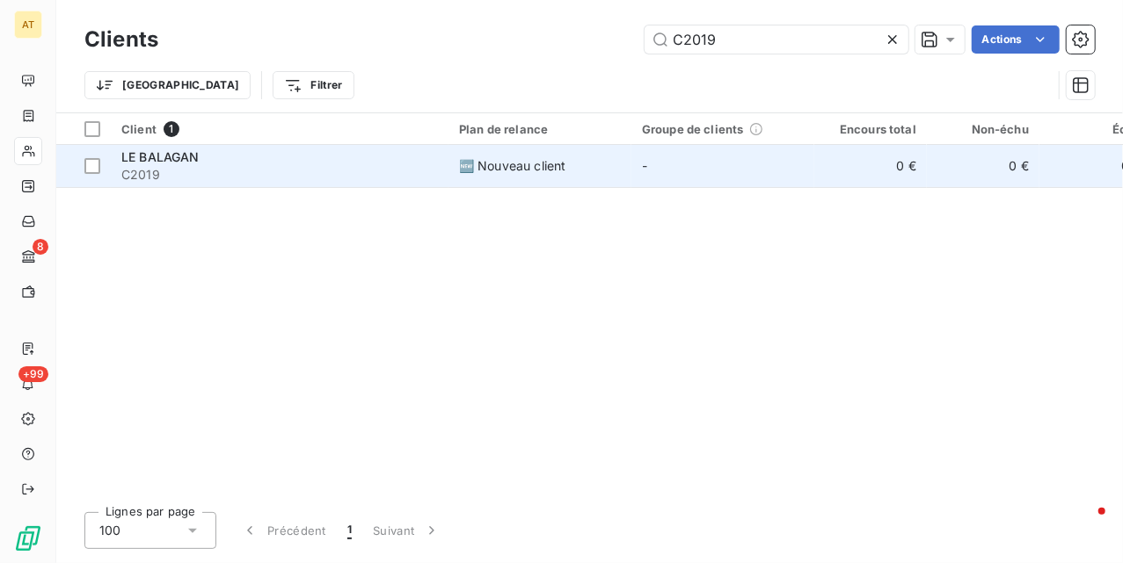
type input "C2019"
click at [357, 149] on div "LE BALAGAN" at bounding box center [279, 158] width 316 height 18
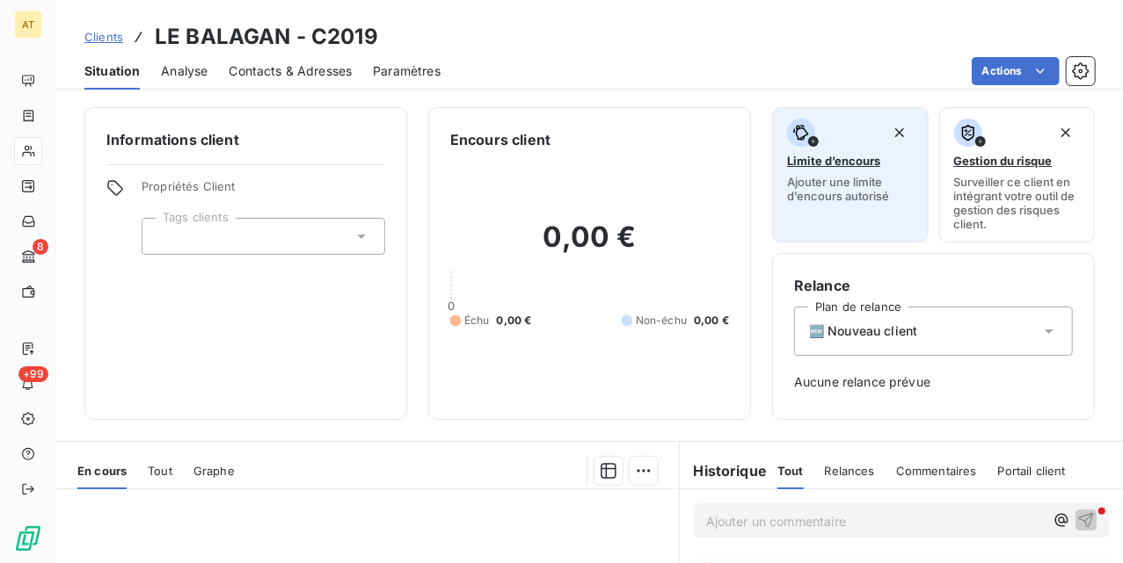
click at [819, 184] on span "Ajouter une limite d’encours autorisé" at bounding box center [850, 189] width 127 height 28
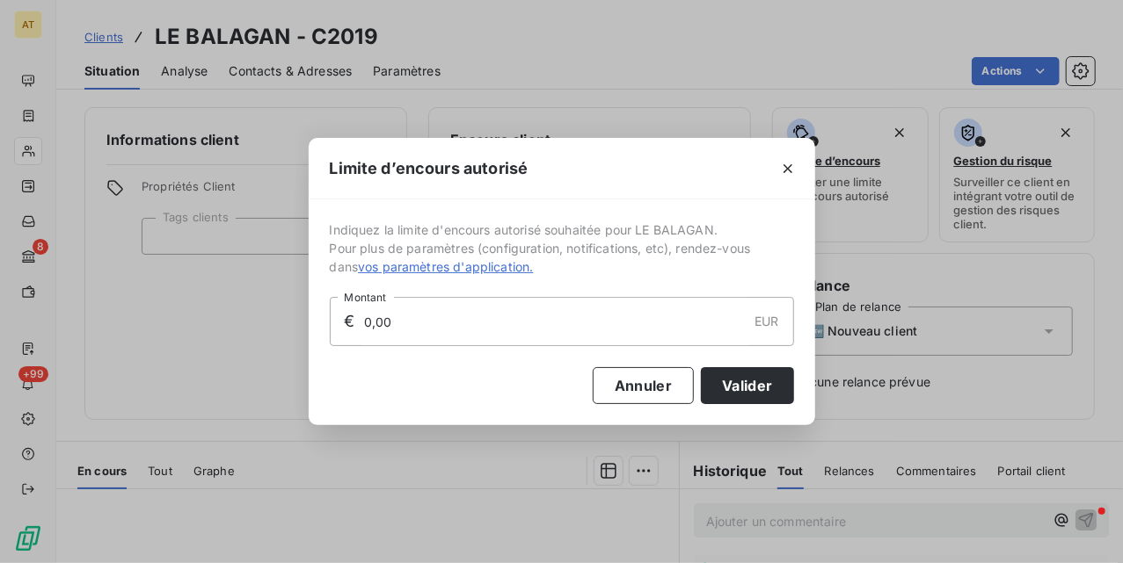
click at [492, 313] on input "0,00" at bounding box center [554, 321] width 385 height 47
type input "3 000,00"
click at [771, 376] on button "Valider" at bounding box center [747, 385] width 92 height 37
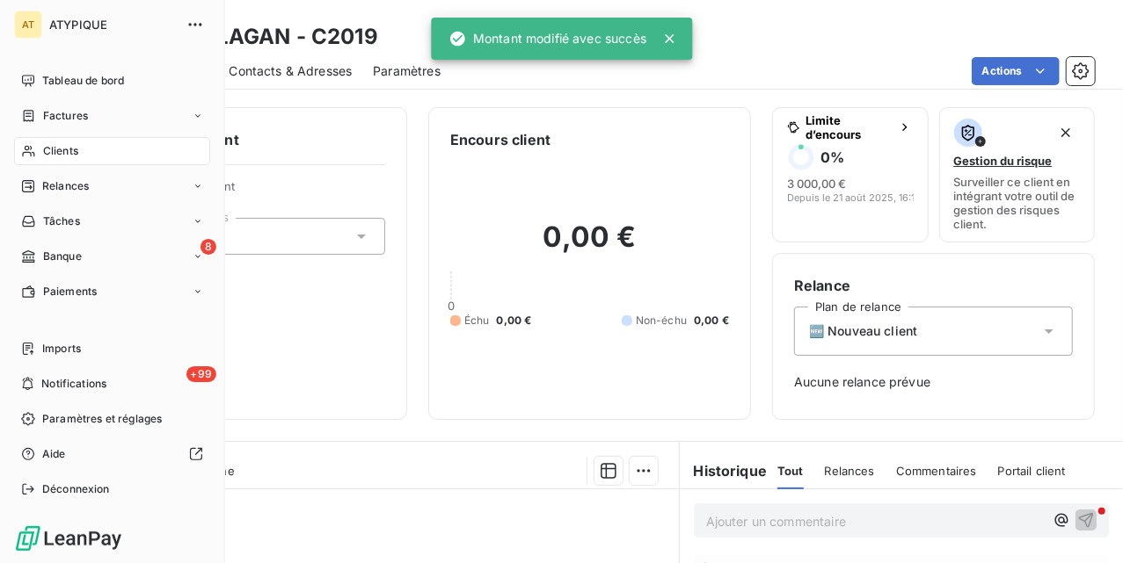
click at [113, 139] on div "Clients" at bounding box center [112, 151] width 196 height 28
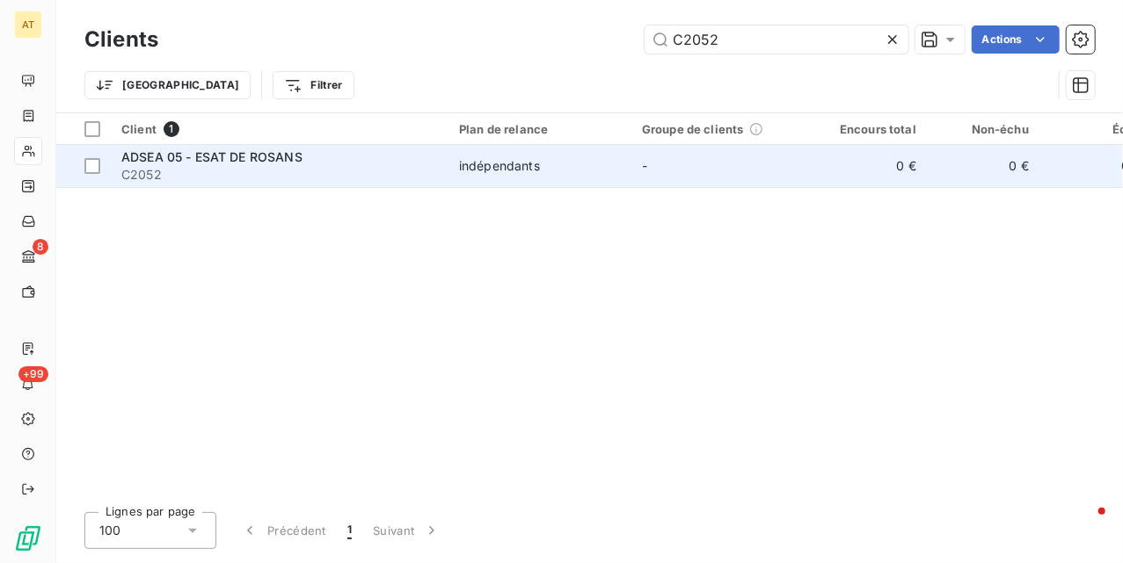
type input "C2052"
click at [185, 172] on span "C2052" at bounding box center [279, 175] width 316 height 18
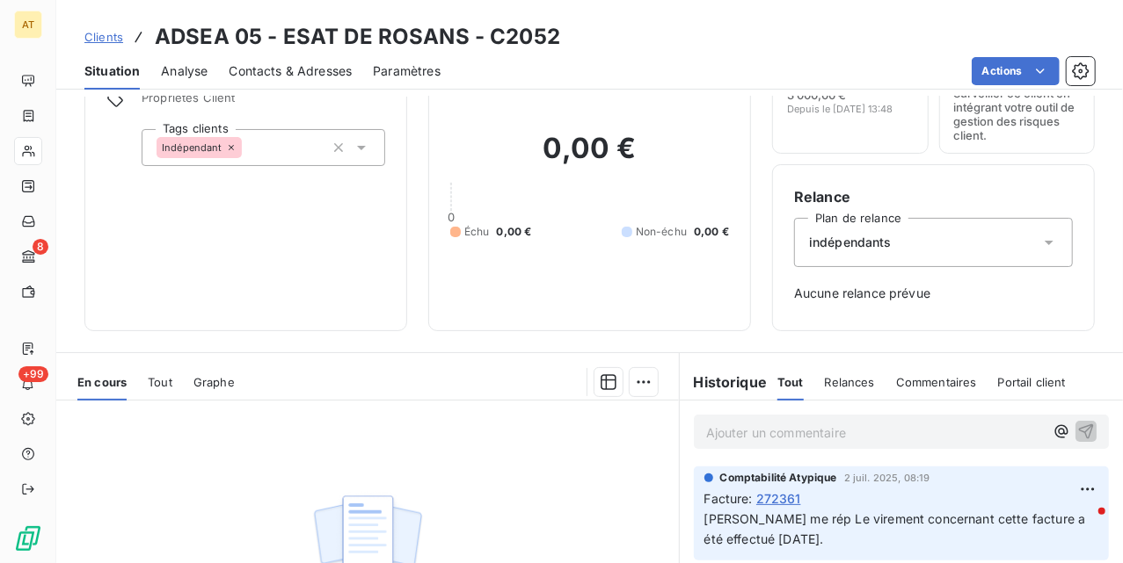
scroll to position [11, 0]
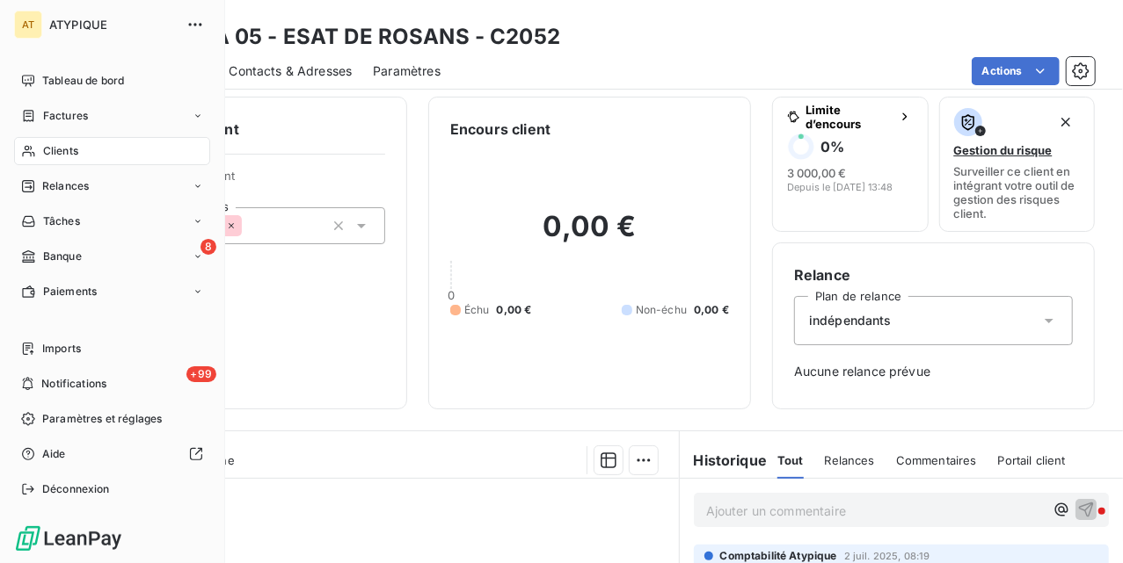
click at [49, 138] on div "Clients" at bounding box center [112, 151] width 196 height 28
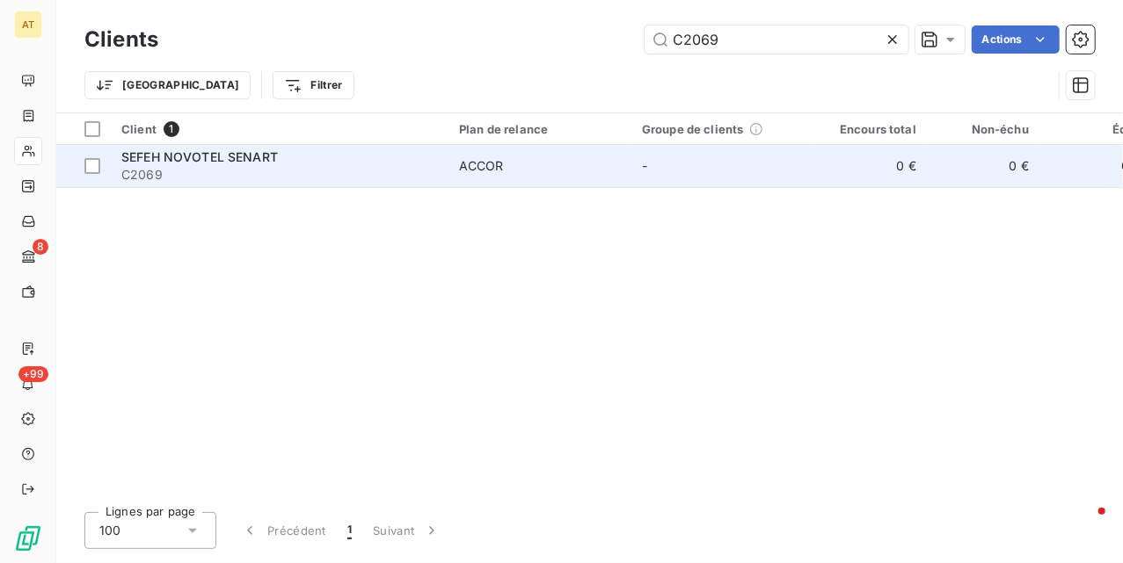
type input "C2069"
click at [247, 166] on span "C2069" at bounding box center [279, 175] width 316 height 18
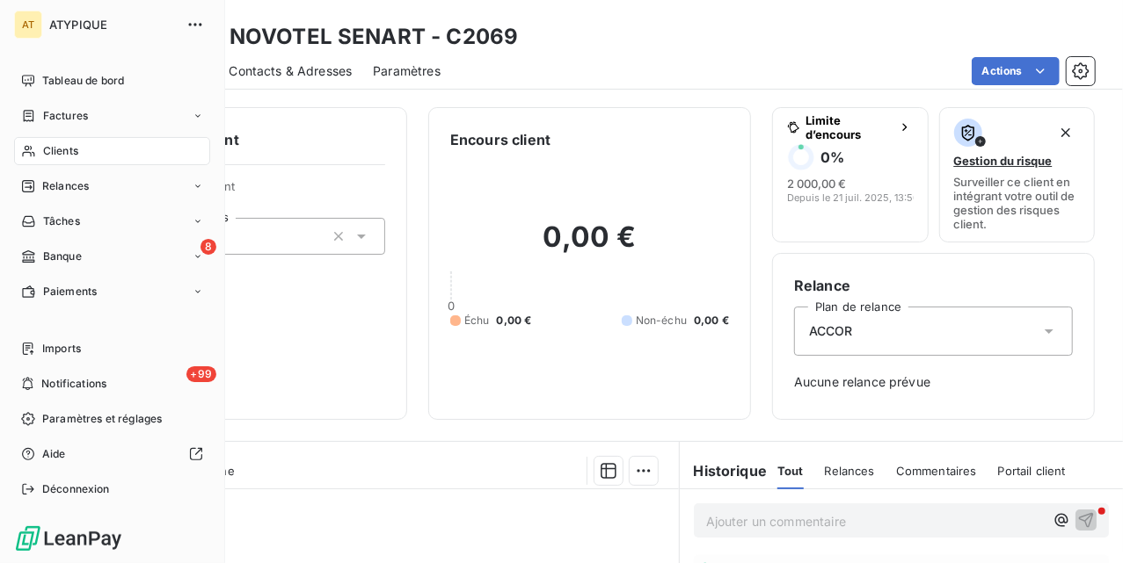
click at [61, 134] on nav "Tableau de bord Factures Clients Relances Tâches 8 Banque Paiements" at bounding box center [112, 186] width 196 height 239
click at [61, 155] on span "Clients" at bounding box center [60, 151] width 35 height 16
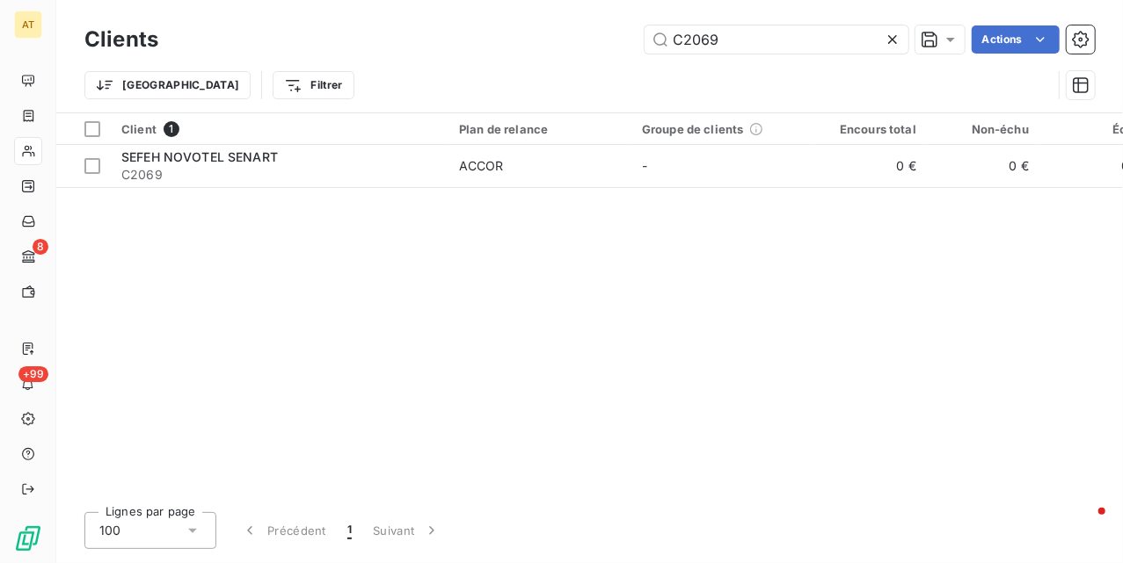
click at [789, 56] on div "Clients C2069 Actions" at bounding box center [589, 39] width 1010 height 37
click at [810, 36] on input "C2069" at bounding box center [776, 39] width 264 height 28
paste input "77"
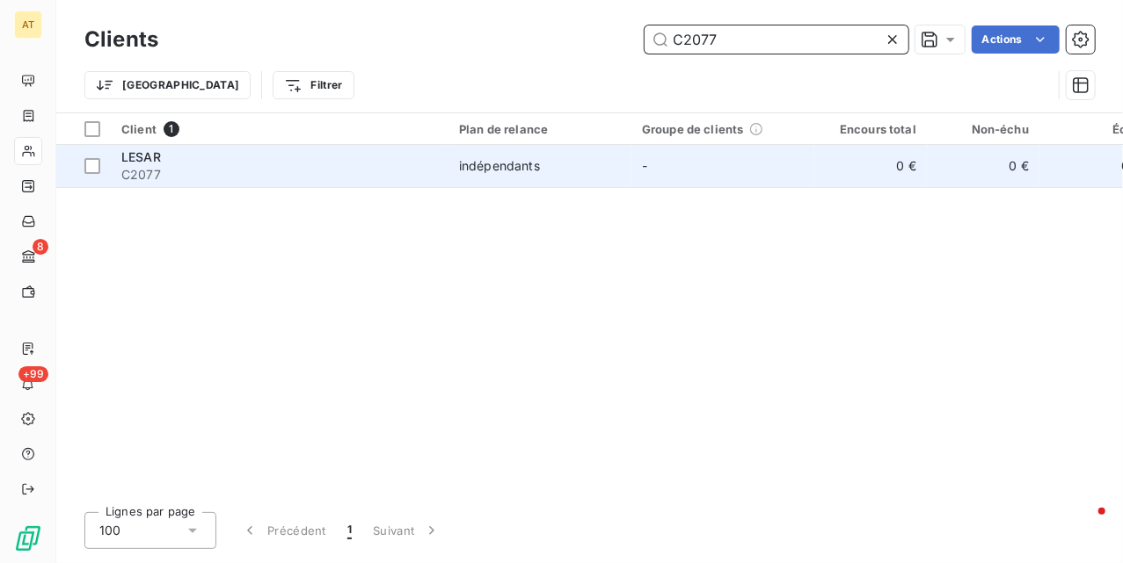
type input "C2077"
click at [398, 177] on span "C2077" at bounding box center [279, 175] width 316 height 18
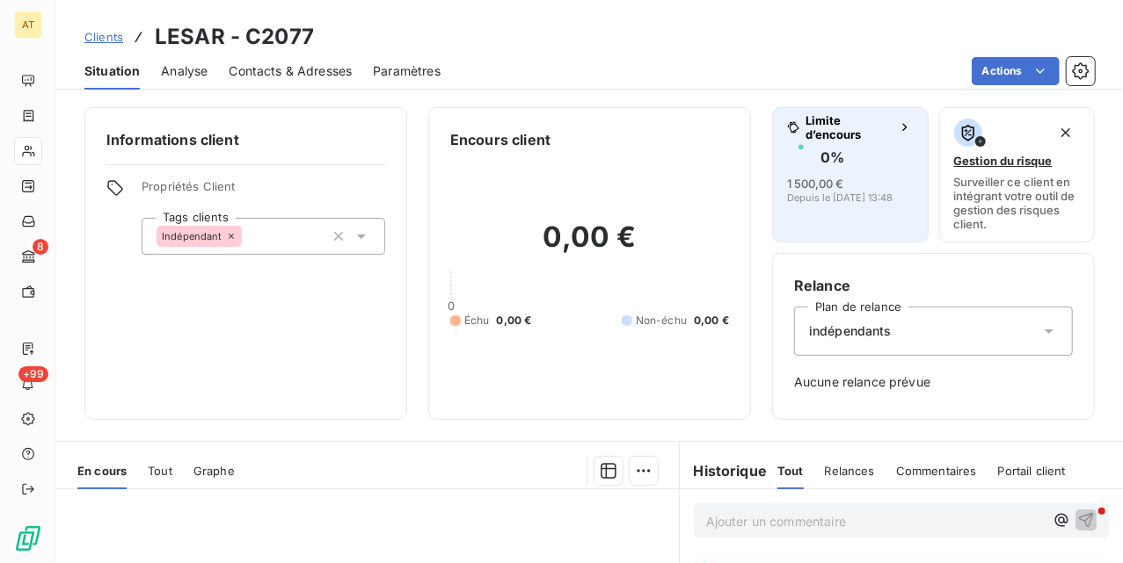
click at [816, 197] on span "Depuis le 21 juil. 2025, 13:48" at bounding box center [839, 198] width 105 height 11
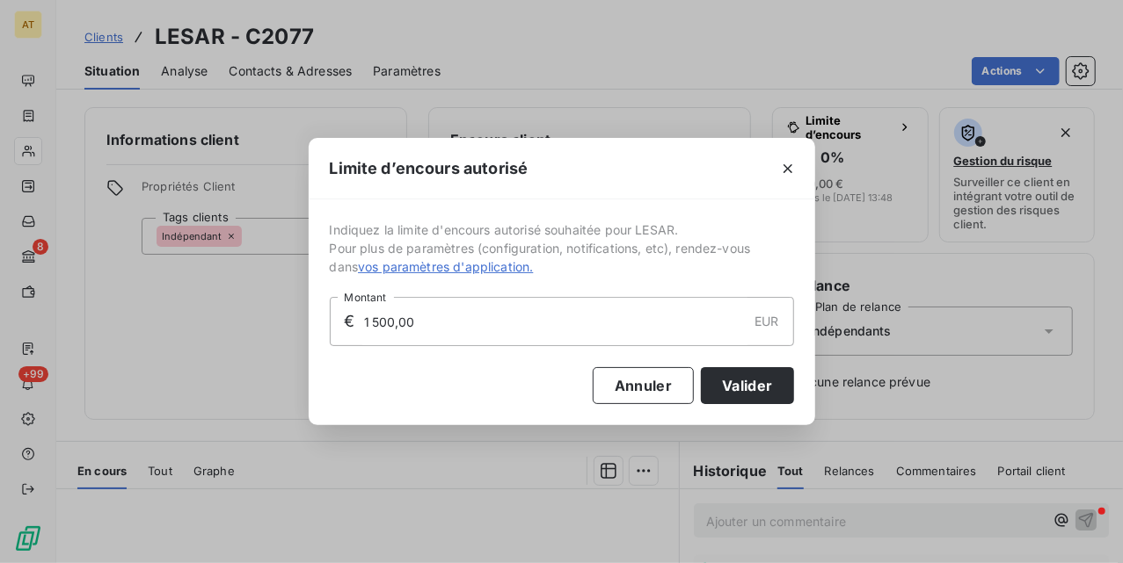
click at [643, 317] on input "1 500,00" at bounding box center [554, 321] width 385 height 47
type input "2 000,00"
click at [758, 399] on button "Valider" at bounding box center [747, 385] width 92 height 37
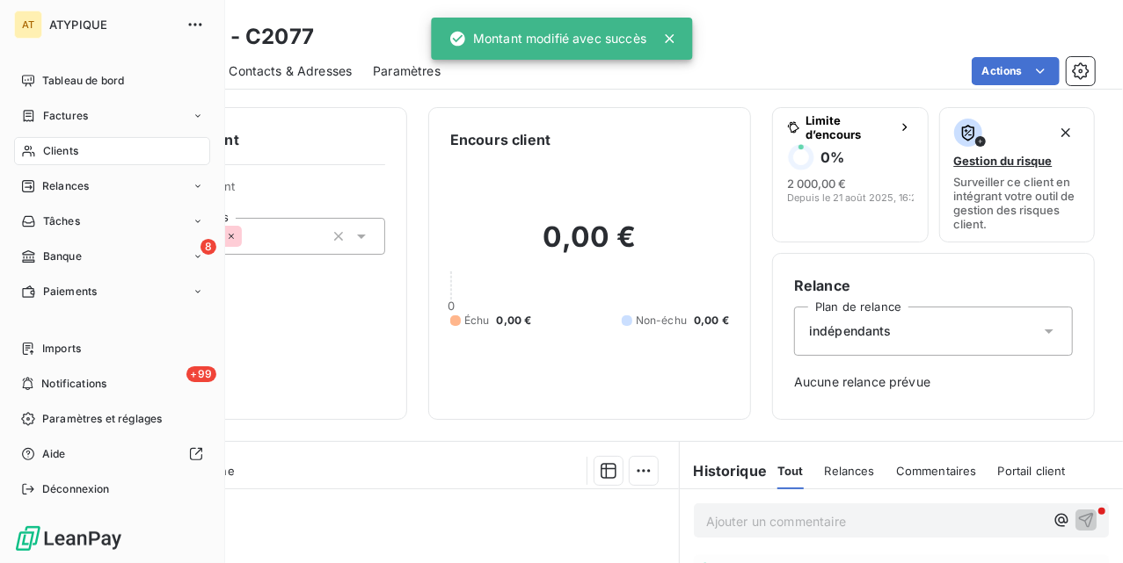
click at [44, 148] on span "Clients" at bounding box center [60, 151] width 35 height 16
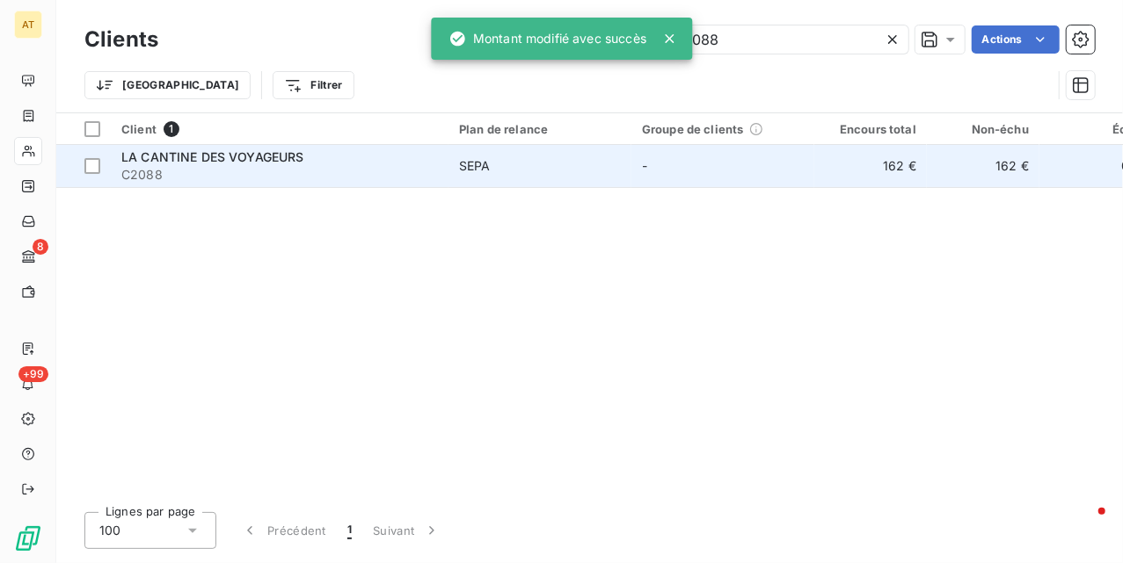
type input "C2088"
click at [348, 149] on div "LA CANTINE DES VOYAGEURS" at bounding box center [279, 158] width 316 height 18
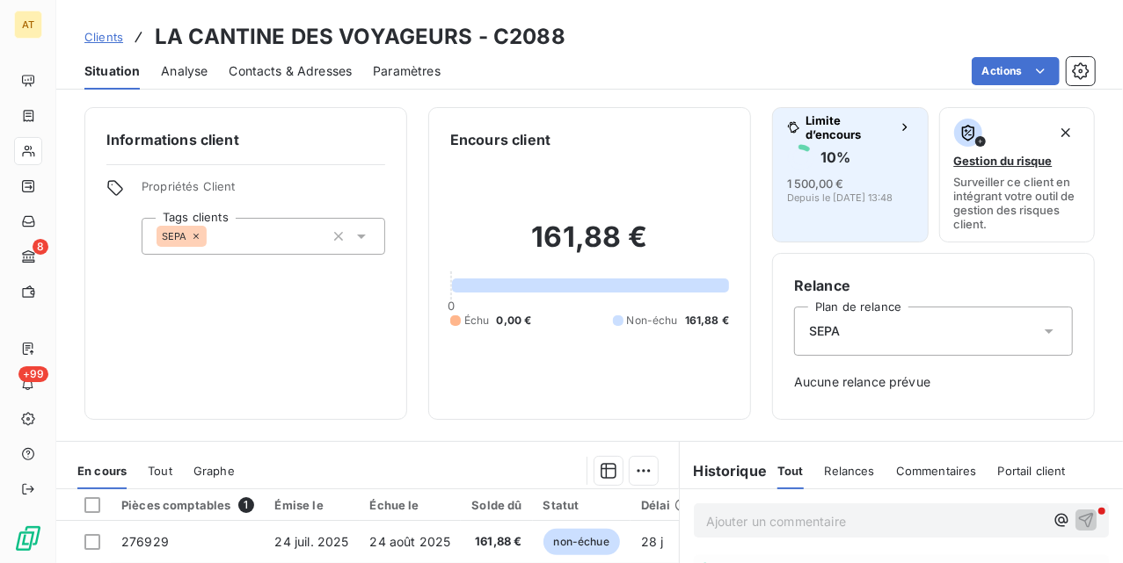
click at [839, 131] on span "Limite d’encours" at bounding box center [848, 127] width 86 height 28
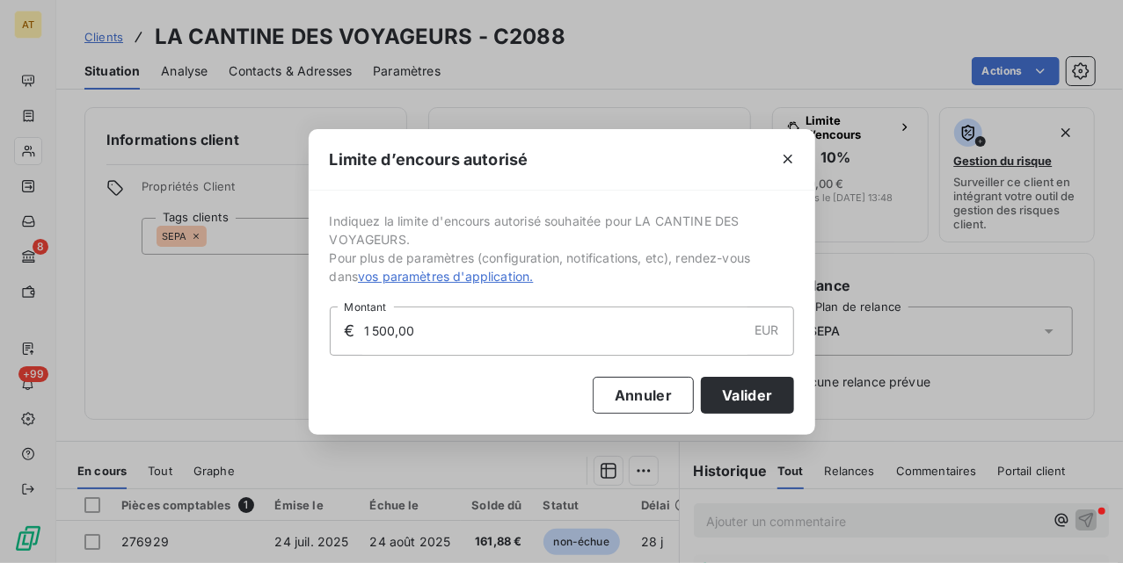
click at [615, 360] on div "Annuler Valider" at bounding box center [562, 385] width 464 height 58
click at [570, 353] on input "1 500,00" at bounding box center [554, 331] width 385 height 47
type input "2 000,00"
click at [744, 403] on button "Valider" at bounding box center [747, 395] width 92 height 37
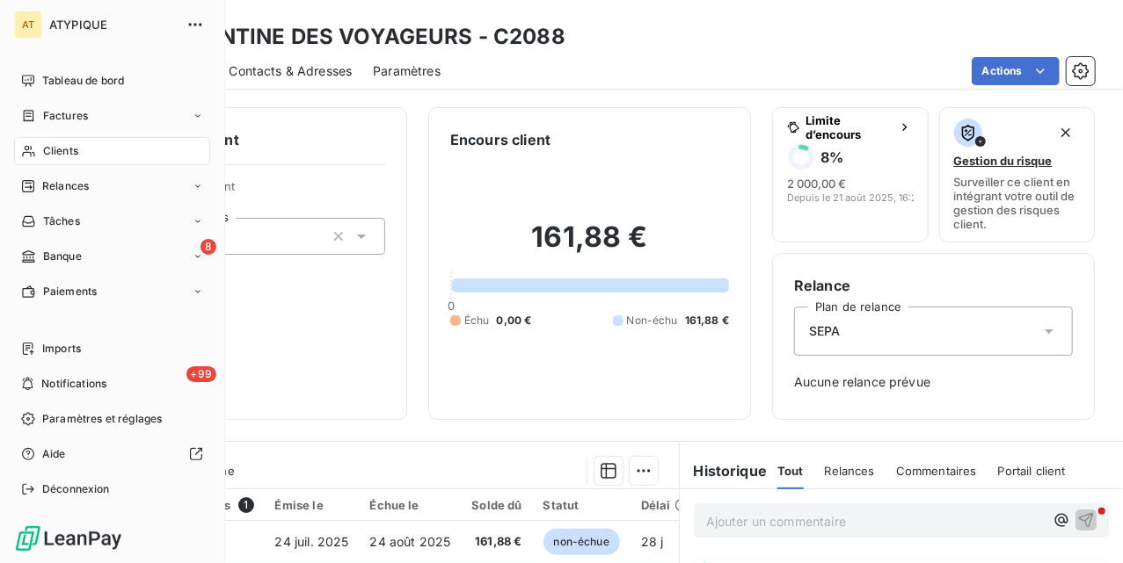
click at [28, 156] on icon at bounding box center [28, 151] width 15 height 14
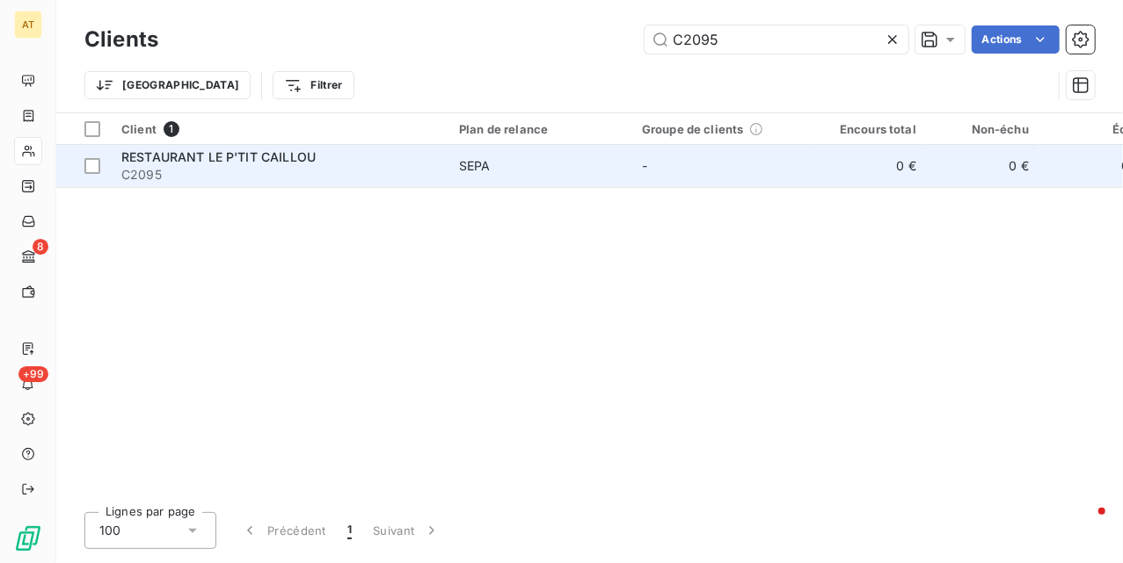
type input "C2095"
click at [331, 153] on div "RESTAURANT LE P'TIT CAILLOU" at bounding box center [279, 158] width 316 height 18
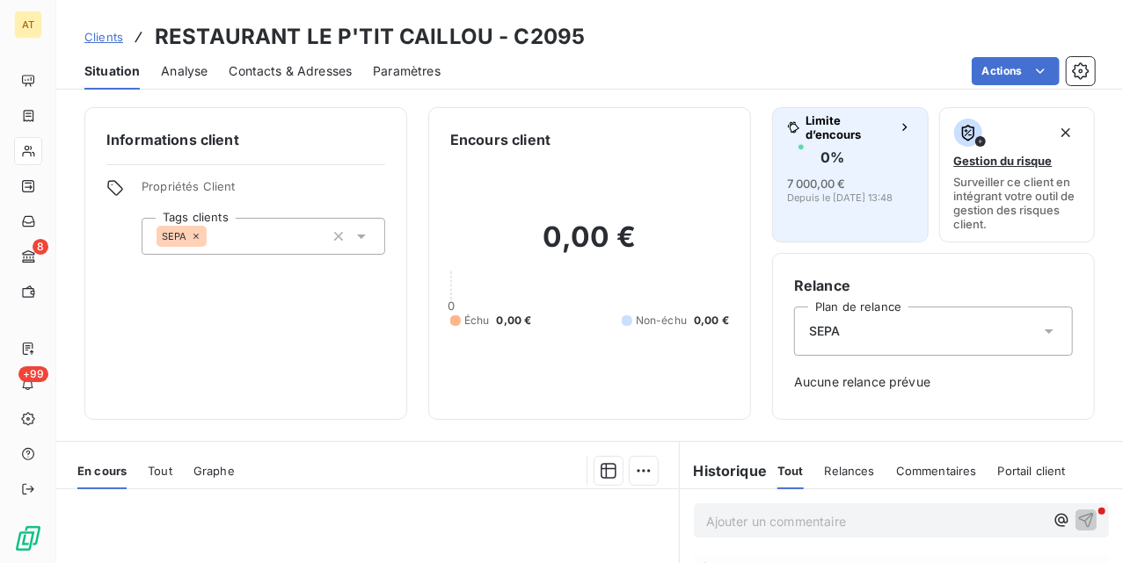
click at [846, 166] on div "0 %" at bounding box center [850, 157] width 127 height 28
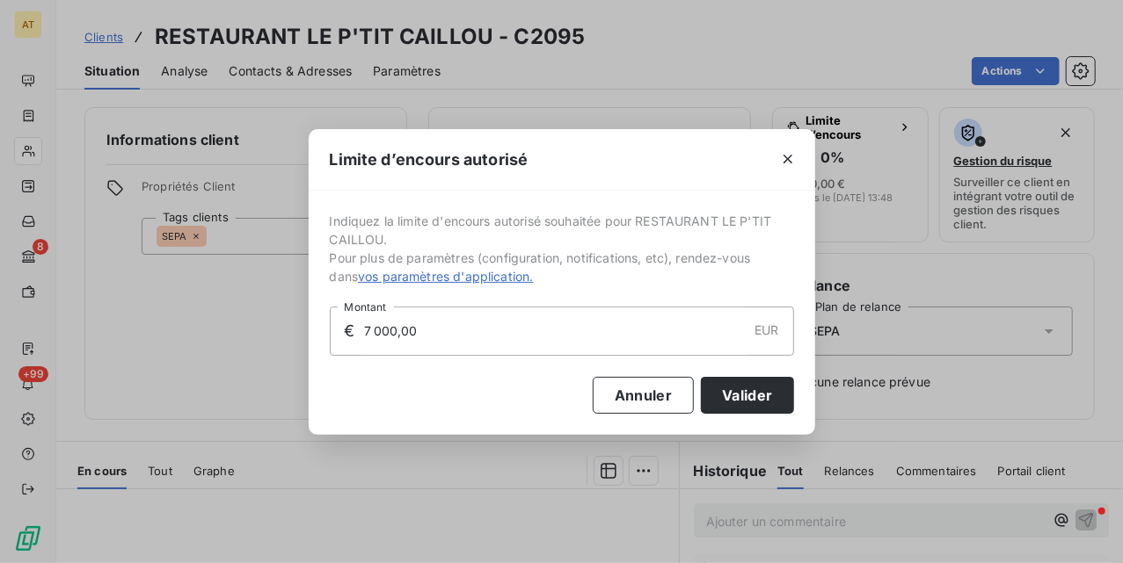
click at [536, 338] on input "7 000,00" at bounding box center [554, 331] width 385 height 47
type input "2 000,00"
click at [743, 396] on button "Valider" at bounding box center [747, 395] width 92 height 37
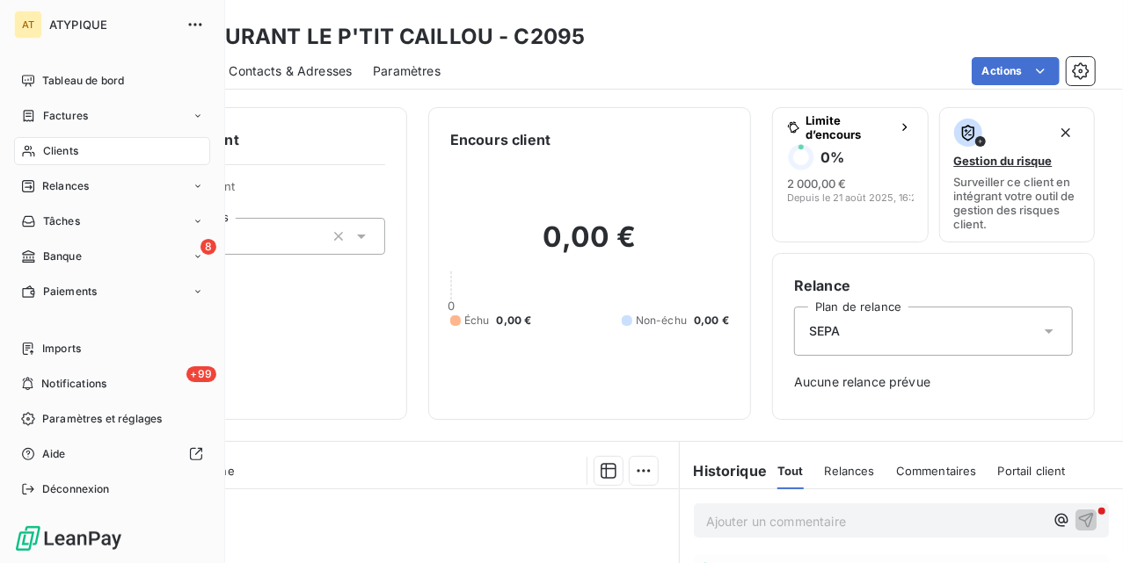
click at [75, 166] on nav "Tableau de bord Factures Clients Relances Tâches 8 Banque Paiements" at bounding box center [112, 186] width 196 height 239
click at [89, 155] on div "Clients" at bounding box center [112, 151] width 196 height 28
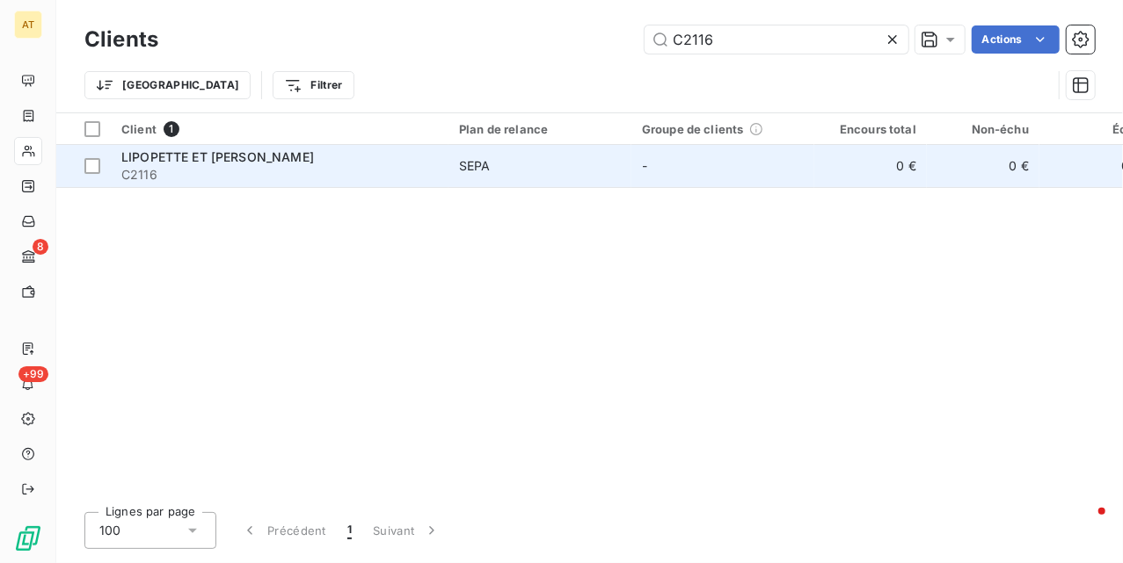
type input "C2116"
click at [211, 171] on span "C2116" at bounding box center [279, 175] width 316 height 18
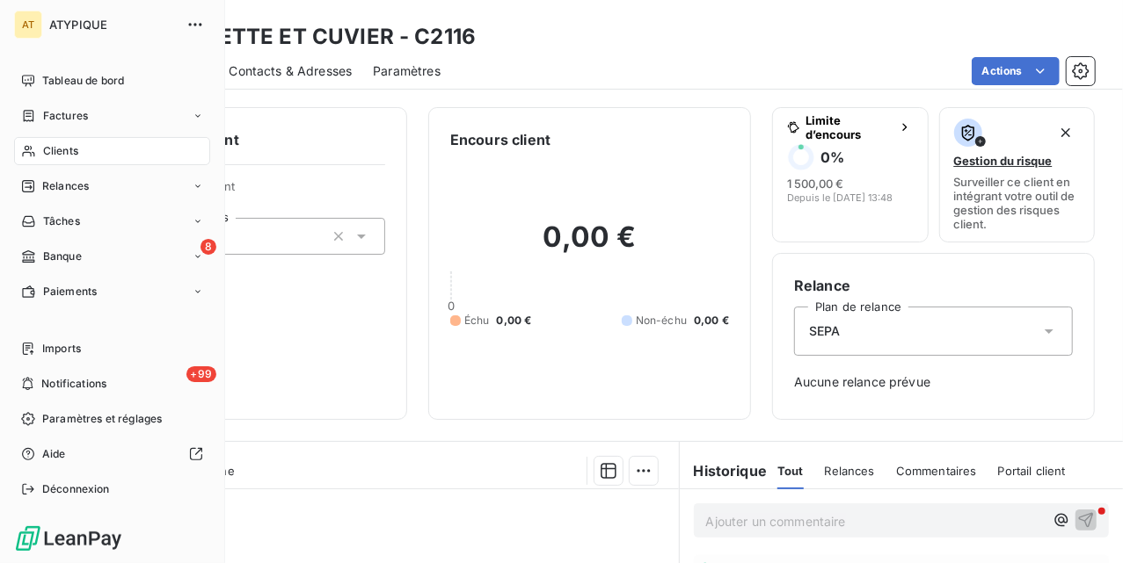
click at [37, 158] on div "Clients" at bounding box center [112, 151] width 196 height 28
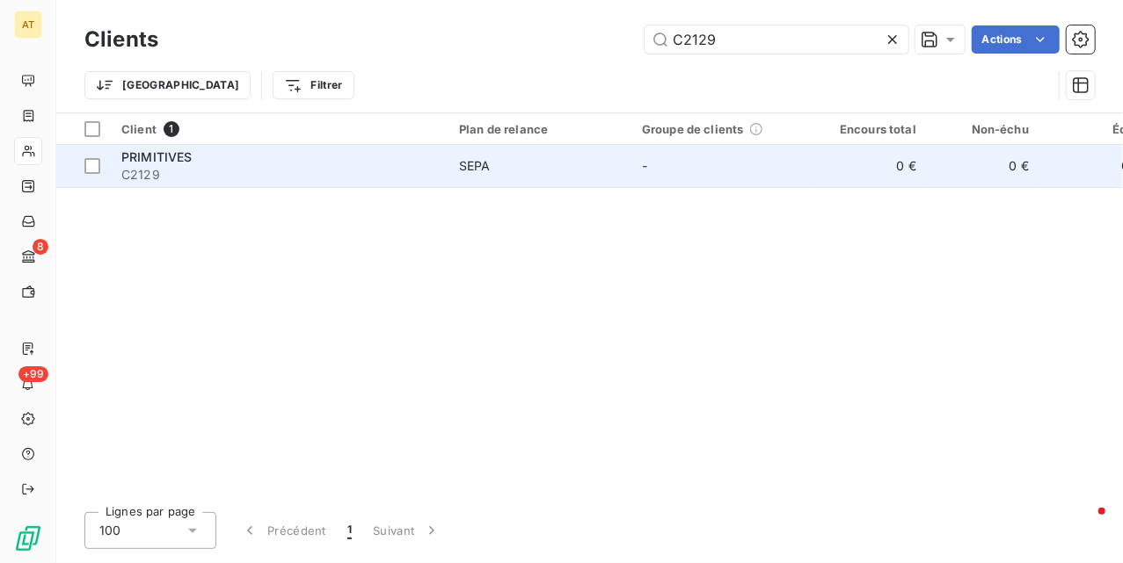
type input "C2129"
click at [295, 156] on div "PRIMITIVES" at bounding box center [279, 158] width 316 height 18
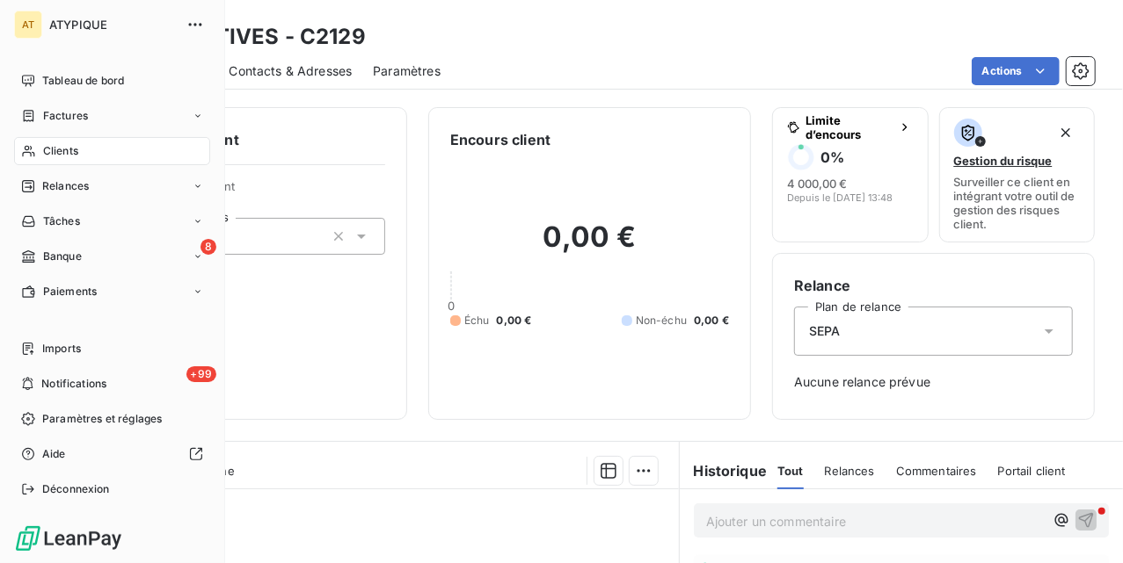
click at [76, 153] on span "Clients" at bounding box center [60, 151] width 35 height 16
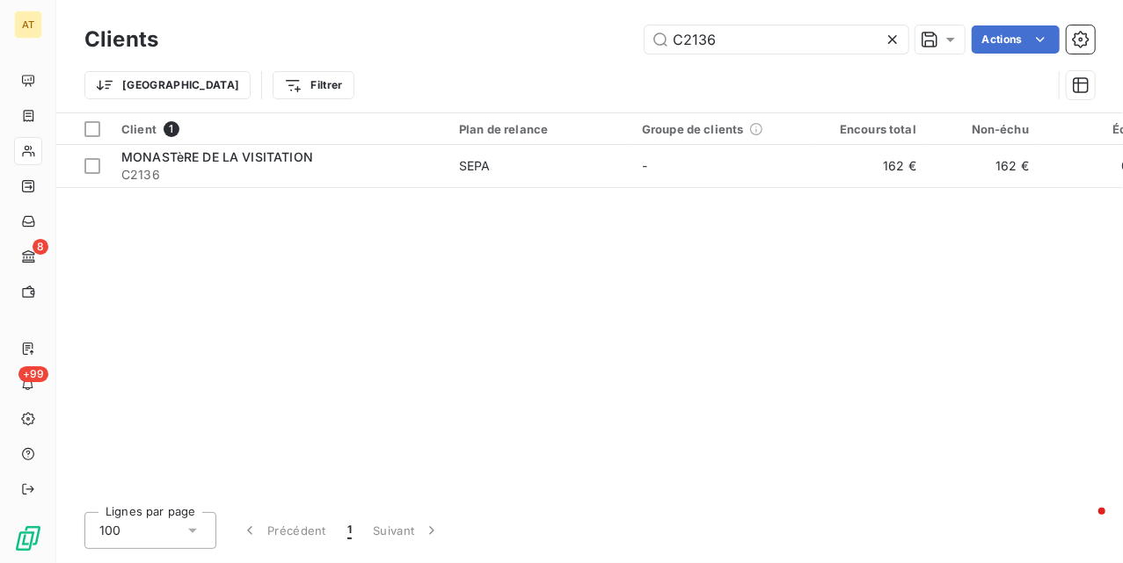
type input "C2136"
click at [452, 169] on td "SEPA" at bounding box center [539, 166] width 183 height 42
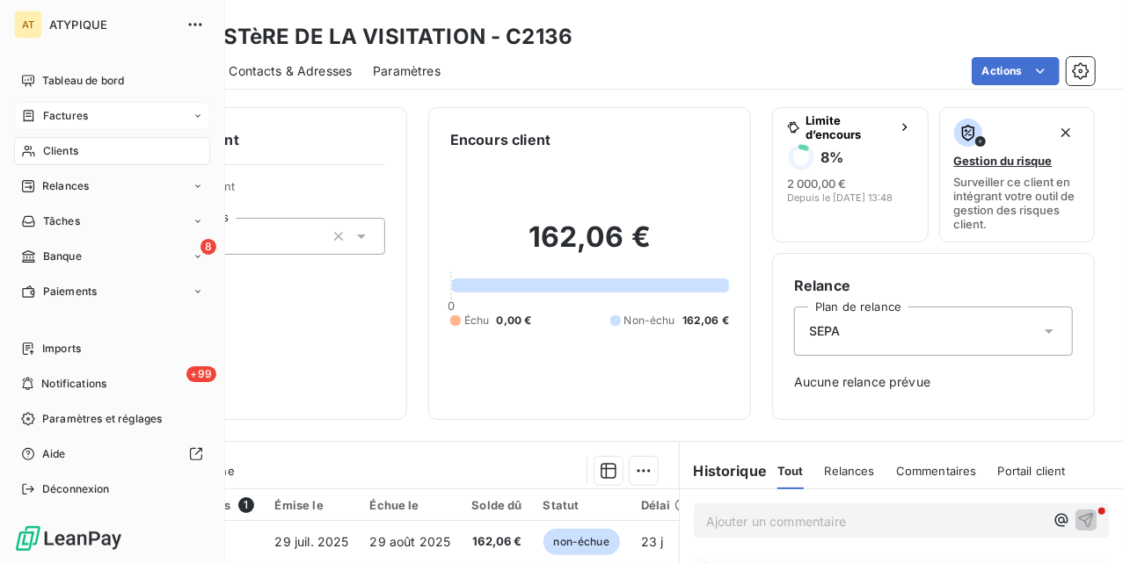
drag, startPoint x: 19, startPoint y: 146, endPoint x: 208, endPoint y: 121, distance: 190.6
click at [19, 146] on div "Clients" at bounding box center [112, 151] width 196 height 28
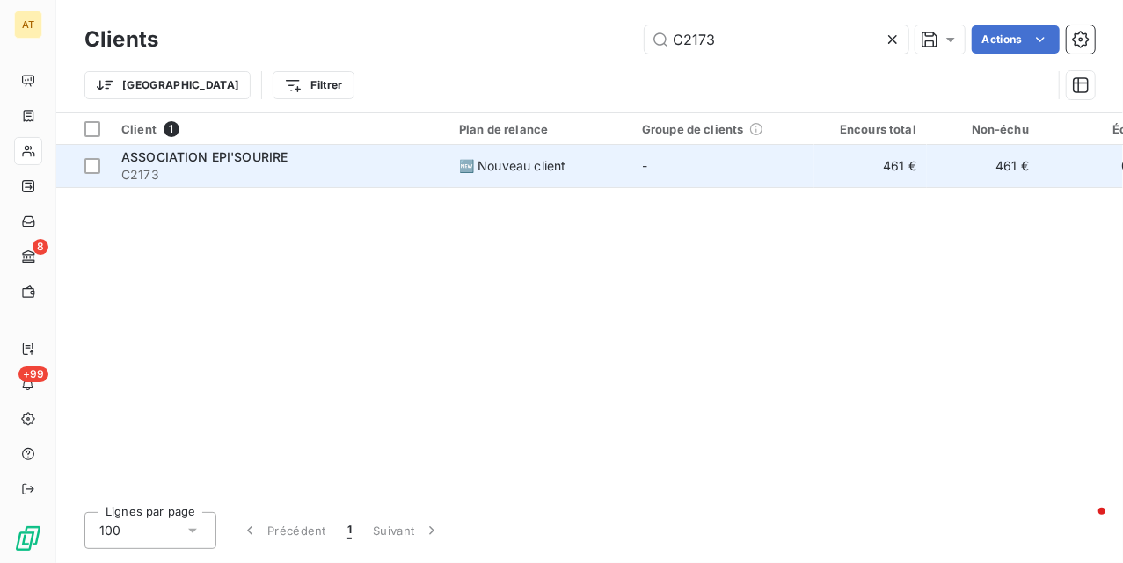
type input "C2173"
click at [248, 156] on span "ASSOCIATION EPI'SOURIRE" at bounding box center [204, 156] width 166 height 15
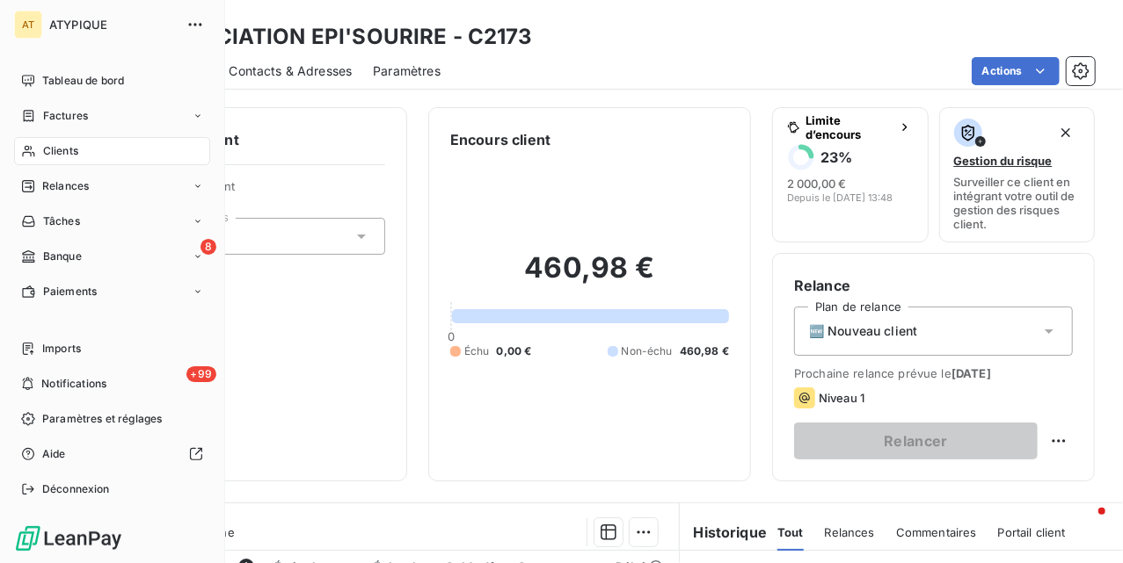
drag, startPoint x: 65, startPoint y: 149, endPoint x: 171, endPoint y: 135, distance: 106.3
click at [65, 149] on span "Clients" at bounding box center [60, 151] width 35 height 16
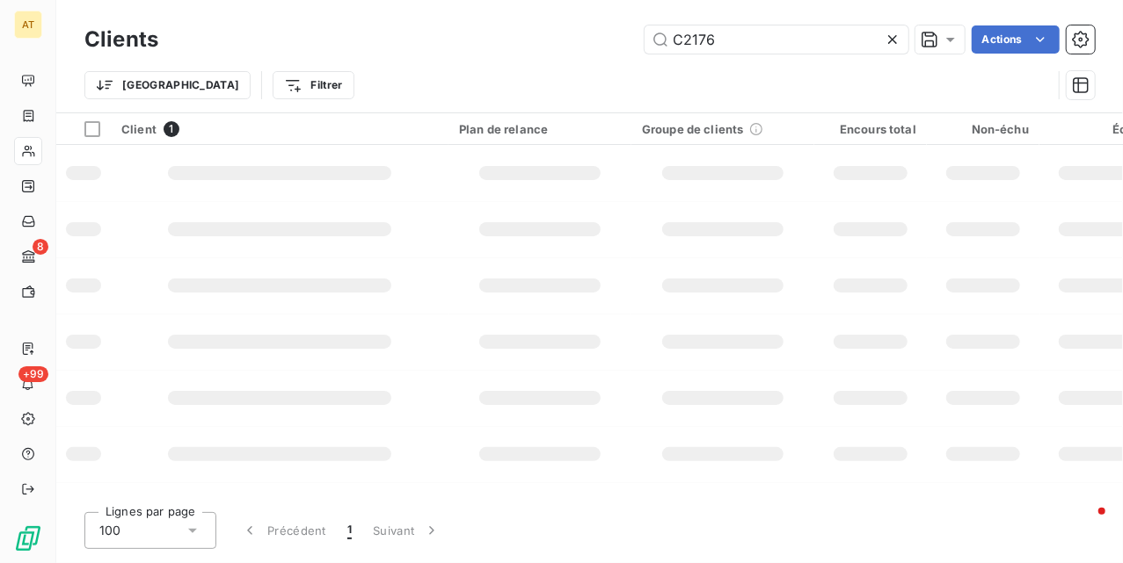
type input "C2176"
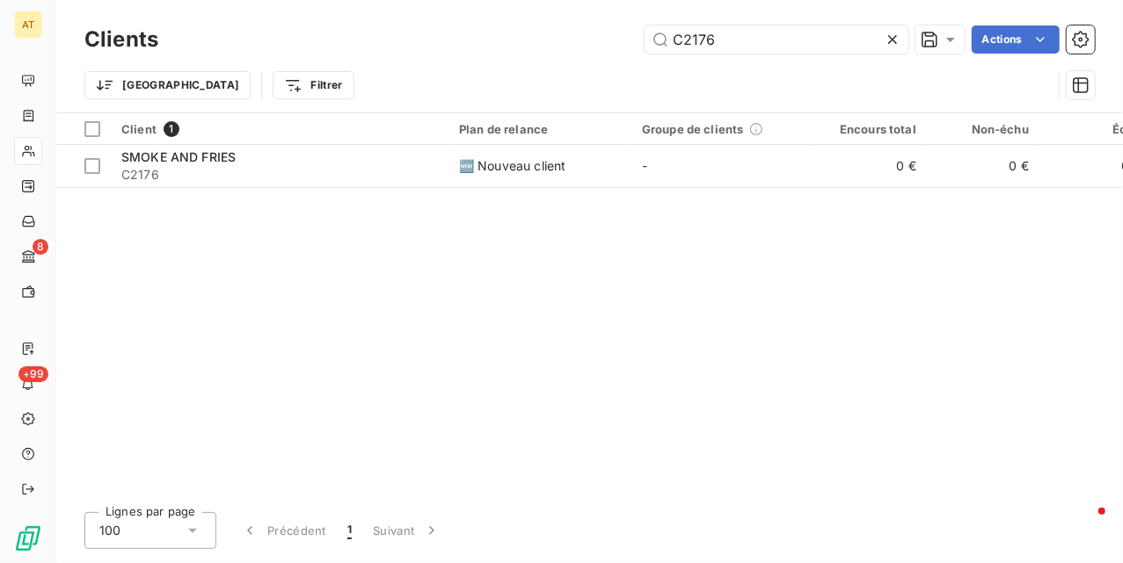
click at [331, 178] on span "C2176" at bounding box center [279, 175] width 316 height 18
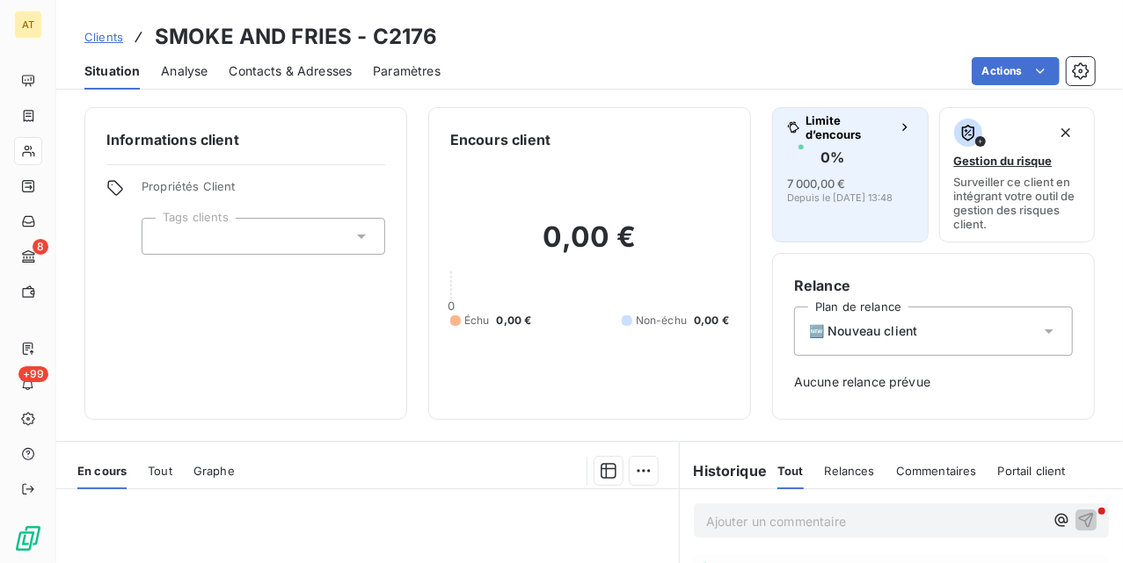
click at [861, 143] on div "0 %" at bounding box center [850, 157] width 127 height 28
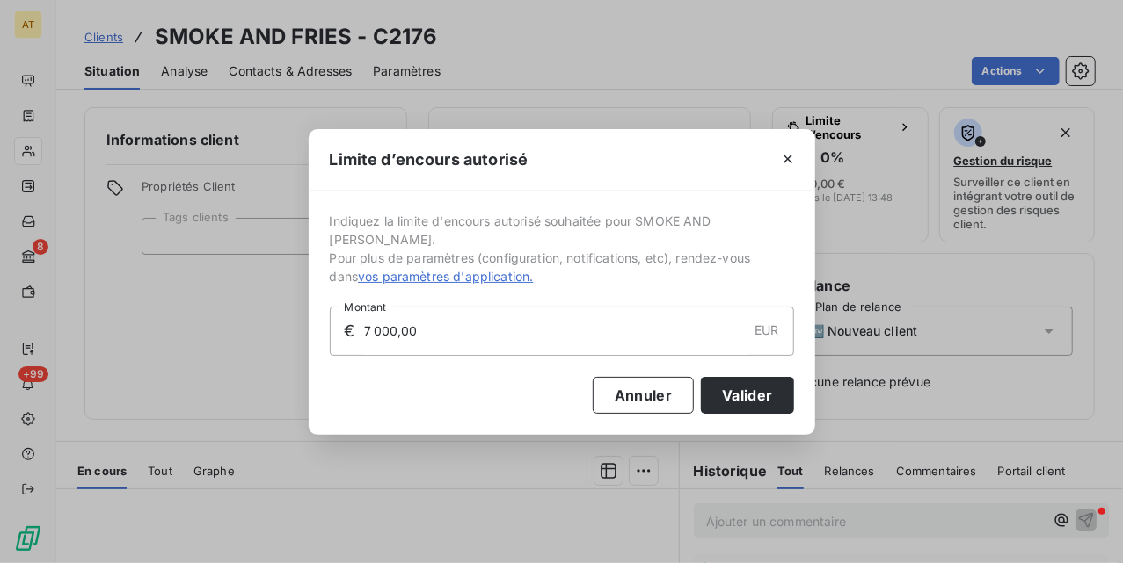
click at [543, 313] on input "7 000,00" at bounding box center [554, 331] width 385 height 47
type input "2 000,00"
click at [745, 385] on button "Valider" at bounding box center [747, 395] width 92 height 37
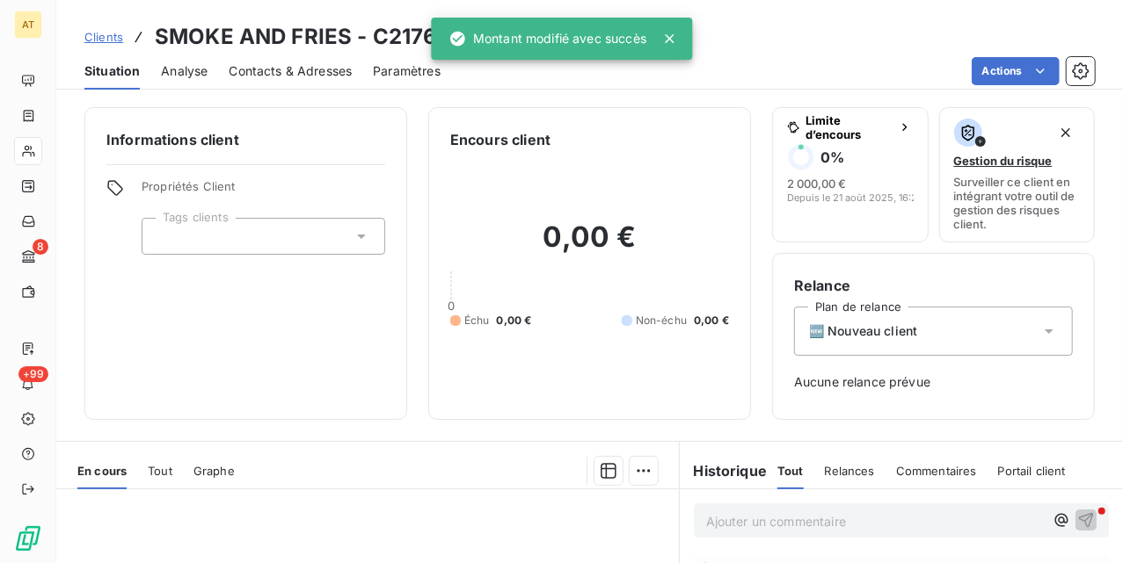
click at [609, 390] on div "0,00 € 0 Échu 0,00 € Non-échu 0,00 €" at bounding box center [589, 274] width 279 height 248
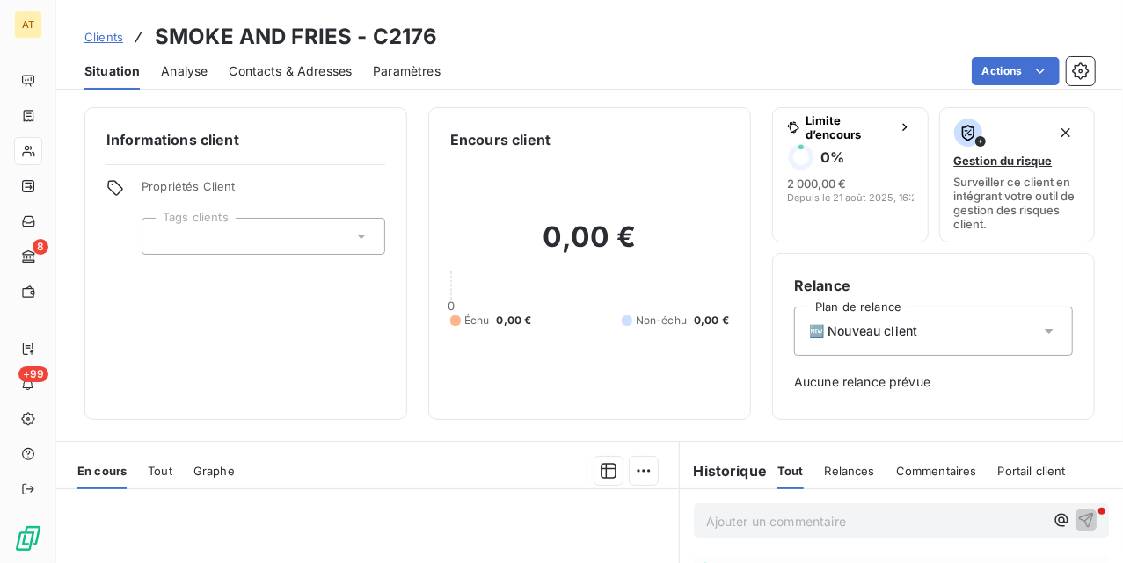
click at [508, 490] on div "En cours Tout Graphe" at bounding box center [367, 471] width 622 height 37
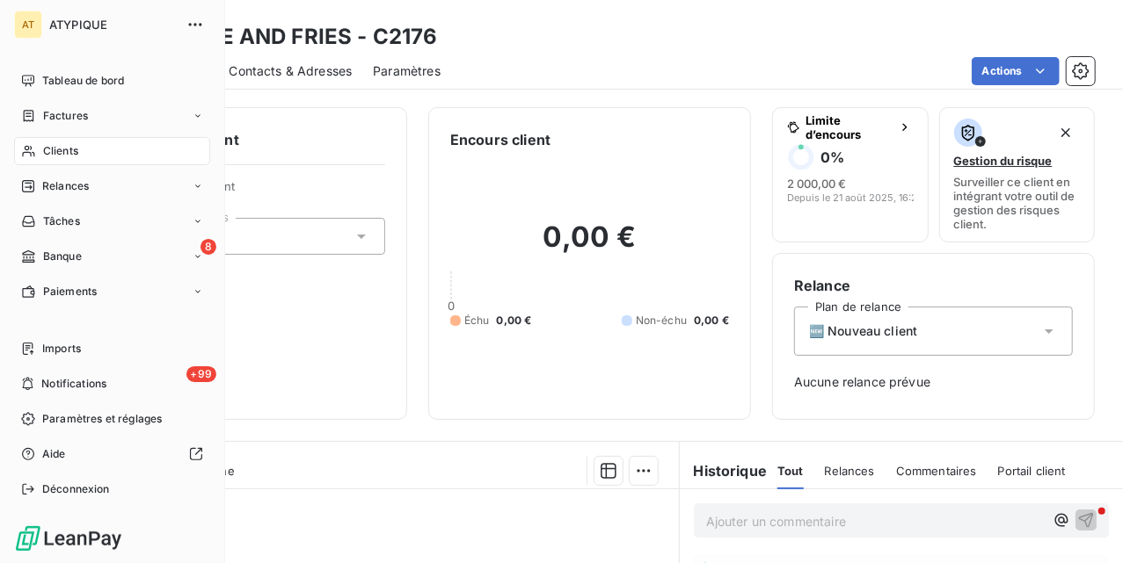
drag, startPoint x: 40, startPoint y: 152, endPoint x: 156, endPoint y: 132, distance: 116.9
click at [40, 152] on div "Clients" at bounding box center [112, 151] width 196 height 28
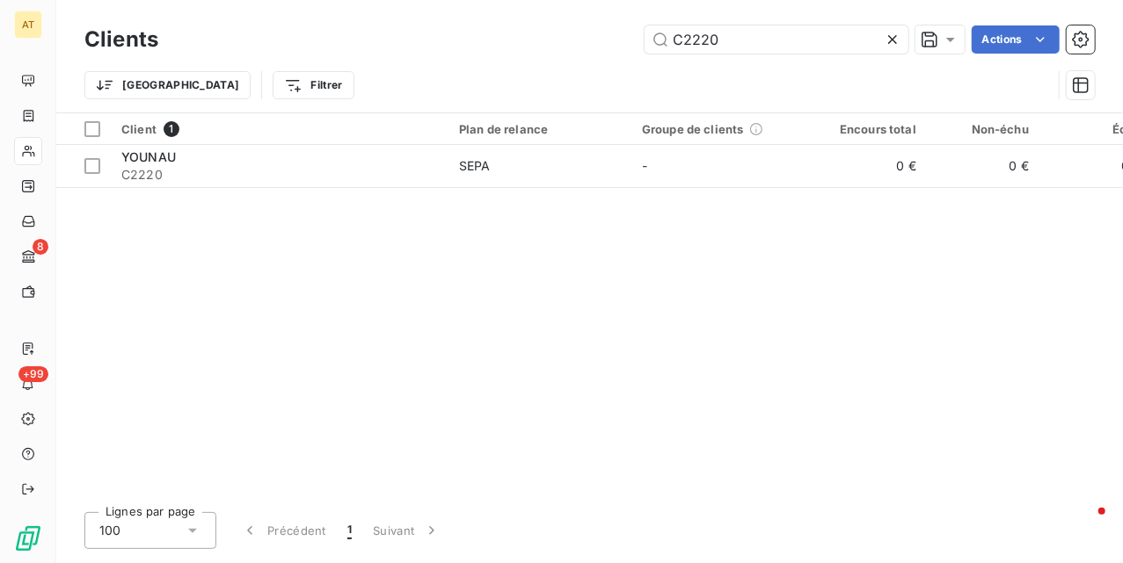
type input "C2220"
click at [323, 188] on div "Client 1 Plan de relance Groupe de clients Encours total Non-échu Échu Limite d…" at bounding box center [589, 305] width 1066 height 385
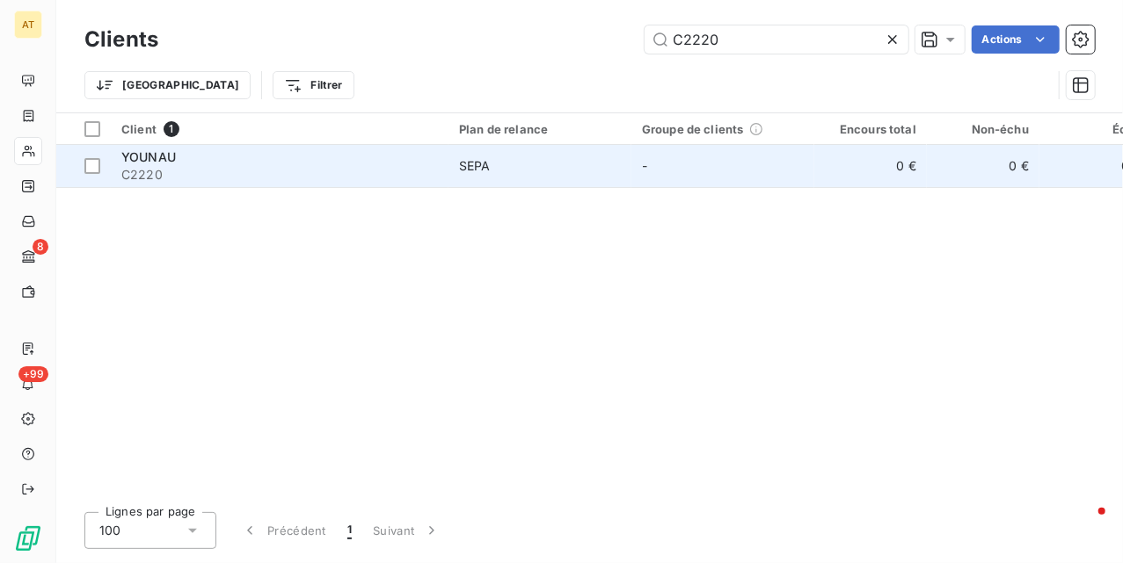
click at [359, 176] on span "C2220" at bounding box center [279, 175] width 316 height 18
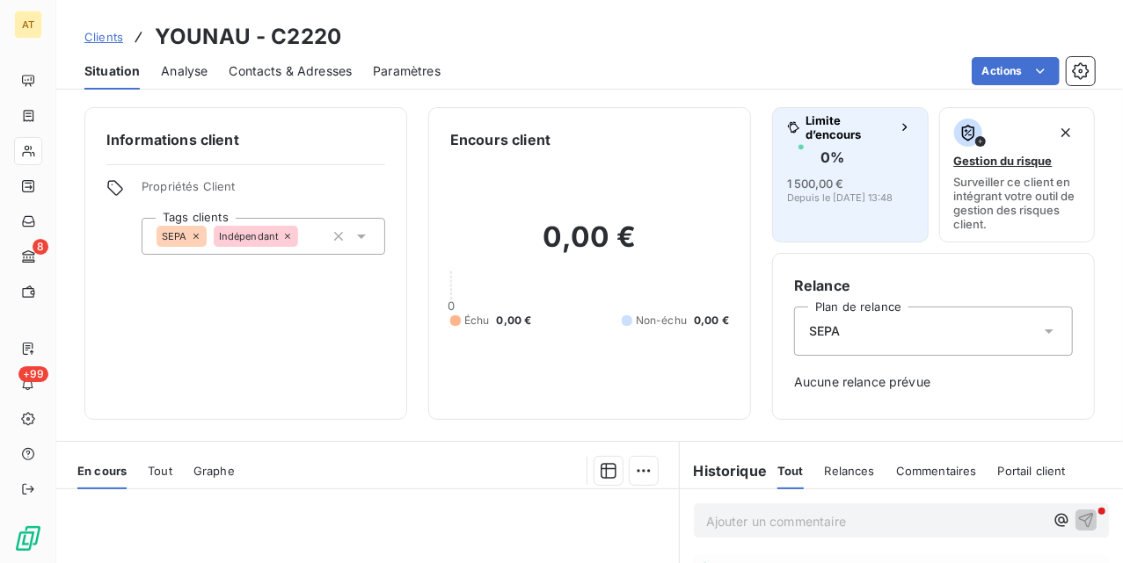
click at [806, 205] on button "Limite d’encours 0 % 1 500,00 € Depuis le 21 juil. 2025, 13:48" at bounding box center [850, 174] width 156 height 135
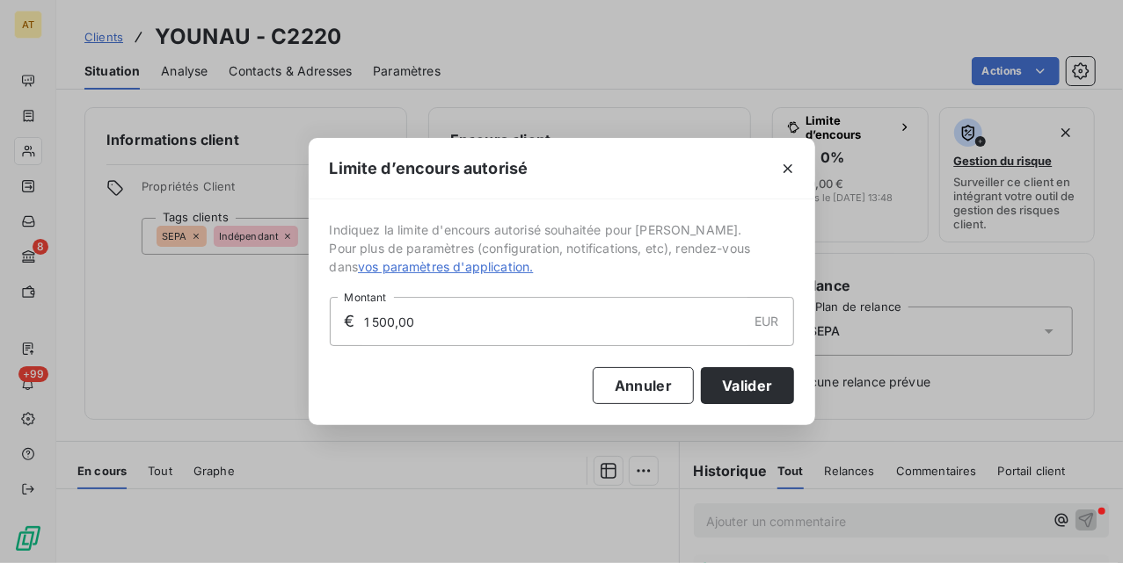
click at [496, 320] on input "1 500,00" at bounding box center [554, 321] width 385 height 47
type input "2 000,00"
click at [745, 376] on button "Valider" at bounding box center [747, 385] width 92 height 37
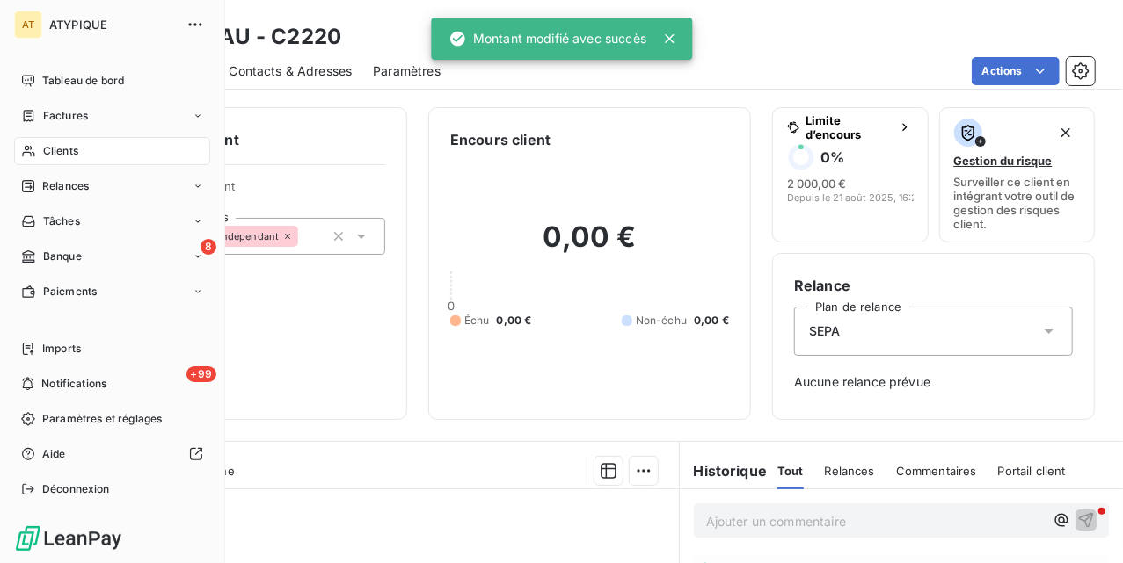
click at [63, 162] on div "Clients" at bounding box center [112, 151] width 196 height 28
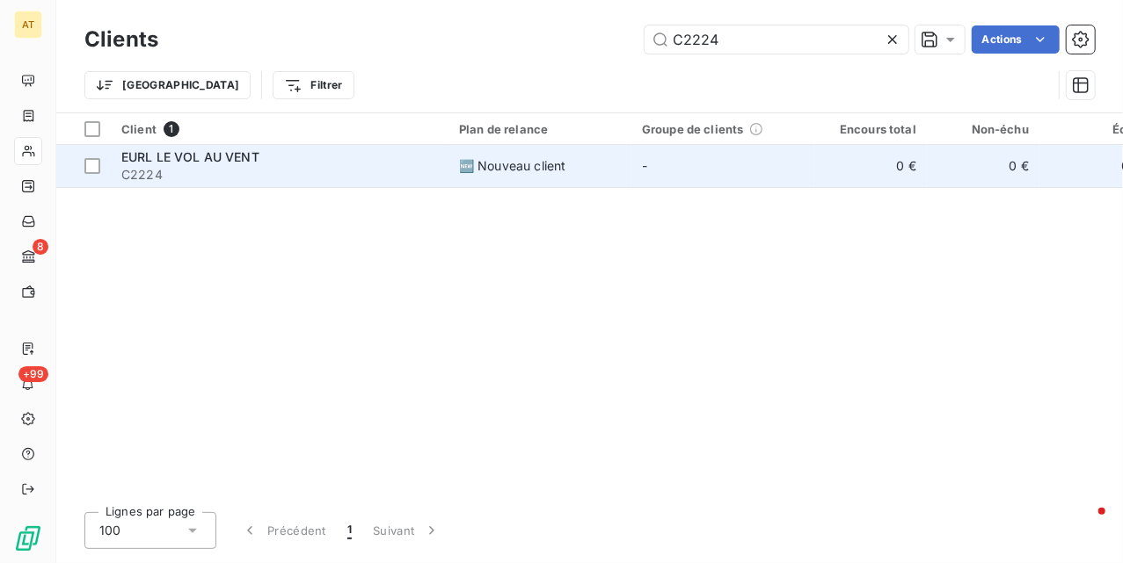
type input "C2224"
click at [342, 169] on span "C2224" at bounding box center [279, 175] width 316 height 18
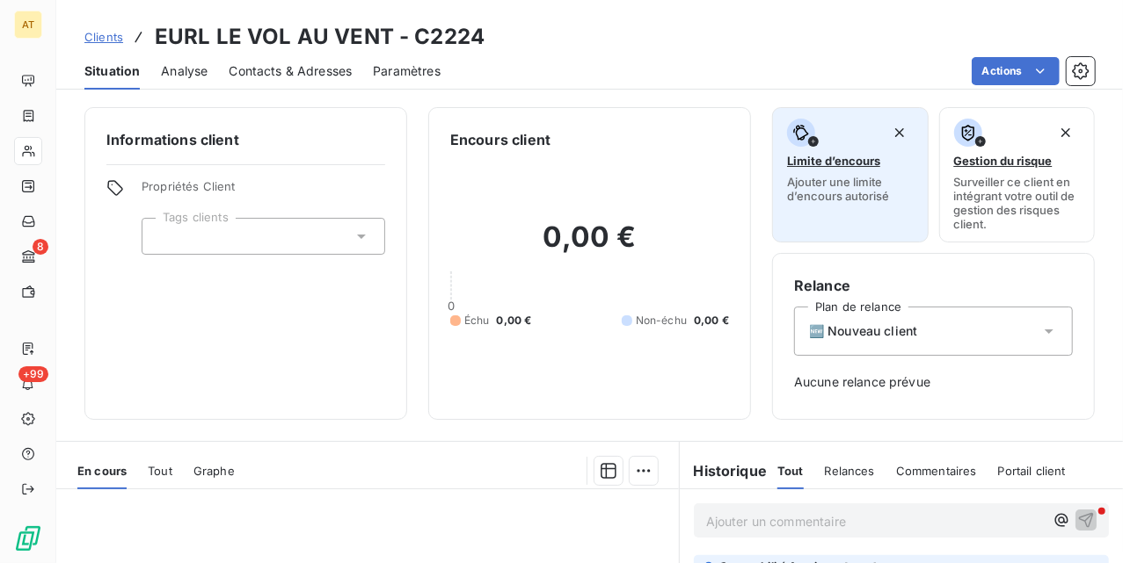
click at [787, 202] on span "Ajouter une limite d’encours autorisé" at bounding box center [850, 189] width 127 height 28
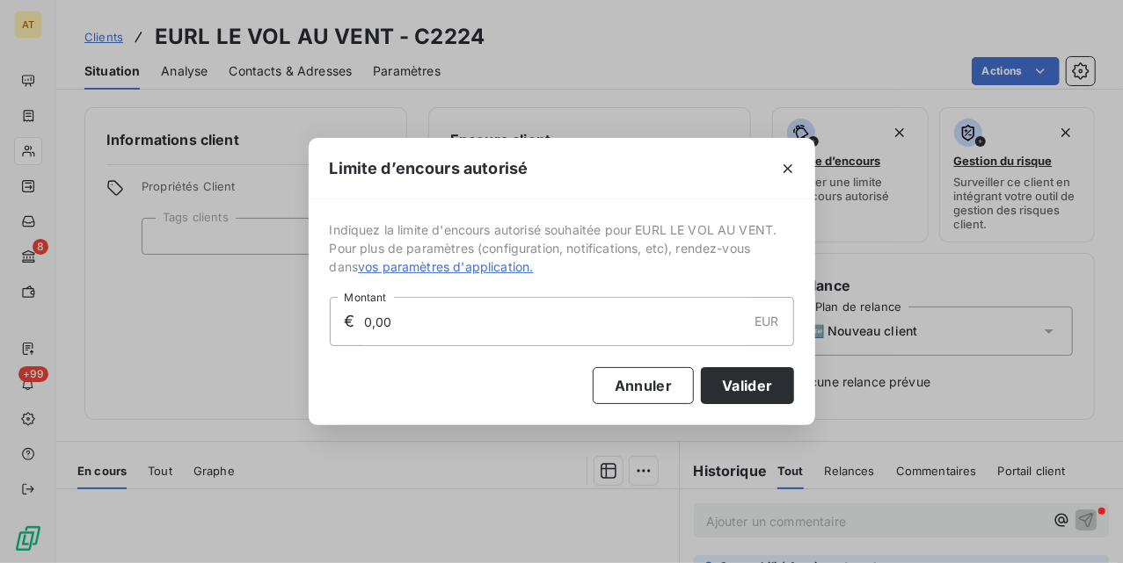
click at [566, 316] on input "0,00" at bounding box center [554, 321] width 385 height 47
type input "3 000,00"
click at [743, 383] on button "Valider" at bounding box center [747, 385] width 92 height 37
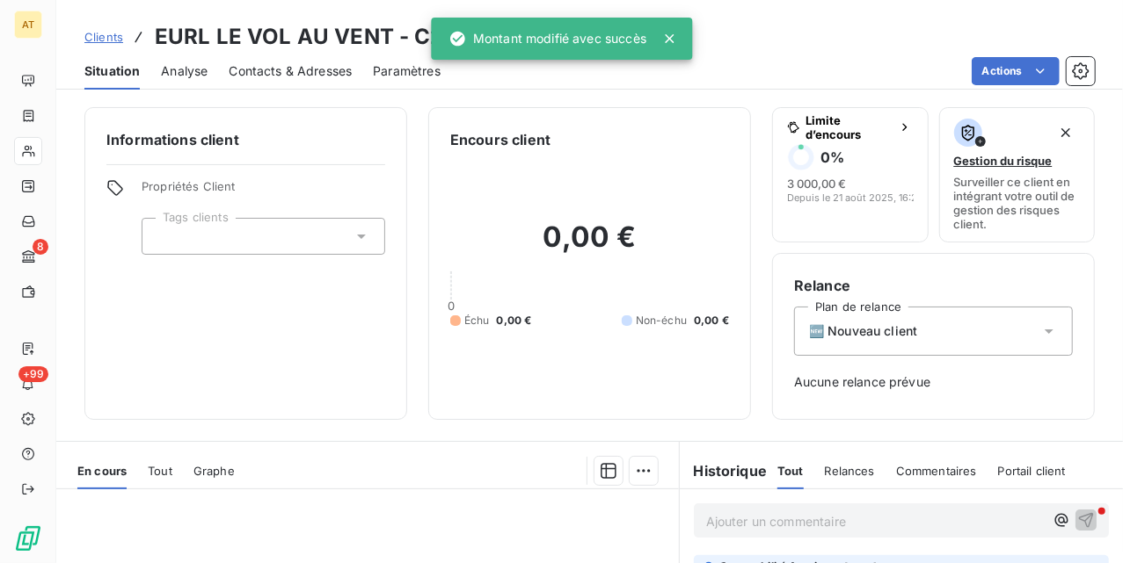
click at [353, 345] on div "Informations client Propriétés Client Tags clients" at bounding box center [245, 263] width 323 height 313
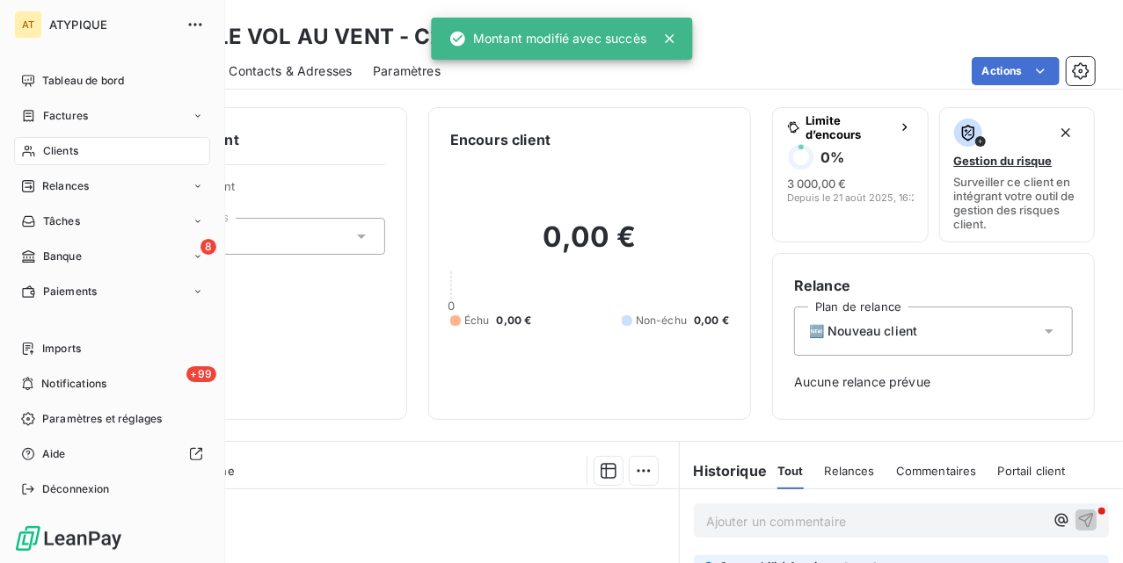
click at [91, 135] on nav "Tableau de bord Factures Clients Relances Tâches 8 Banque Paiements" at bounding box center [112, 186] width 196 height 239
click at [91, 137] on div "Clients" at bounding box center [112, 151] width 196 height 28
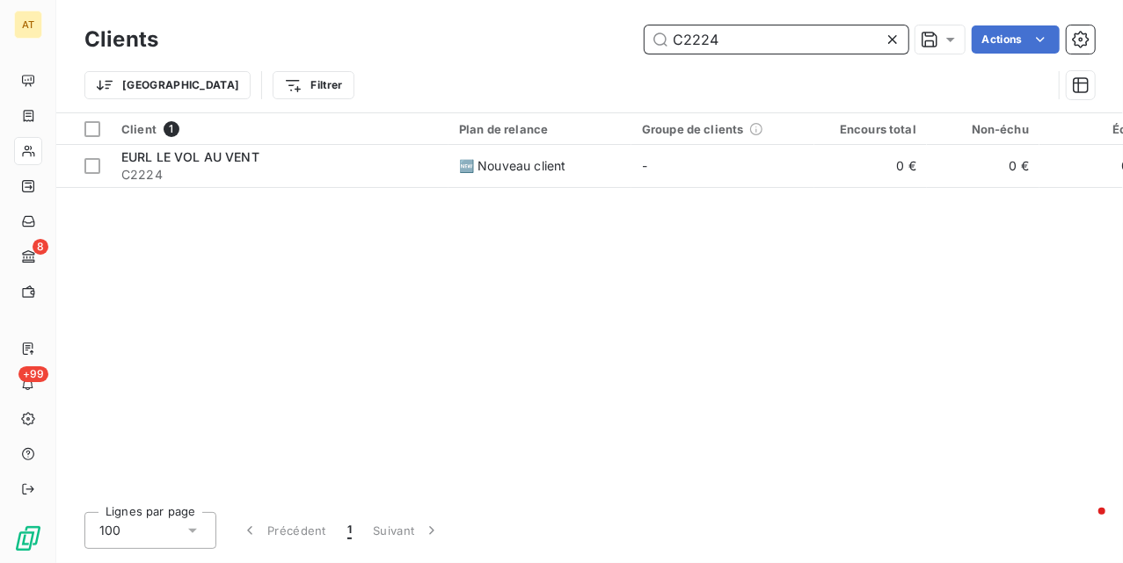
click at [742, 25] on input "C2224" at bounding box center [776, 39] width 264 height 28
paste input "3"
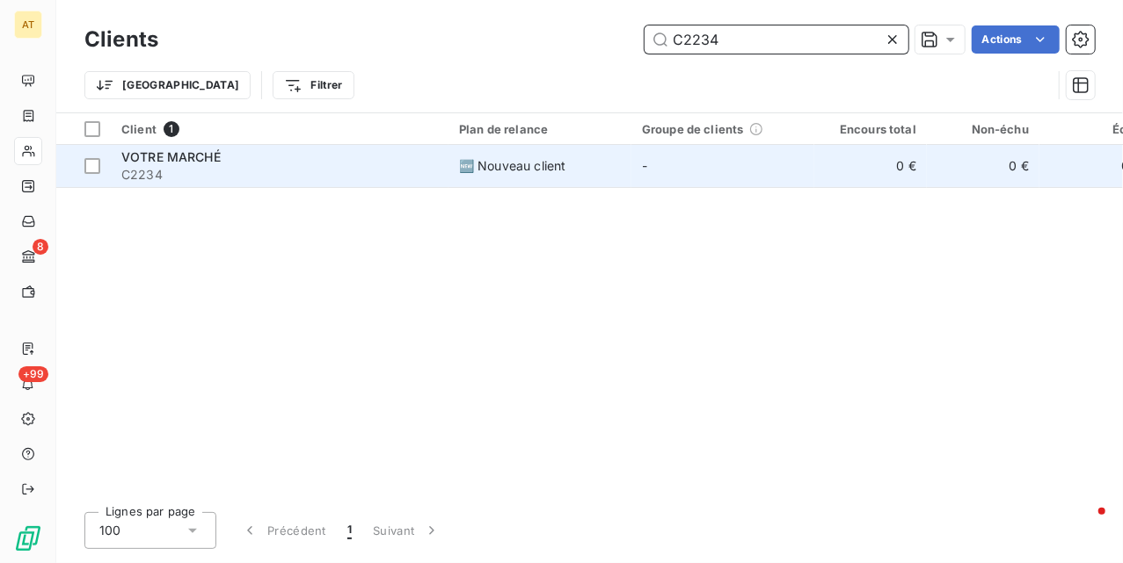
type input "C2234"
click at [620, 156] on td "🆕 Nouveau client" at bounding box center [539, 166] width 183 height 42
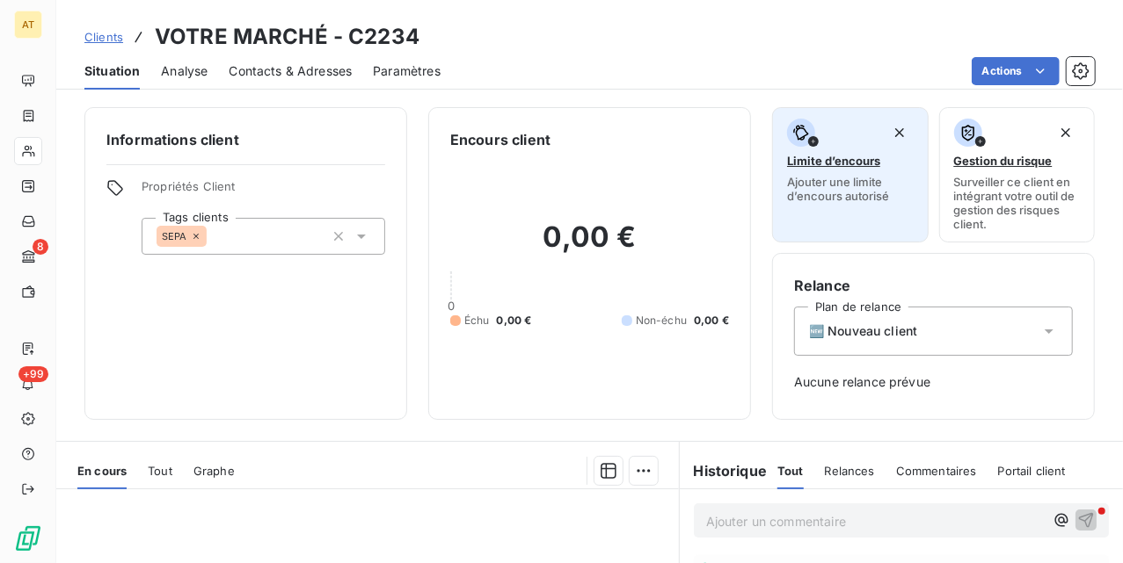
click at [826, 191] on span "Ajouter une limite d’encours autorisé" at bounding box center [850, 189] width 127 height 28
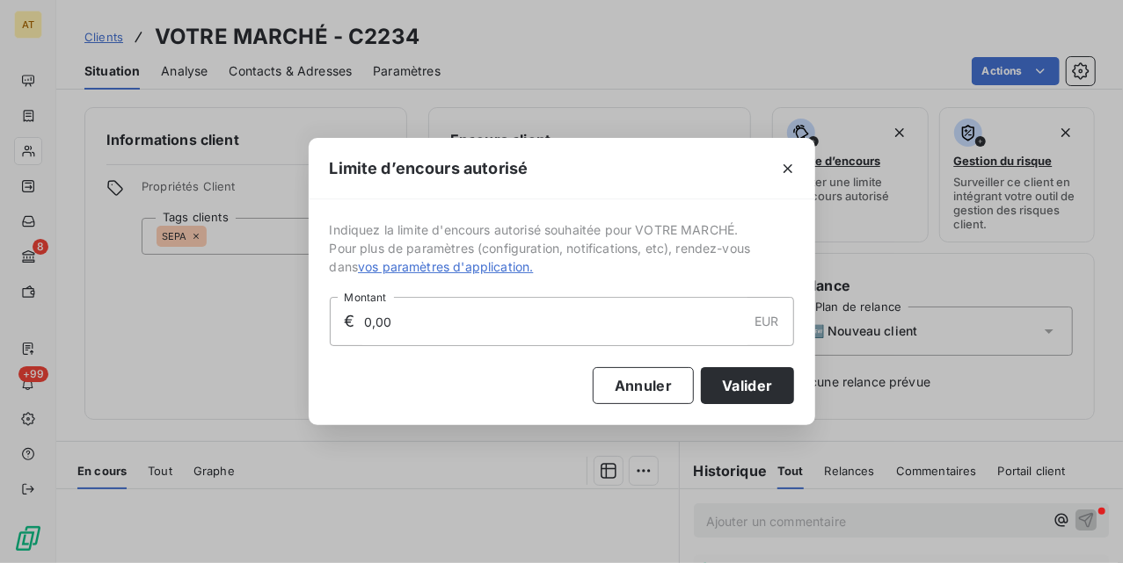
click at [536, 309] on input "0,00" at bounding box center [554, 321] width 385 height 47
type input "3 000,00"
click at [758, 391] on button "Valider" at bounding box center [747, 385] width 92 height 37
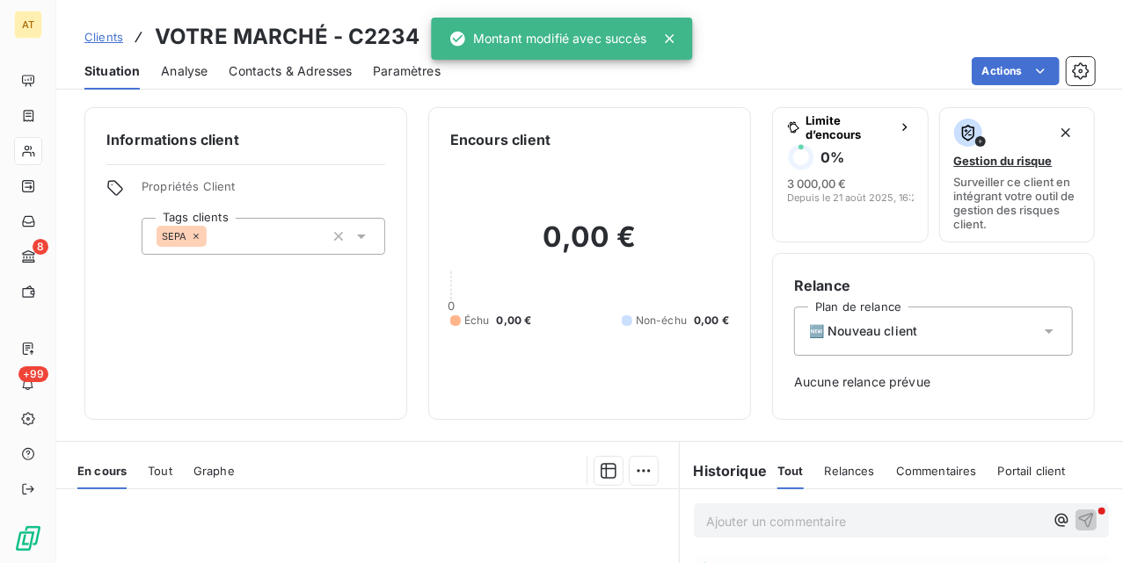
click at [428, 371] on div "Encours client 0,00 € 0 Échu 0,00 € Non-échu 0,00 €" at bounding box center [589, 263] width 323 height 313
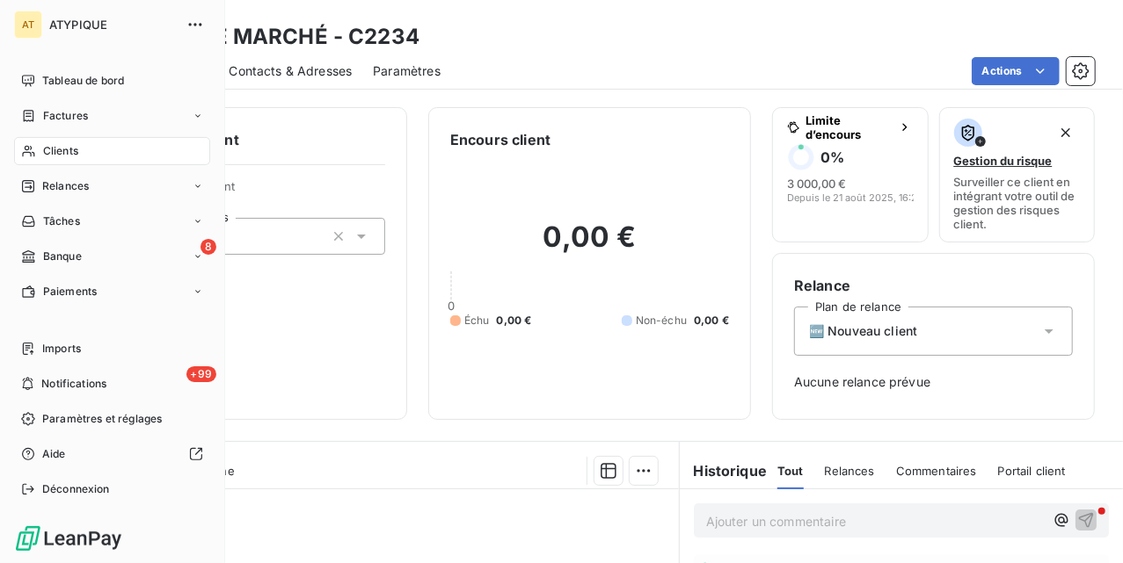
drag, startPoint x: 53, startPoint y: 155, endPoint x: 135, endPoint y: 144, distance: 83.3
click at [47, 155] on span "Clients" at bounding box center [60, 151] width 35 height 16
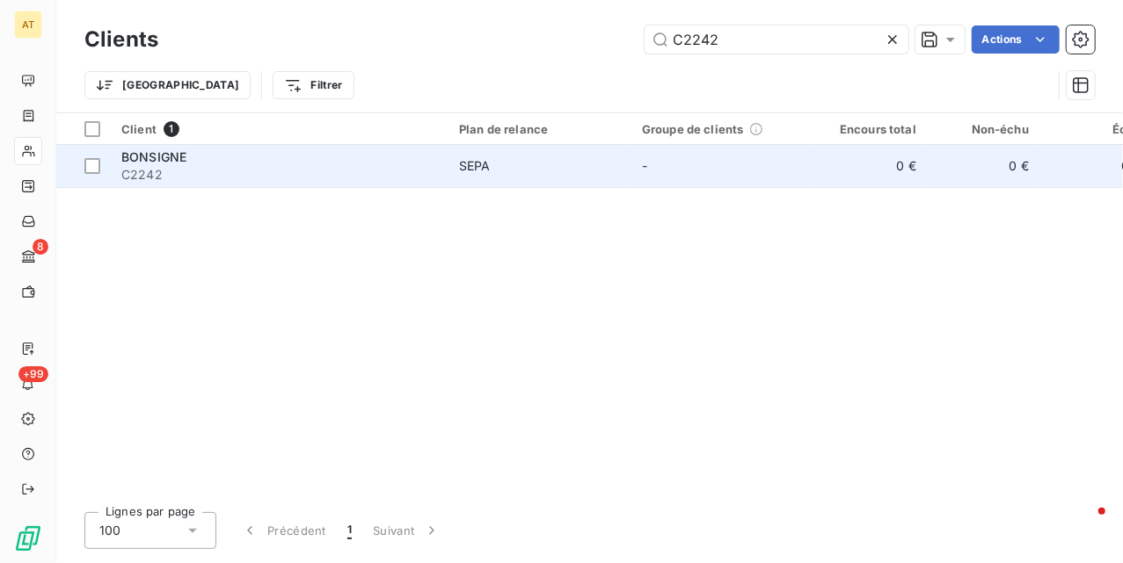
type input "C2242"
click at [321, 156] on div "BONSIGNE" at bounding box center [279, 158] width 316 height 18
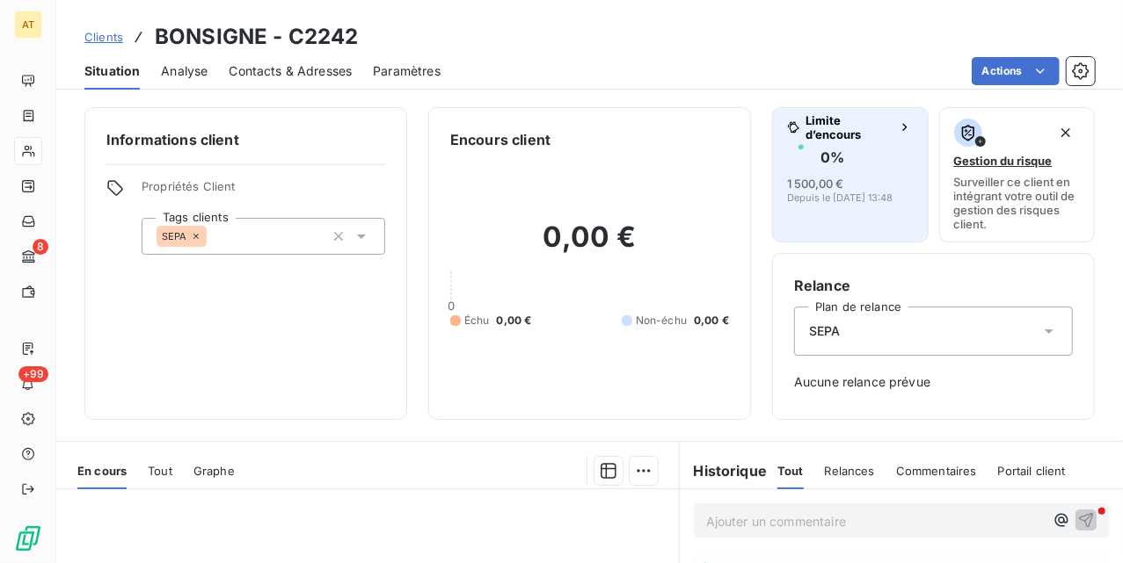
click at [825, 175] on div "1 500,00 €" at bounding box center [815, 184] width 56 height 18
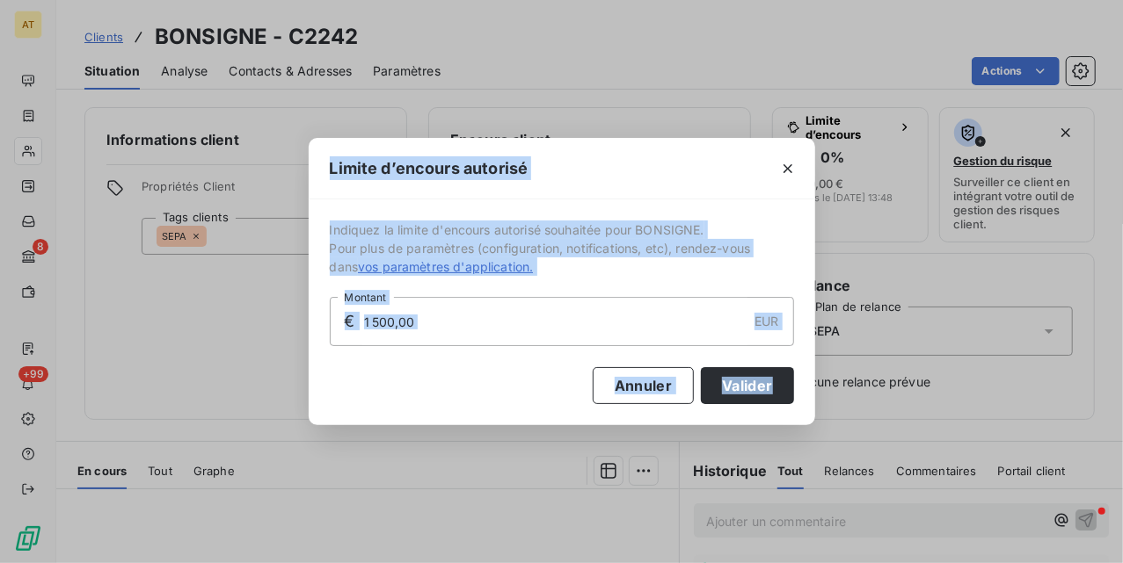
click at [644, 328] on input "1 500,00" at bounding box center [554, 321] width 385 height 47
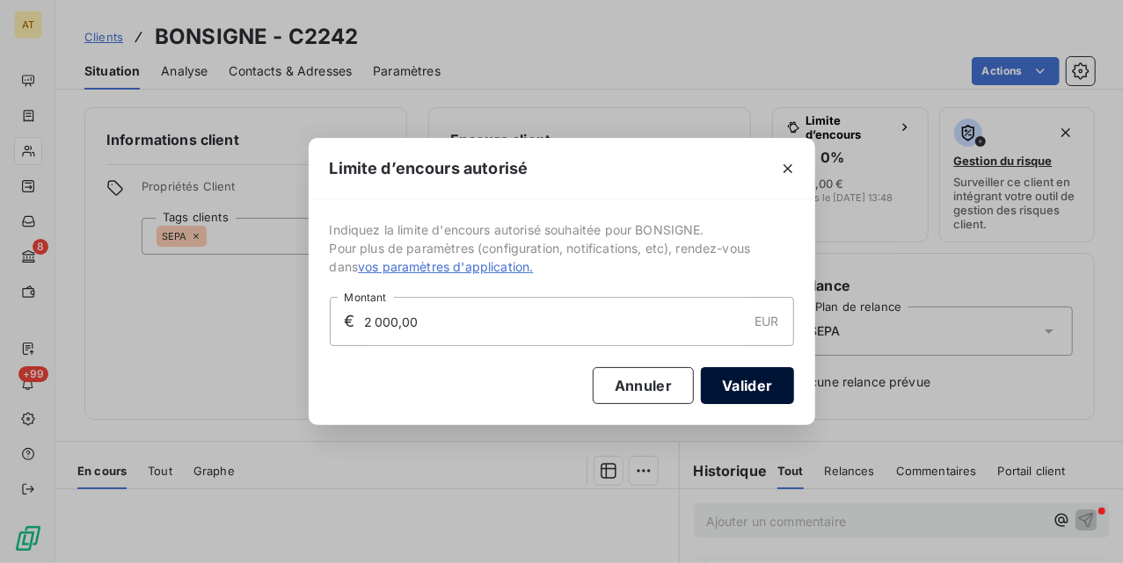
type input "2 000,00"
click at [765, 390] on button "Valider" at bounding box center [747, 385] width 92 height 37
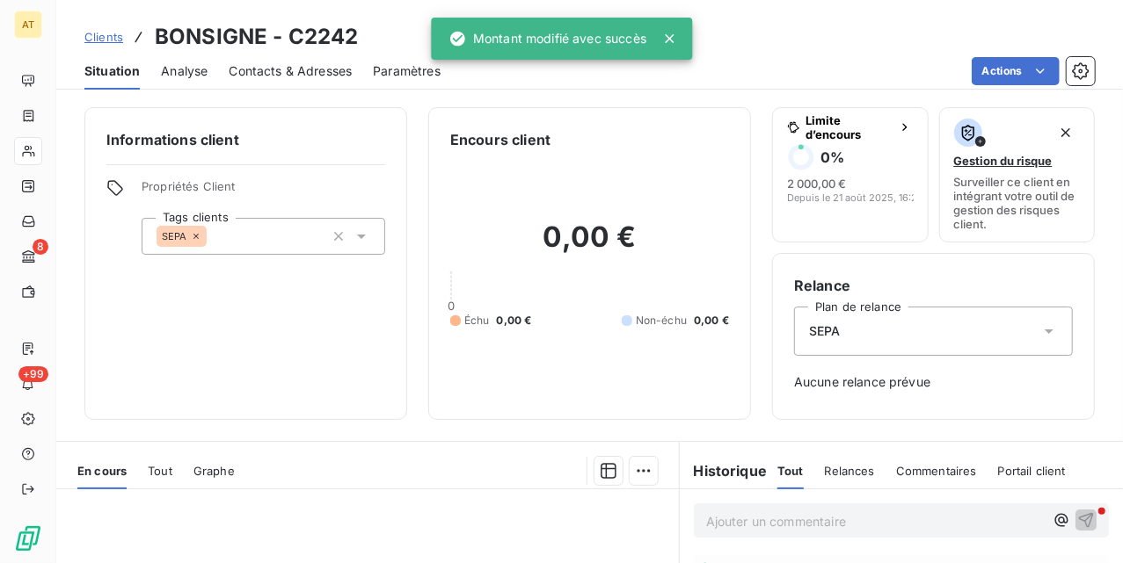
click at [440, 350] on div "Encours client 0,00 € 0 Échu 0,00 € Non-échu 0,00 €" at bounding box center [589, 263] width 323 height 313
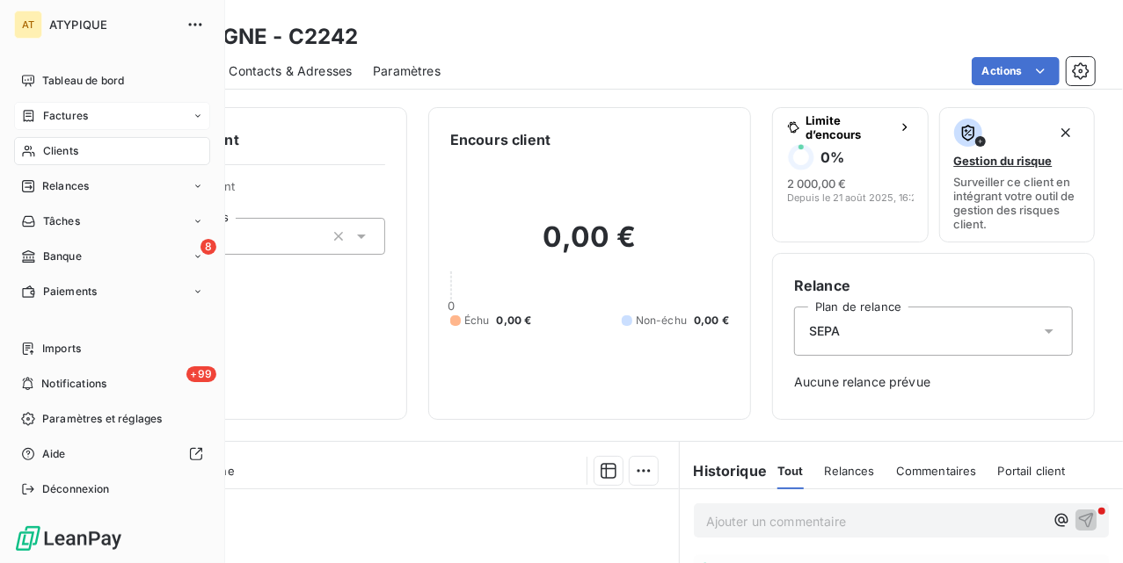
drag, startPoint x: 33, startPoint y: 141, endPoint x: 151, endPoint y: 123, distance: 119.1
click at [33, 141] on div "Clients" at bounding box center [112, 151] width 196 height 28
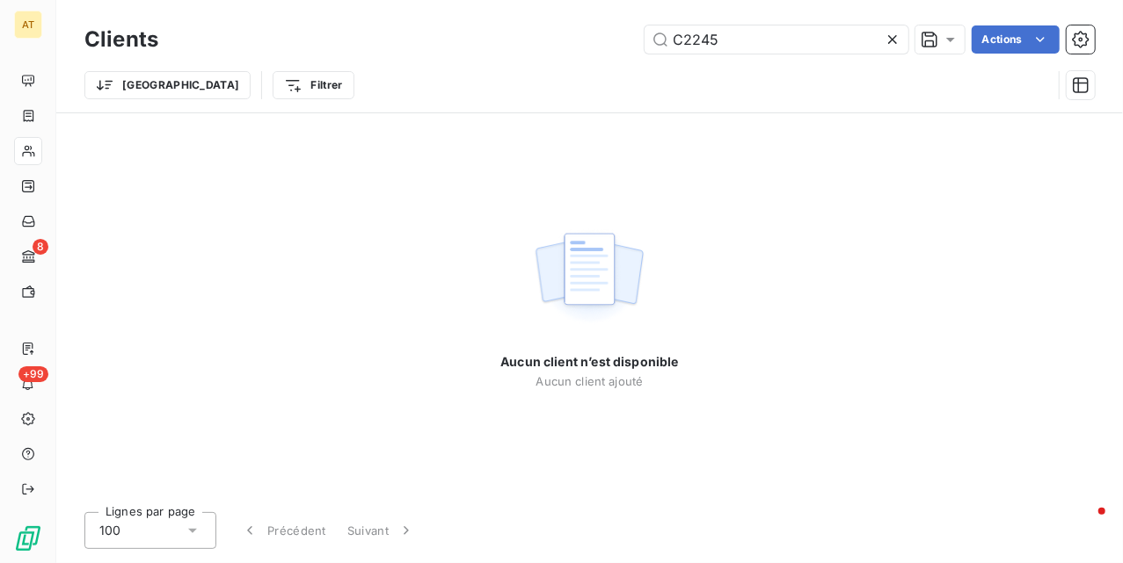
click at [331, 180] on div "Aucun client n’est disponible Aucun client ajouté" at bounding box center [589, 305] width 1066 height 385
click at [771, 40] on input "C2245" at bounding box center [776, 39] width 264 height 28
click at [616, 215] on div "Aucun client n’est disponible Aucun client ajouté" at bounding box center [589, 305] width 178 height 385
click at [799, 36] on input "C2245" at bounding box center [776, 39] width 264 height 28
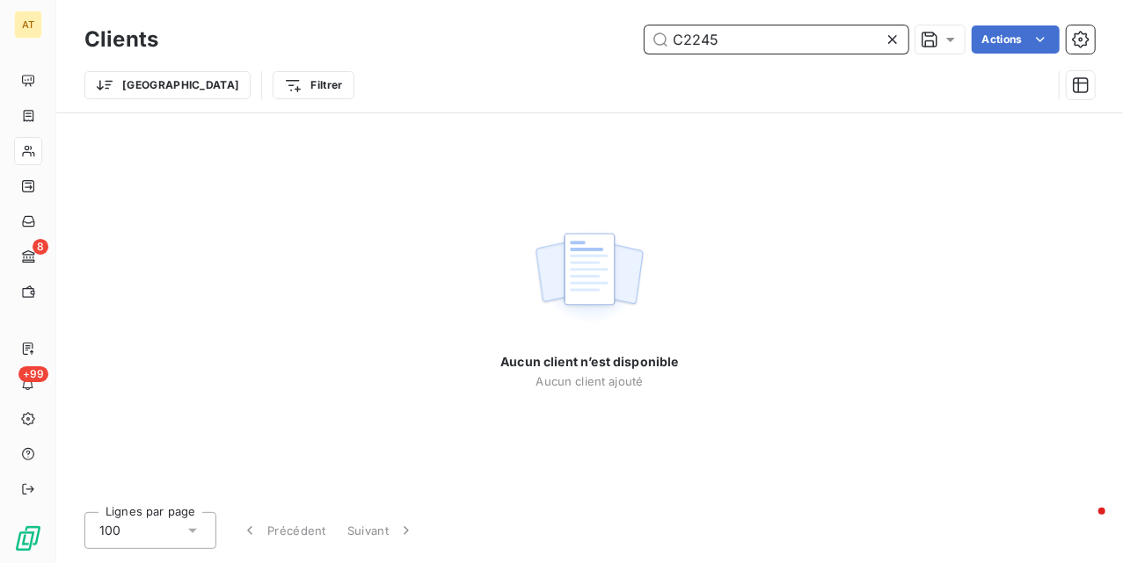
click at [839, 40] on input "C2245" at bounding box center [776, 39] width 264 height 28
paste input "7"
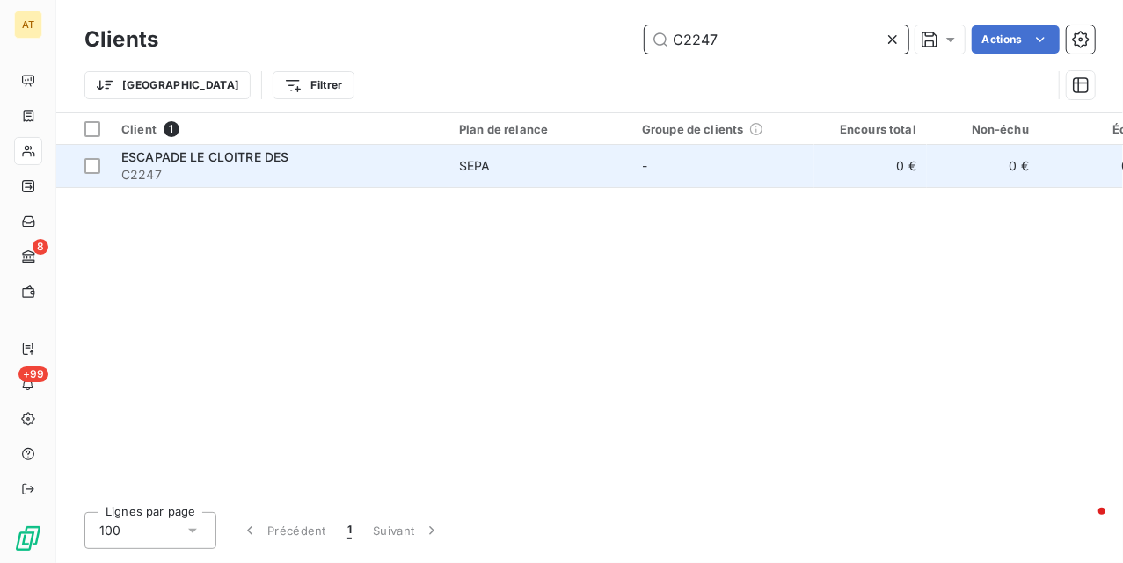
type input "C2247"
click at [244, 151] on span "ESCAPADE LE CLOITRE DES" at bounding box center [204, 156] width 167 height 15
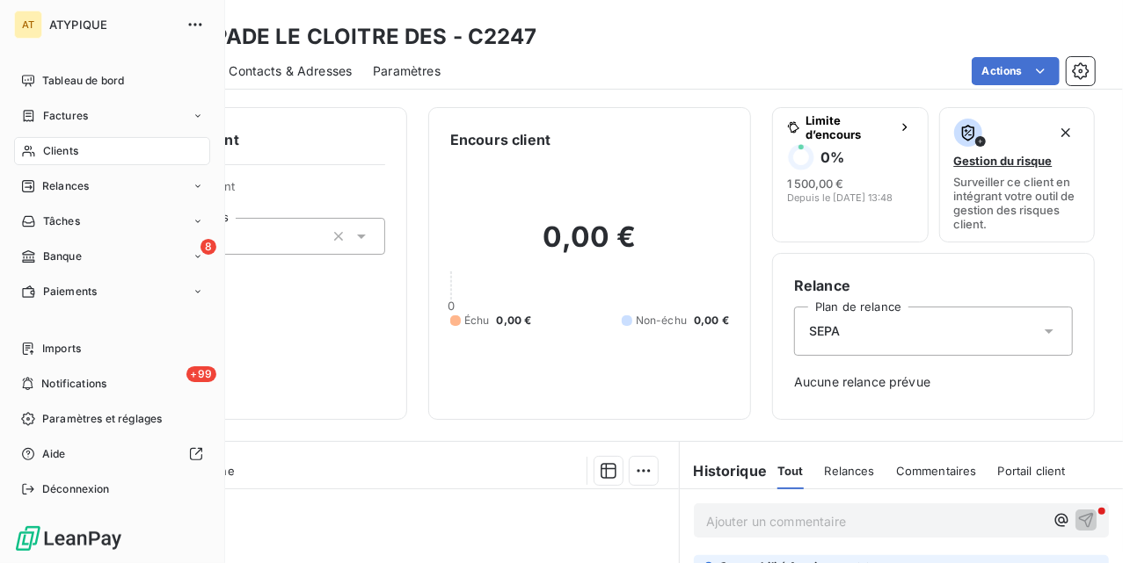
click at [11, 141] on div "AT ATYPIQUE Tableau de bord Factures Clients Relances Tâches 8 Banque Paiements…" at bounding box center [112, 281] width 225 height 563
click at [47, 151] on span "Clients" at bounding box center [60, 151] width 35 height 16
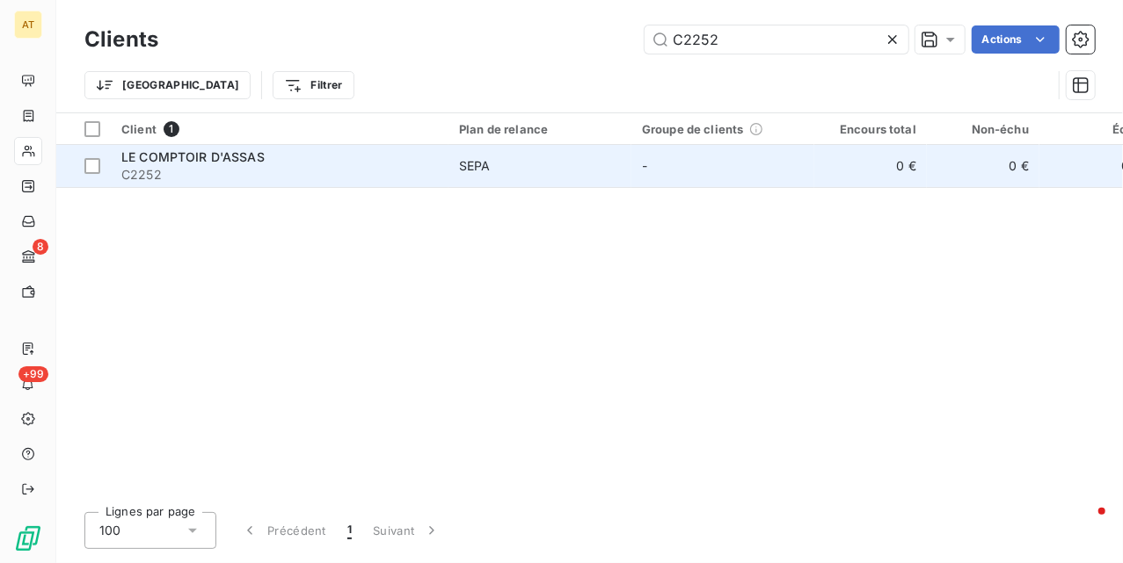
type input "C2252"
click at [214, 174] on span "C2252" at bounding box center [279, 175] width 316 height 18
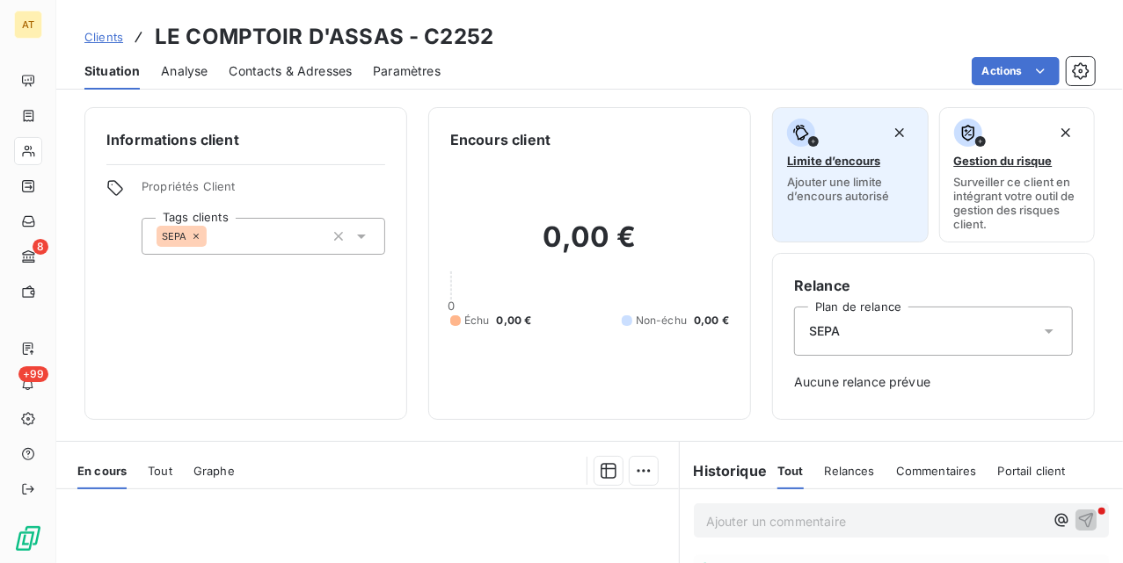
click at [788, 173] on div "Limite d’encours Ajouter une limite d’encours autorisé" at bounding box center [850, 161] width 127 height 84
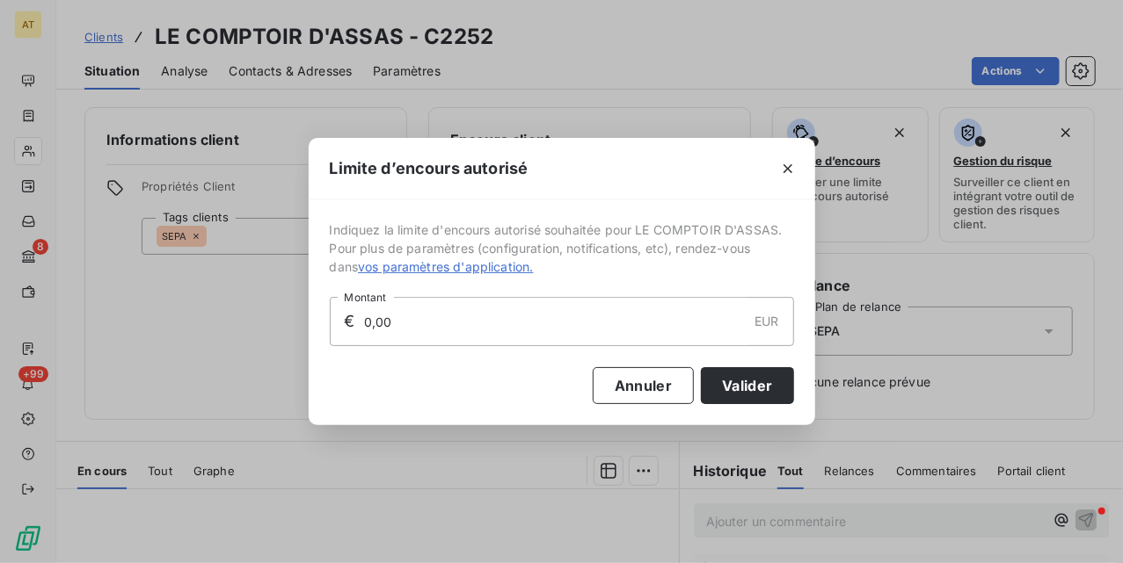
click at [543, 331] on input "0,00" at bounding box center [554, 321] width 385 height 47
type input "3 000,00"
click at [738, 392] on button "Valider" at bounding box center [747, 385] width 92 height 37
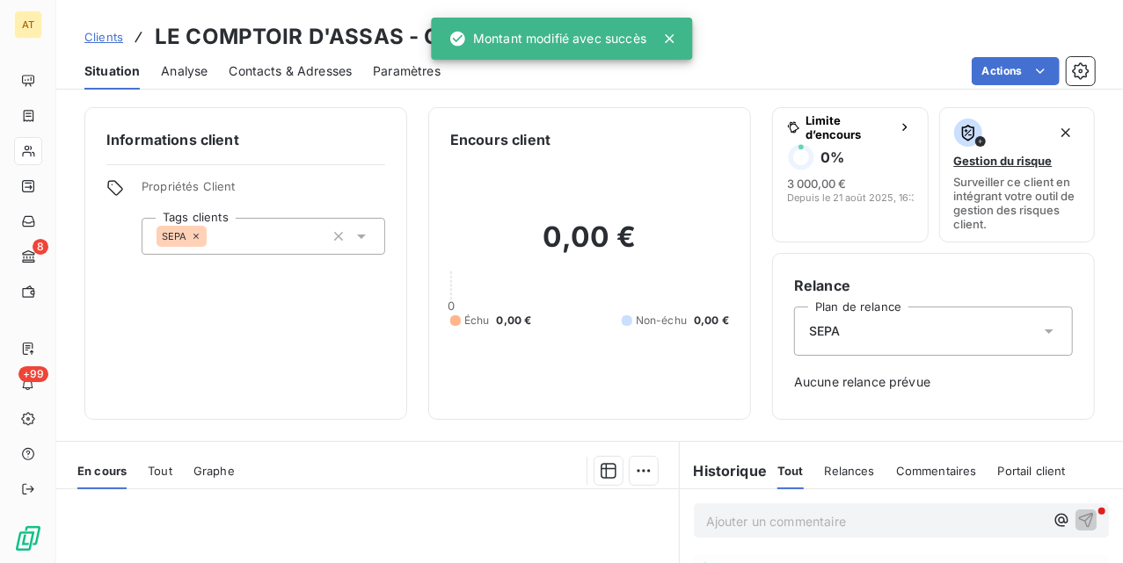
click at [418, 371] on div "Informations client Propriétés Client Tags clients SEPA Encours client 0,00 € 0…" at bounding box center [589, 263] width 1066 height 313
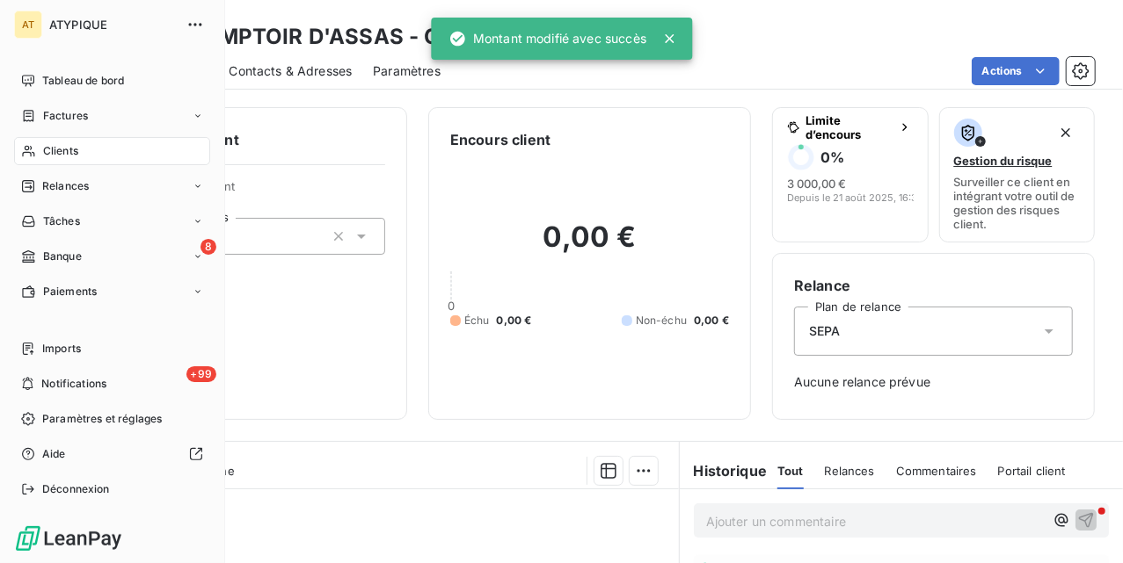
click at [71, 146] on span "Clients" at bounding box center [60, 151] width 35 height 16
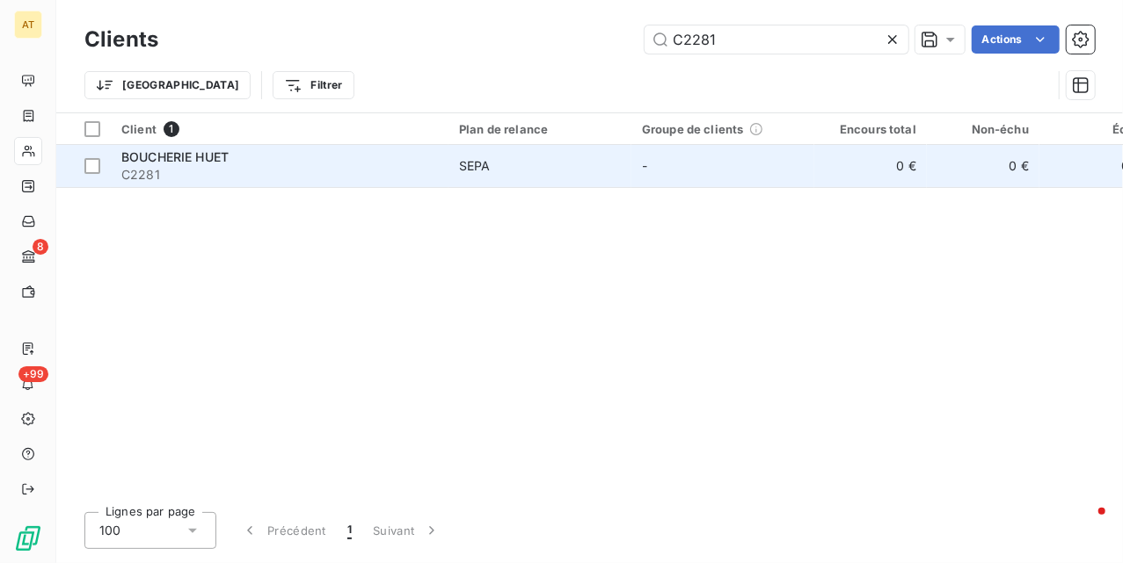
type input "C2281"
click at [316, 174] on span "C2281" at bounding box center [279, 175] width 316 height 18
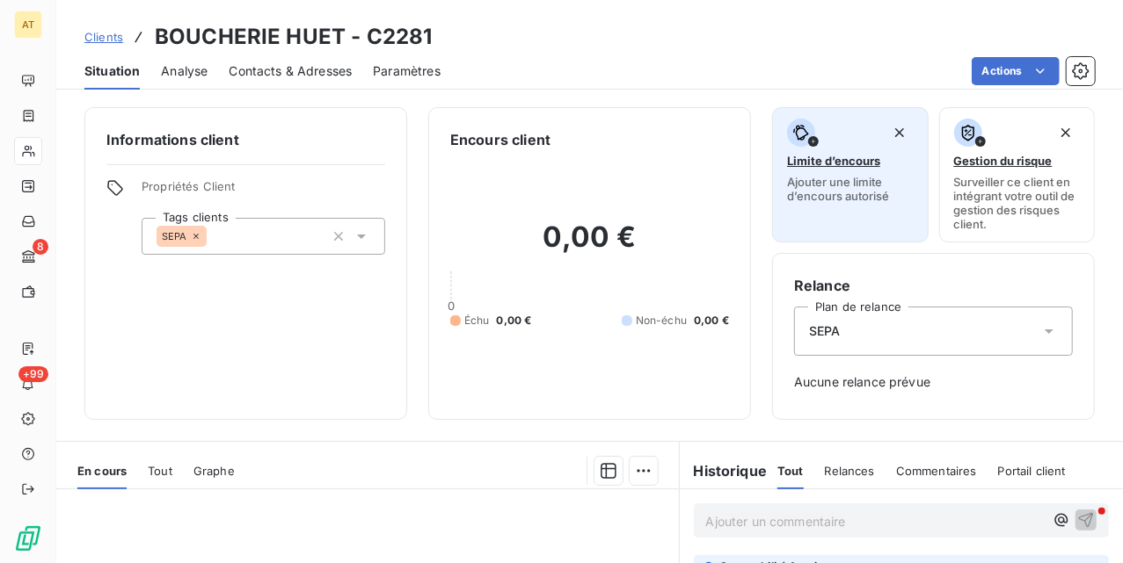
click at [819, 158] on span "Limite d’encours" at bounding box center [833, 161] width 93 height 14
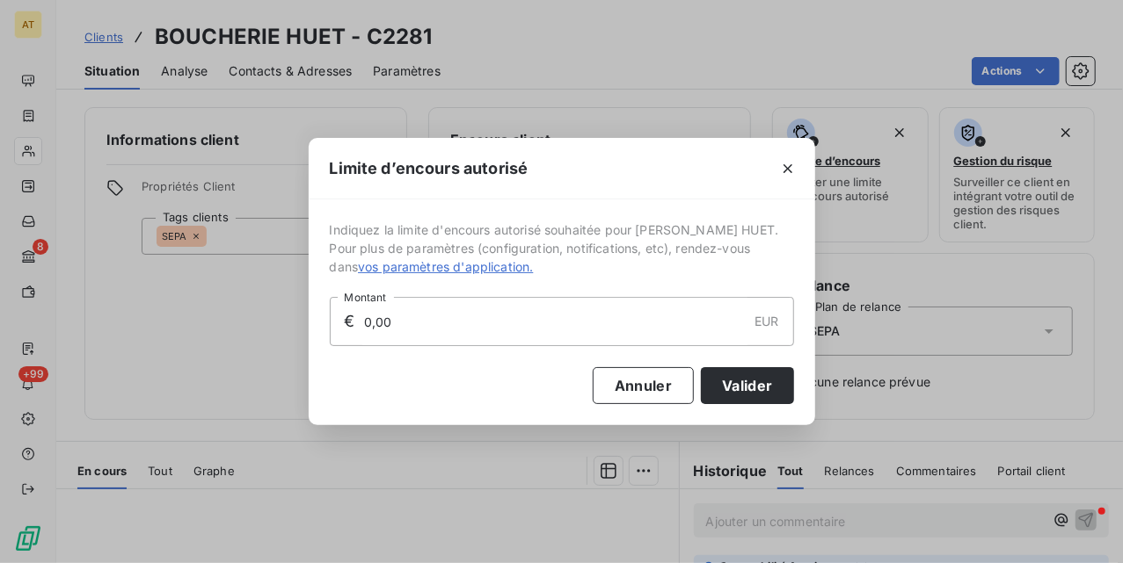
click at [615, 323] on input "0,00" at bounding box center [554, 321] width 385 height 47
type input "3 000,00"
click at [761, 371] on button "Valider" at bounding box center [747, 385] width 92 height 37
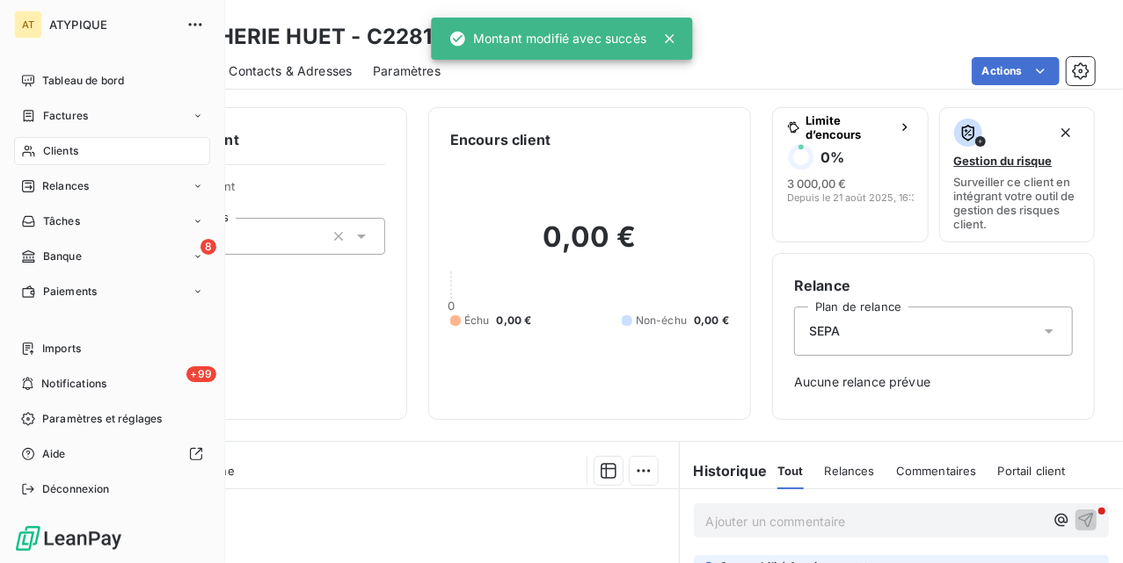
click at [72, 159] on div "Clients" at bounding box center [112, 151] width 196 height 28
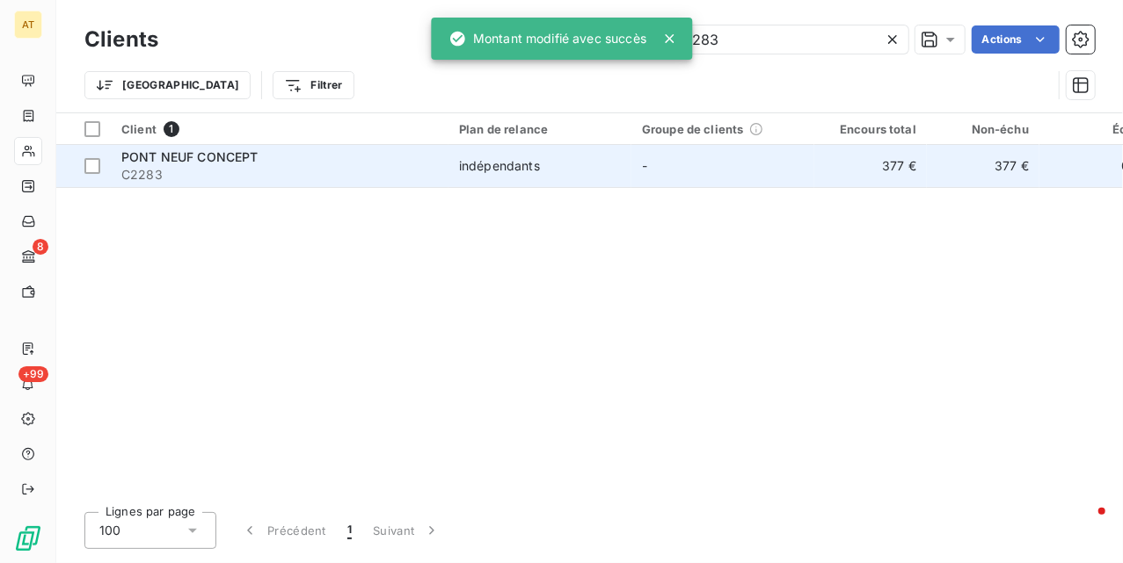
type input "C2283"
click at [194, 160] on span "PONT NEUF CONCEPT" at bounding box center [189, 156] width 137 height 15
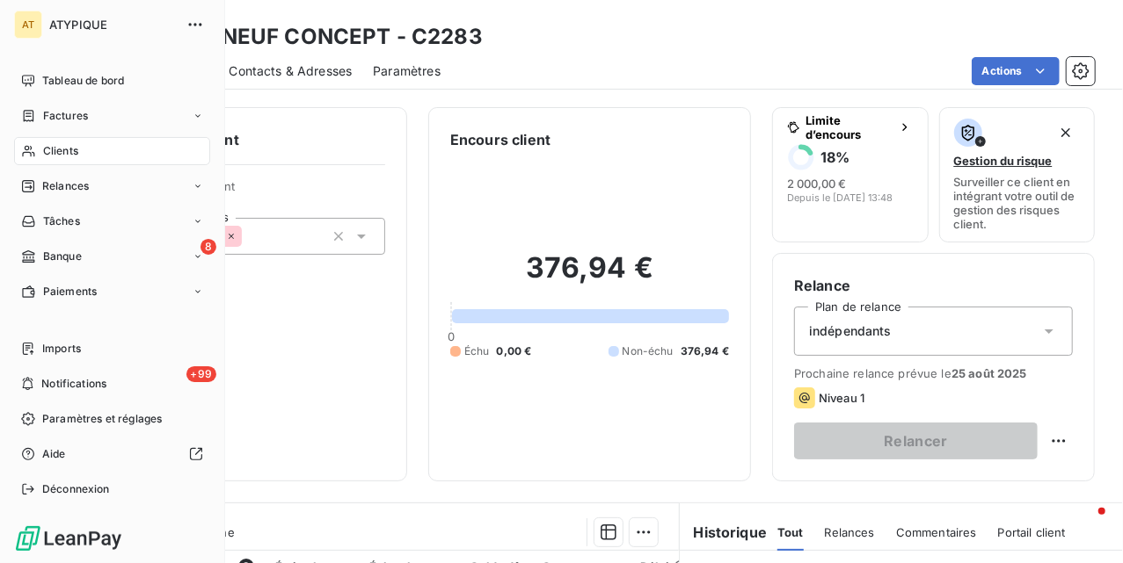
click at [51, 141] on div "Clients" at bounding box center [112, 151] width 196 height 28
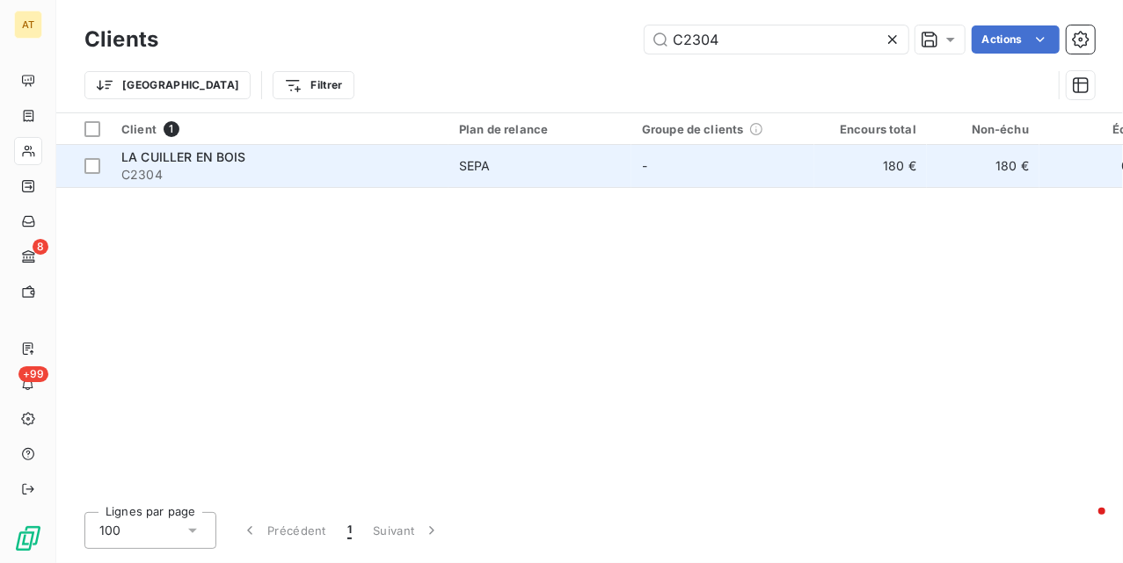
type input "C2304"
click at [209, 151] on span "LA CUILLER EN BOIS" at bounding box center [183, 156] width 125 height 15
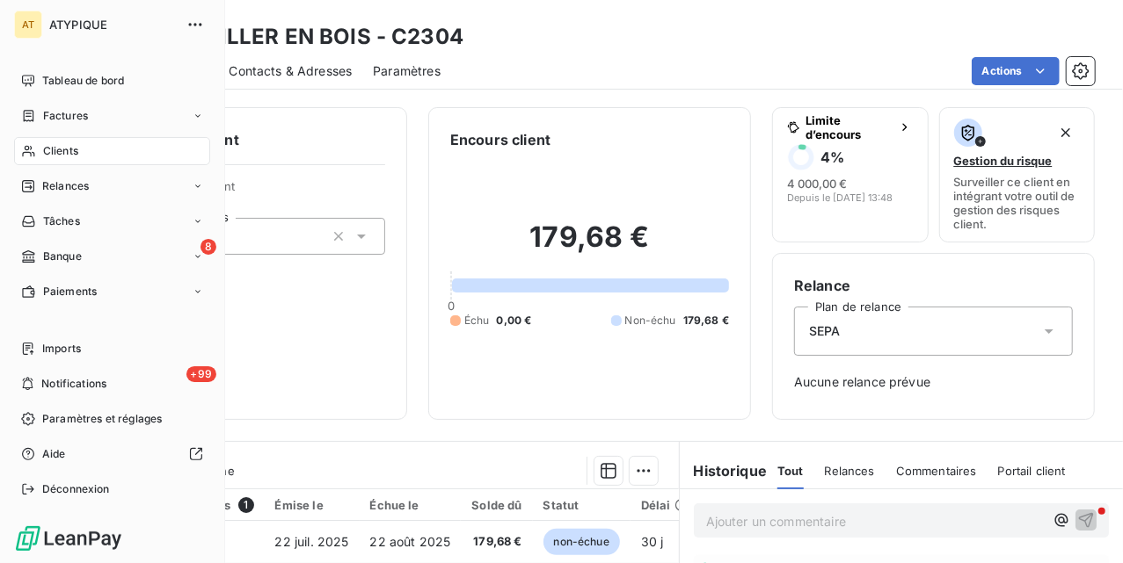
drag, startPoint x: 33, startPoint y: 149, endPoint x: 142, endPoint y: 137, distance: 108.7
click at [67, 152] on span "Clients" at bounding box center [60, 151] width 35 height 16
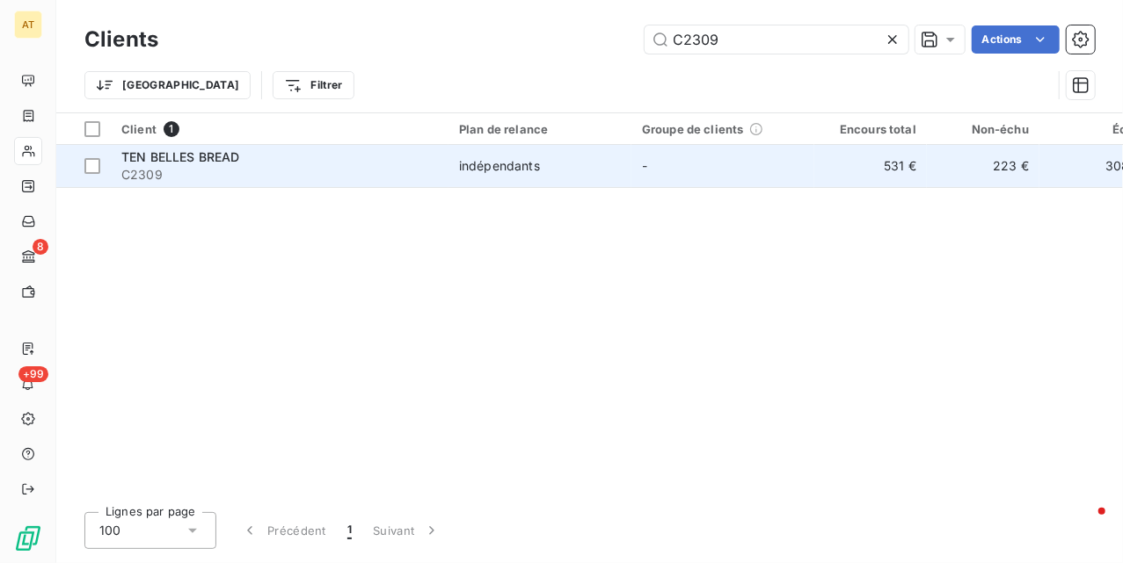
type input "C2309"
click at [202, 179] on span "C2309" at bounding box center [279, 175] width 316 height 18
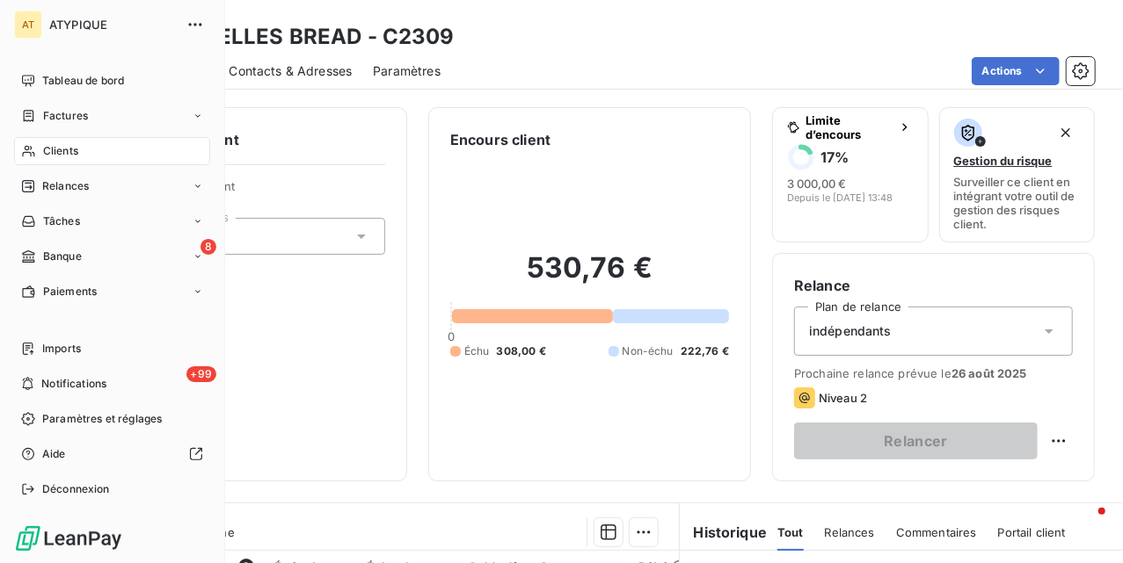
click at [36, 148] on div "Clients" at bounding box center [112, 151] width 196 height 28
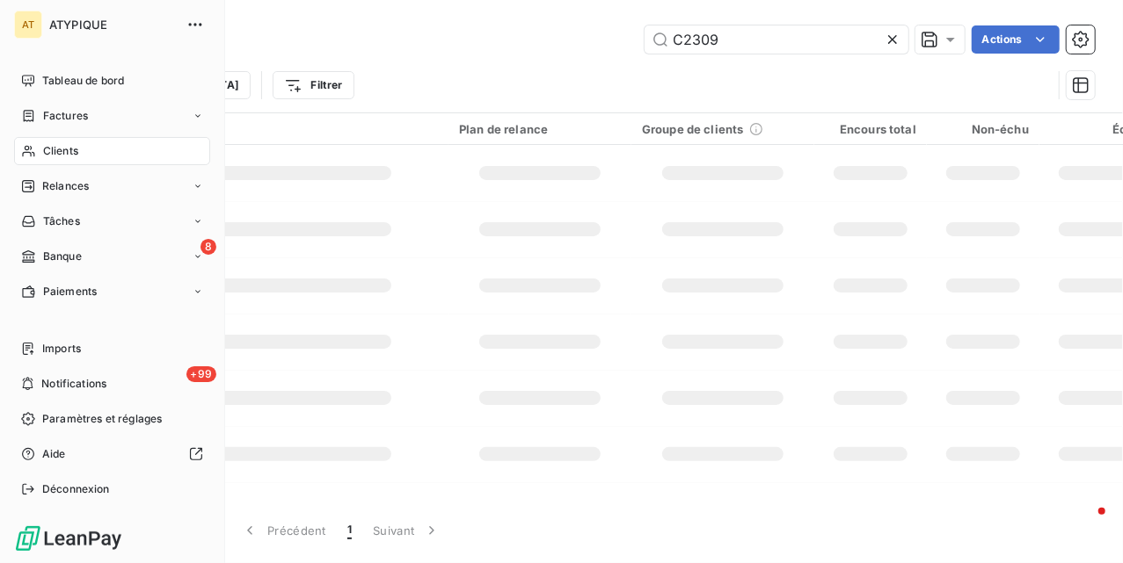
click at [36, 148] on div "Clients" at bounding box center [112, 151] width 196 height 28
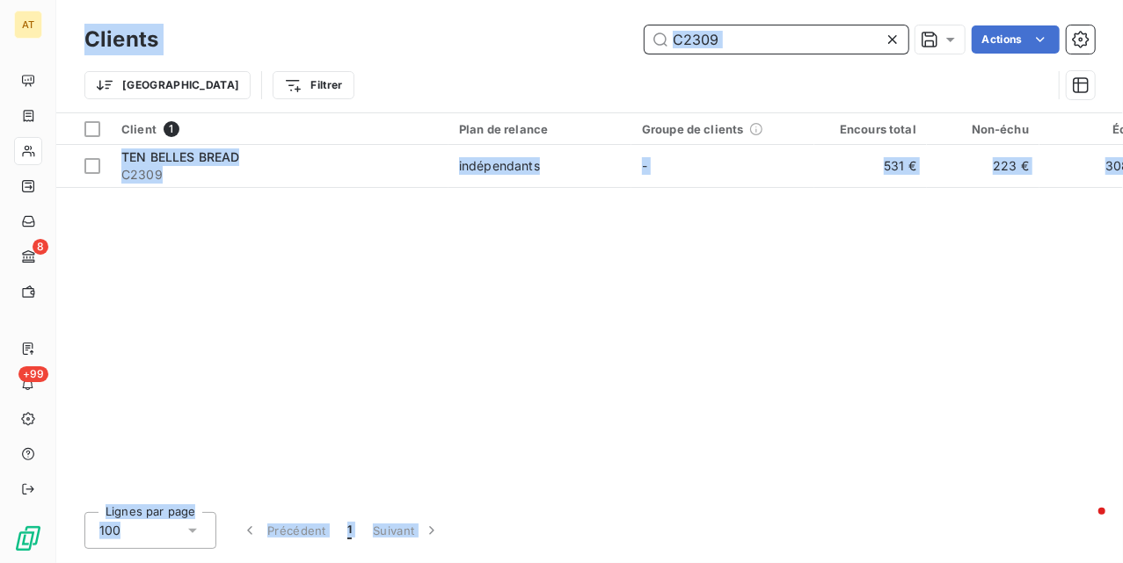
click at [789, 49] on input "C2309" at bounding box center [776, 39] width 264 height 28
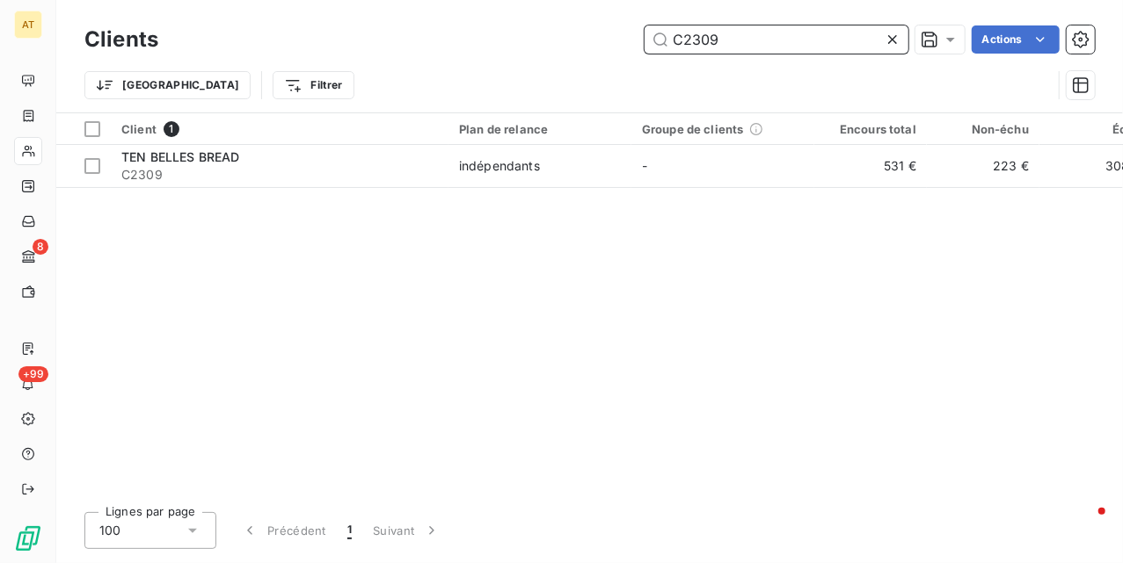
paste input "10"
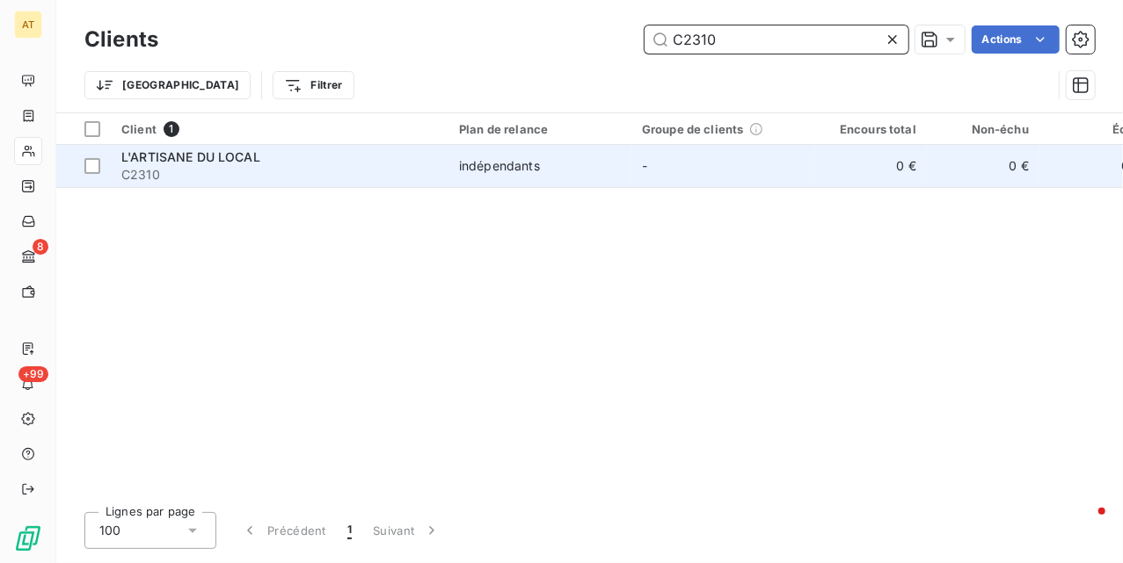
type input "C2310"
click at [335, 183] on span "C2310" at bounding box center [279, 175] width 316 height 18
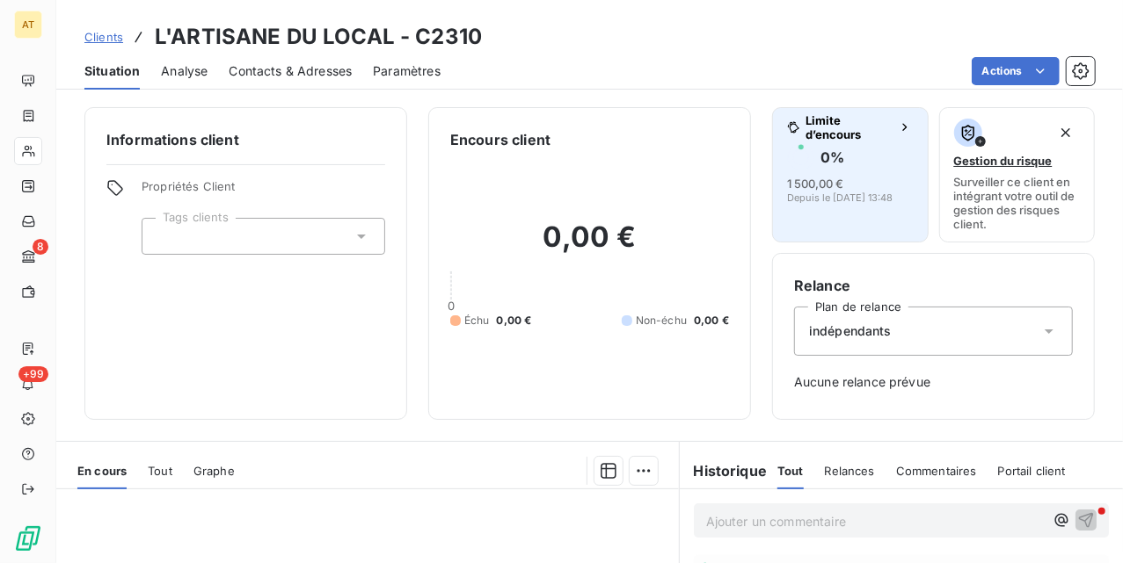
click at [826, 197] on span "Depuis le 21 juil. 2025, 13:48" at bounding box center [839, 198] width 105 height 11
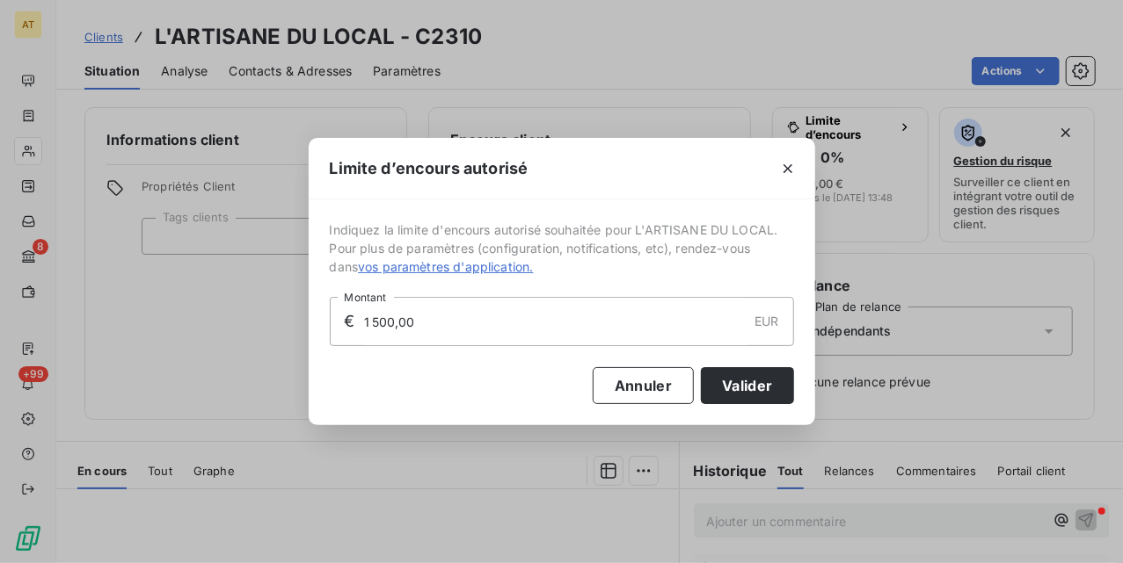
click at [640, 336] on input "1 500,00" at bounding box center [554, 321] width 385 height 47
type input "2 000,00"
click at [703, 390] on button "Valider" at bounding box center [747, 385] width 92 height 37
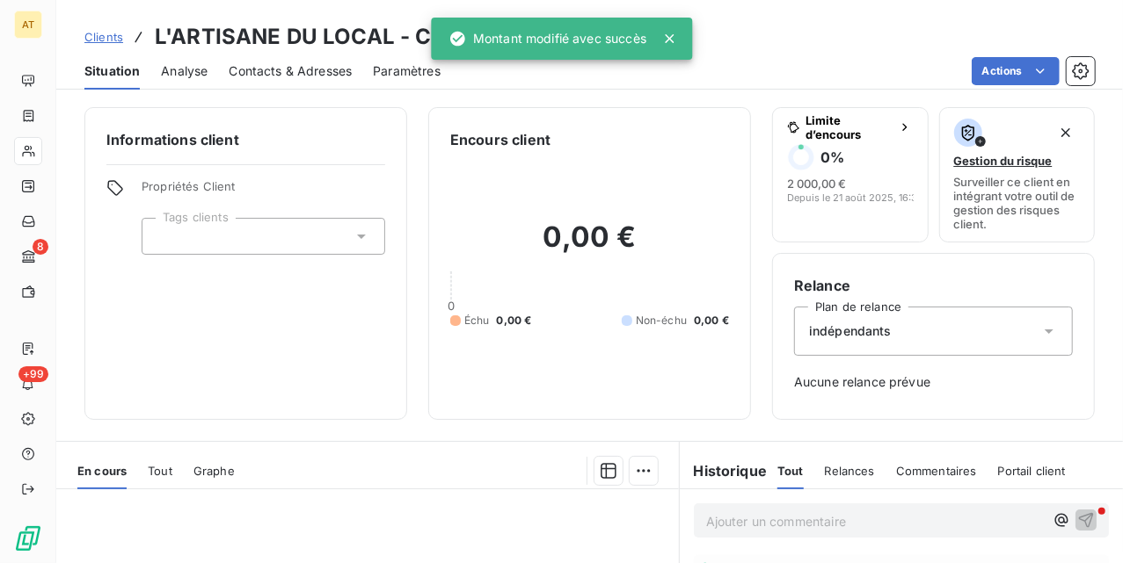
click at [323, 357] on div "Informations client Propriétés Client Tags clients" at bounding box center [245, 263] width 323 height 313
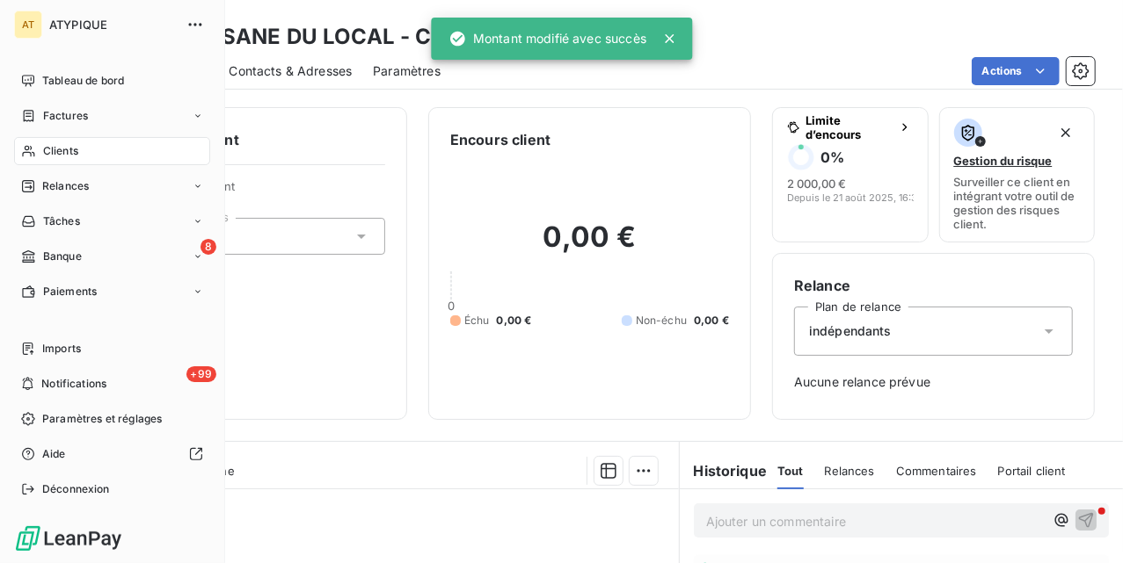
click at [43, 143] on span "Clients" at bounding box center [60, 151] width 35 height 16
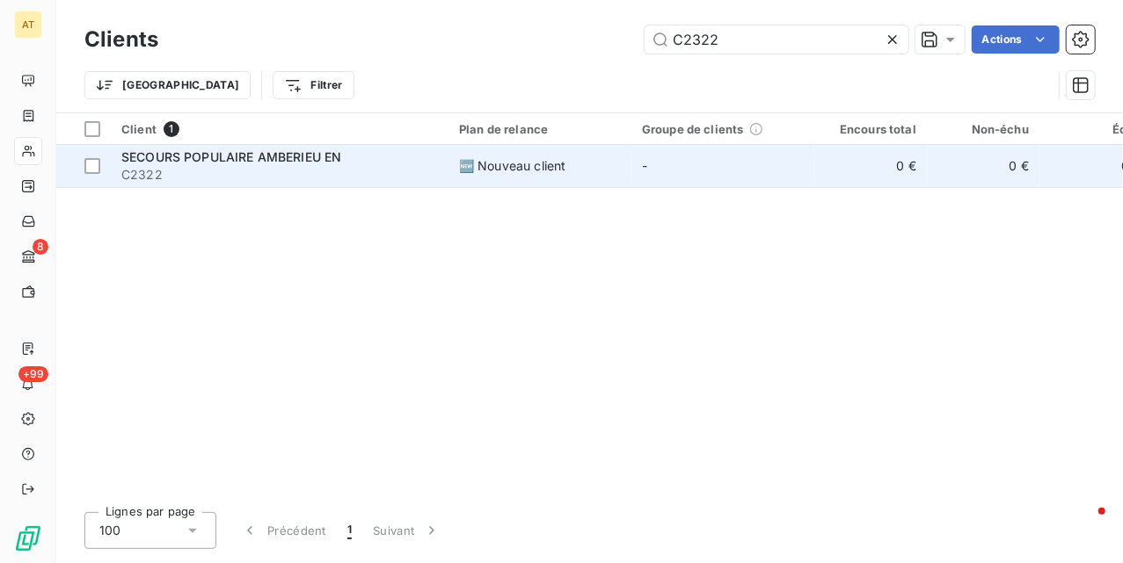
type input "C2322"
click at [218, 176] on span "C2322" at bounding box center [279, 175] width 316 height 18
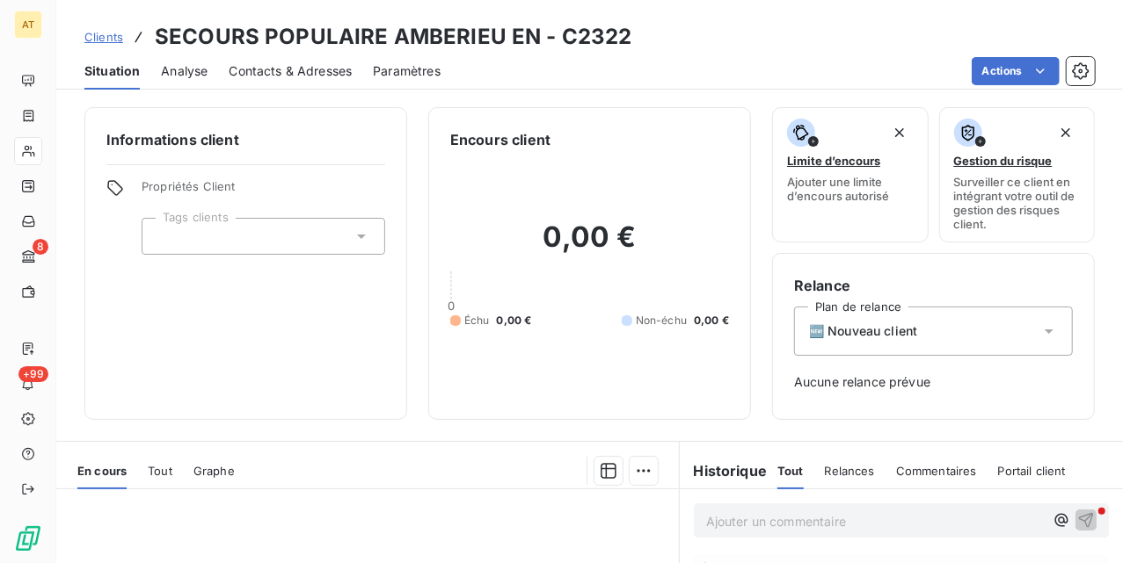
click at [251, 240] on div at bounding box center [263, 236] width 243 height 37
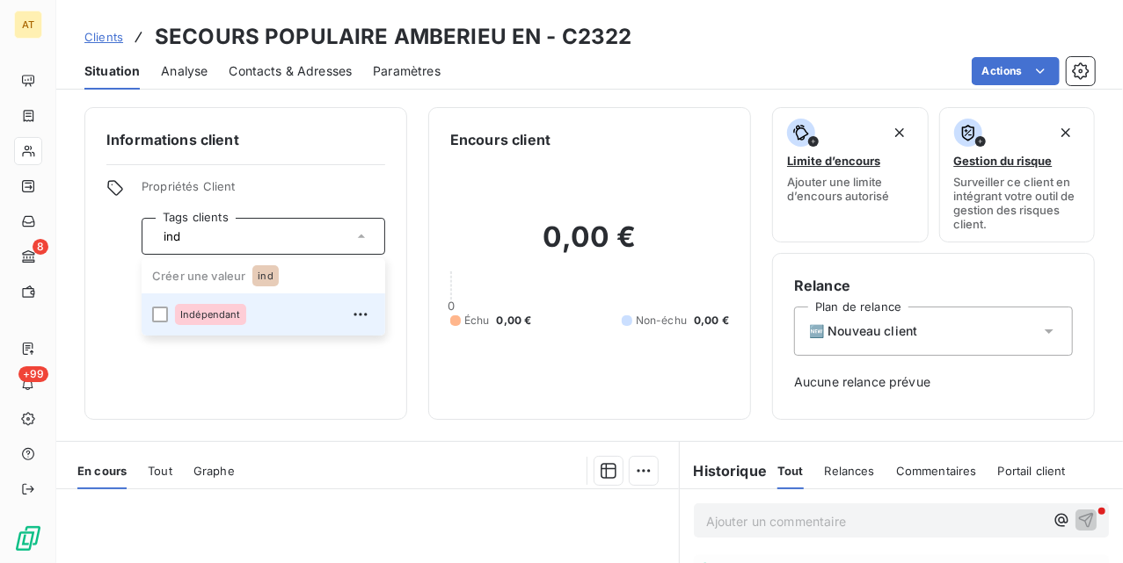
click at [216, 304] on div "Indépendant" at bounding box center [210, 314] width 71 height 21
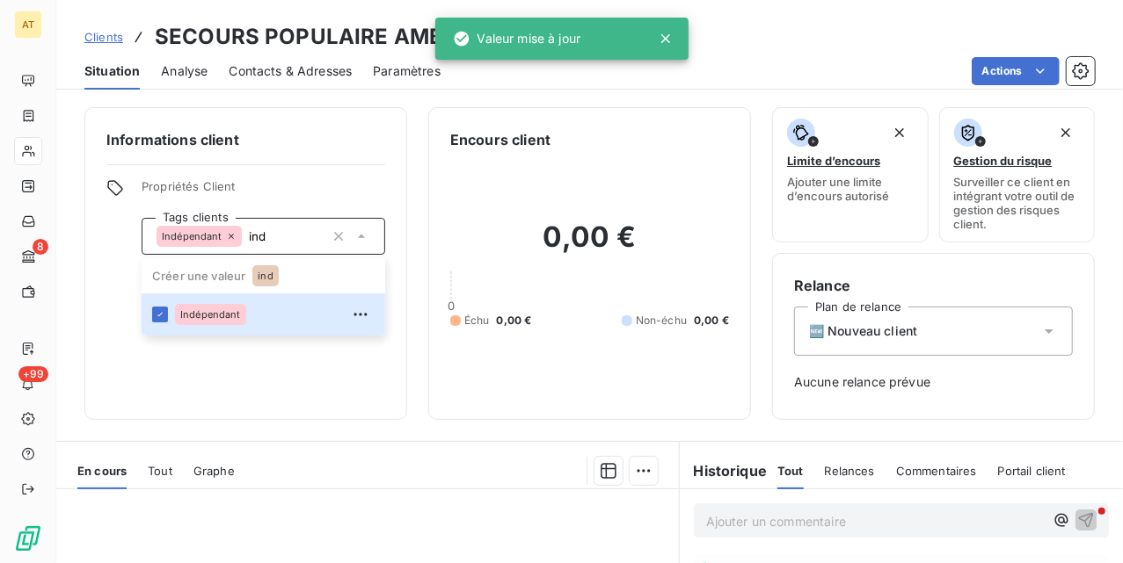
type input "ind"
click at [318, 360] on div "Informations client Propriétés Client Tags clients Indépendant ind Créer une va…" at bounding box center [245, 263] width 323 height 313
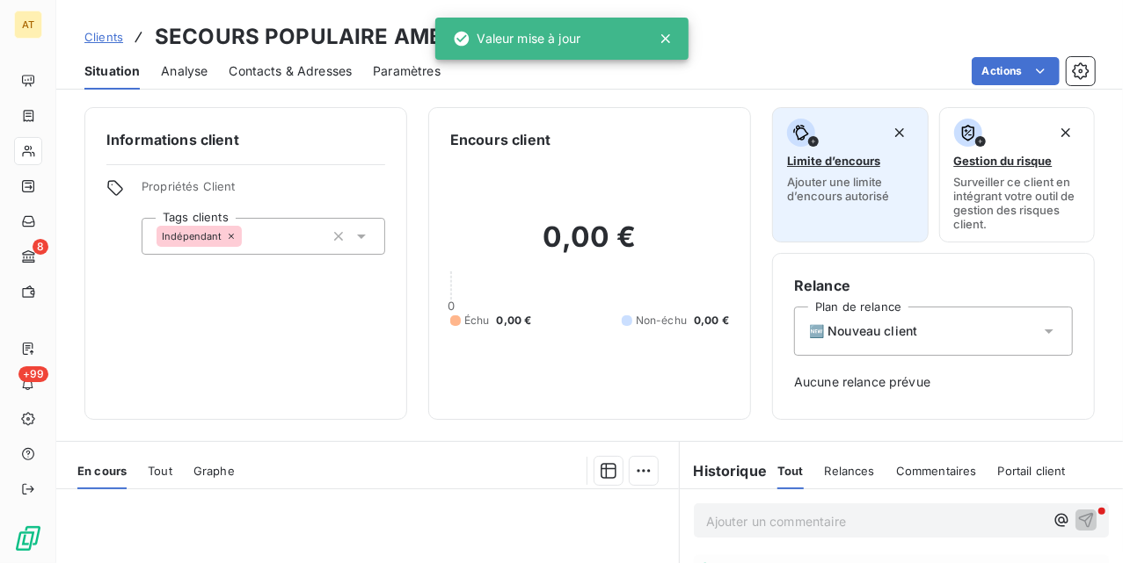
click at [818, 164] on span "Limite d’encours" at bounding box center [833, 161] width 93 height 14
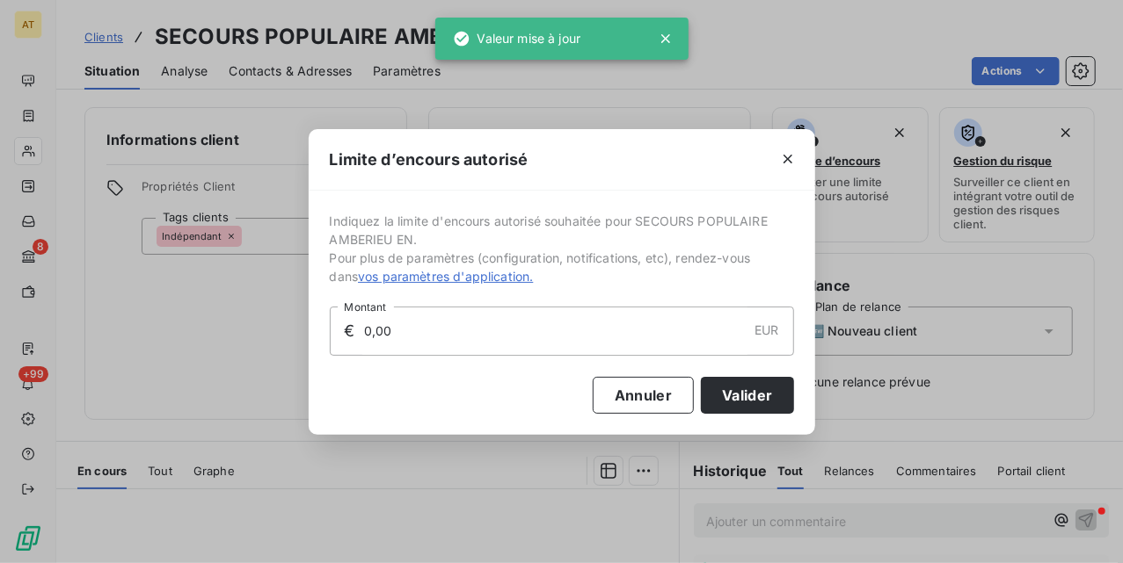
click at [476, 350] on input "0,00" at bounding box center [554, 331] width 385 height 47
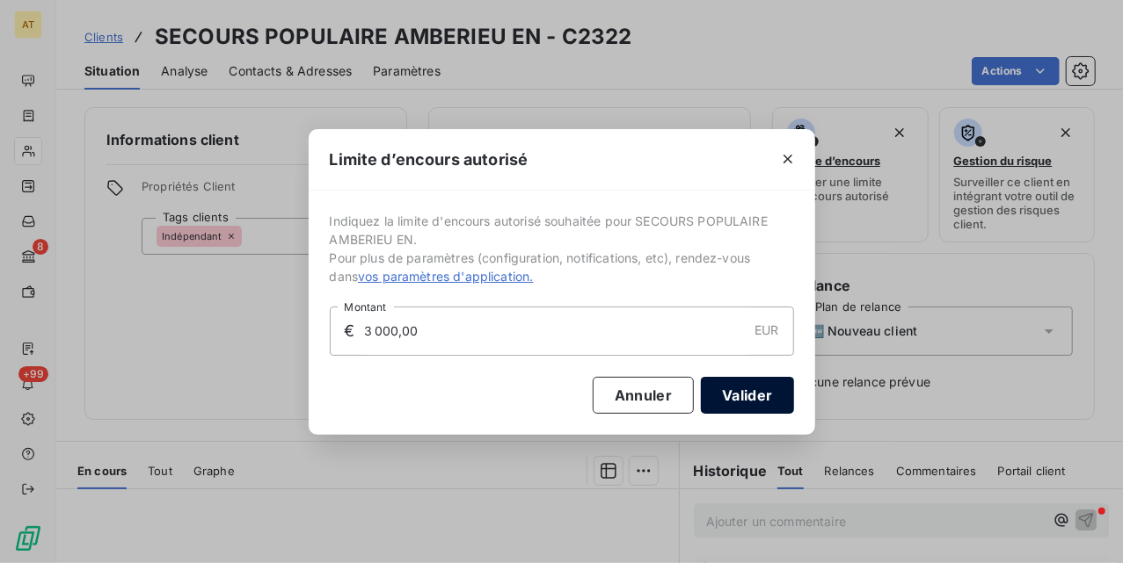
type input "3 000,00"
click at [752, 388] on button "Valider" at bounding box center [747, 395] width 92 height 37
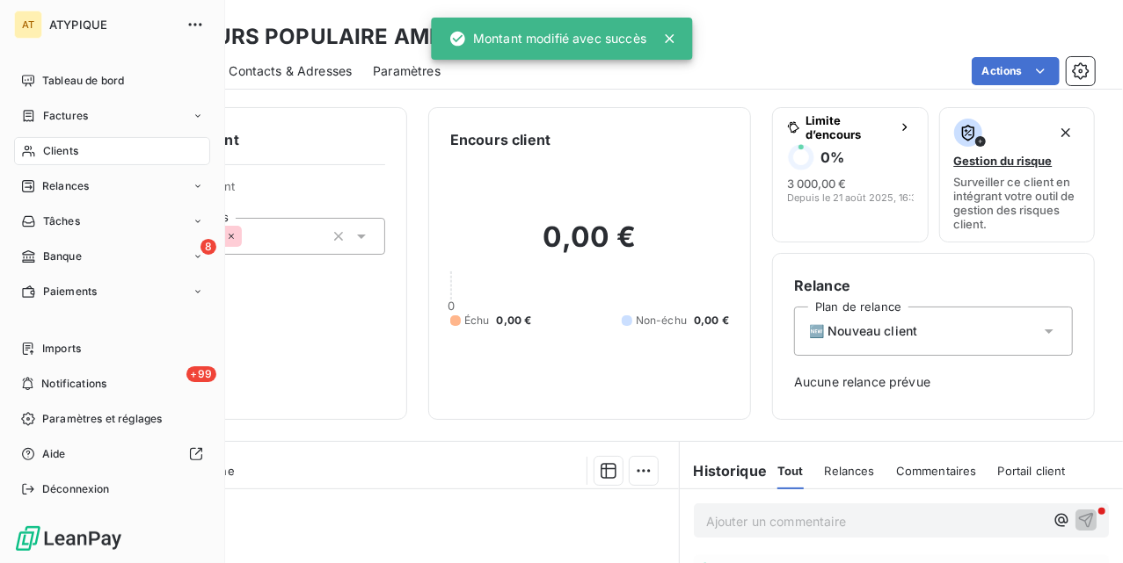
click at [46, 142] on div "Clients" at bounding box center [112, 151] width 196 height 28
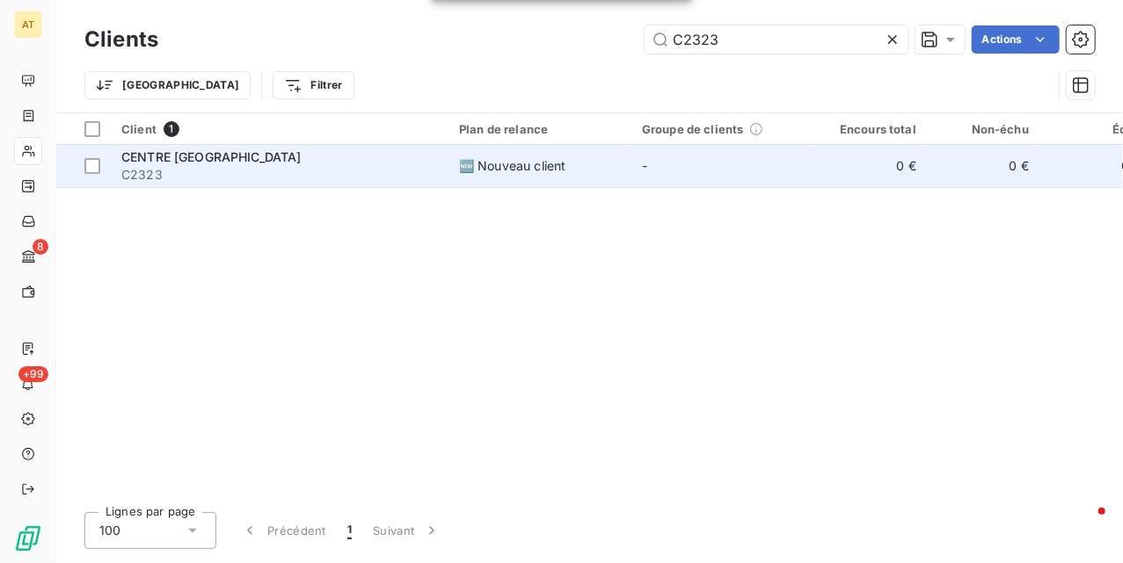
type input "C2323"
click at [248, 167] on span "C2323" at bounding box center [279, 175] width 316 height 18
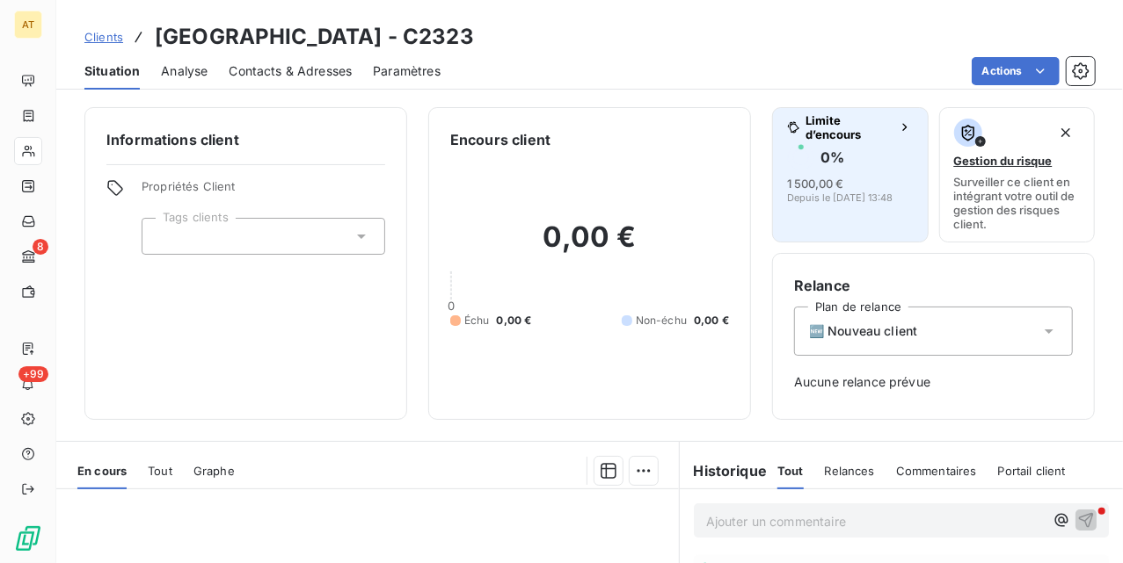
click at [834, 180] on div "1 500,00 € Depuis le 21 juil. 2025, 13:48" at bounding box center [850, 189] width 127 height 28
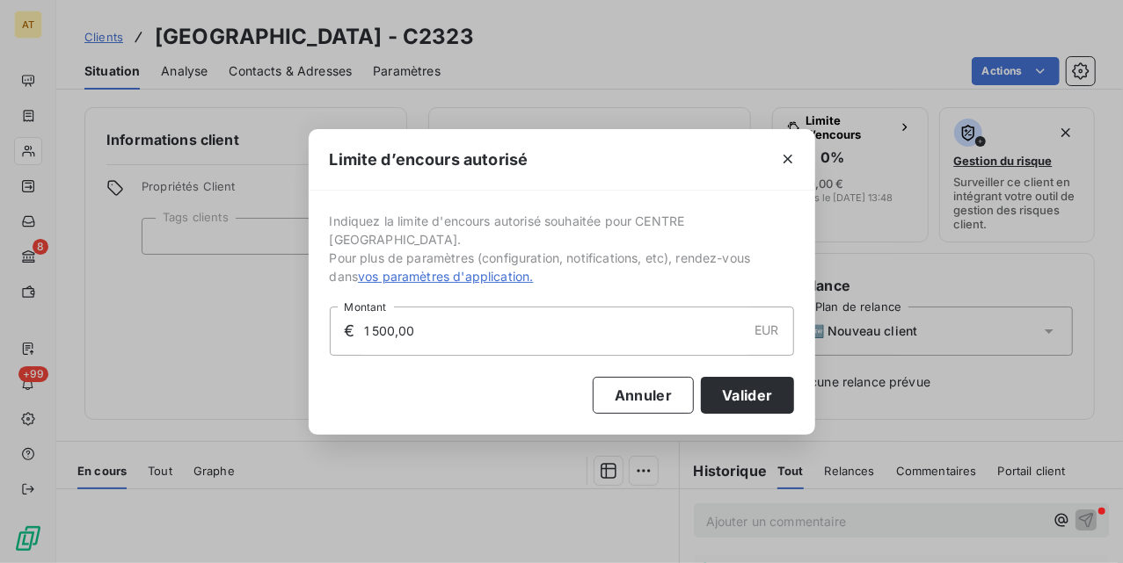
click at [589, 327] on input "1 500,00" at bounding box center [554, 331] width 385 height 47
type input "2 000,00"
click at [719, 402] on button "Valider" at bounding box center [747, 395] width 92 height 37
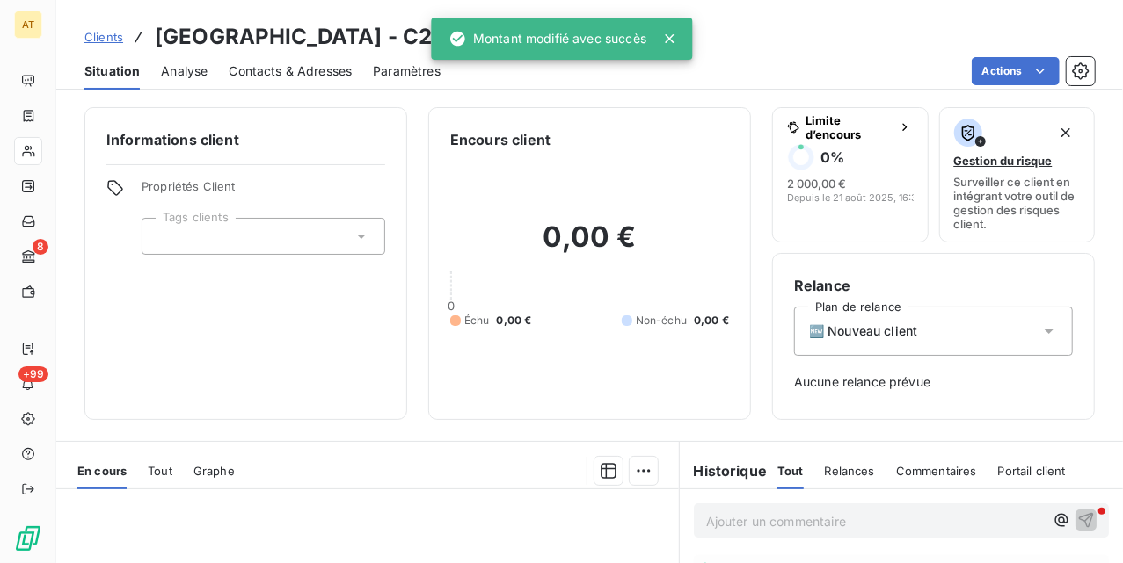
click at [403, 440] on div "Informations client Propriétés Client Tags clients Encours client 0,00 € 0 Échu…" at bounding box center [589, 330] width 1066 height 467
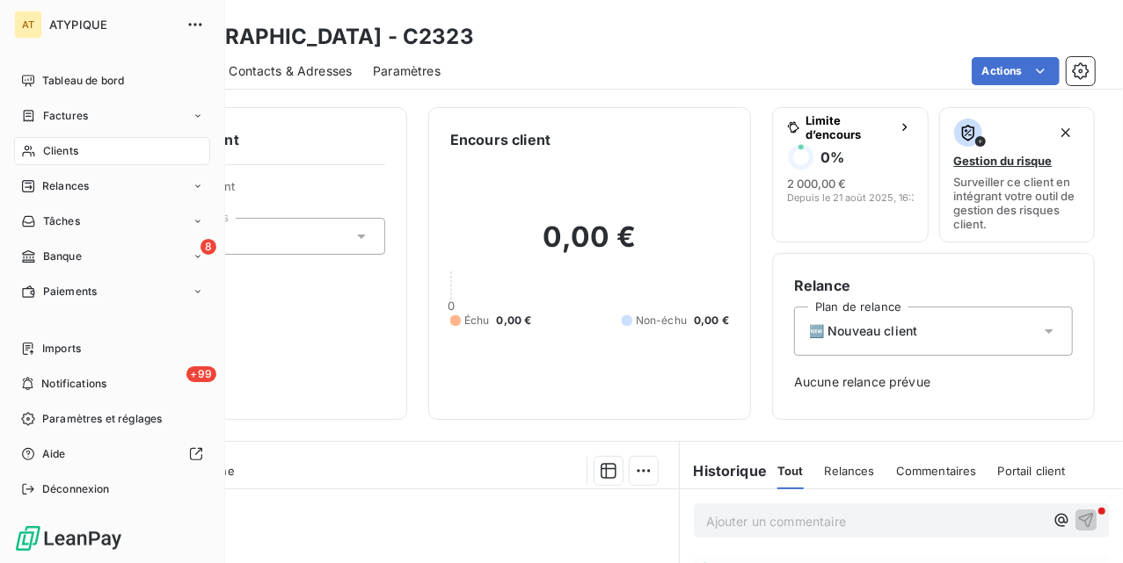
drag, startPoint x: 36, startPoint y: 155, endPoint x: 208, endPoint y: 141, distance: 172.9
click at [36, 155] on div "Clients" at bounding box center [112, 151] width 196 height 28
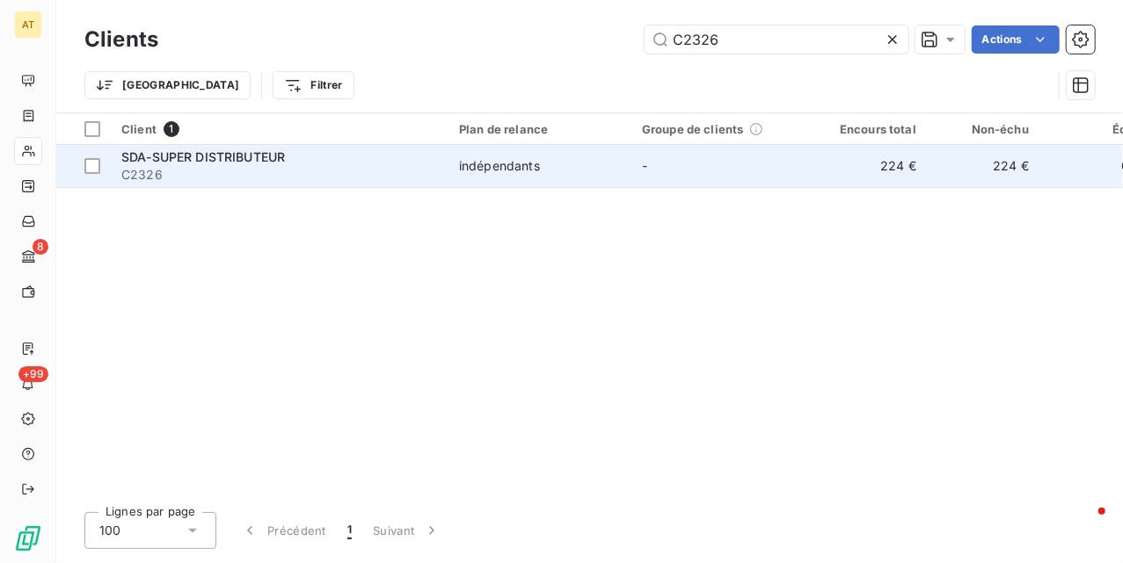
type input "C2326"
click at [199, 162] on span "SDA-SUPER DISTRIBUTEUR" at bounding box center [203, 156] width 164 height 15
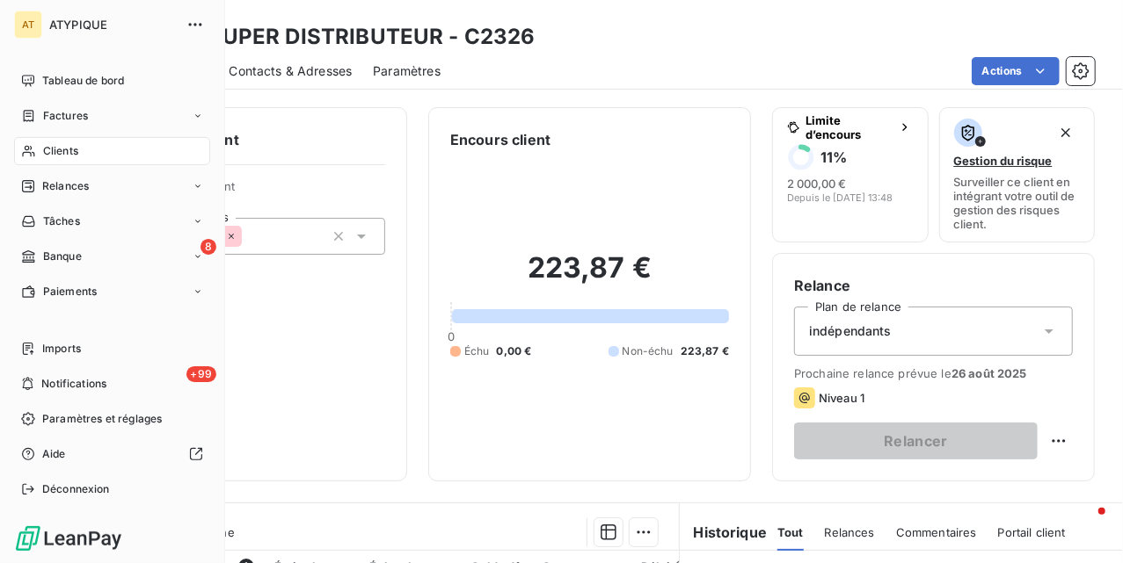
drag, startPoint x: 64, startPoint y: 158, endPoint x: 176, endPoint y: 158, distance: 111.6
click at [64, 158] on span "Clients" at bounding box center [60, 151] width 35 height 16
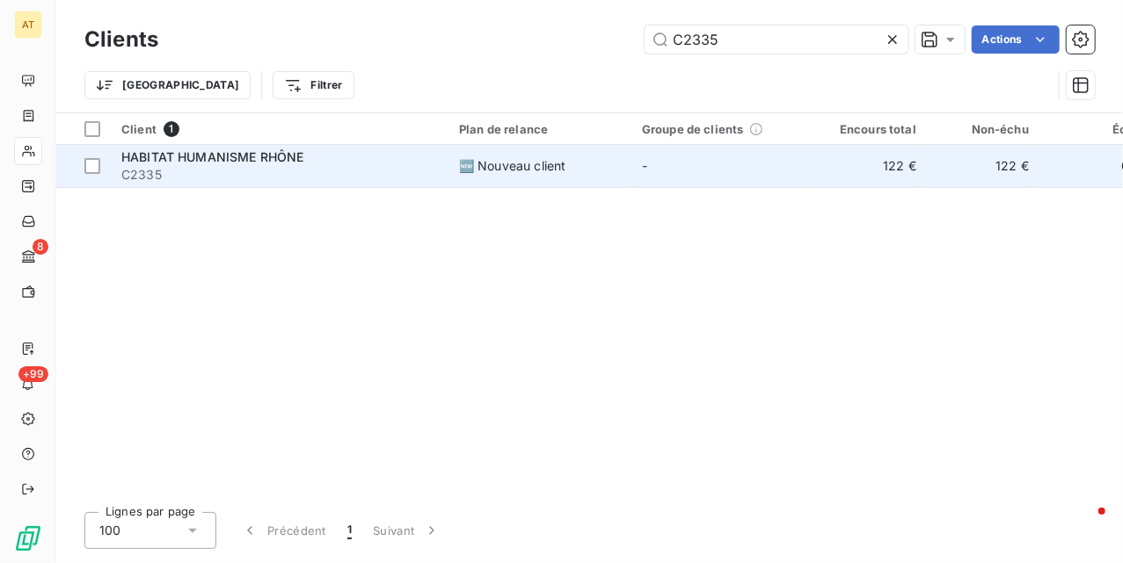
type input "C2335"
click at [193, 178] on span "C2335" at bounding box center [279, 175] width 316 height 18
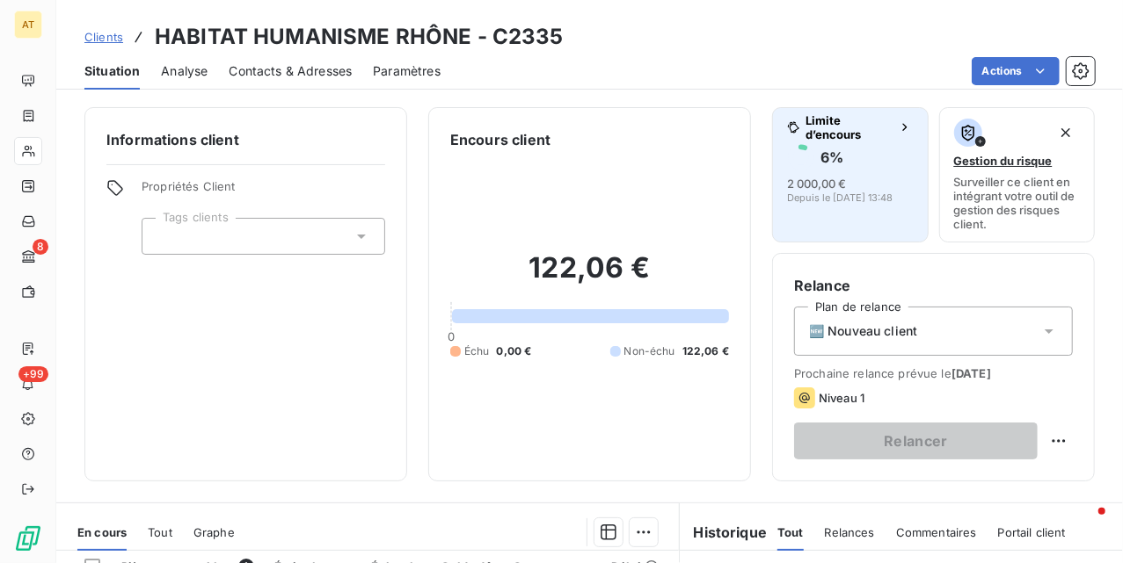
click at [803, 176] on div "2 000,00 €" at bounding box center [816, 184] width 59 height 18
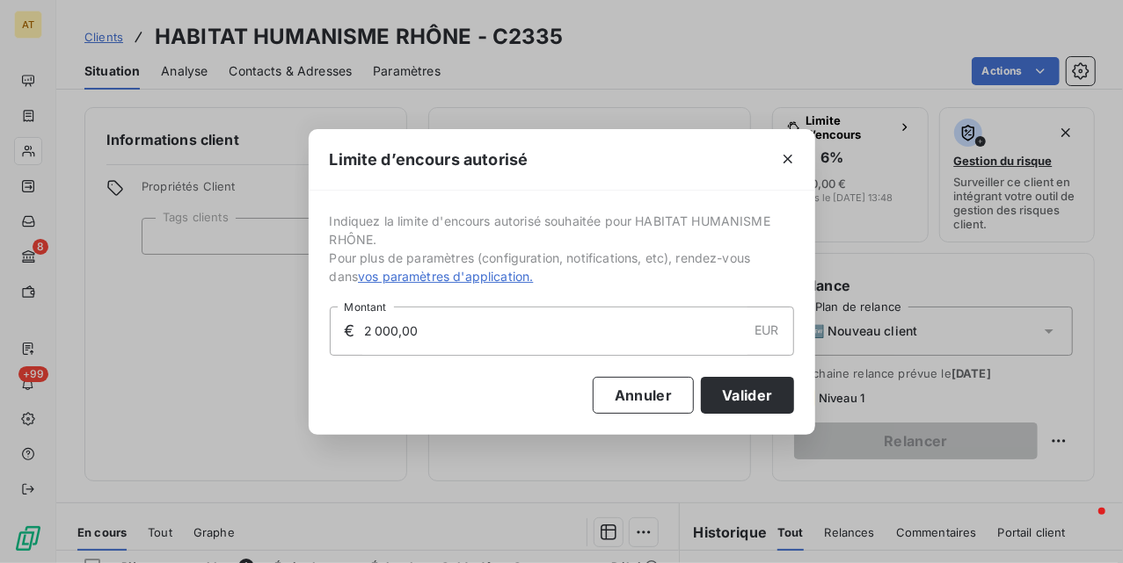
click at [519, 338] on input "2 000,00" at bounding box center [554, 331] width 385 height 47
type input "3 000,00"
click at [743, 402] on button "Valider" at bounding box center [747, 395] width 92 height 37
